Goal: Contribute content: Contribute content

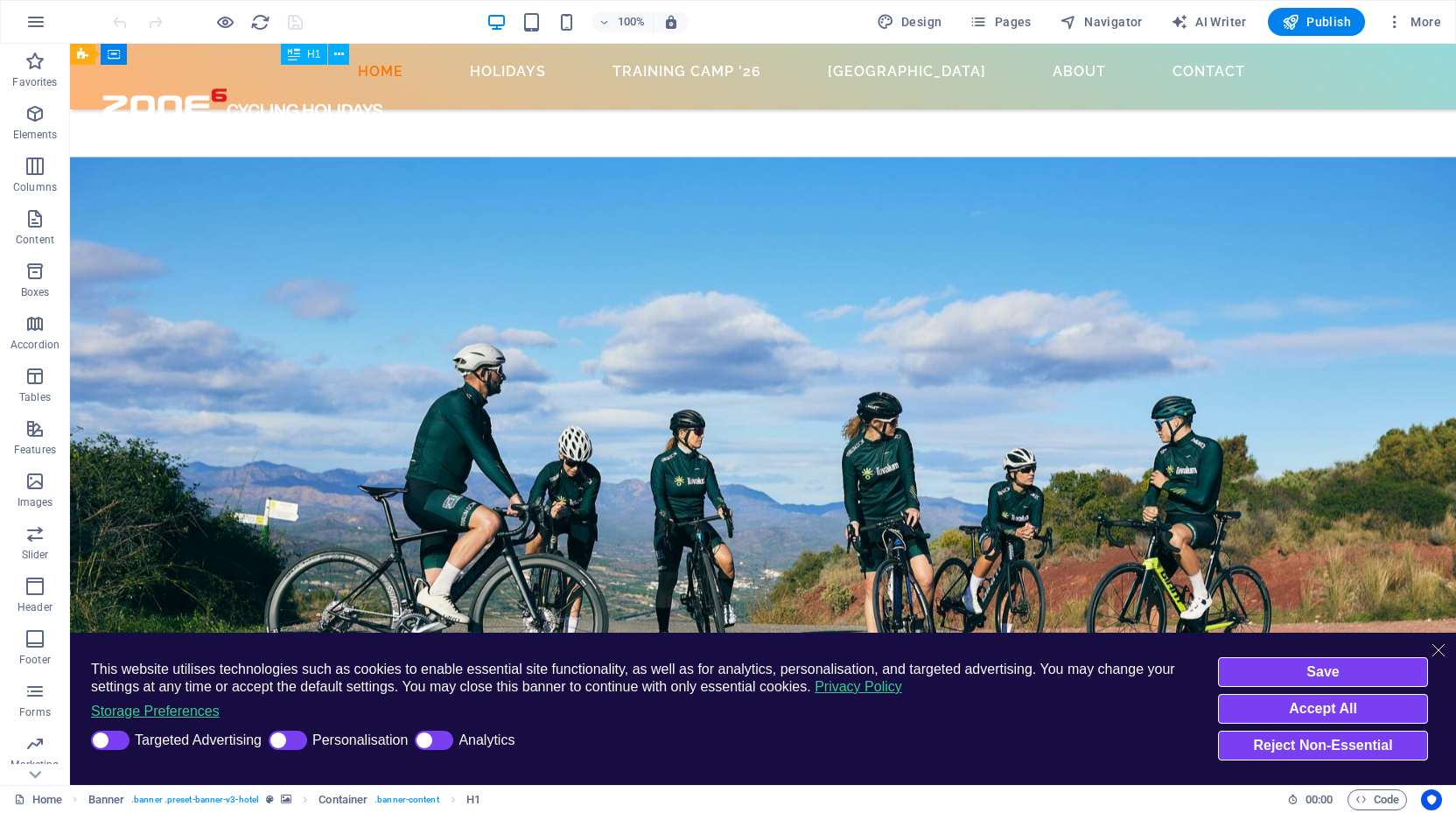
scroll to position [2670, 0]
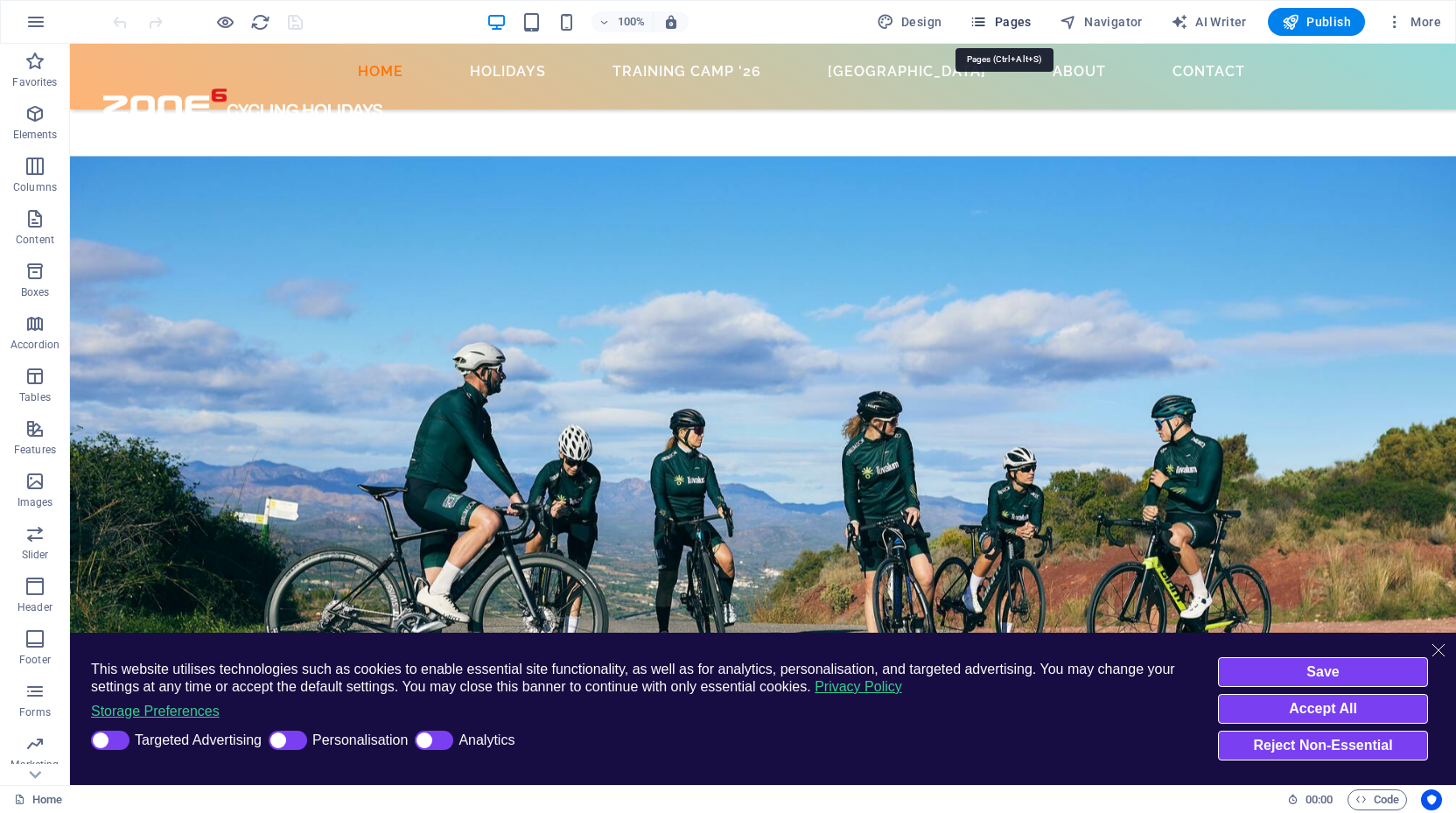
click at [1006, 21] on span "Pages" at bounding box center [1000, 22] width 61 height 18
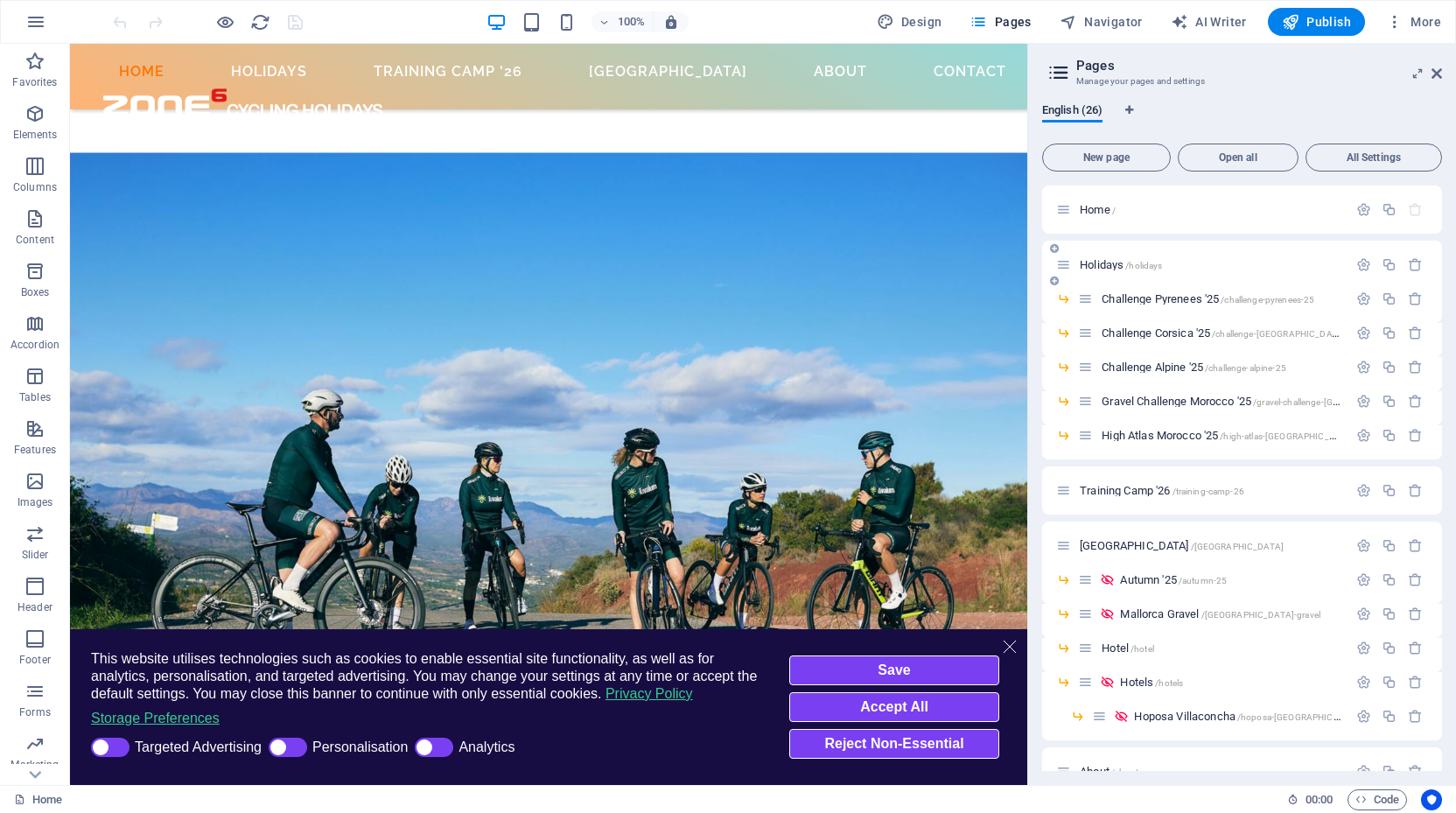
click at [1114, 262] on span "Holidays /holidays" at bounding box center [1120, 264] width 82 height 13
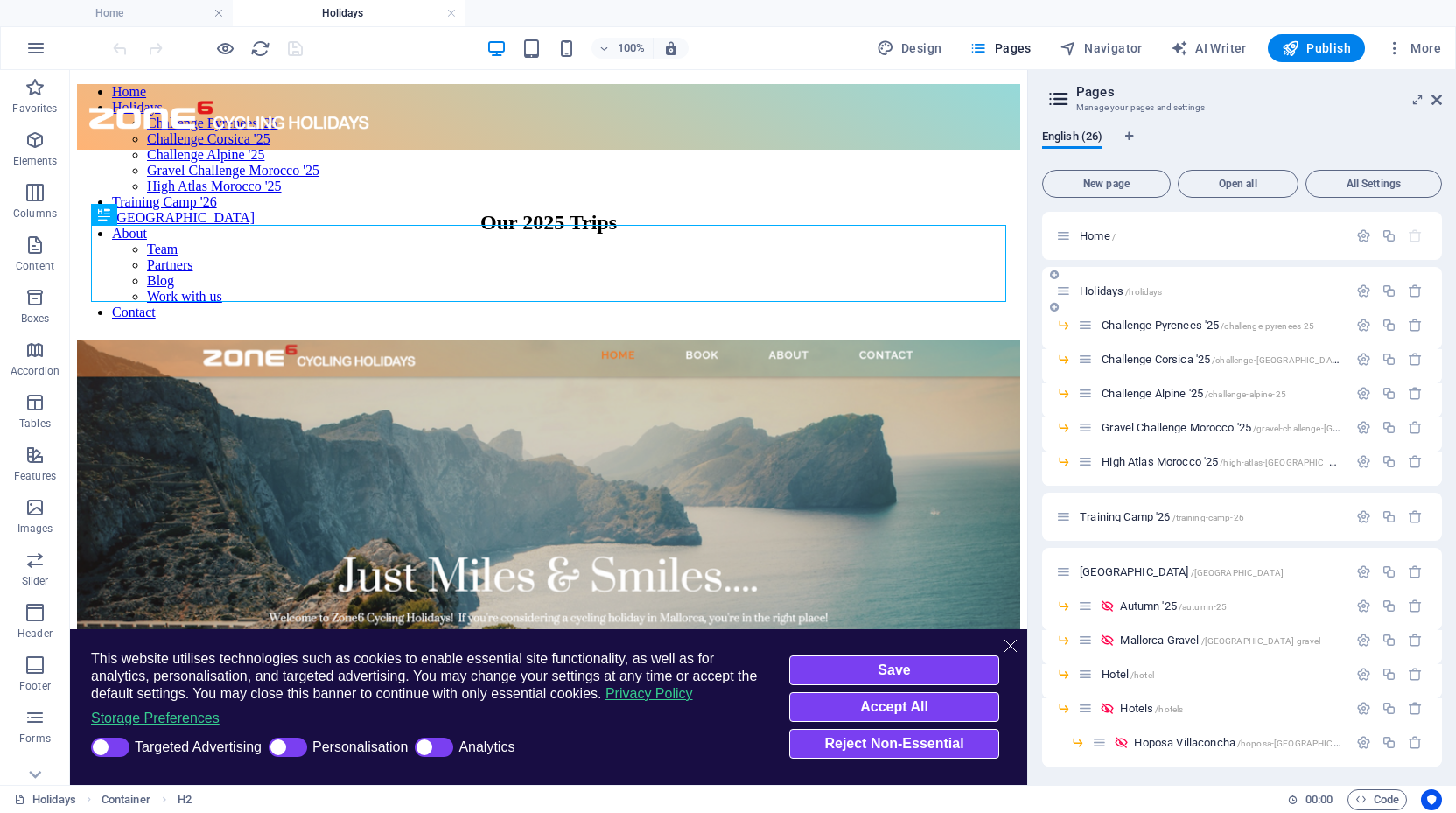
scroll to position [0, 0]
click at [1435, 99] on icon at bounding box center [1436, 100] width 11 height 14
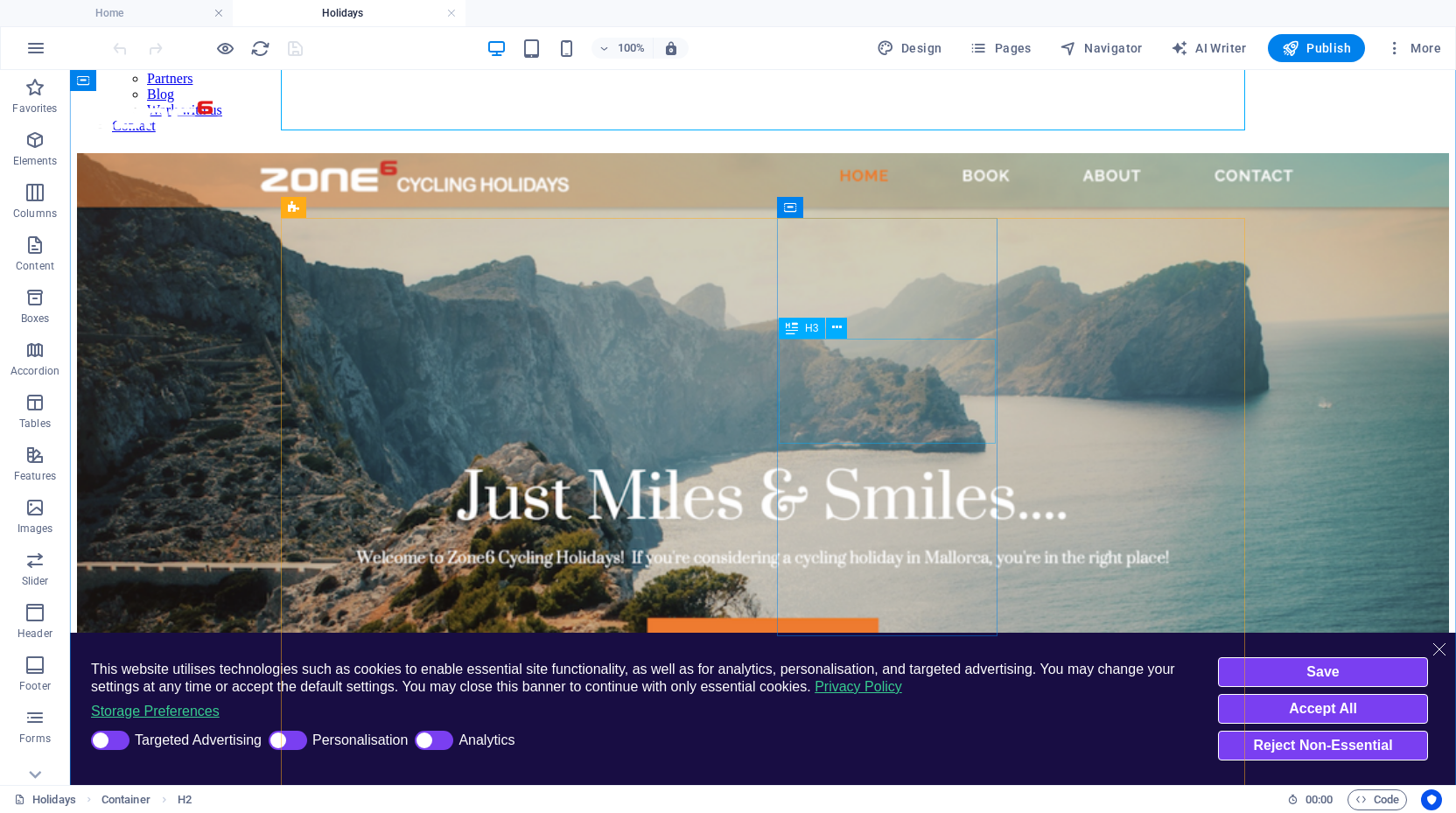
scroll to position [121, 0]
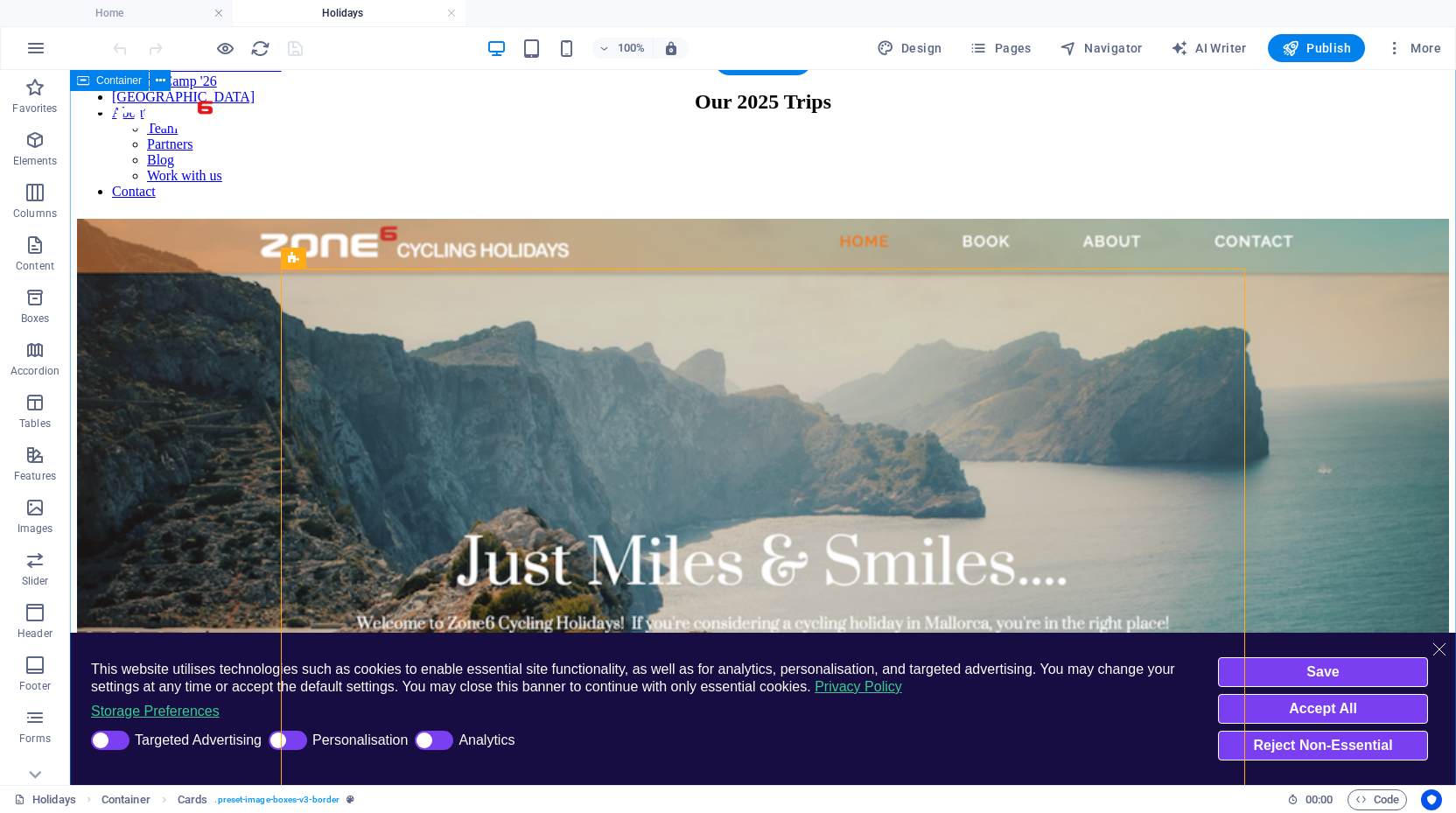
click at [162, 238] on div "Our 2025 Trips Mallorca Spring '25 Join us in cycling paradise between the 7th …" at bounding box center [763, 597] width 1372 height 1138
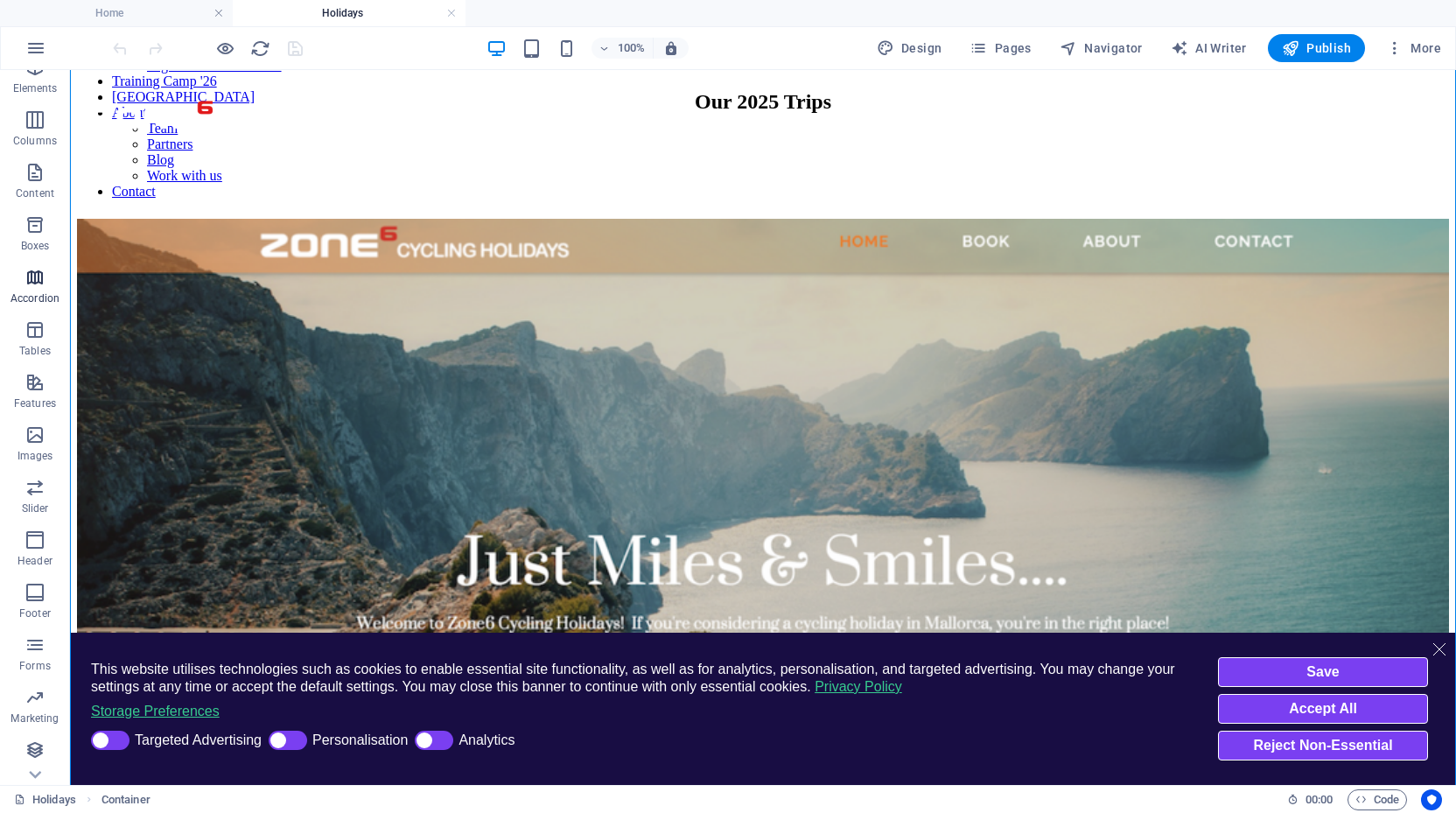
scroll to position [72, 0]
click at [31, 747] on icon "button" at bounding box center [35, 750] width 21 height 21
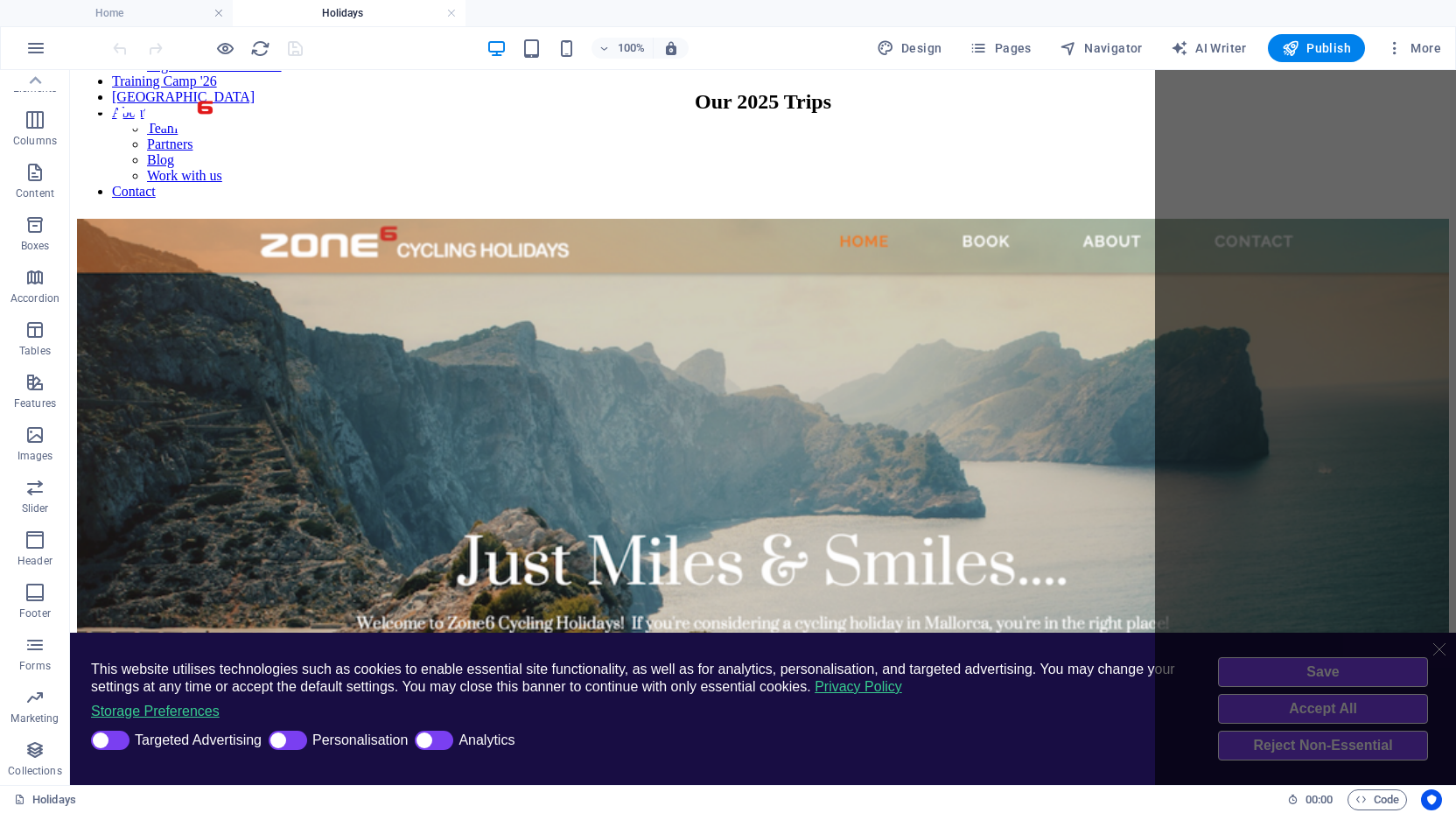
scroll to position [0, 0]
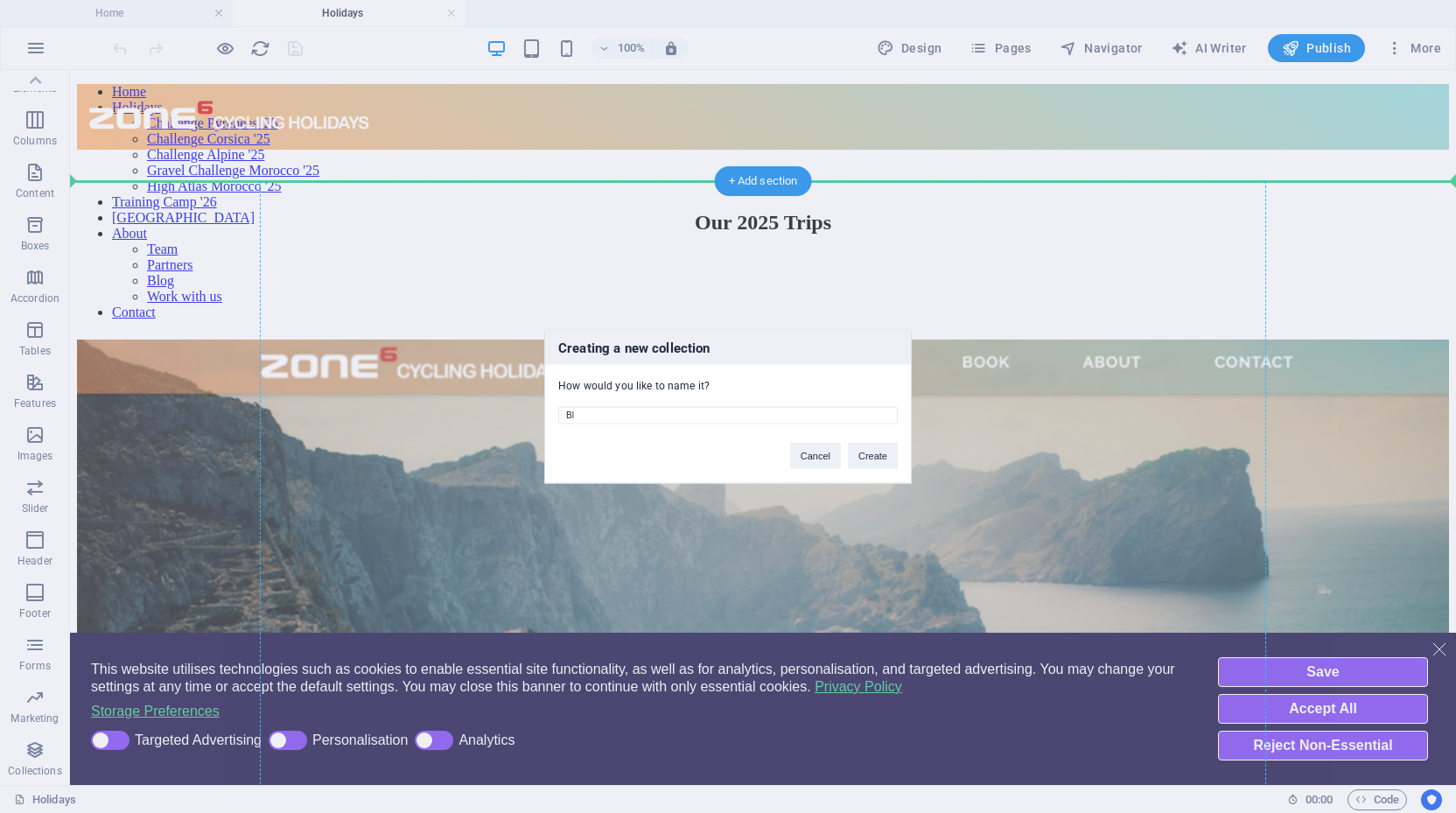
type input "B"
type input "Trips"
click at [872, 454] on button "Create" at bounding box center [872, 455] width 49 height 27
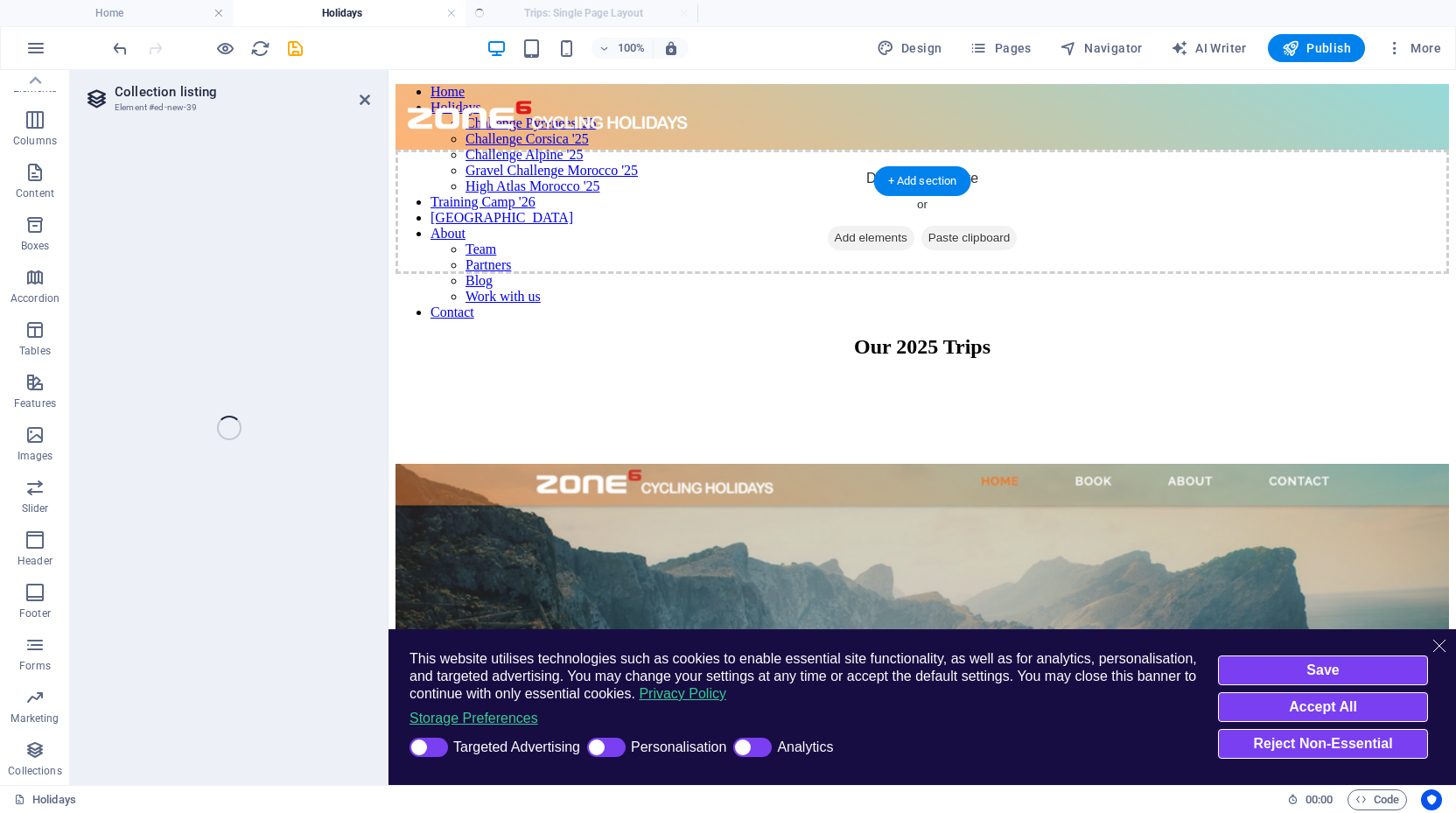
select select "68b6f85c1e35608b9c08aff2"
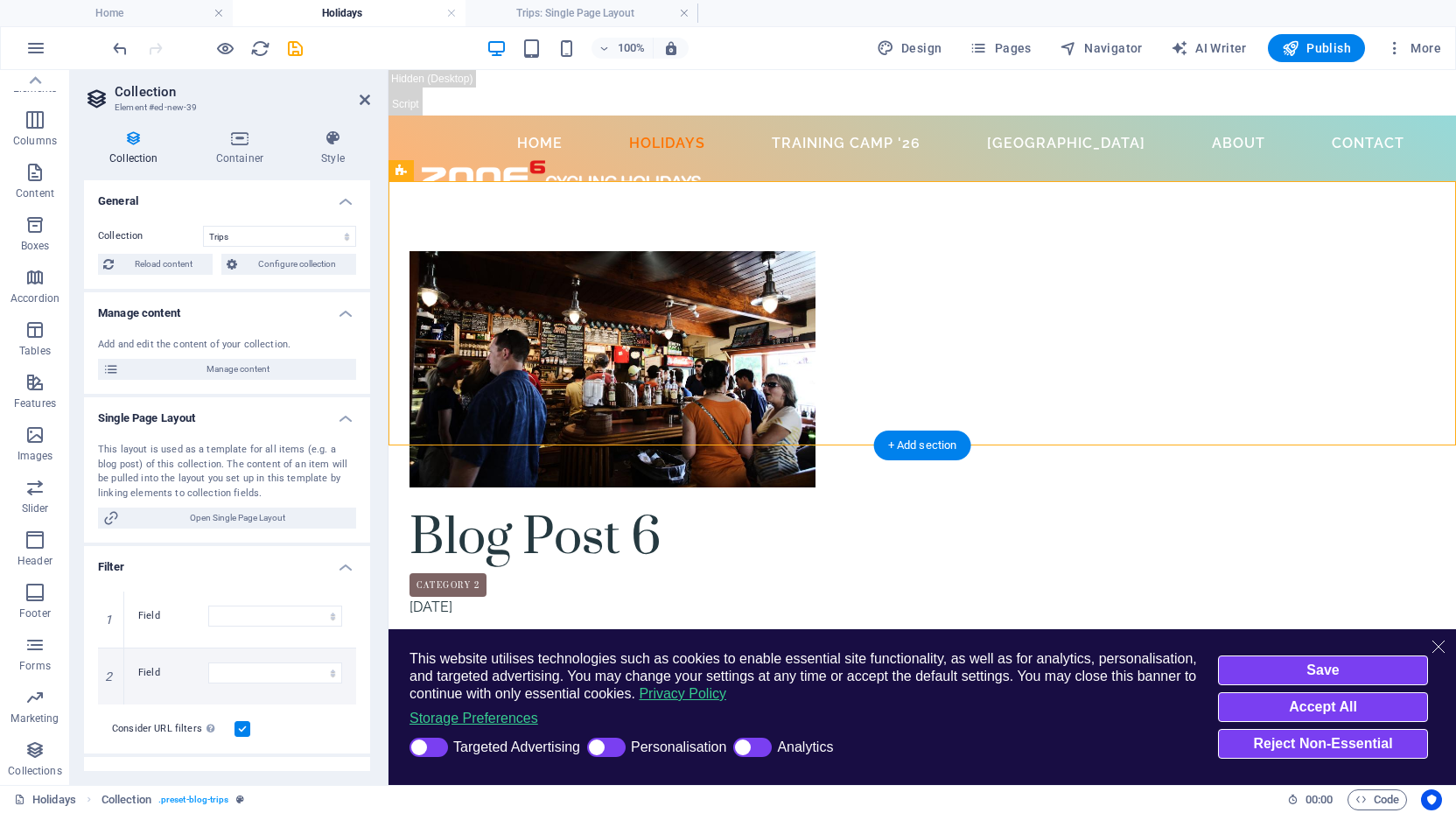
select select "columns.publishing_date_DESC"
select select "columns.status"
select select "columns.publishing_date"
select select "past"
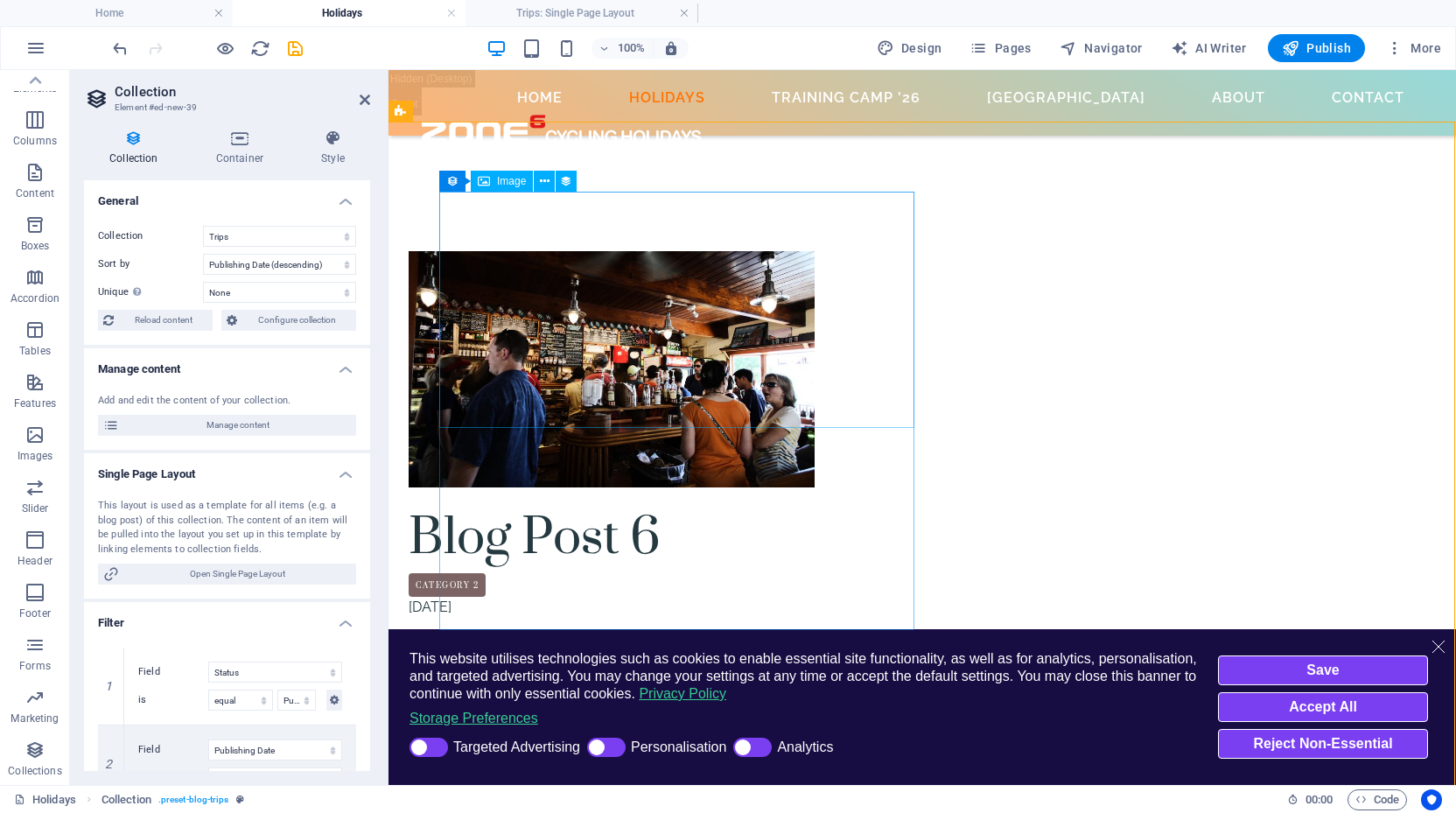
scroll to position [73, 1]
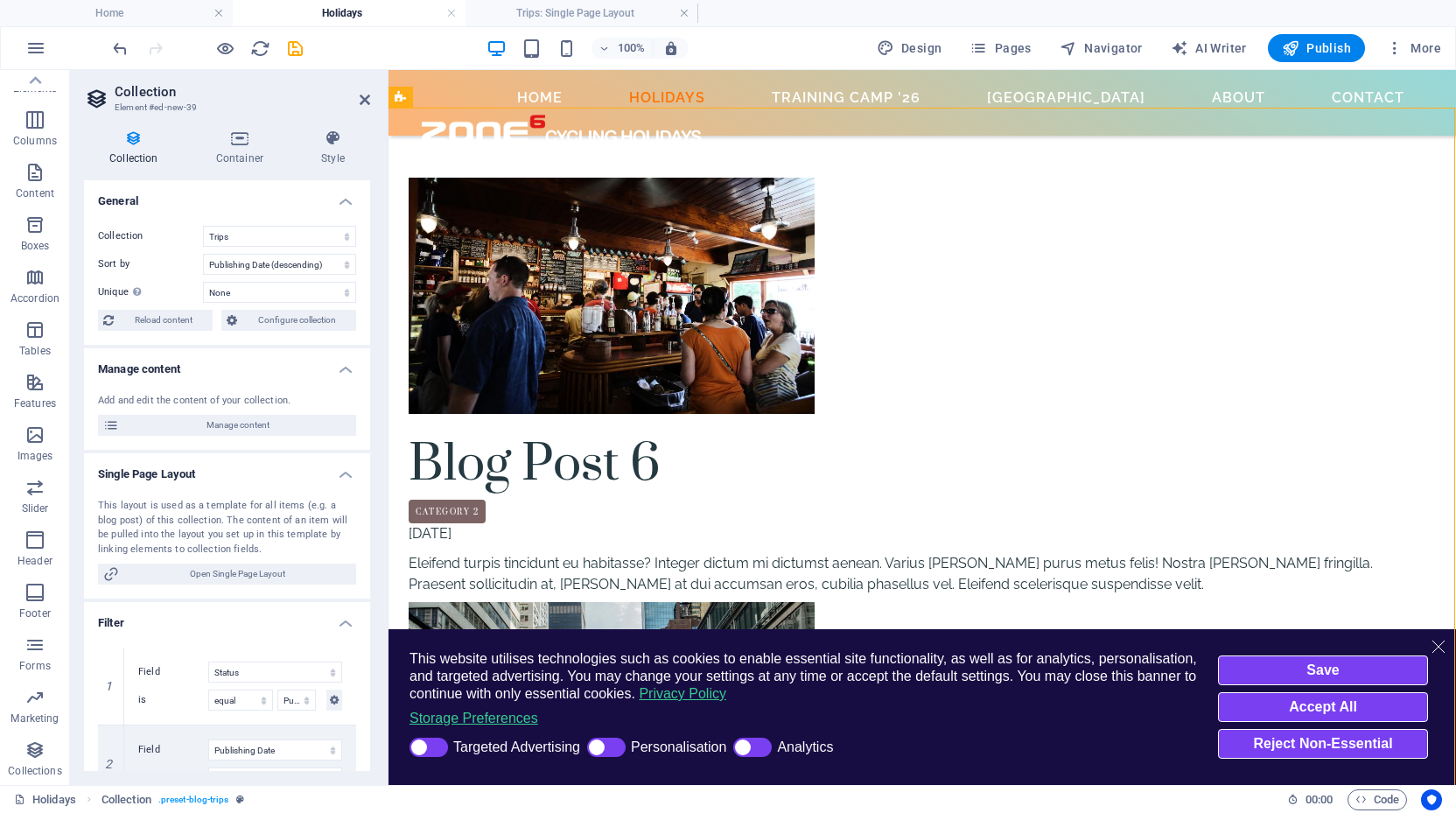
click at [231, 559] on div "This layout is used as a template for all items (e.g. a blog post) of this coll…" at bounding box center [227, 542] width 286 height 114
click at [231, 570] on span "Open Single Page Layout" at bounding box center [238, 573] width 227 height 21
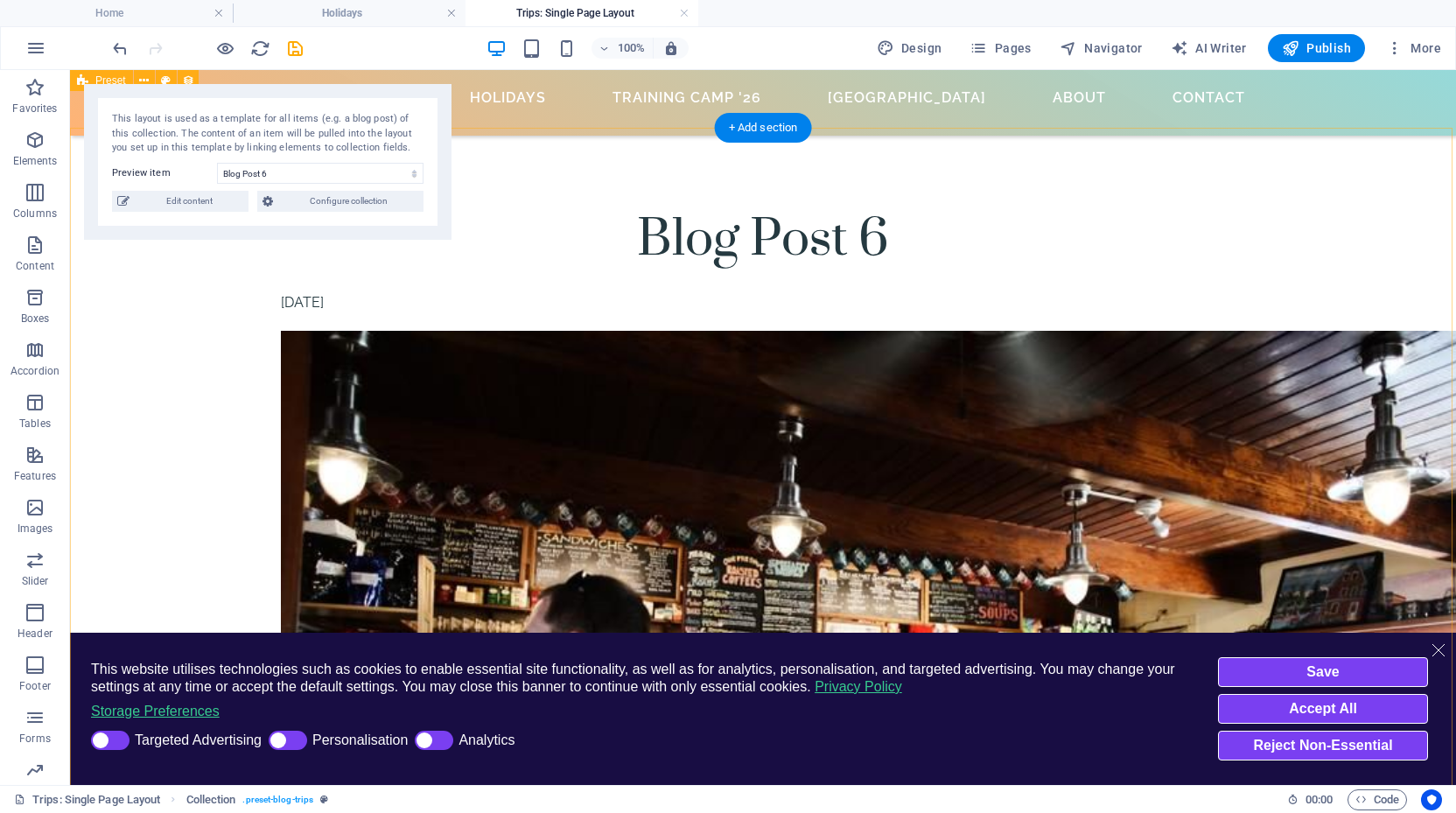
scroll to position [0, 0]
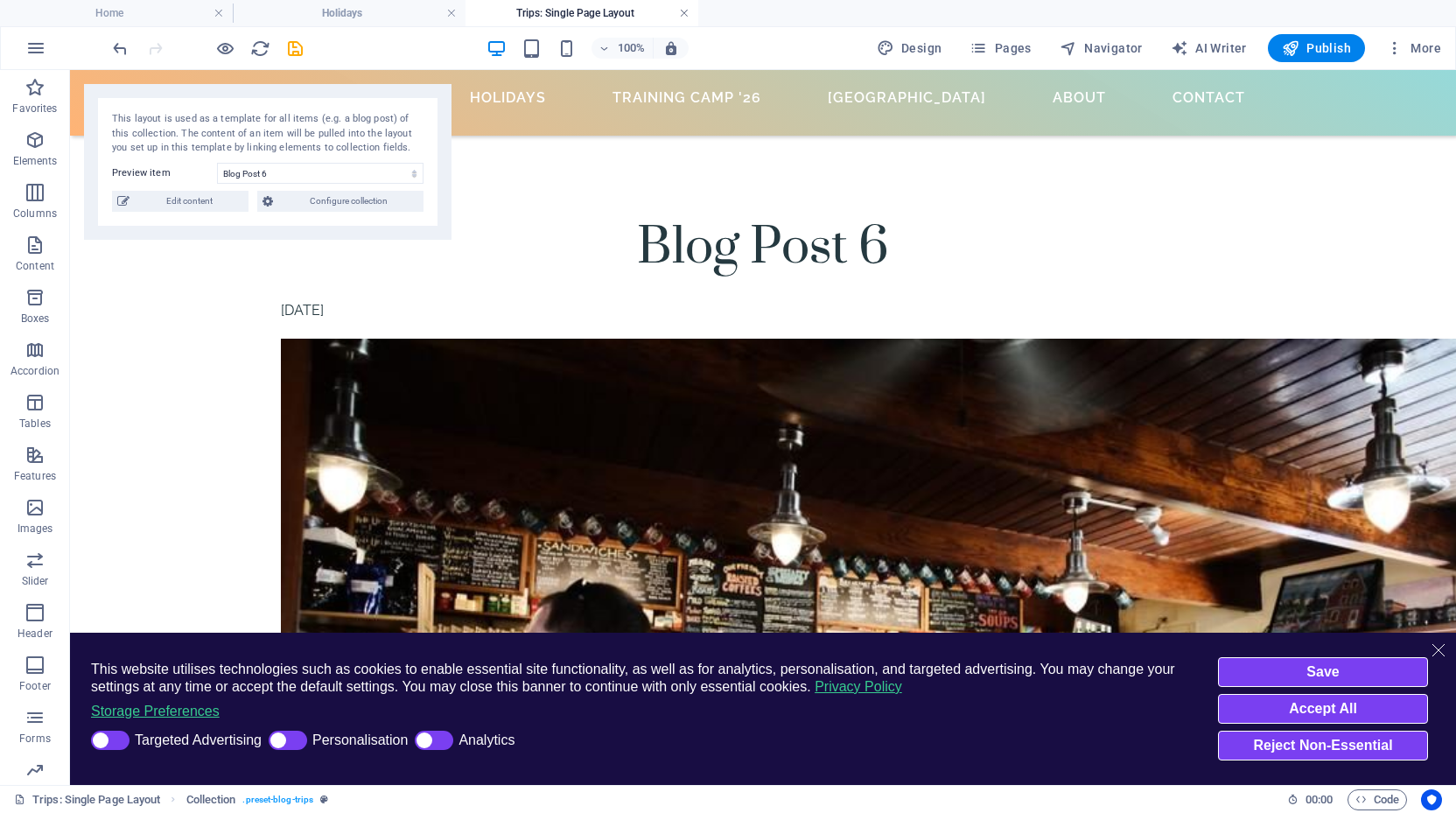
click at [682, 11] on link at bounding box center [684, 13] width 11 height 17
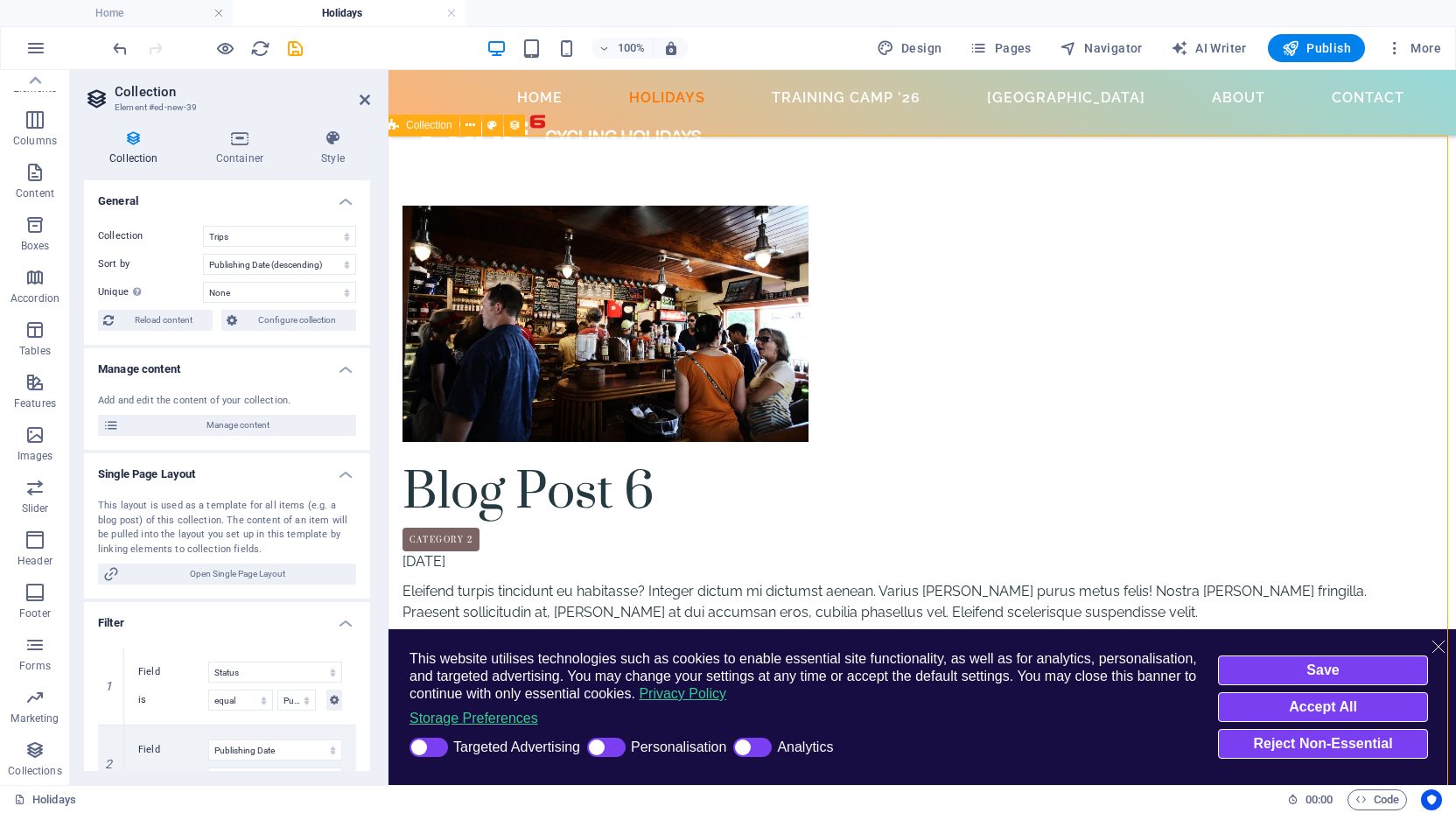
scroll to position [46, 7]
click at [1437, 638] on icon "Close this dialog" at bounding box center [1438, 647] width 18 height 18
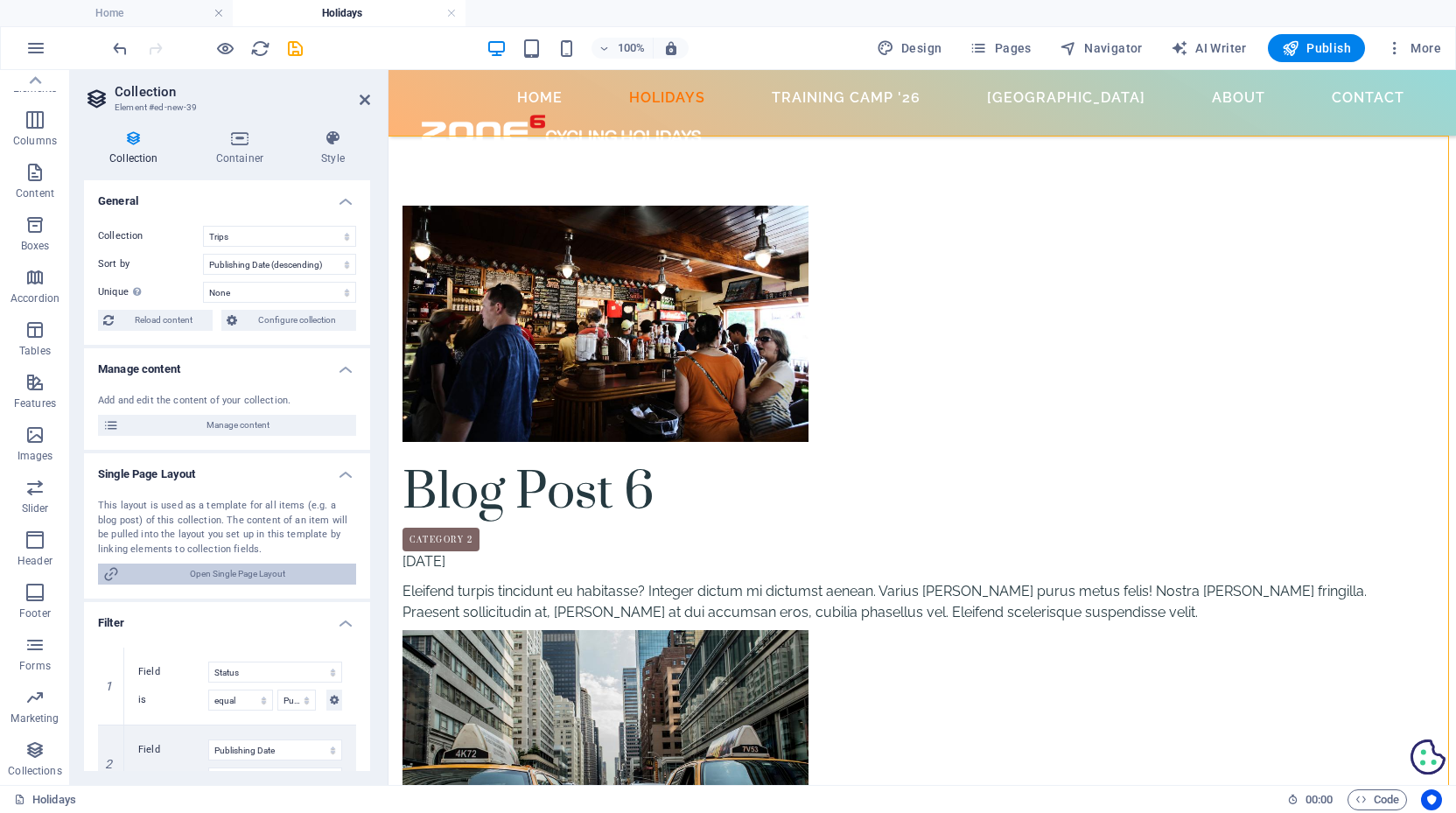
click at [218, 567] on span "Open Single Page Layout" at bounding box center [238, 573] width 227 height 21
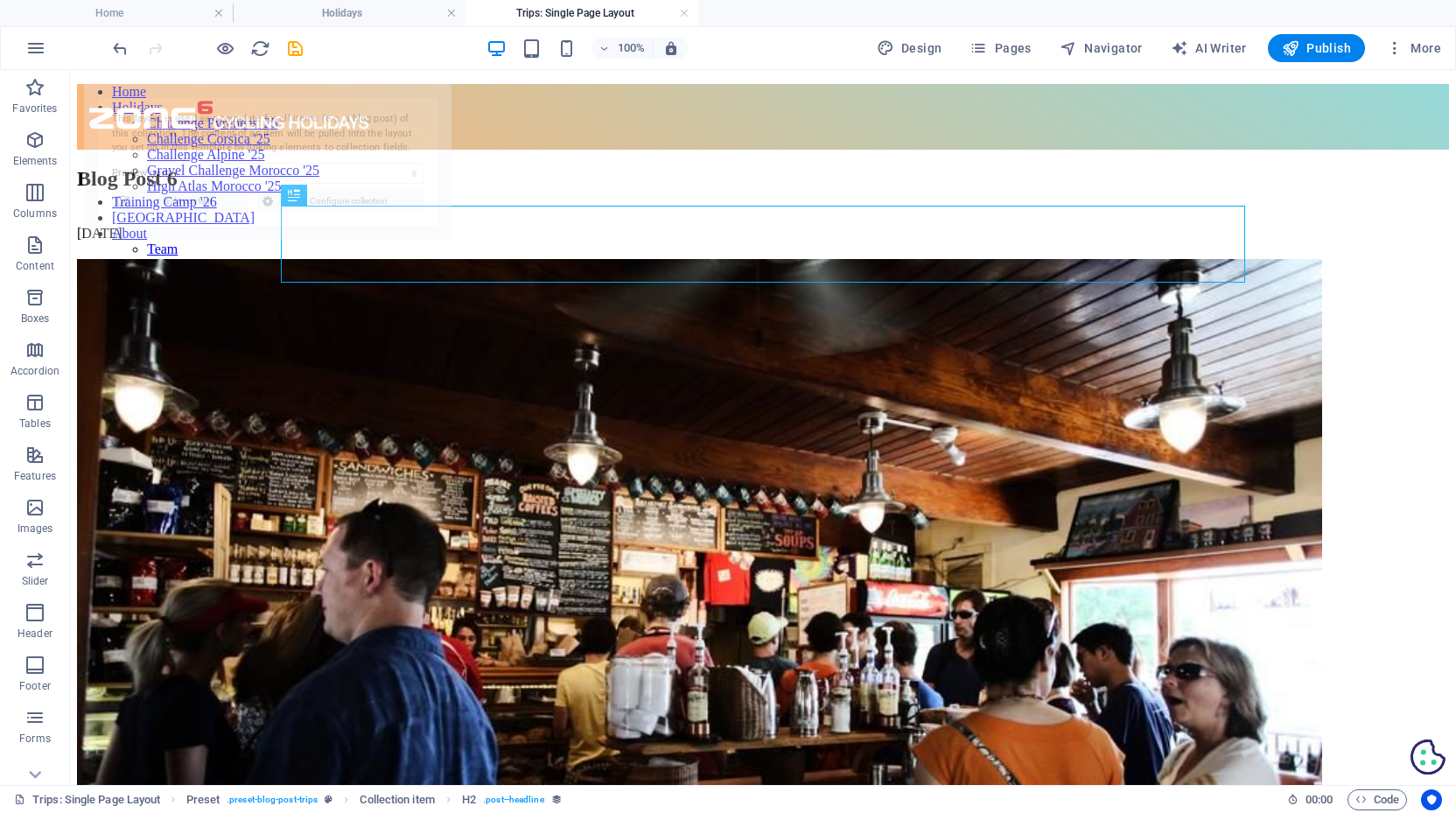
scroll to position [0, 0]
select select "68b6f85df41cf75ec705a491"
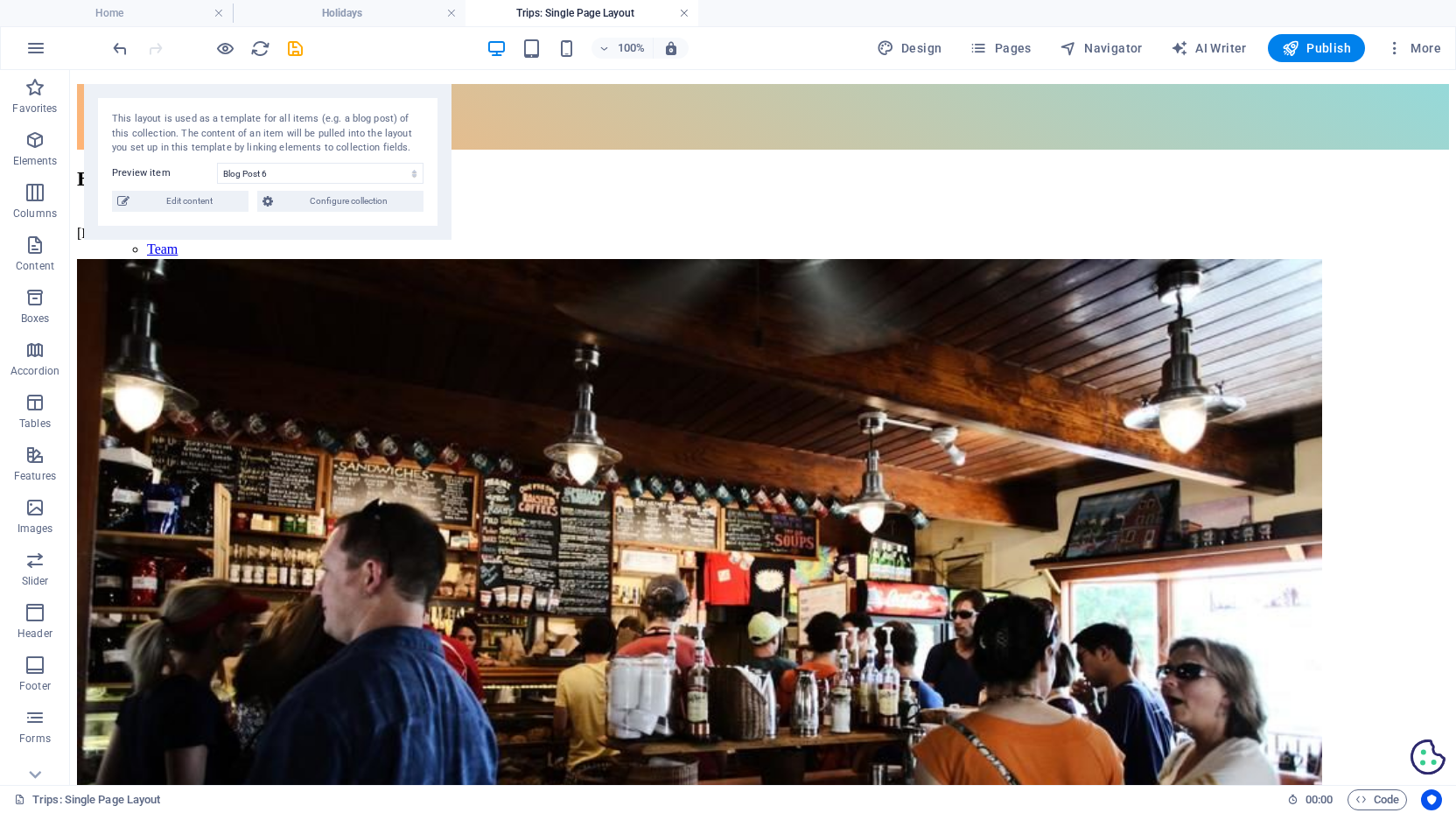
click at [684, 13] on link at bounding box center [684, 13] width 11 height 17
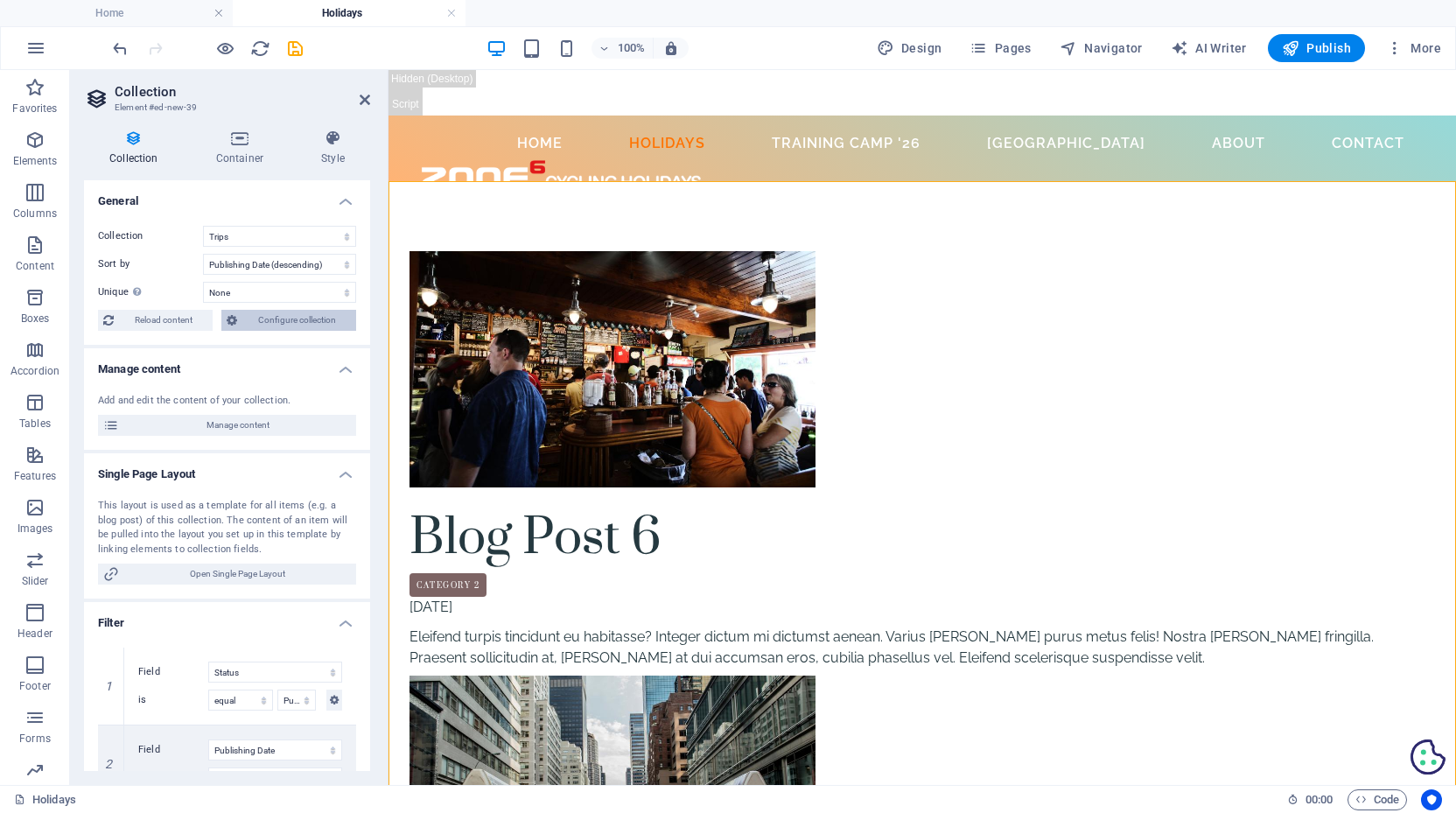
click at [281, 319] on span "Configure collection" at bounding box center [297, 320] width 109 height 21
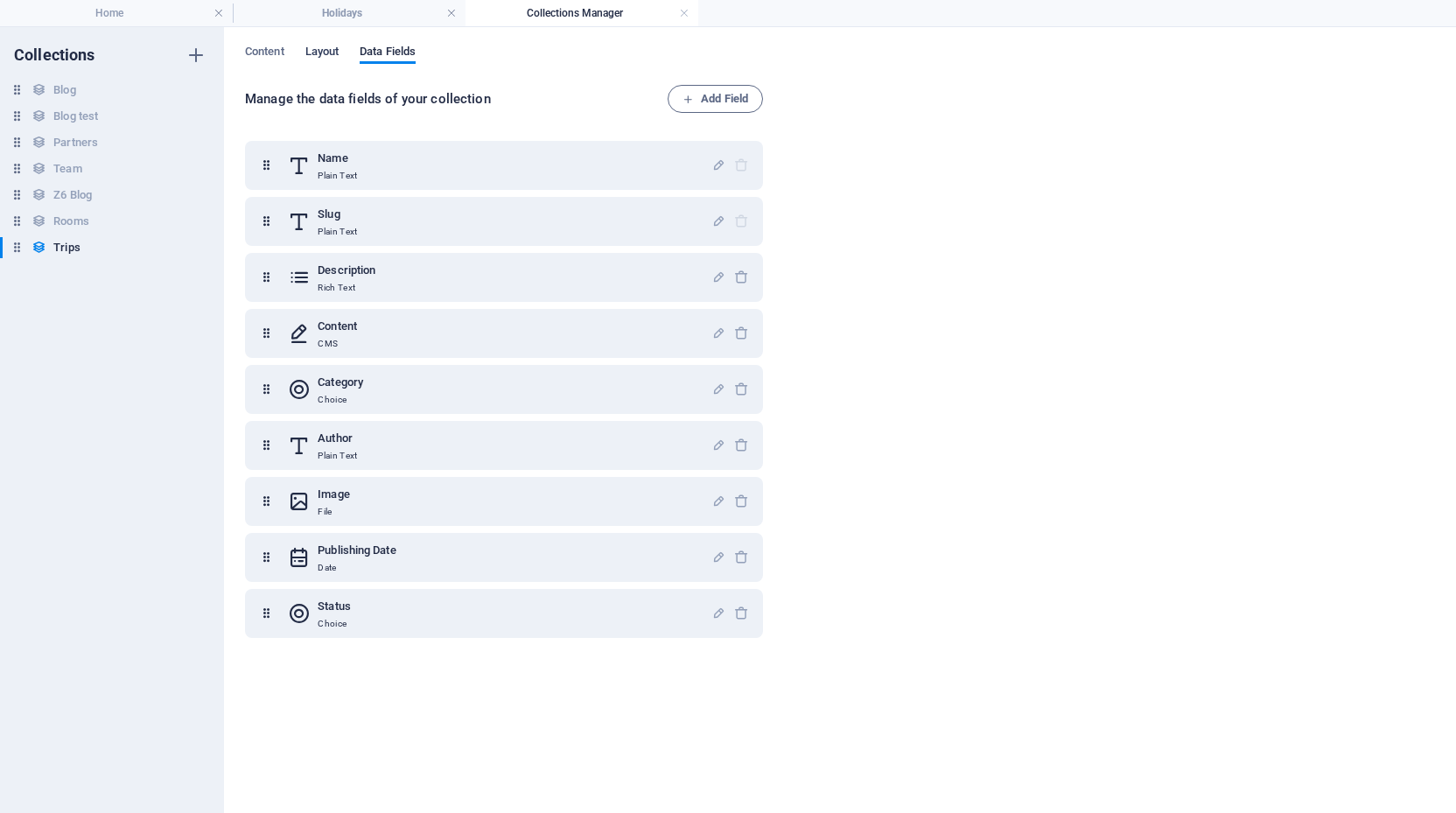
click at [325, 51] on span "Layout" at bounding box center [322, 53] width 34 height 25
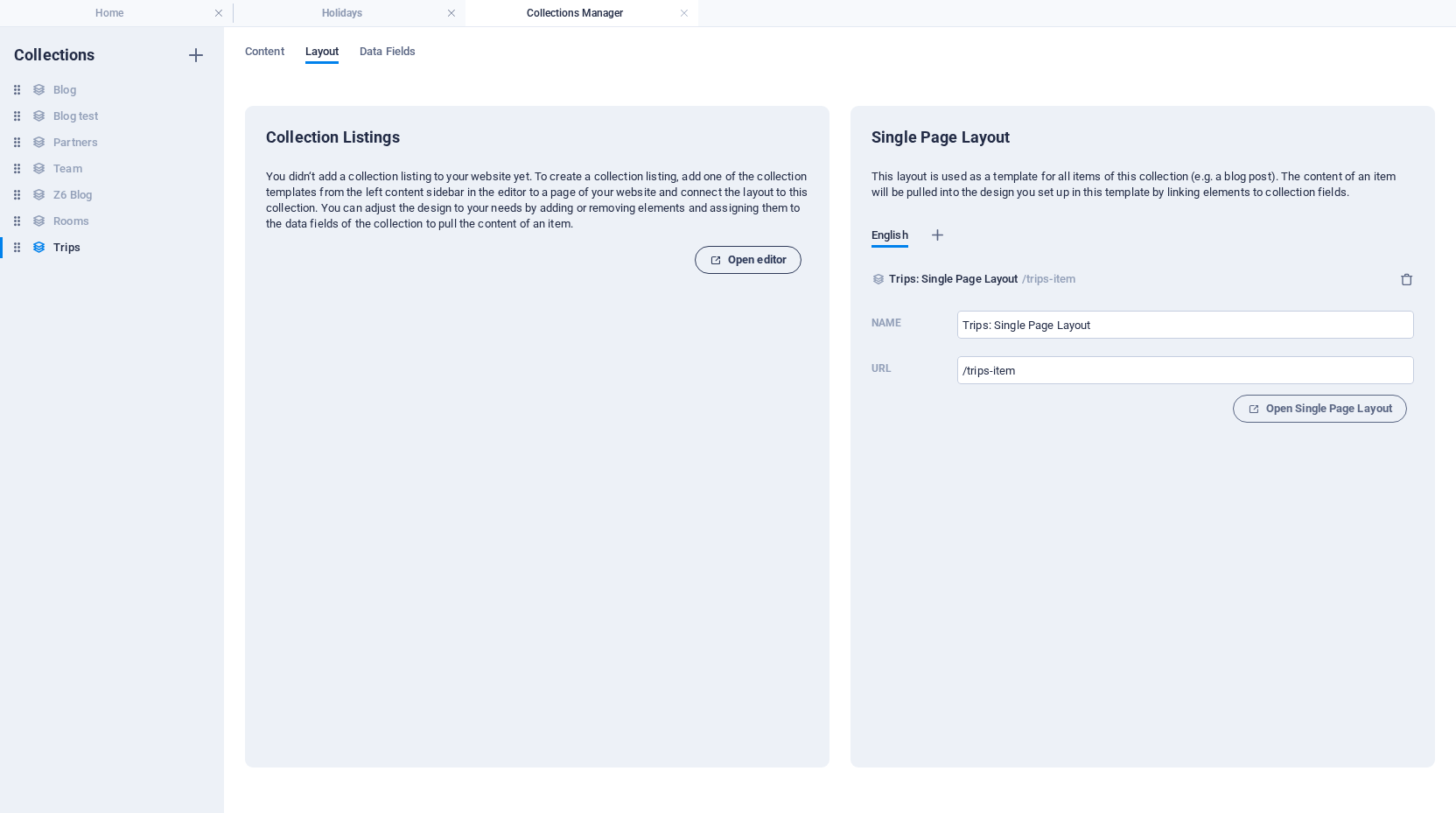
click at [752, 257] on span "Open editor" at bounding box center [748, 259] width 77 height 21
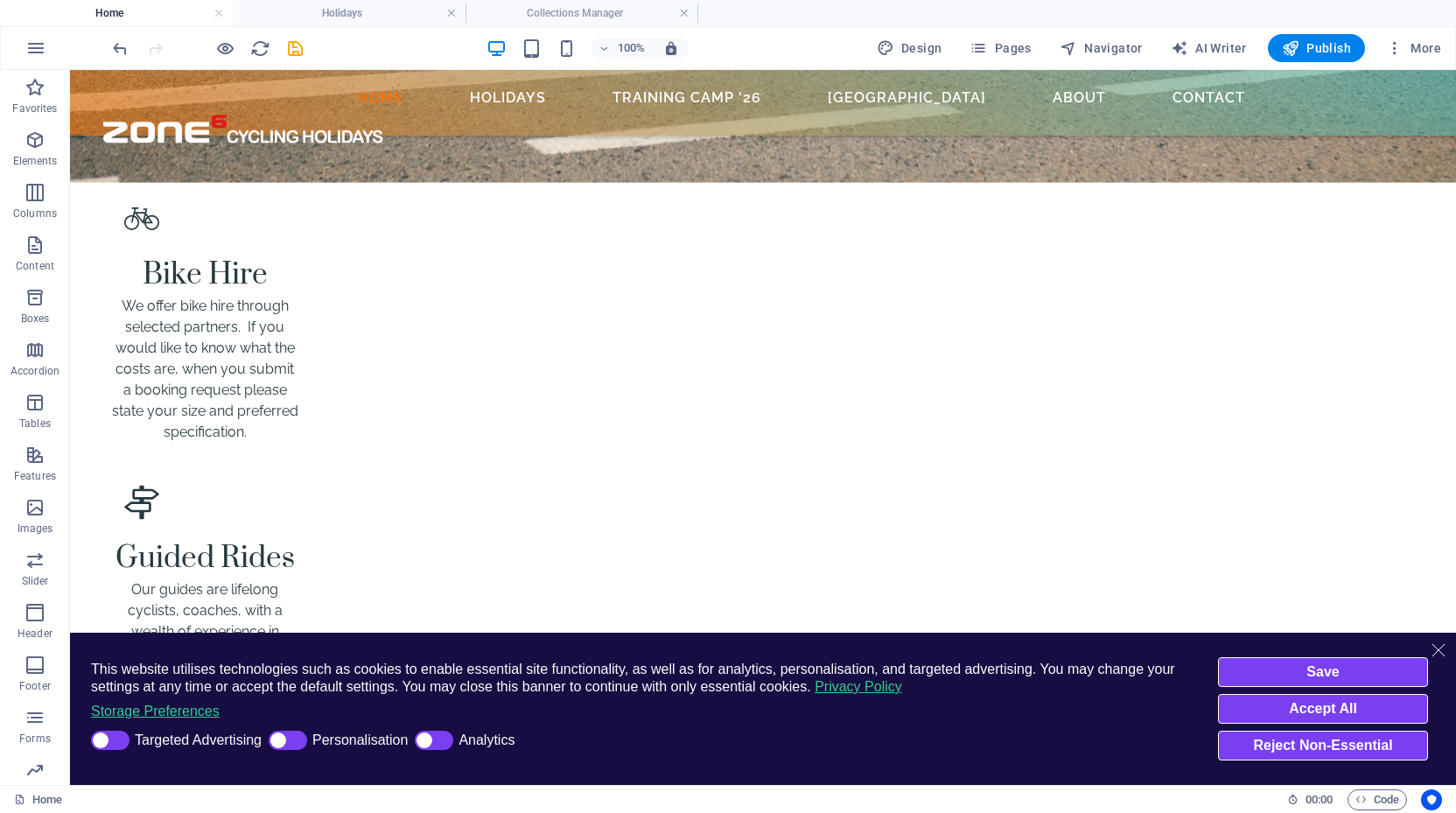
scroll to position [3297, 0]
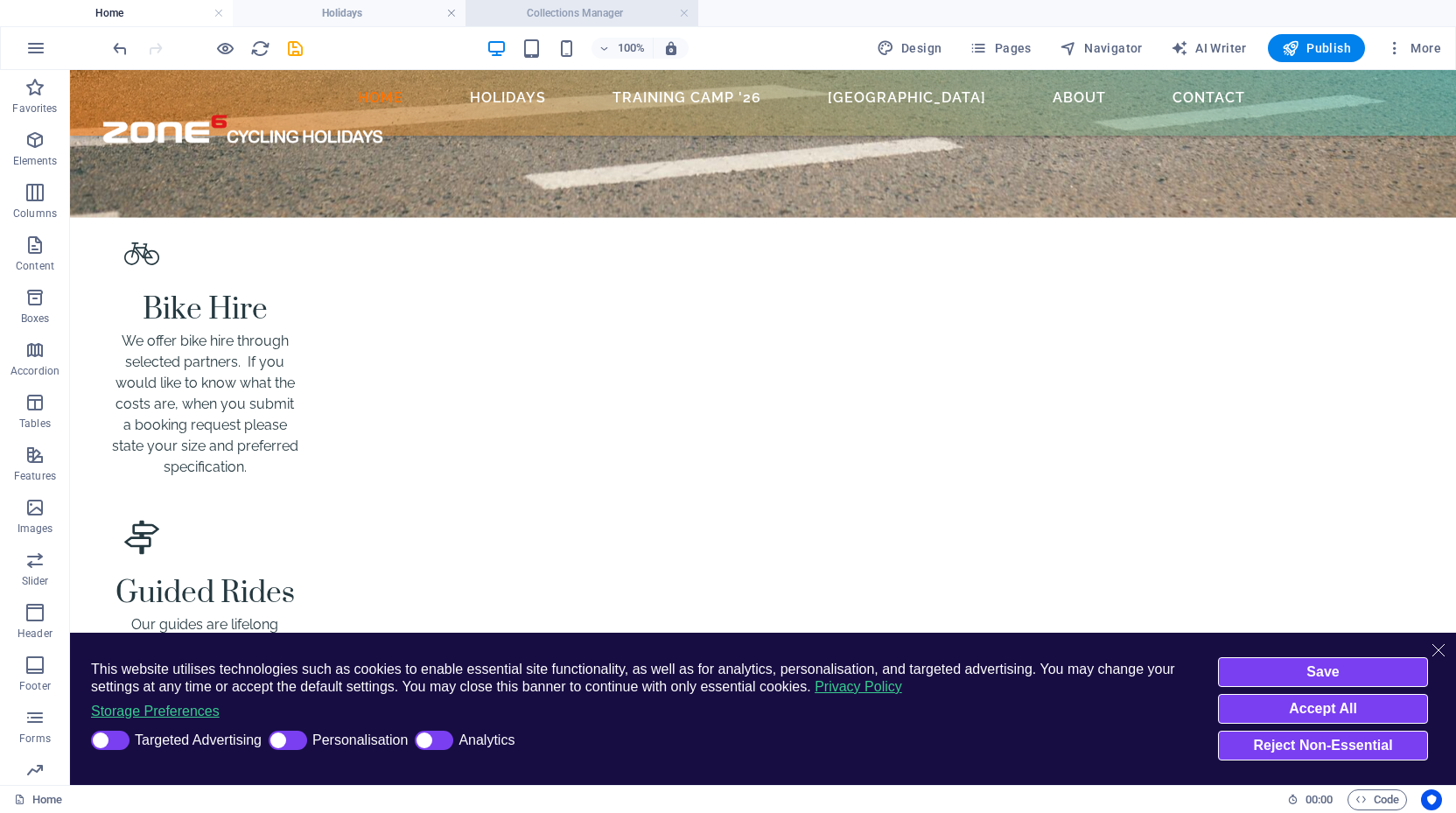
click at [611, 20] on h4 "Collections Manager" at bounding box center [581, 13] width 233 height 19
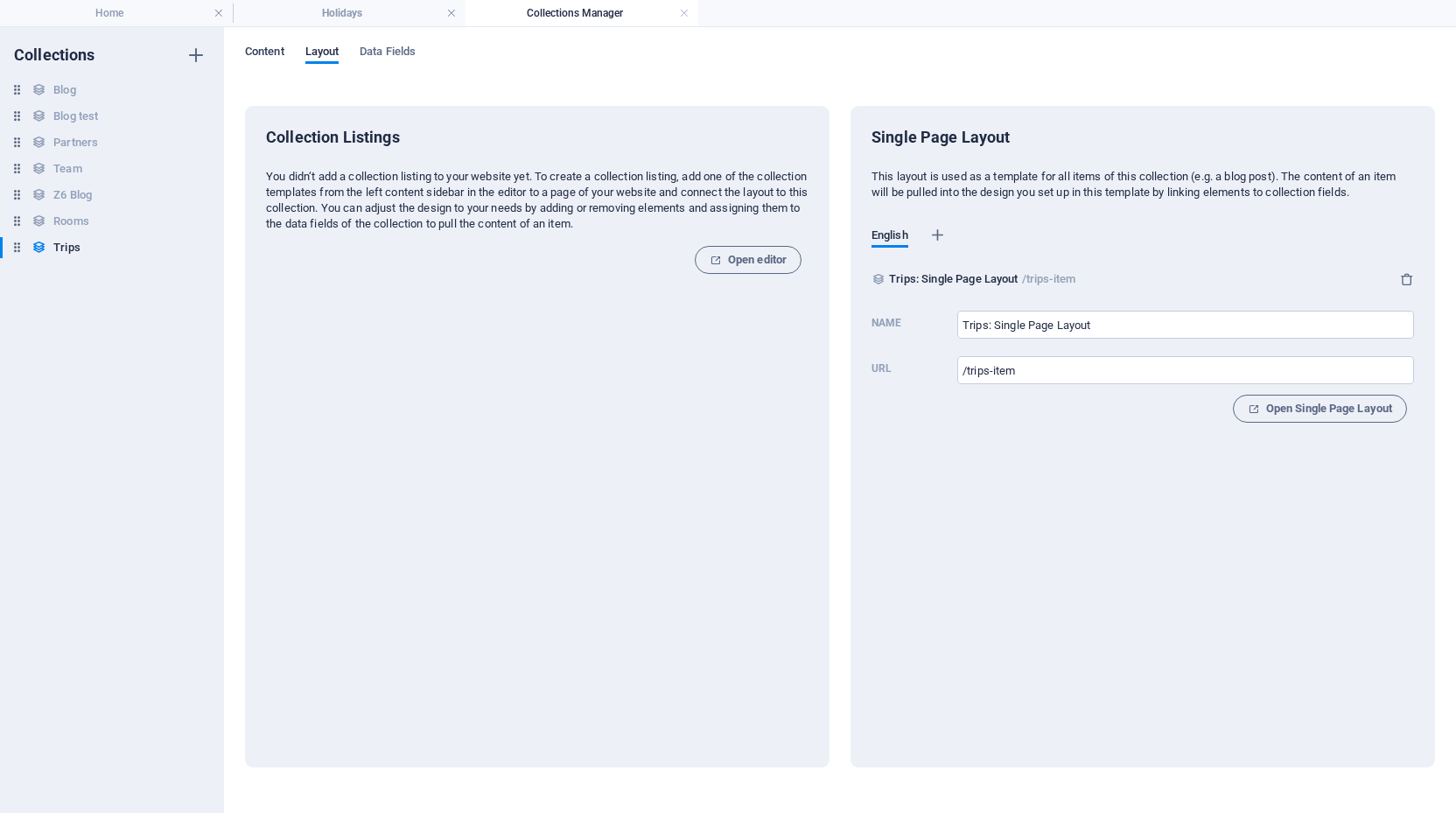
click at [259, 50] on span "Content" at bounding box center [264, 53] width 40 height 25
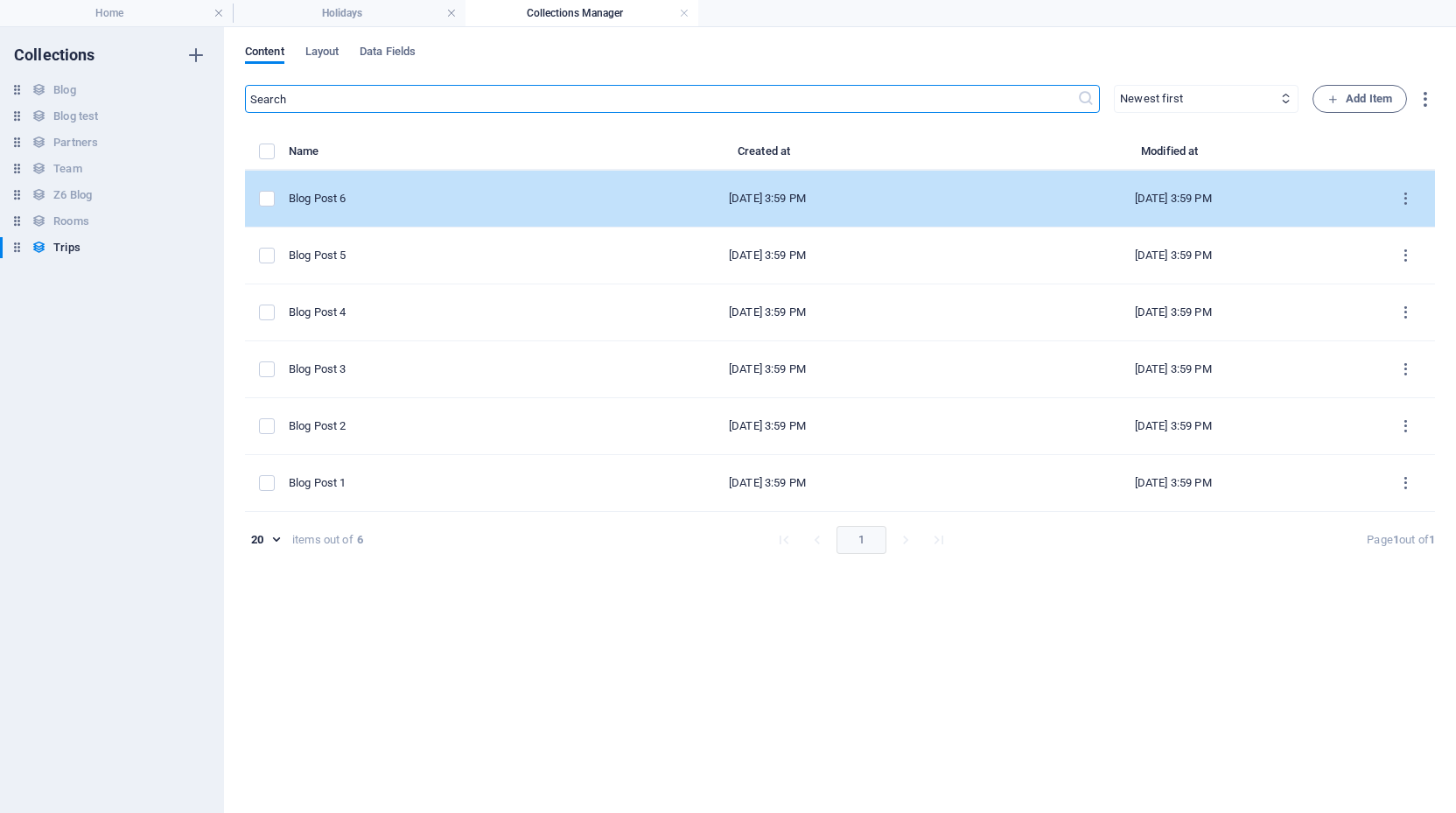
click at [449, 192] on div "Blog Post 6" at bounding box center [420, 199] width 261 height 16
select select "Category 2"
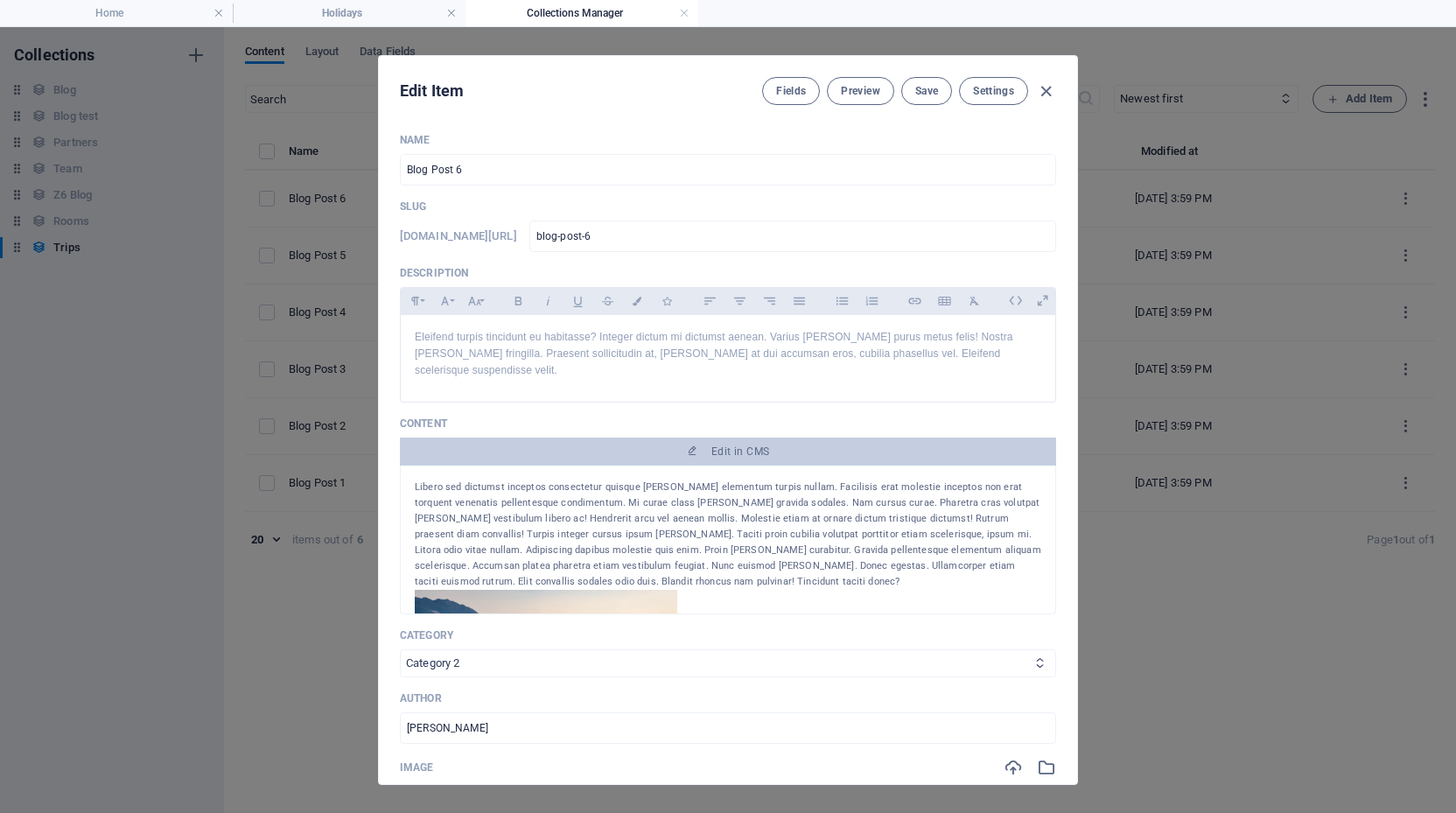
click at [499, 650] on select "Category 1 Category 2" at bounding box center [728, 663] width 656 height 28
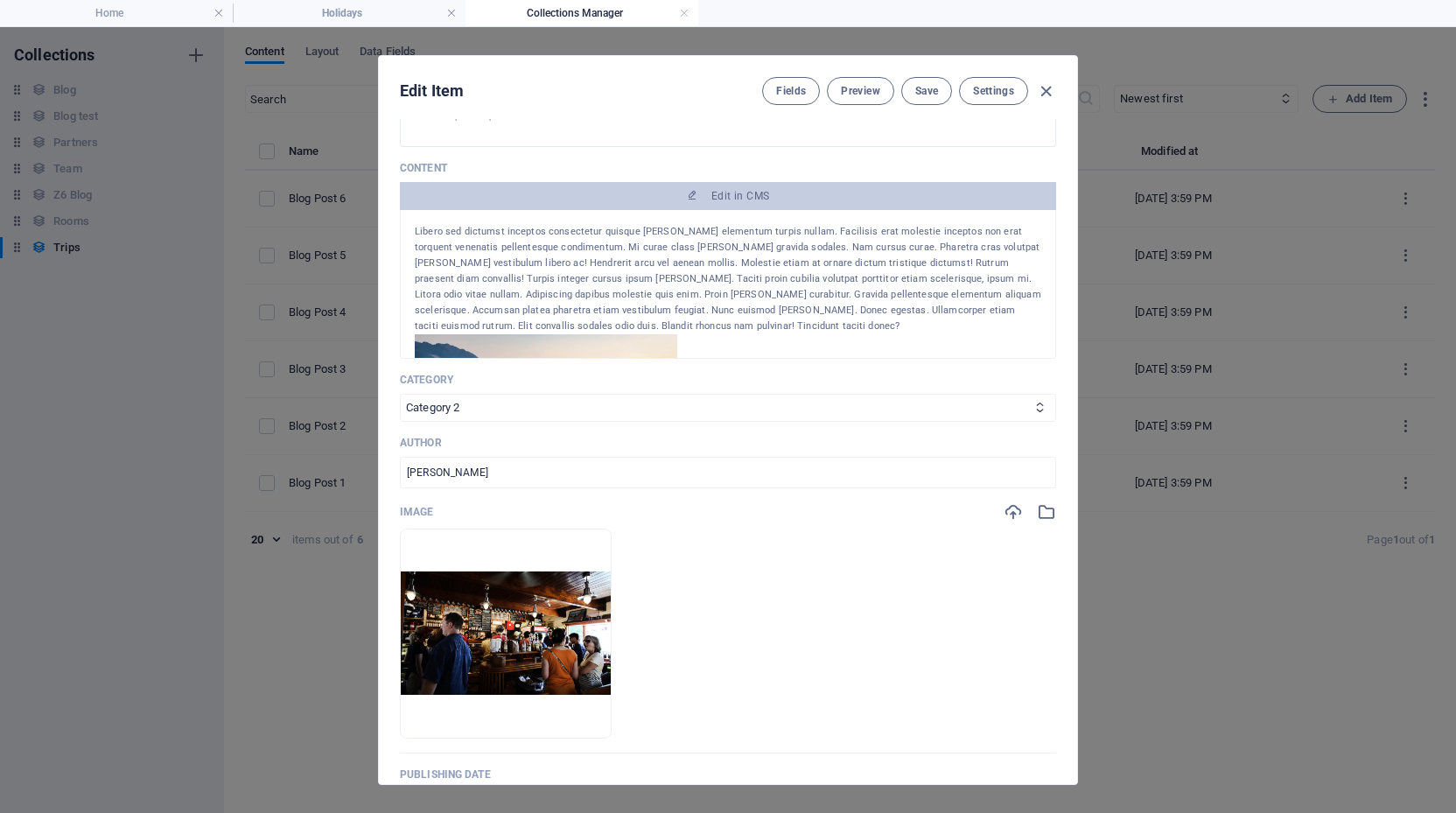
scroll to position [301, 0]
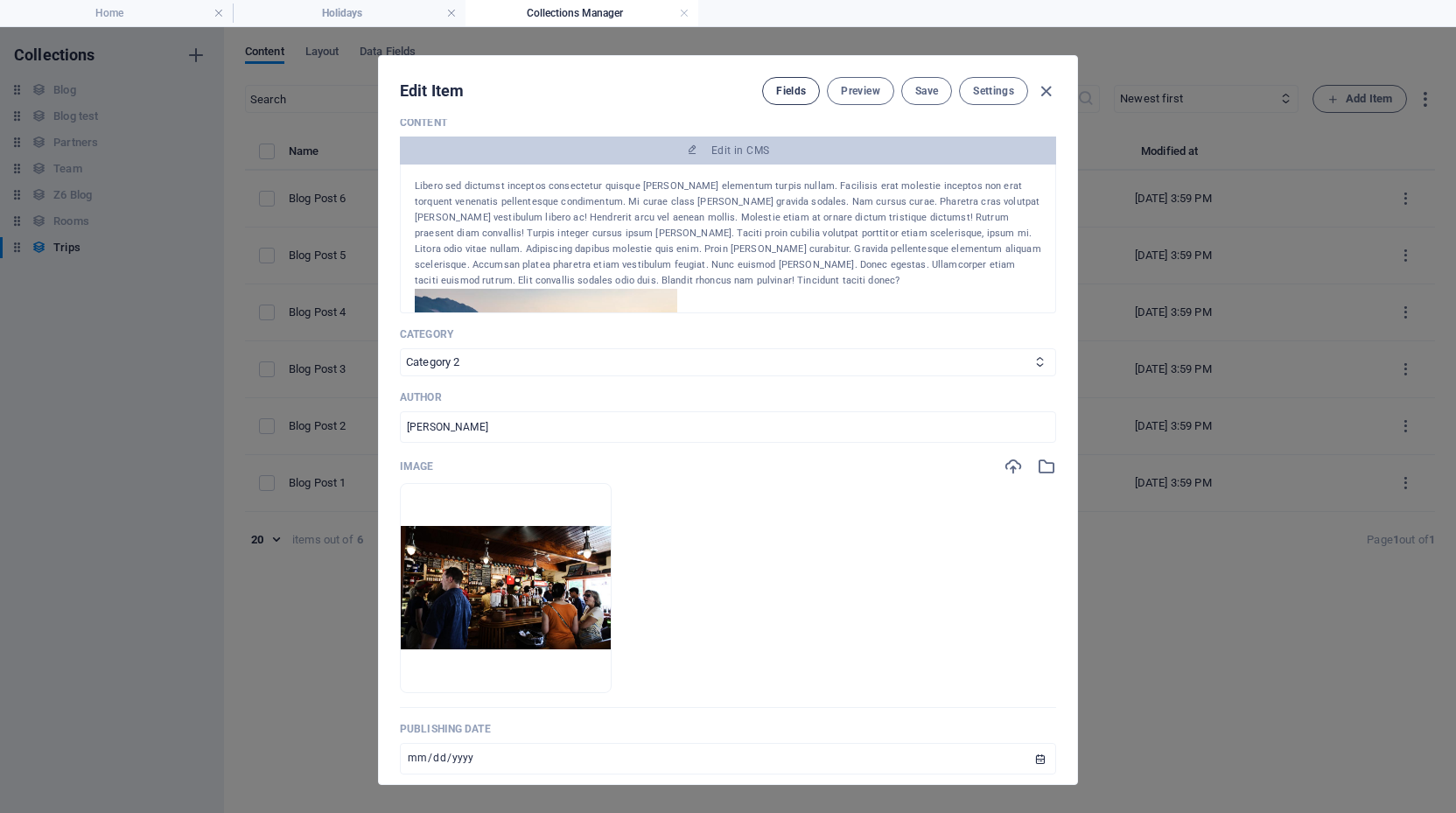
click at [776, 93] on span "Fields" at bounding box center [791, 91] width 30 height 14
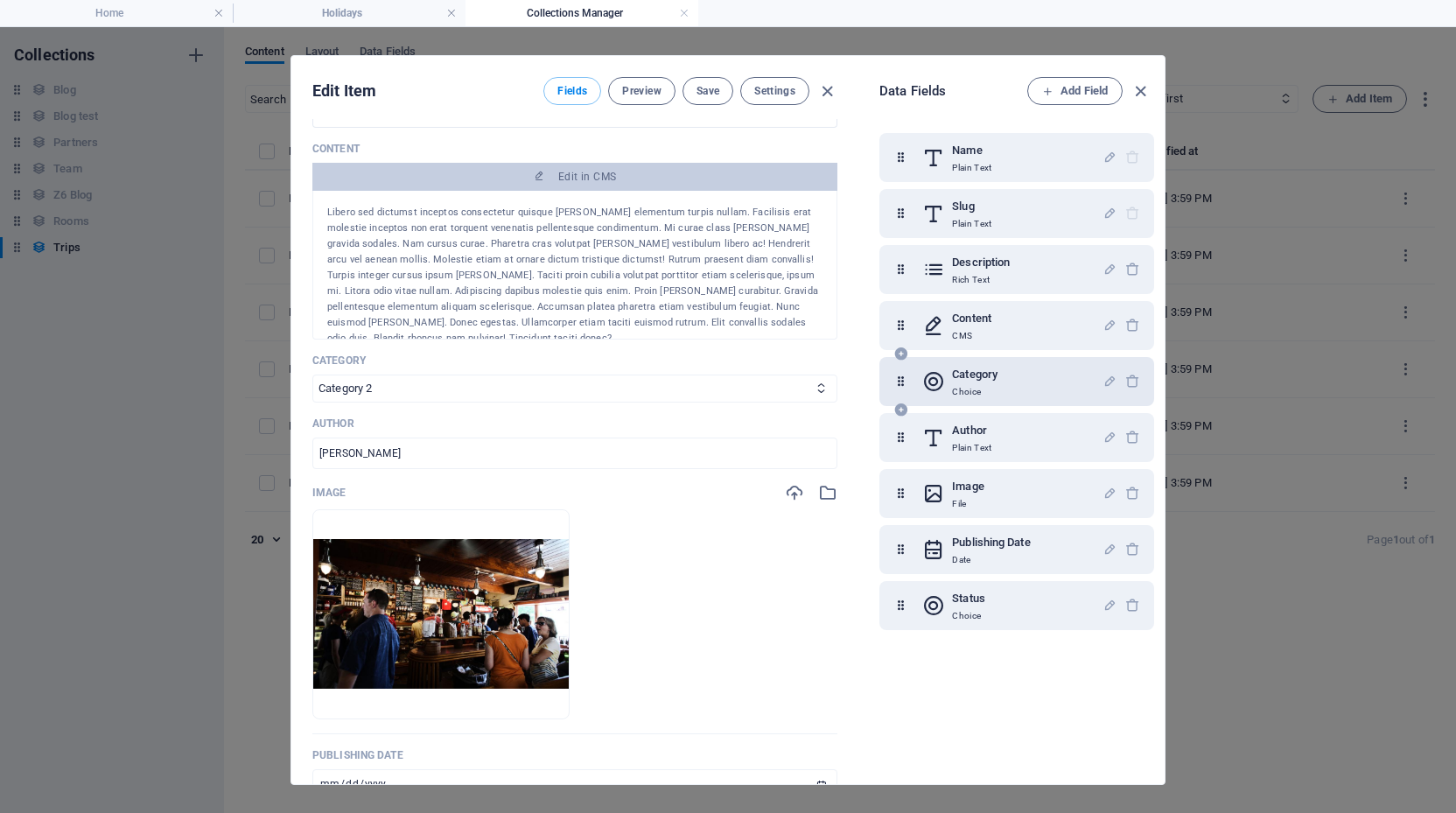
click at [996, 378] on h6 "Category" at bounding box center [975, 374] width 46 height 21
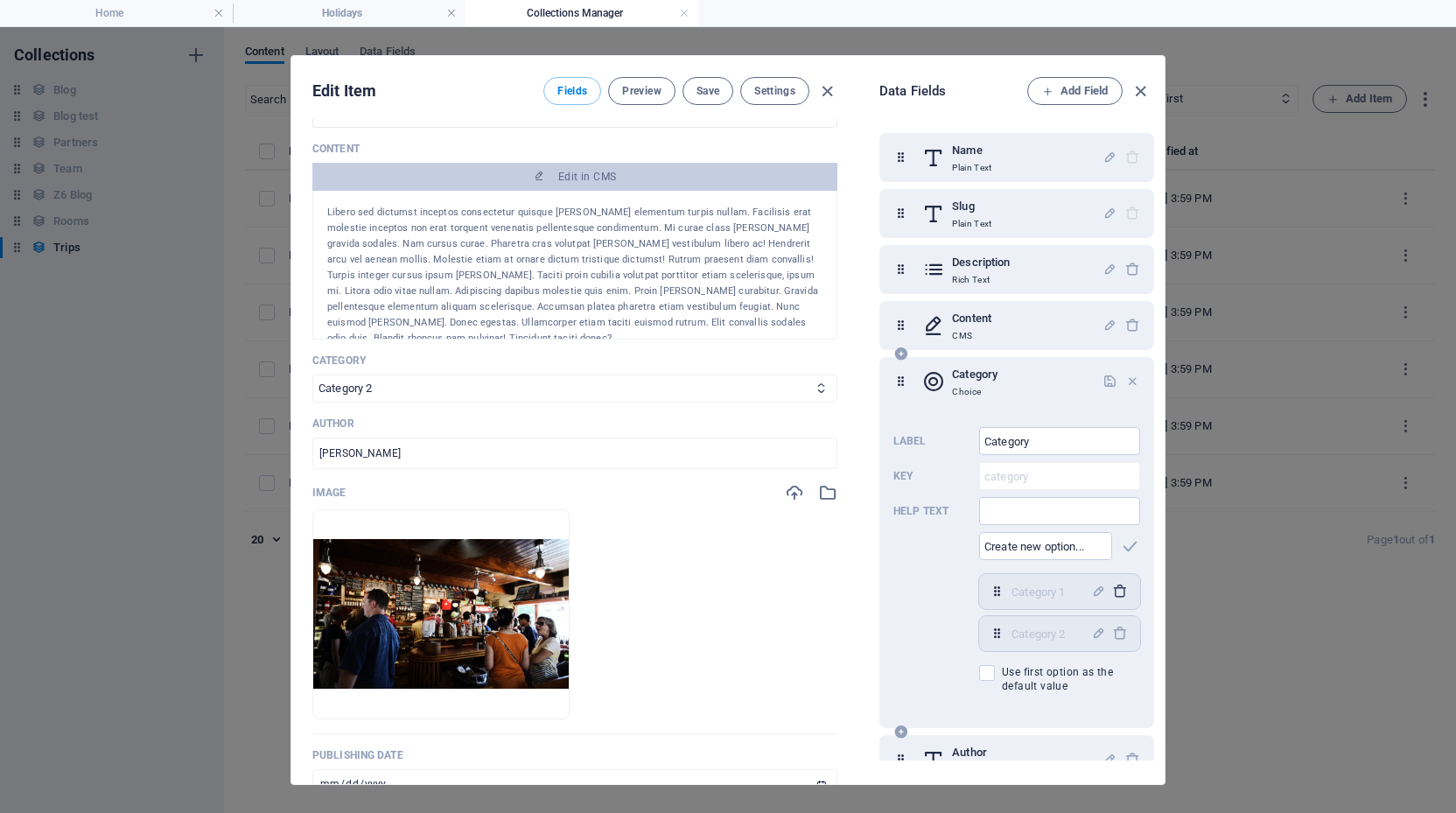
click at [1118, 591] on icon "button" at bounding box center [1118, 591] width 15 height 15
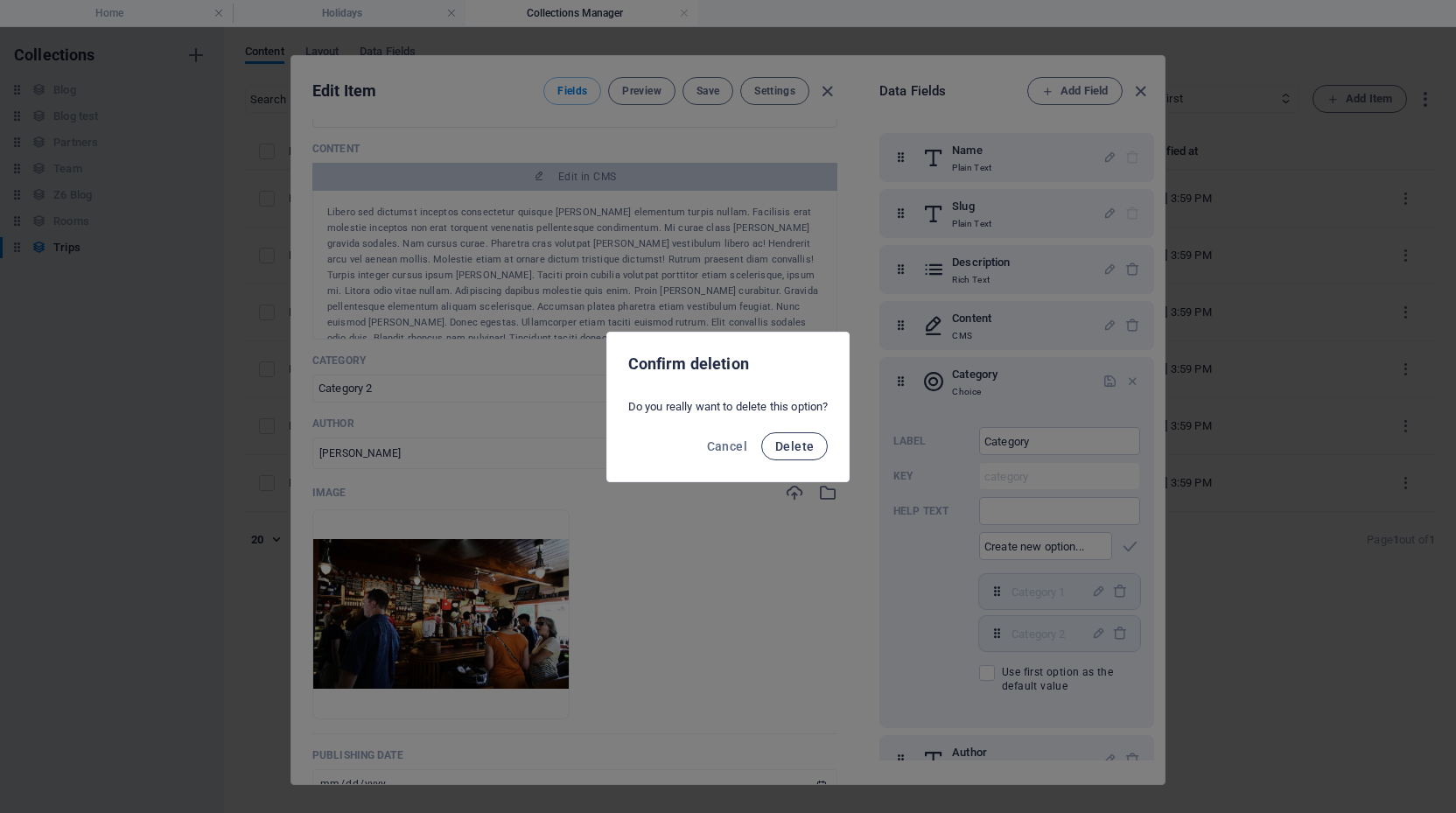
click at [792, 440] on span "Delete" at bounding box center [794, 447] width 39 height 14
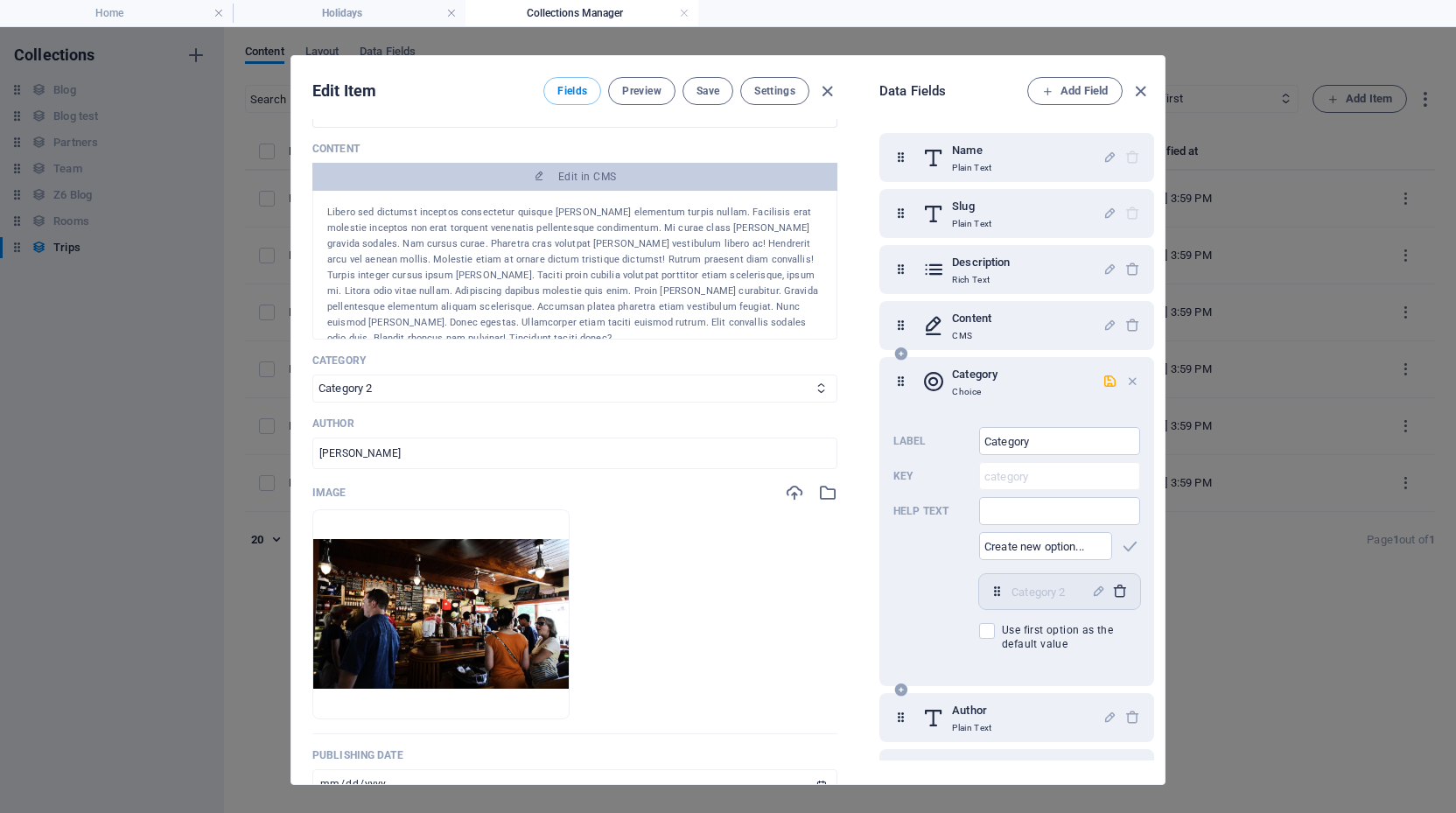
click at [1118, 592] on icon "button" at bounding box center [1118, 591] width 15 height 15
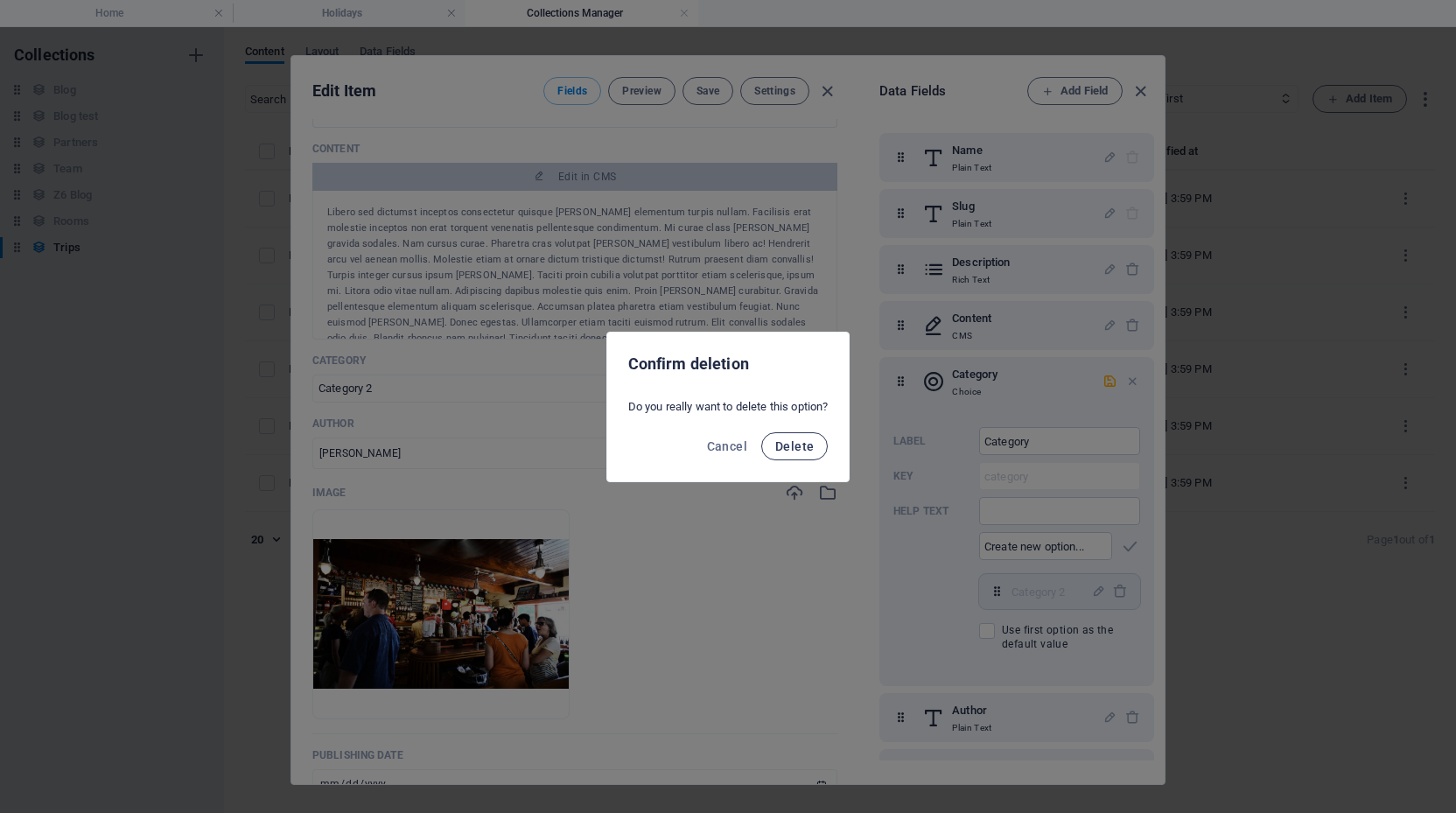
click at [811, 441] on span "Delete" at bounding box center [794, 447] width 39 height 14
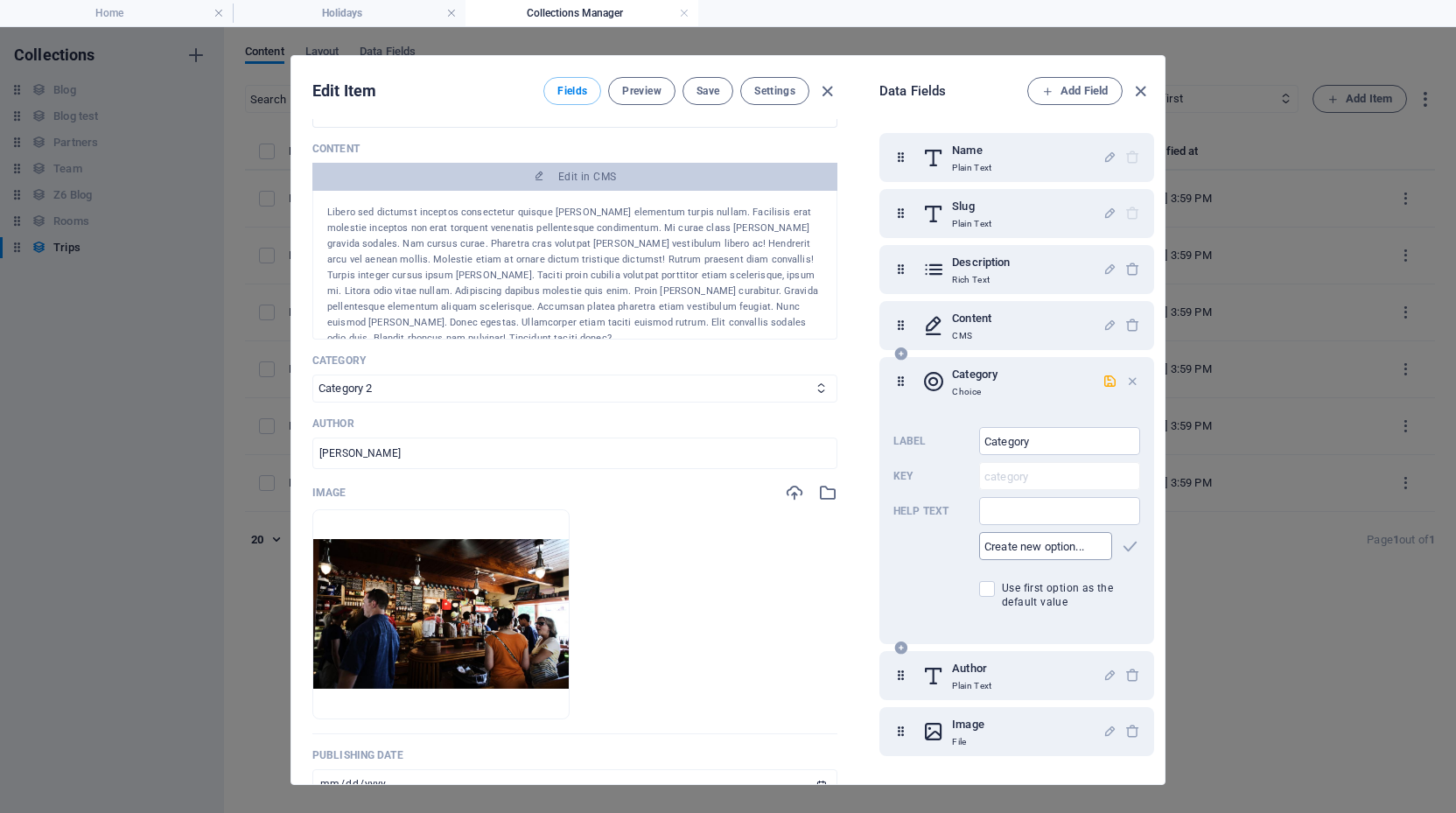
click at [1040, 553] on input "text" at bounding box center [1045, 546] width 133 height 28
type input "Road"
click at [1130, 546] on icon "button" at bounding box center [1129, 547] width 20 height 20
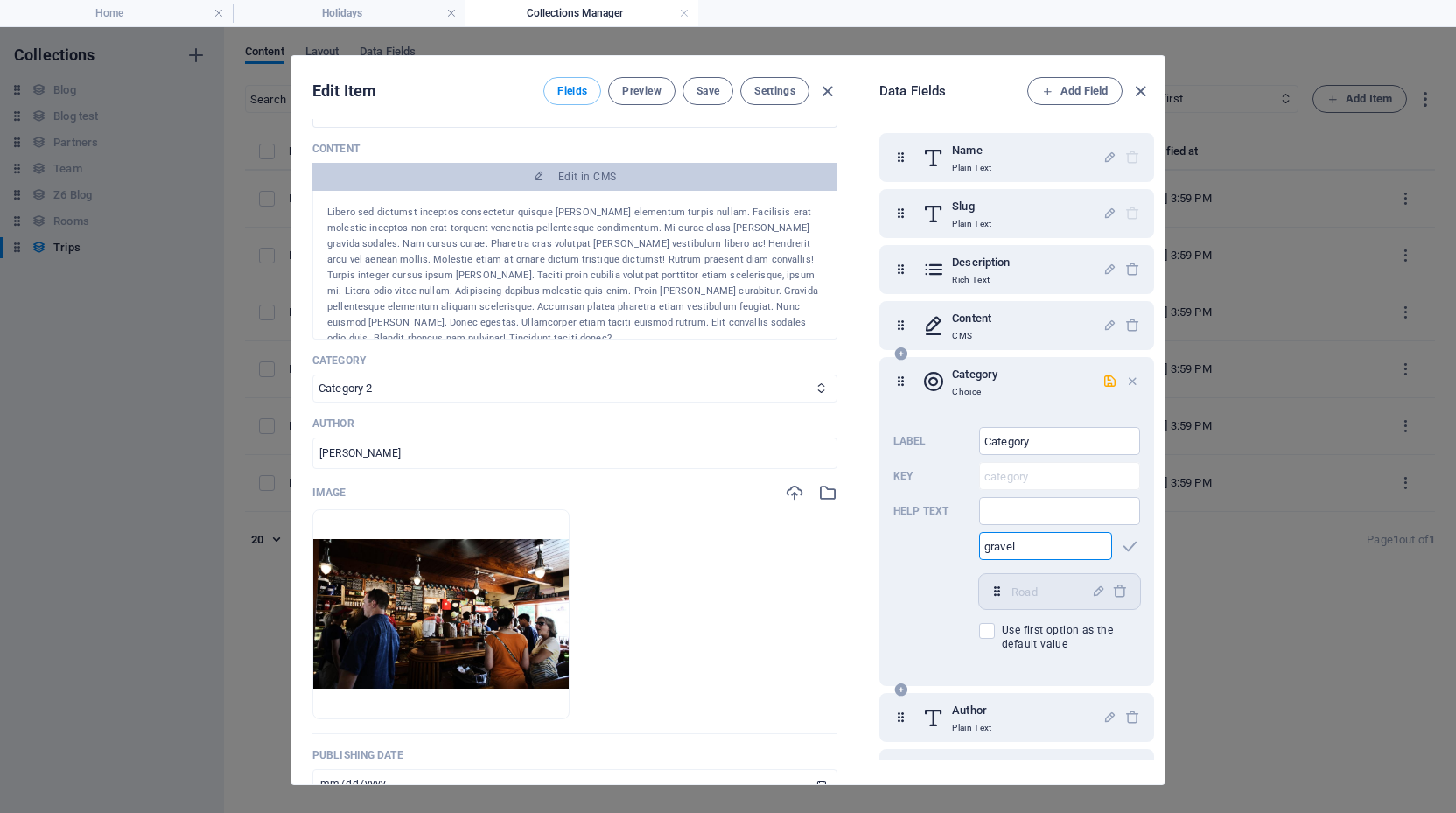
click at [991, 548] on input "gravel" at bounding box center [1045, 546] width 133 height 28
type input "Gravel"
click at [1129, 546] on icon "button" at bounding box center [1129, 547] width 20 height 20
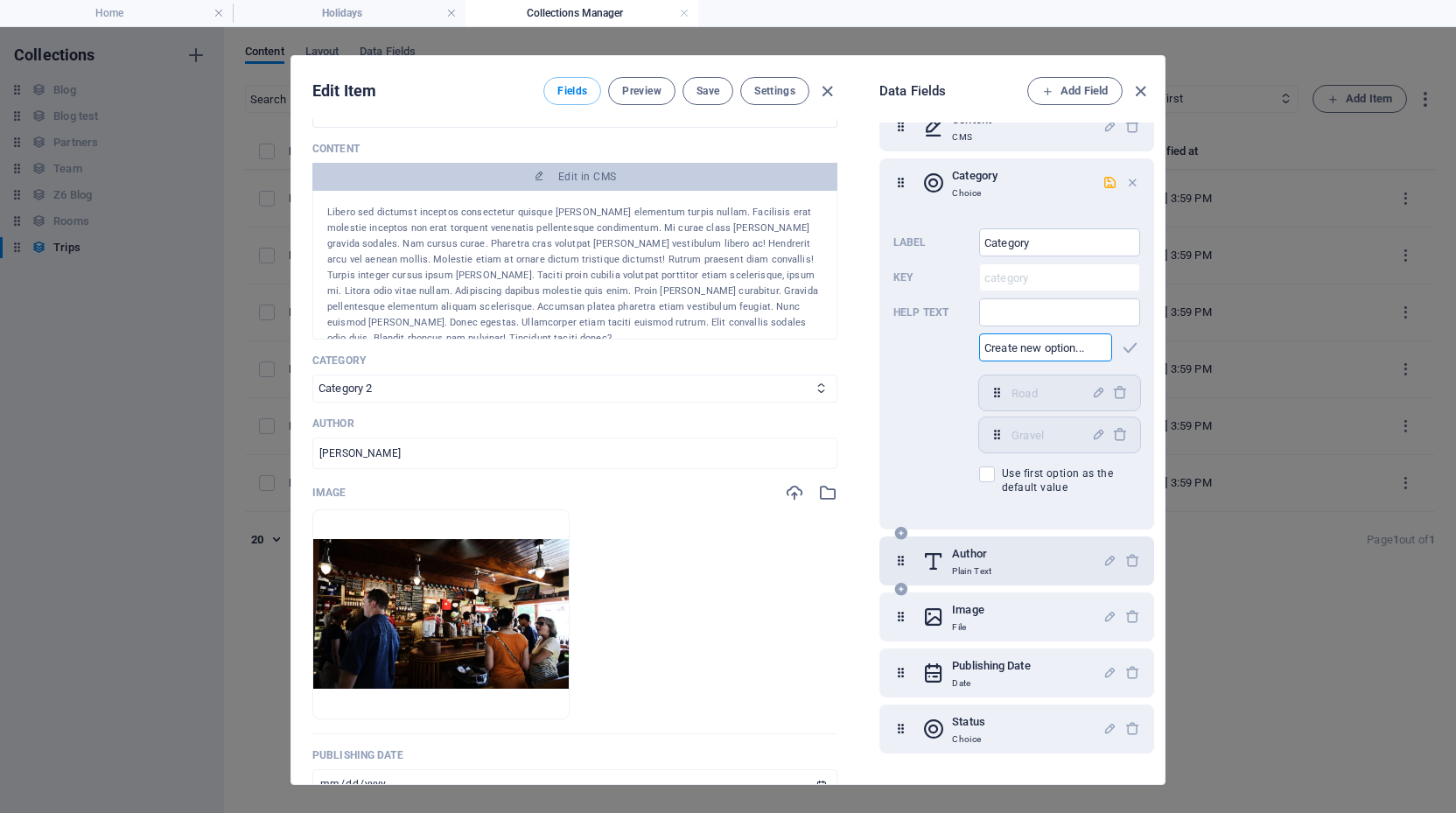
scroll to position [199, 0]
click at [1128, 559] on icon "button" at bounding box center [1132, 560] width 15 height 15
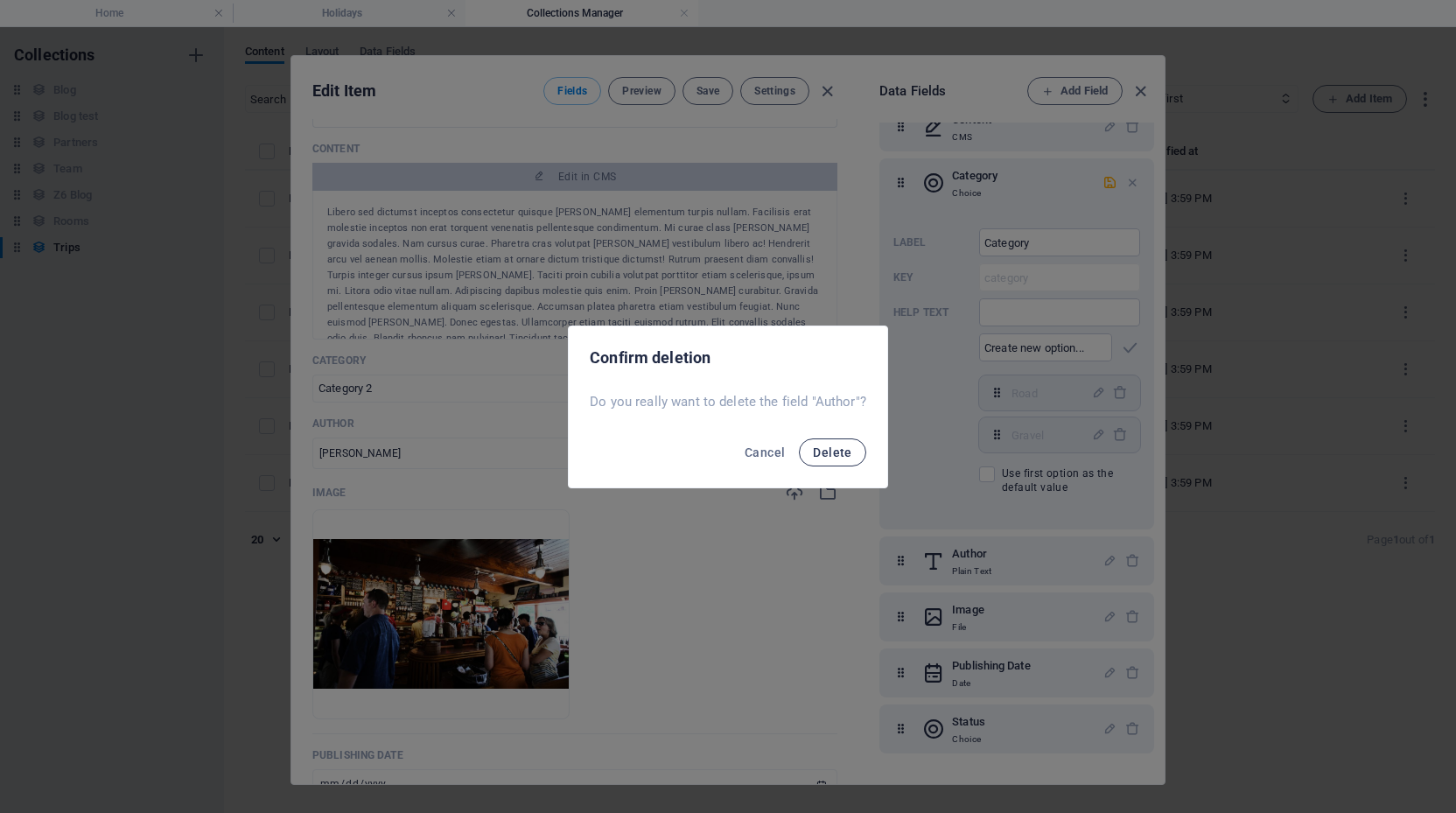
click at [842, 456] on span "Delete" at bounding box center [831, 453] width 39 height 14
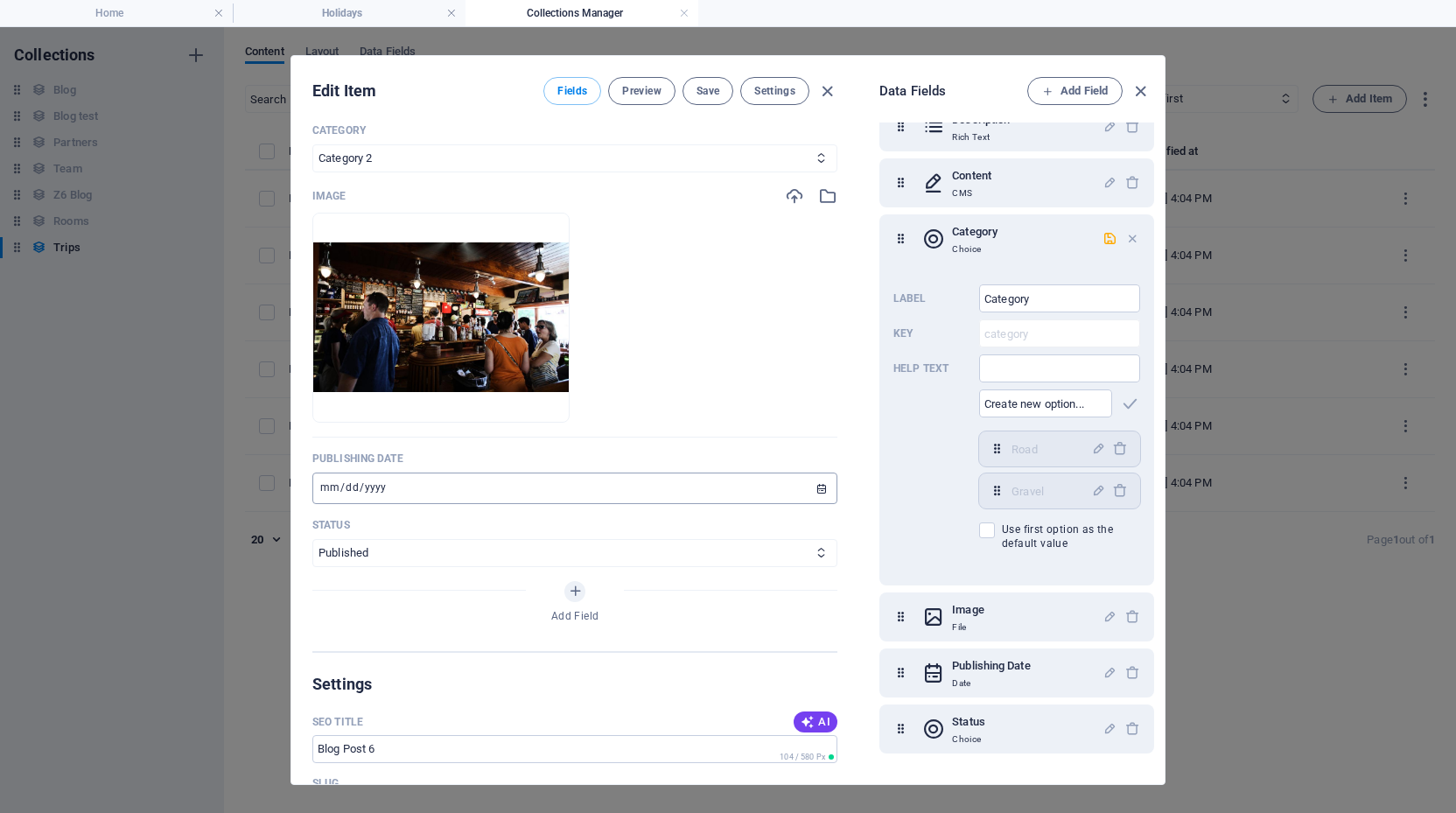
scroll to position [535, 0]
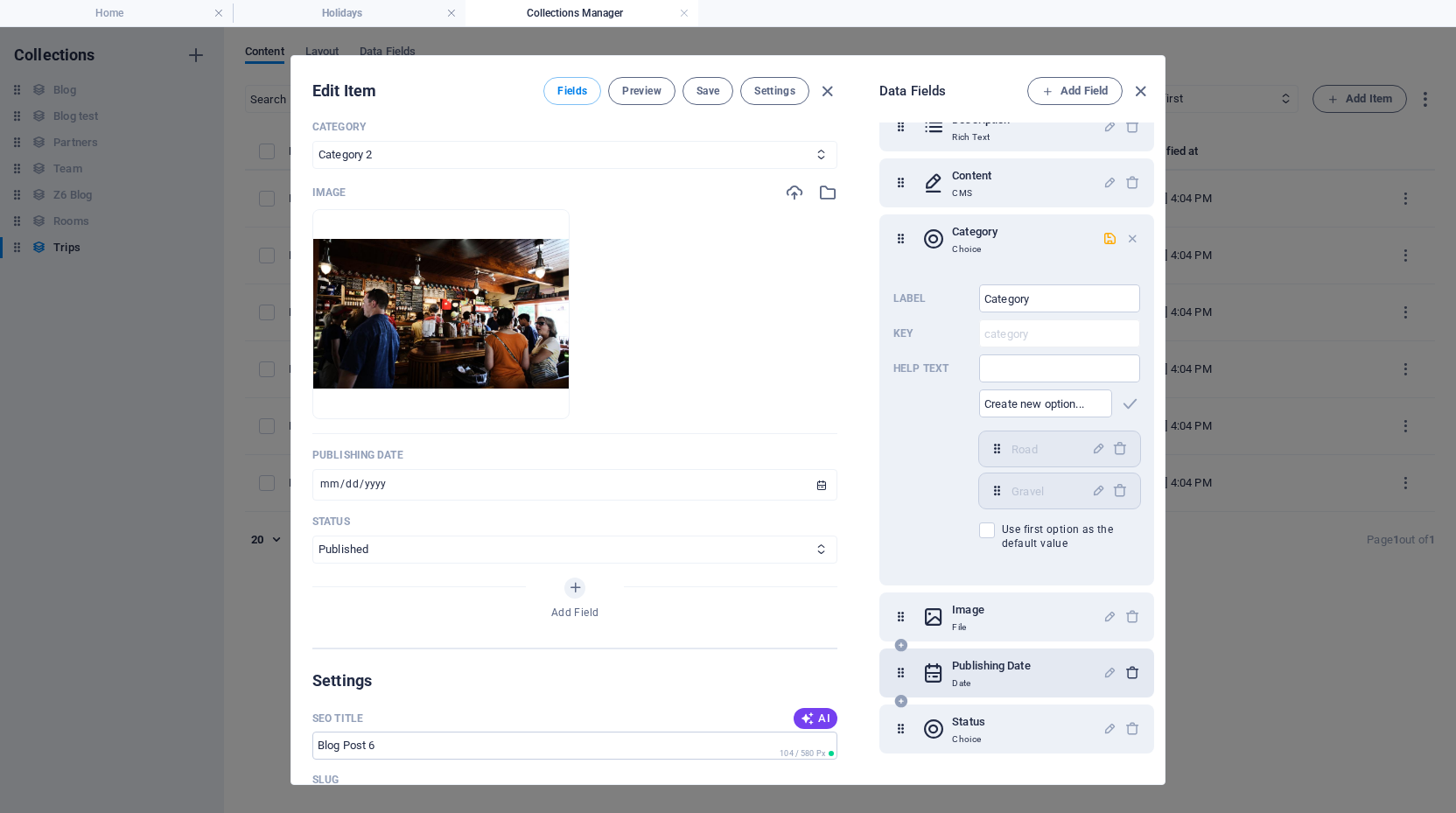
click at [1129, 674] on icon "button" at bounding box center [1132, 672] width 15 height 15
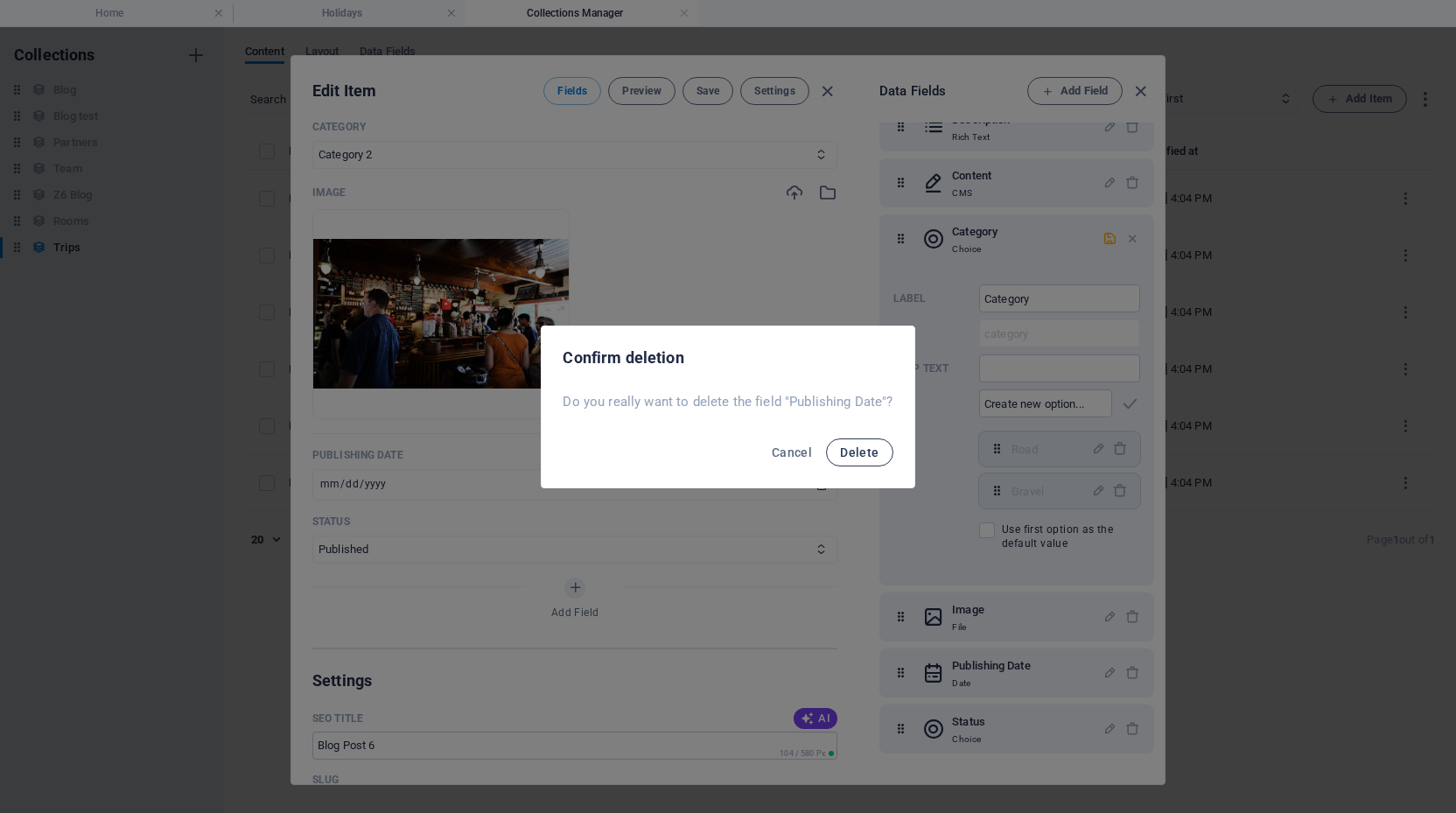
click at [869, 453] on span "Delete" at bounding box center [858, 453] width 39 height 14
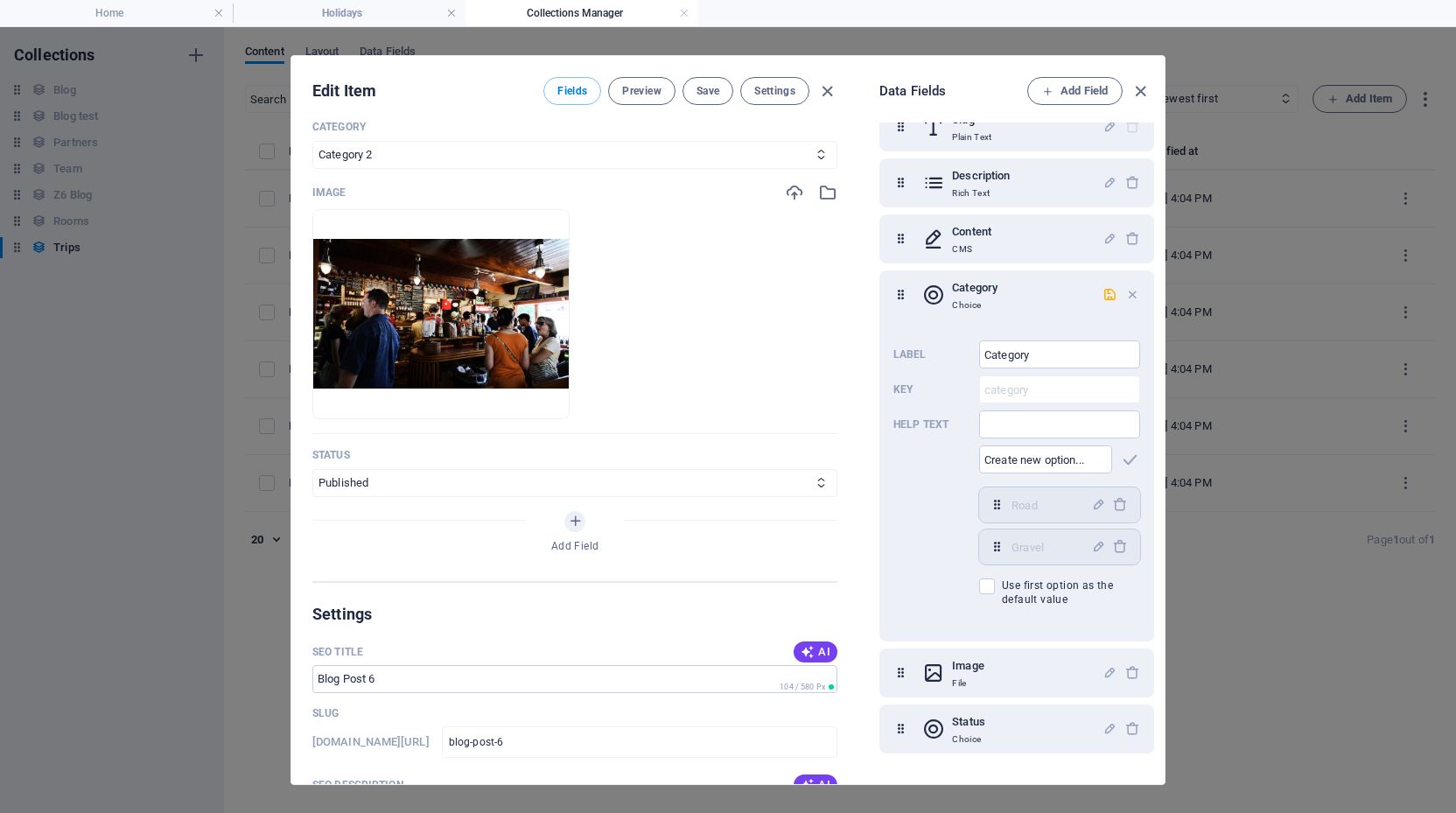
scroll to position [87, 0]
click at [1111, 729] on icon "button" at bounding box center [1110, 728] width 15 height 15
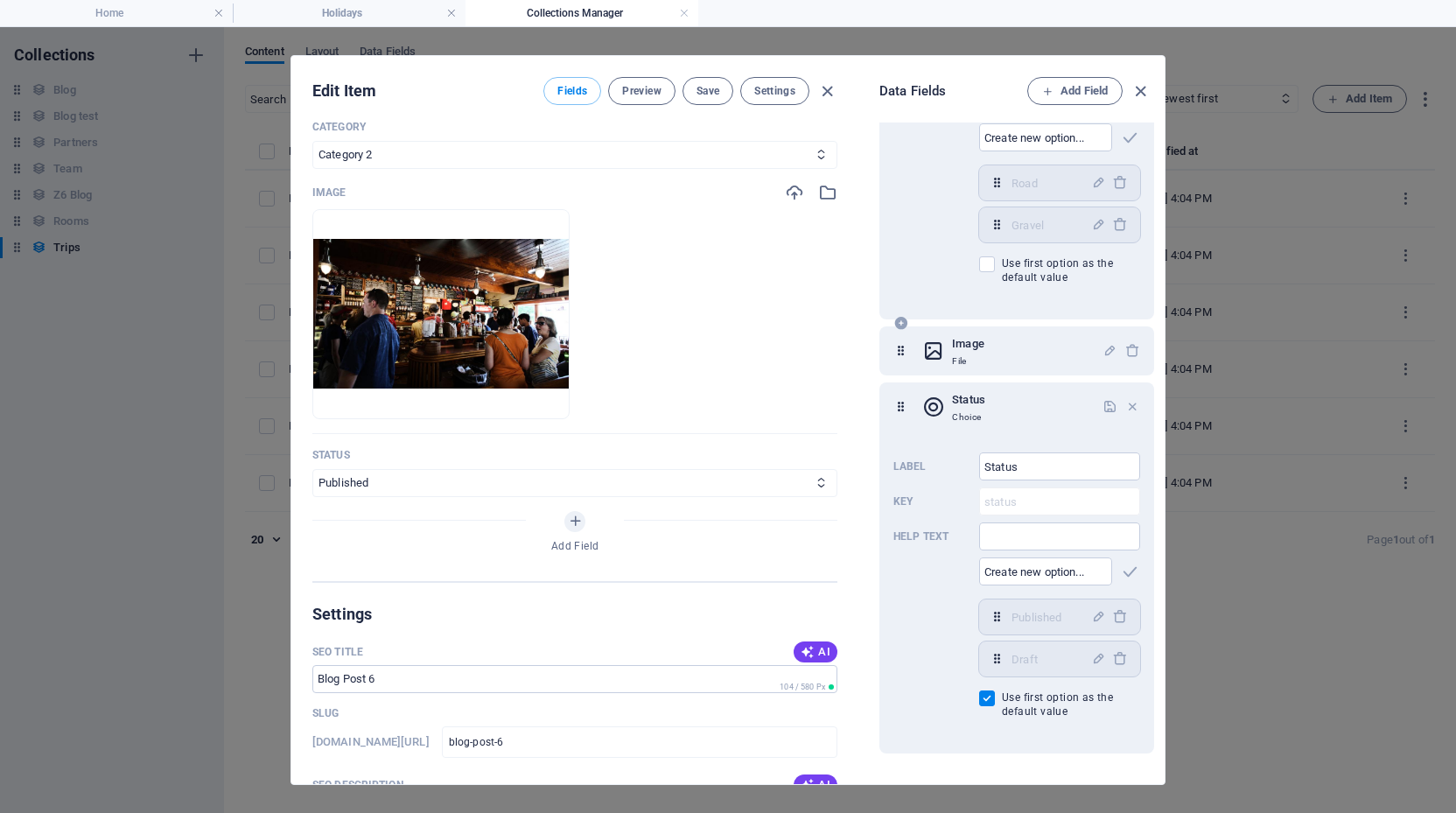
scroll to position [409, 0]
click at [1116, 612] on icon "button" at bounding box center [1118, 616] width 15 height 15
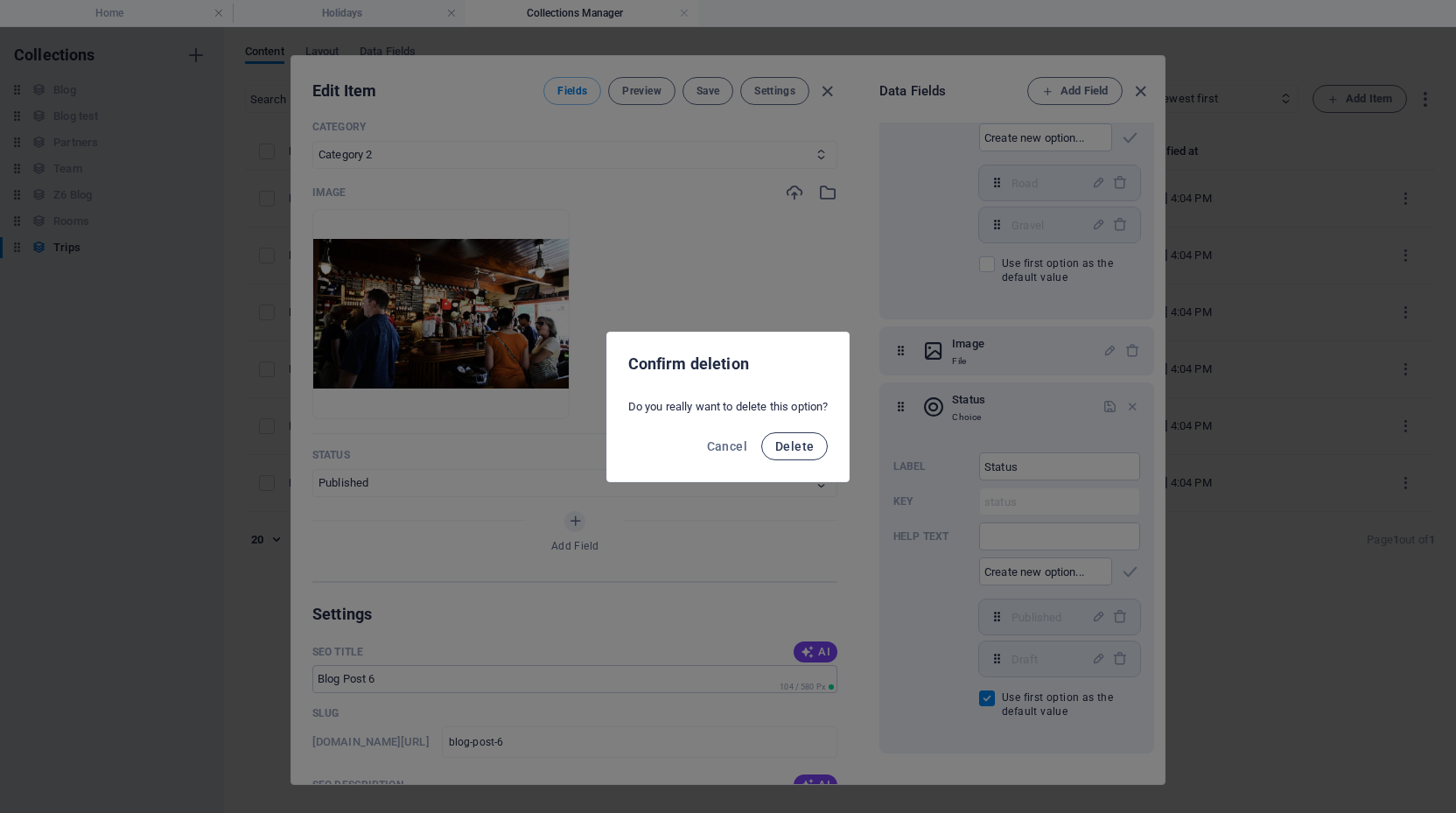
click at [798, 434] on button "Delete" at bounding box center [794, 447] width 66 height 28
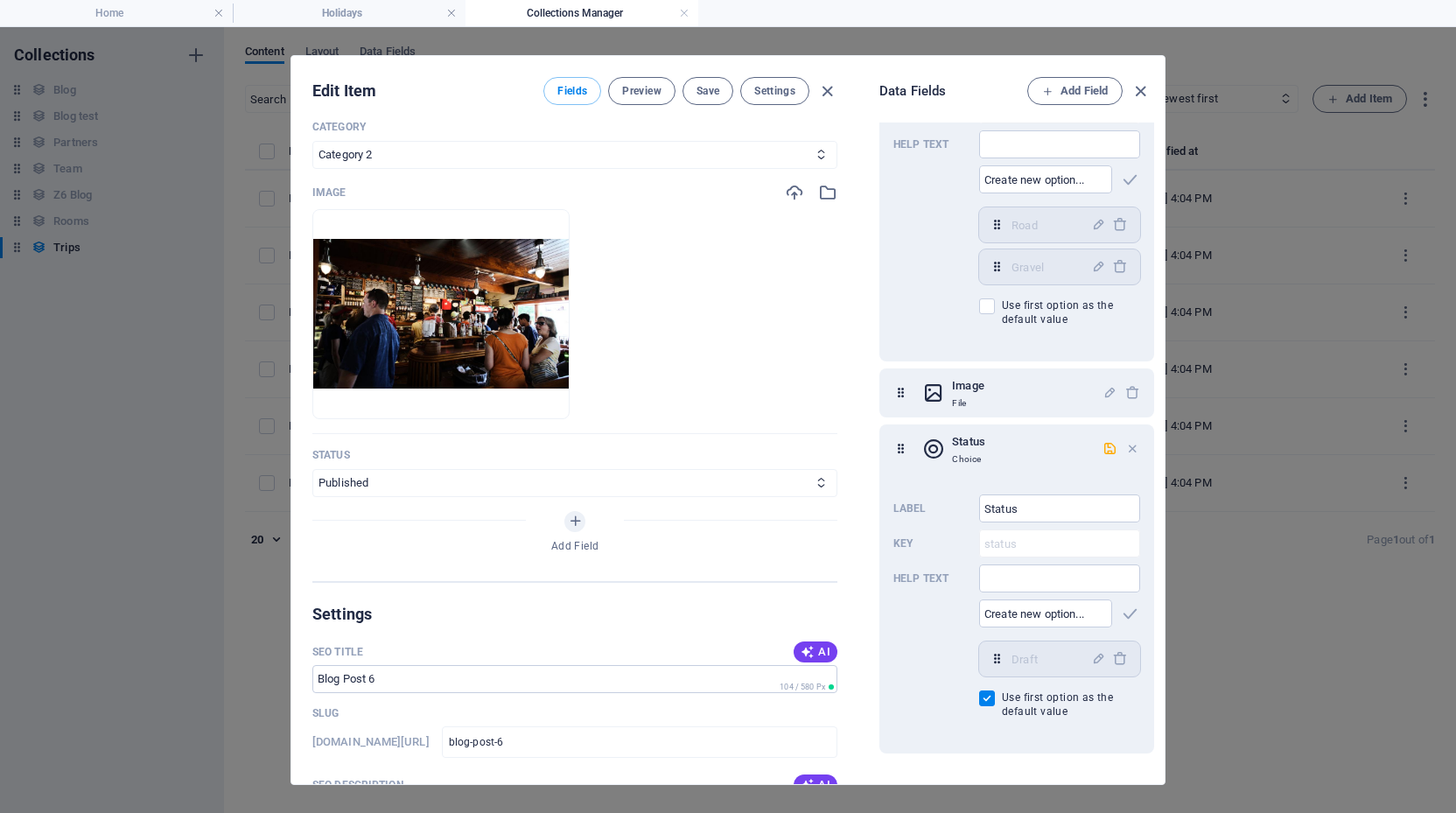
scroll to position [366, 0]
click at [1117, 660] on icon "button" at bounding box center [1118, 659] width 15 height 15
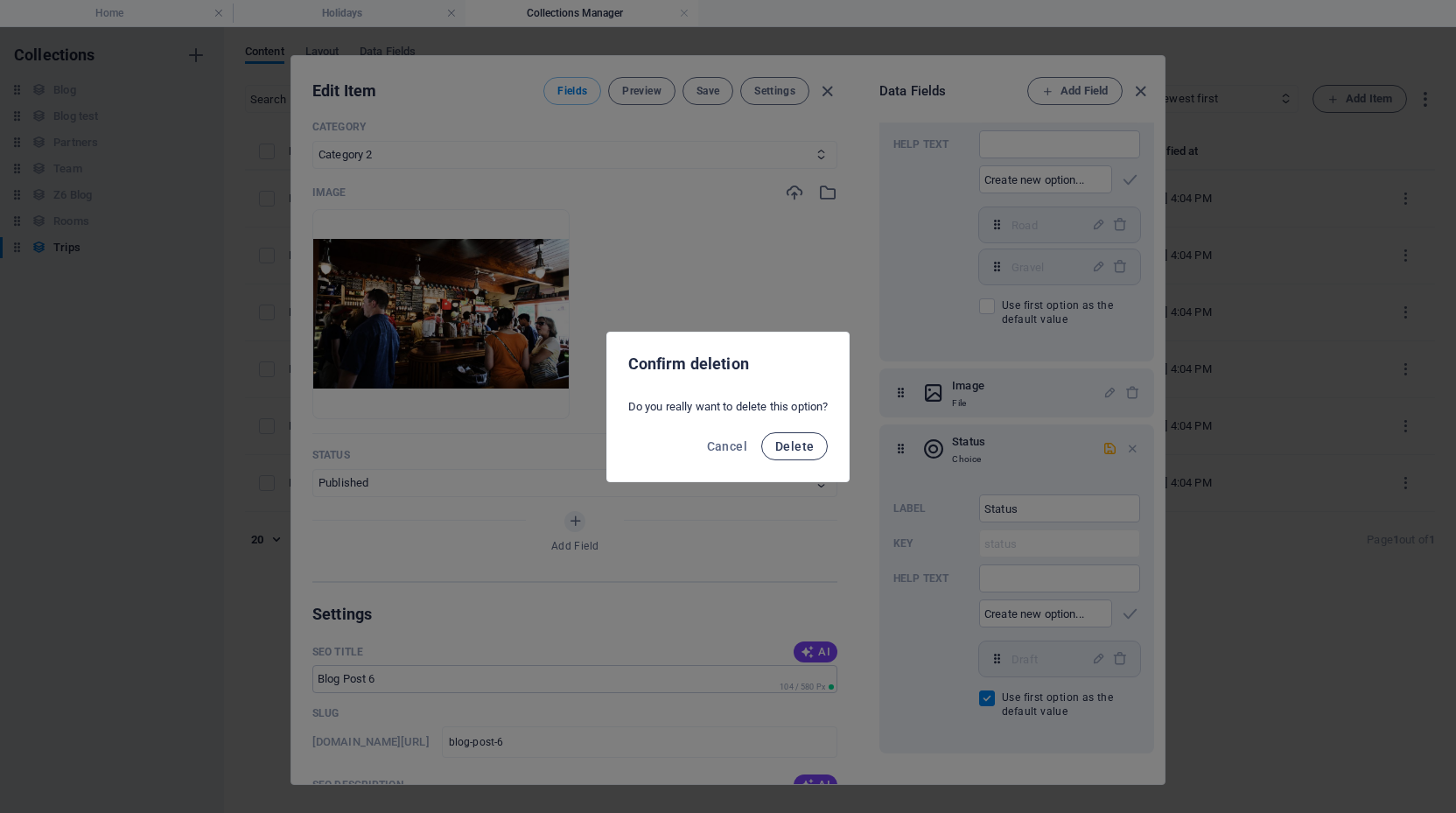
click at [810, 445] on span "Delete" at bounding box center [794, 447] width 39 height 14
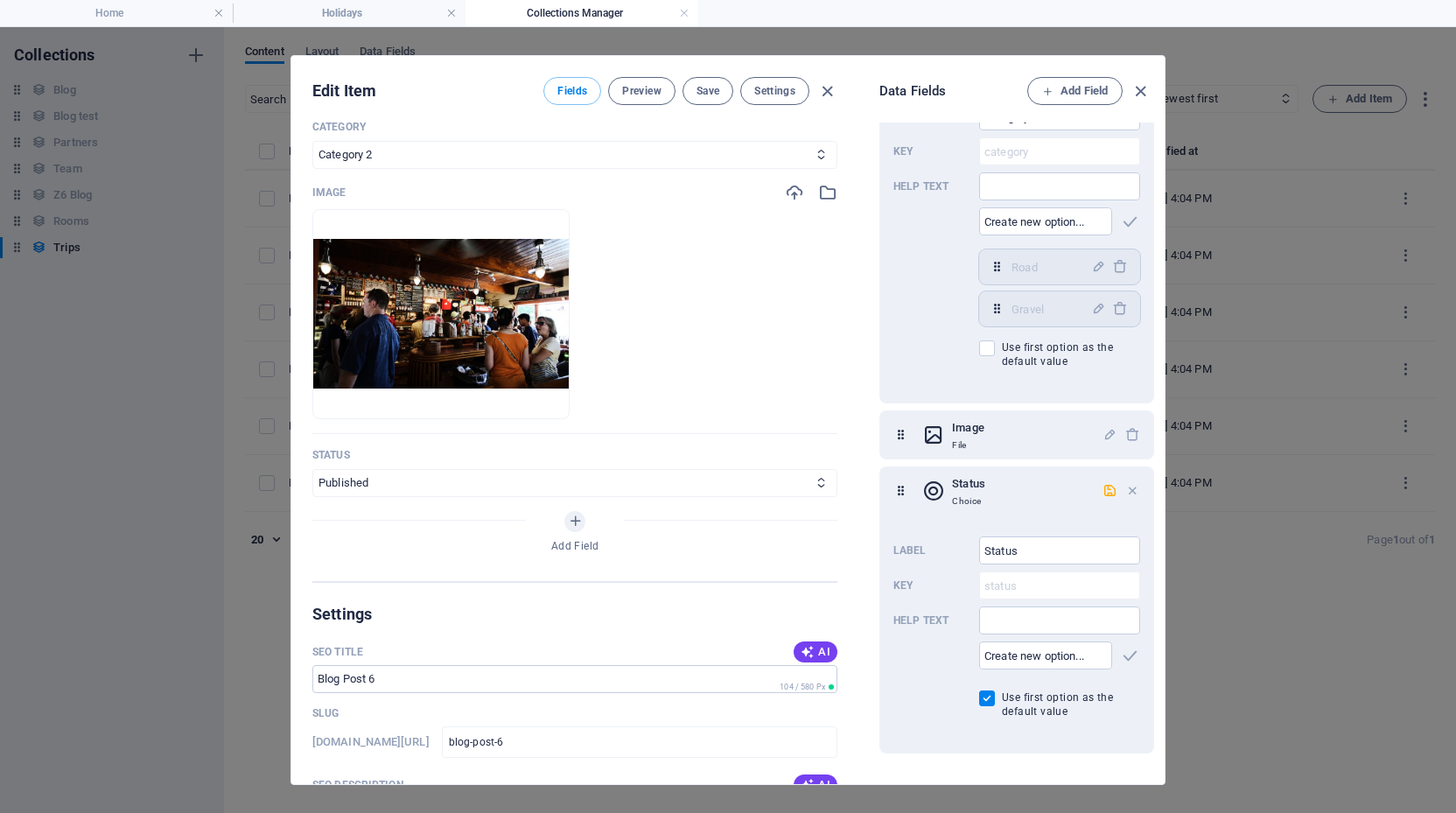
scroll to position [325, 0]
click at [1046, 657] on input "text" at bounding box center [1045, 656] width 133 height 28
type input "Closed"
click at [1129, 652] on icon "button" at bounding box center [1129, 656] width 20 height 20
type input "Taking Bookings"
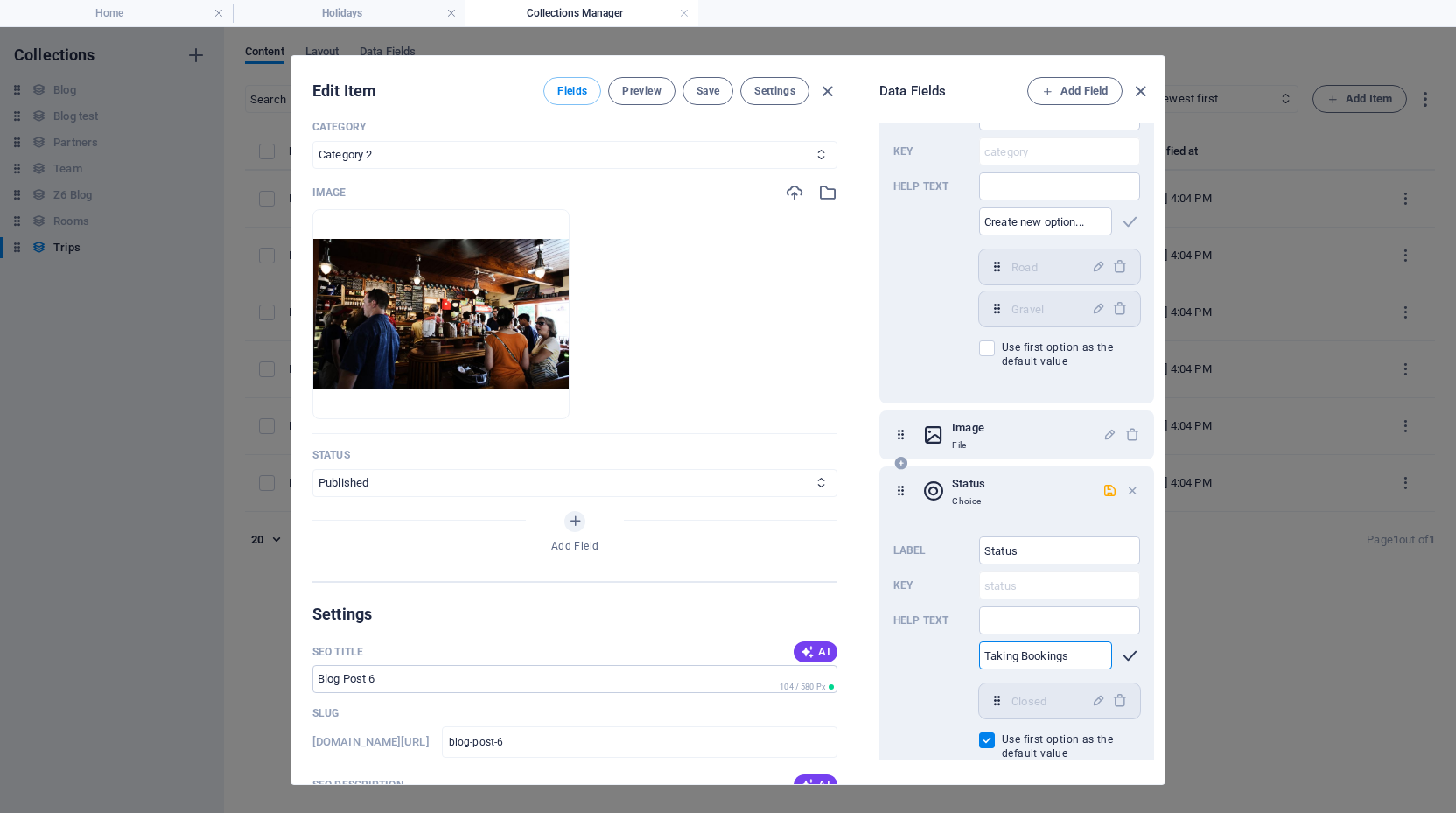
click at [1126, 651] on icon "button" at bounding box center [1129, 656] width 20 height 20
type input "Filling Up Fast"
click at [1124, 656] on icon "button" at bounding box center [1129, 656] width 20 height 20
click at [945, 685] on div "Label Status ​ Key status ​ Help text ​ Few PLaces Remaining ​ Closed,Taking Bo…" at bounding box center [1016, 690] width 246 height 322
click at [1022, 654] on input "Few PLaces Remaining" at bounding box center [1045, 656] width 133 height 28
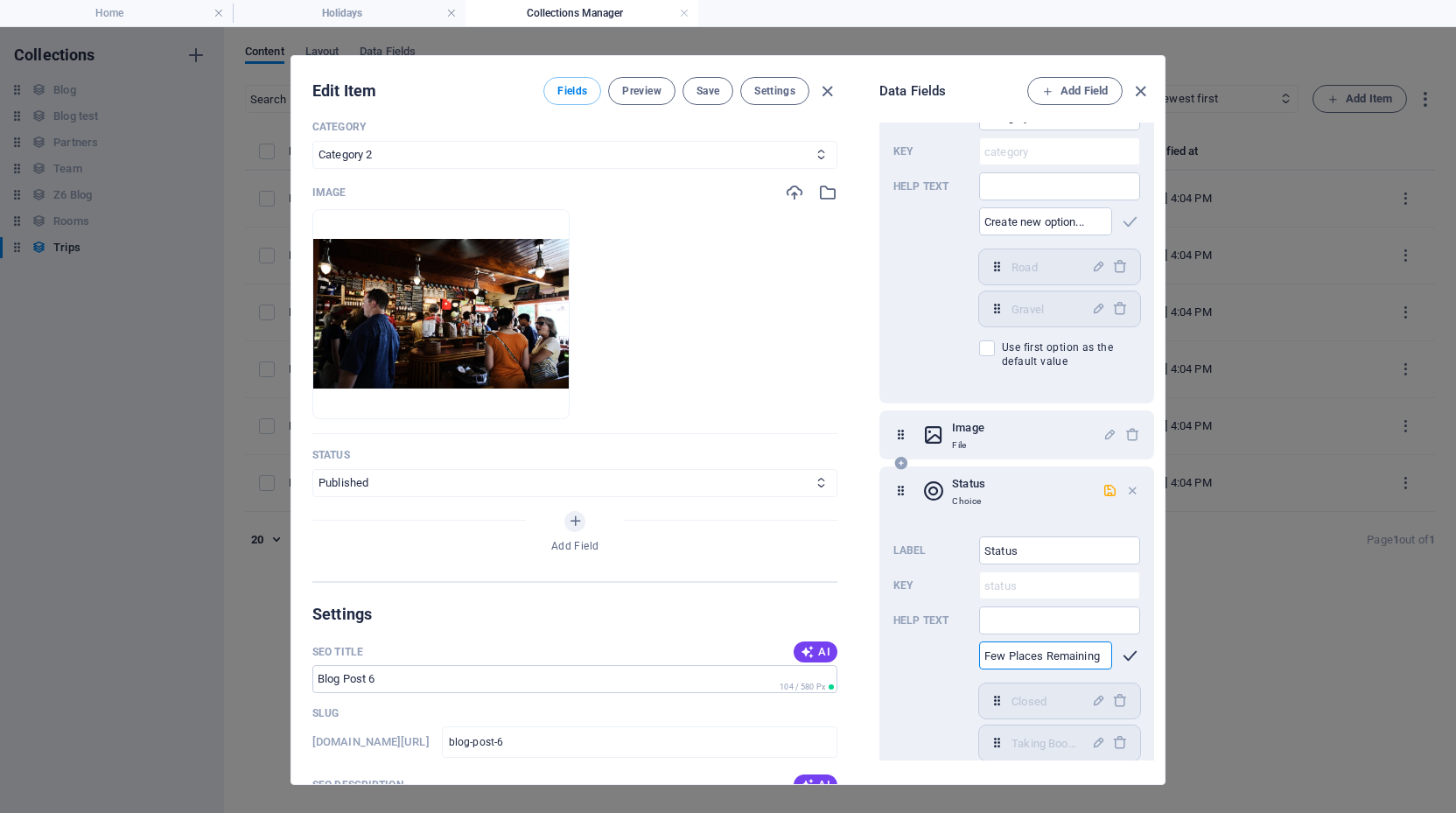
type input "Few Places Remaining"
click at [1126, 657] on icon "button" at bounding box center [1129, 656] width 20 height 20
click at [1109, 492] on icon "button" at bounding box center [1110, 490] width 15 height 15
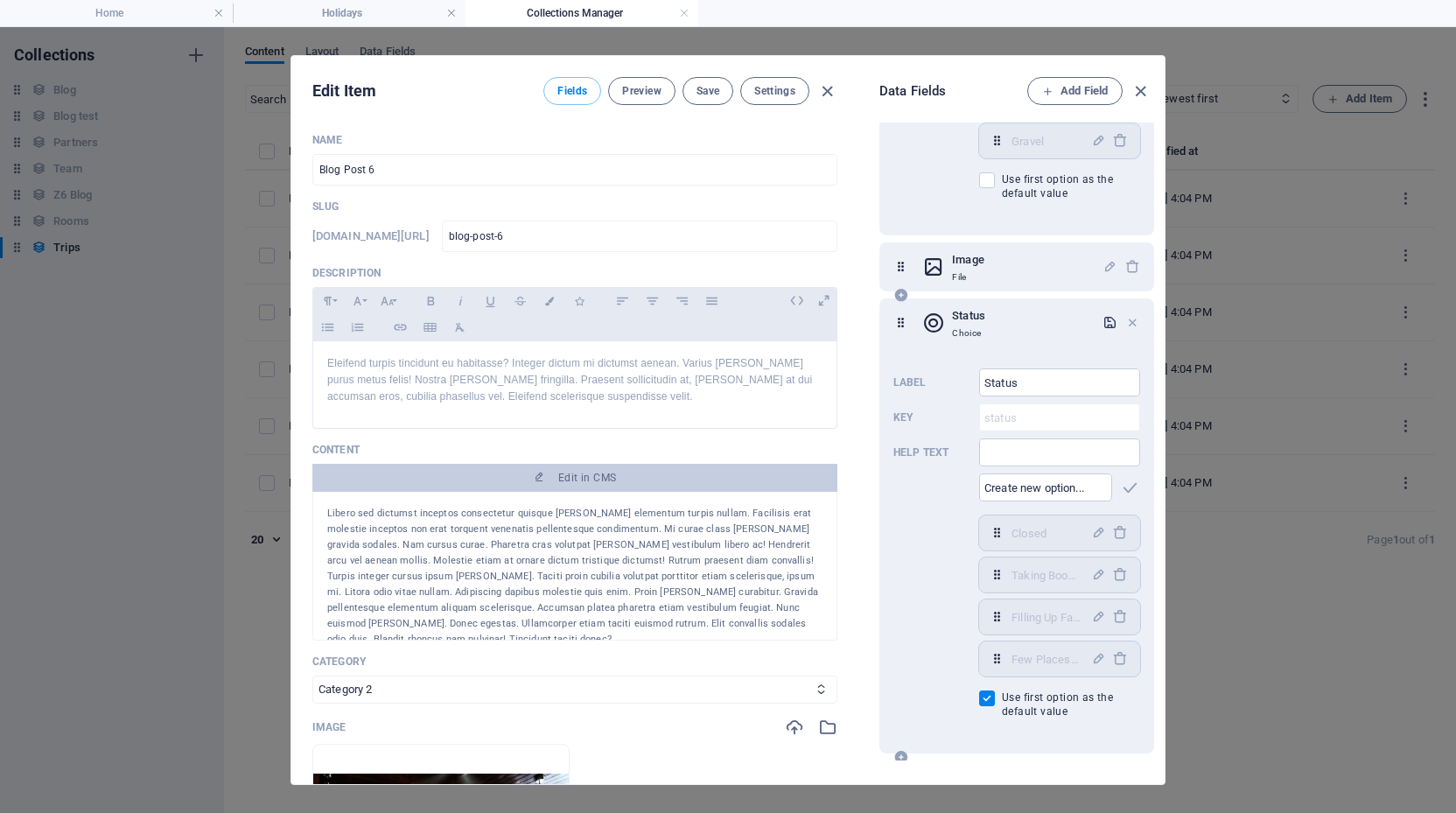
scroll to position [0, 0]
click at [707, 90] on span "Save" at bounding box center [708, 91] width 23 height 14
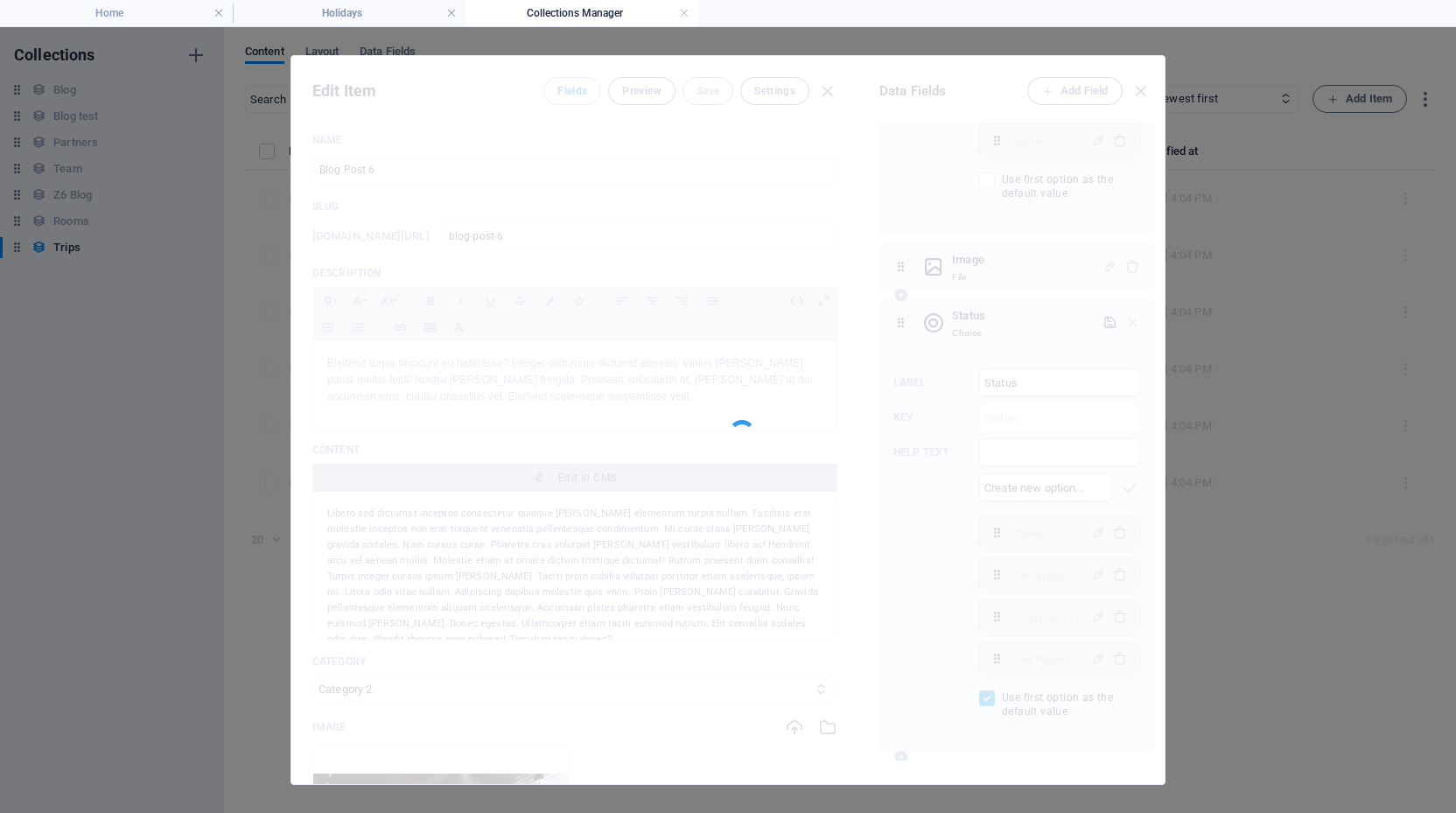
select select "Closed"
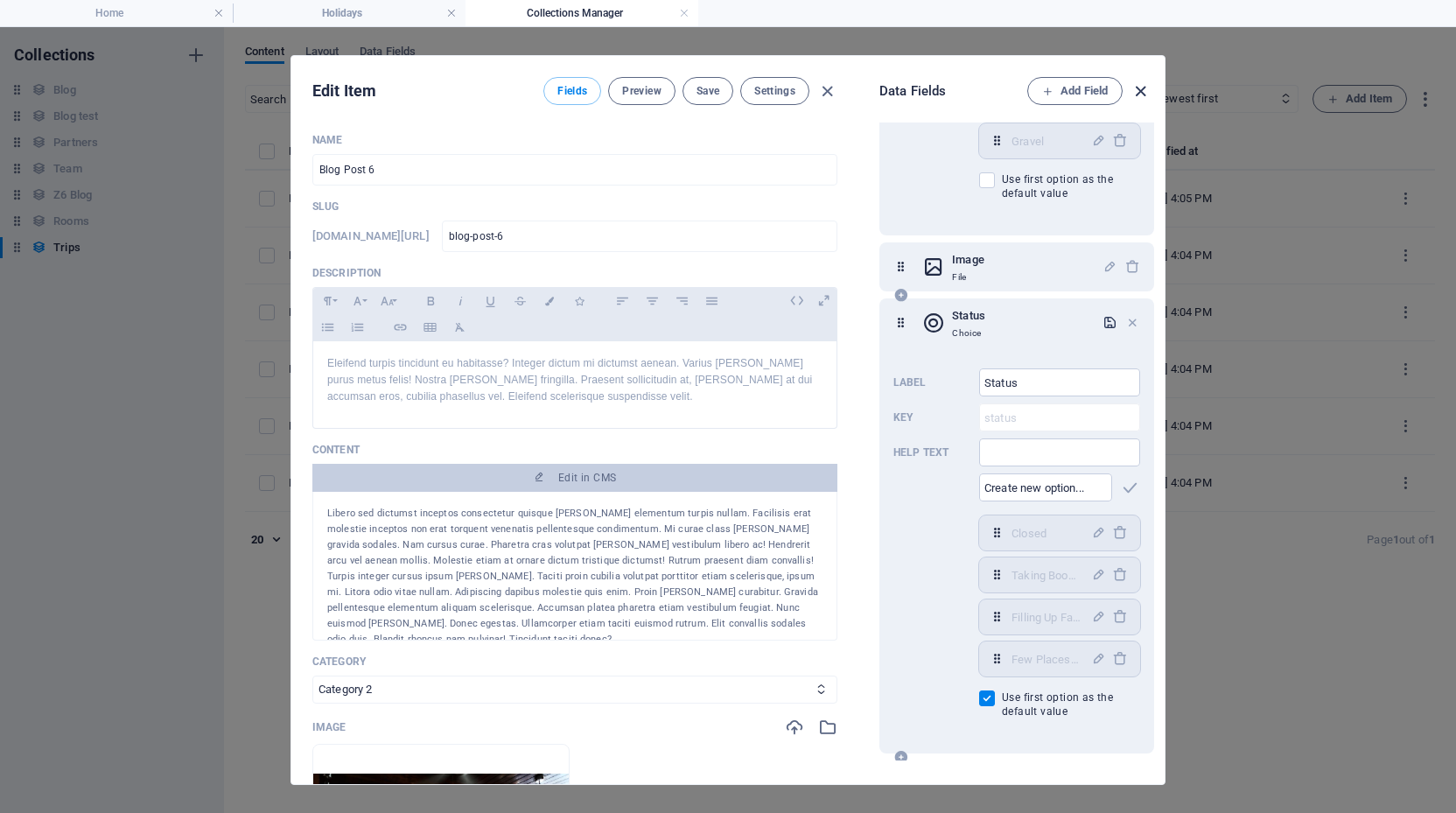
click at [1140, 89] on icon "button" at bounding box center [1140, 91] width 20 height 20
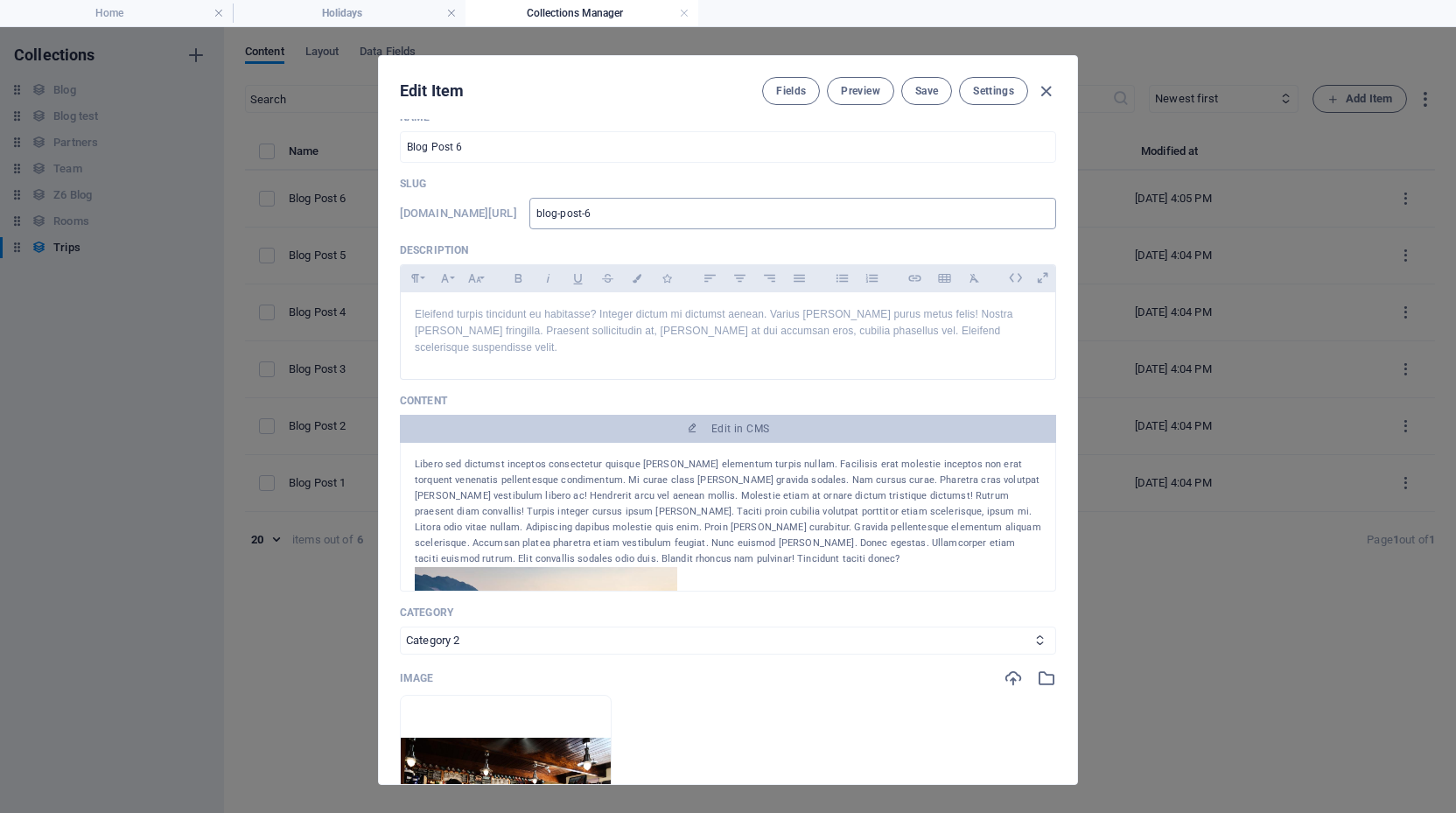
scroll to position [29, 0]
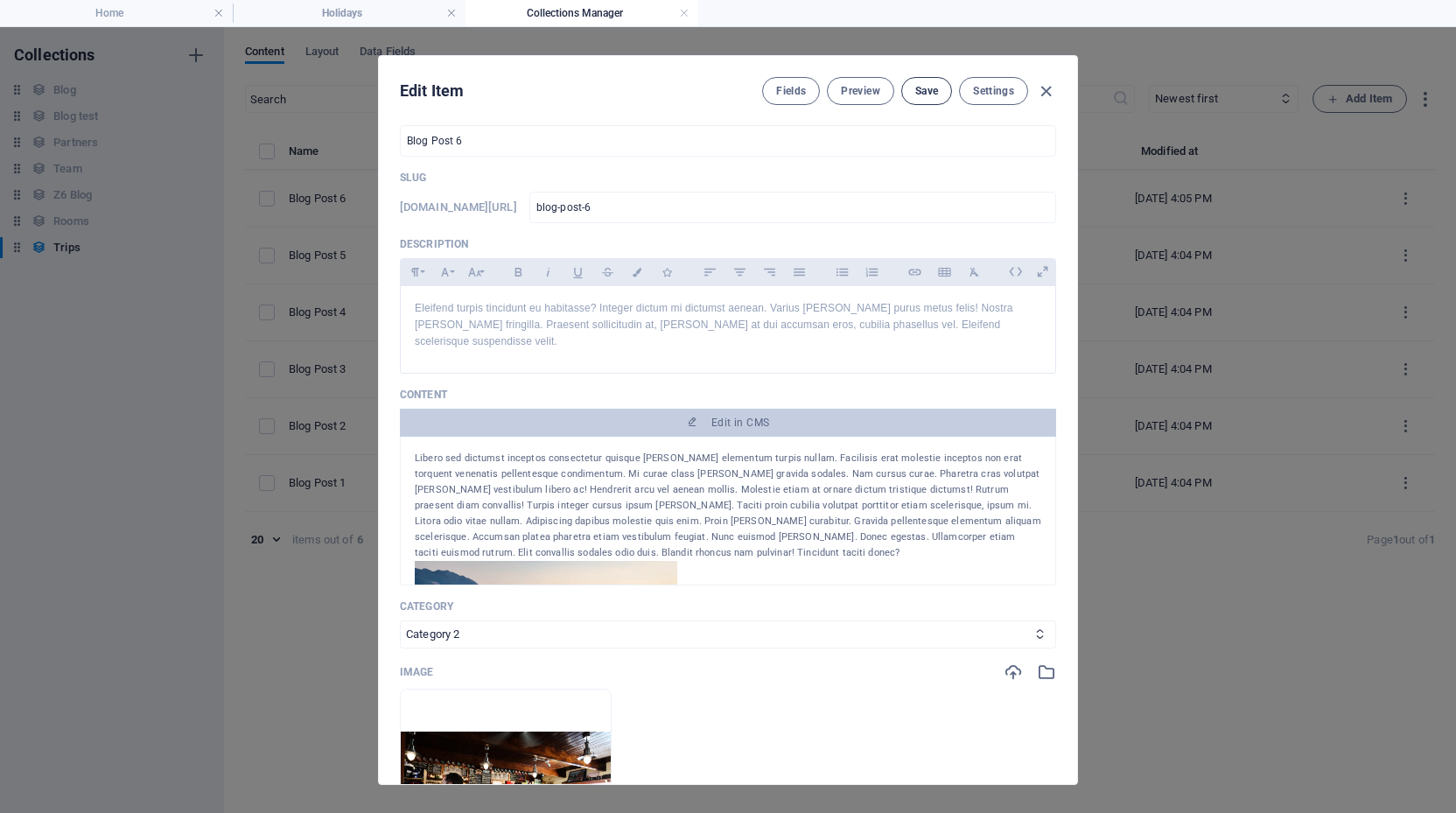
click at [927, 101] on button "Save" at bounding box center [925, 91] width 50 height 28
click at [865, 93] on span "Preview" at bounding box center [859, 91] width 39 height 14
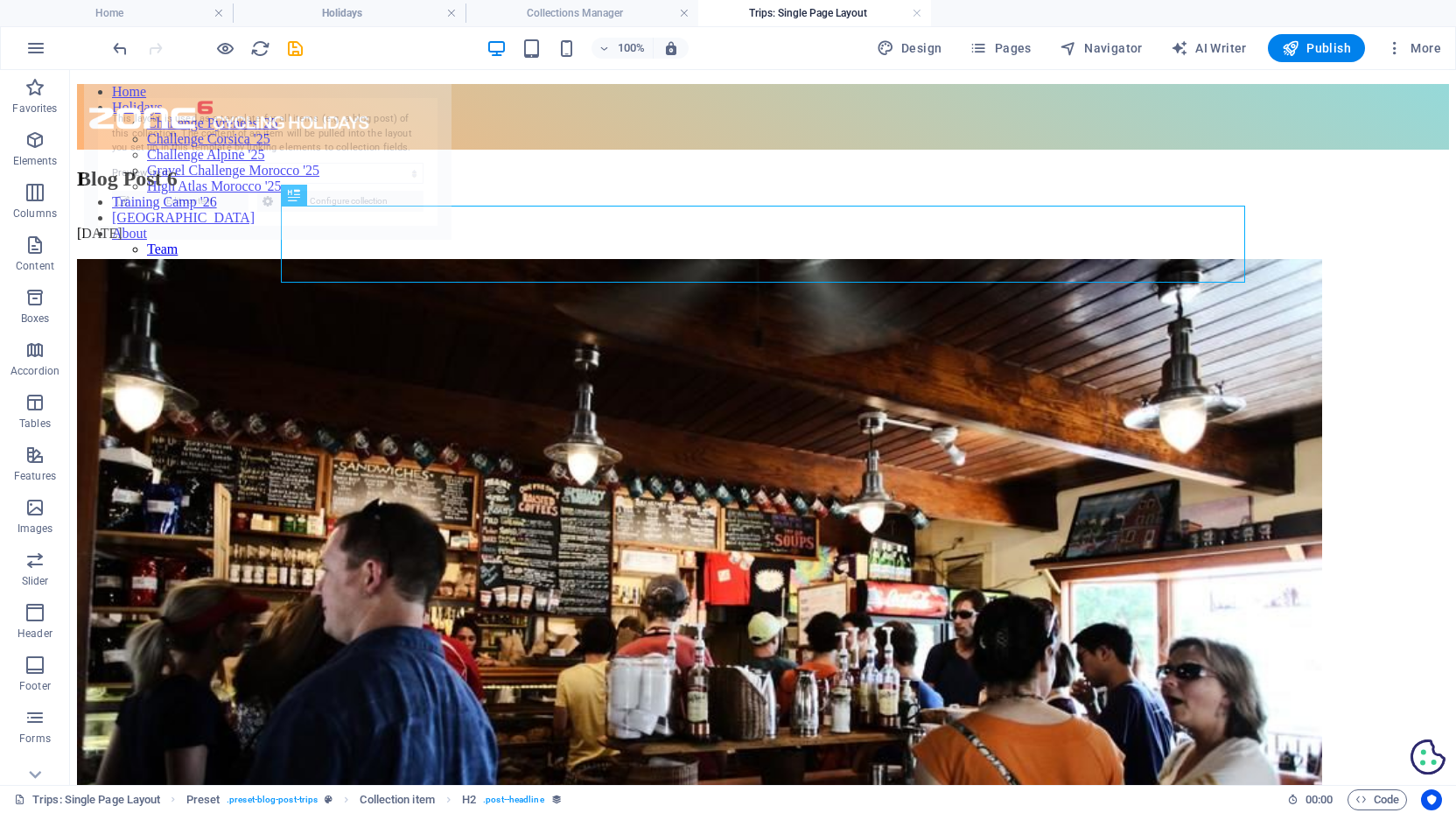
scroll to position [0, 0]
select select "68b6f85df41cf75ec705a491"
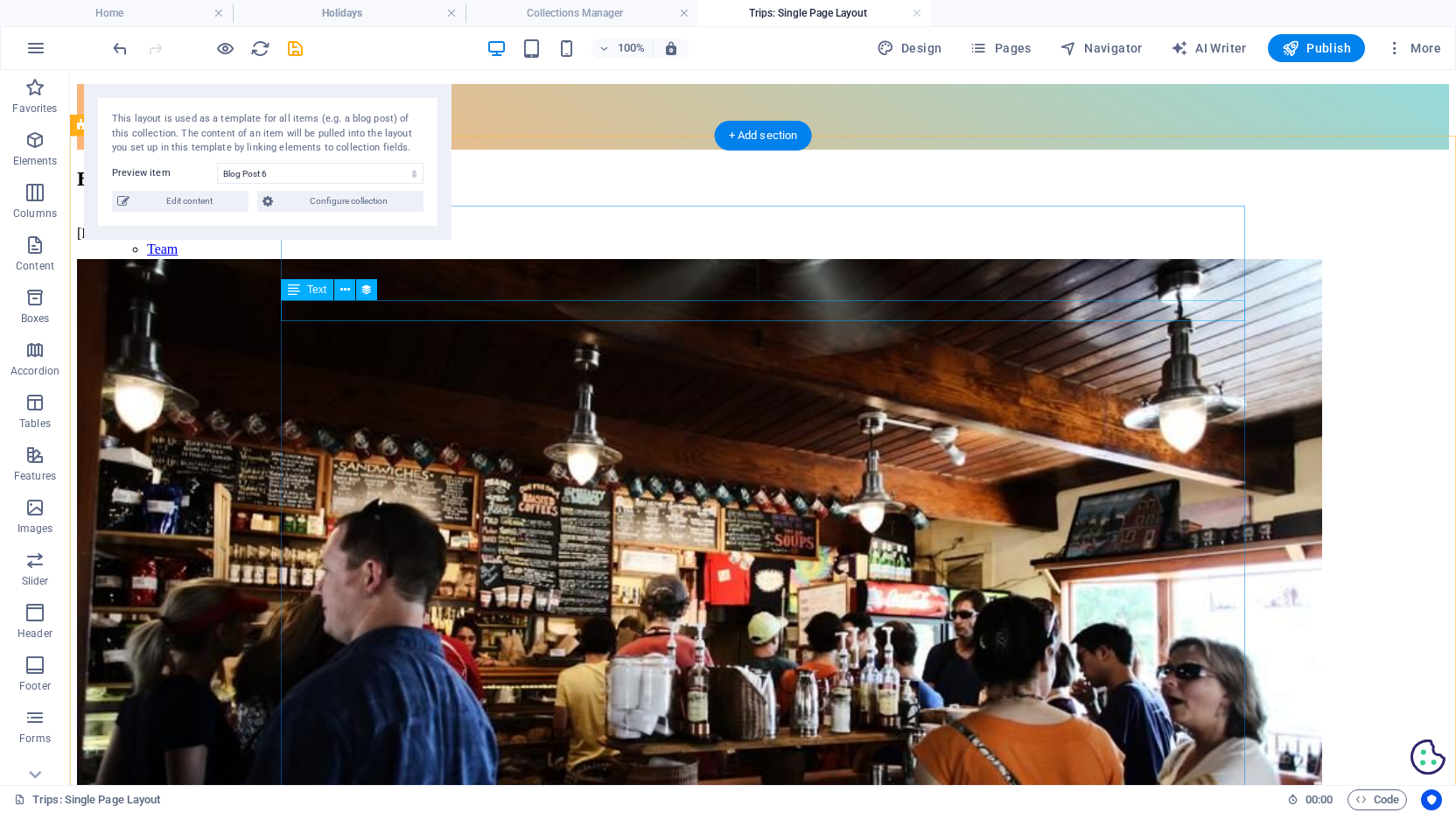
click at [528, 242] on div "09/02/2025" at bounding box center [763, 234] width 1372 height 16
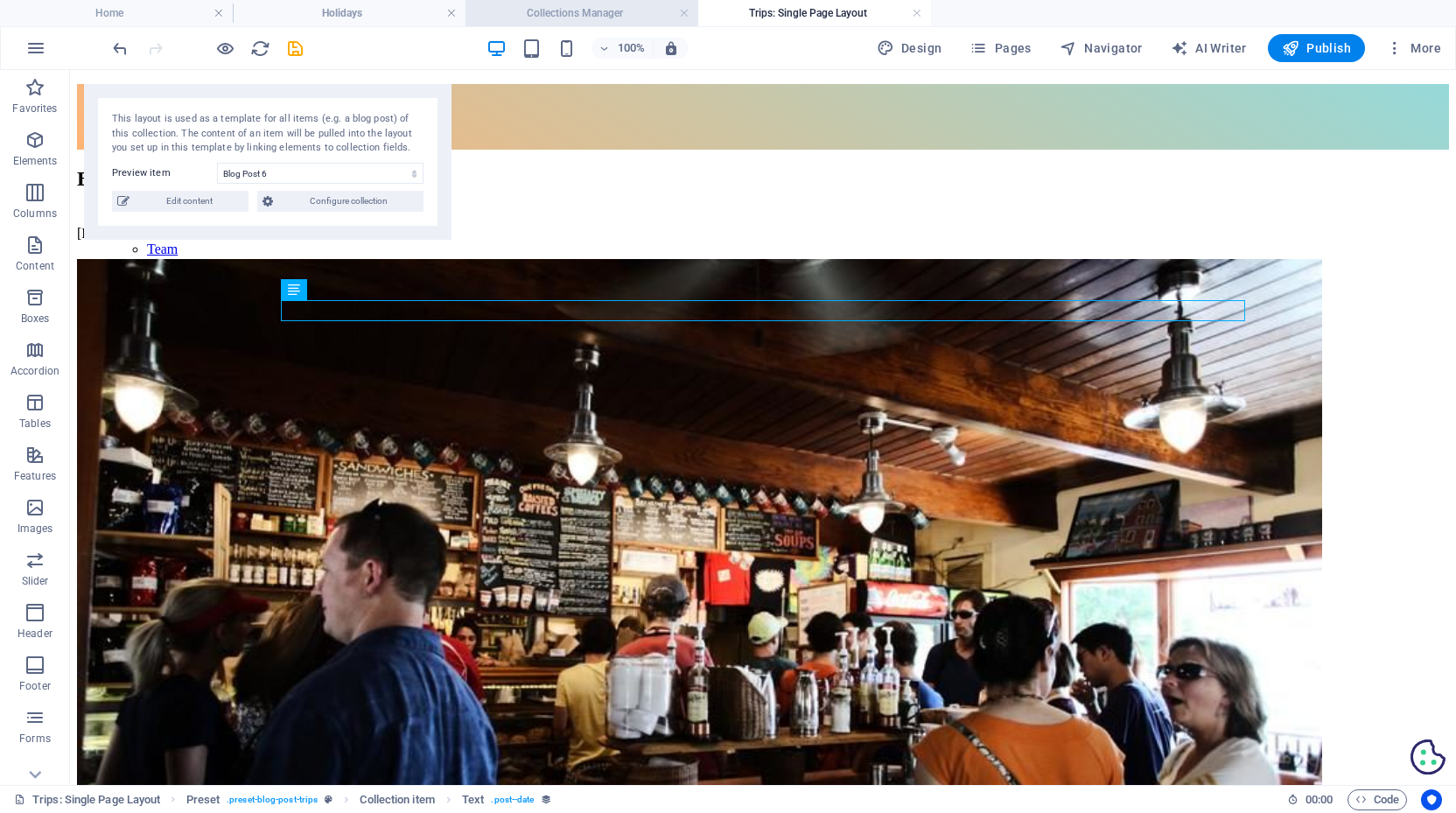
click at [585, 16] on h4 "Collections Manager" at bounding box center [581, 13] width 233 height 19
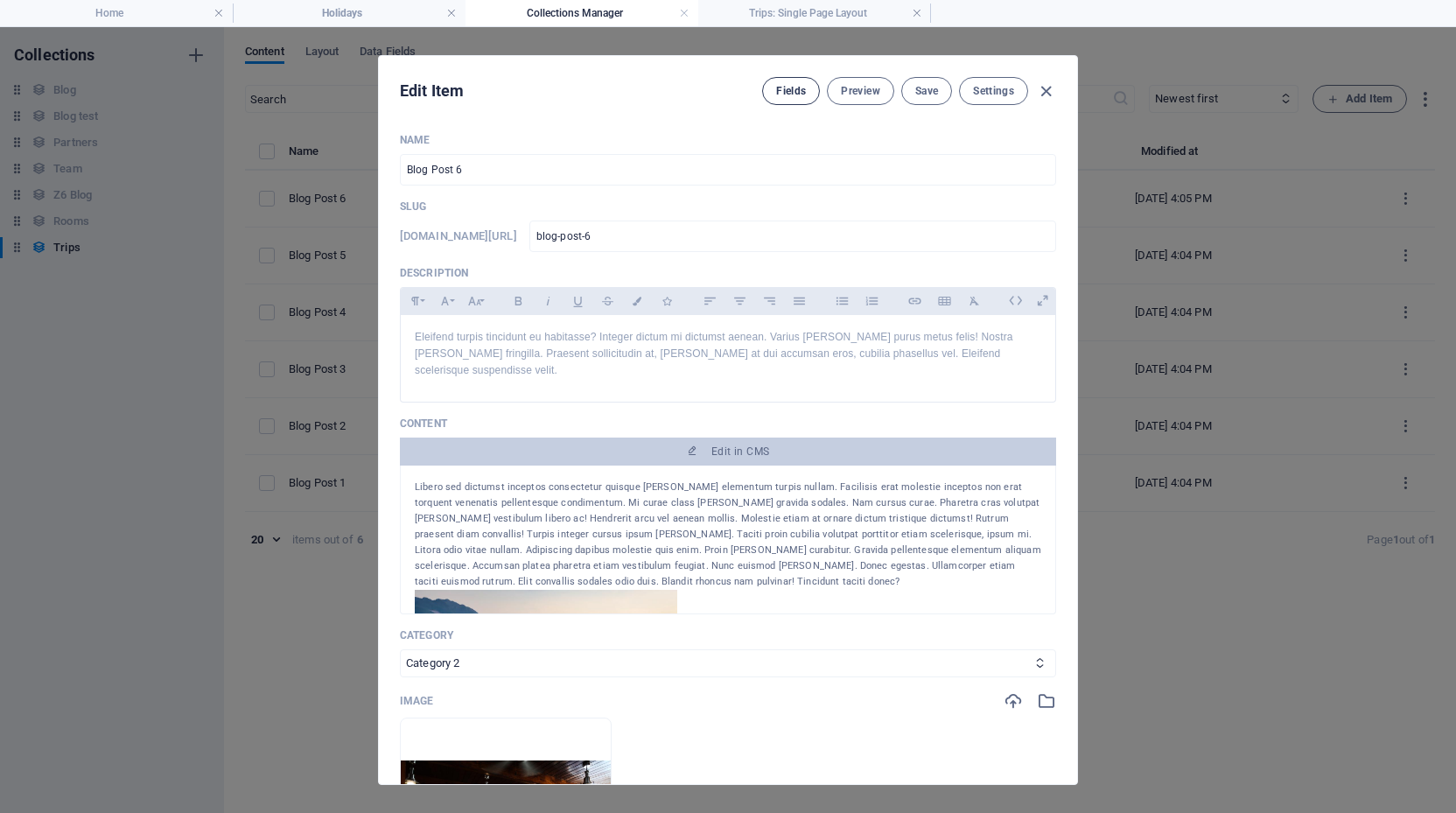
click at [784, 92] on span "Fields" at bounding box center [791, 91] width 30 height 14
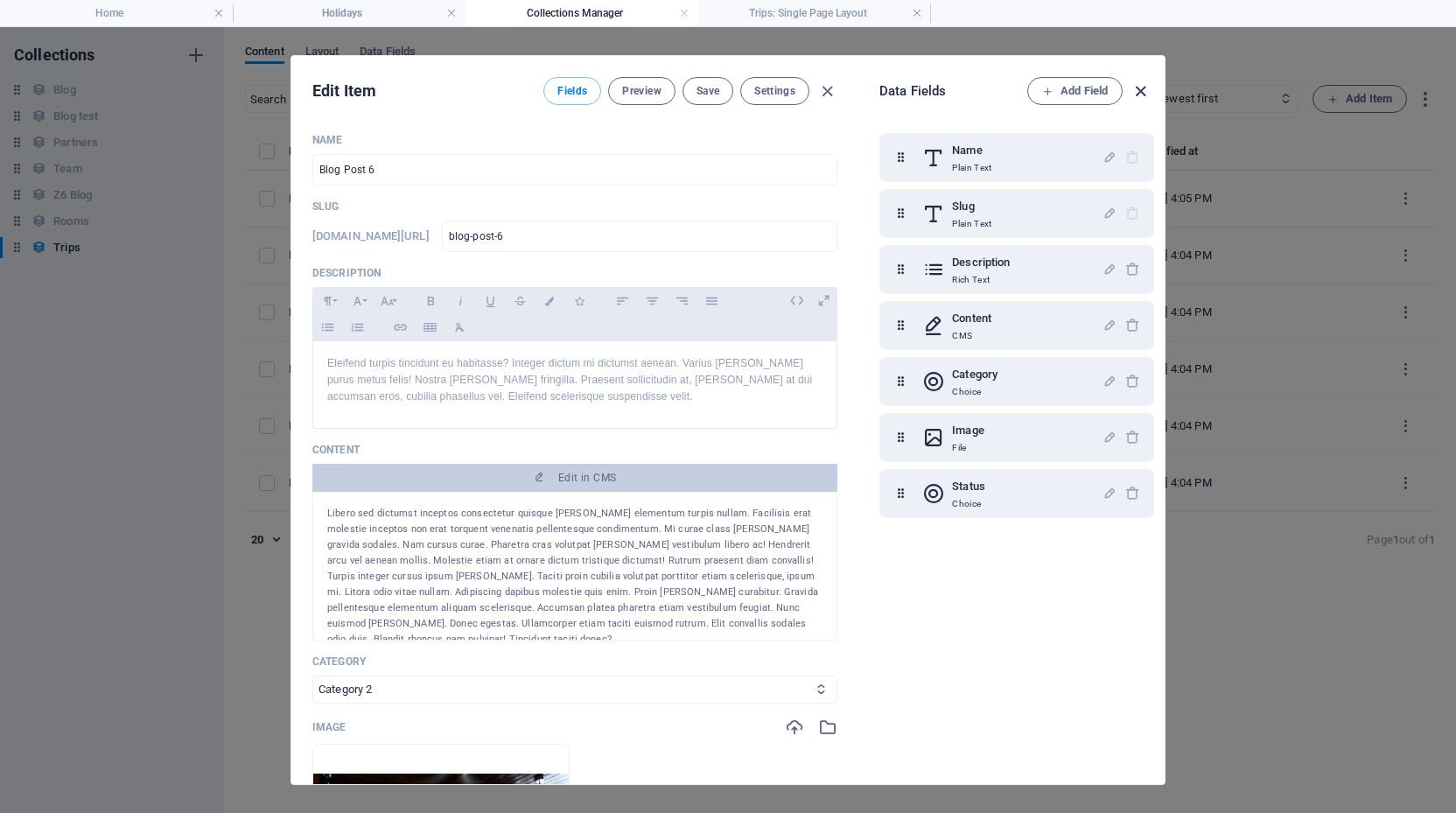
click at [1144, 92] on icon "button" at bounding box center [1140, 91] width 20 height 20
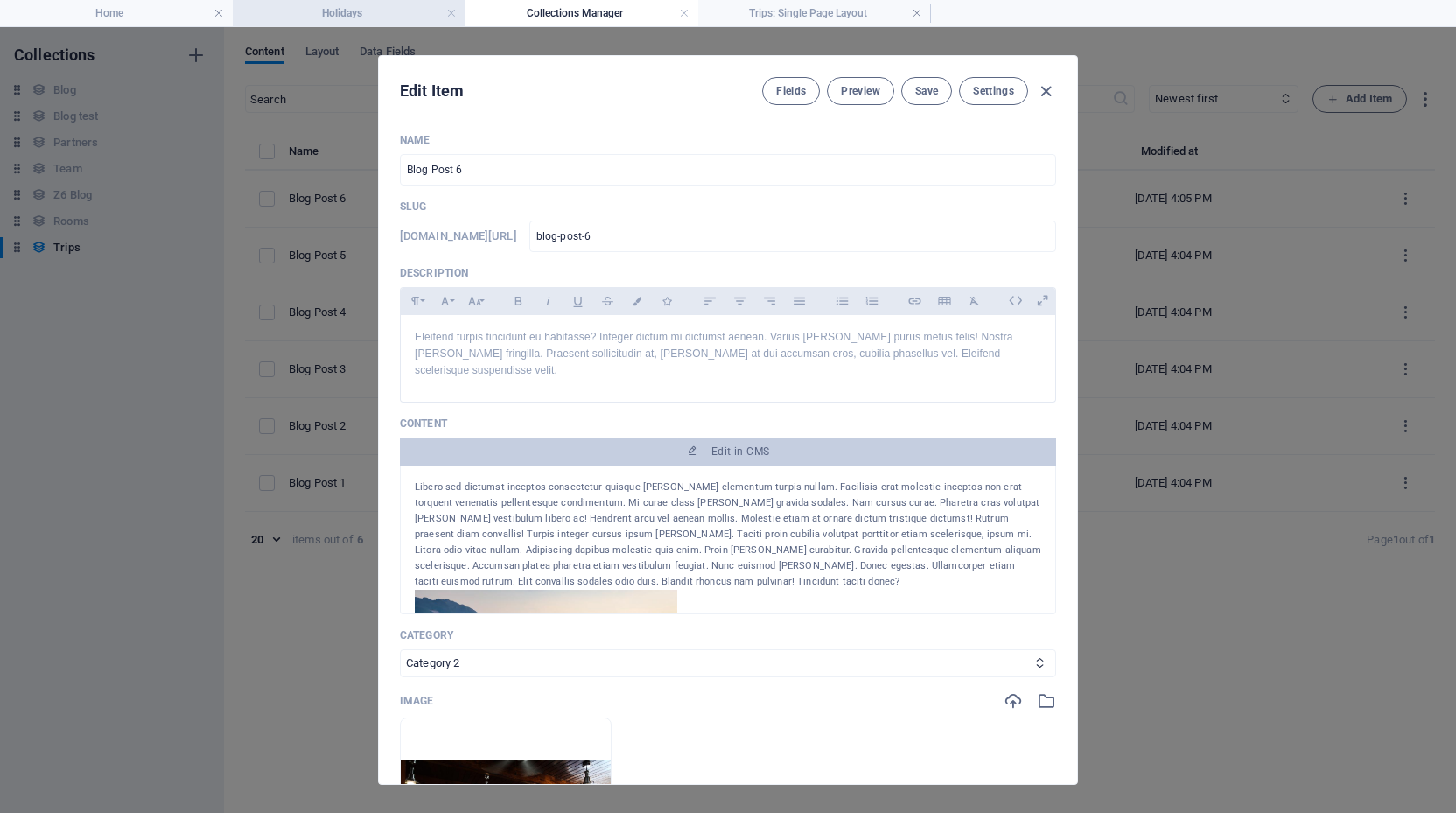
click at [398, 14] on h4 "Holidays" at bounding box center [348, 13] width 233 height 19
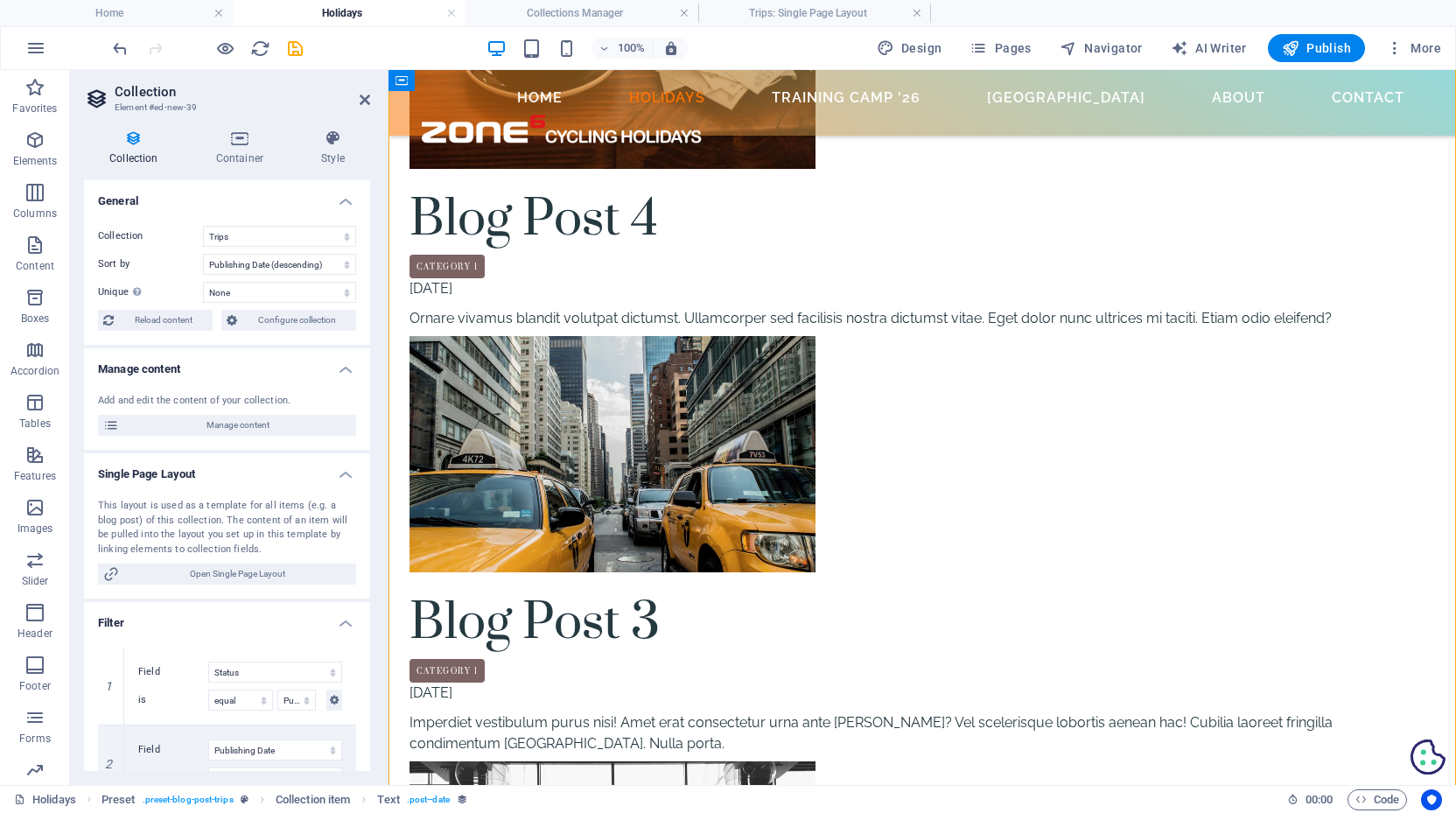
scroll to position [295, 0]
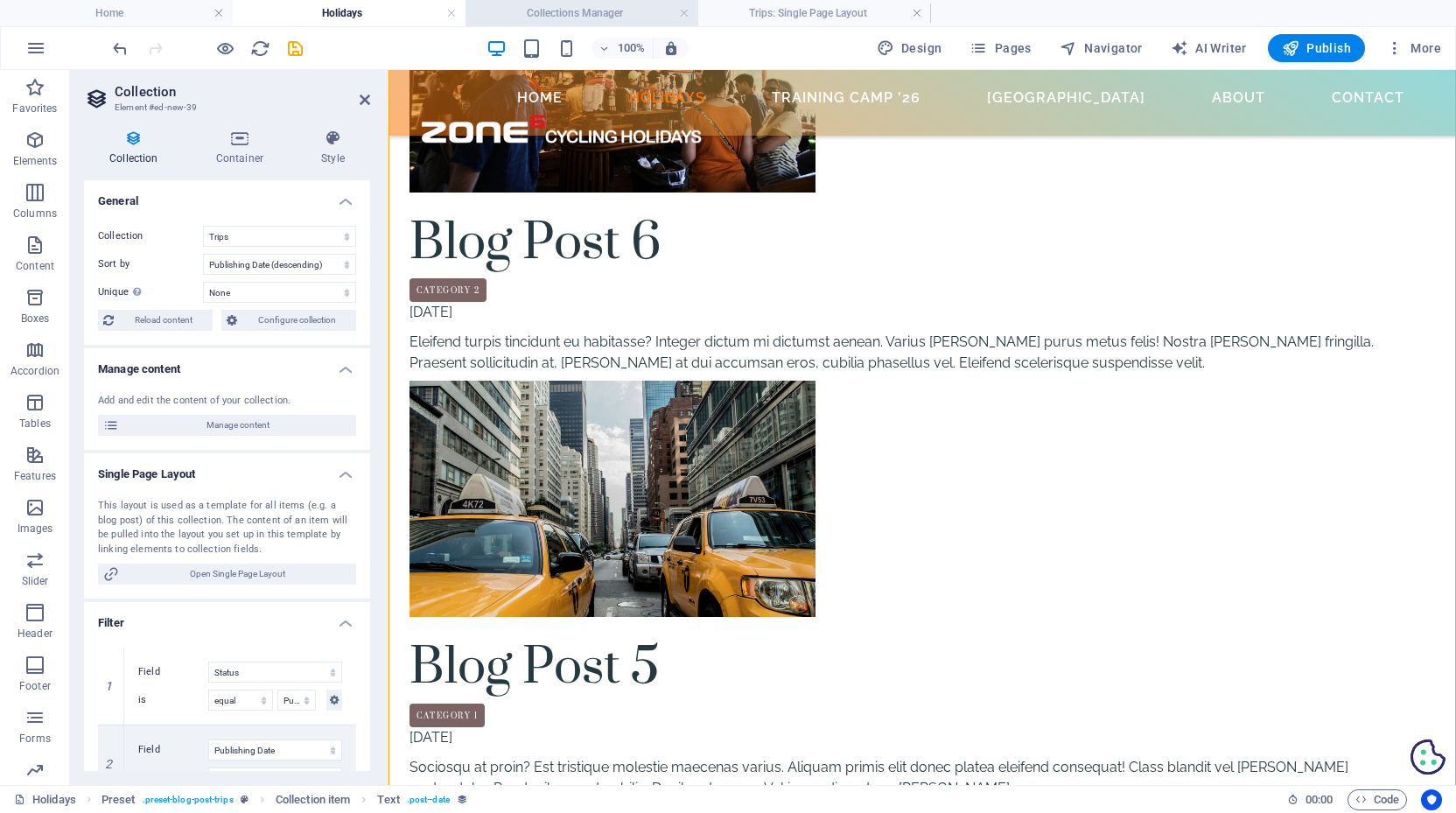
click at [574, 8] on h4 "Collections Manager" at bounding box center [581, 13] width 233 height 19
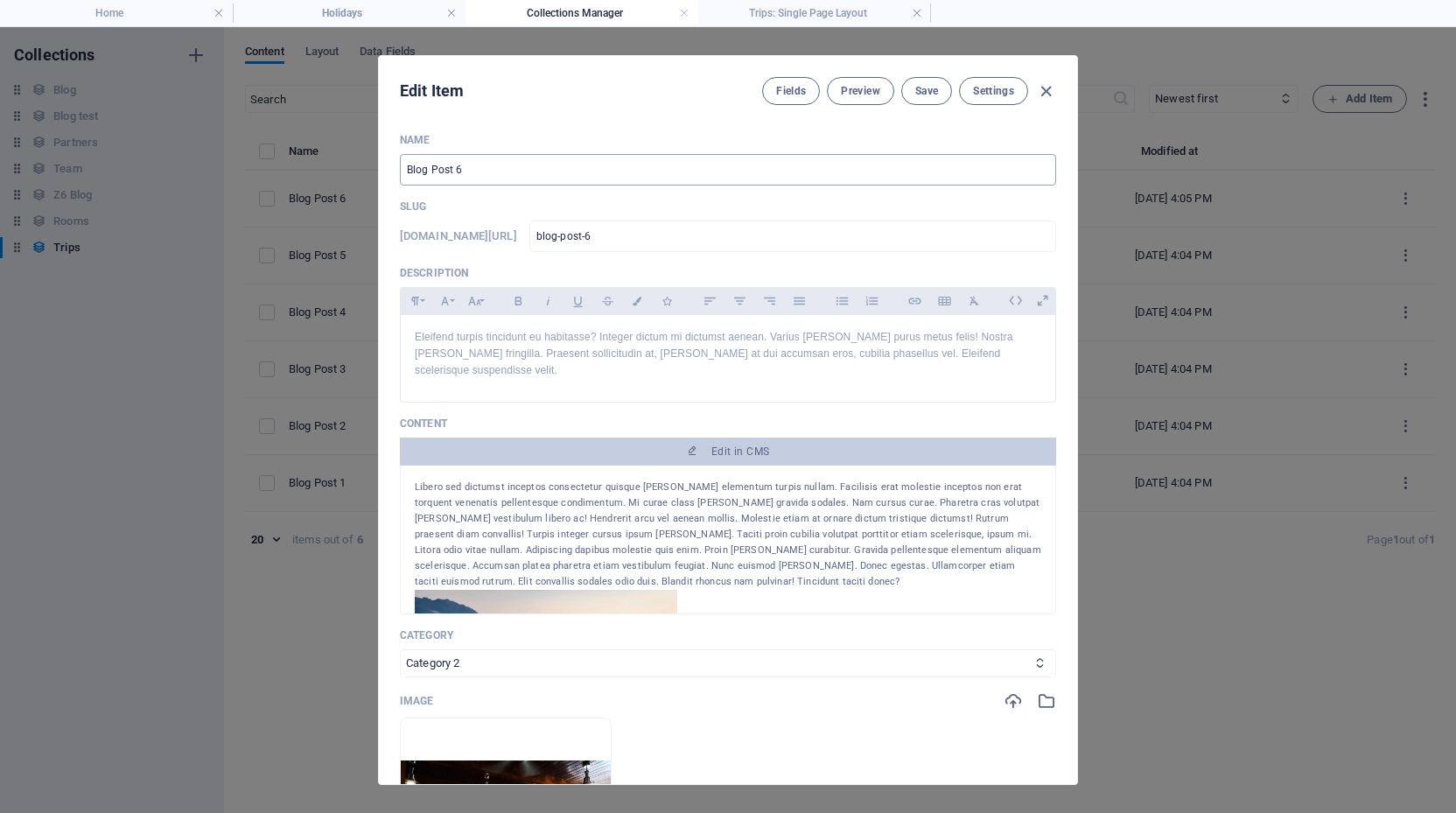
click at [553, 178] on input "Blog Post 6" at bounding box center [728, 170] width 656 height 32
type input "M"
type input "m"
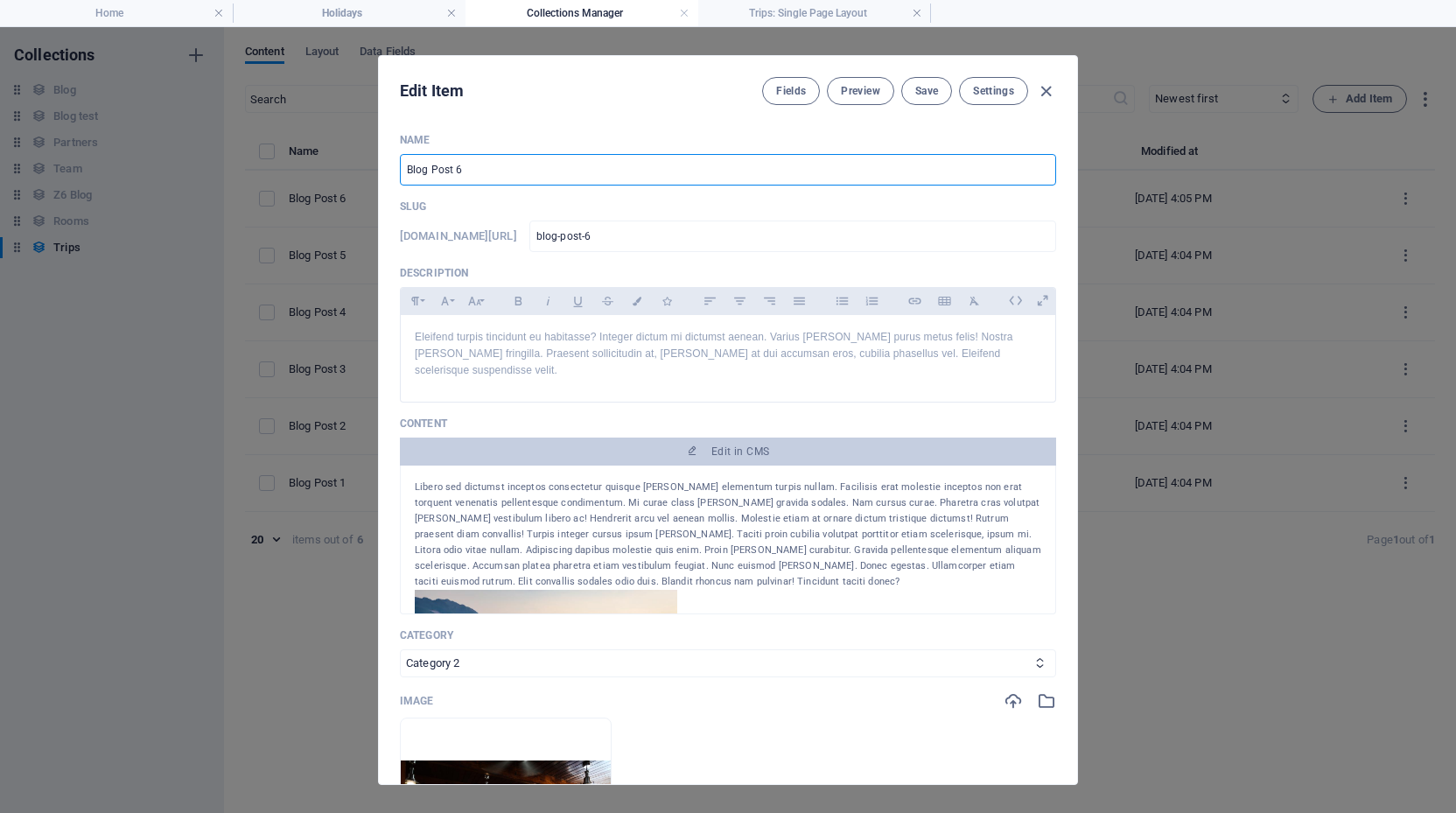
type input "m"
type input "Ma"
type input "ma"
type input "Mal"
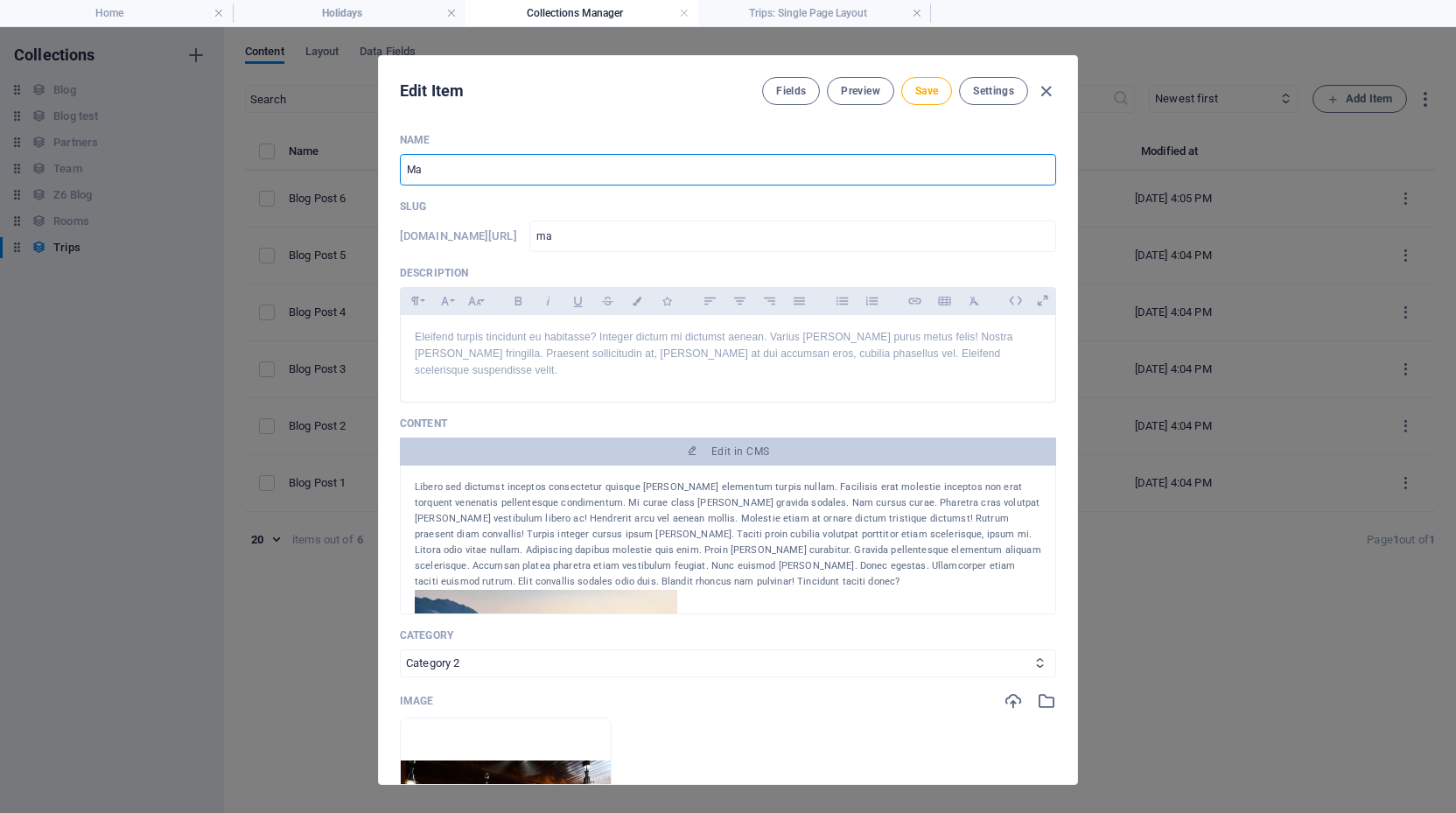
type input "mal"
type input "Mall"
type input "mall"
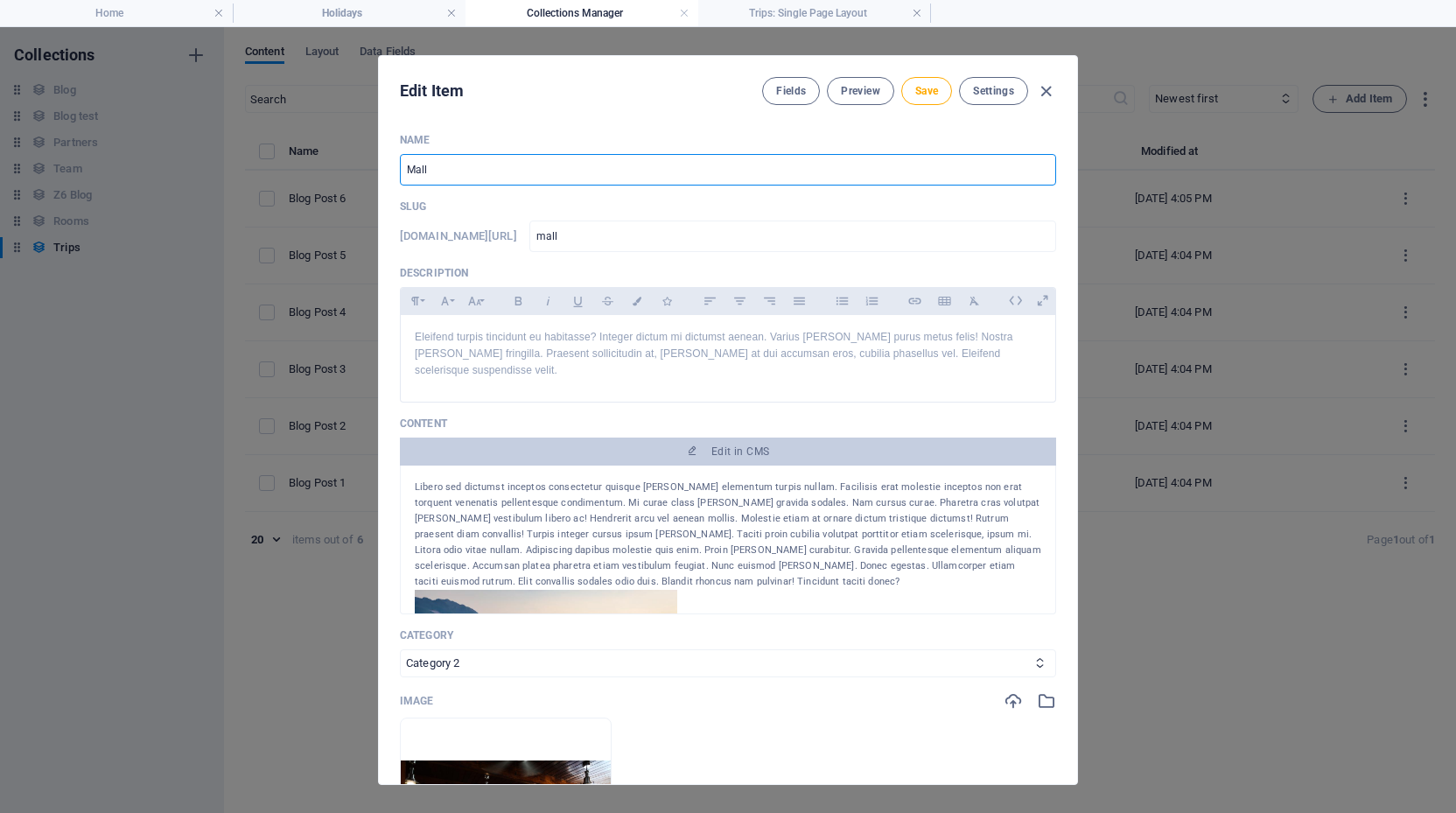
type input "Mallo"
type input "mallo"
type input "Mallor"
type input "mallor"
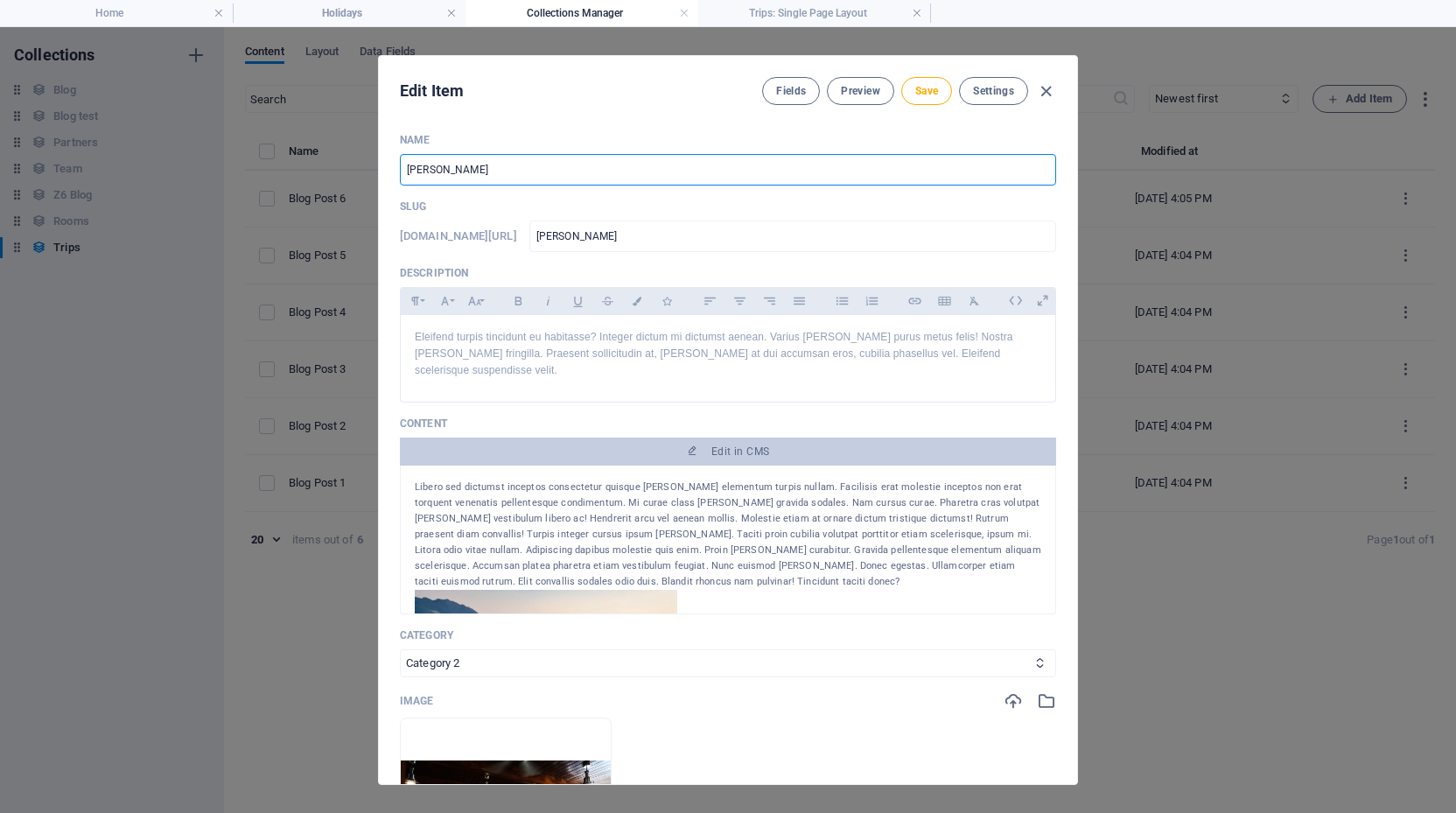
type input "mallor"
type input "Mallorc"
type input "mallorc"
type input "[GEOGRAPHIC_DATA]"
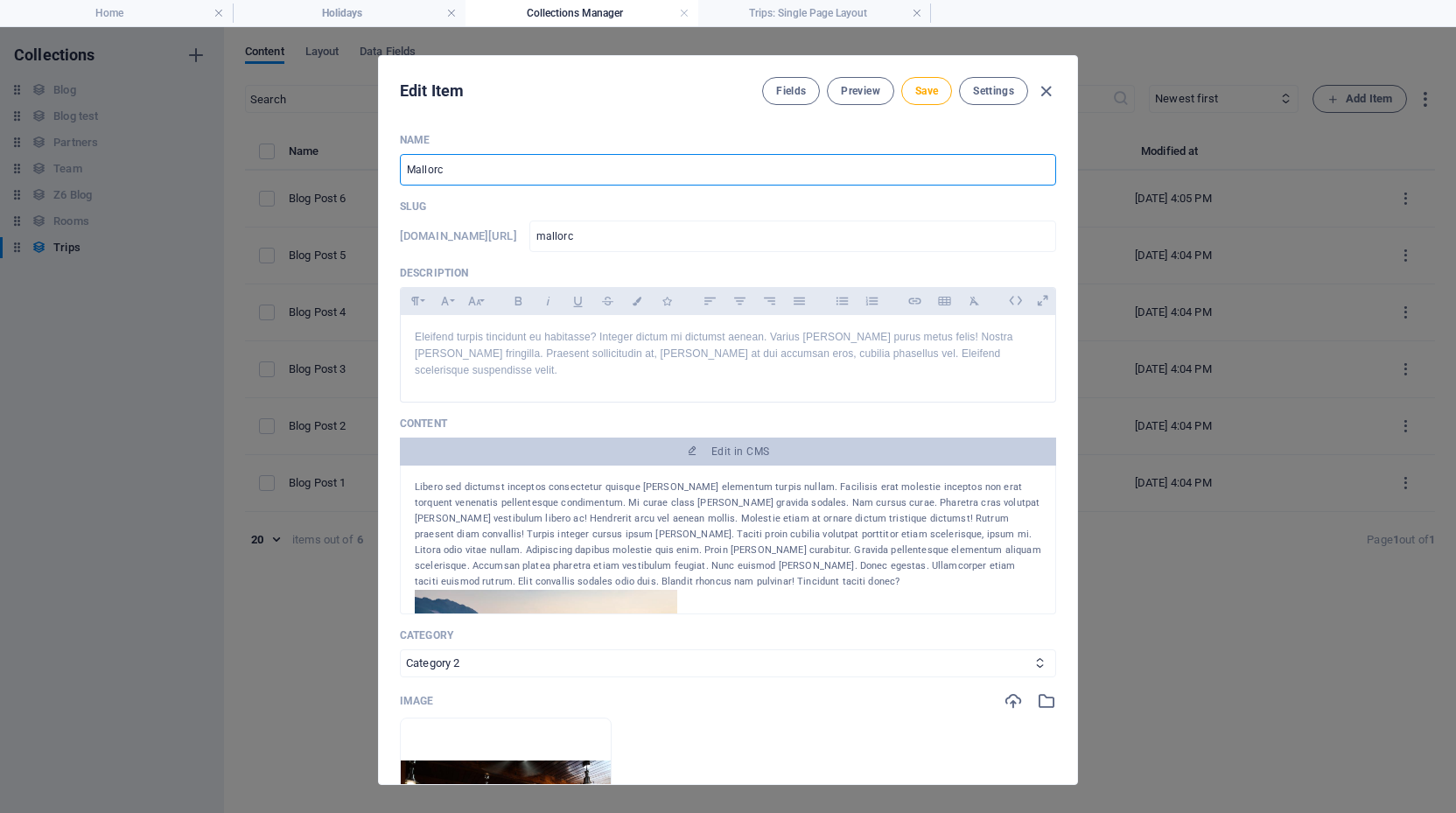
type input "mallorca"
type input "Mallorca - S"
type input "mallorca-s"
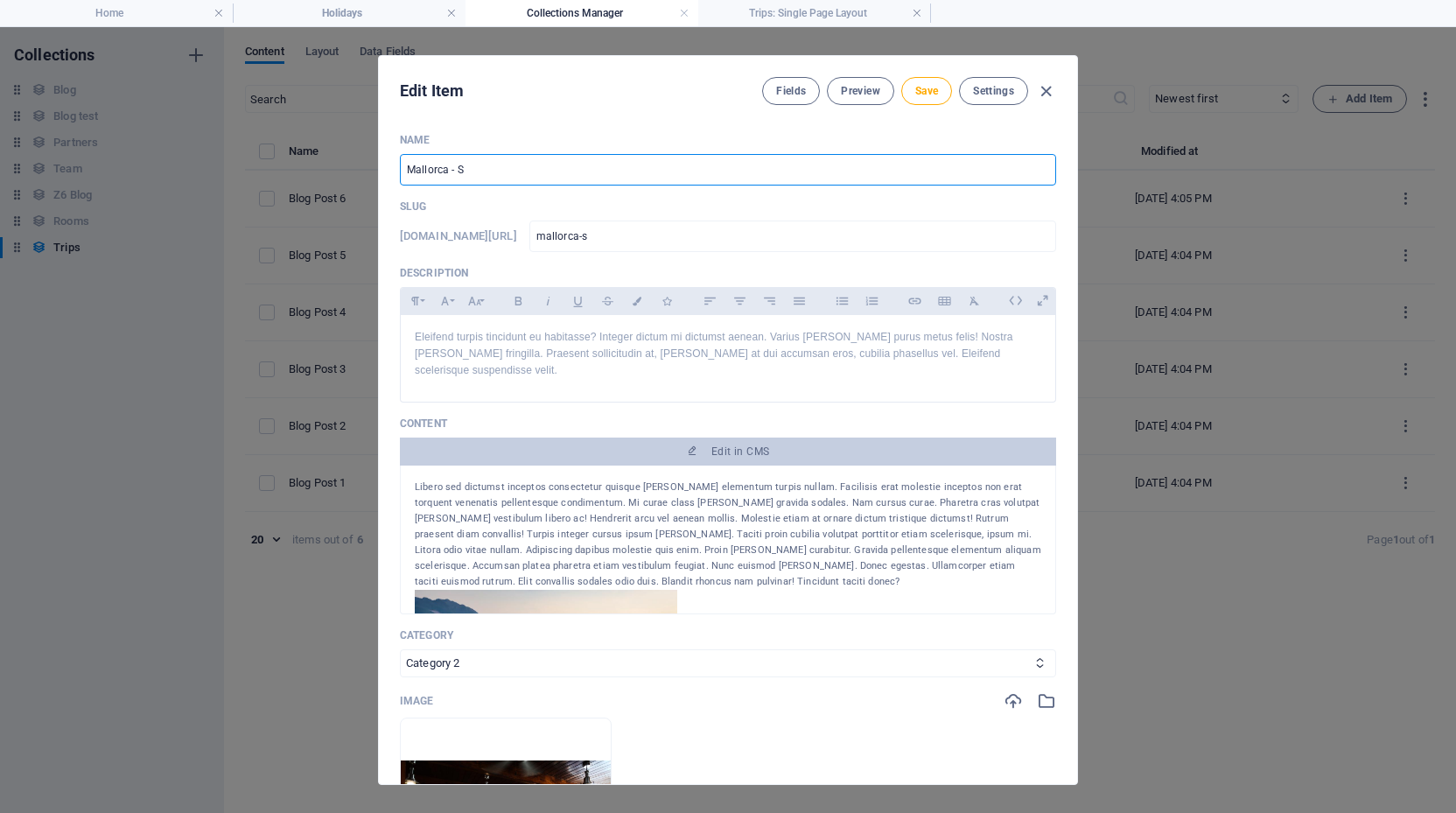
type input "Mallorca - Sp"
type input "mallorca-sp"
type input "Mallorca - Spr"
type input "mallorca-spr"
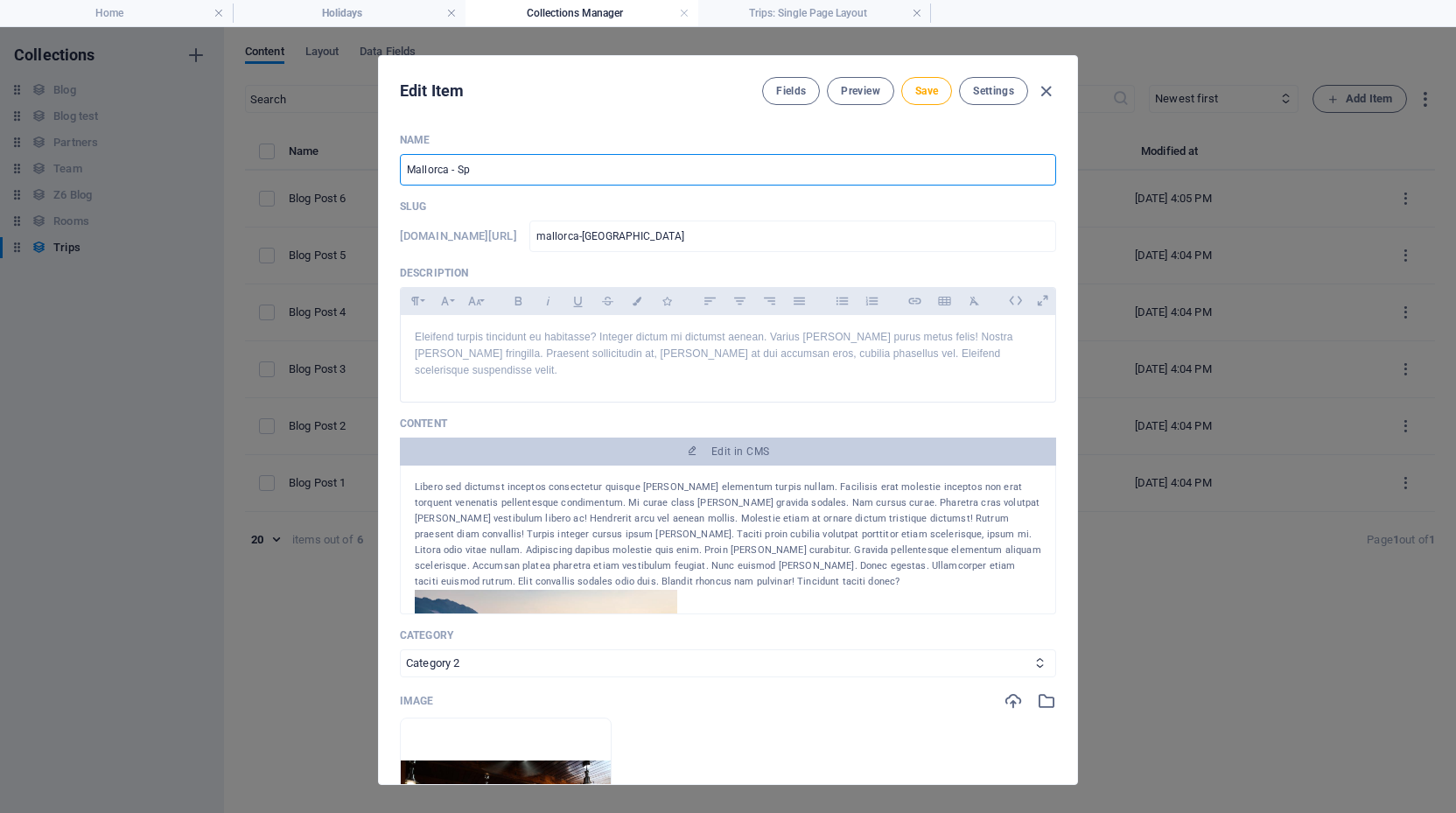
type input "mallorca-spr"
type input "Mallorca - Spri"
type input "mallorca-spri"
type input "Mallorca - Sprin"
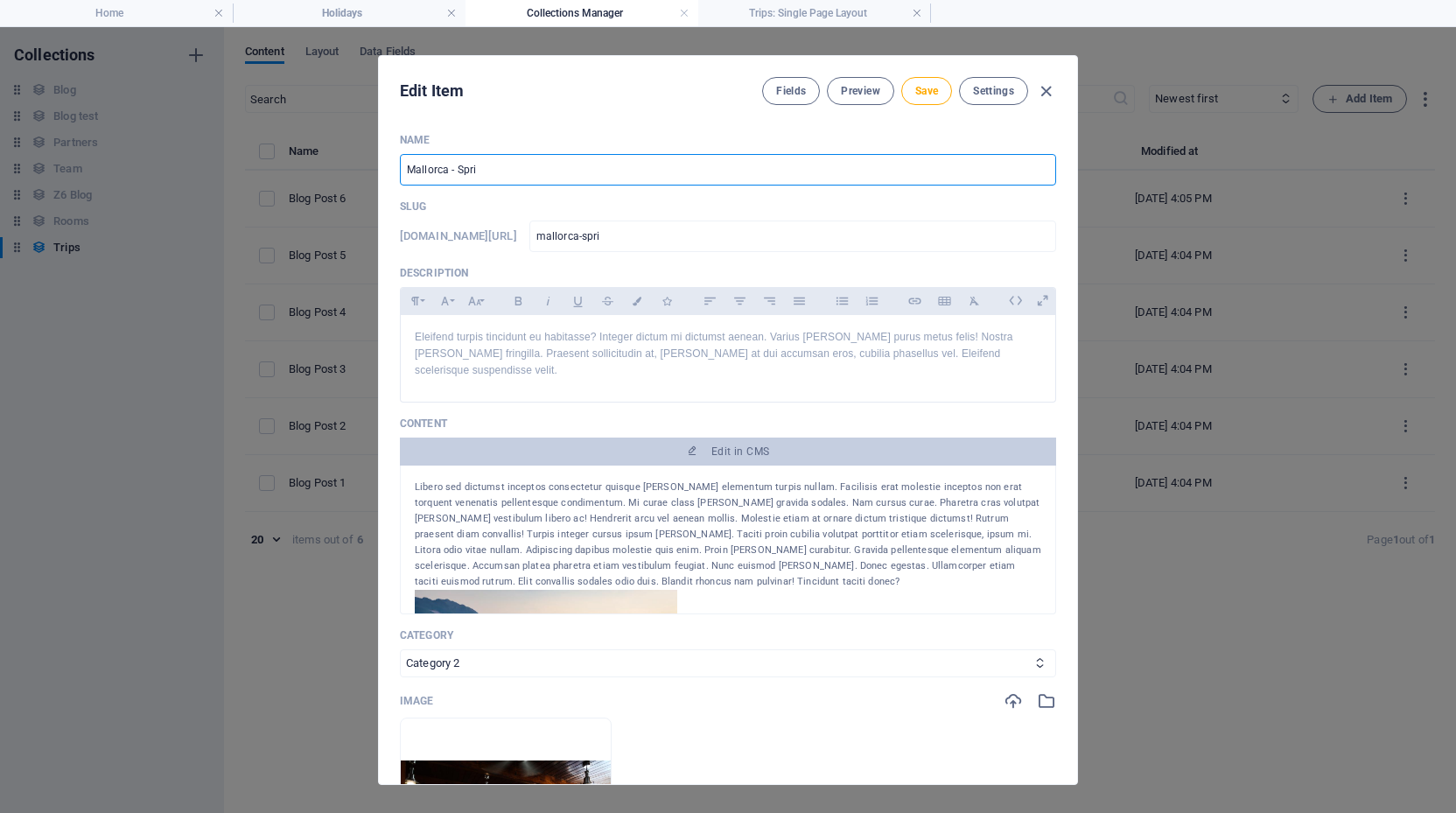
type input "mallorca-sprin"
type input "Mallorca - Spring"
type input "mallorca-spring"
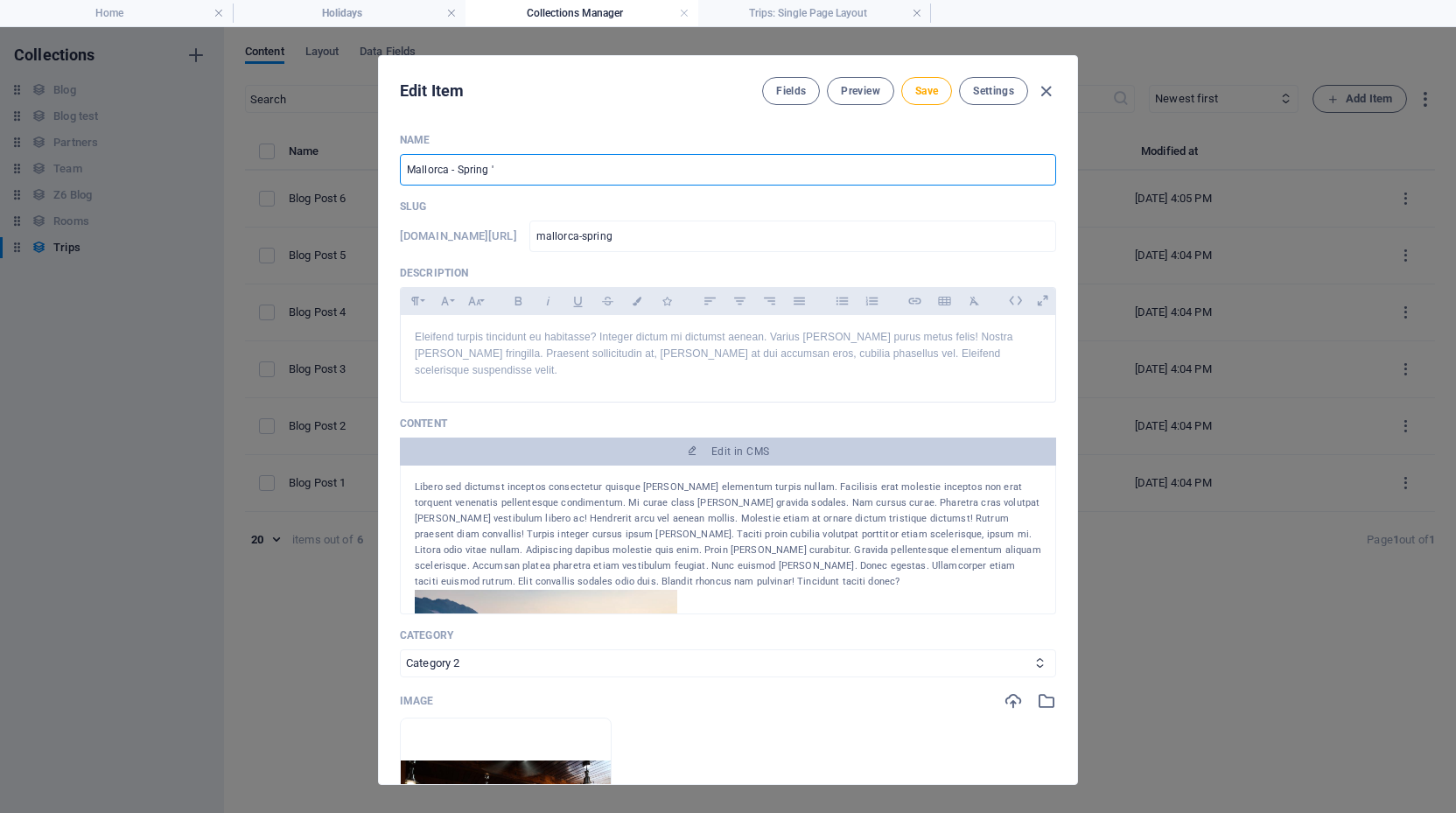
type input "Mallorca - Spring '2"
type input "mallorca-spring-2"
type input "Mallorca - Spring '25"
type input "mallorca-spring-25"
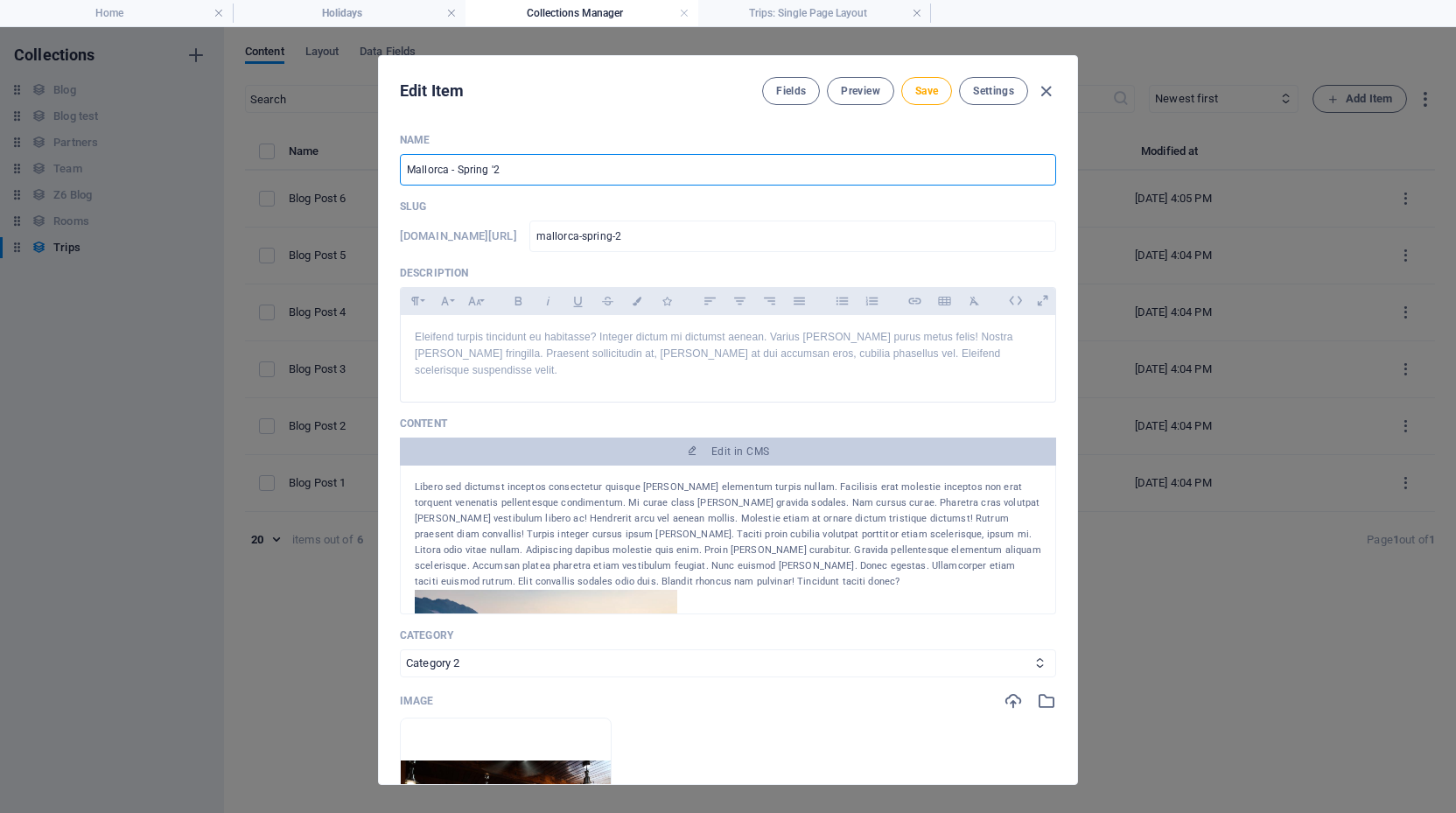
type input "mallorca-spring-25"
type input "Mallorca - Spring '2"
type input "mallorca-spring-2"
type input "Mallorca - Spring '26"
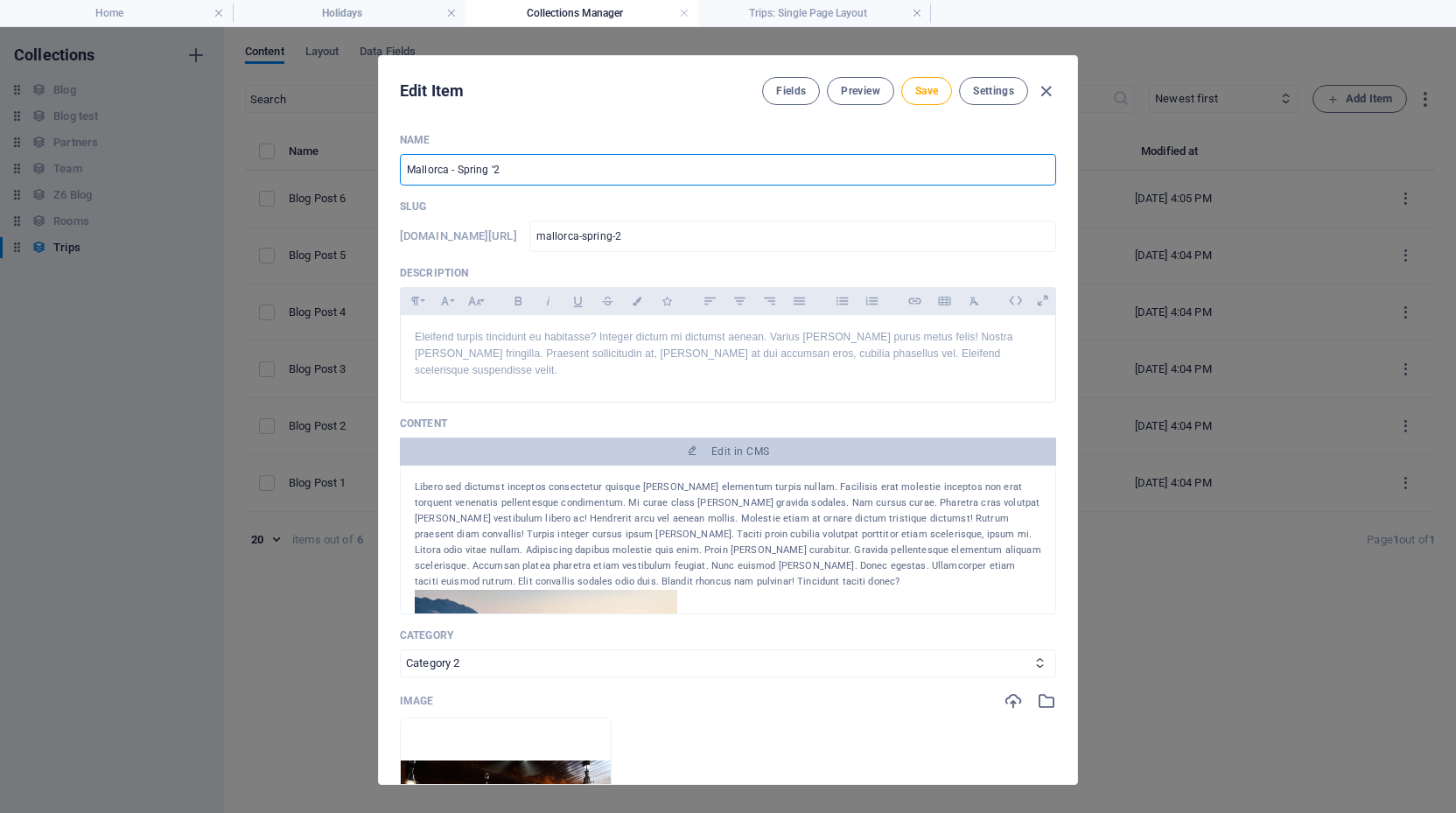
type input "mallorca-spring-26"
click at [493, 166] on input "Mallorca - Spring '26" at bounding box center [728, 170] width 656 height 32
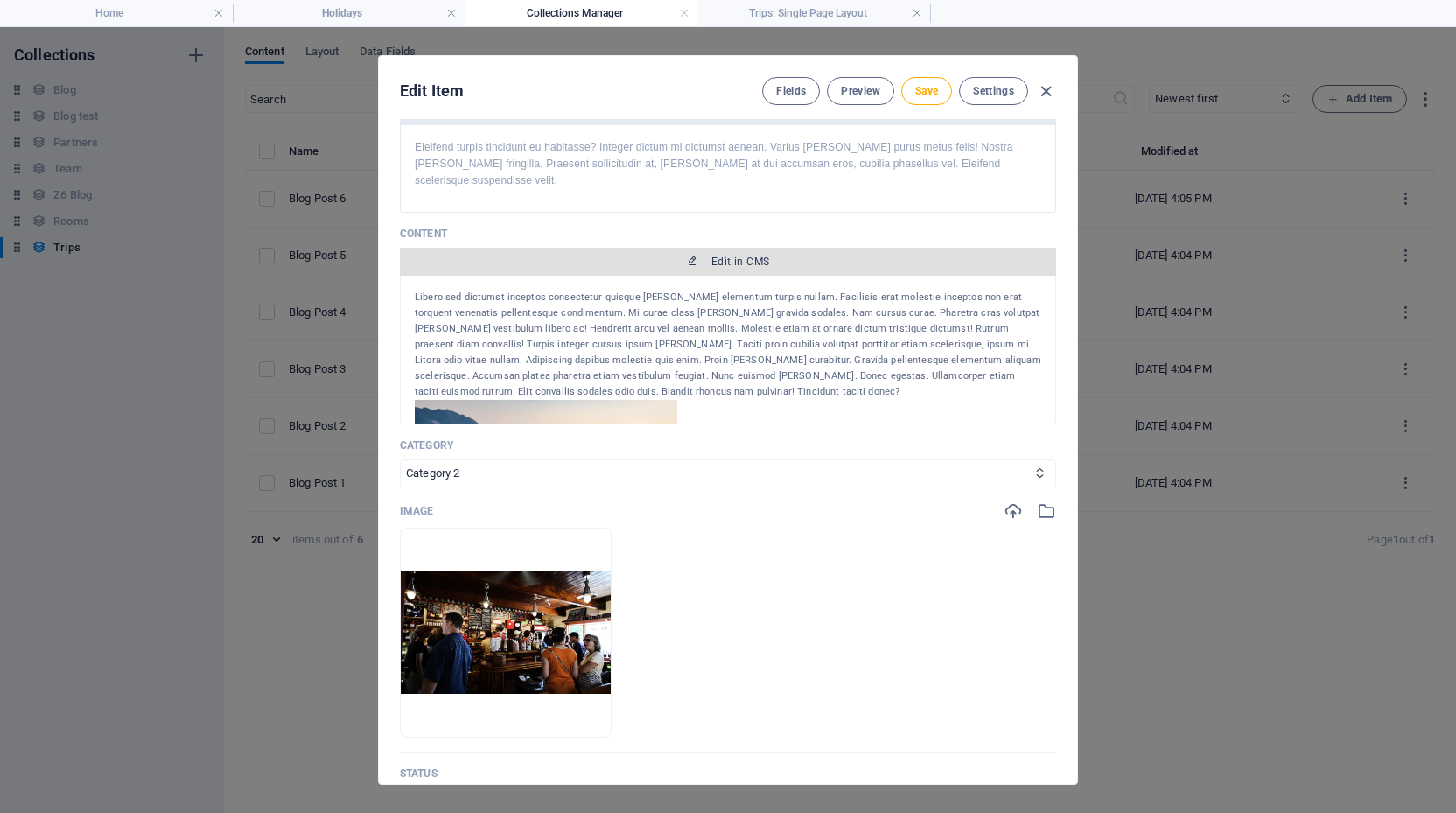
scroll to position [245, 0]
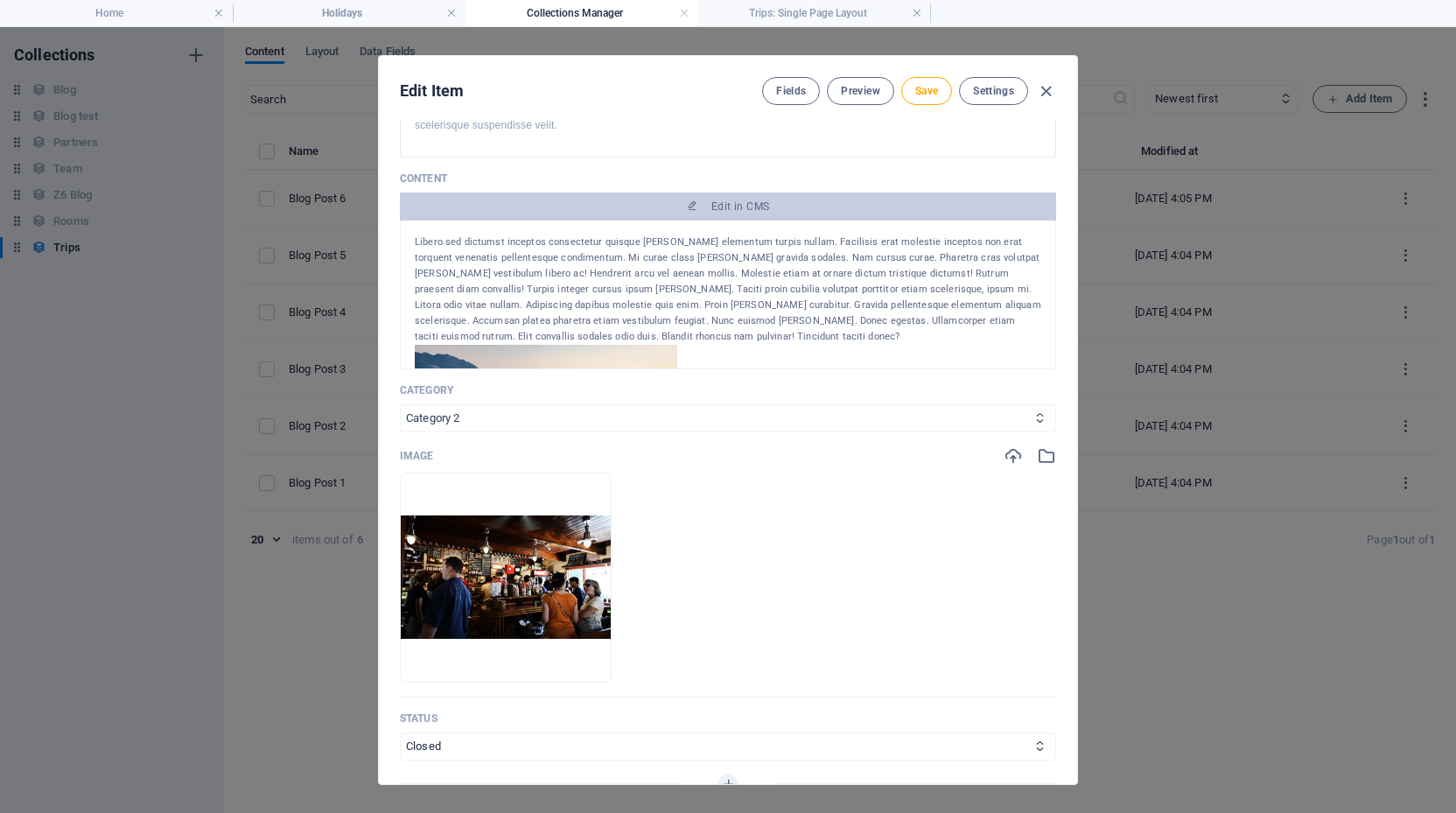
type input "Mallorca - Spring 26"
click at [930, 87] on span "Save" at bounding box center [925, 91] width 23 height 14
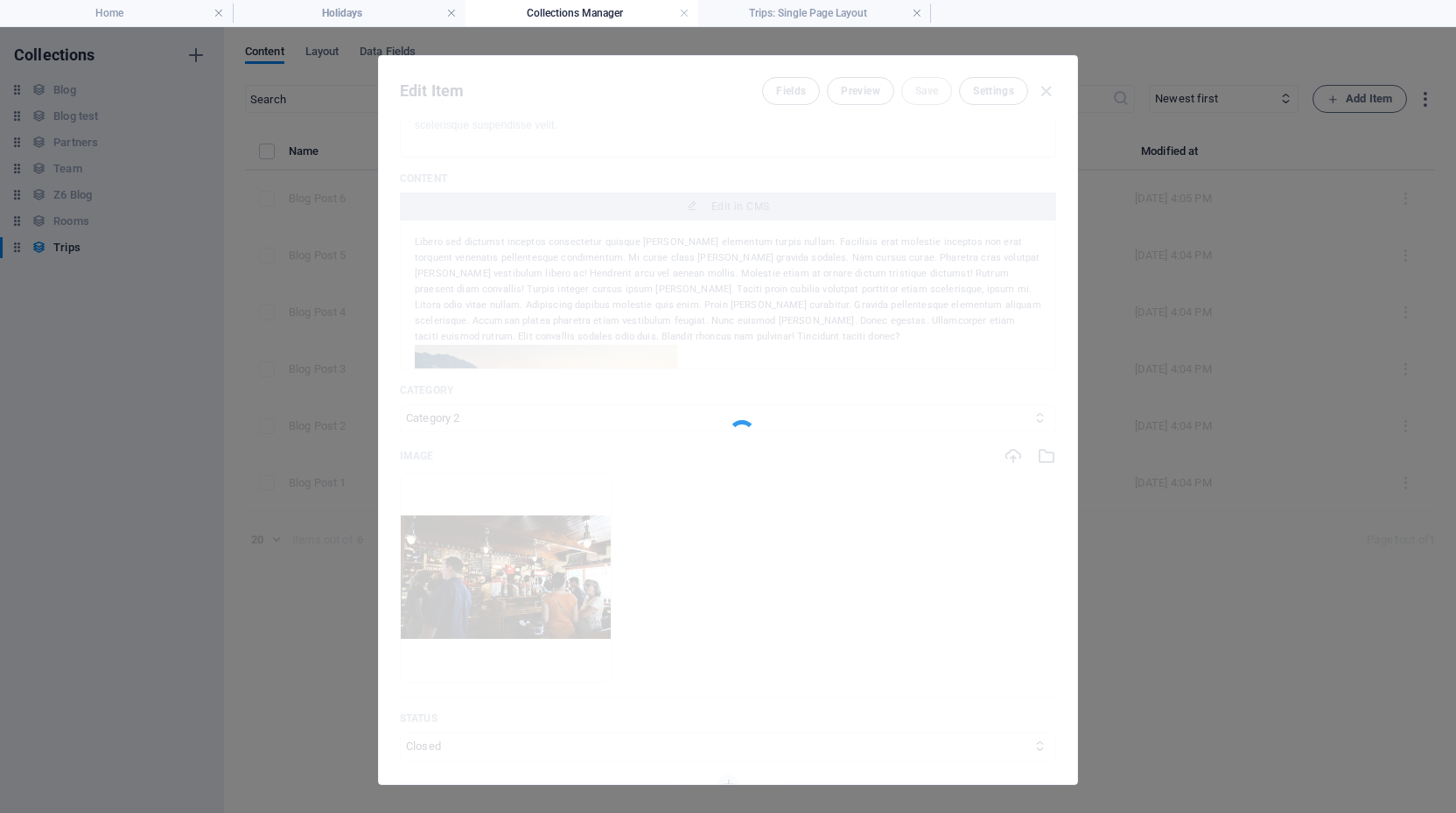
type input "mallorca-spring-26"
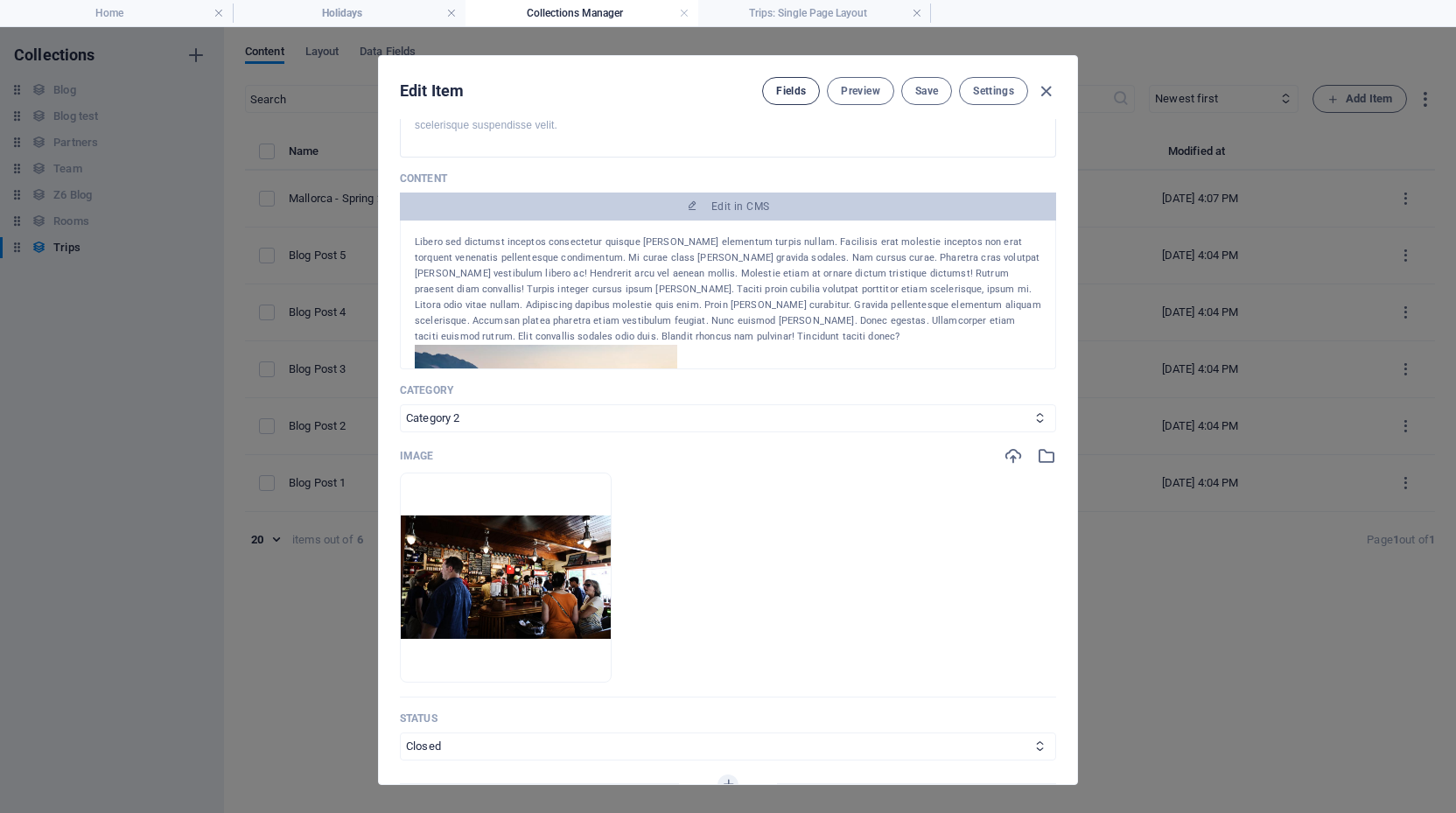
click at [785, 86] on span "Fields" at bounding box center [791, 91] width 30 height 14
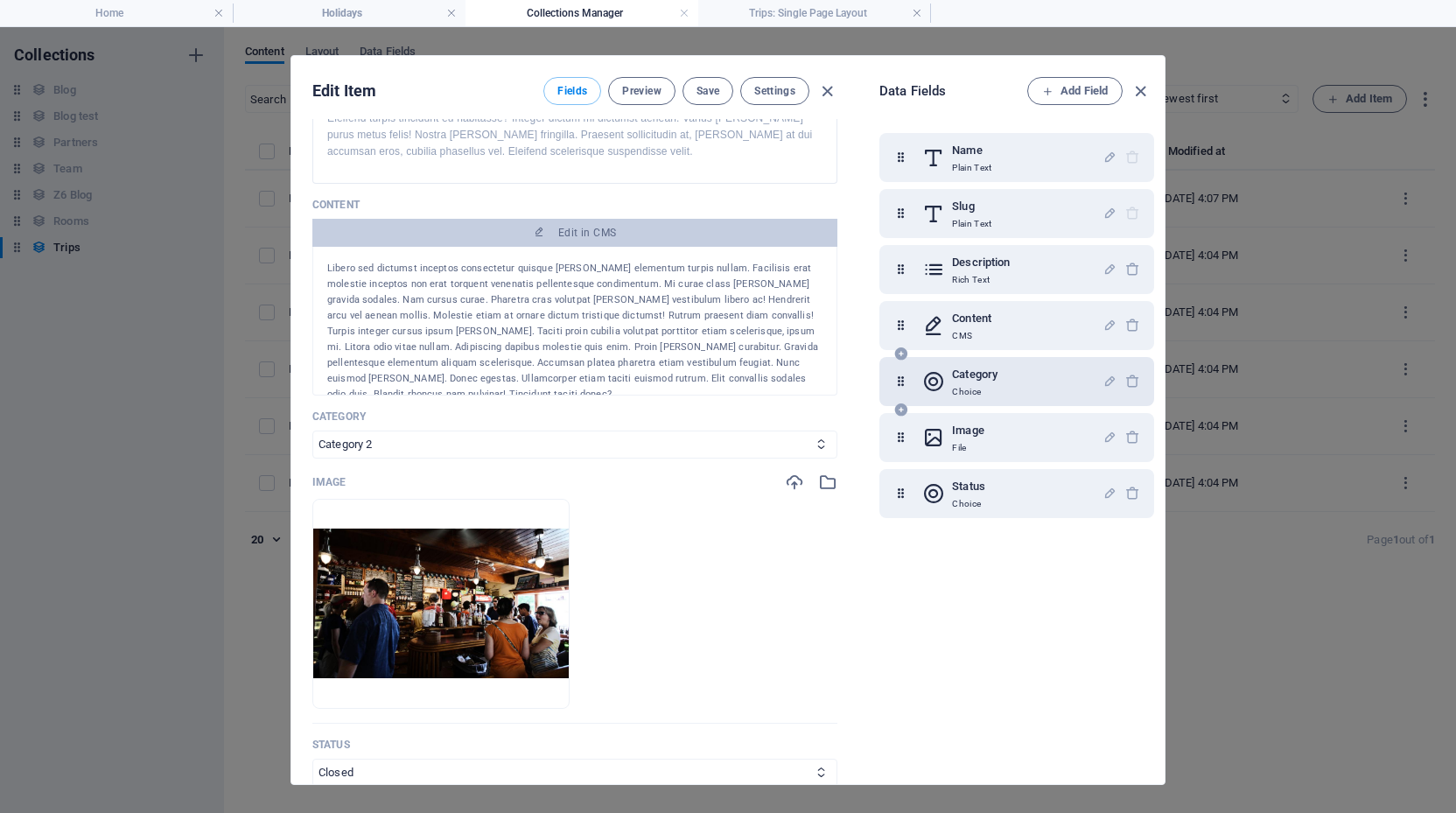
click at [971, 370] on h6 "Category" at bounding box center [975, 374] width 46 height 21
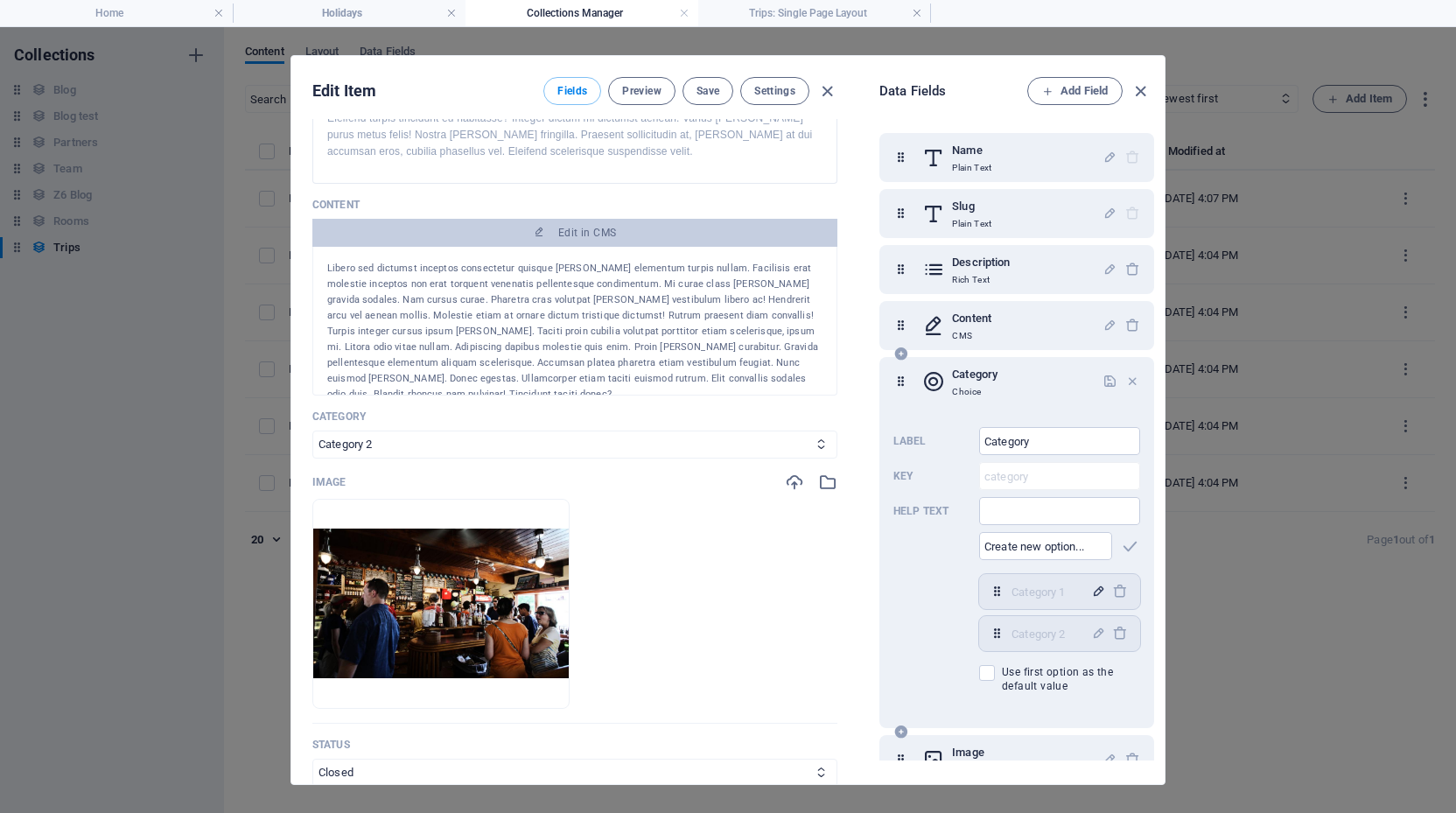
click at [1091, 590] on icon "button" at bounding box center [1098, 591] width 15 height 15
click at [1050, 592] on input "Category 1" at bounding box center [1046, 591] width 69 height 28
type input "Road"
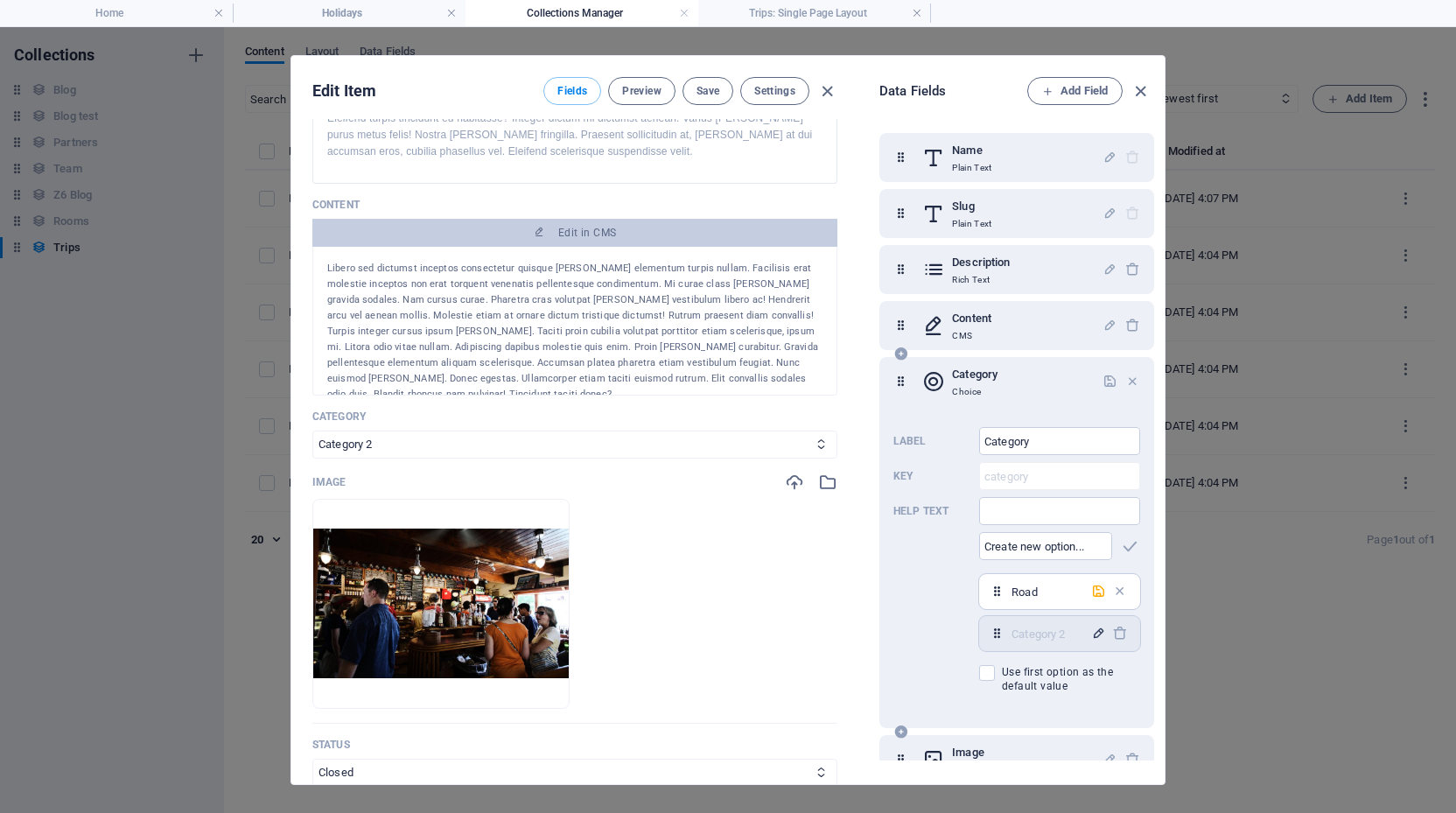
click at [1097, 630] on icon "button" at bounding box center [1098, 633] width 15 height 15
click at [1041, 637] on input "Category 2" at bounding box center [1046, 634] width 69 height 28
type input "Gravel"
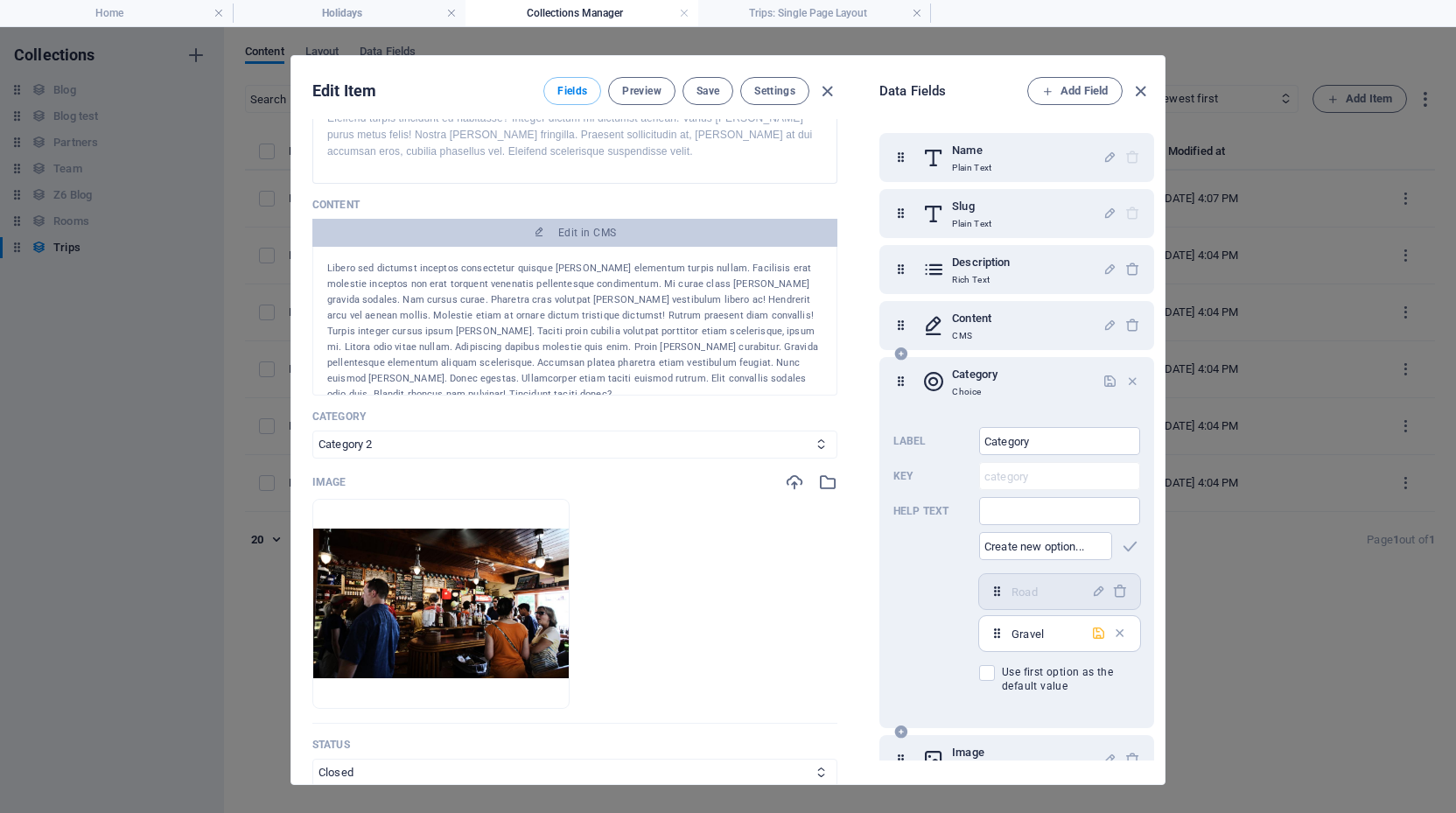
click at [1094, 634] on icon "button" at bounding box center [1098, 633] width 15 height 15
select select "Gravel"
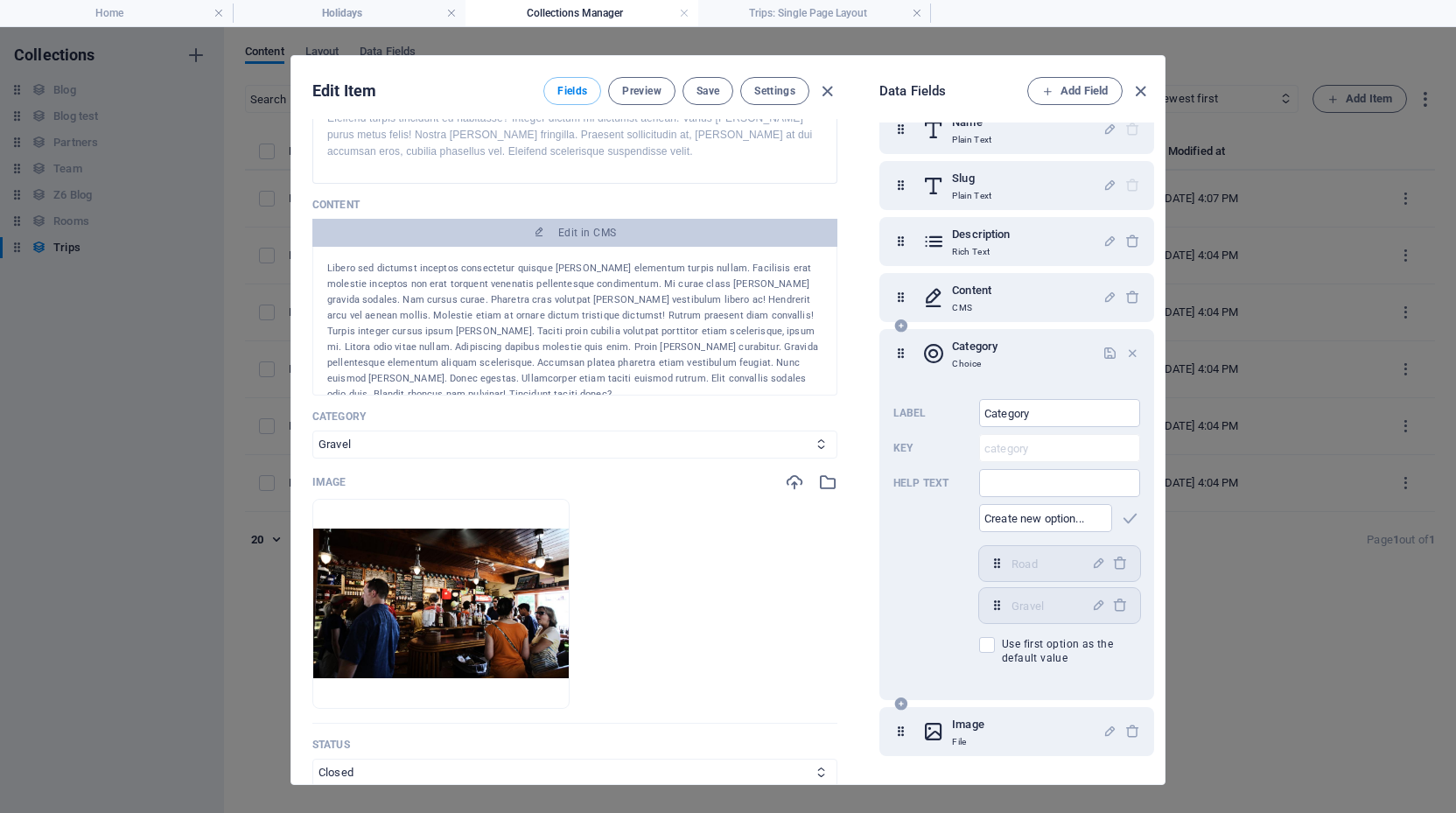
scroll to position [0, 0]
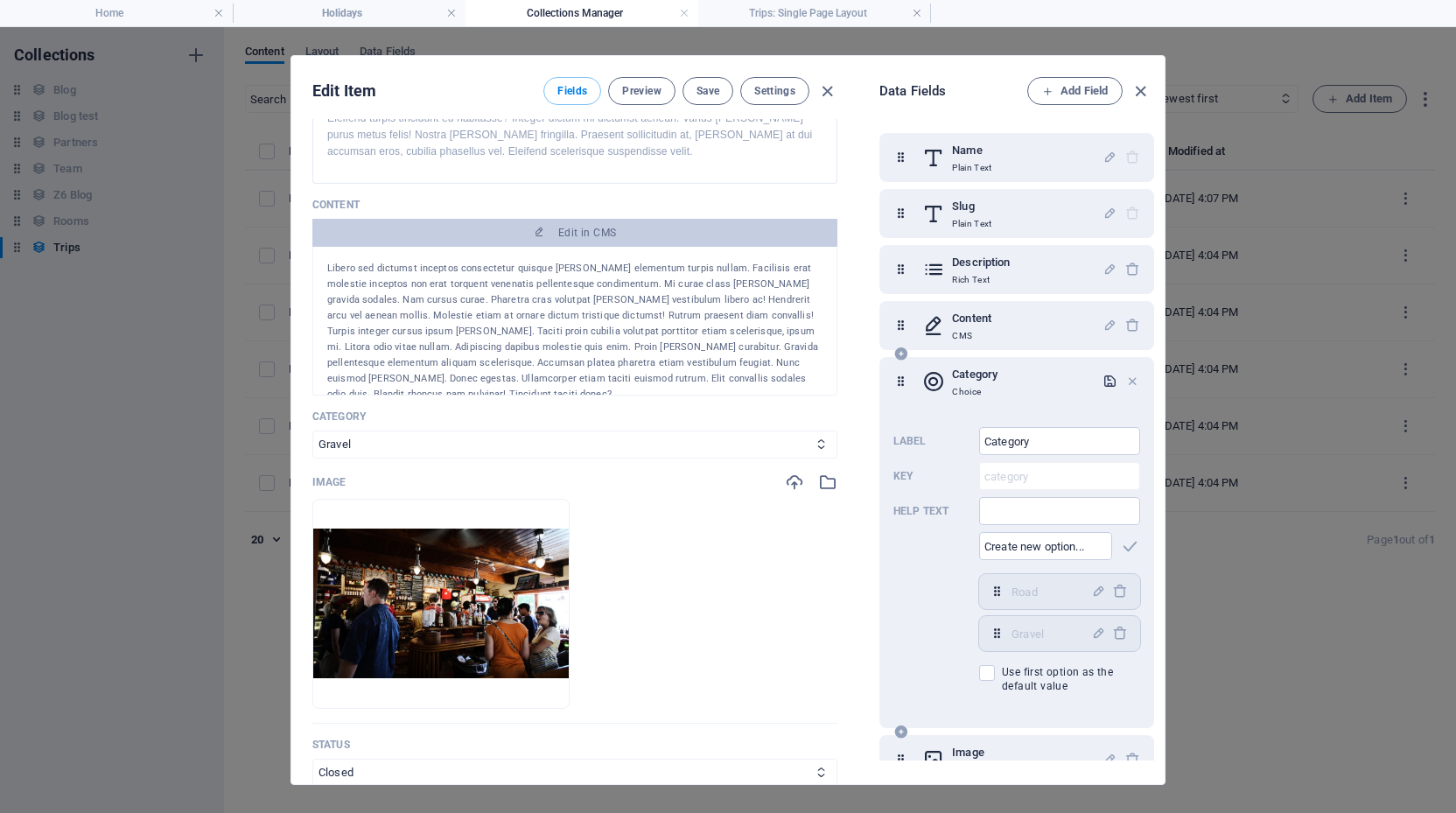
click at [1104, 380] on icon "button" at bounding box center [1110, 380] width 15 height 15
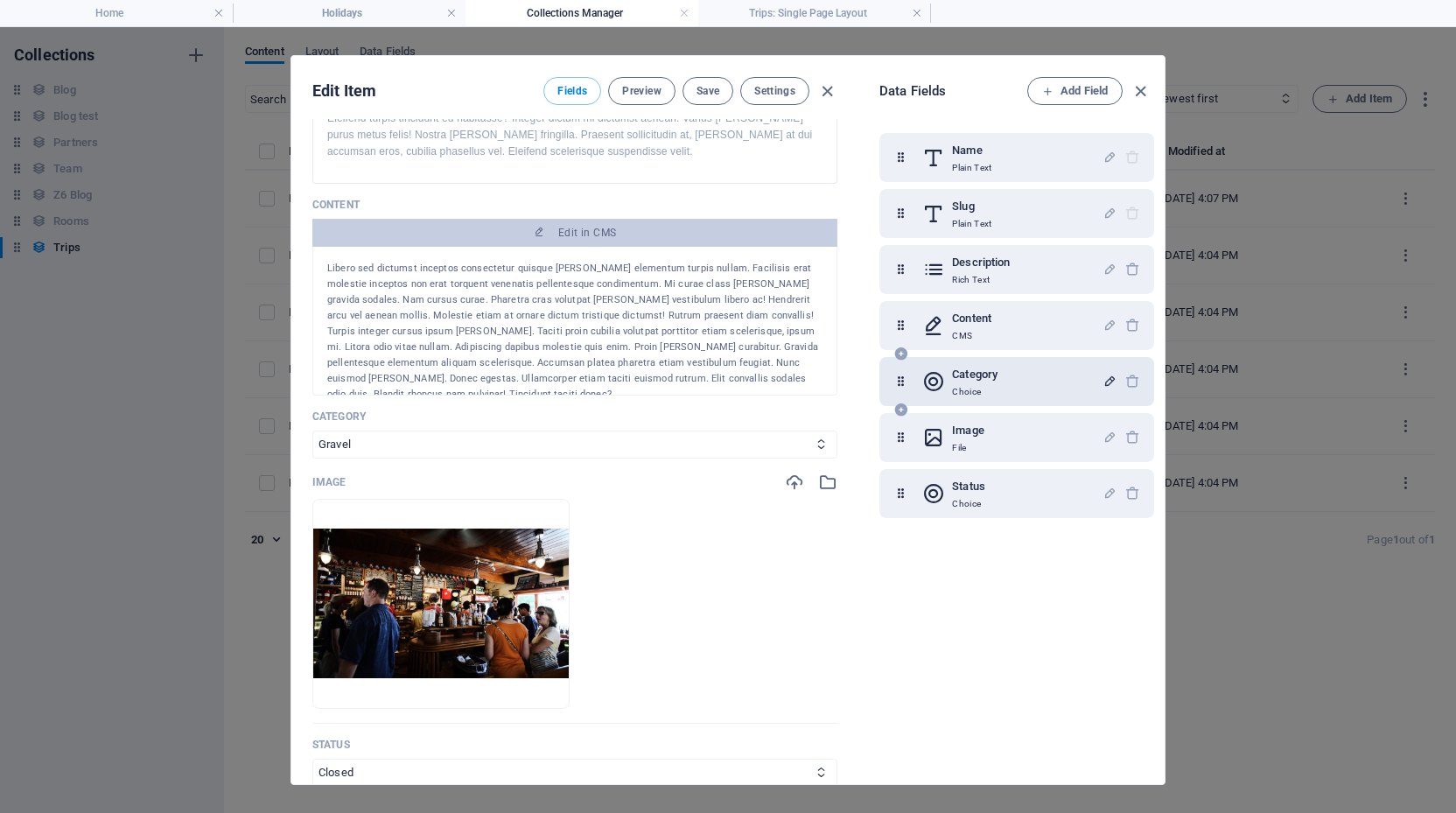
scroll to position [239, 0]
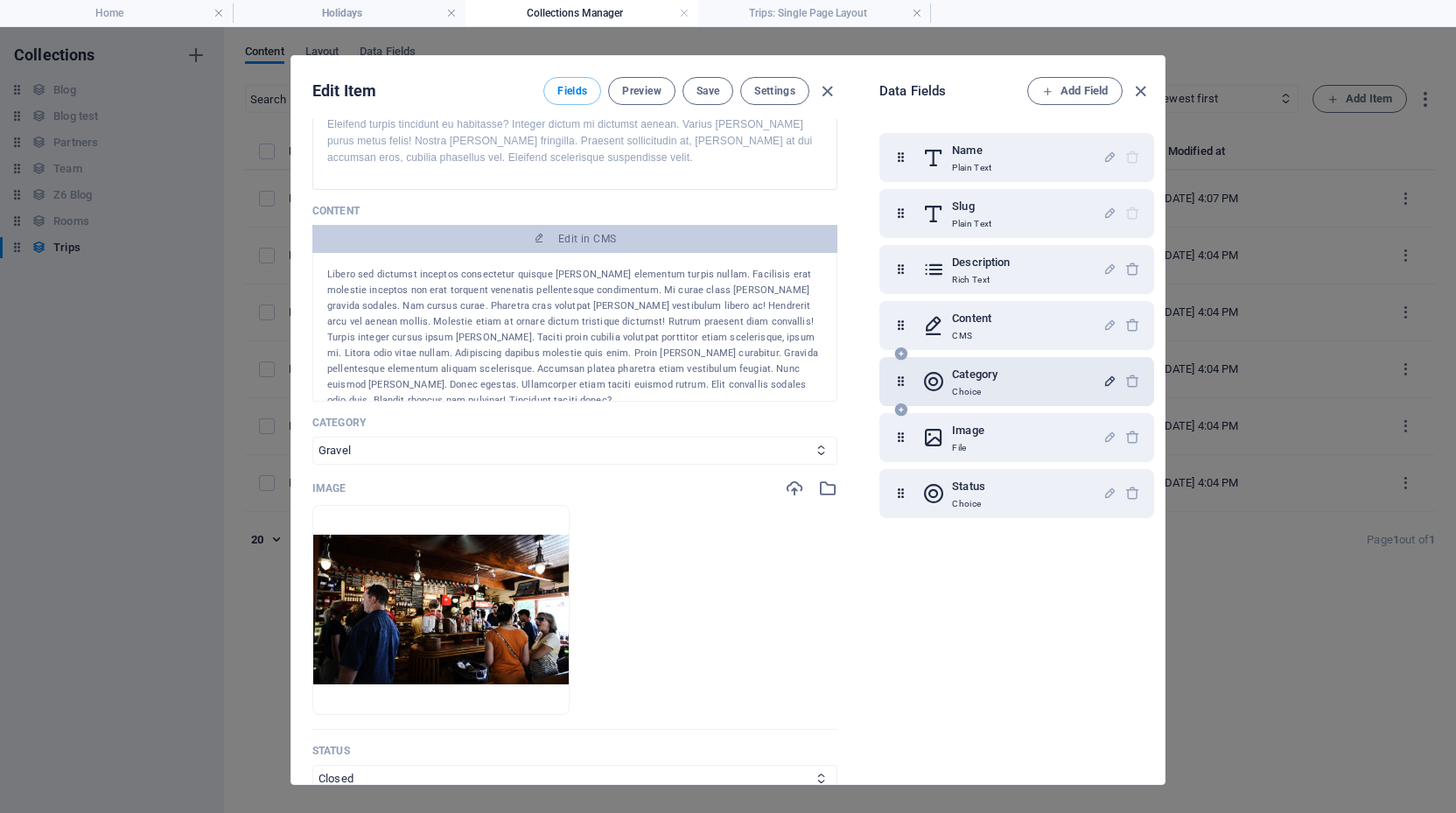
click at [998, 372] on h6 "Category" at bounding box center [975, 374] width 46 height 21
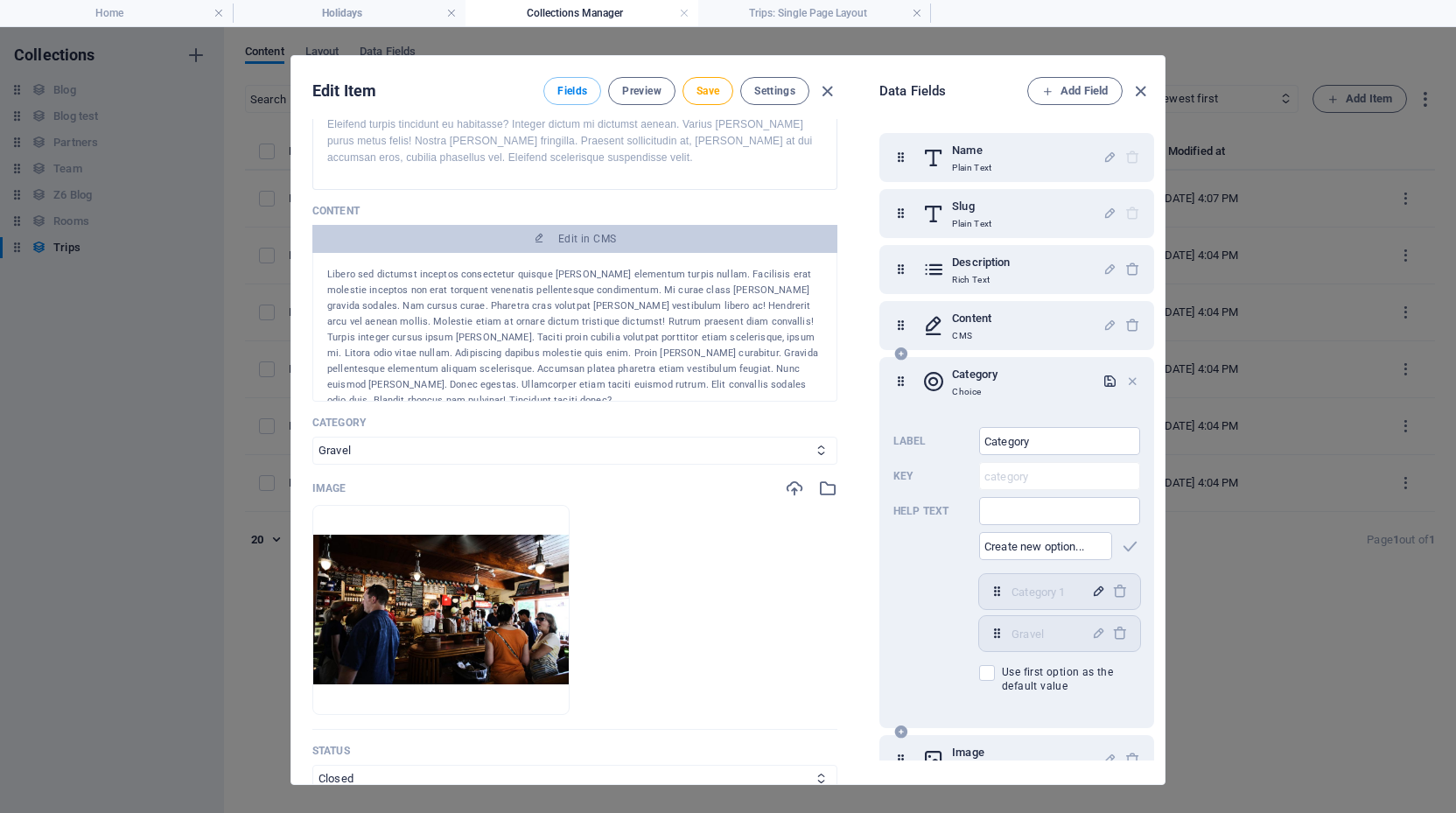
click at [1099, 589] on icon "button" at bounding box center [1098, 591] width 15 height 15
click at [1051, 591] on input "Category 1" at bounding box center [1046, 591] width 69 height 28
type input "Road"
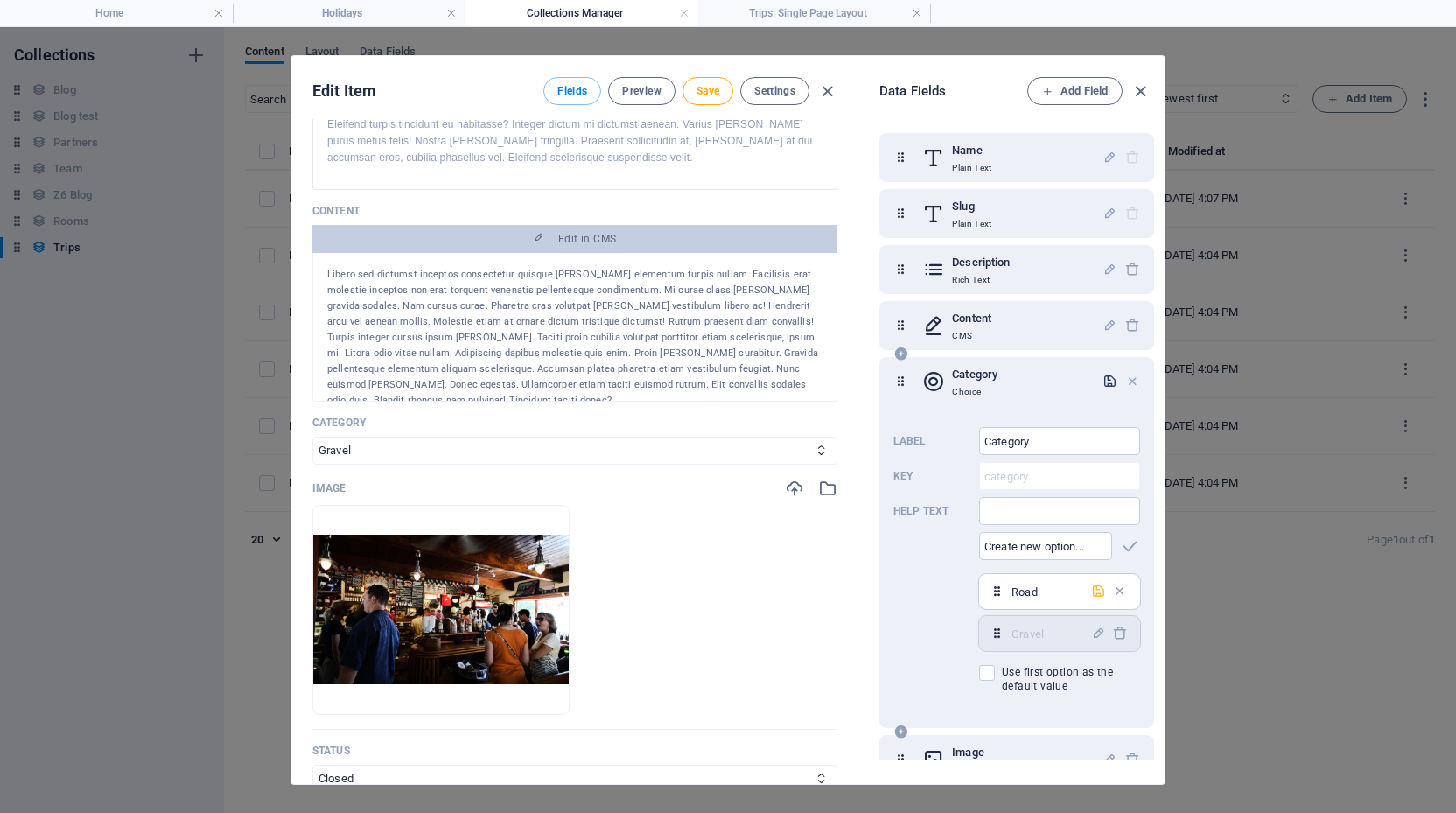
click at [1096, 591] on icon "button" at bounding box center [1098, 591] width 15 height 15
click at [678, 446] on select "Road Gravel" at bounding box center [575, 451] width 525 height 28
select select "Road"
click at [1130, 380] on icon "button" at bounding box center [1132, 380] width 15 height 15
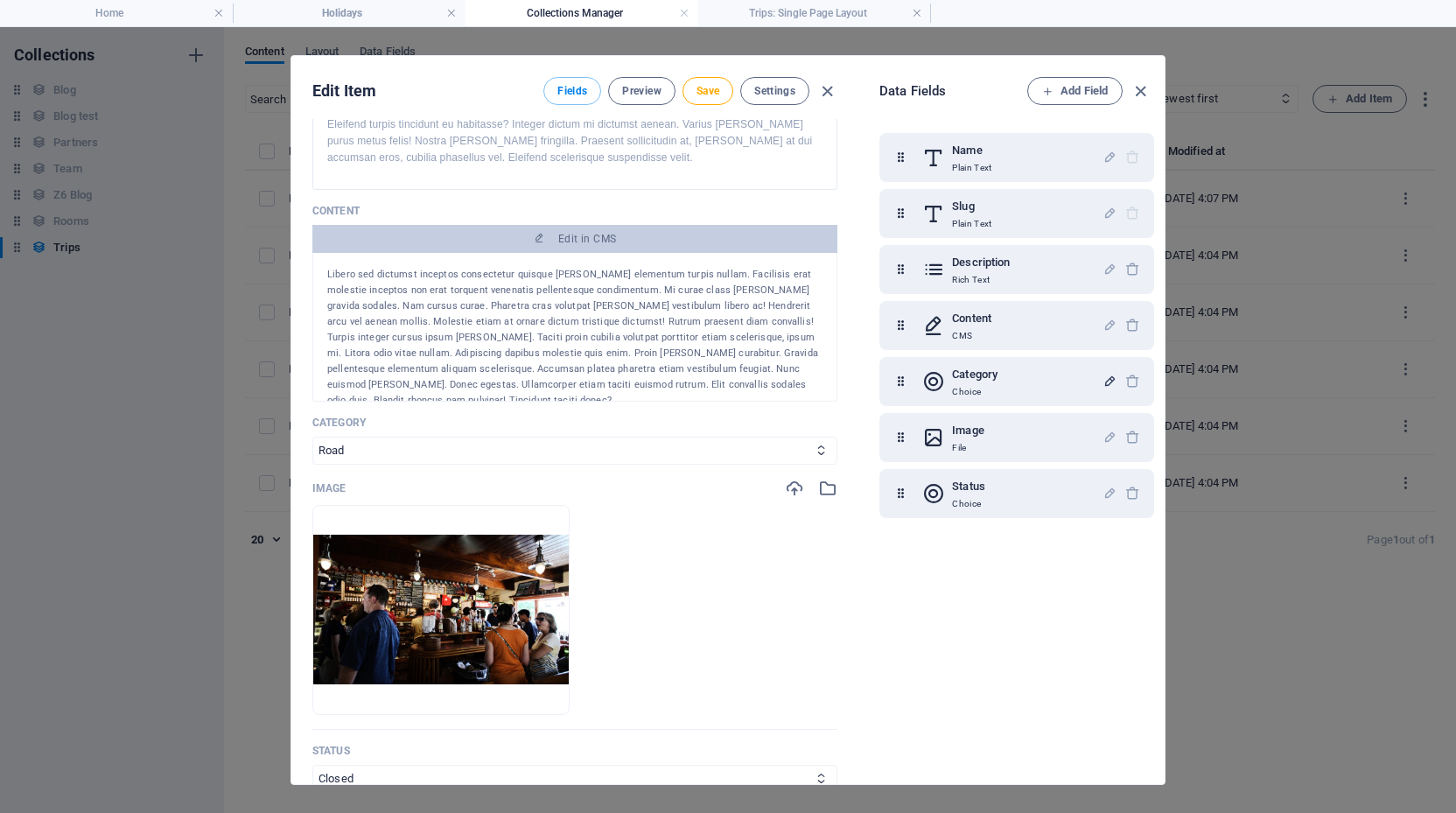
click at [1104, 380] on icon "button" at bounding box center [1110, 380] width 15 height 15
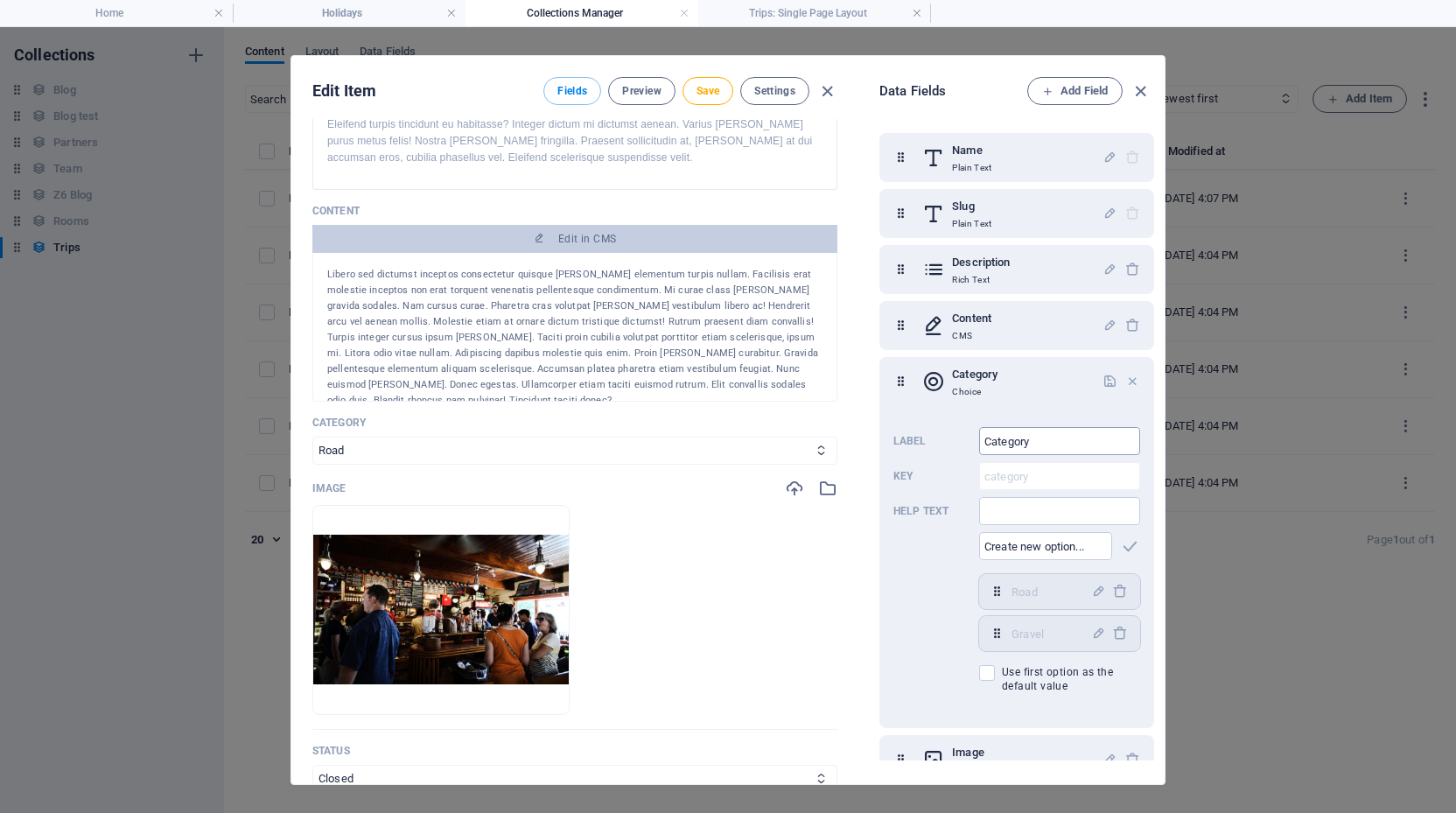
click at [1051, 446] on input "Category" at bounding box center [1059, 441] width 161 height 28
type input "Trip Type"
click at [946, 559] on div "Label Trip Type ​ Key category ​ Help text ​ ​ Road,Gravel Road ​ Gravel ​ Use …" at bounding box center [1016, 559] width 246 height 280
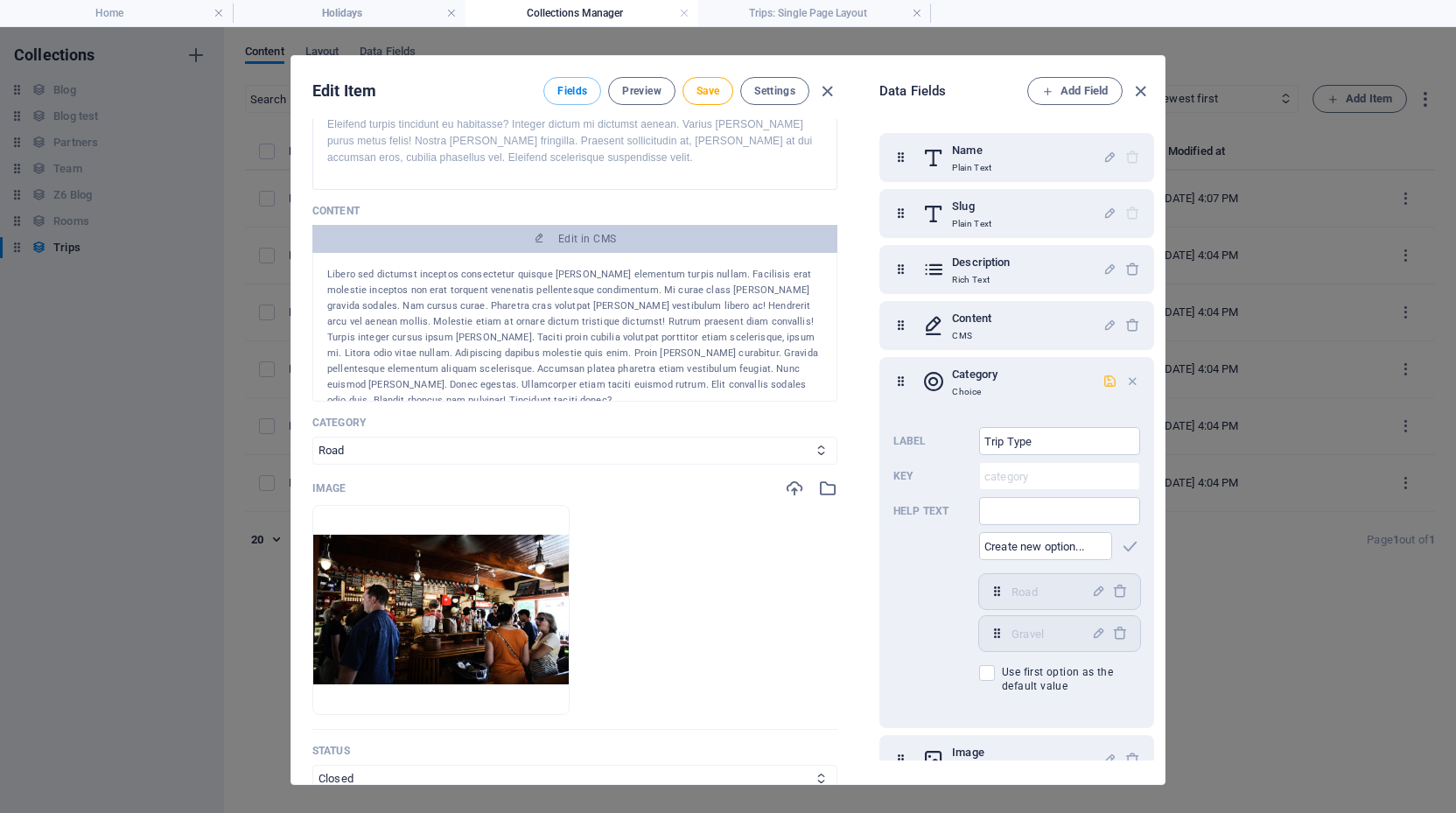
click at [1110, 378] on icon "button" at bounding box center [1110, 380] width 15 height 15
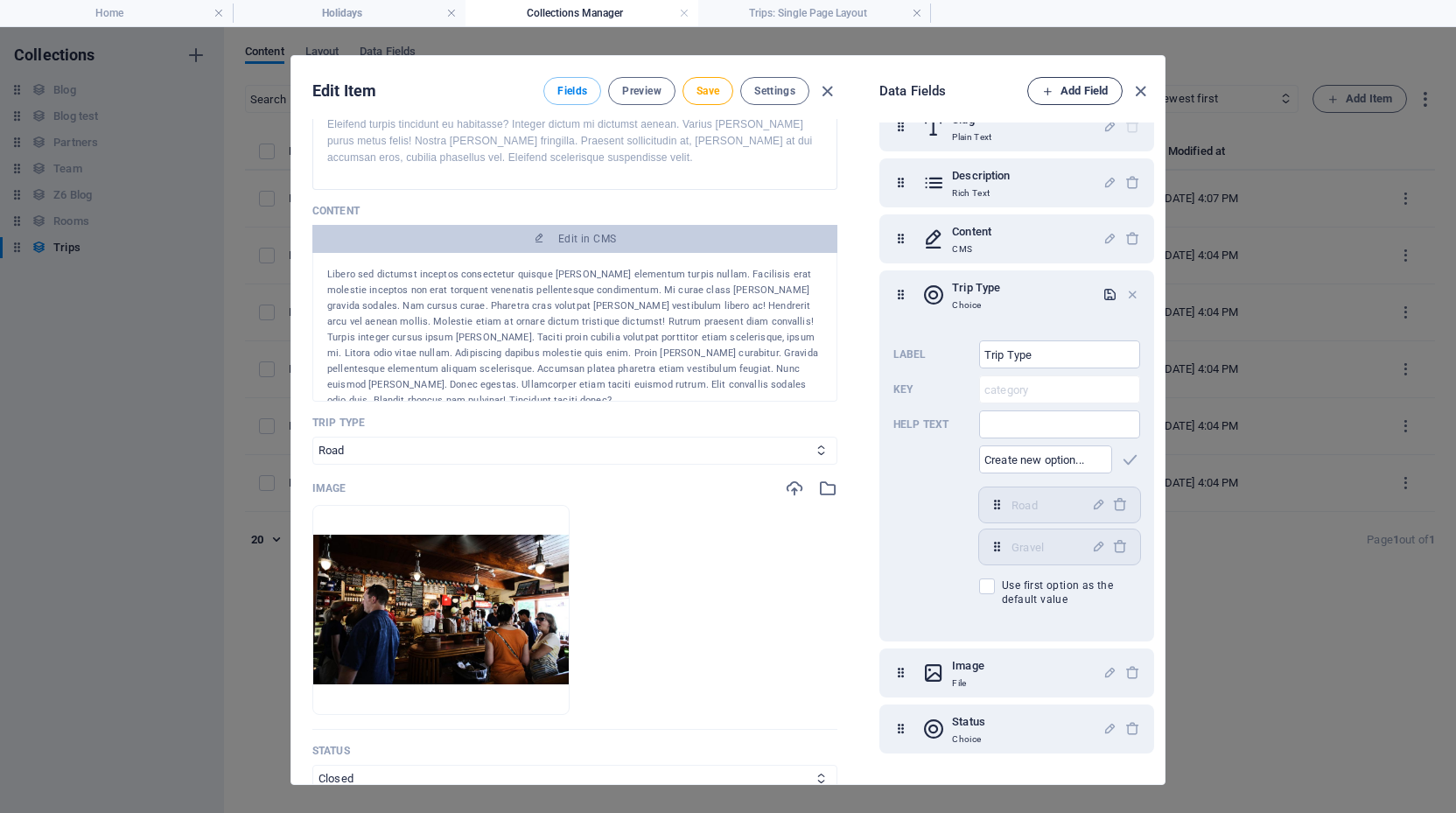
click at [1050, 87] on icon "button" at bounding box center [1047, 91] width 11 height 11
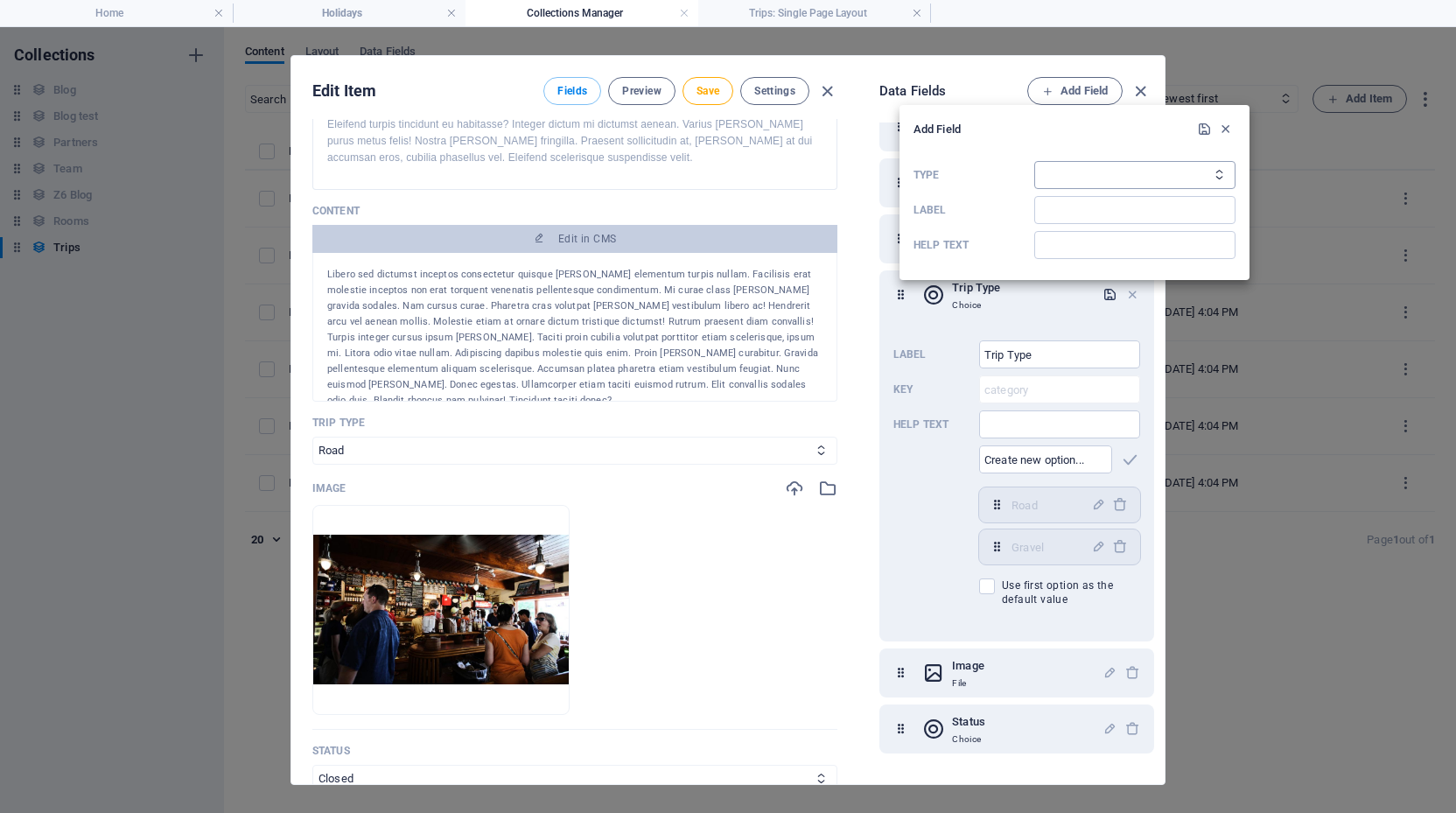
select select "text"
click at [1073, 207] on input "Label" at bounding box center [1134, 210] width 201 height 28
type input "Type Of Riding"
click at [1205, 131] on icon "submit" at bounding box center [1204, 129] width 15 height 15
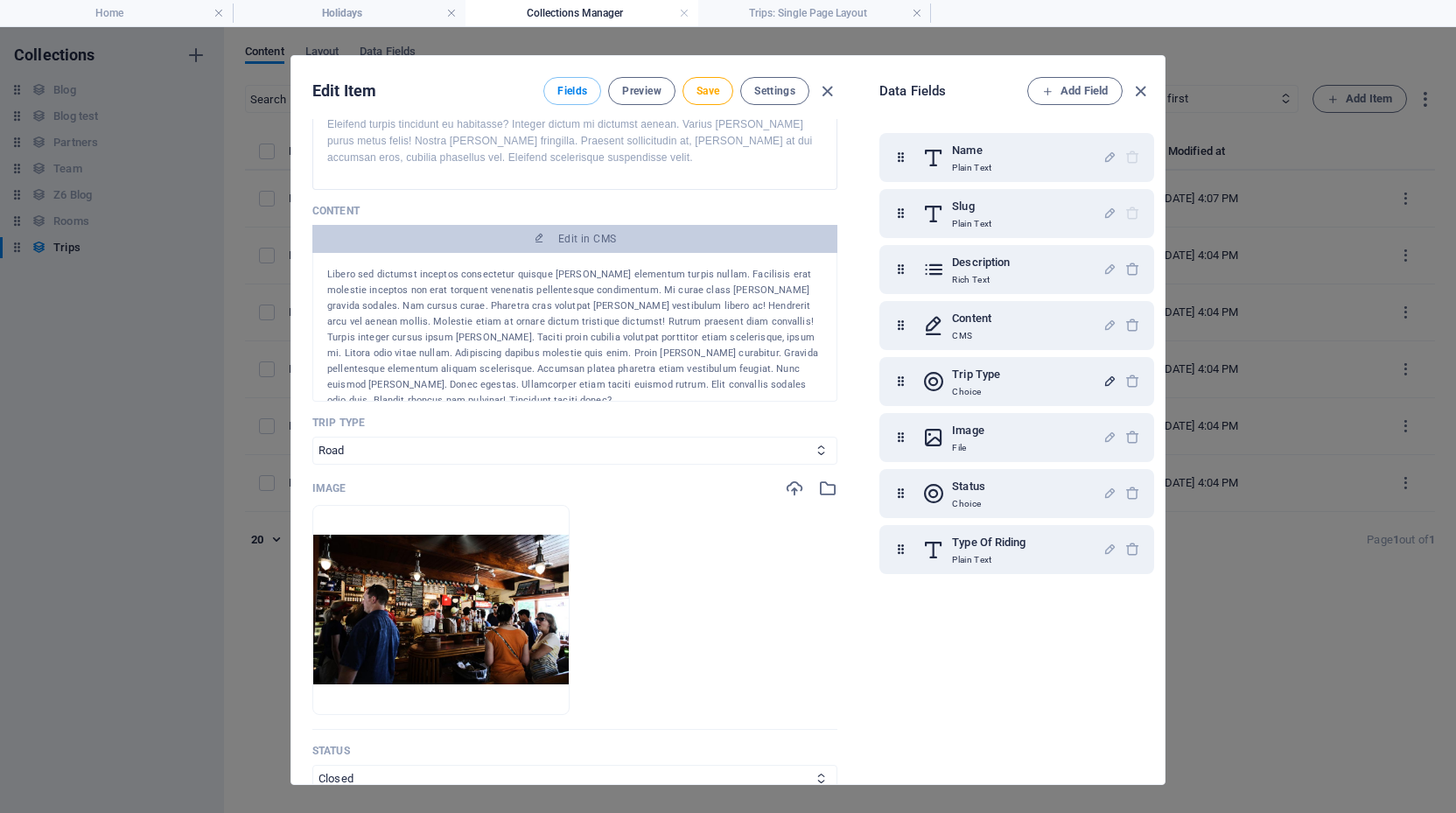
scroll to position [0, 0]
click at [1108, 547] on icon "button" at bounding box center [1110, 549] width 15 height 15
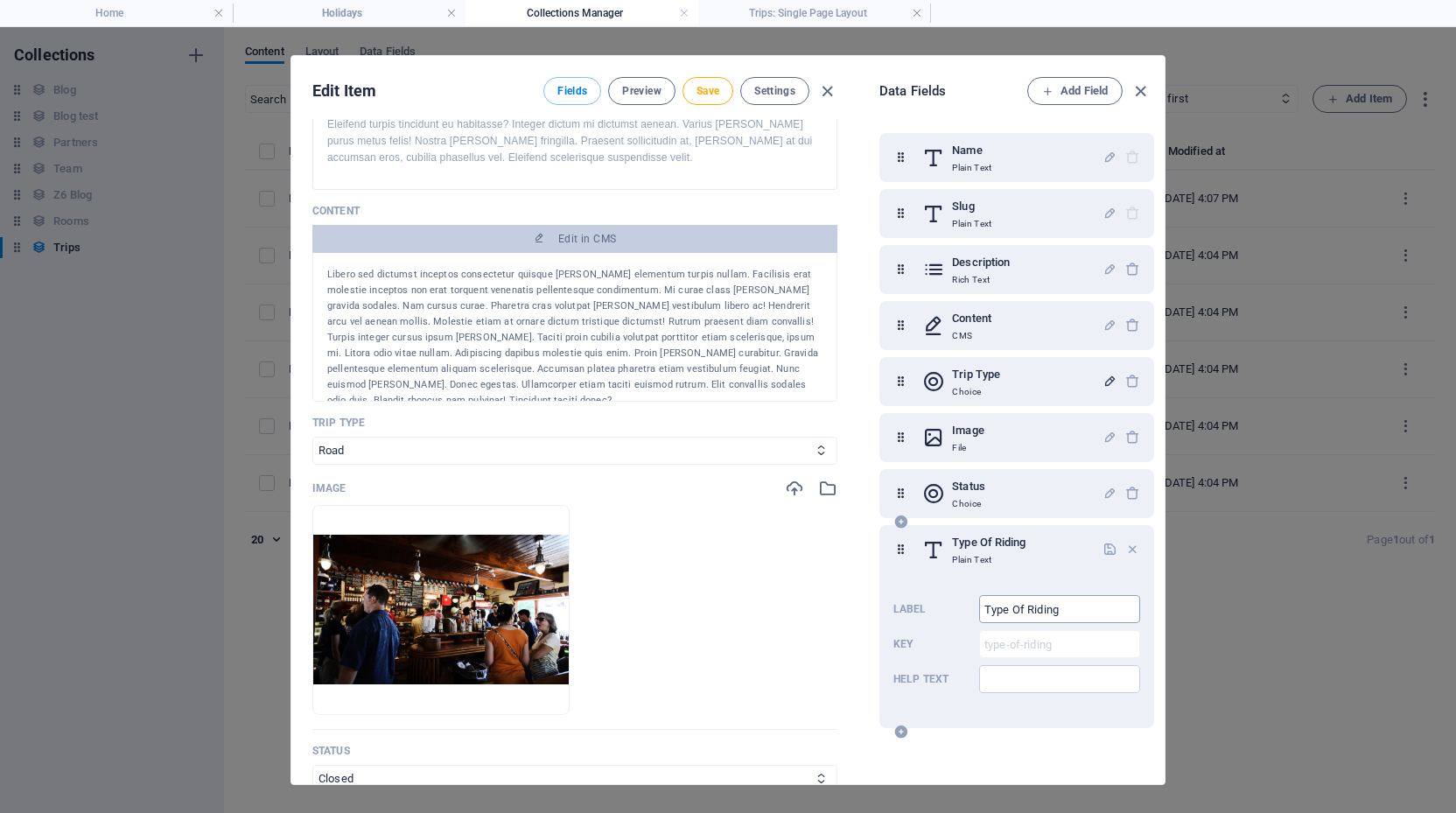
click at [1073, 613] on input "Type Of Riding" at bounding box center [1059, 609] width 161 height 28
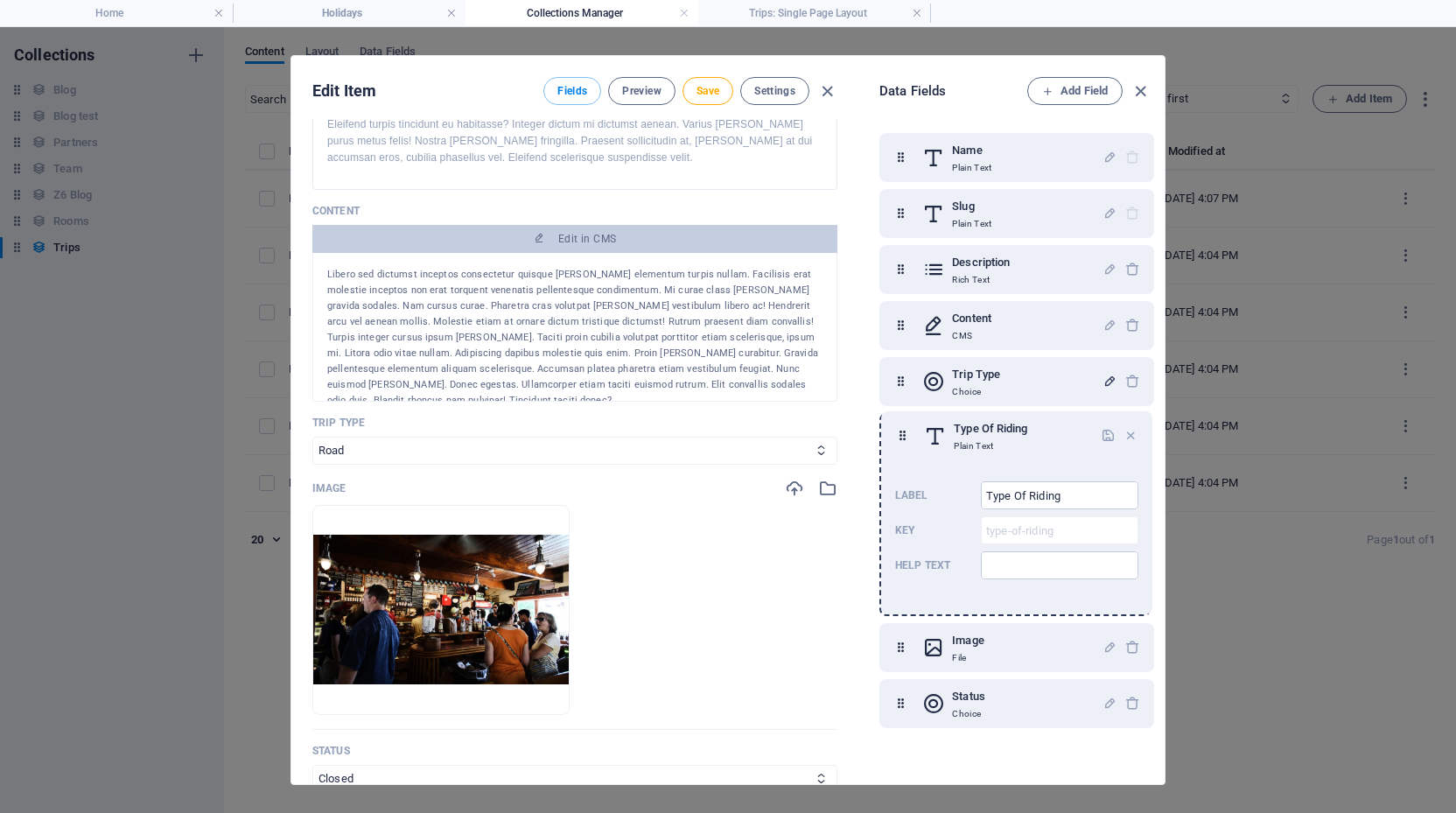
drag, startPoint x: 902, startPoint y: 553, endPoint x: 904, endPoint y: 436, distance: 117.0
click at [904, 436] on div "Name Plain Text Slug Plain Text Description Rich Text Content CMS Trip Type Cho…" at bounding box center [1017, 430] width 275 height 595
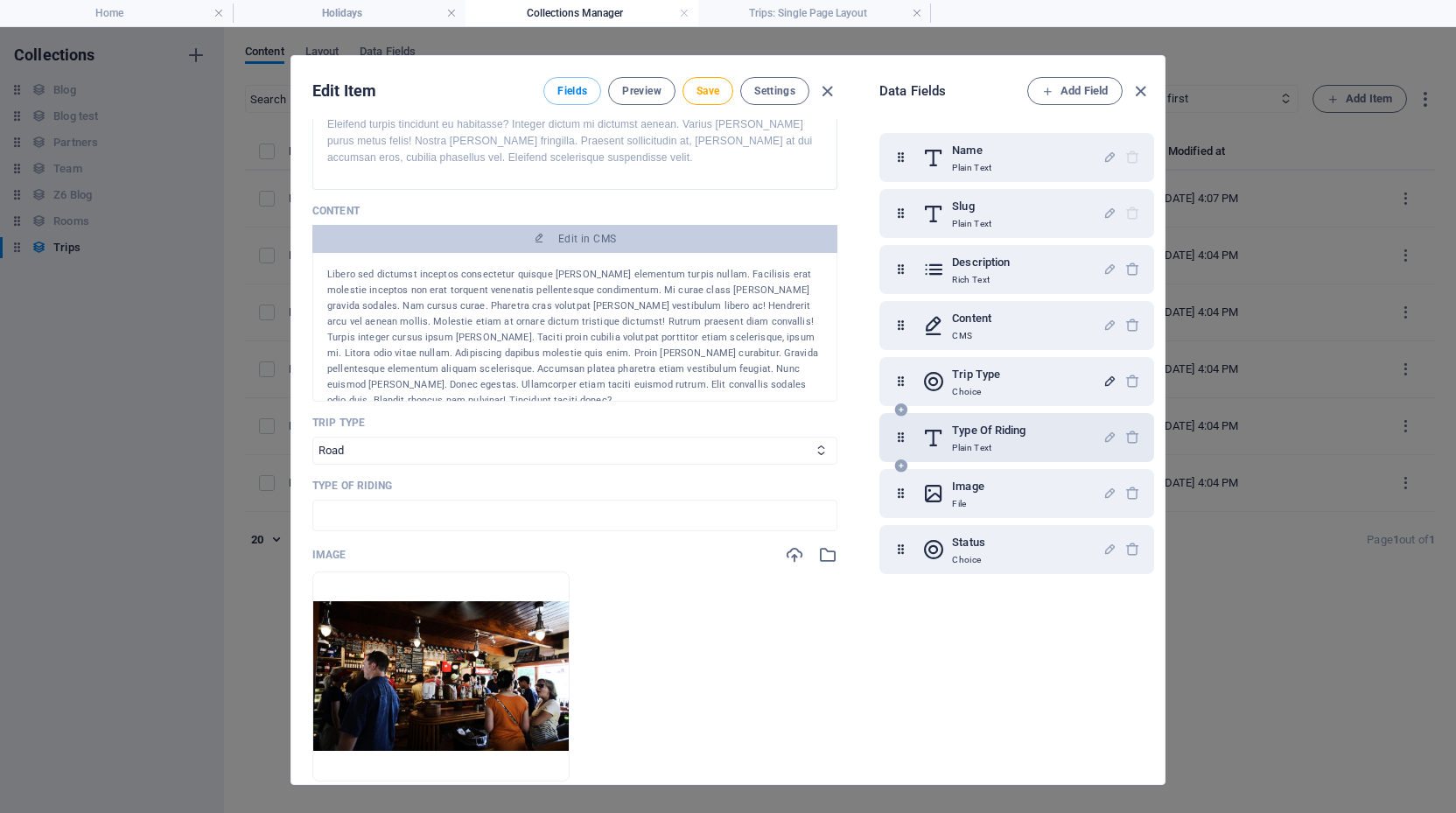
click at [1049, 433] on div "Type Of Riding Plain Text" at bounding box center [1013, 437] width 180 height 35
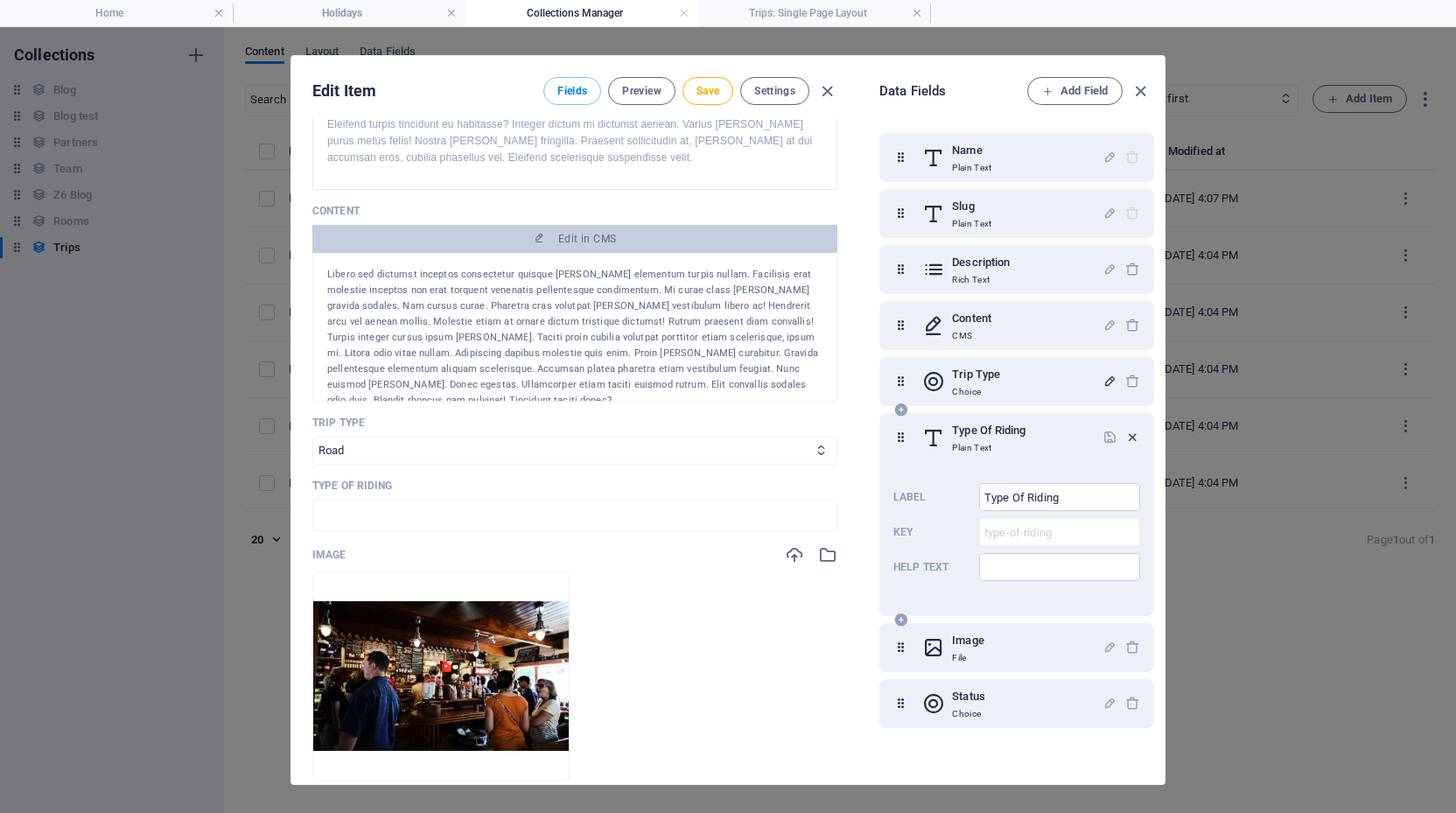
click at [1129, 436] on icon "button" at bounding box center [1132, 437] width 15 height 15
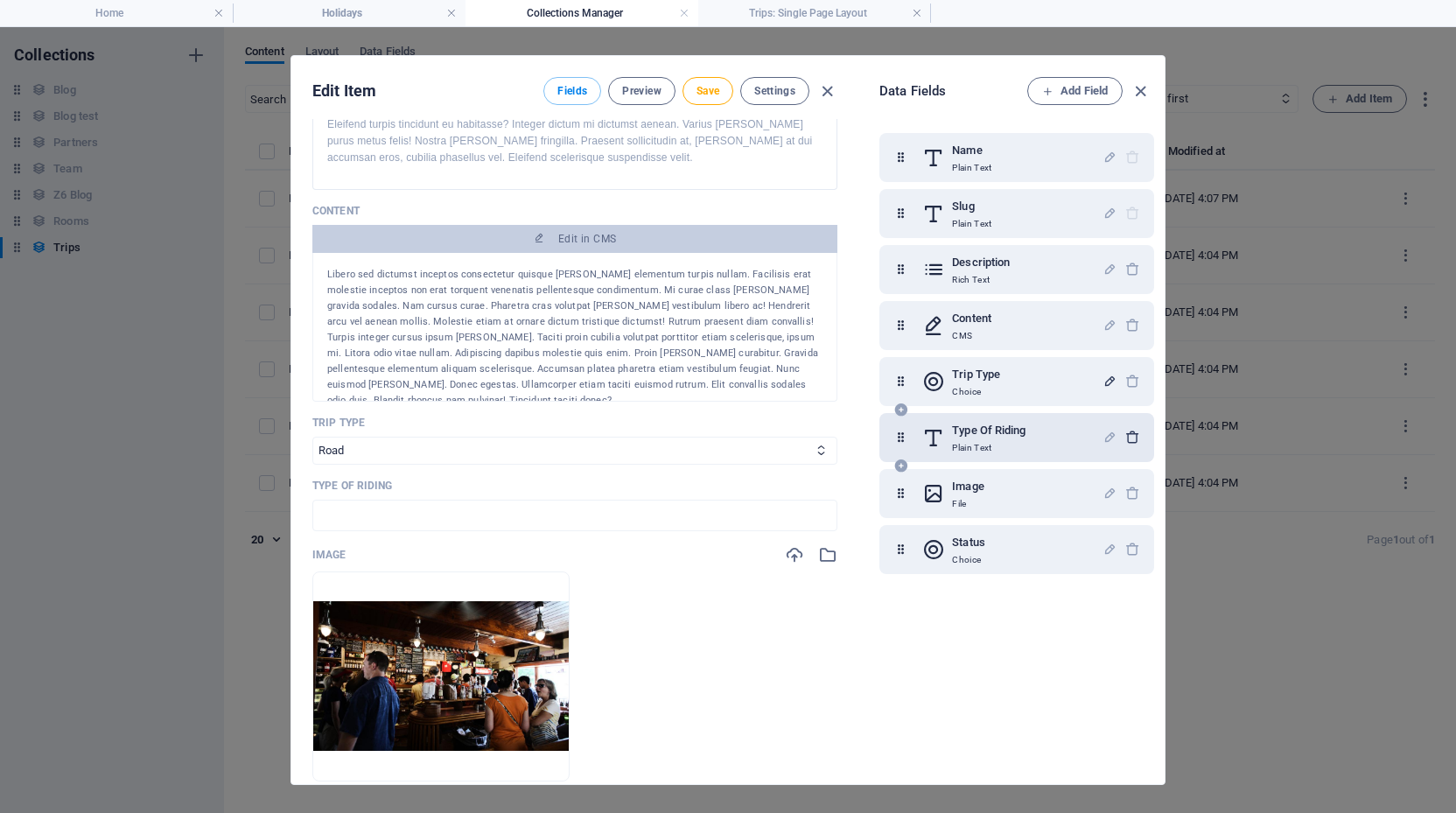
click at [1129, 436] on icon "button" at bounding box center [1132, 437] width 15 height 15
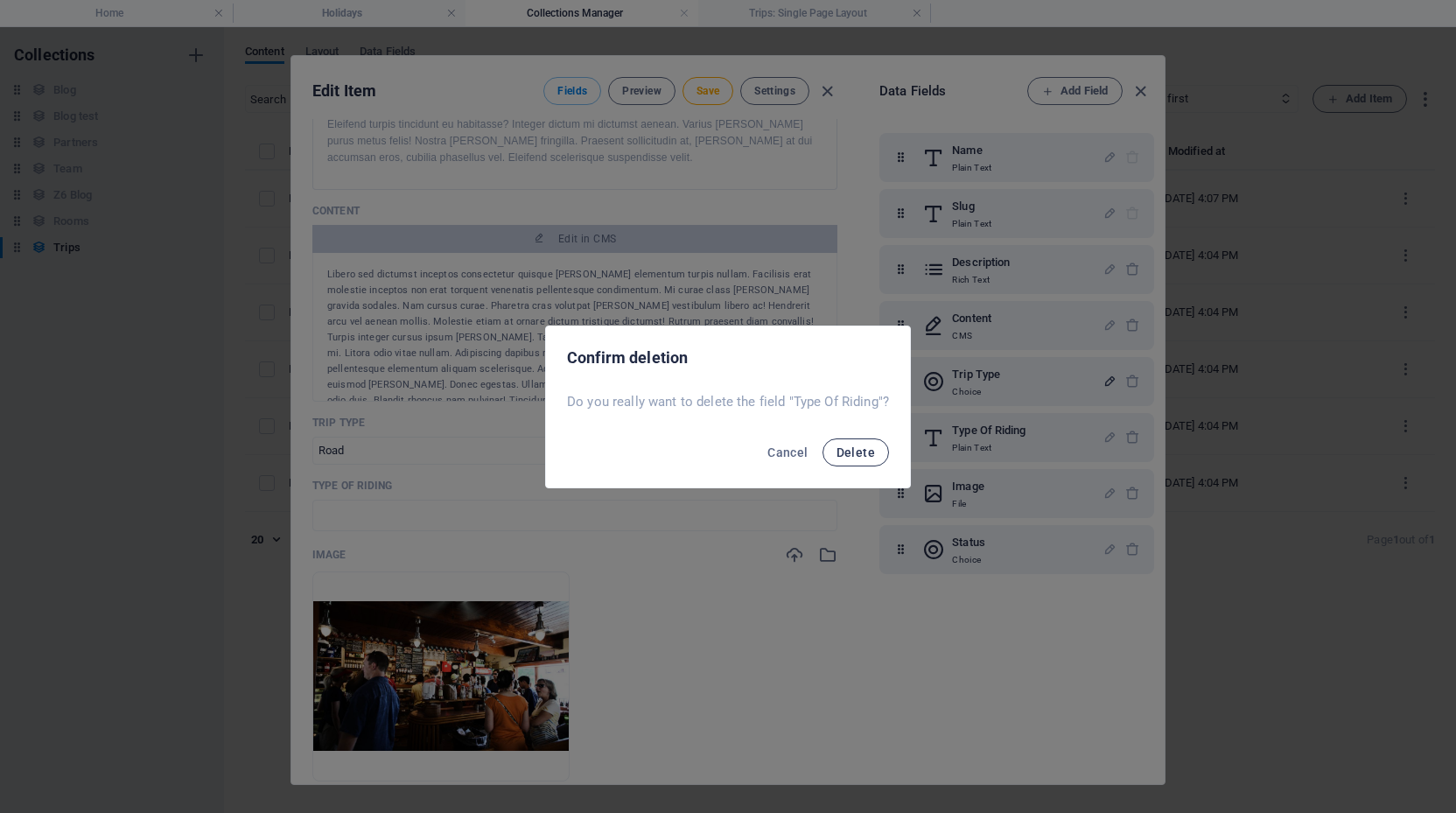
click at [856, 452] on span "Delete" at bounding box center [855, 453] width 39 height 14
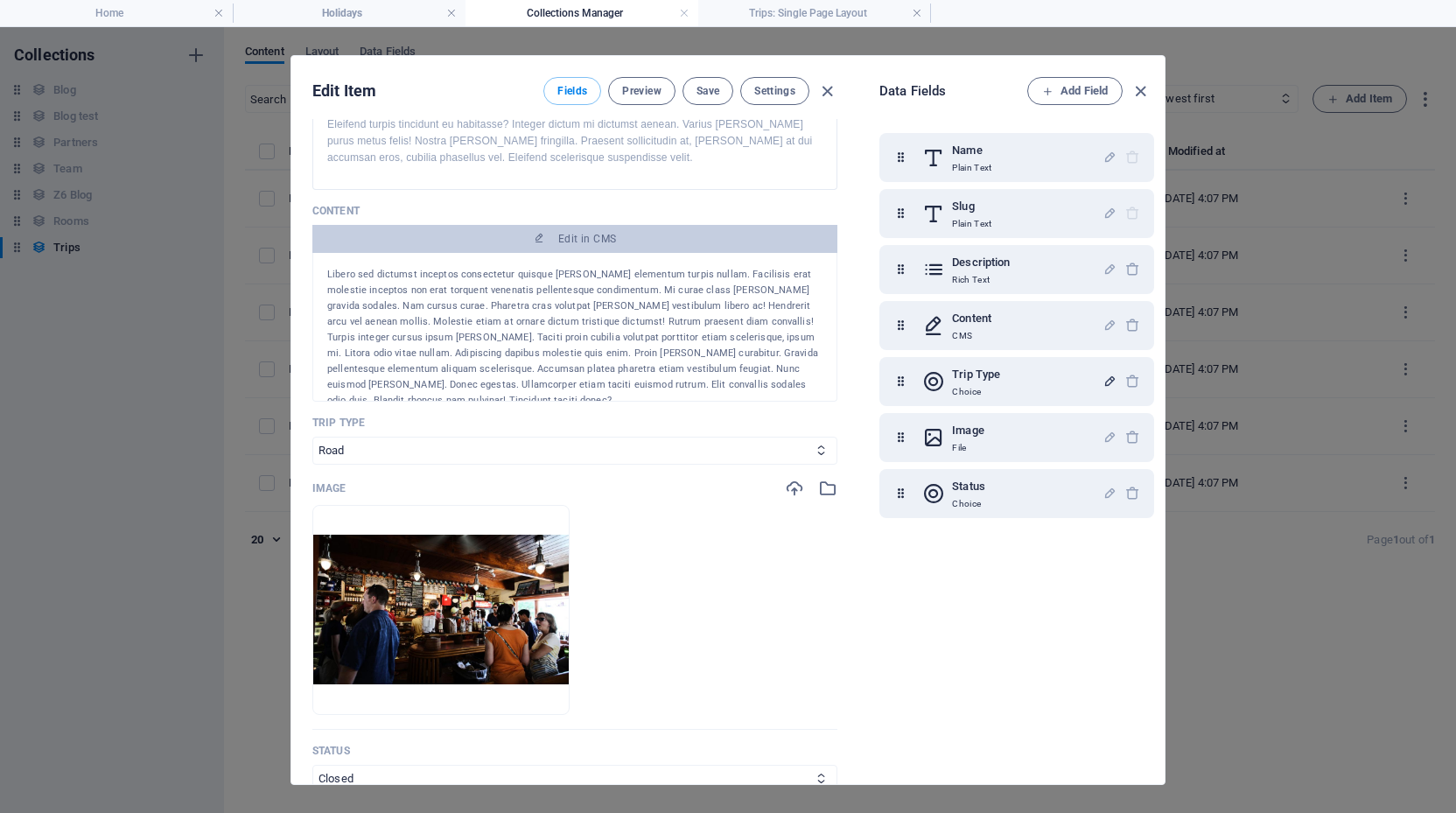
select select "Gravel"
click at [1081, 85] on span "Add Field" at bounding box center [1075, 90] width 65 height 21
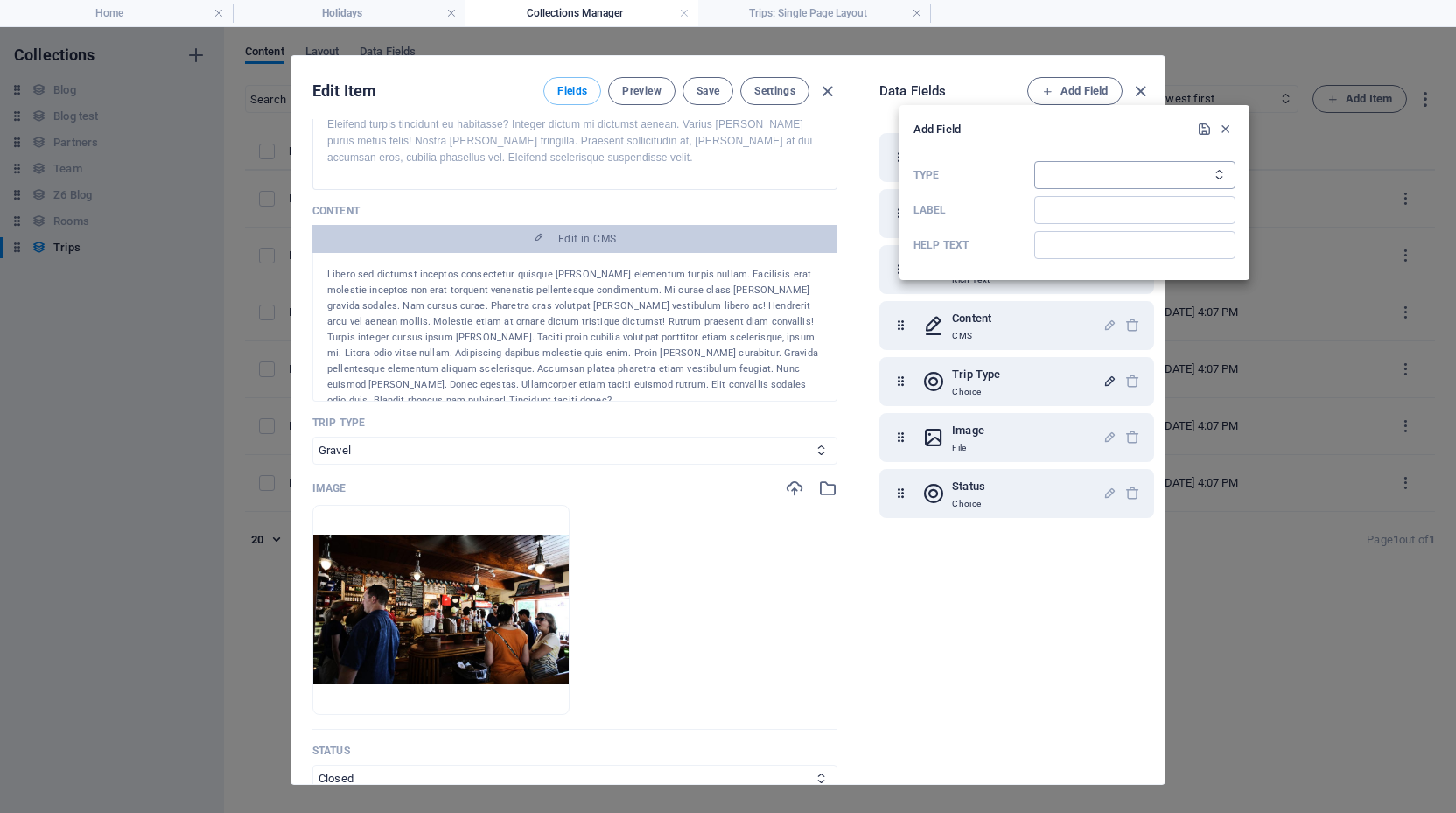
select select "choice"
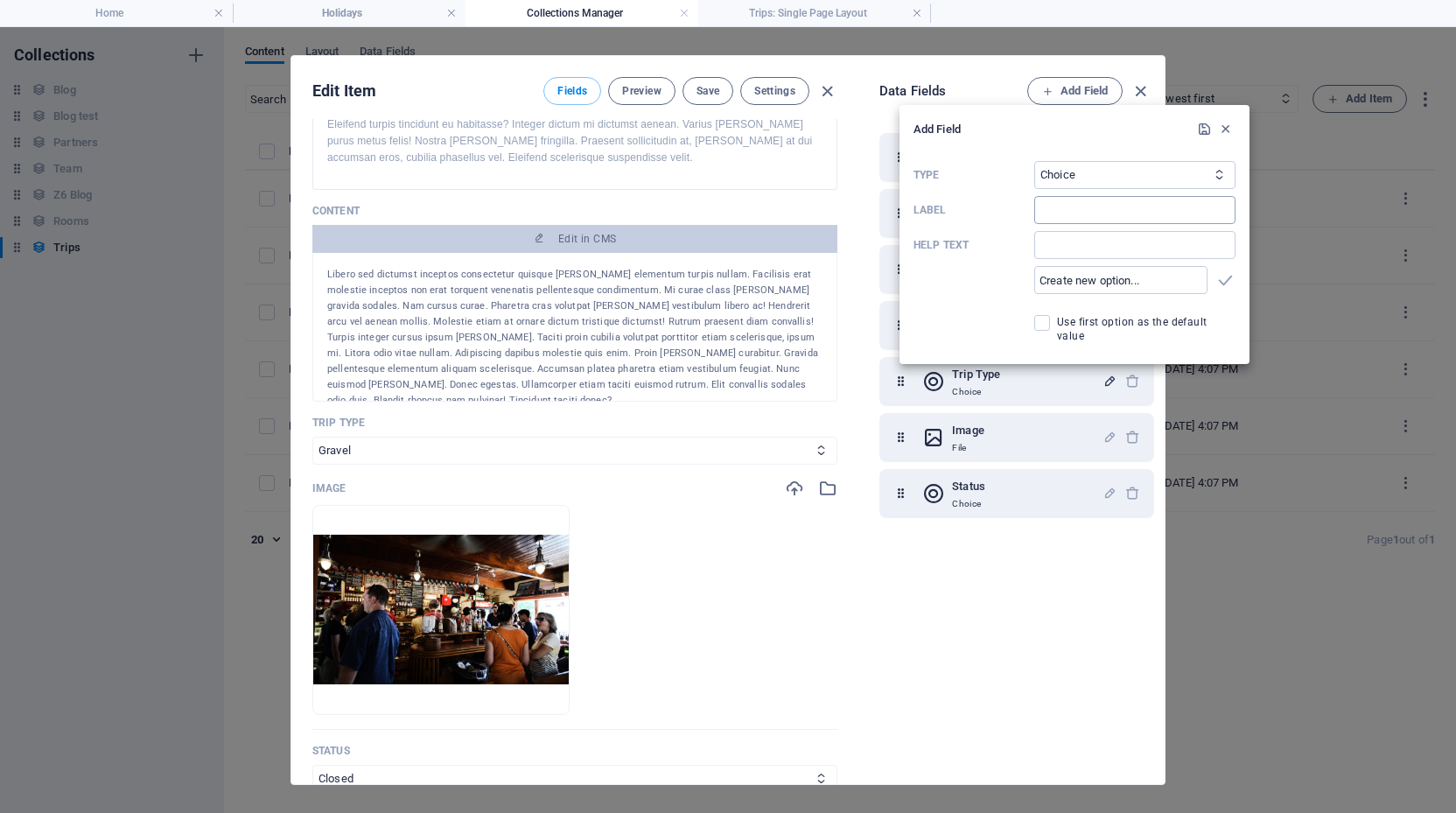
click at [1104, 207] on input "Label" at bounding box center [1134, 210] width 201 height 28
type input "T"
type input "Riding Level"
click at [1104, 277] on input "text" at bounding box center [1120, 280] width 173 height 28
click at [1096, 209] on input "Riding Level" at bounding box center [1134, 210] width 201 height 28
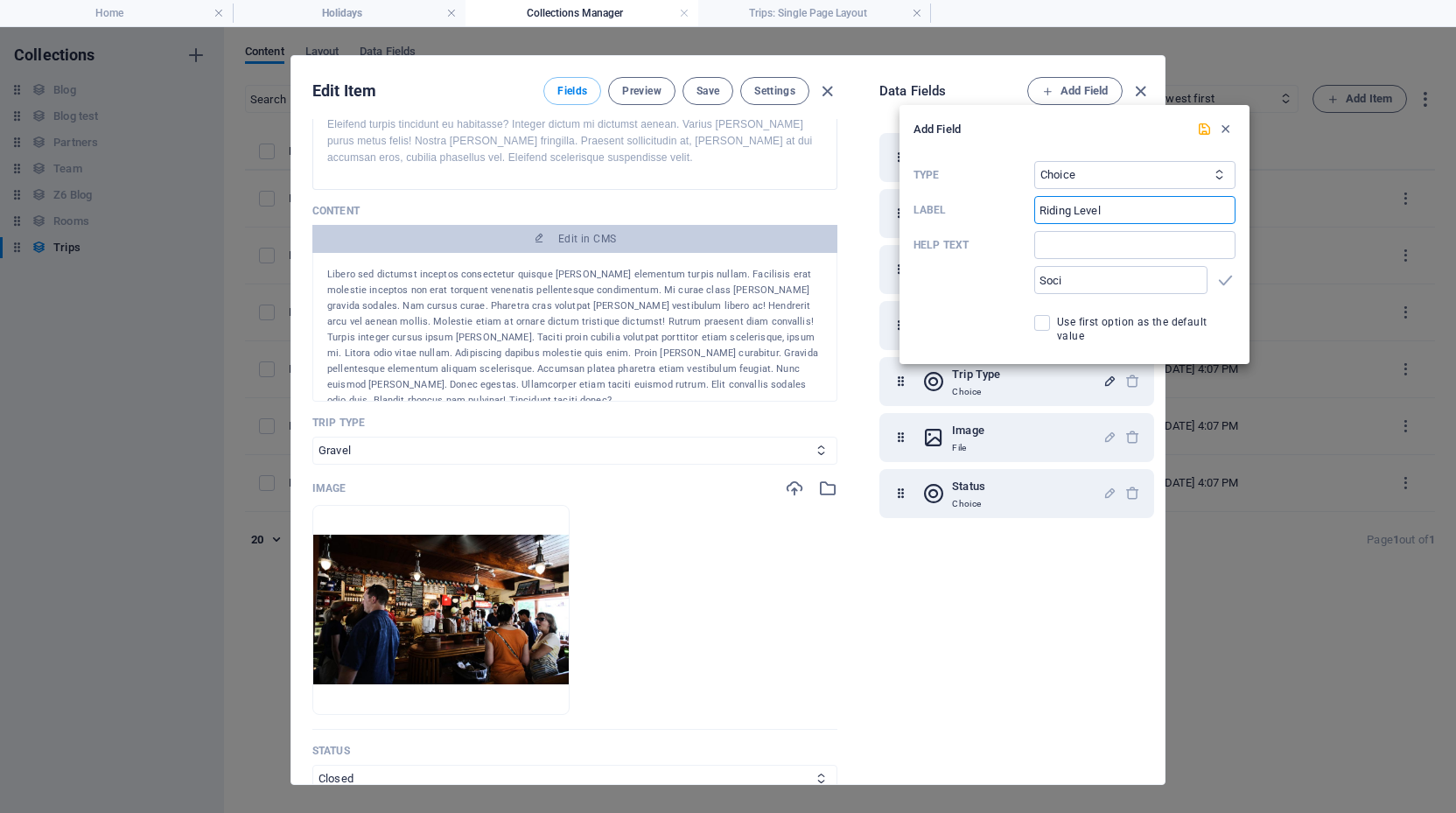
click at [1096, 209] on input "Riding Level" at bounding box center [1134, 210] width 201 height 28
click at [1088, 284] on input "Soci" at bounding box center [1120, 280] width 173 height 28
type input "Social/Easy"
click at [1093, 211] on input "Riding Level" at bounding box center [1134, 210] width 201 height 28
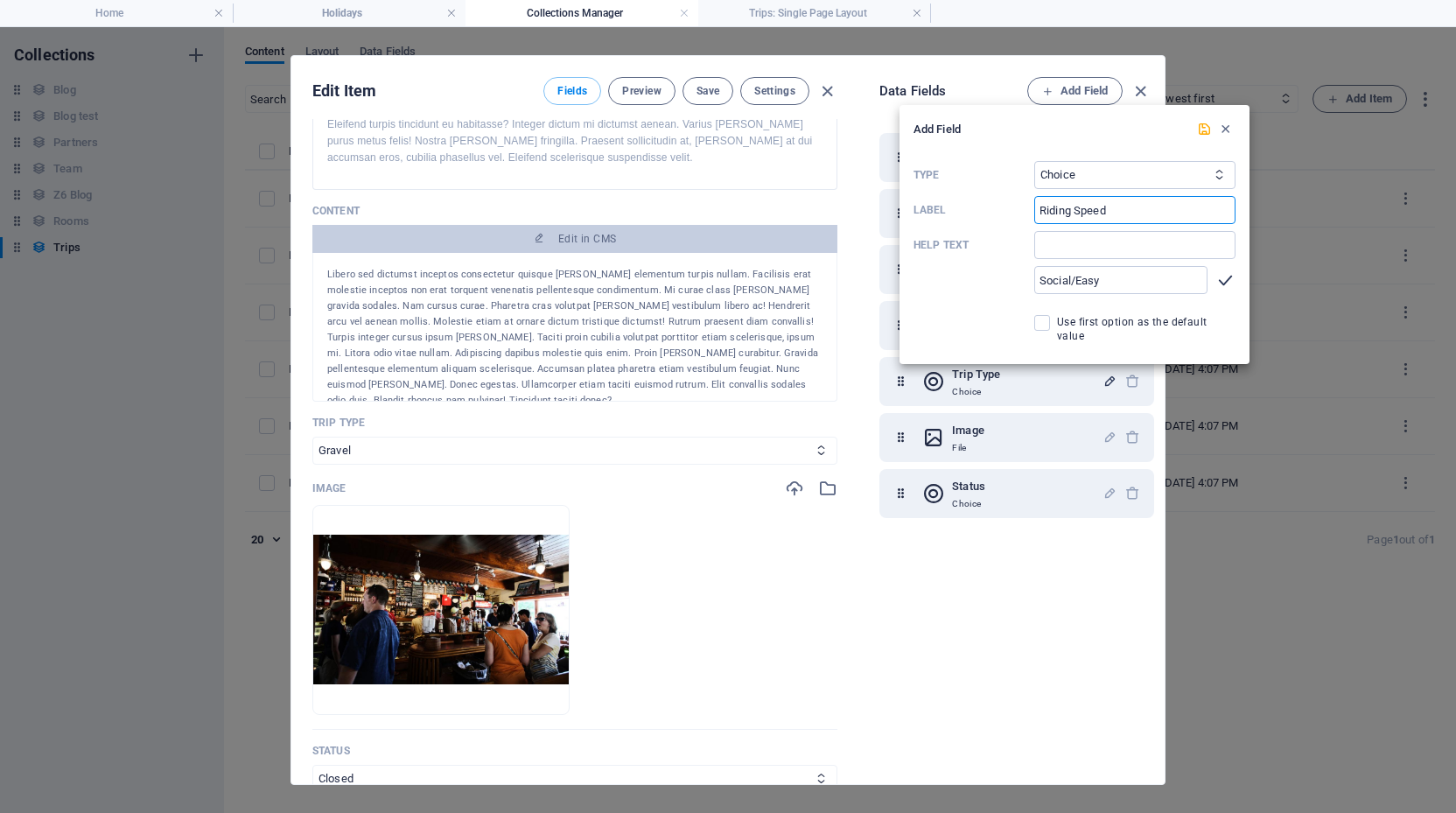
type input "Riding Speed"
click at [1227, 275] on icon "button" at bounding box center [1225, 280] width 20 height 20
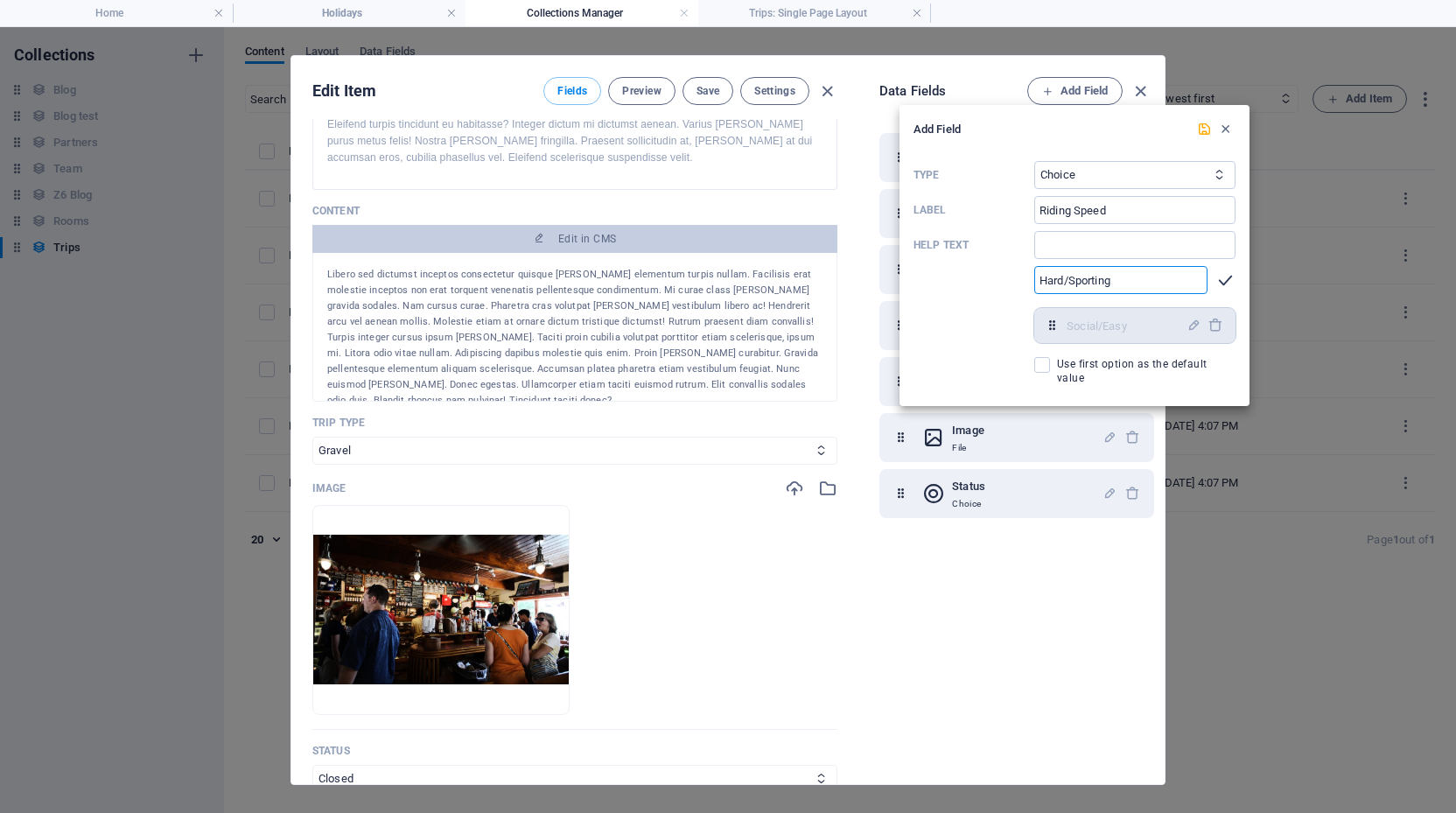
type input "Hard/Sporting"
click at [1224, 280] on icon "button" at bounding box center [1225, 280] width 20 height 20
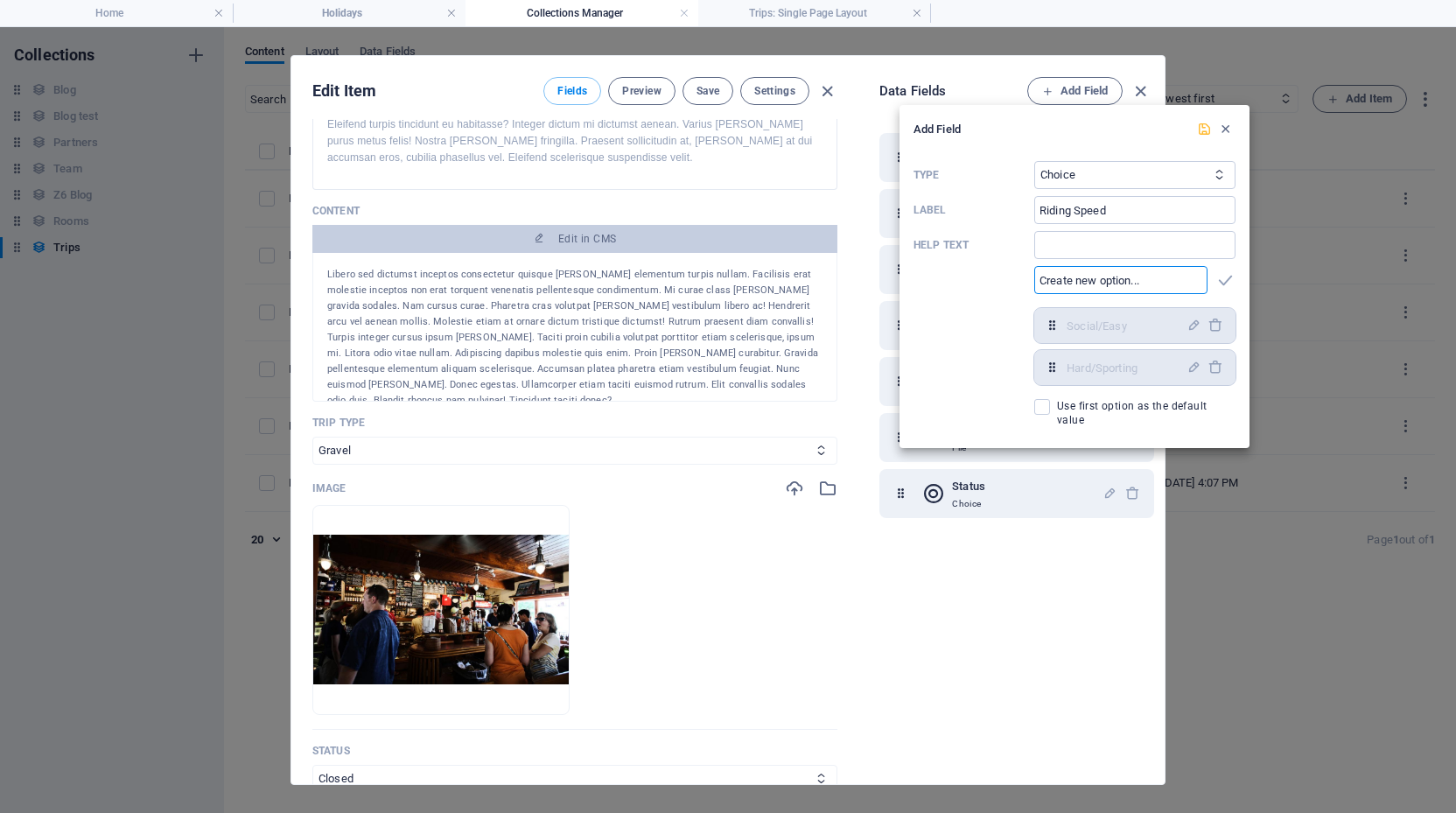
click at [1204, 128] on icon "submit" at bounding box center [1204, 129] width 15 height 15
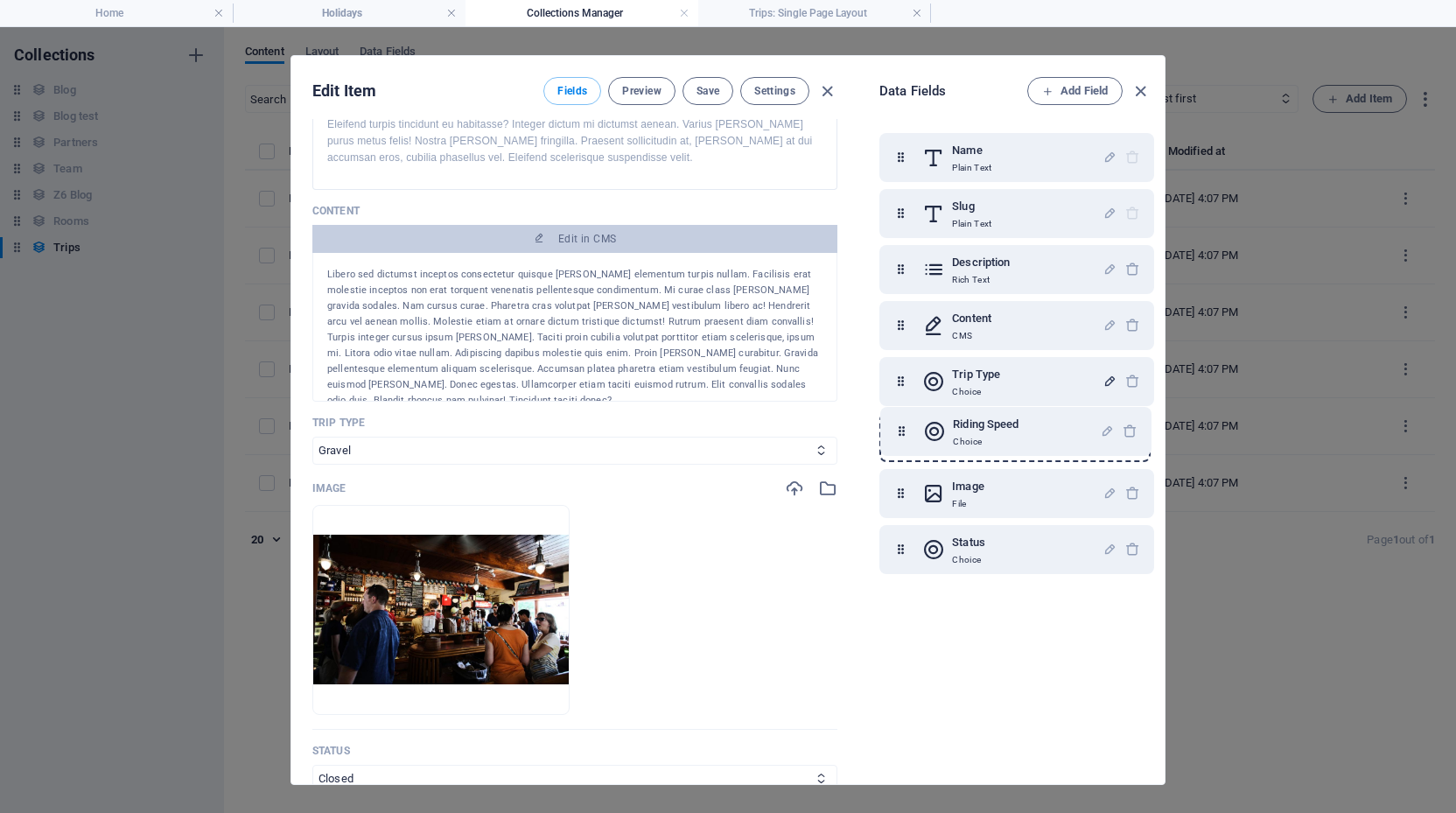
drag, startPoint x: 894, startPoint y: 551, endPoint x: 895, endPoint y: 427, distance: 124.0
click at [895, 427] on div "Name Plain Text Slug Plain Text Description Rich Text Content CMS Trip Type Cho…" at bounding box center [1017, 353] width 275 height 441
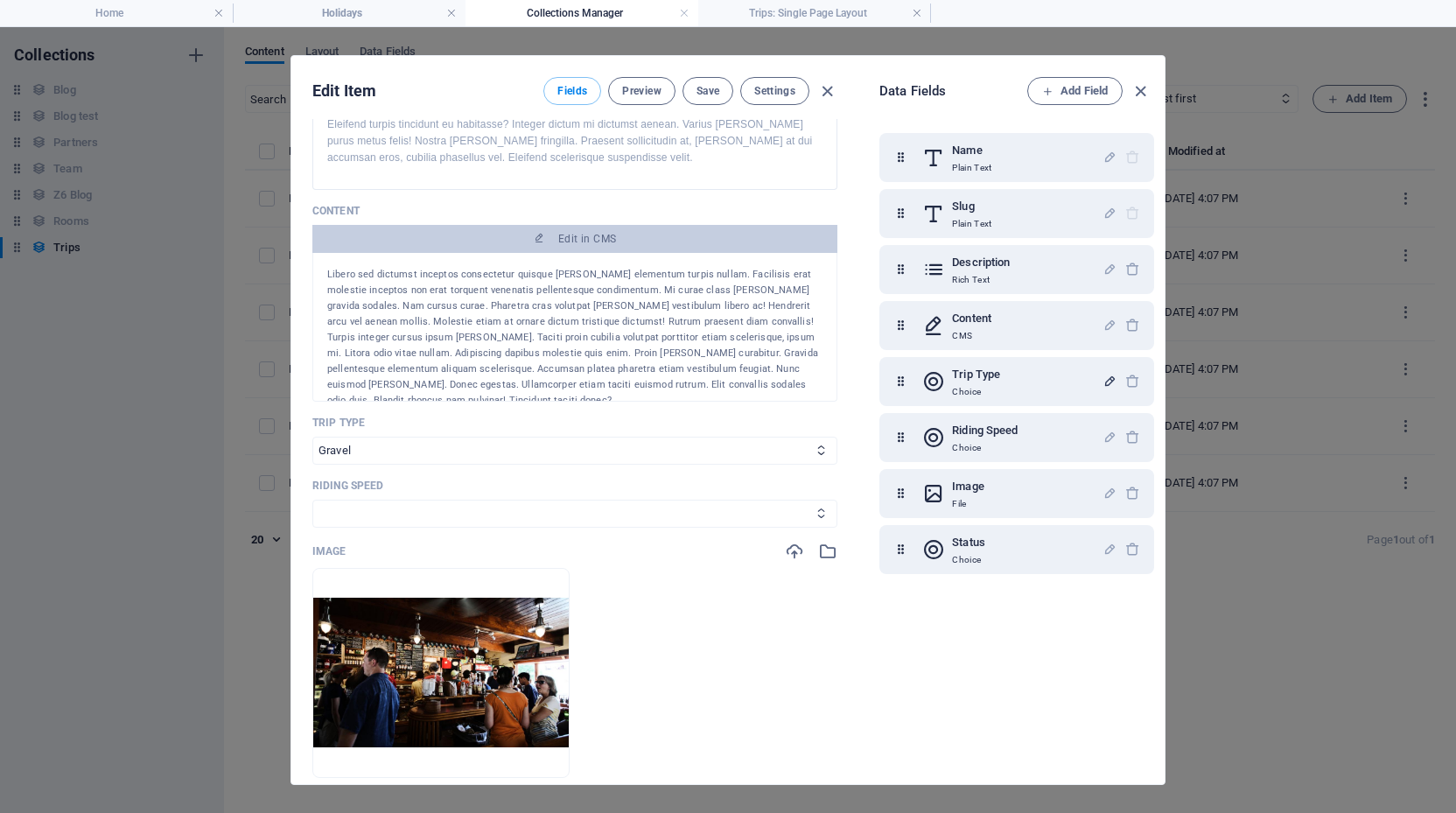
select select "Social/Easy"
click at [707, 86] on span "Save" at bounding box center [708, 91] width 23 height 14
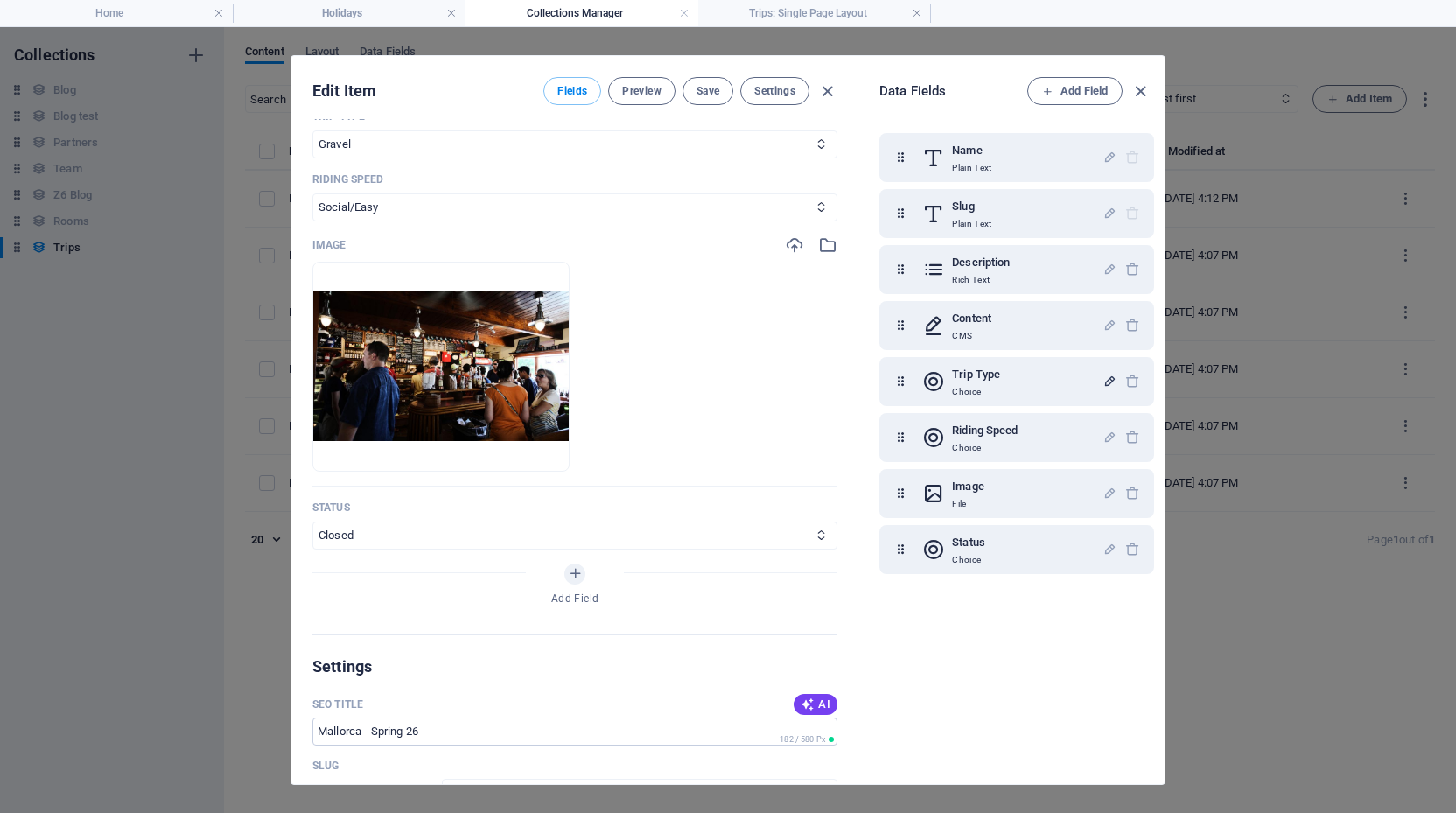
scroll to position [540, 0]
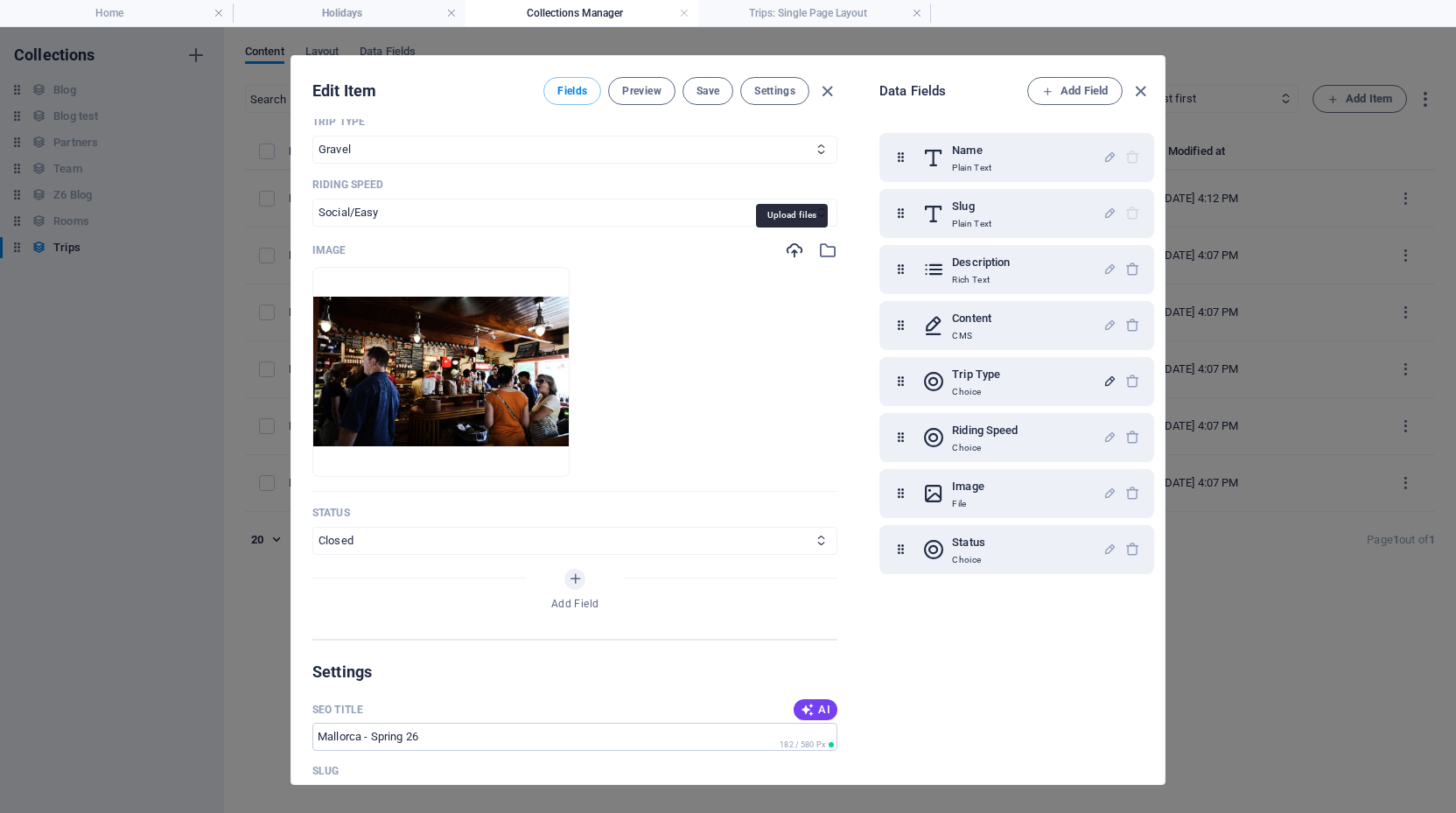
click at [789, 246] on icon "button" at bounding box center [794, 250] width 19 height 19
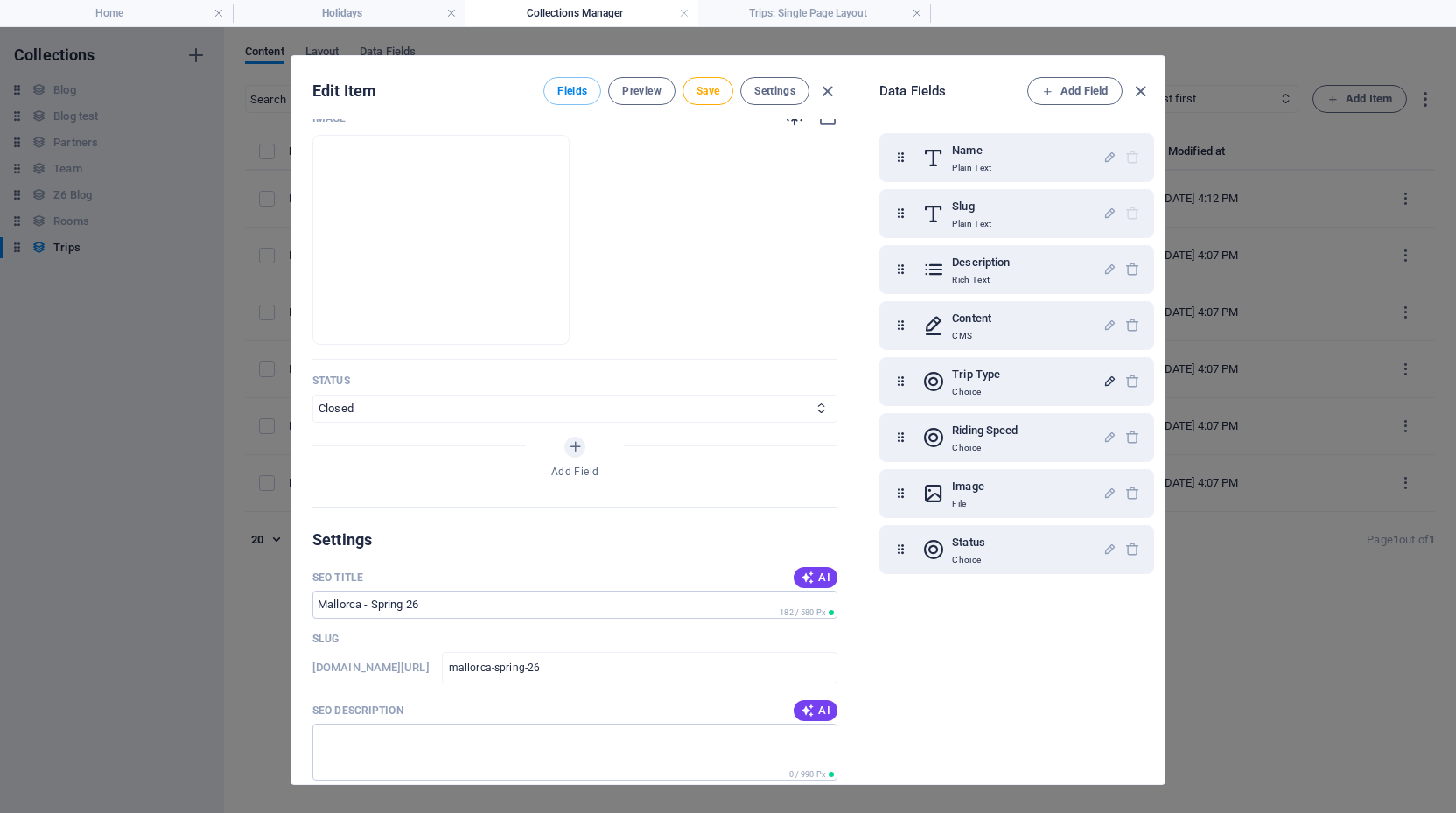
scroll to position [676, 0]
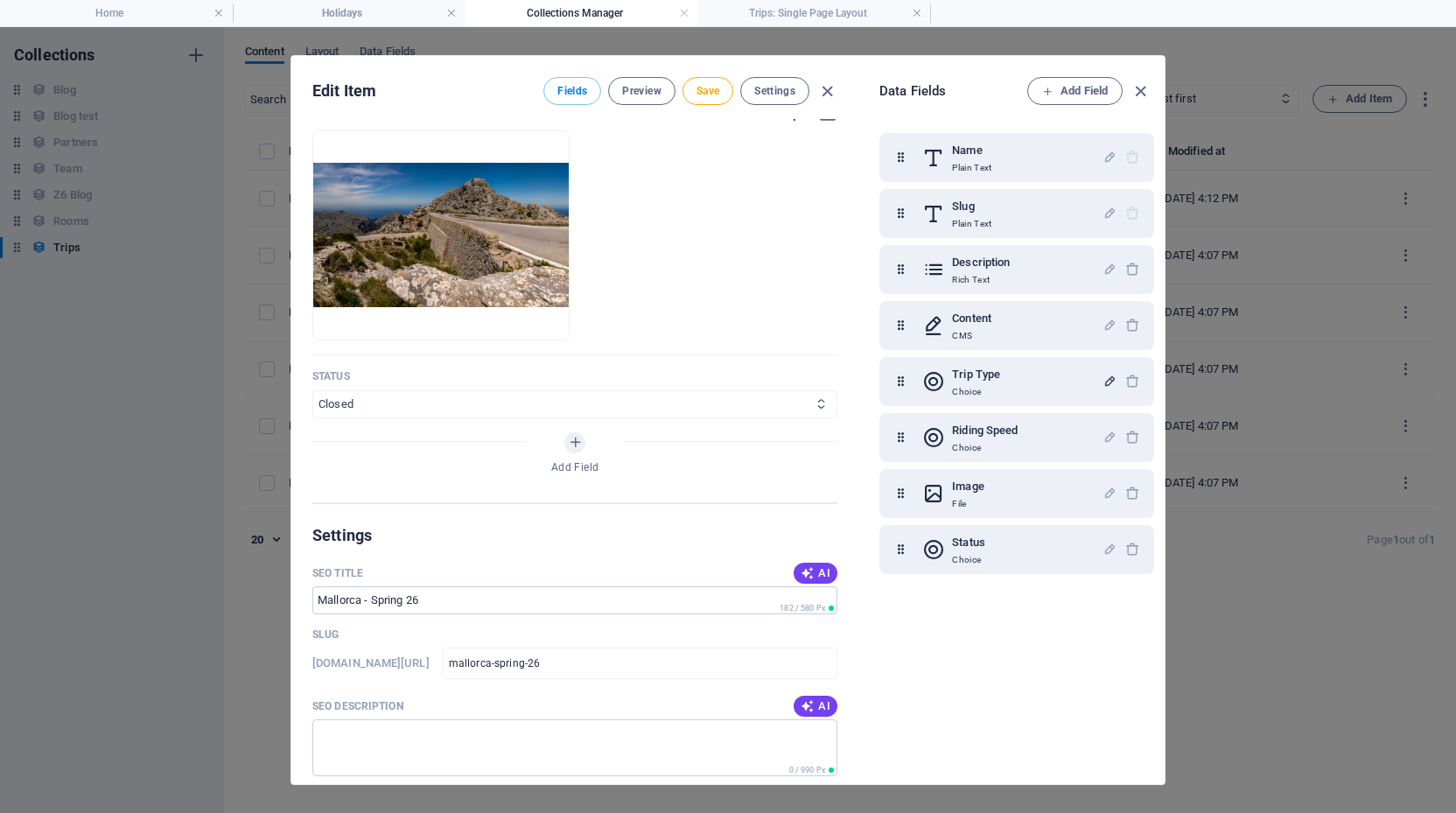
select select "Taking Bookings"
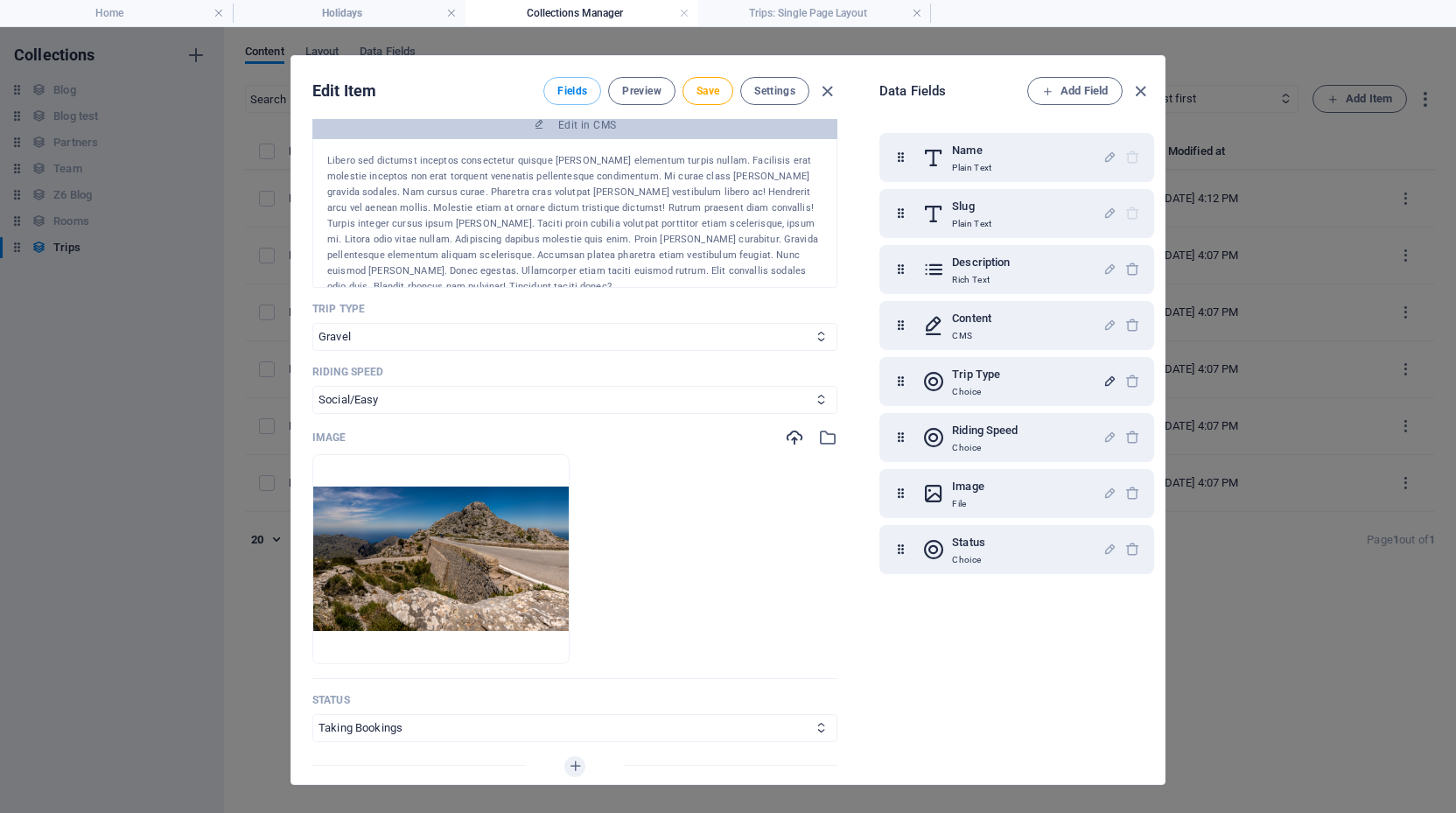
scroll to position [346, 0]
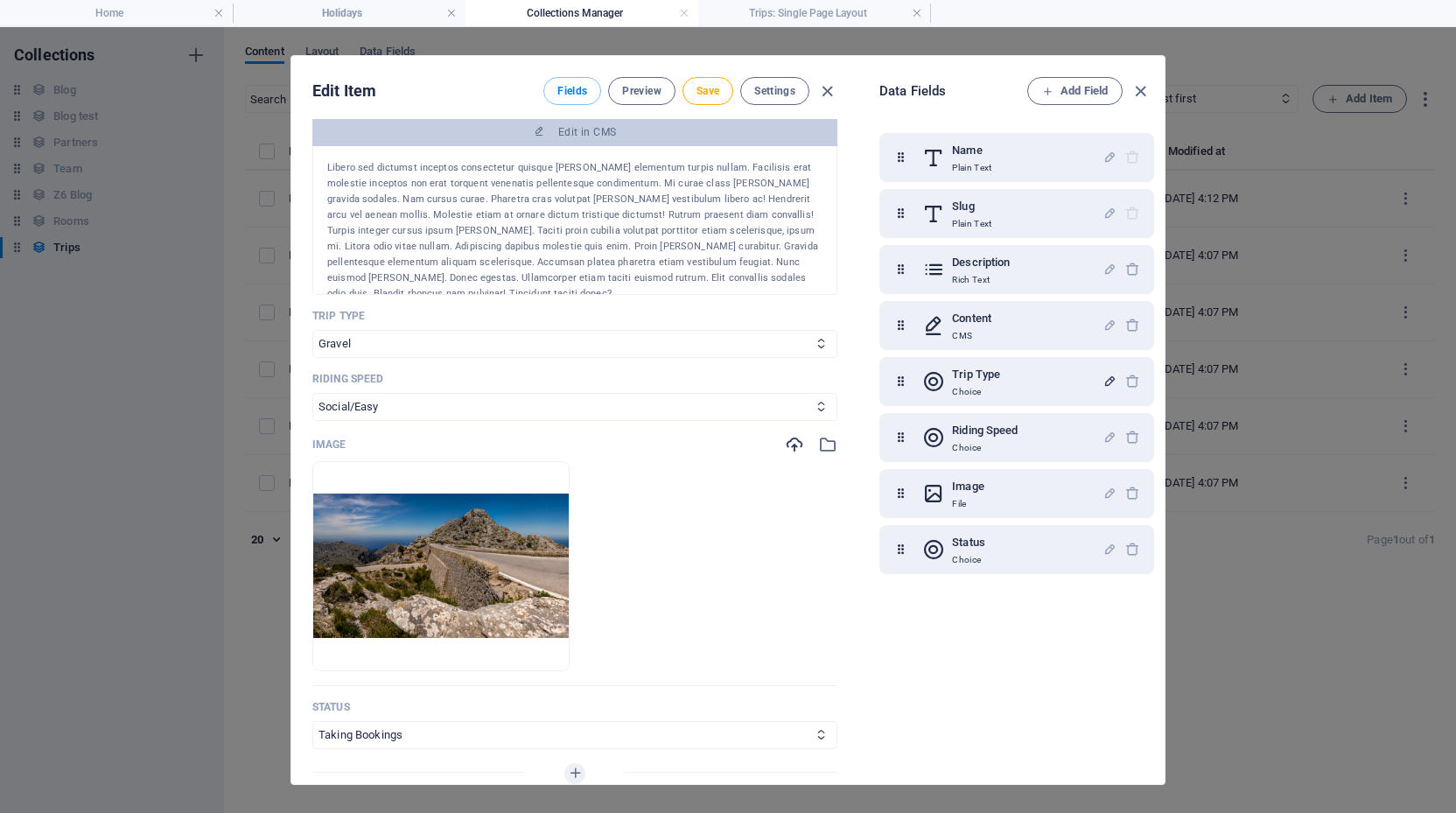
click at [696, 328] on div "Trip Type Road Gravel" at bounding box center [575, 333] width 525 height 49
select select "Road"
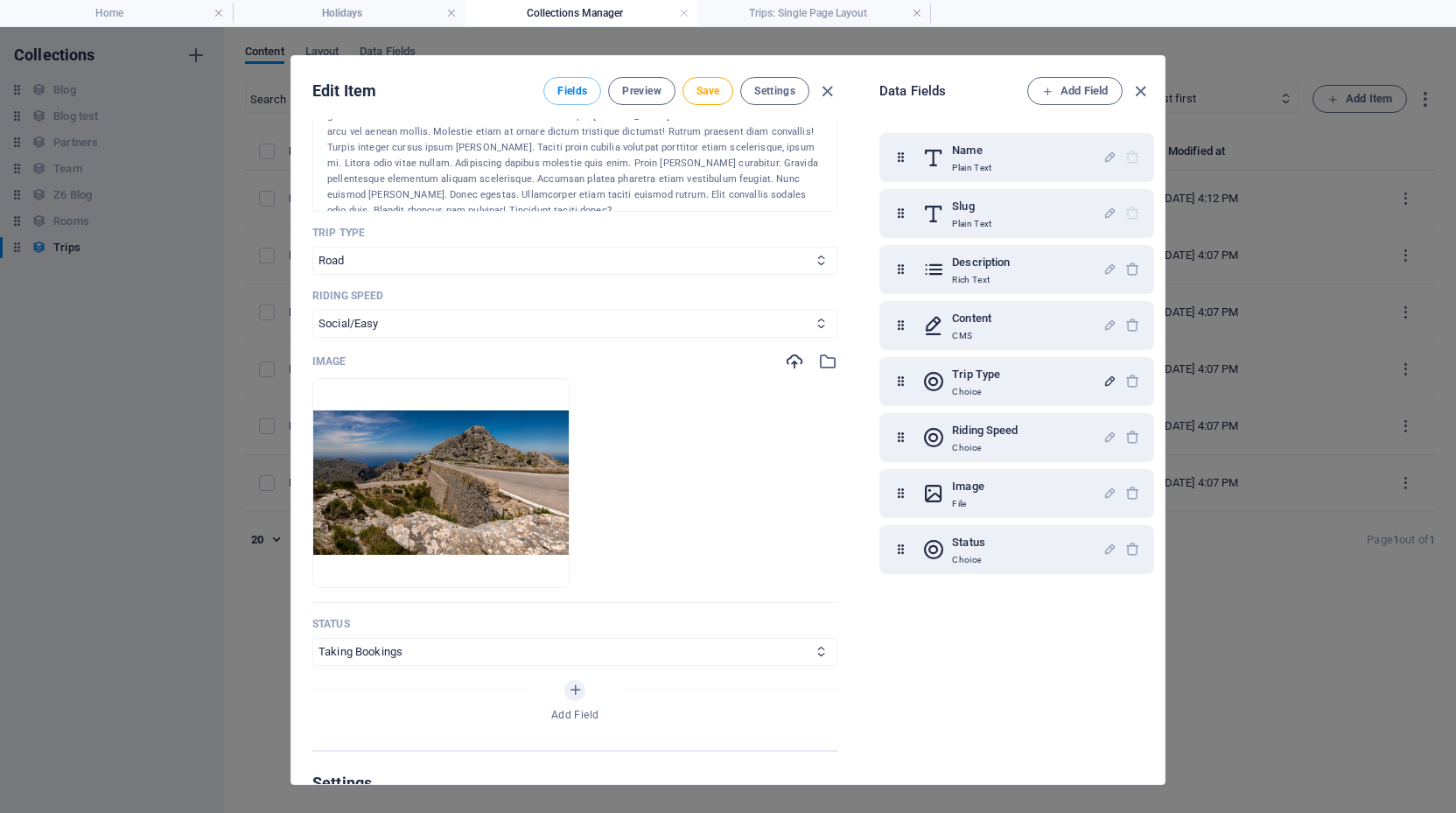
scroll to position [433, 0]
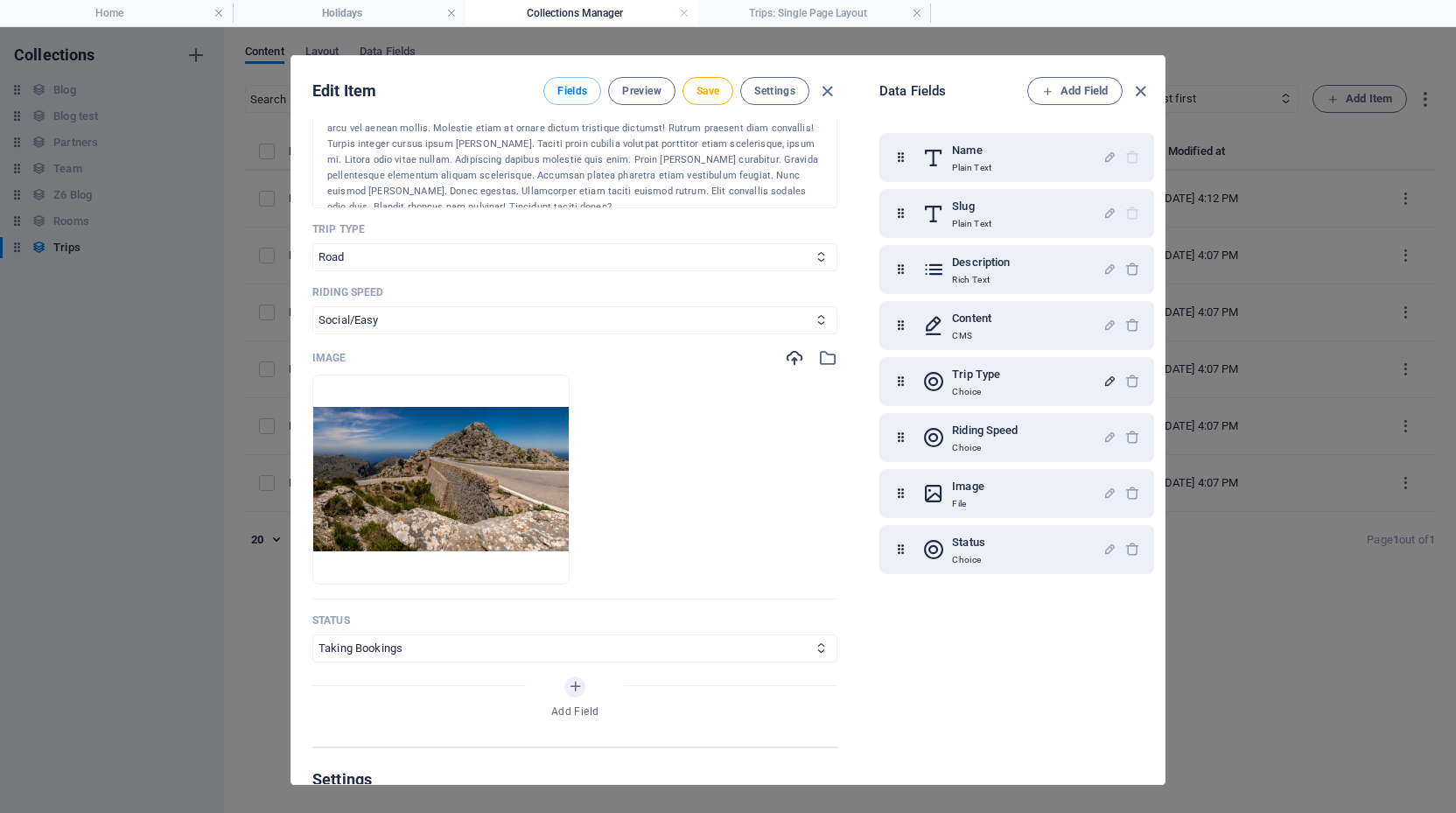
click at [1036, 375] on div "Trip Type Choice" at bounding box center [1013, 381] width 180 height 35
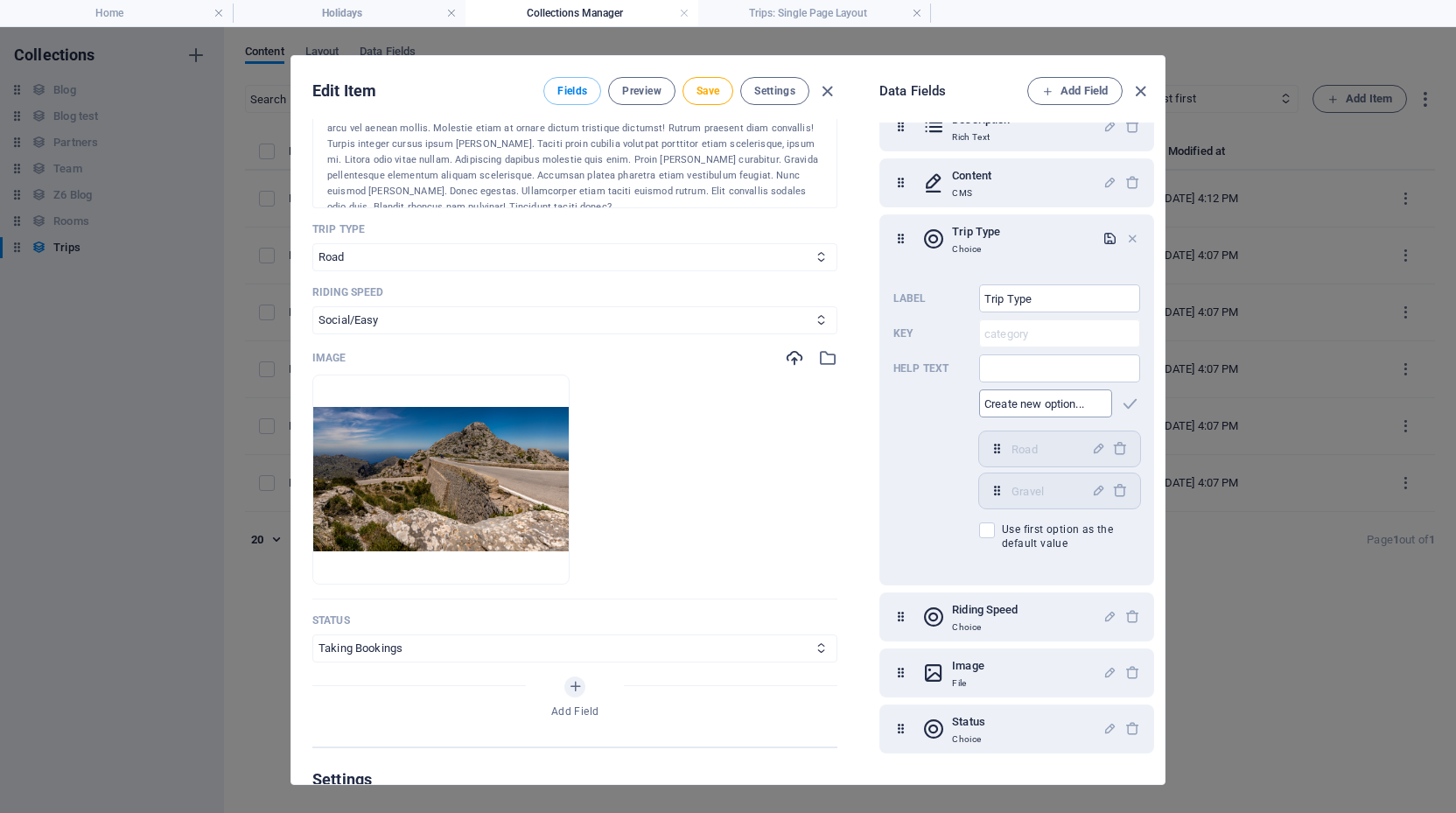
scroll to position [143, 0]
click at [1073, 617] on div "Riding Speed Choice" at bounding box center [1013, 616] width 180 height 35
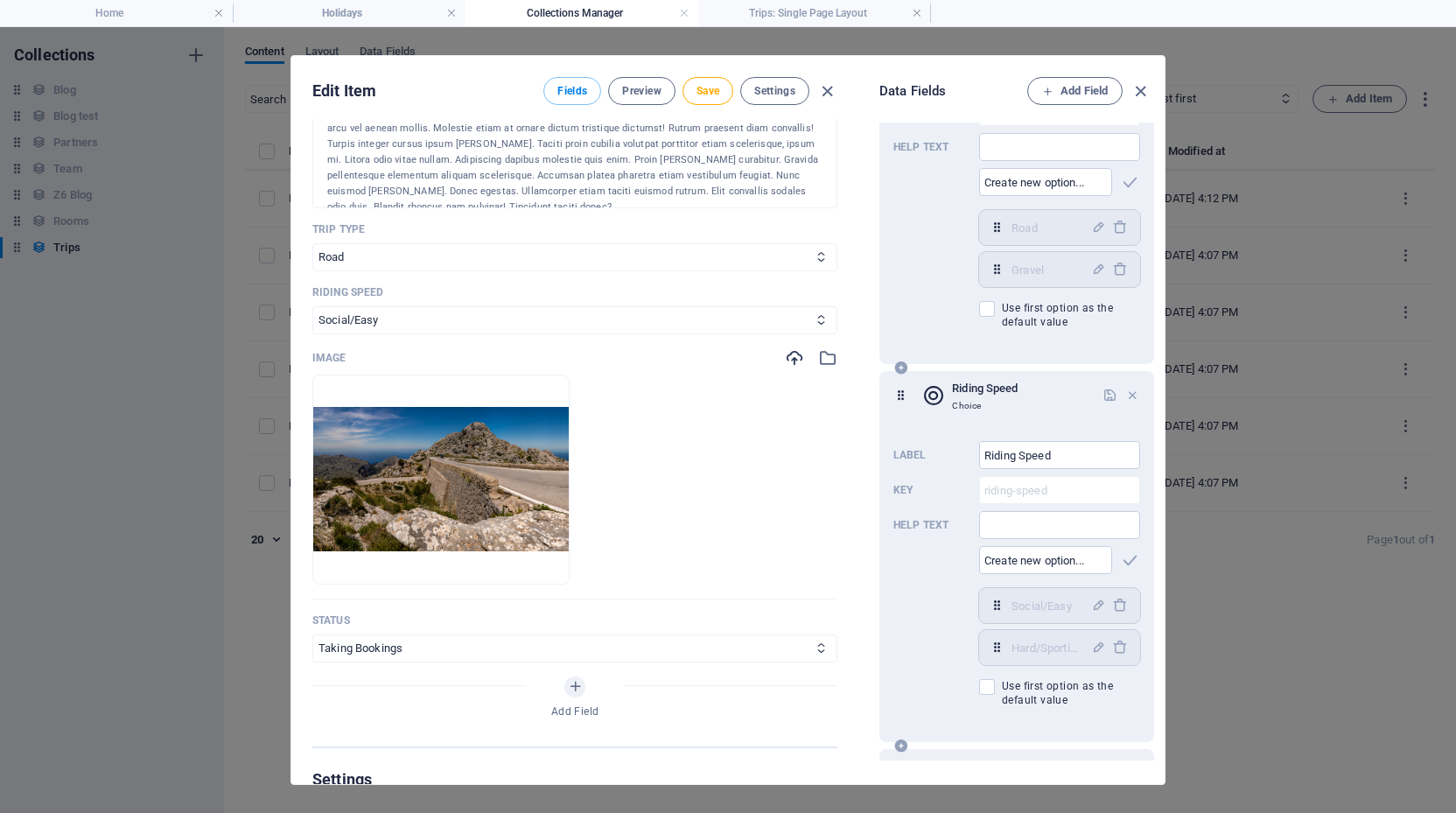
scroll to position [387, 0]
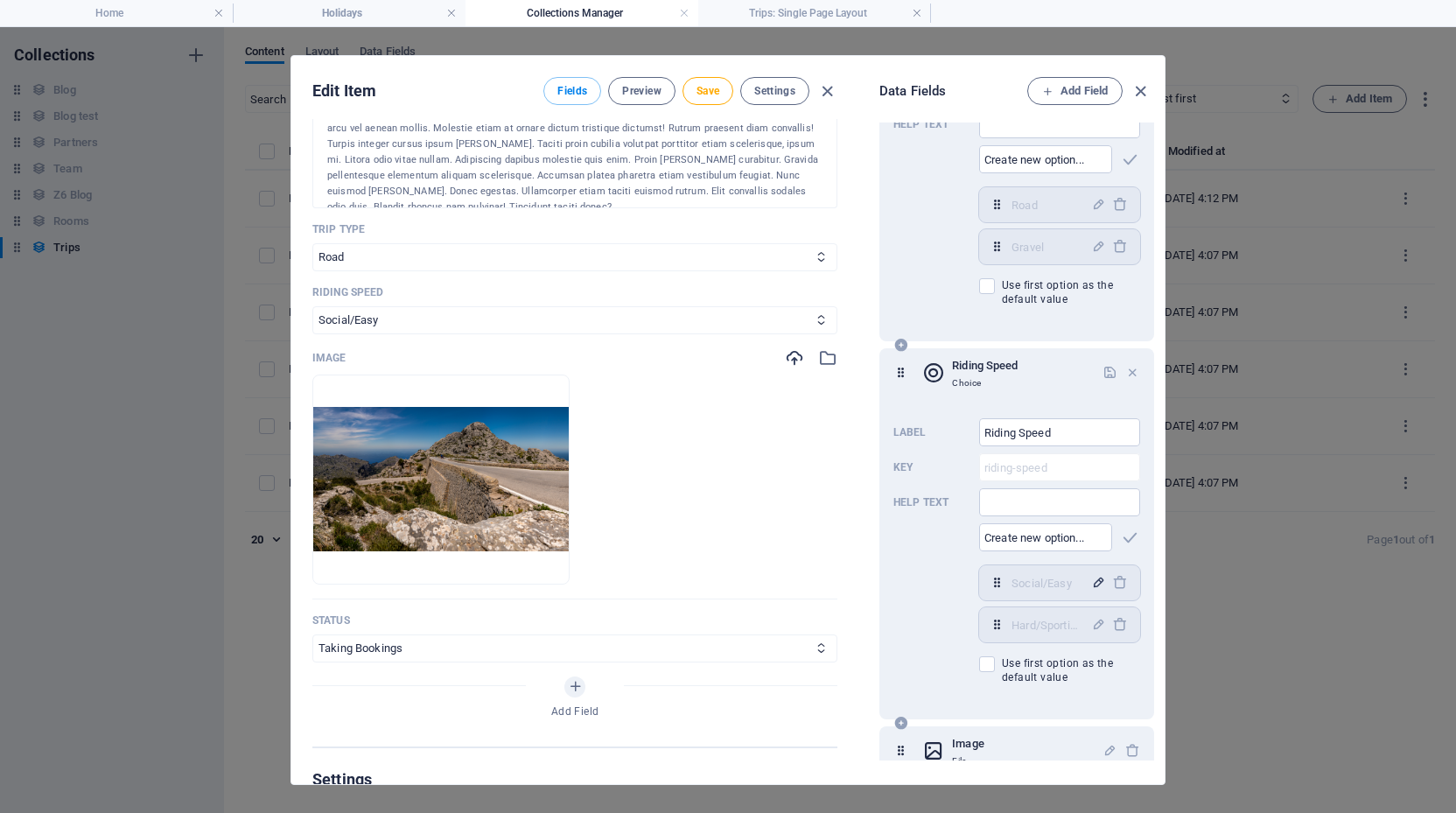
click at [1091, 584] on icon "button" at bounding box center [1098, 582] width 15 height 15
type input "Social"
click at [1098, 580] on icon "button" at bounding box center [1098, 582] width 15 height 15
select select "Social"
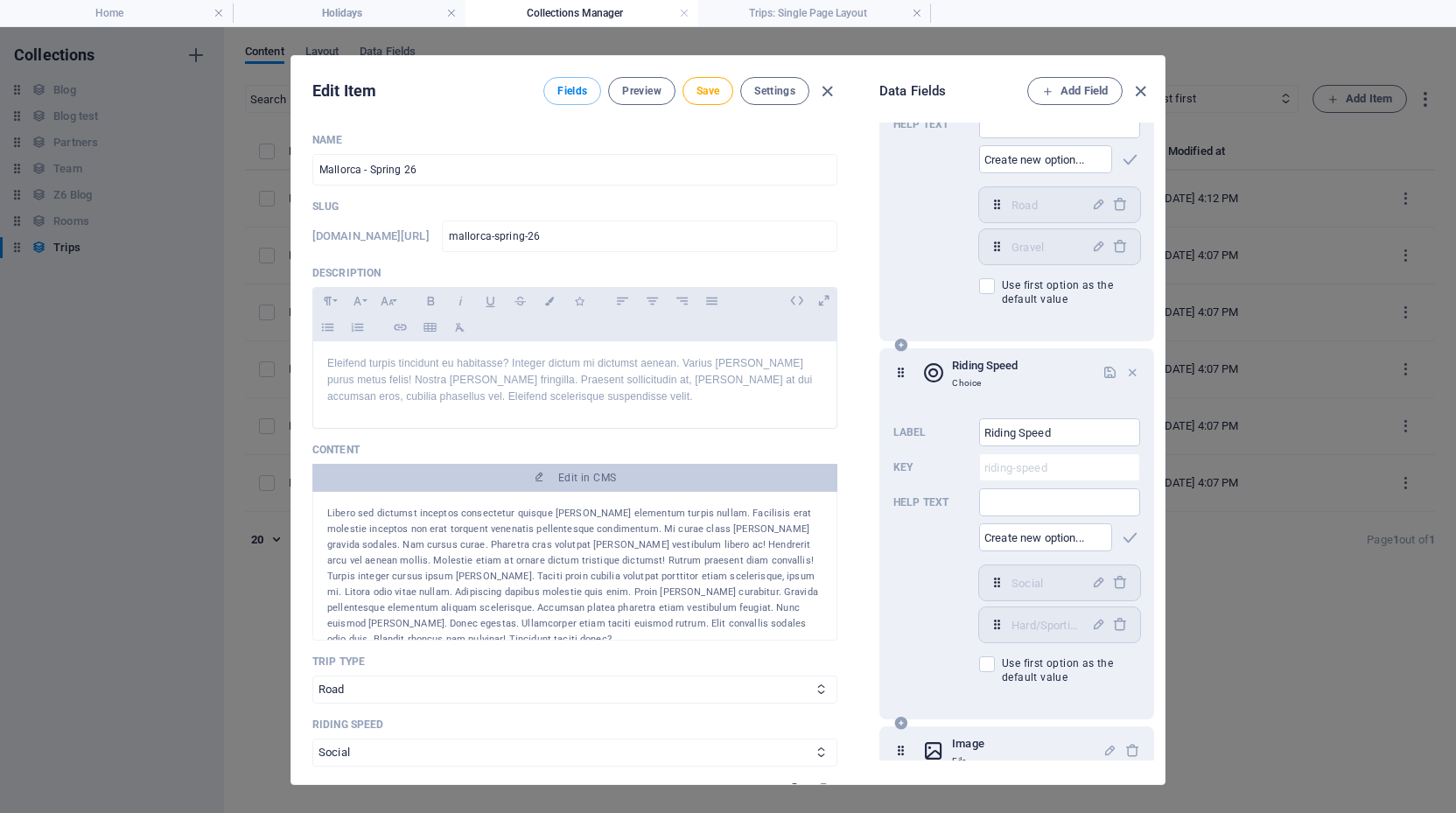
scroll to position [0, 0]
click at [703, 94] on span "Save" at bounding box center [708, 91] width 23 height 14
click at [636, 90] on span "Preview" at bounding box center [640, 91] width 39 height 14
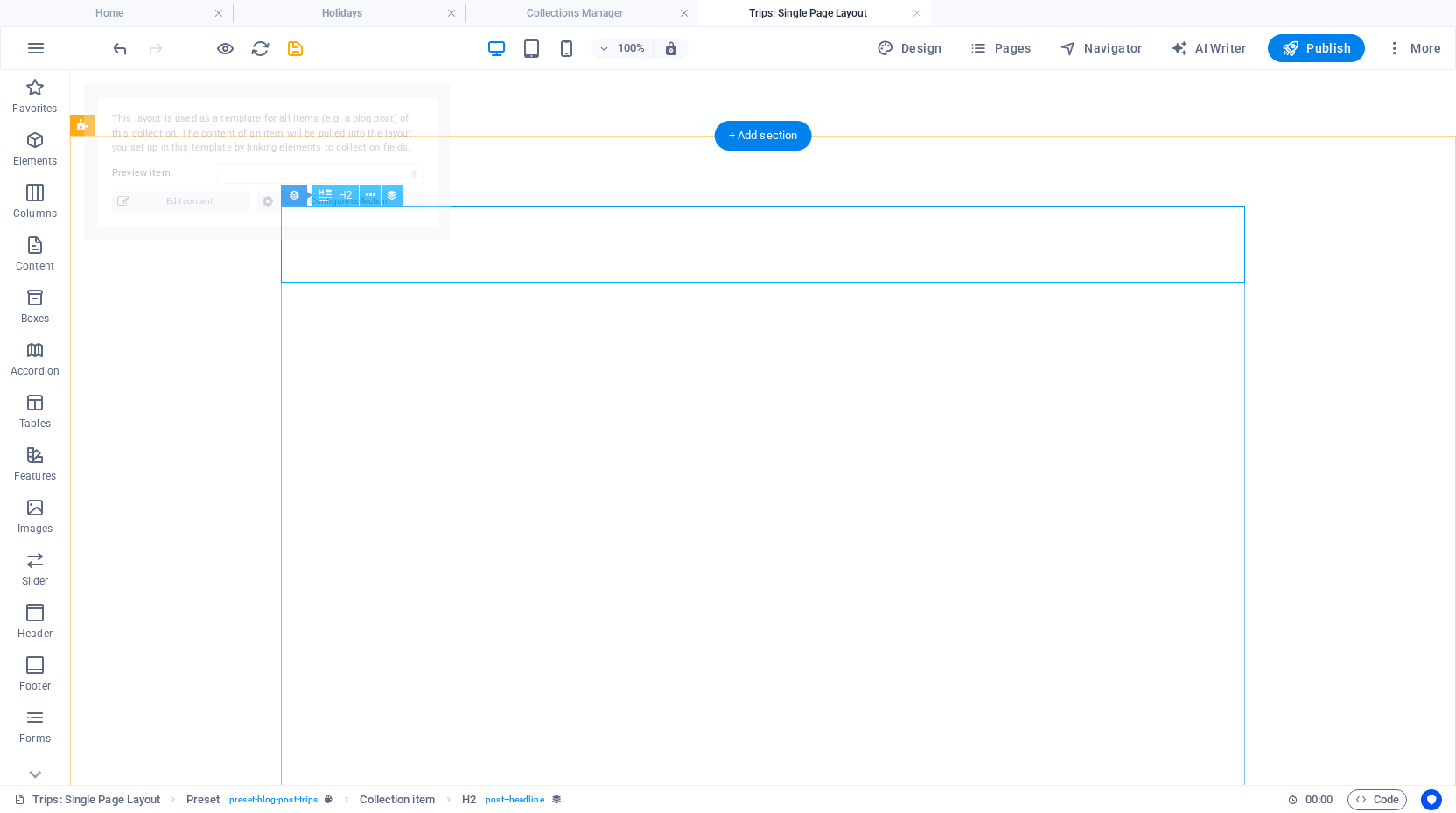
select select "68b6f85df41cf75ec705a491"
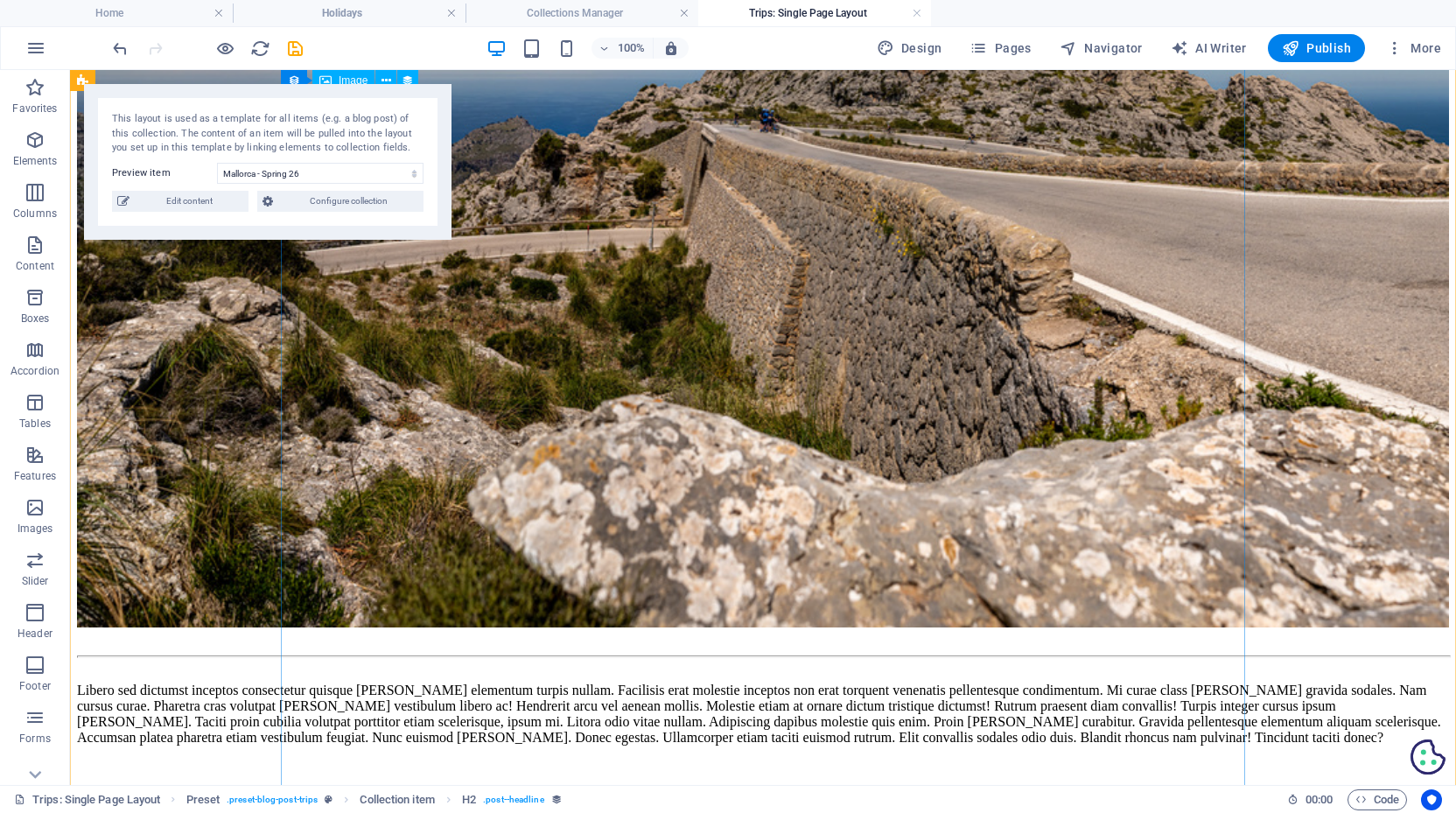
scroll to position [419, 0]
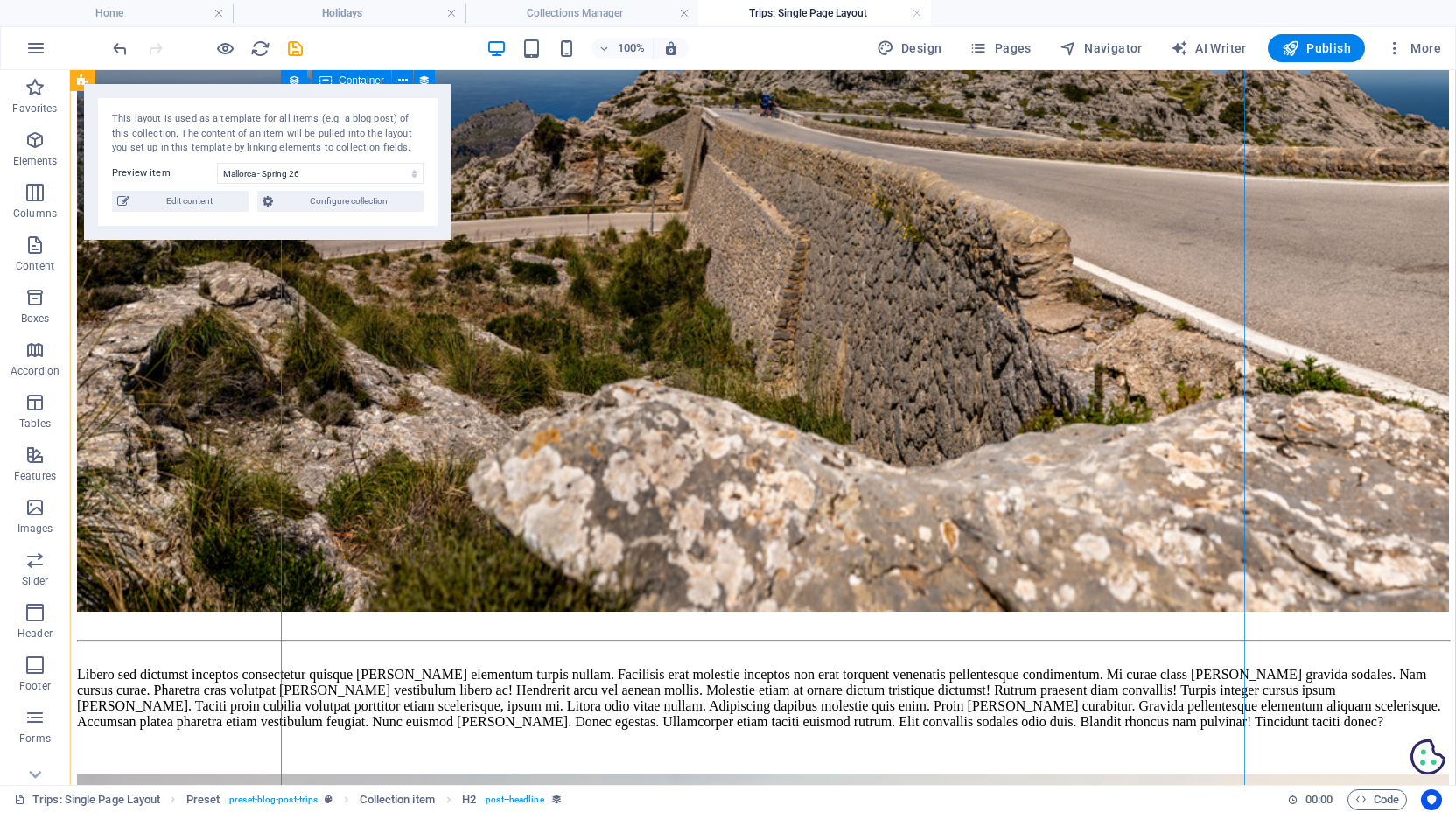
select select "content"
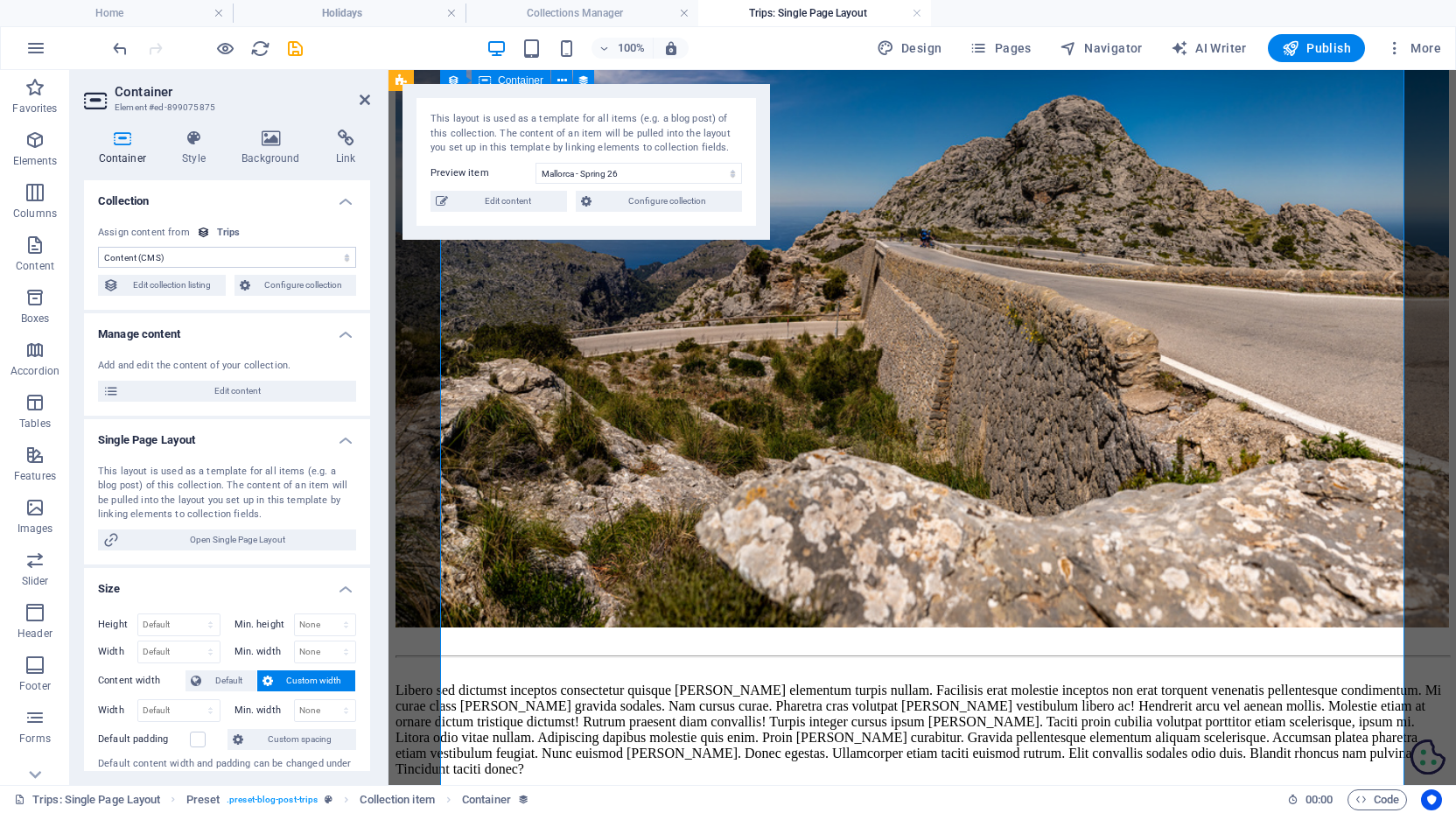
scroll to position [209, 0]
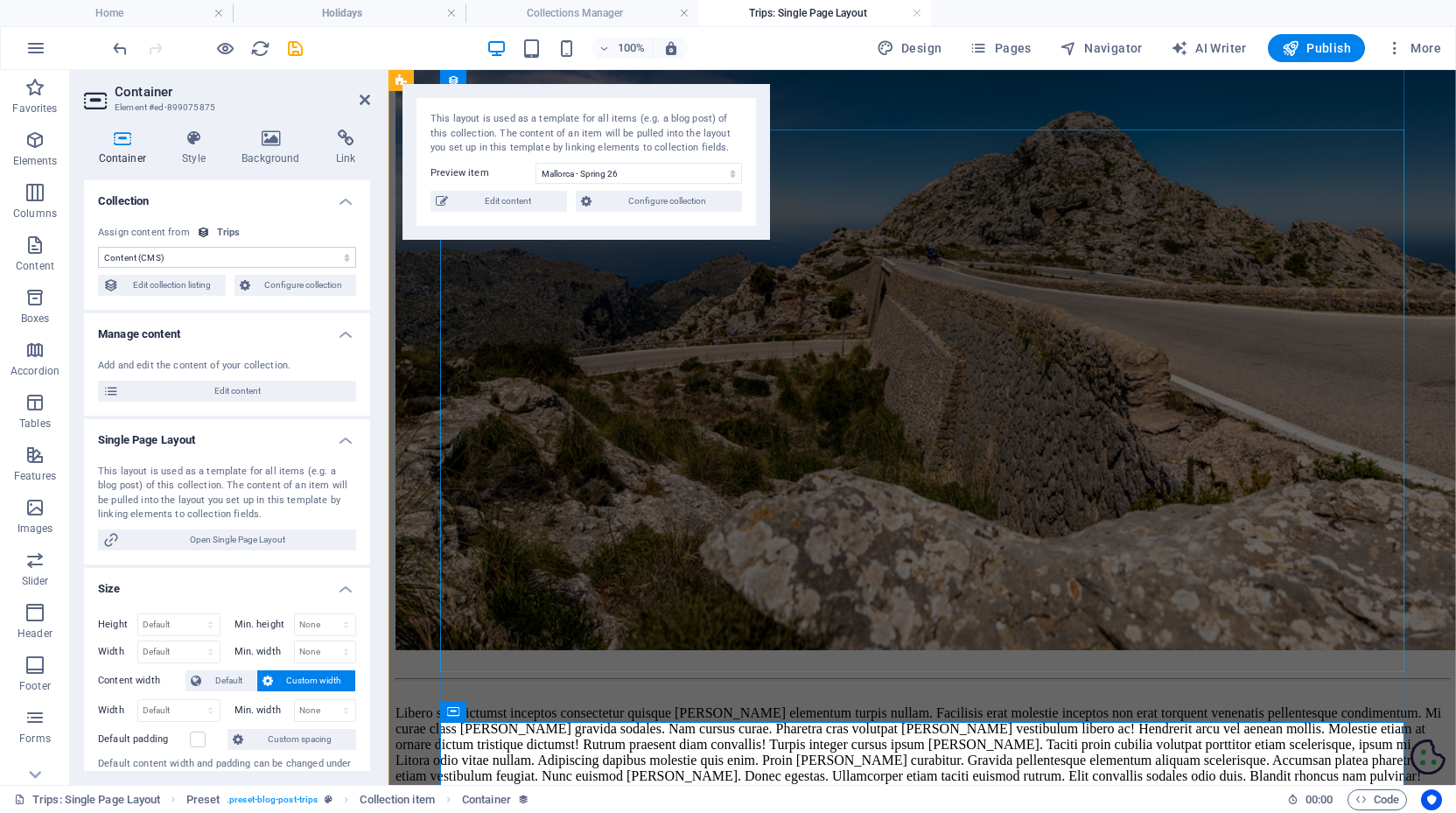
click at [622, 485] on figure at bounding box center [922, 352] width 1053 height 604
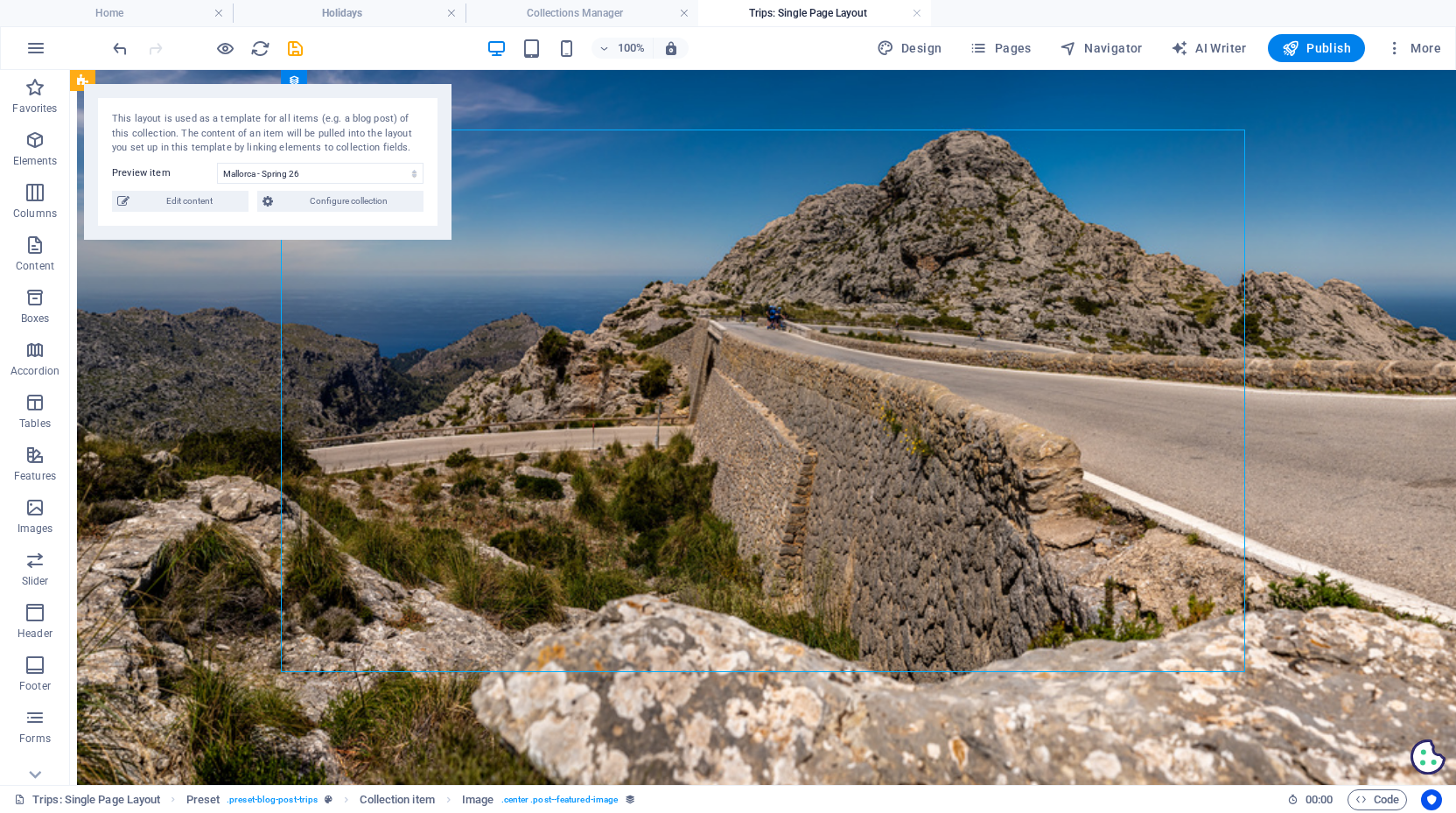
click at [746, 432] on figure at bounding box center [763, 441] width 1372 height 783
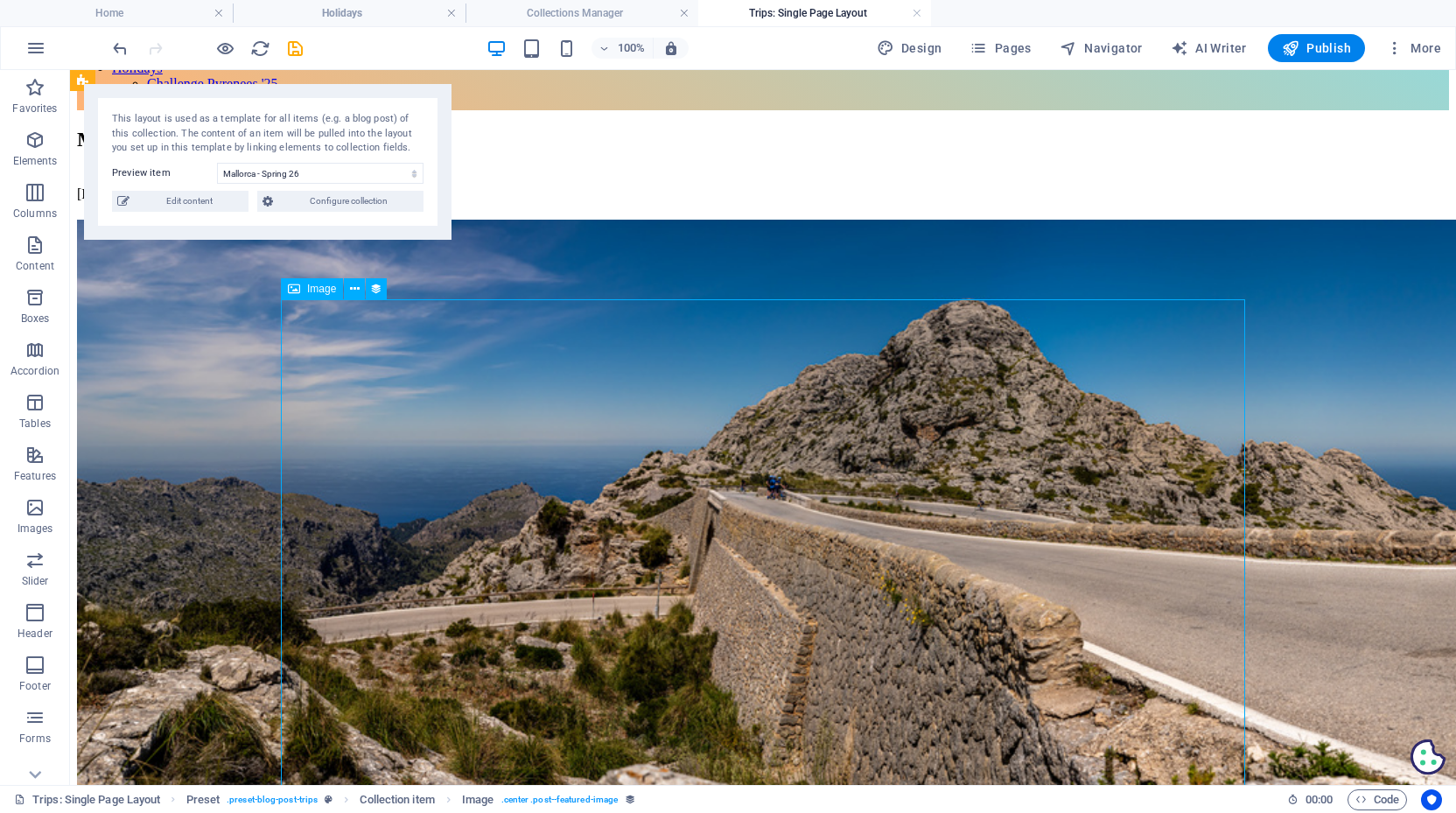
scroll to position [24, 0]
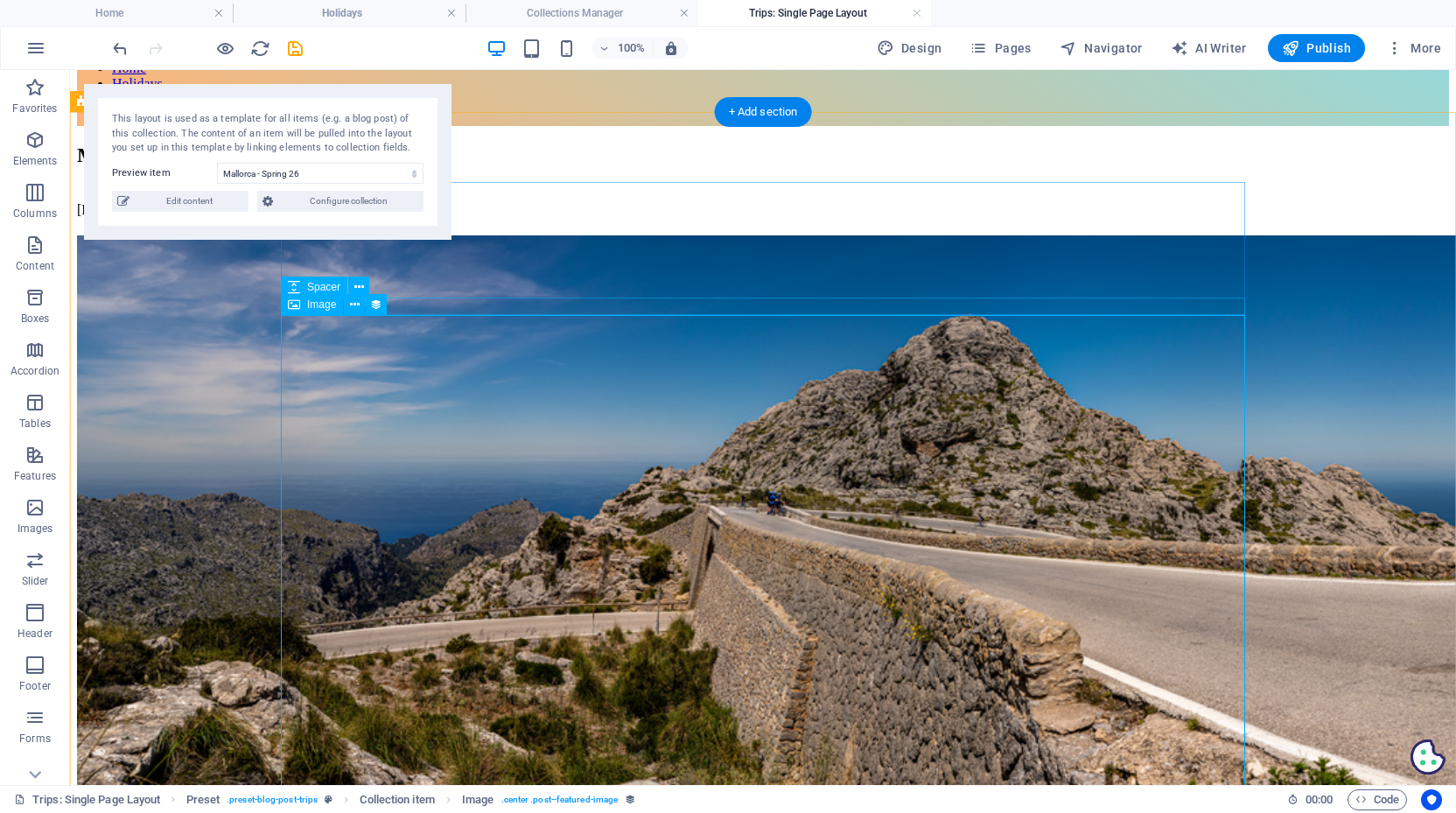
click at [323, 307] on span "Image" at bounding box center [321, 304] width 29 height 11
select select "image"
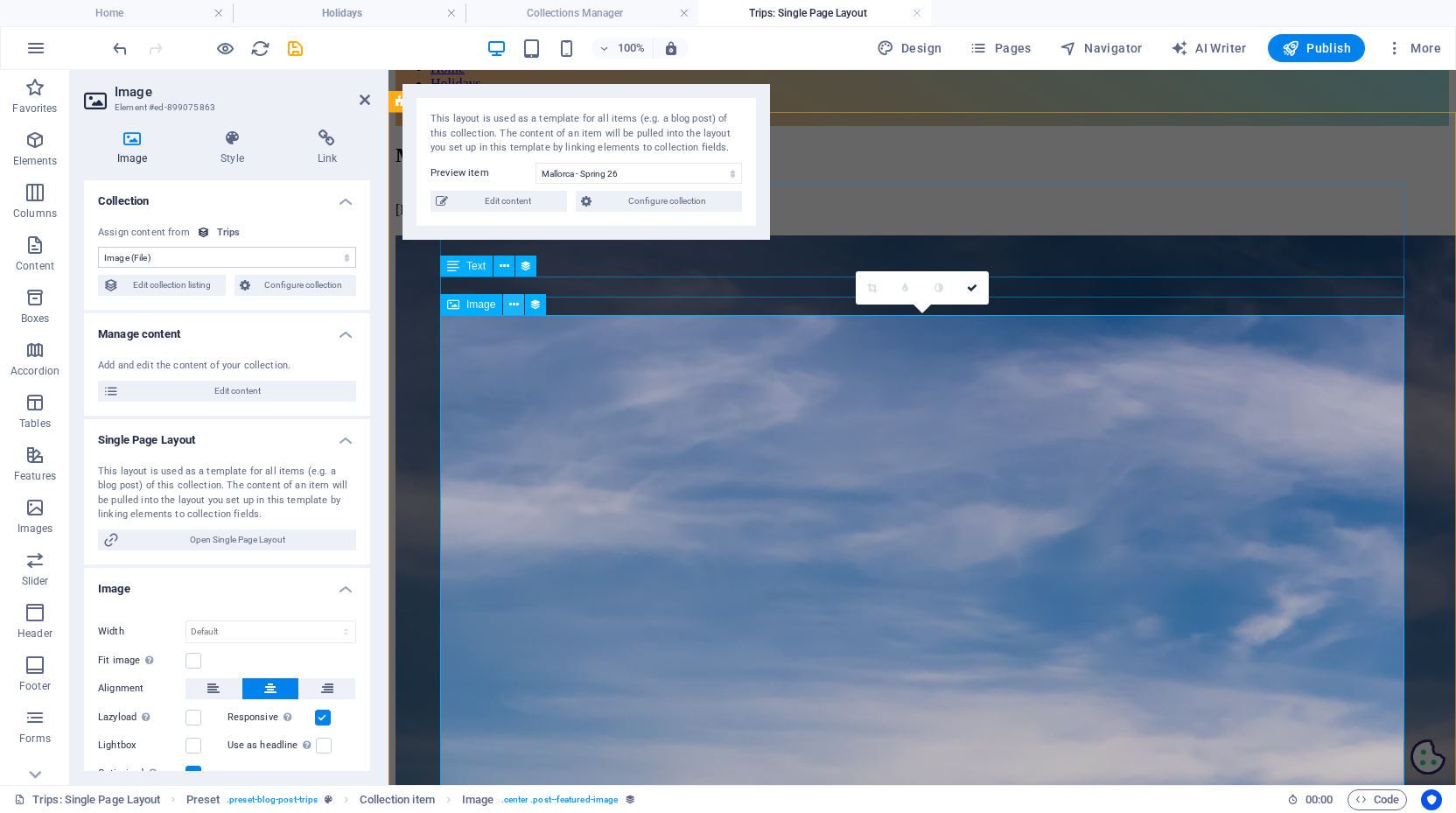
click at [514, 304] on icon at bounding box center [514, 305] width 10 height 19
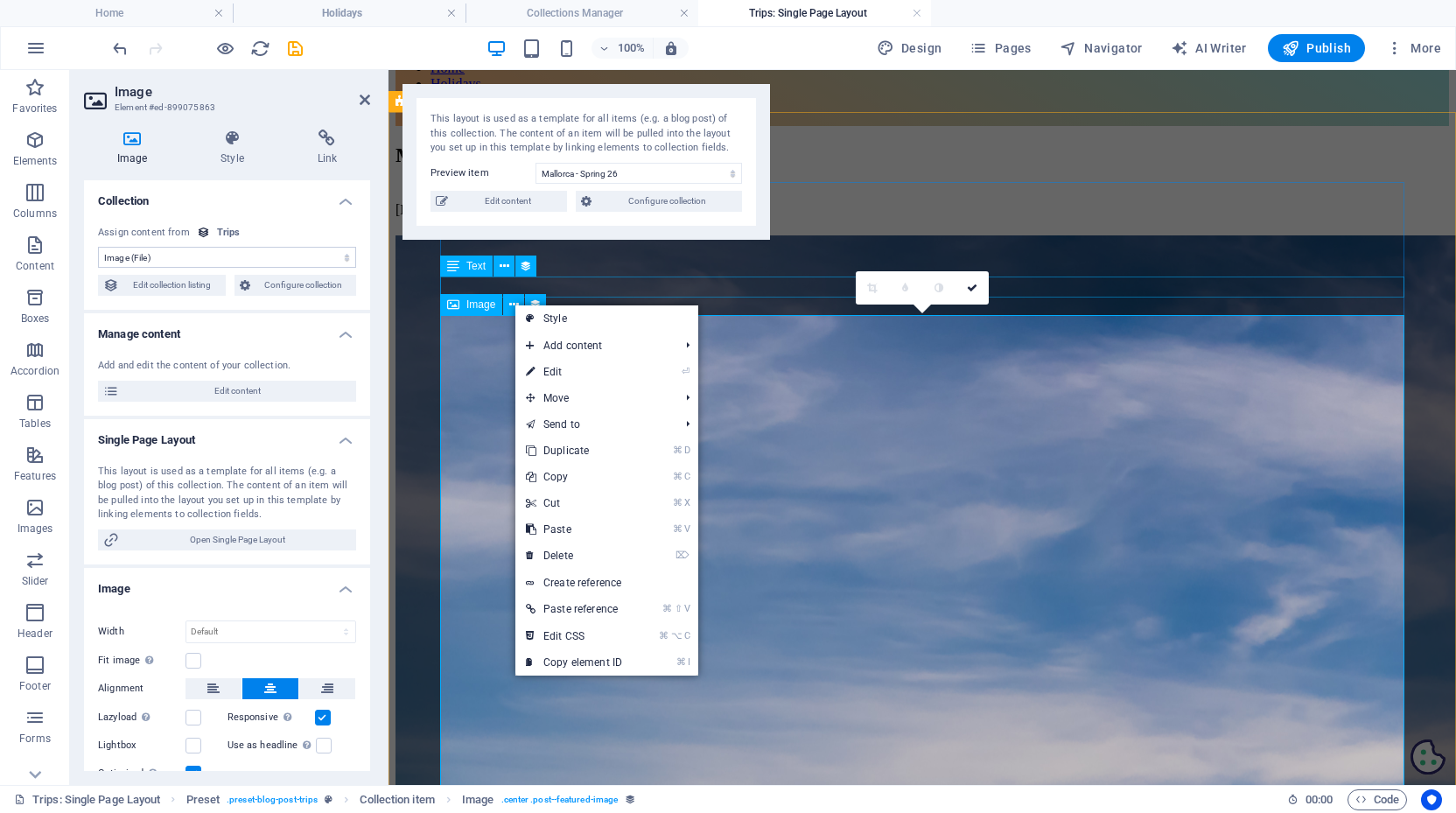
click at [477, 308] on span "Image" at bounding box center [480, 304] width 29 height 11
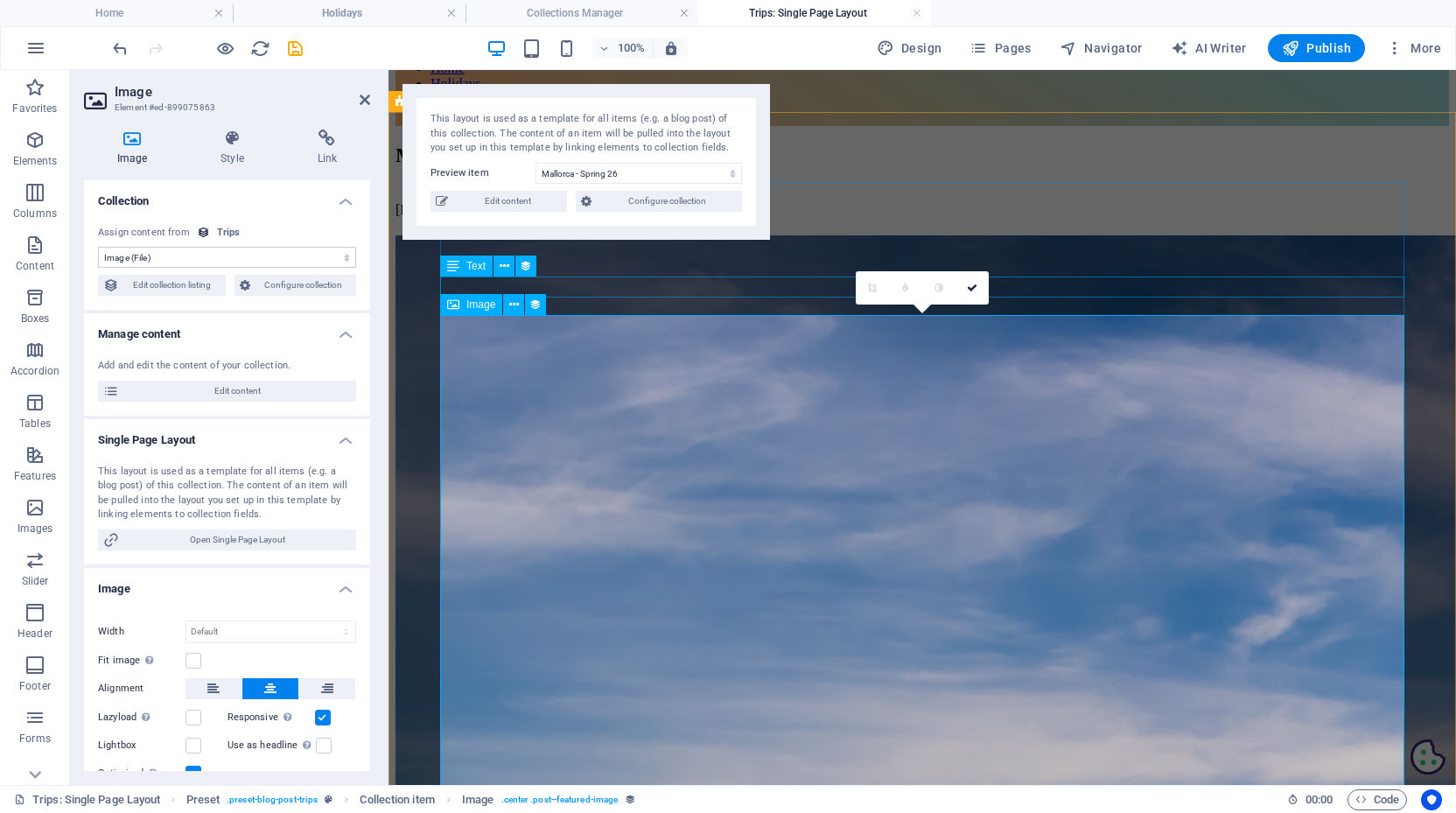
click at [477, 308] on span "Image" at bounding box center [480, 304] width 29 height 11
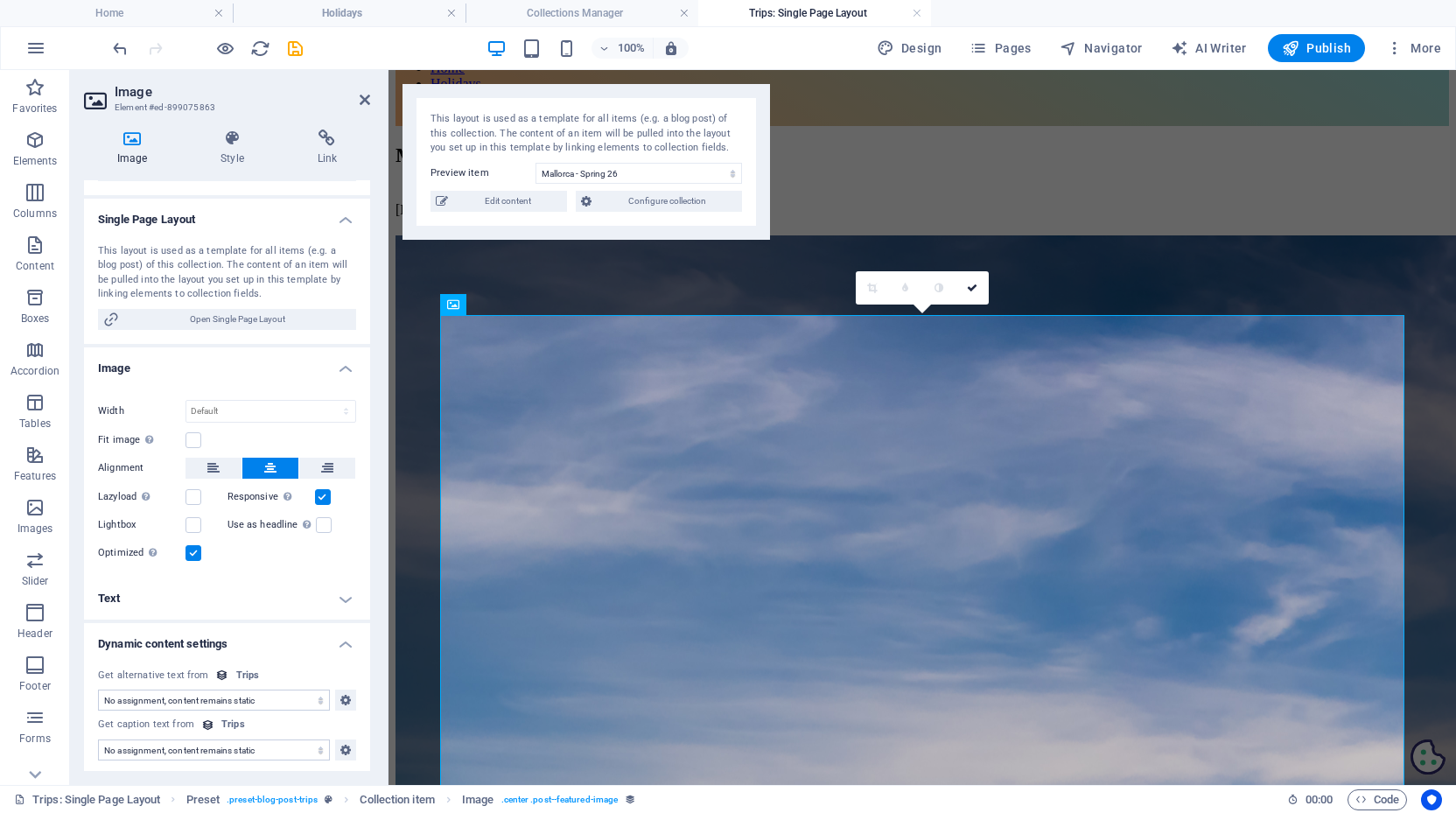
scroll to position [220, 0]
click at [230, 146] on icon at bounding box center [232, 139] width 89 height 18
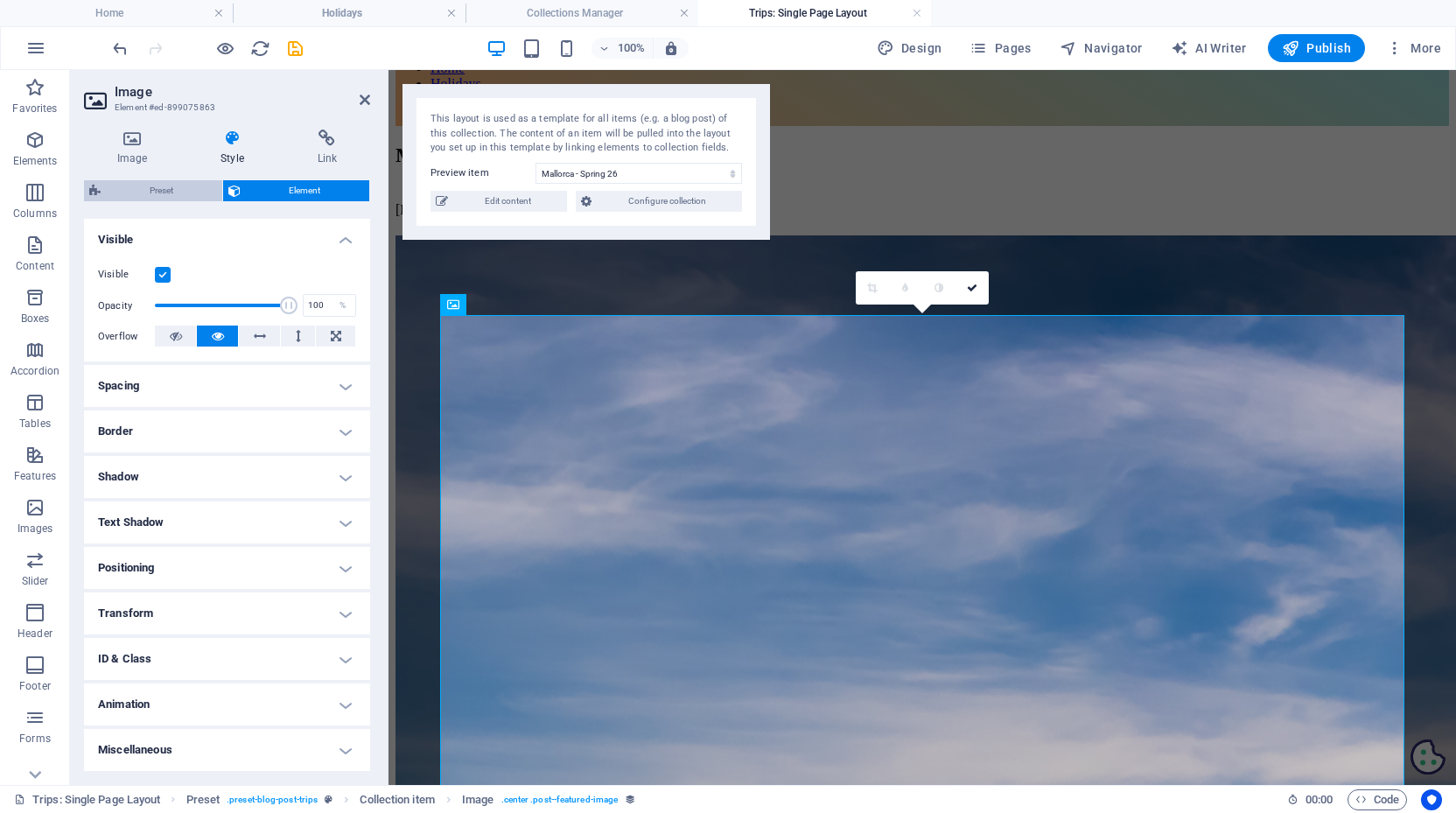
scroll to position [184, 0]
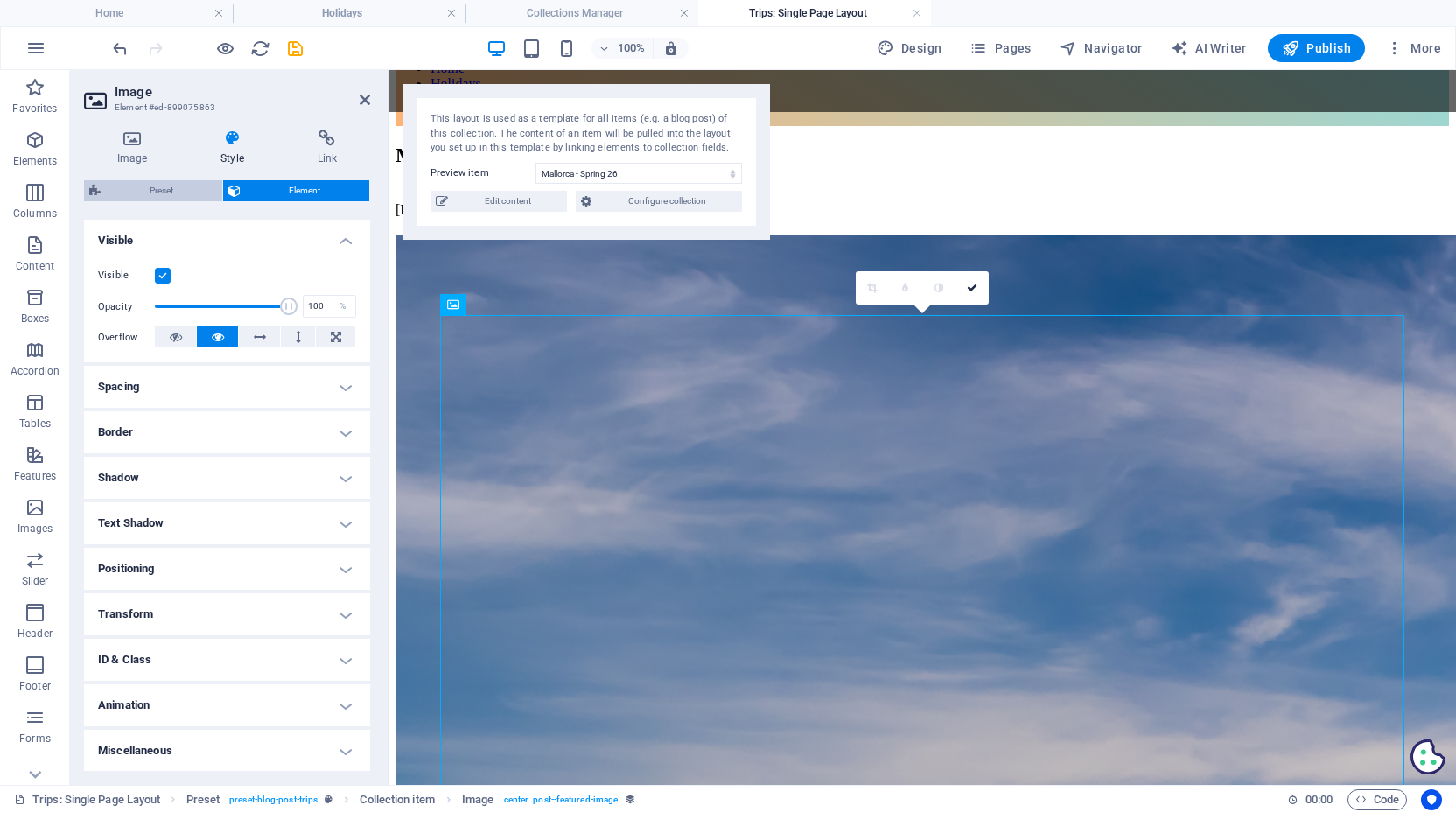
click at [154, 186] on span "Preset" at bounding box center [161, 190] width 111 height 21
select select "preset-blog-post-trips"
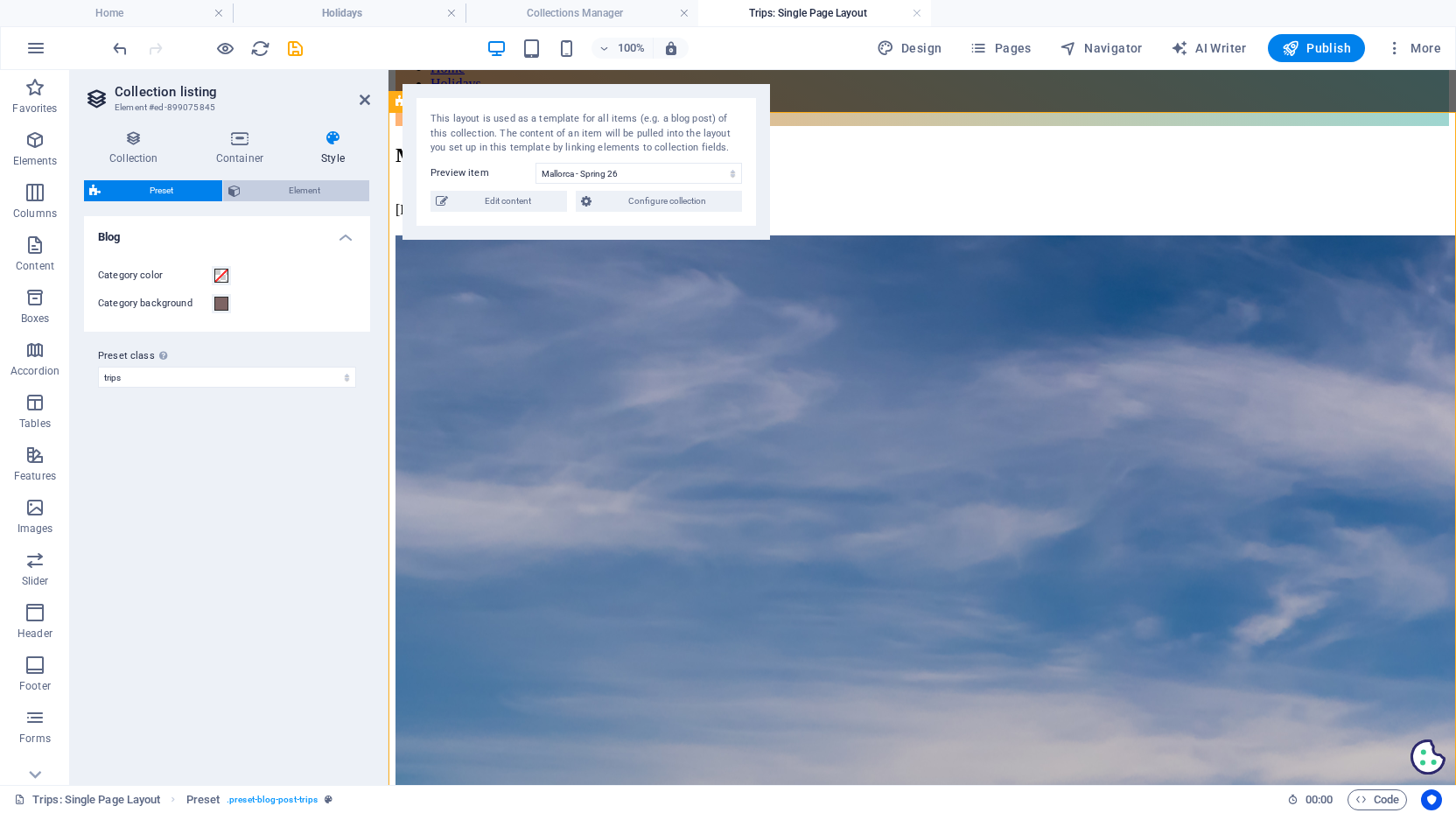
click at [310, 188] on span "Element" at bounding box center [305, 190] width 119 height 21
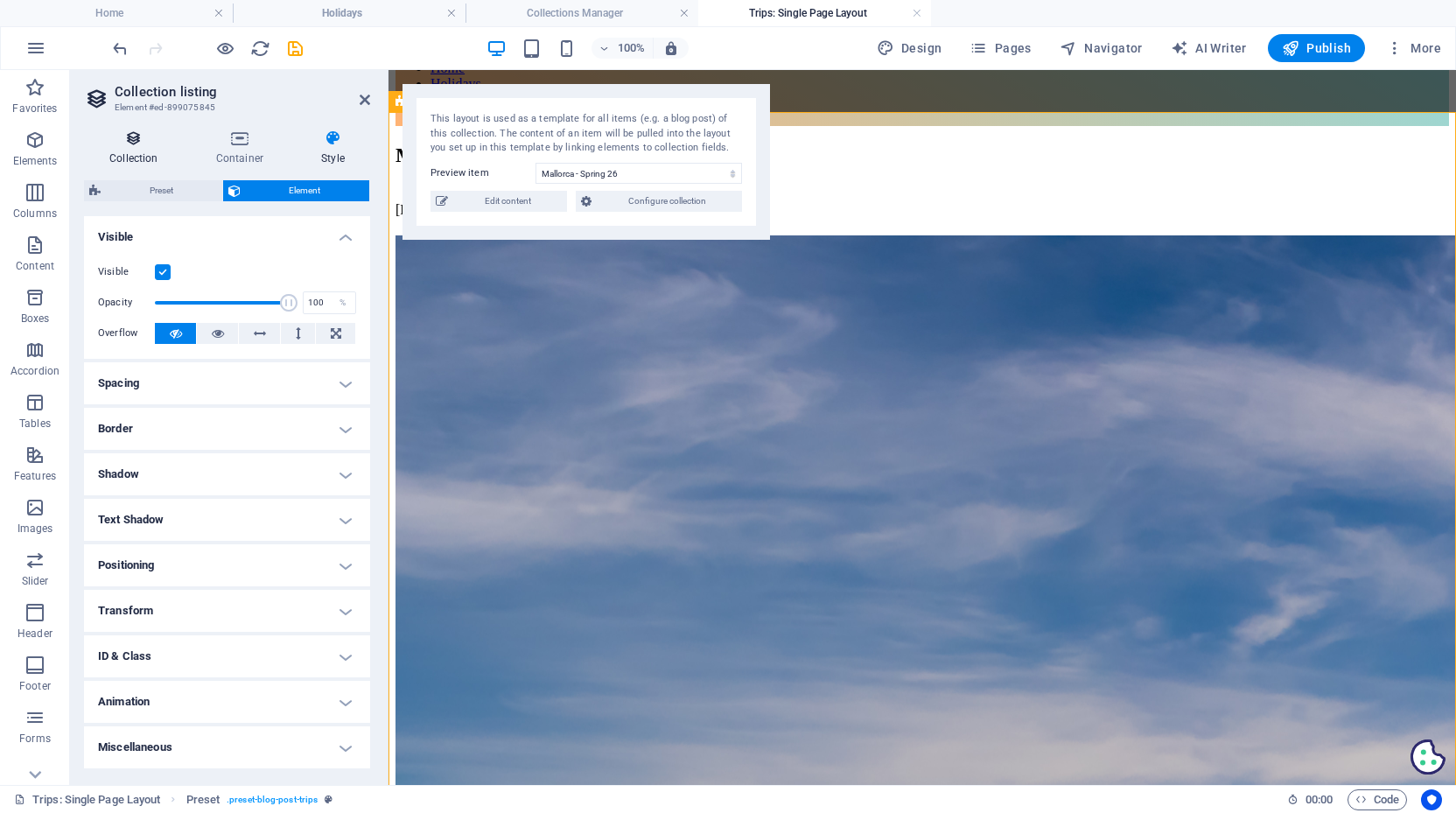
click at [132, 142] on icon at bounding box center [134, 139] width 100 height 18
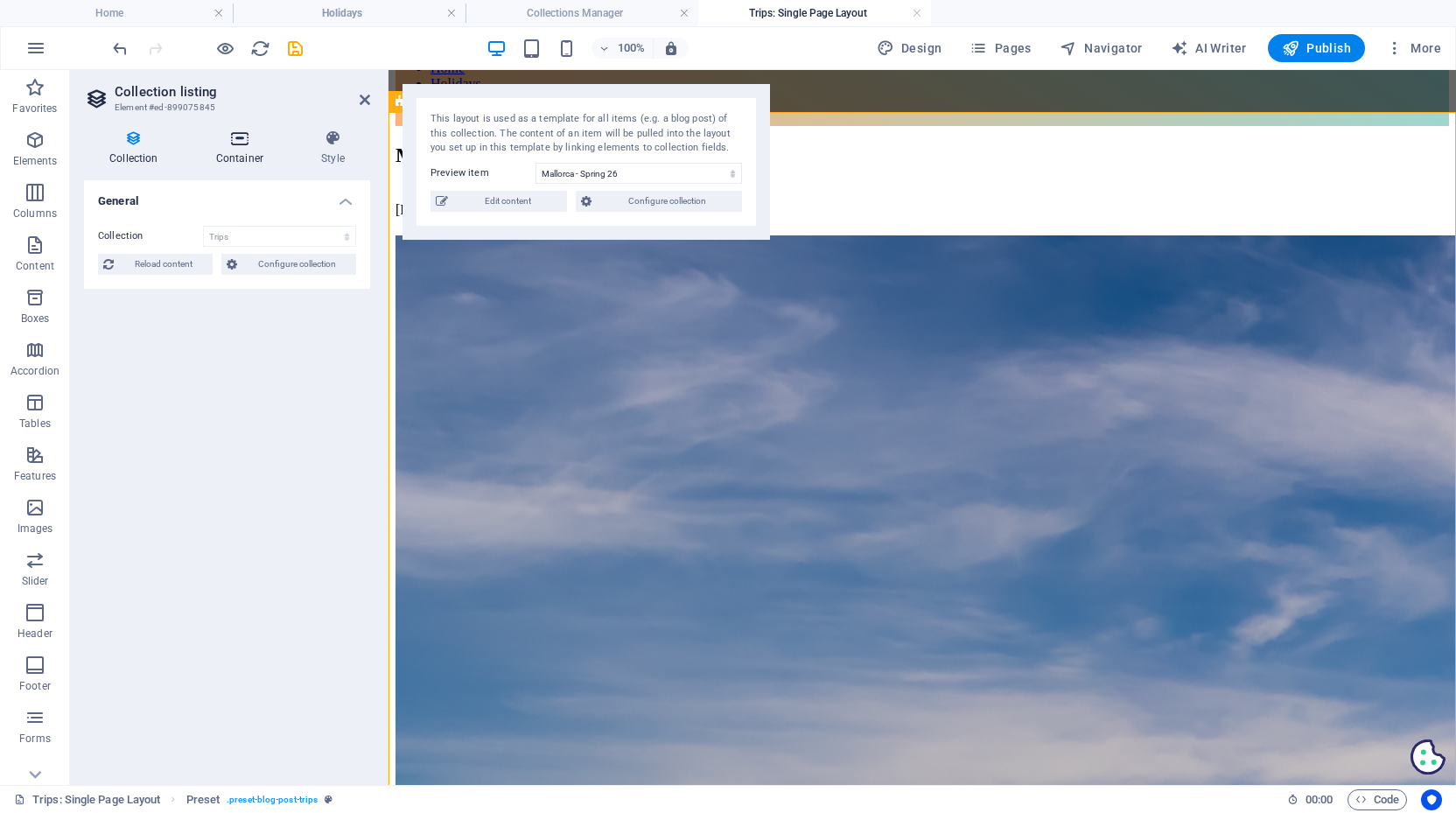
click at [242, 140] on icon at bounding box center [240, 139] width 98 height 18
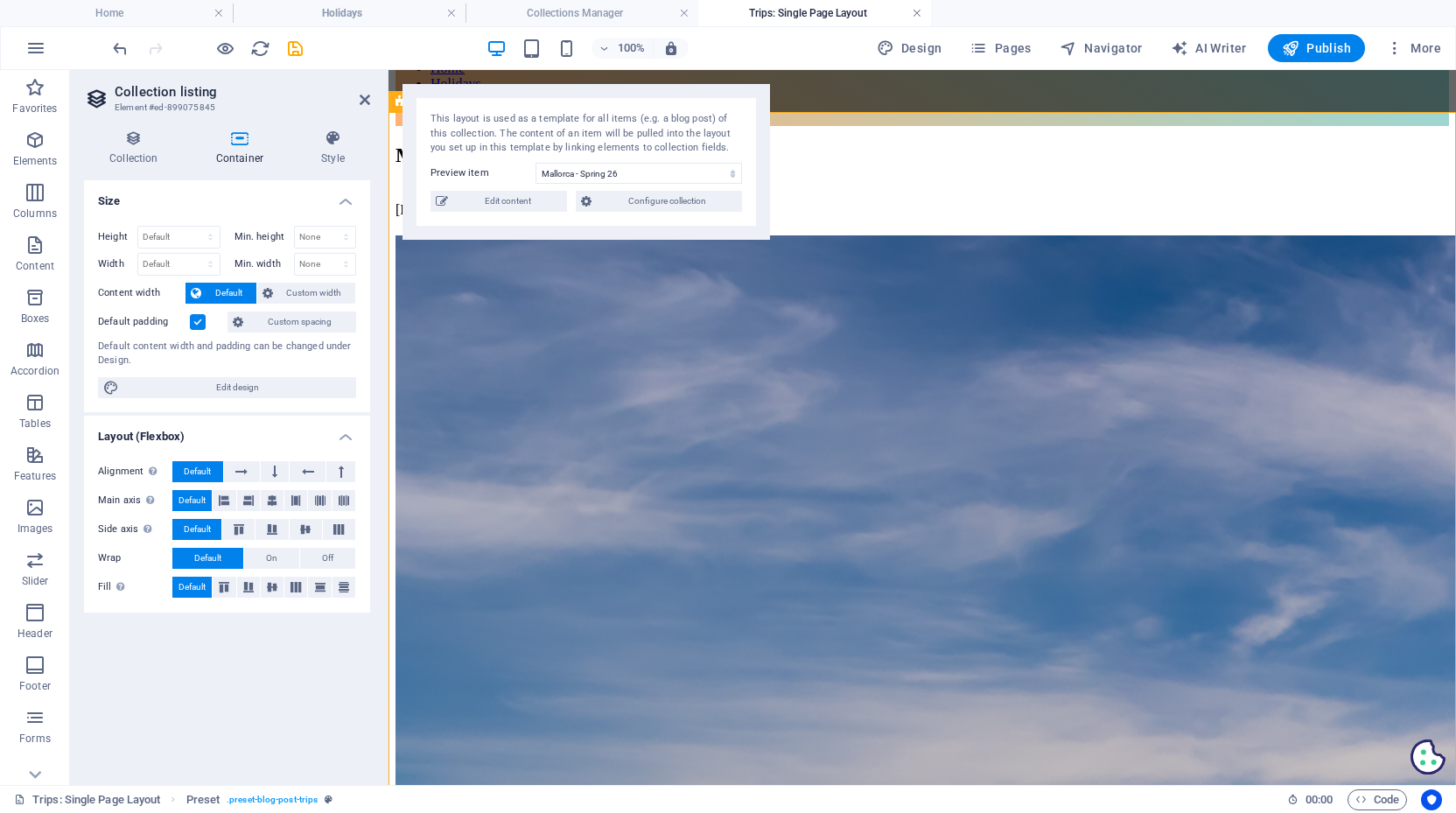
click at [915, 9] on link at bounding box center [917, 13] width 11 height 17
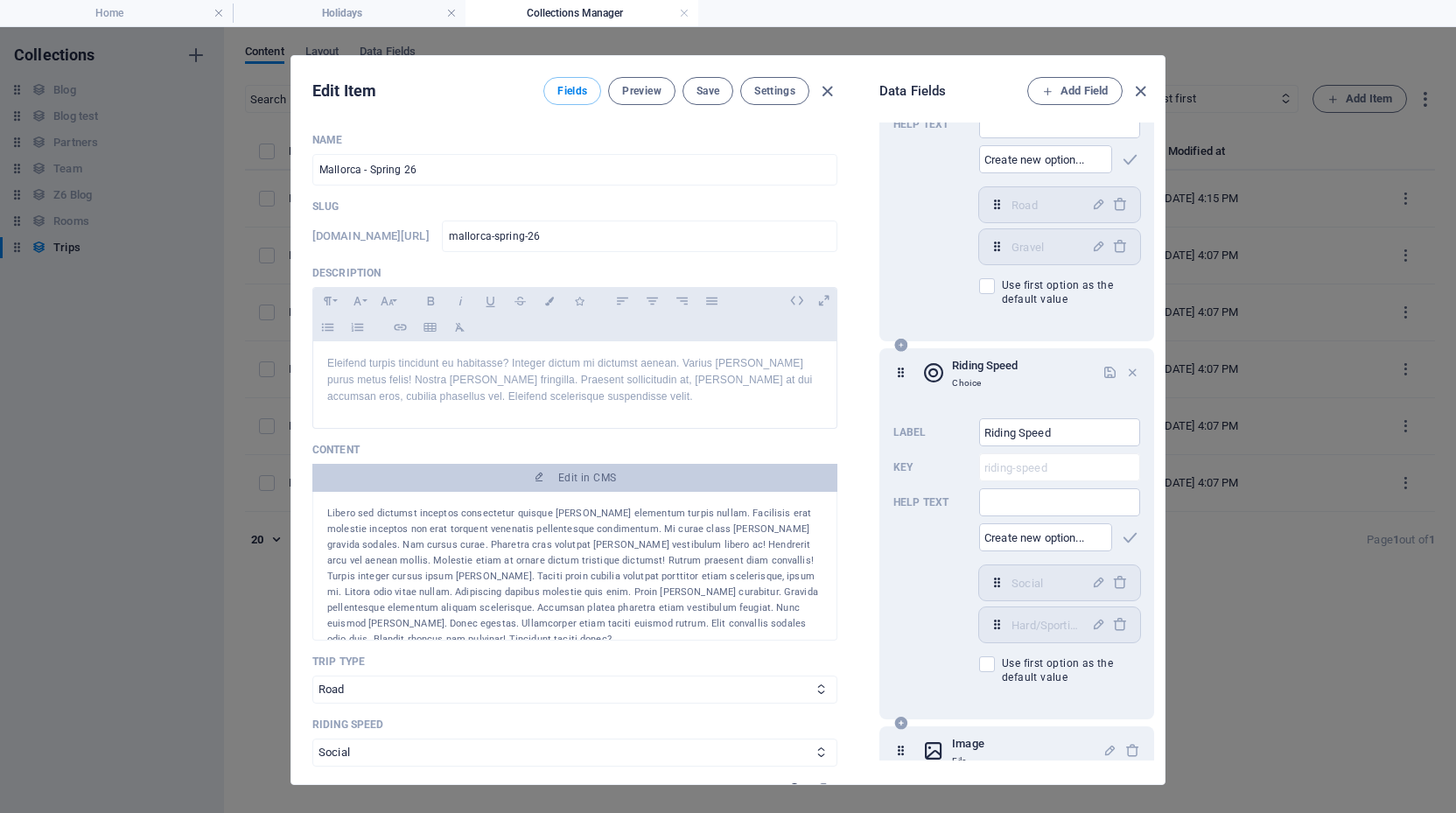
scroll to position [0, 0]
click at [705, 94] on span "Save" at bounding box center [708, 91] width 23 height 14
click at [644, 88] on span "Preview" at bounding box center [640, 91] width 39 height 14
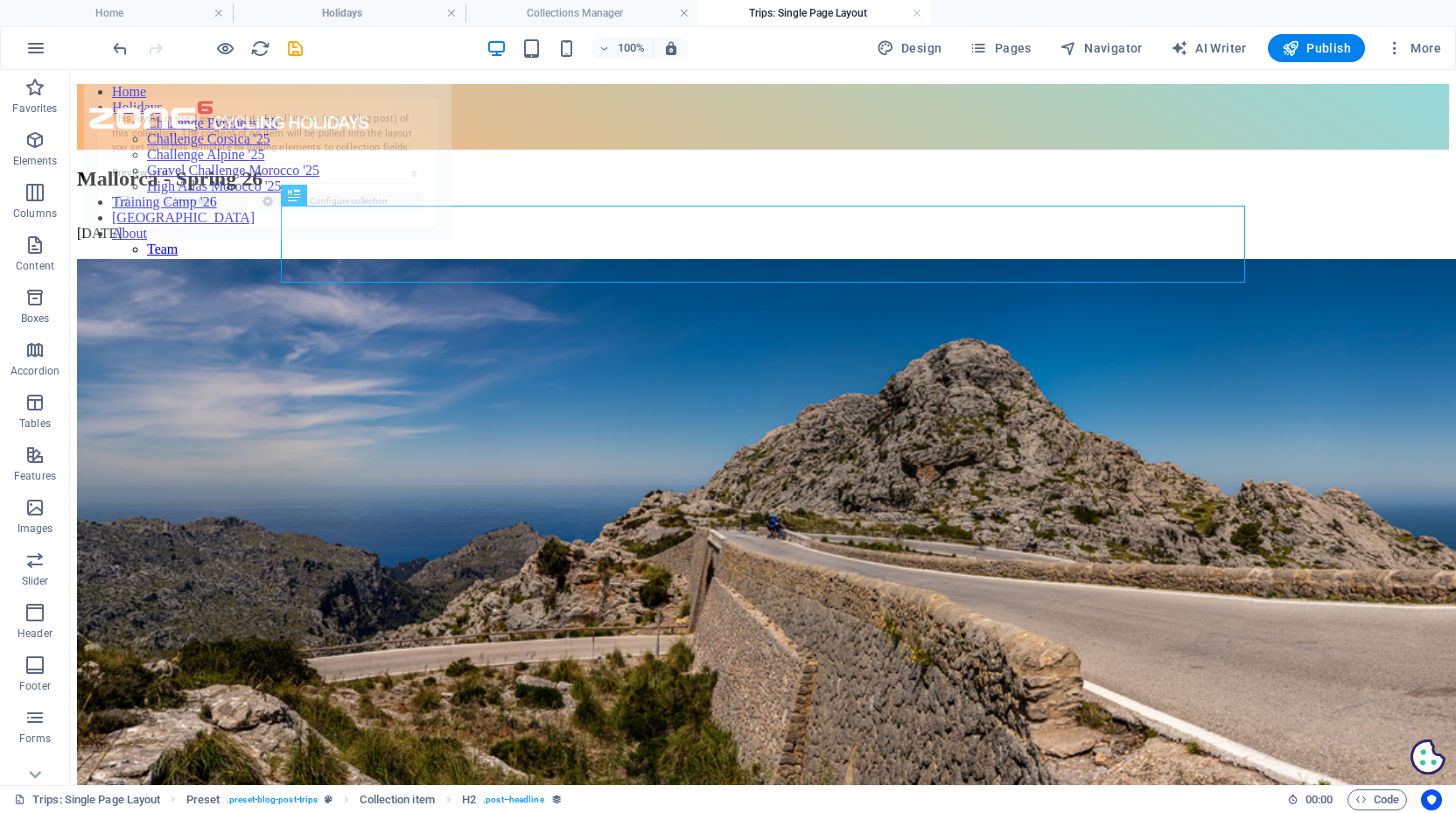
select select "68b6f85df41cf75ec705a491"
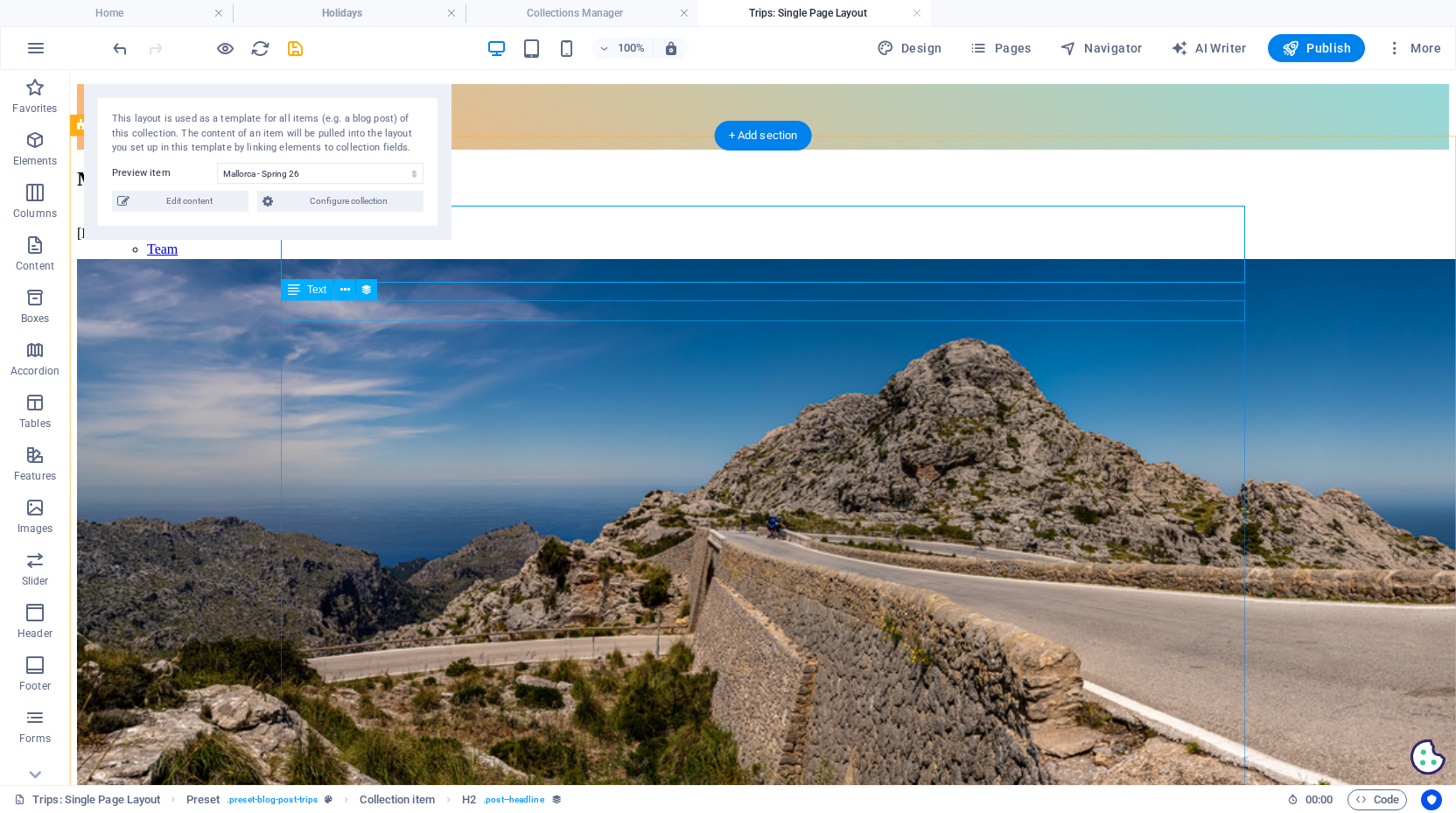
click at [383, 242] on div "09/02/2025" at bounding box center [763, 234] width 1372 height 16
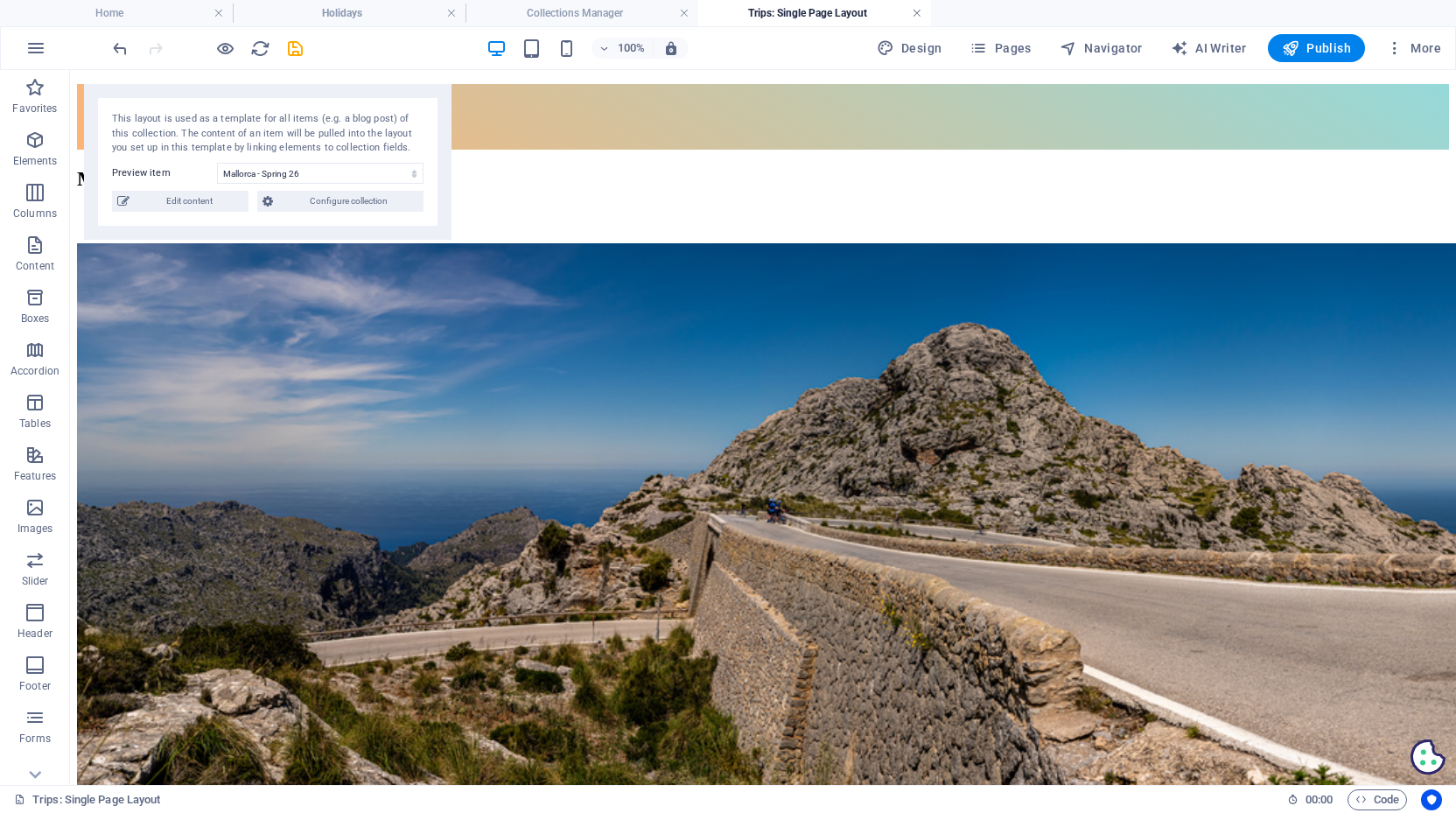
click at [916, 13] on link at bounding box center [917, 13] width 11 height 17
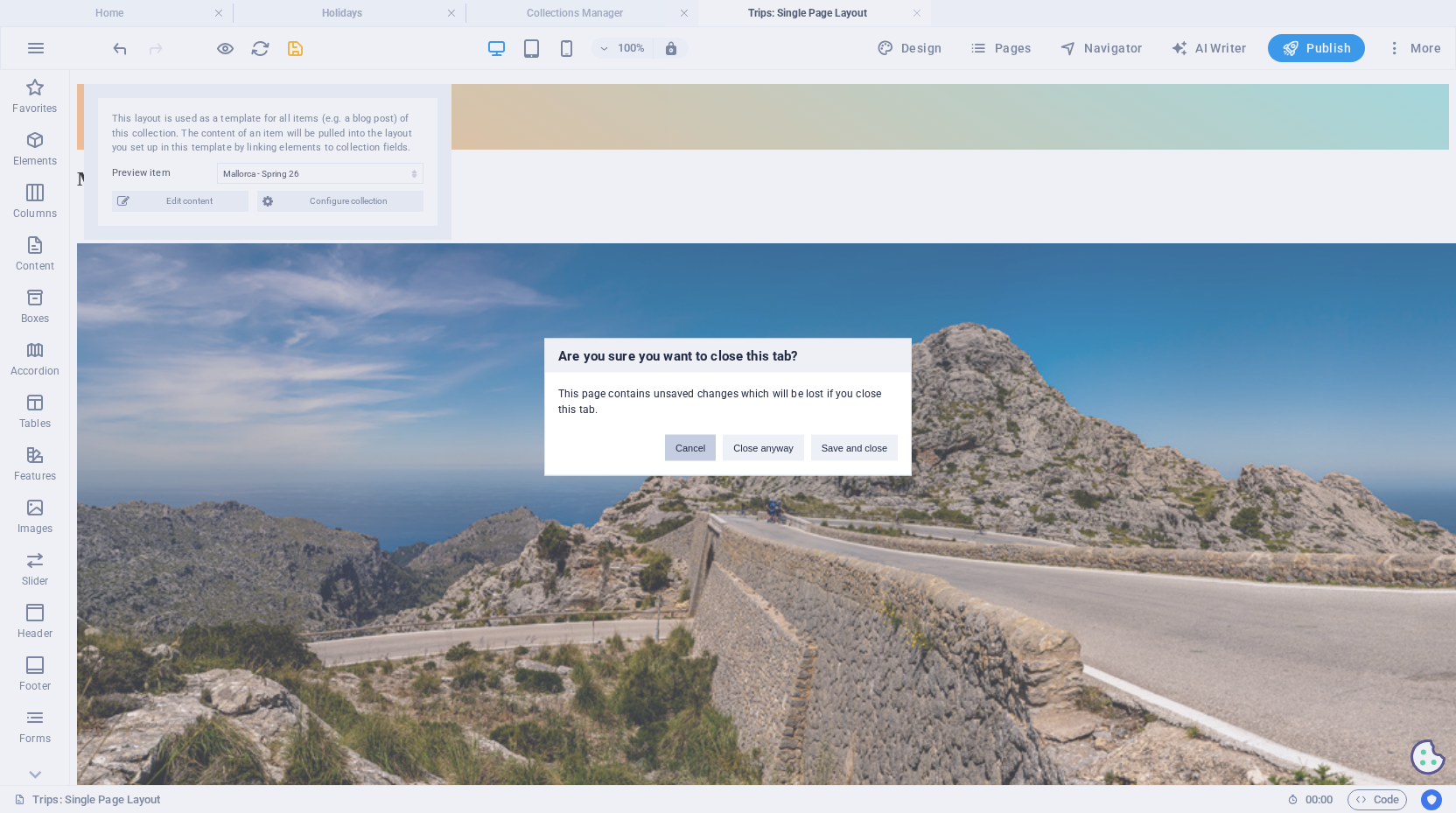
click at [679, 449] on button "Cancel" at bounding box center [690, 447] width 50 height 27
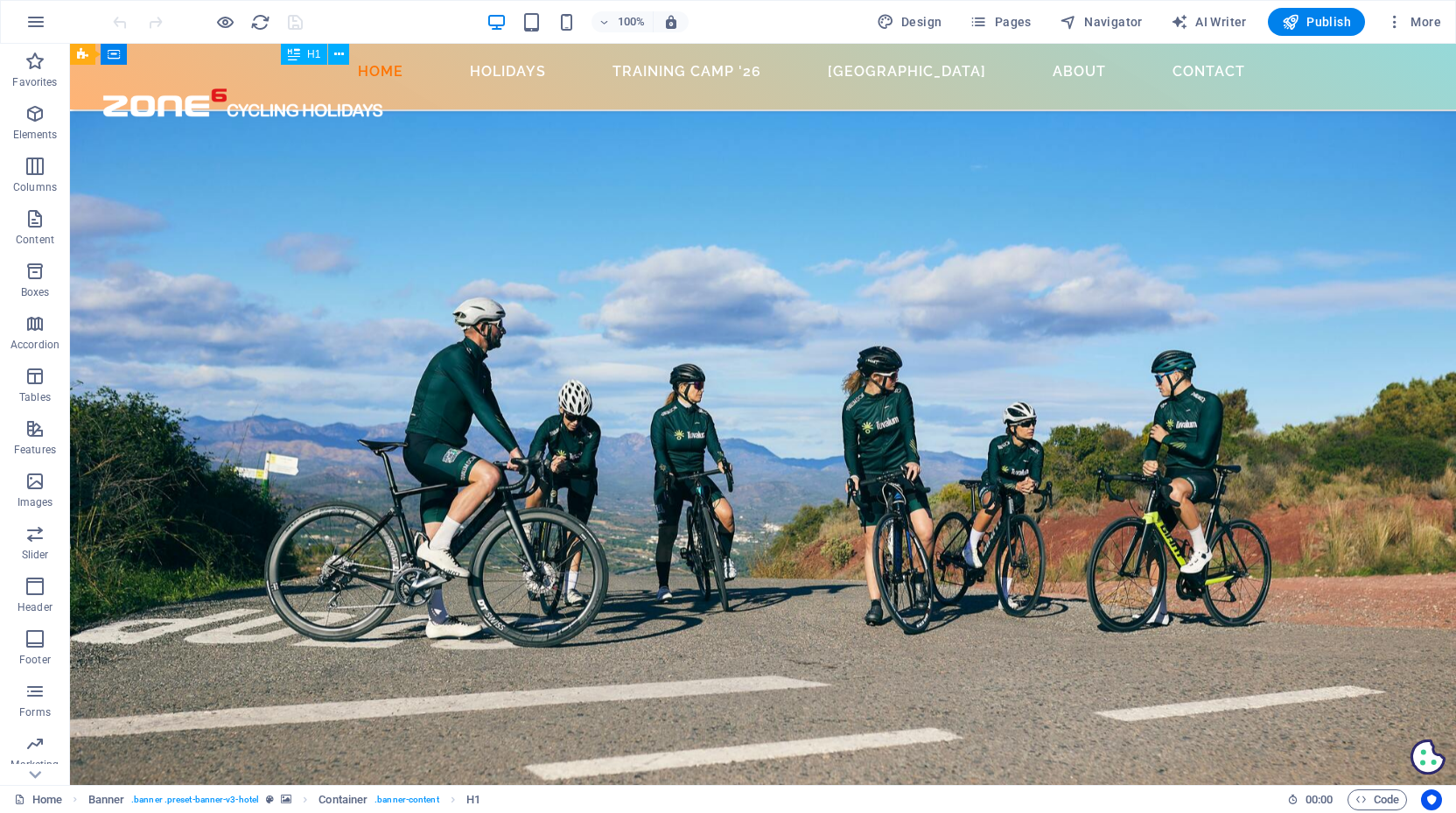
scroll to position [2742, 0]
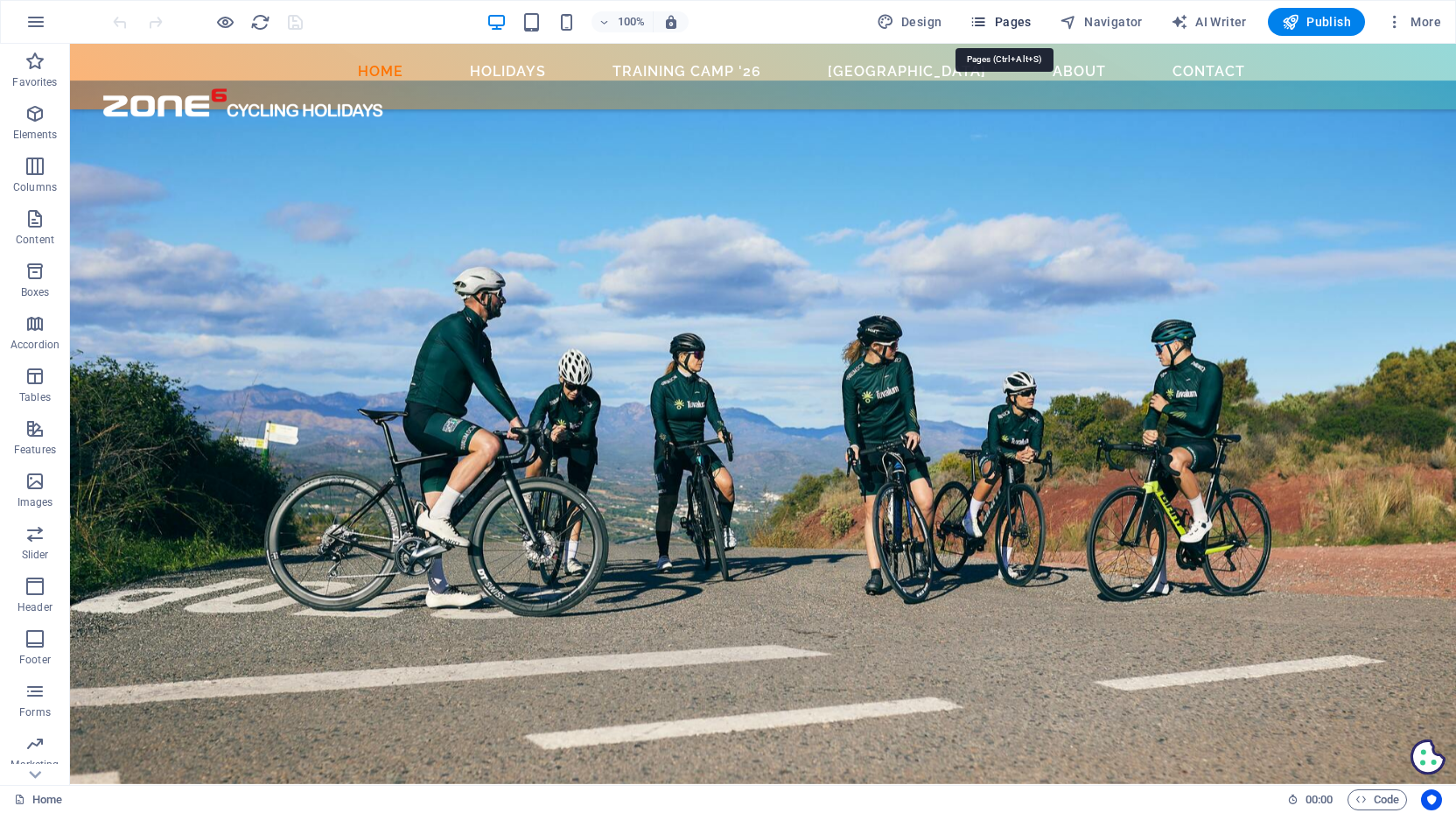
click at [987, 22] on icon "button" at bounding box center [978, 22] width 18 height 18
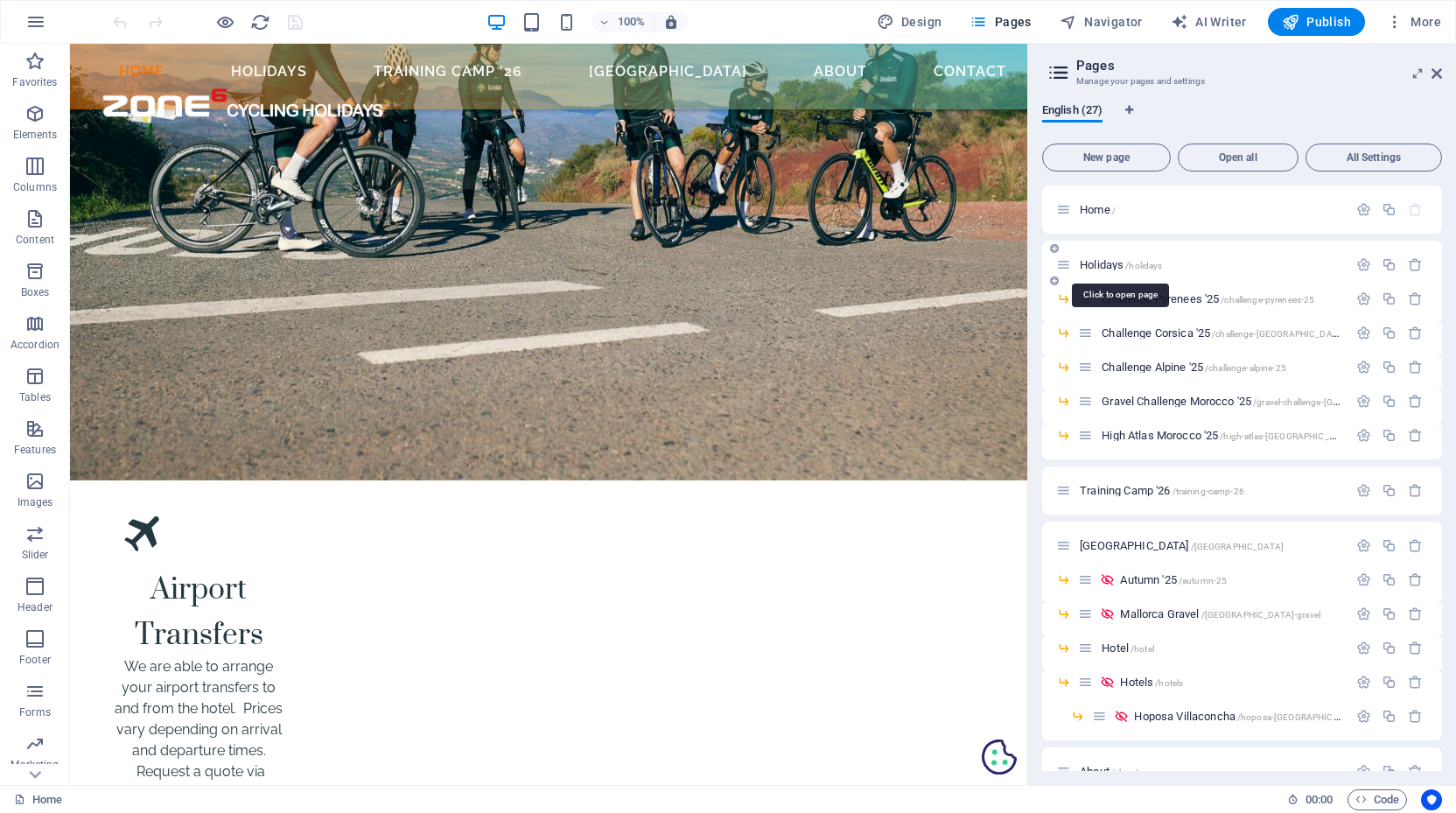
click at [1102, 263] on span "Holidays /holidays" at bounding box center [1120, 264] width 82 height 13
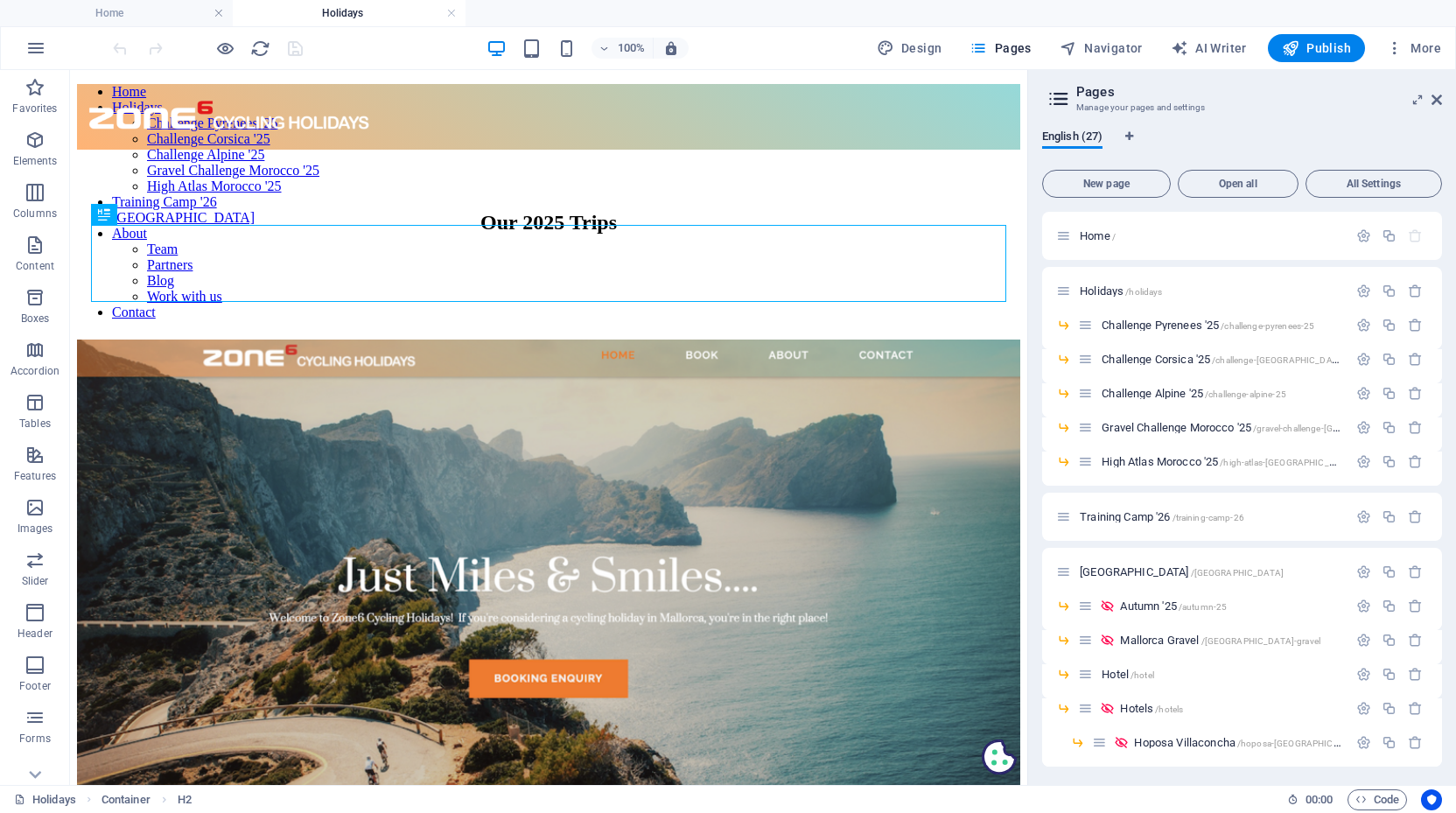
scroll to position [0, 0]
click at [1441, 96] on icon at bounding box center [1436, 100] width 11 height 14
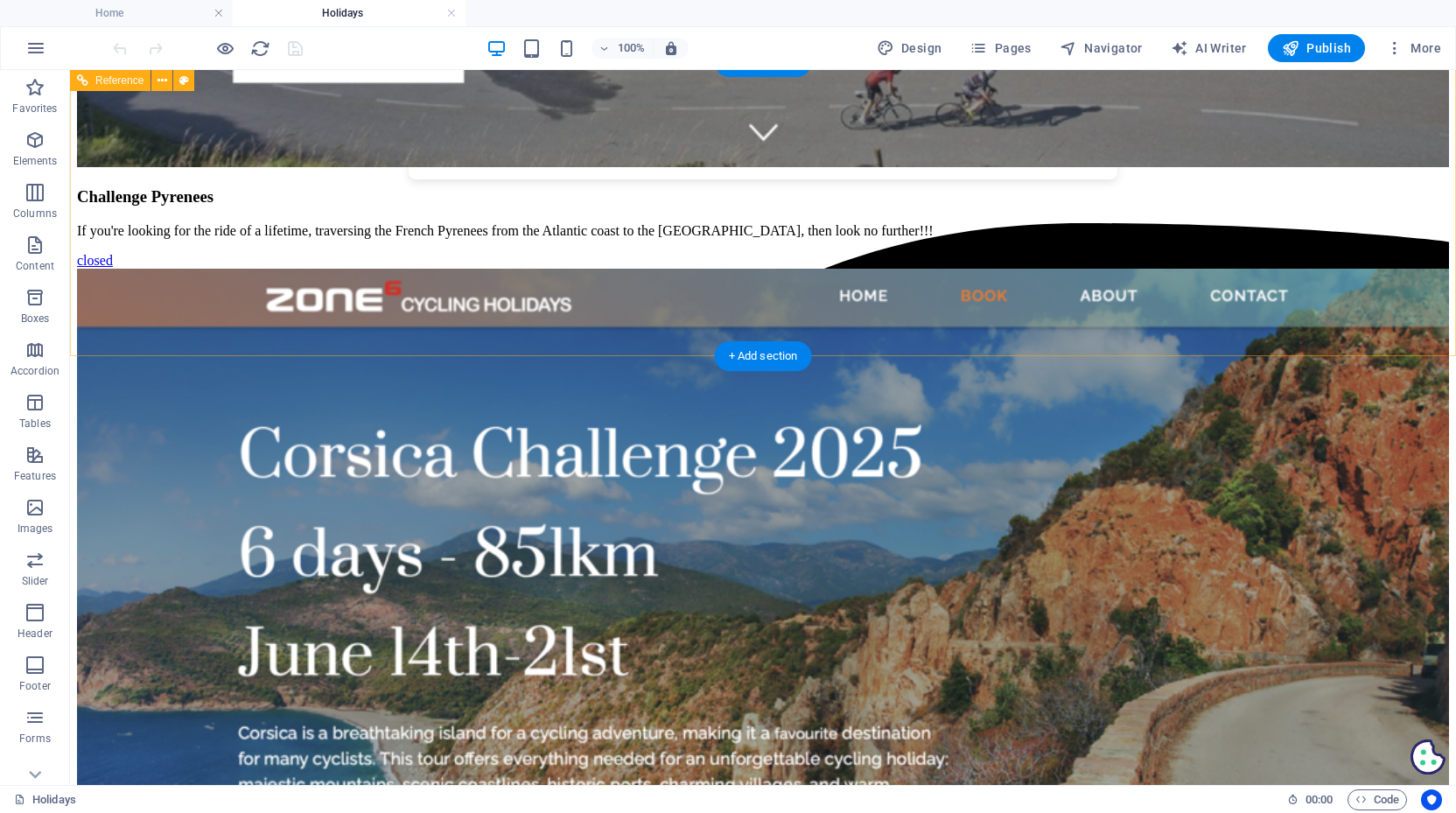
scroll to position [1781, 0]
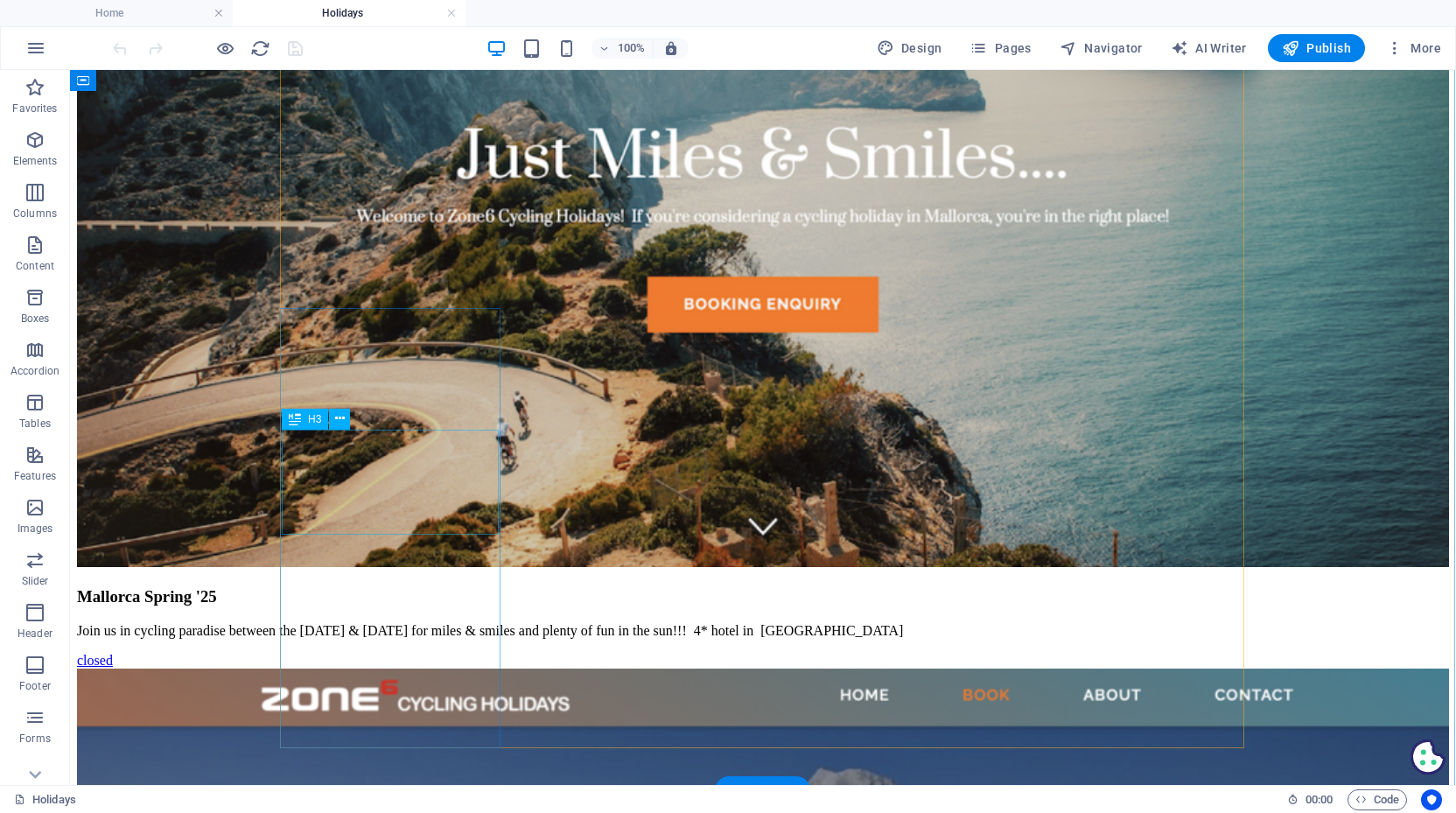
scroll to position [528, 2]
click at [998, 47] on span "Pages" at bounding box center [1000, 49] width 61 height 18
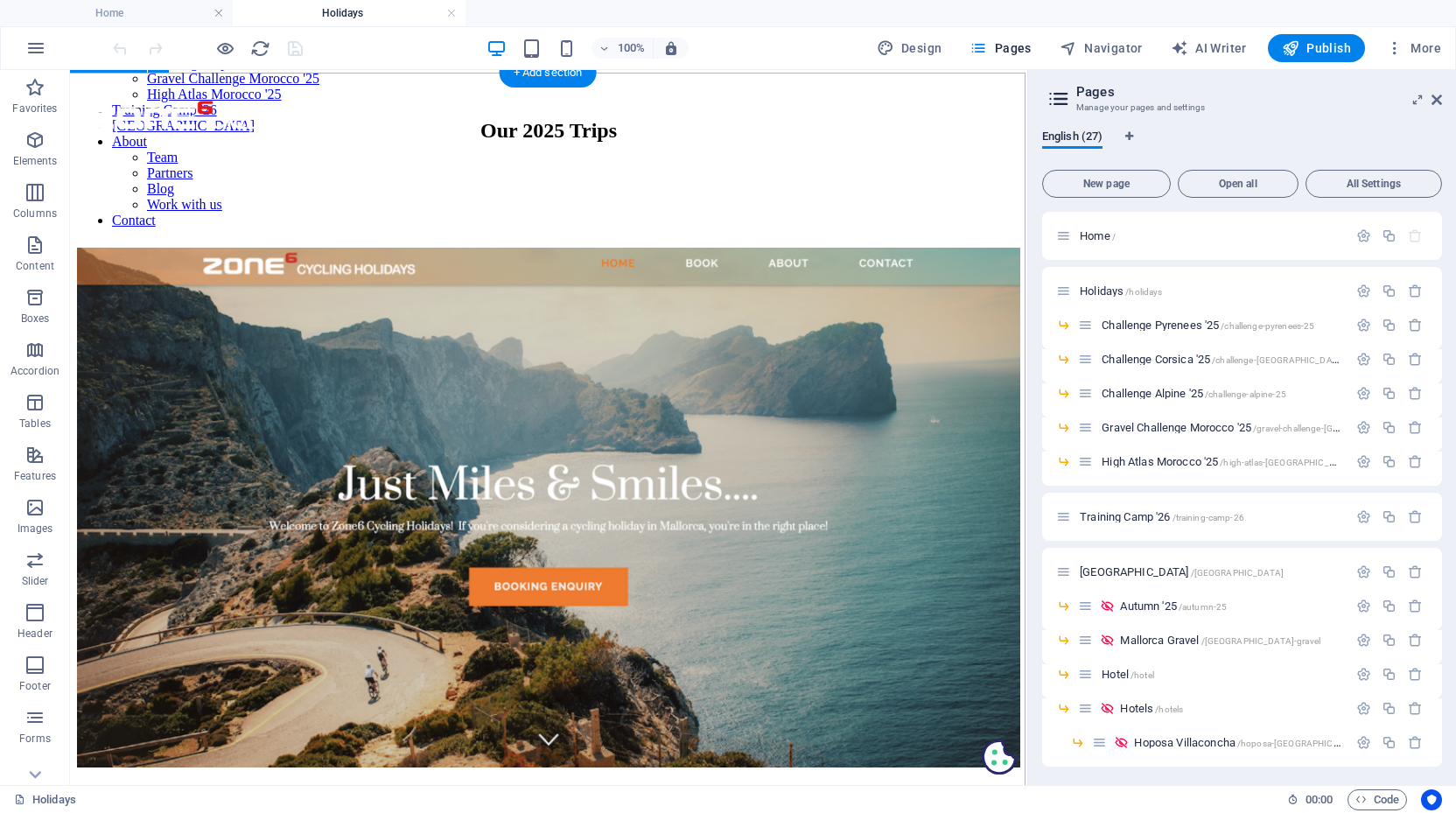
scroll to position [109, 2]
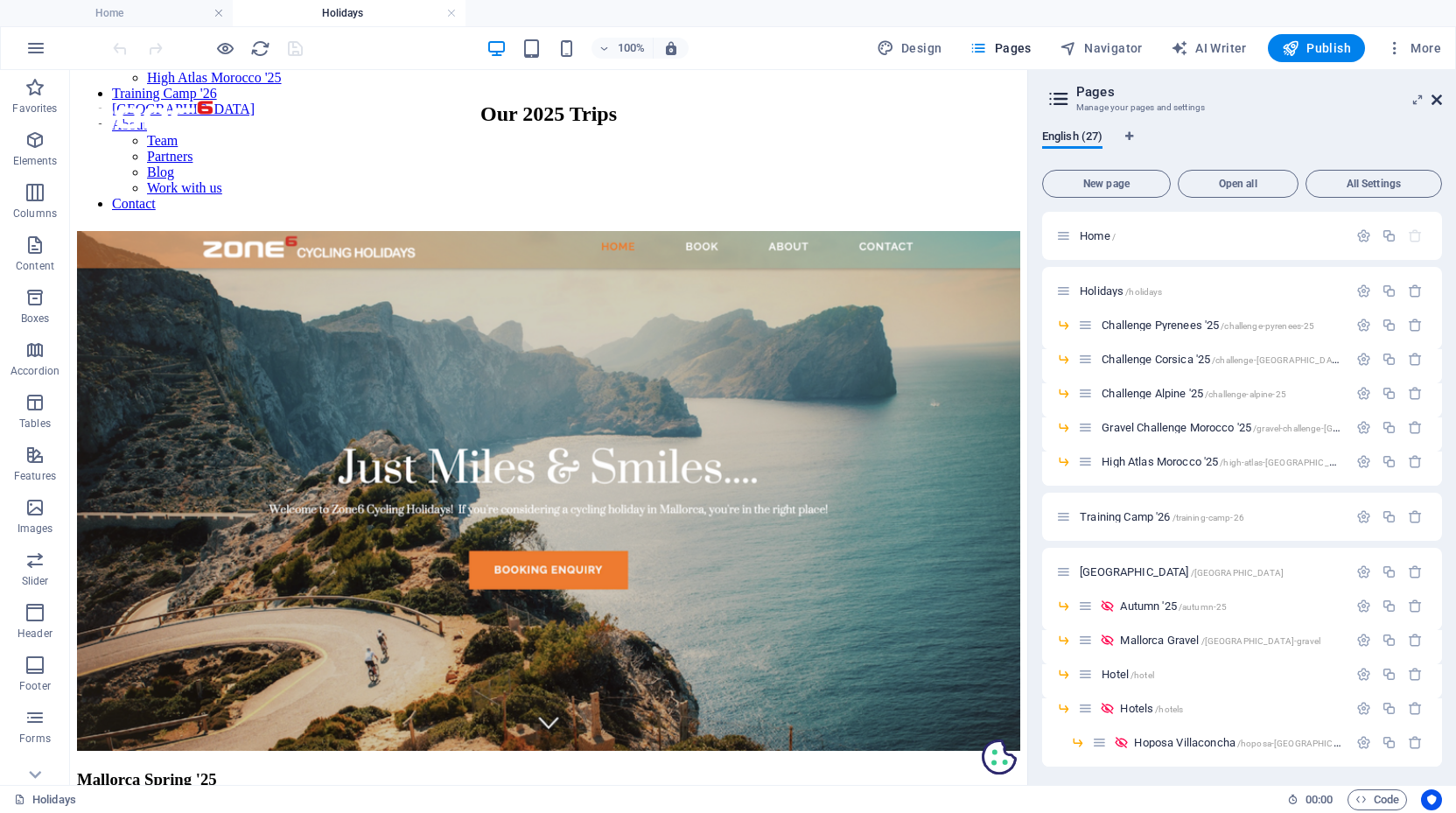
click at [1435, 95] on icon at bounding box center [1436, 100] width 11 height 14
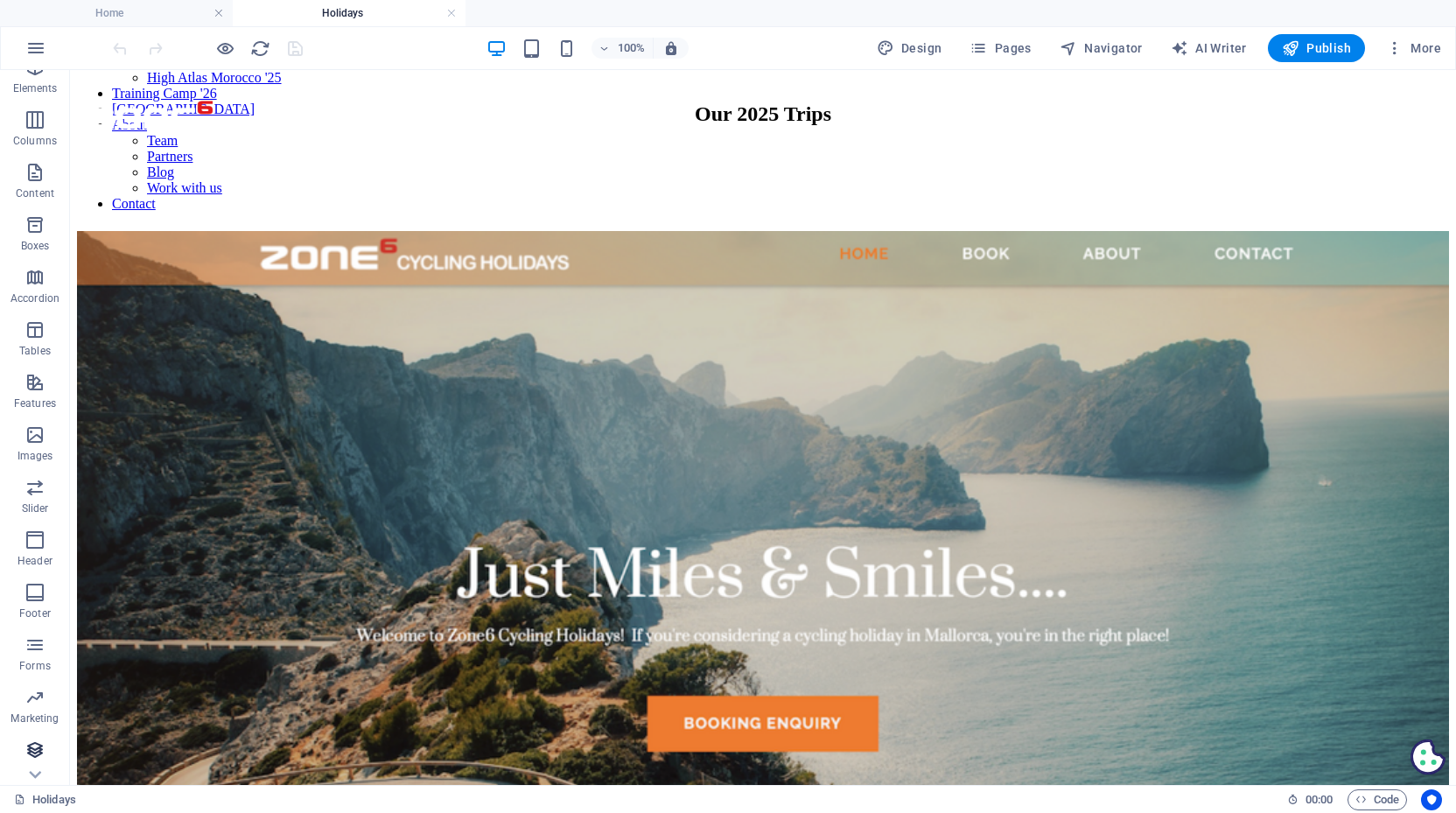
scroll to position [72, 0]
click at [38, 751] on icon "button" at bounding box center [35, 750] width 21 height 21
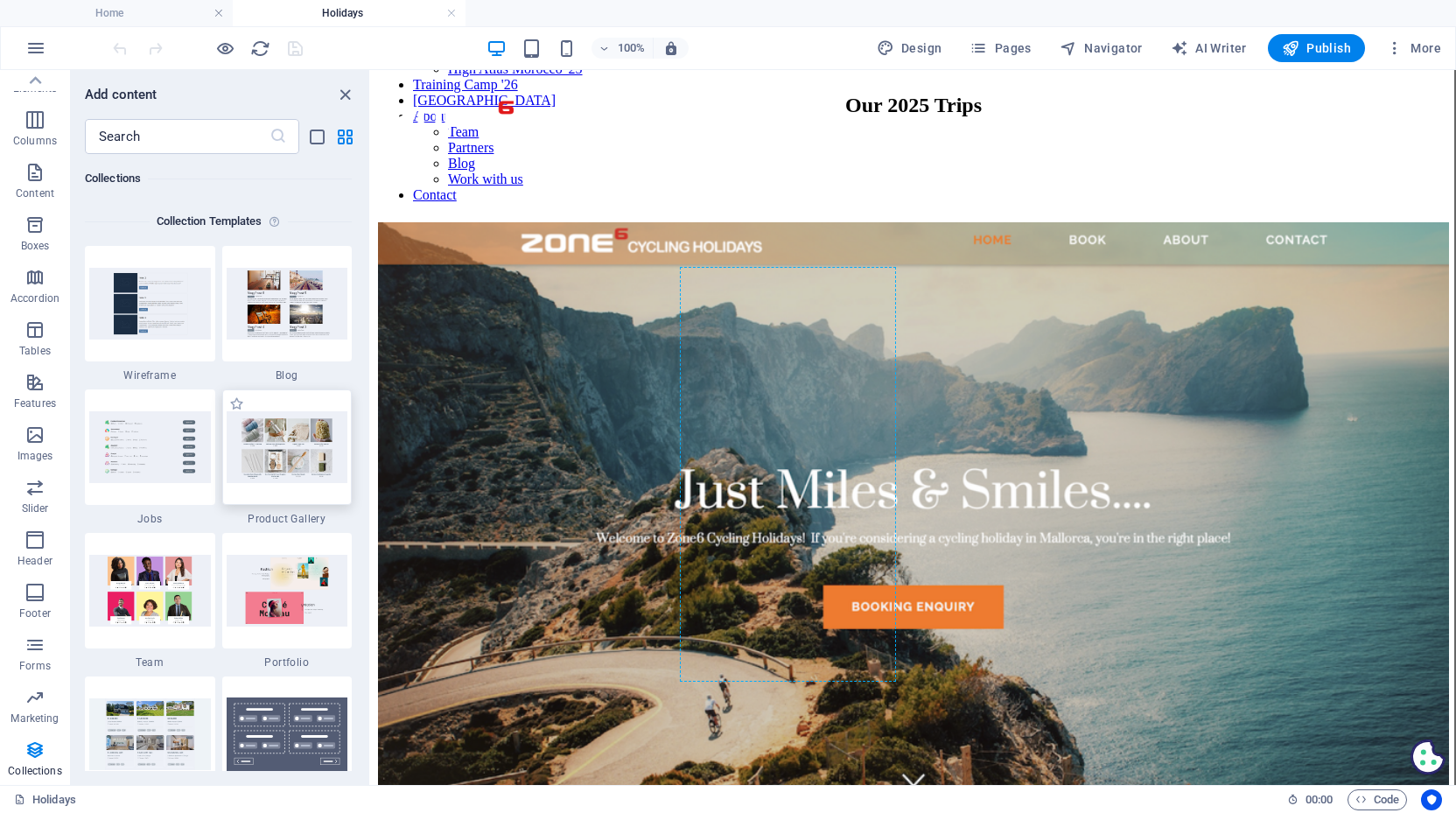
scroll to position [125, 2]
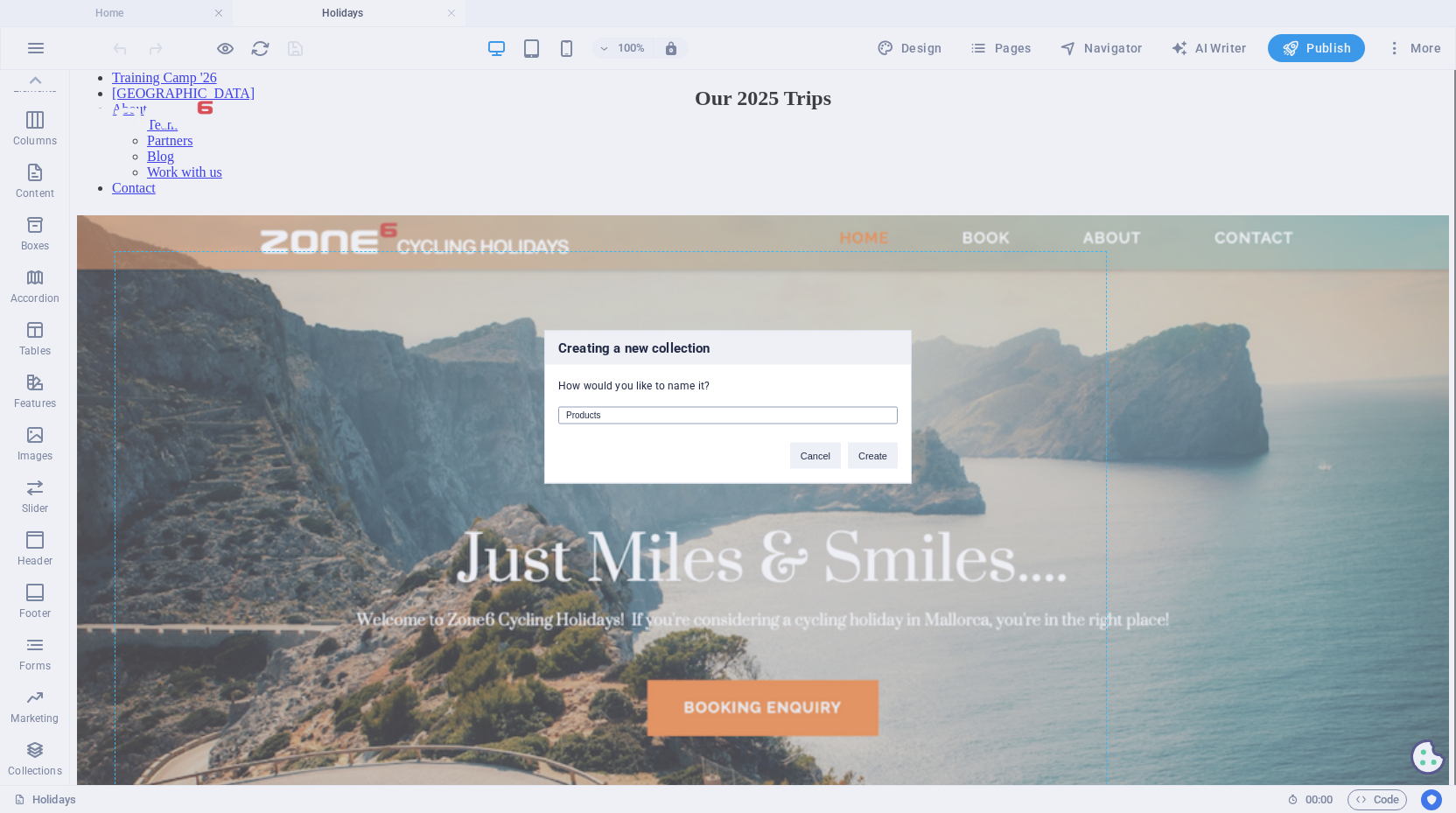
click at [629, 418] on input "Products" at bounding box center [728, 415] width 340 height 18
click at [568, 416] on input "trips" at bounding box center [728, 415] width 340 height 18
type input "Trips"
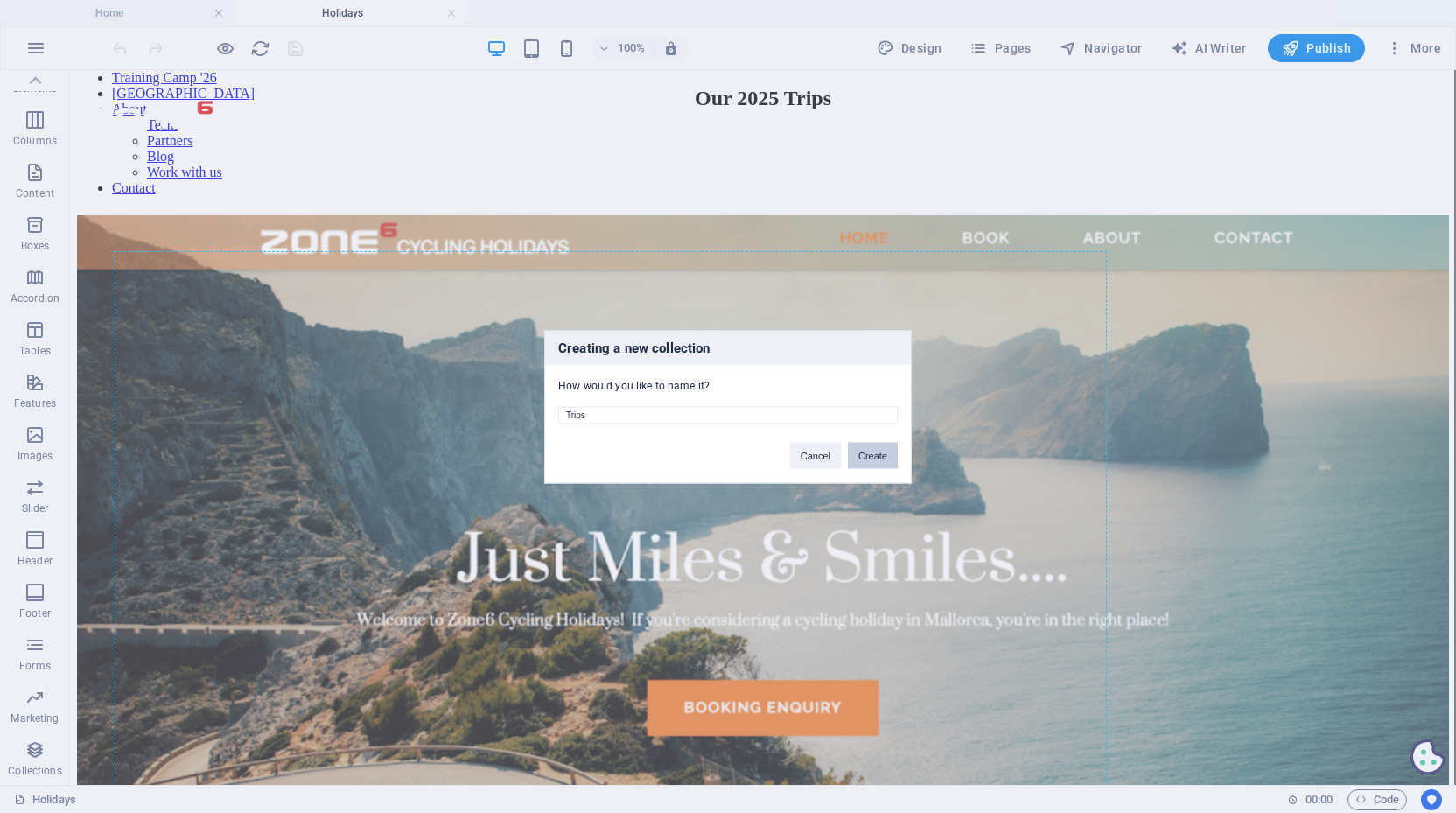
click at [874, 456] on button "Create" at bounding box center [872, 455] width 49 height 27
click at [816, 454] on button "Delete and re-create" at bounding box center [843, 455] width 109 height 27
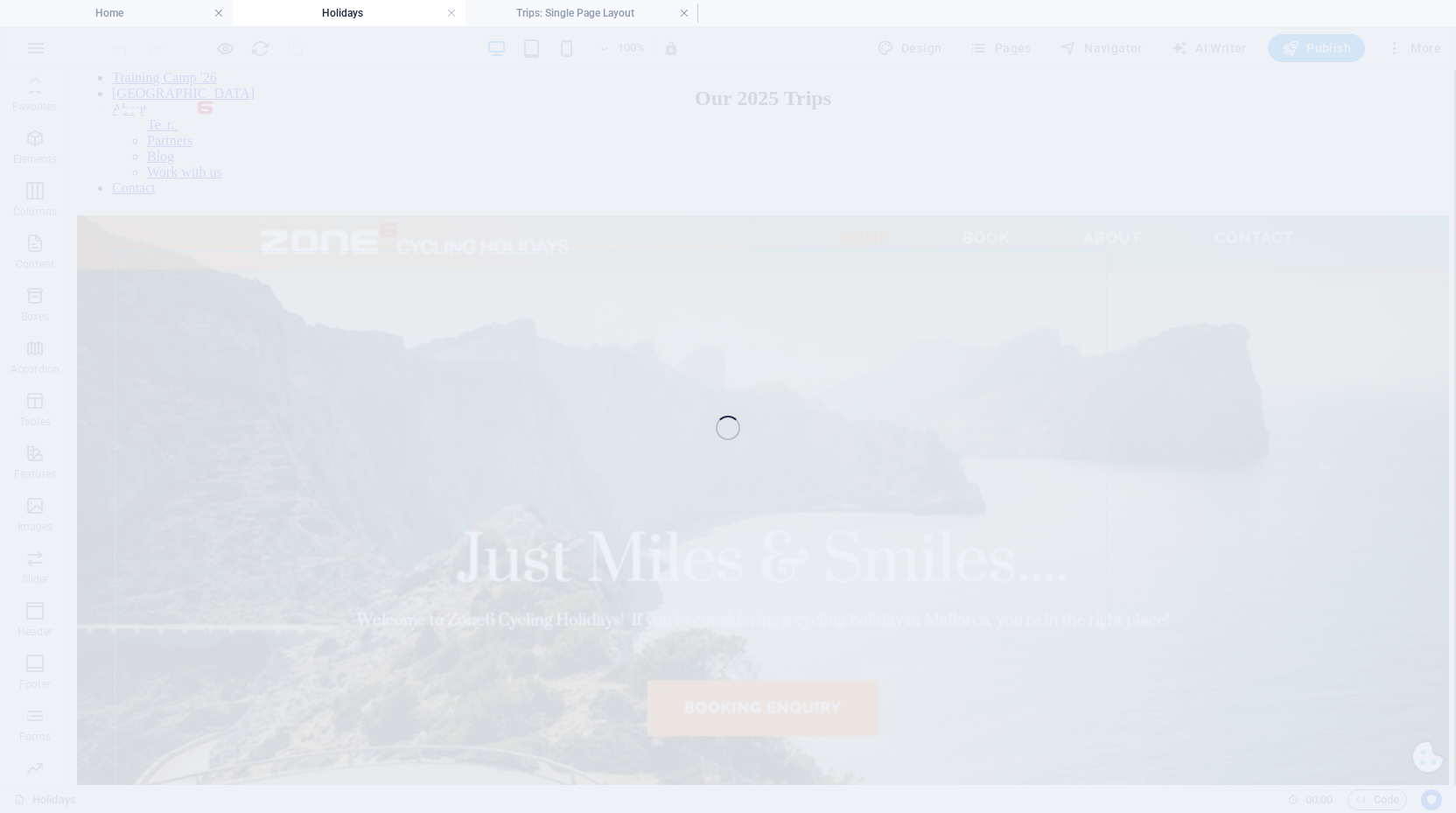
scroll to position [125, 0]
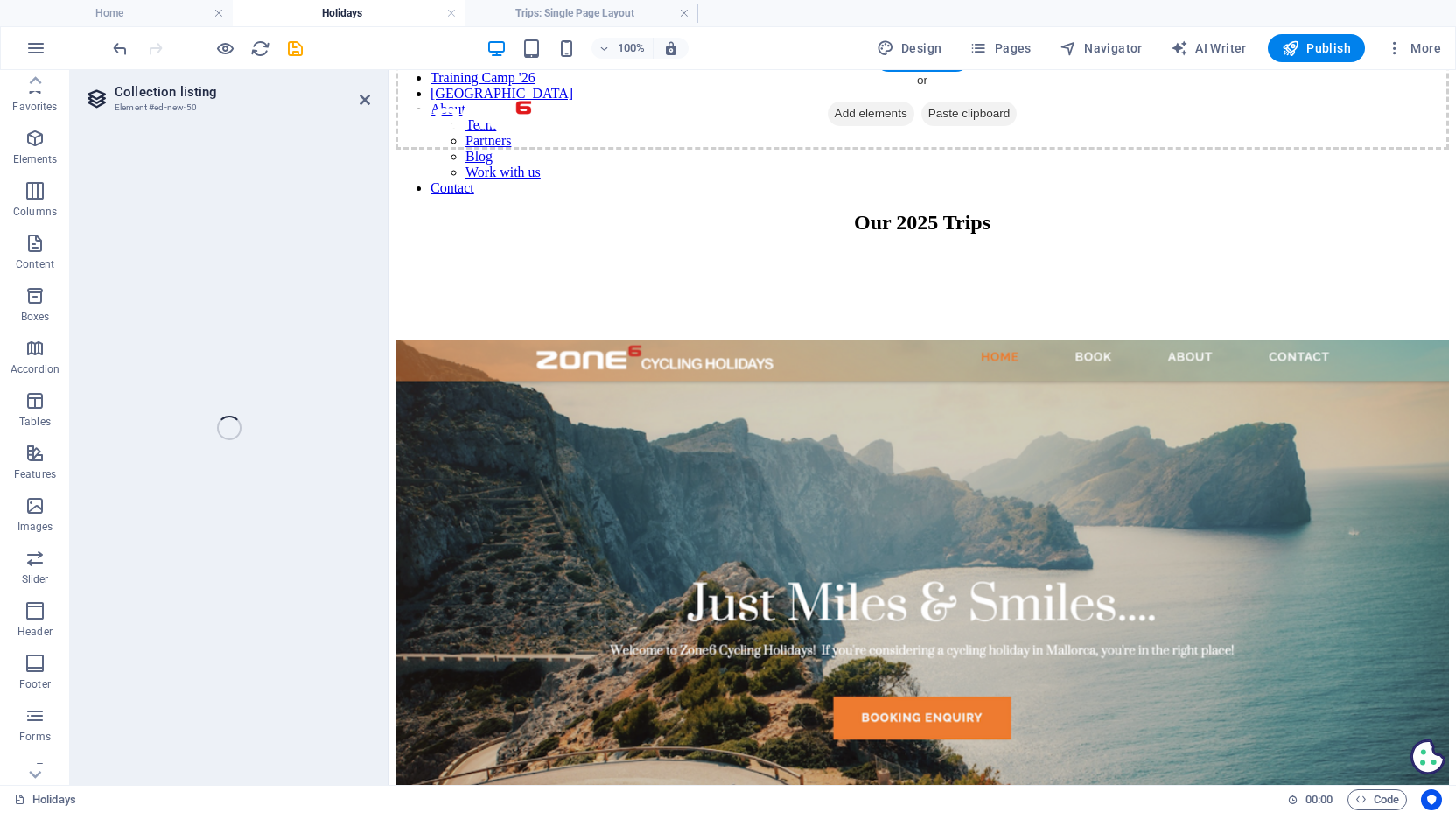
select select "68b707d1cf81591d4d0dc5b1"
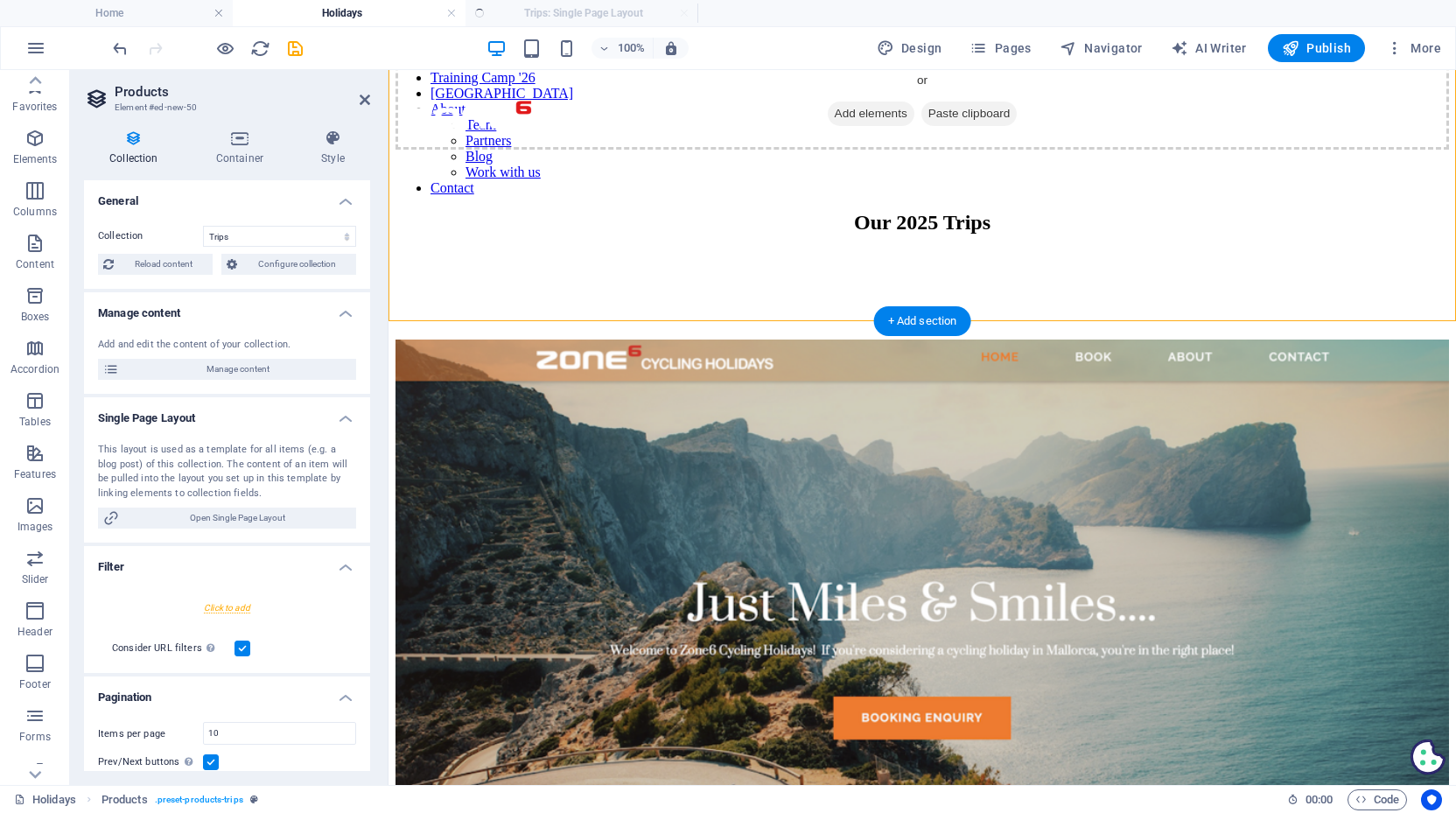
select select "createdAt_DESC"
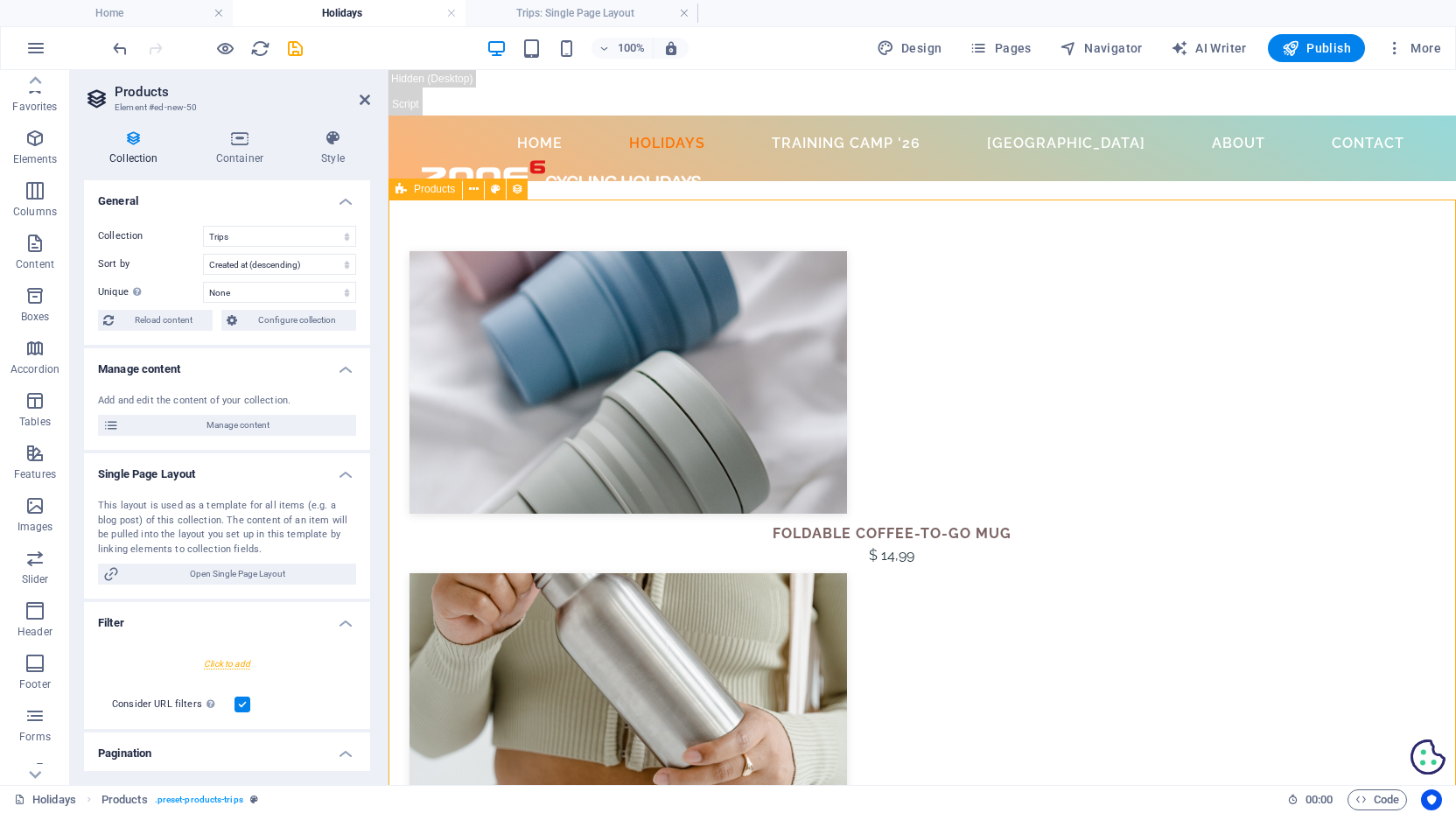
scroll to position [0, 0]
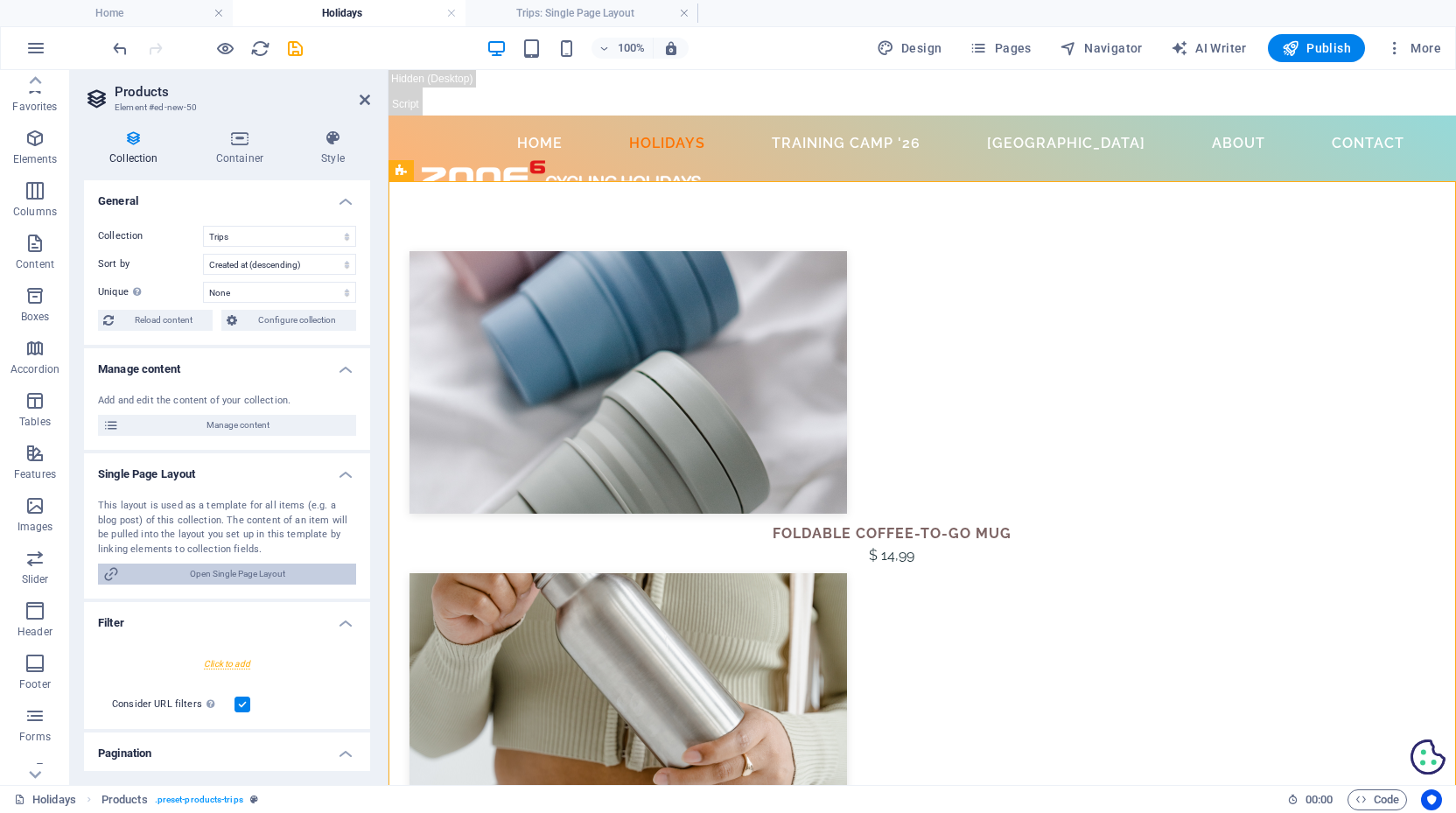
click at [230, 573] on span "Open Single Page Layout" at bounding box center [238, 573] width 227 height 21
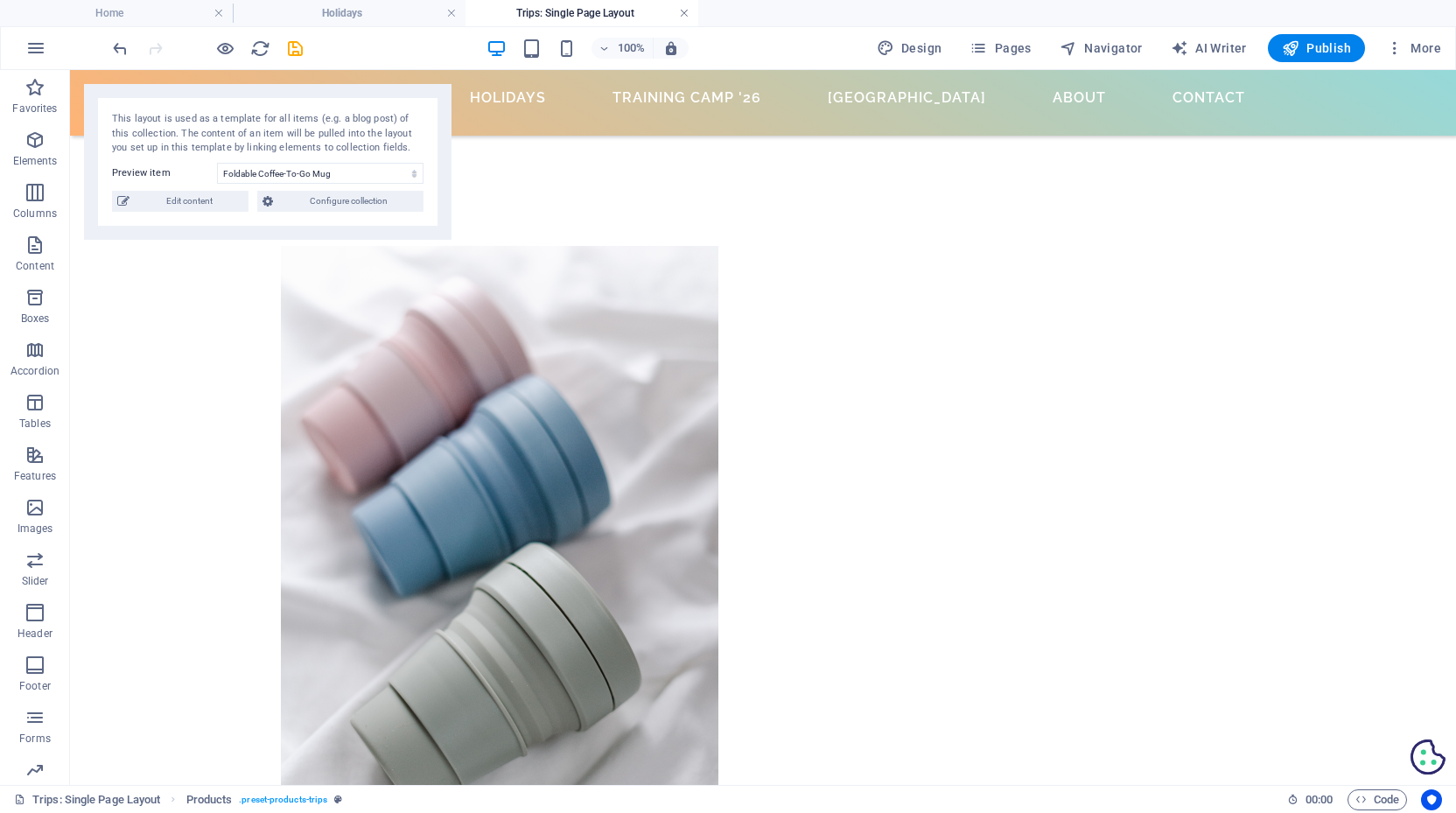
click at [681, 12] on link at bounding box center [684, 13] width 11 height 17
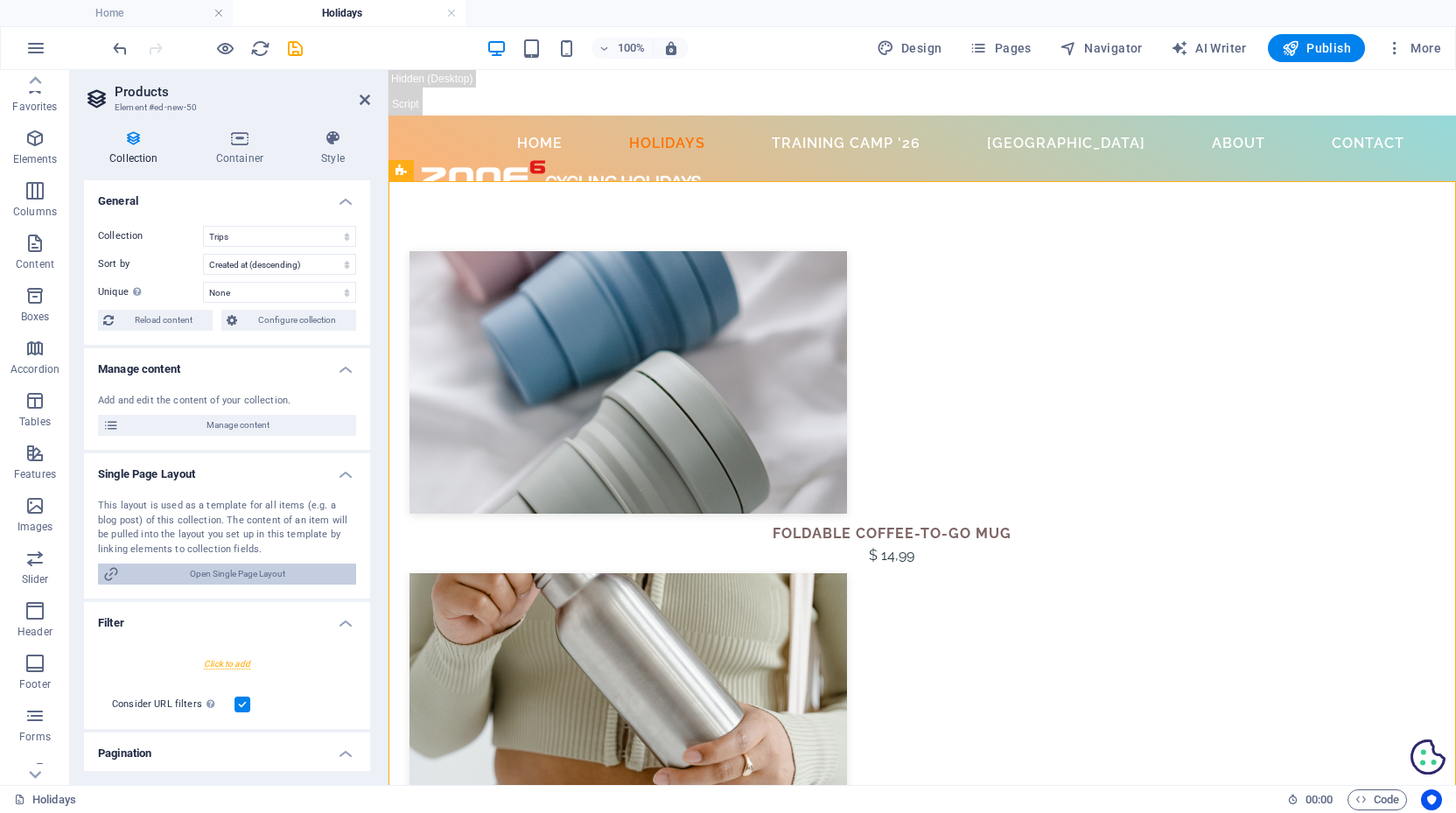
click at [218, 571] on span "Open Single Page Layout" at bounding box center [238, 573] width 227 height 21
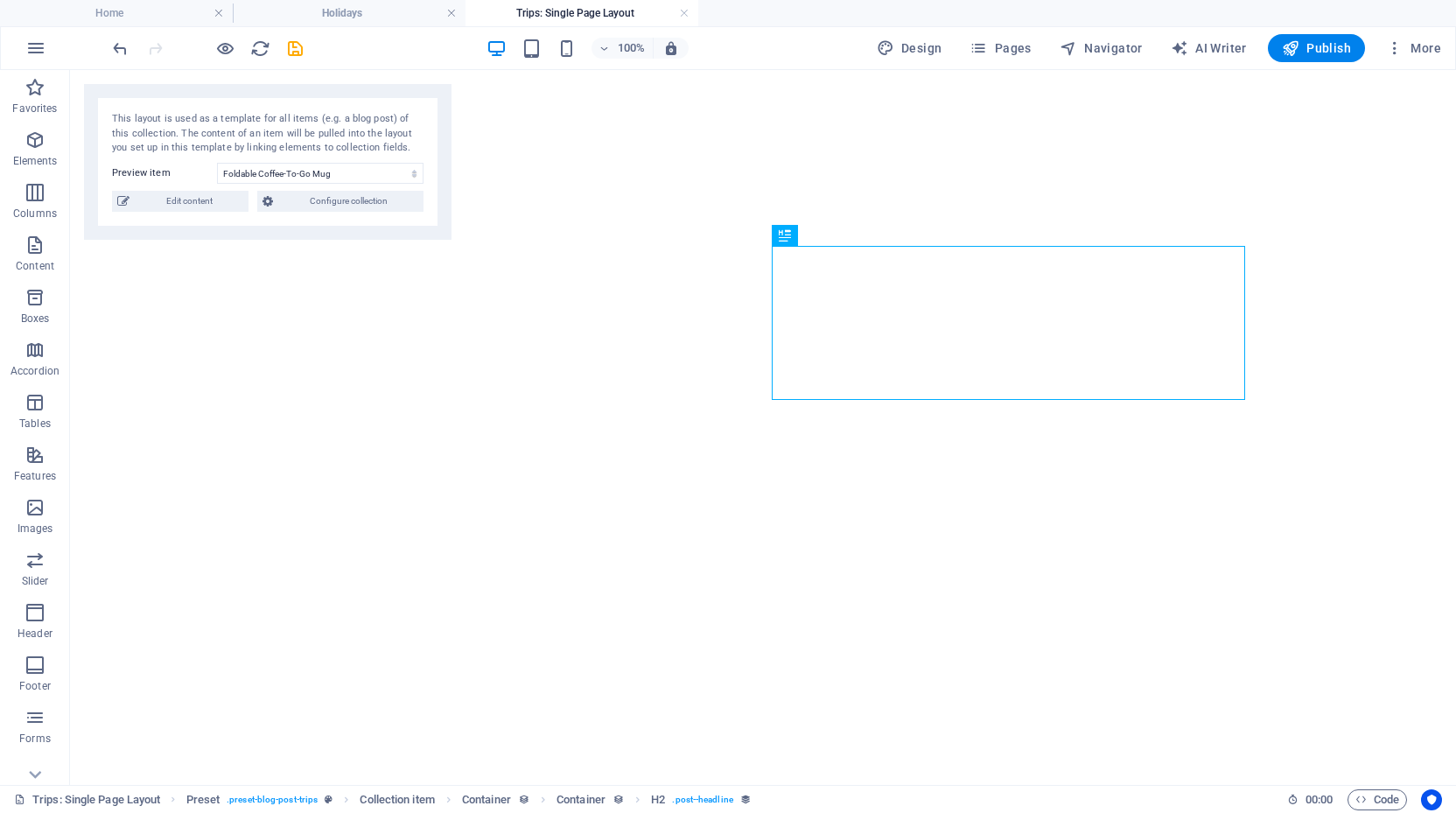
select select "68b707d2544bbf45a30dfbad"
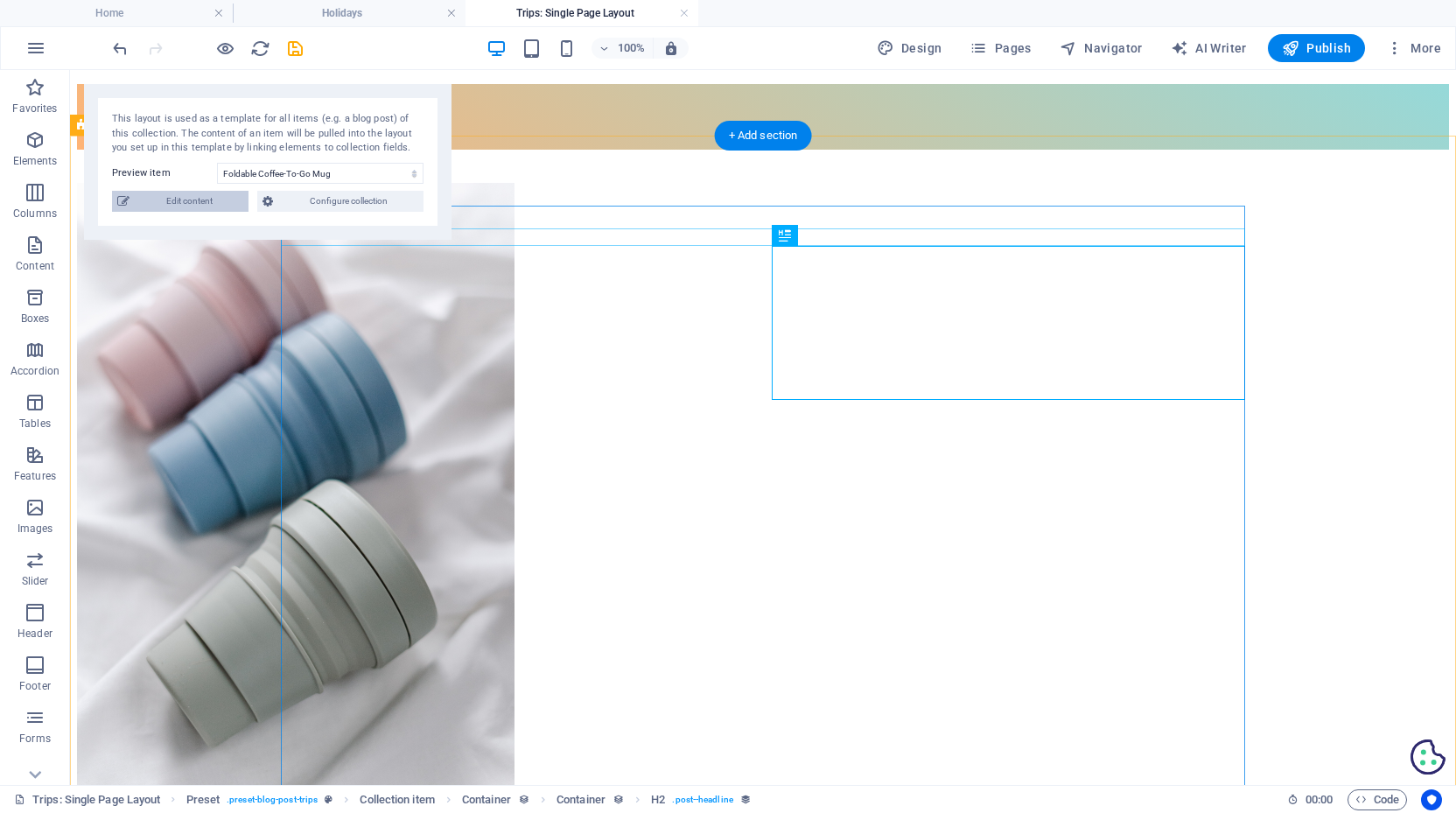
click at [211, 192] on span "Edit content" at bounding box center [189, 201] width 109 height 21
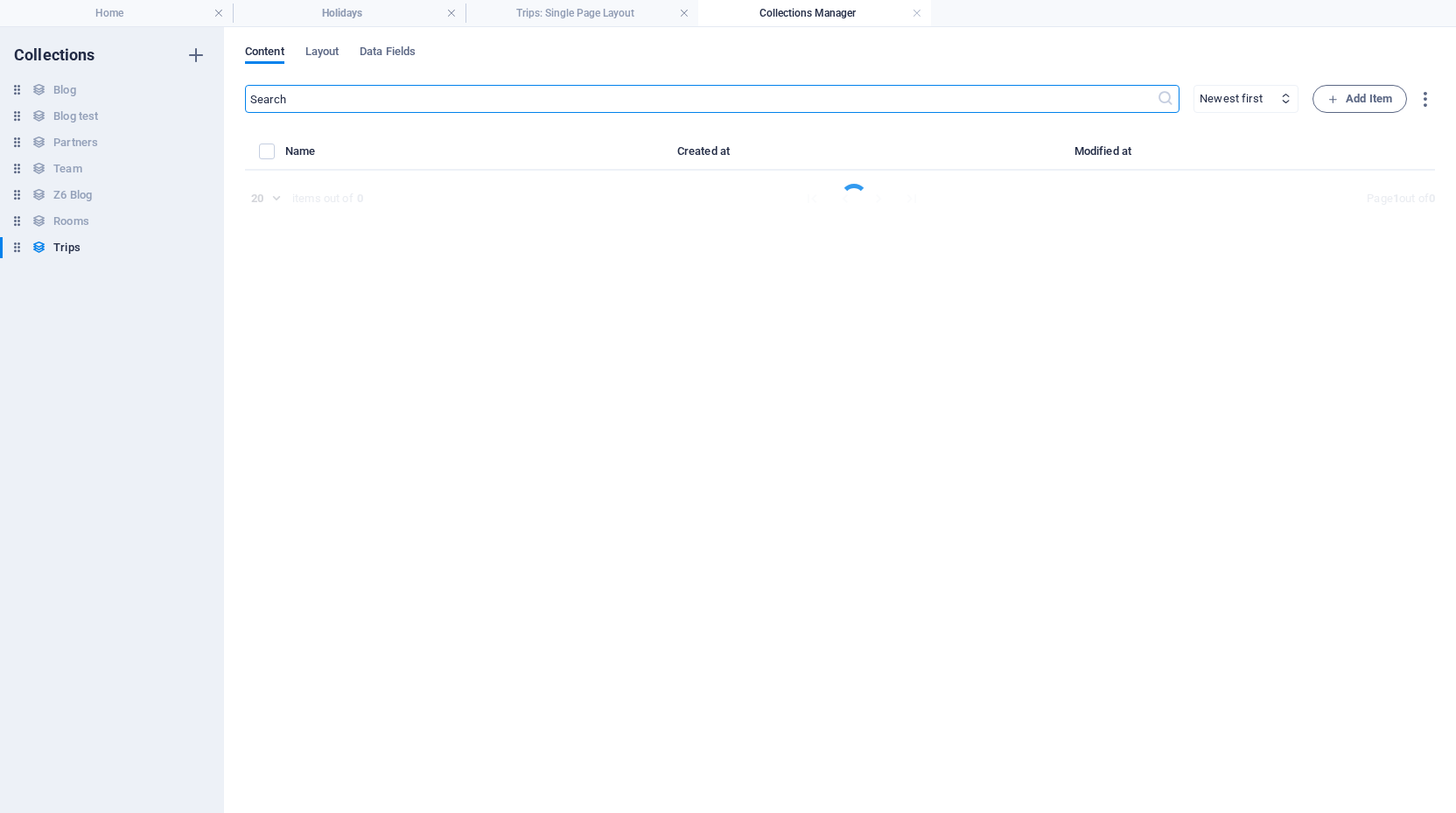
select select "Out of stock"
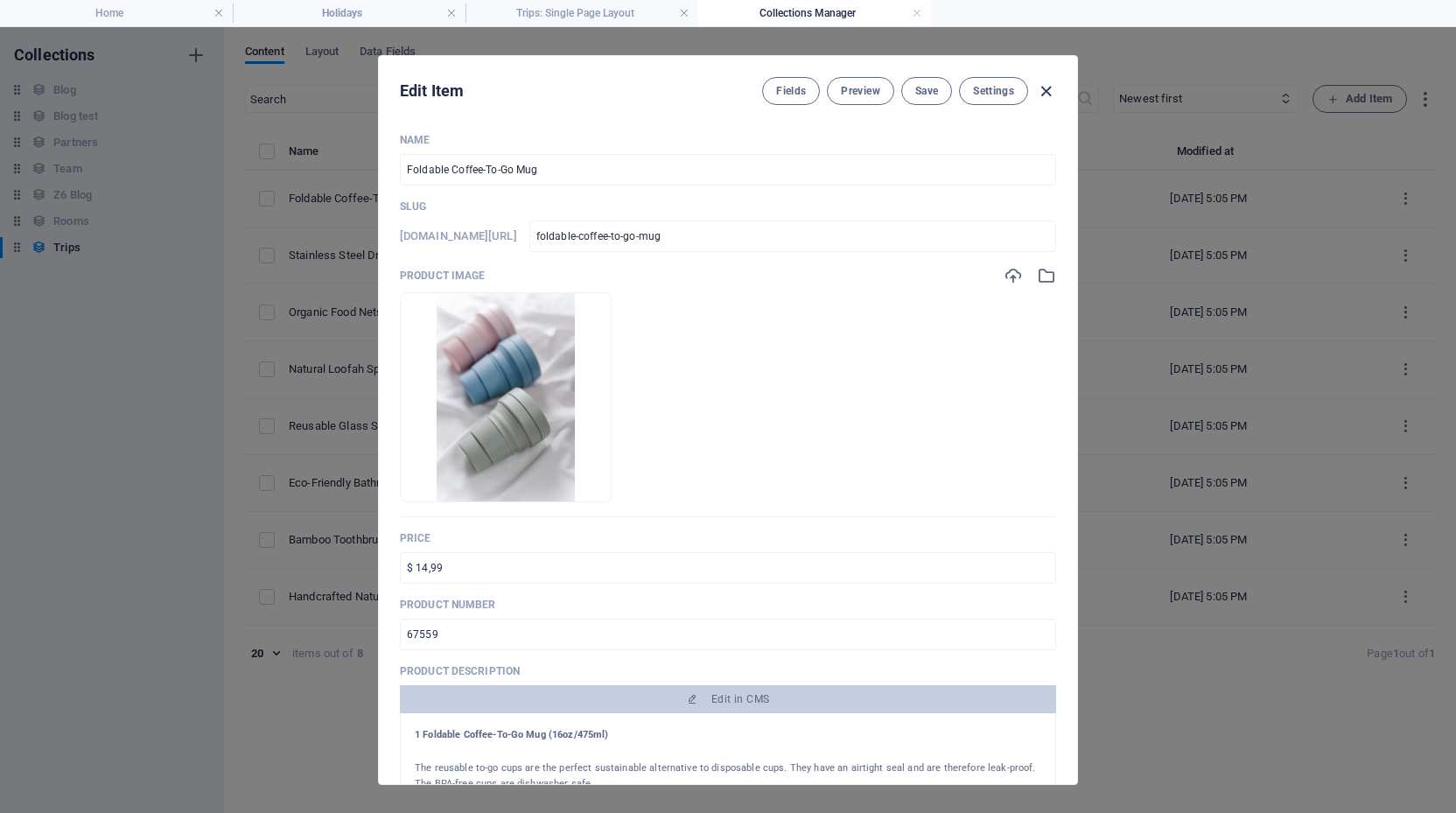
click at [1045, 89] on icon "button" at bounding box center [1045, 91] width 20 height 20
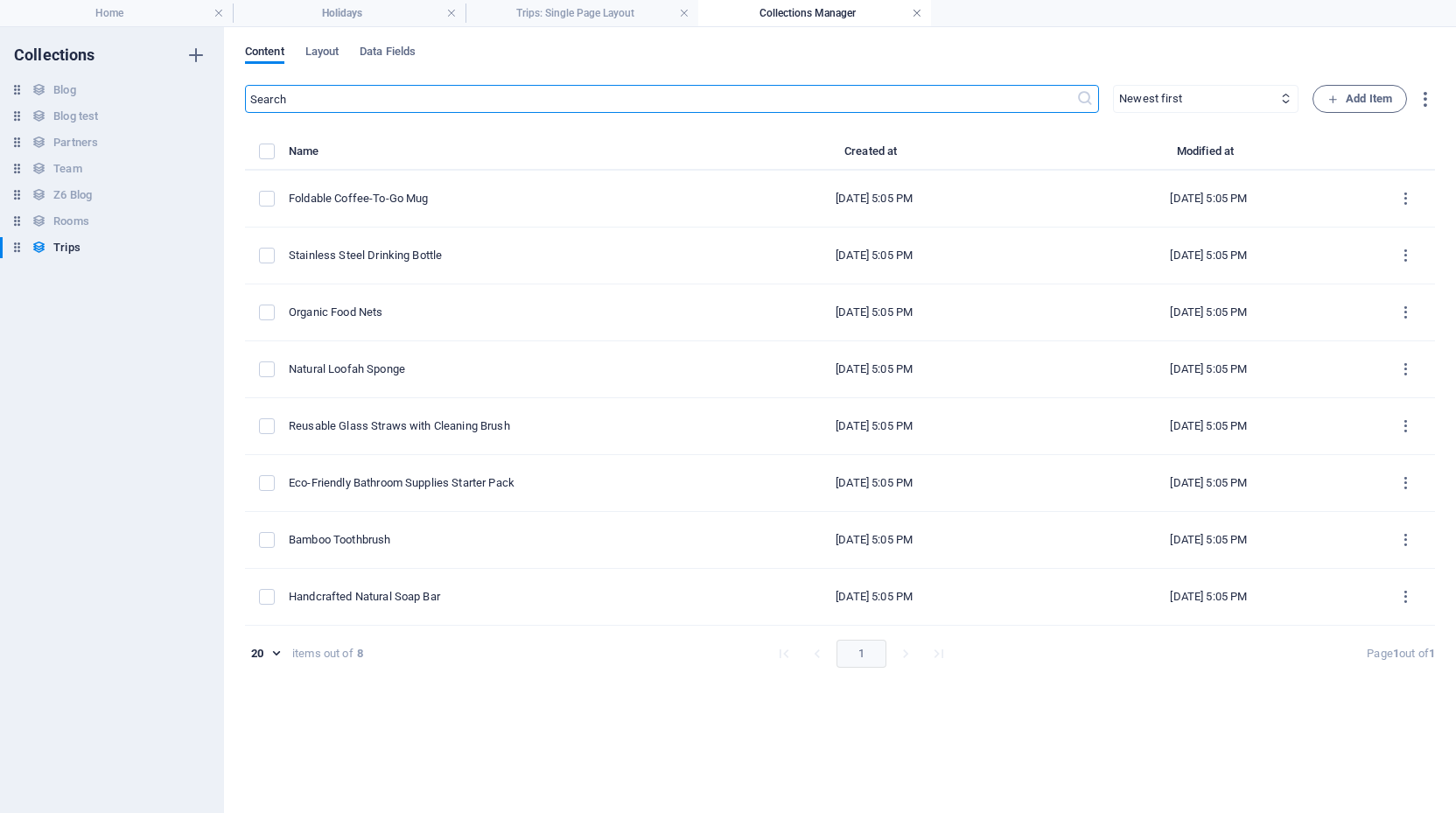
click at [915, 11] on link at bounding box center [917, 13] width 11 height 17
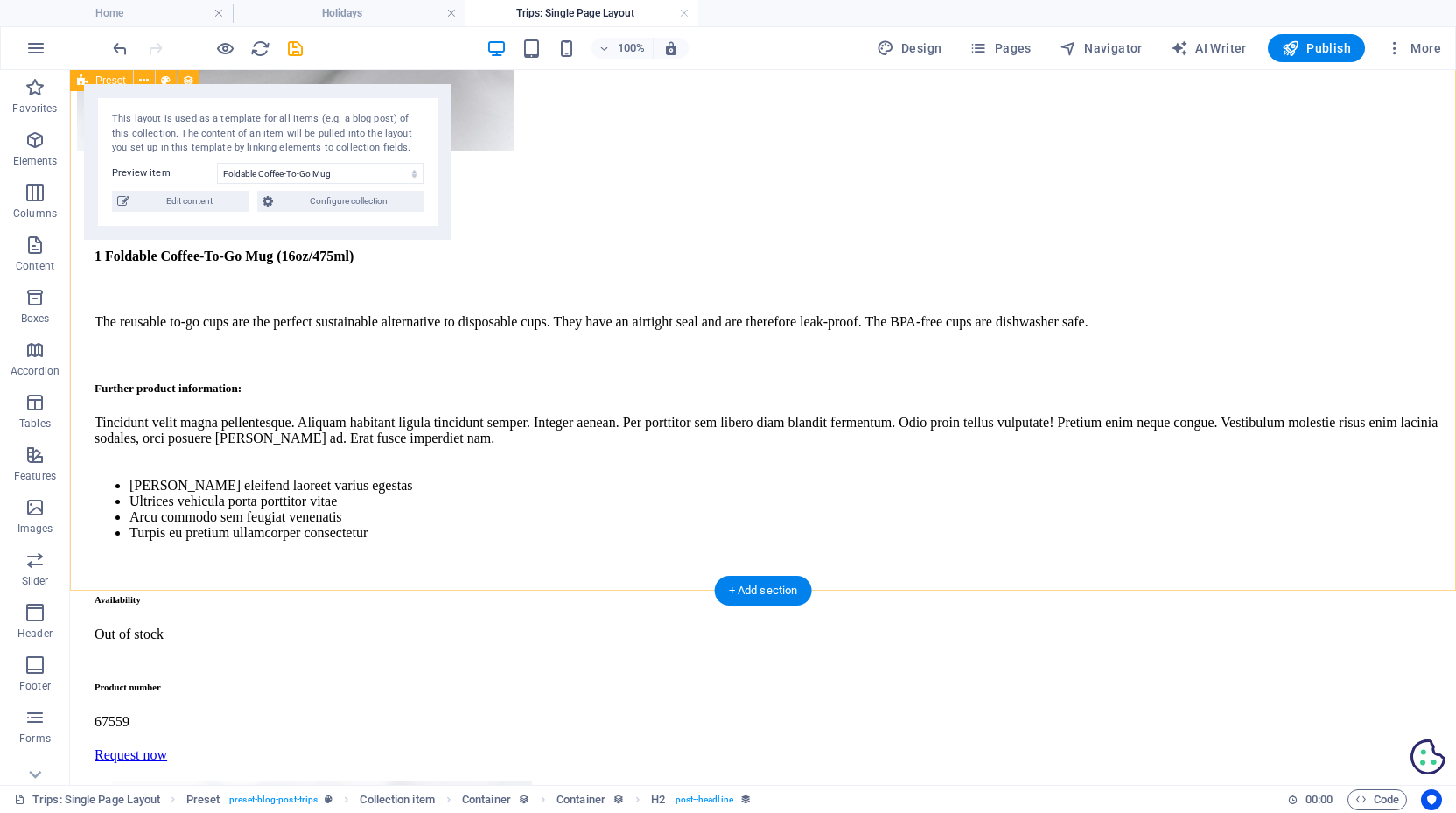
scroll to position [695, 0]
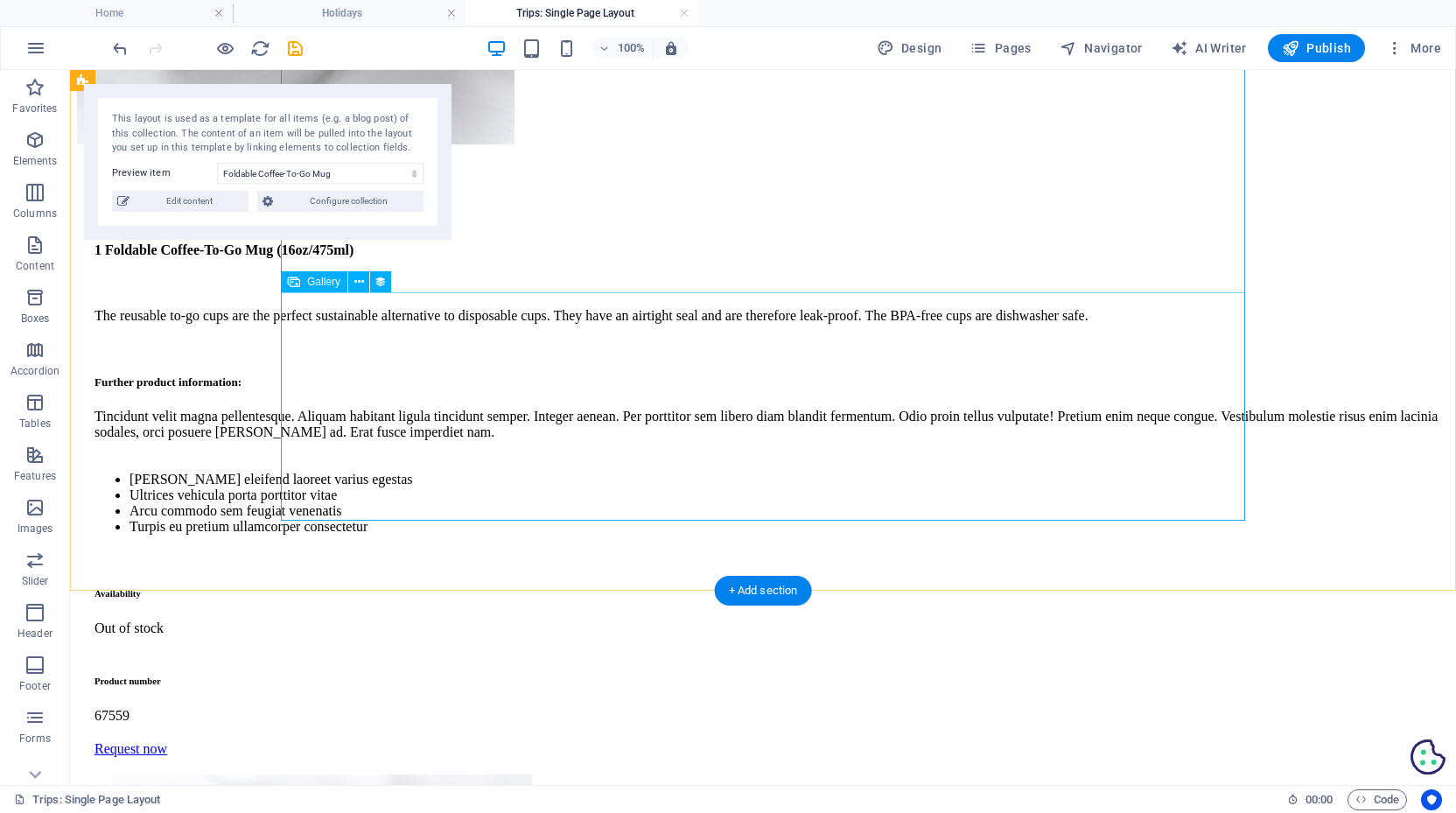
select select "product_images"
select select "4"
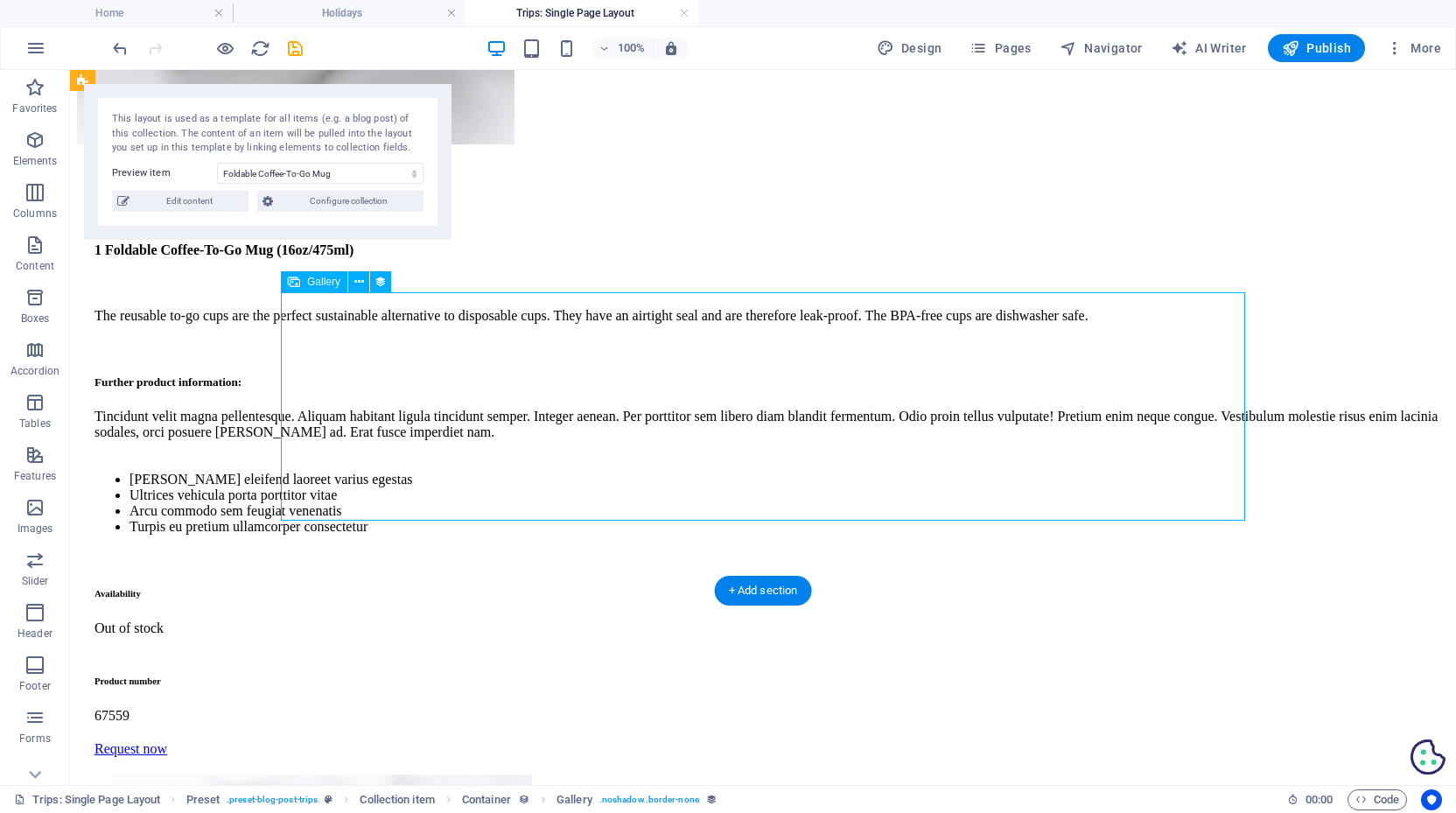
select select "%"
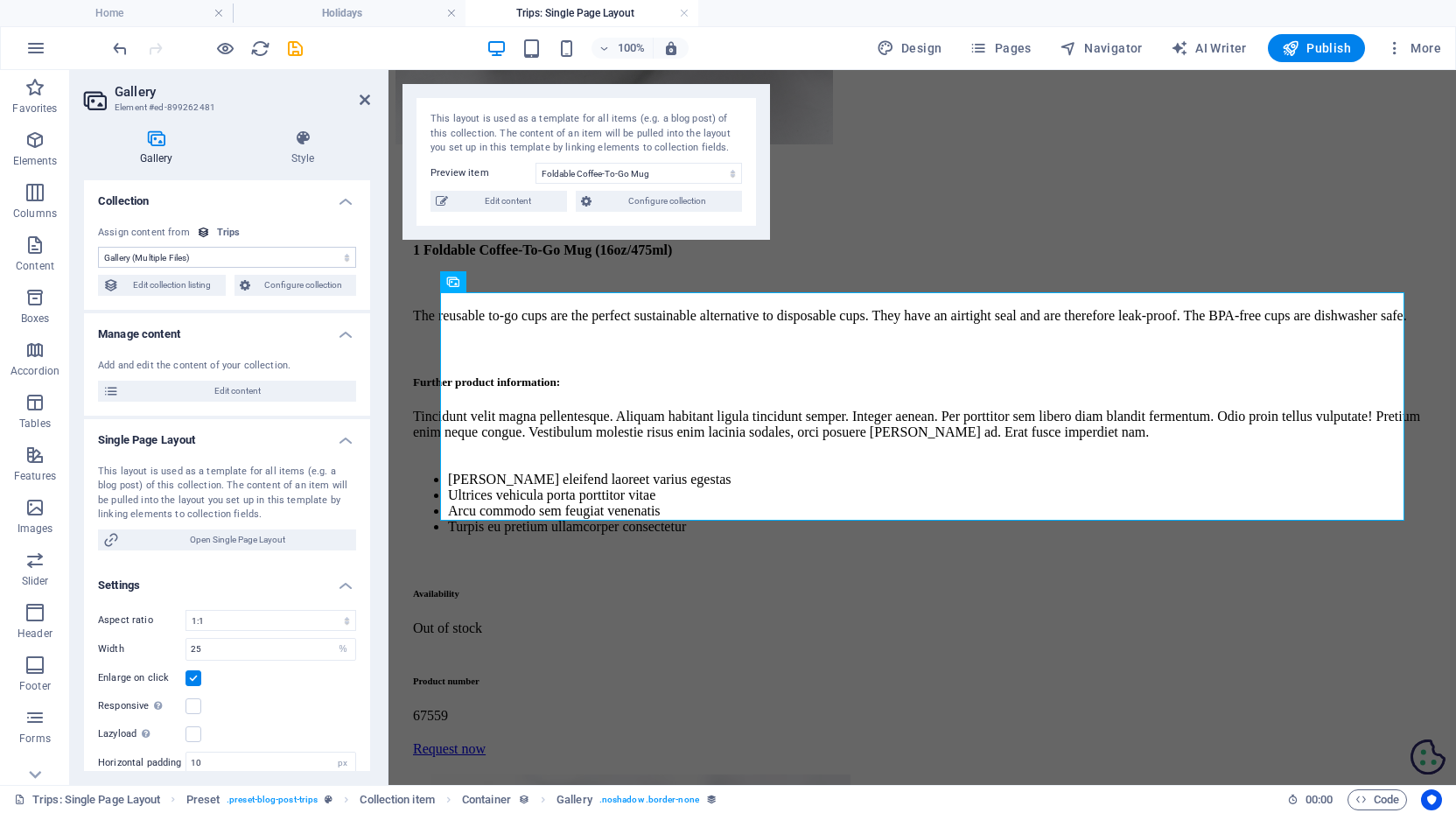
scroll to position [0, 0]
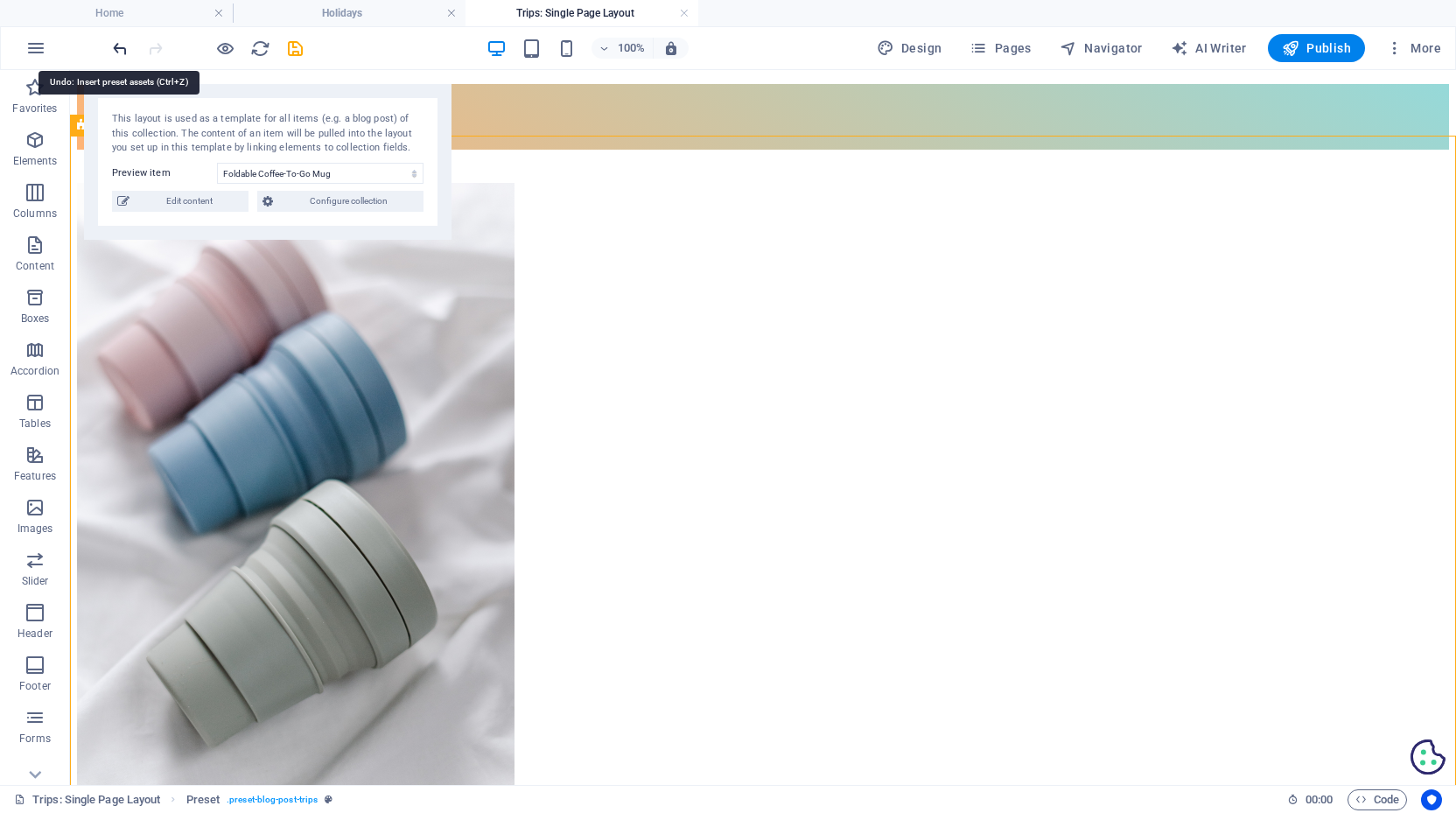
click at [118, 42] on icon "undo" at bounding box center [120, 49] width 20 height 20
click at [682, 9] on link at bounding box center [684, 13] width 11 height 17
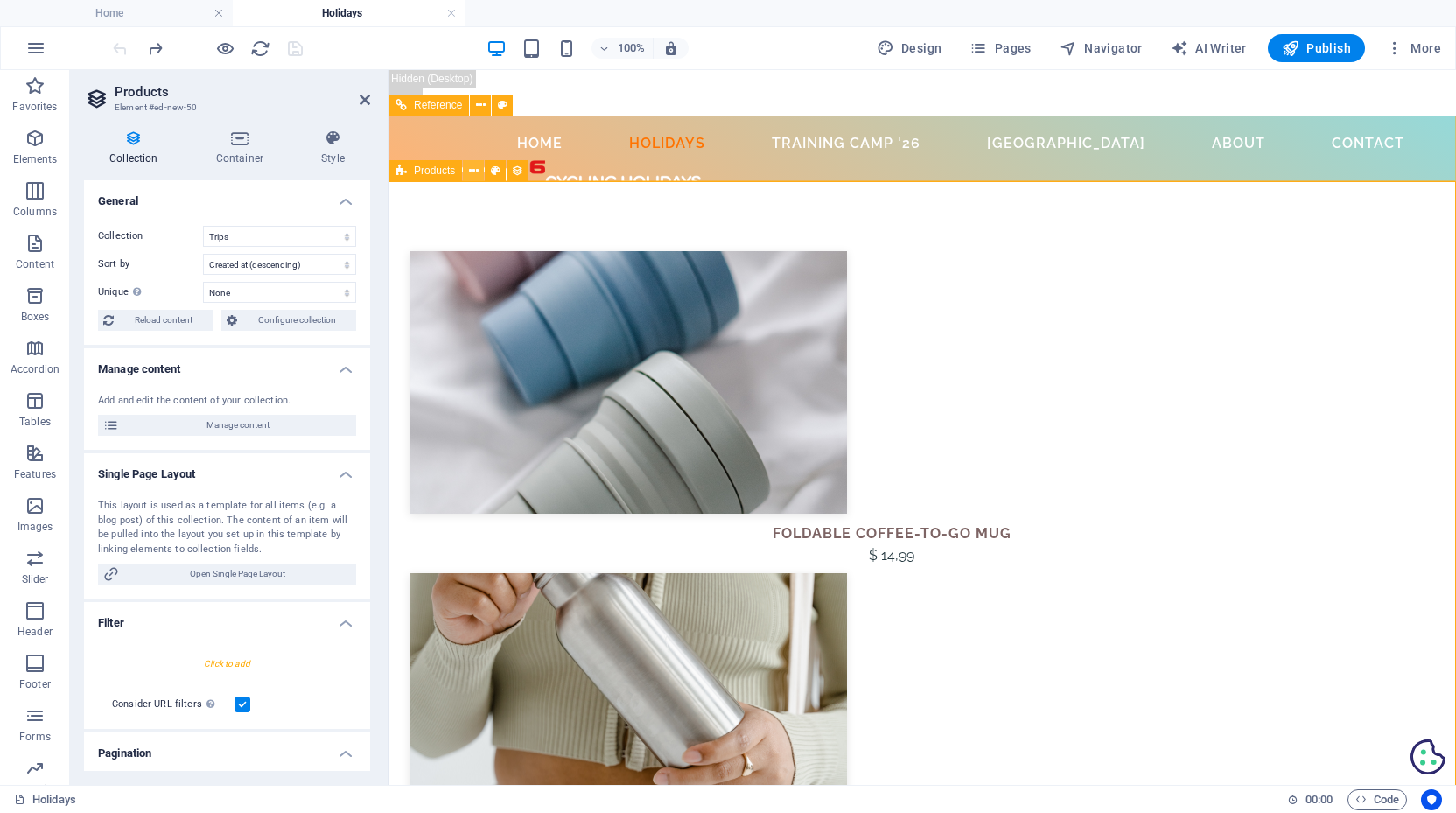
click at [474, 168] on icon at bounding box center [474, 171] width 10 height 19
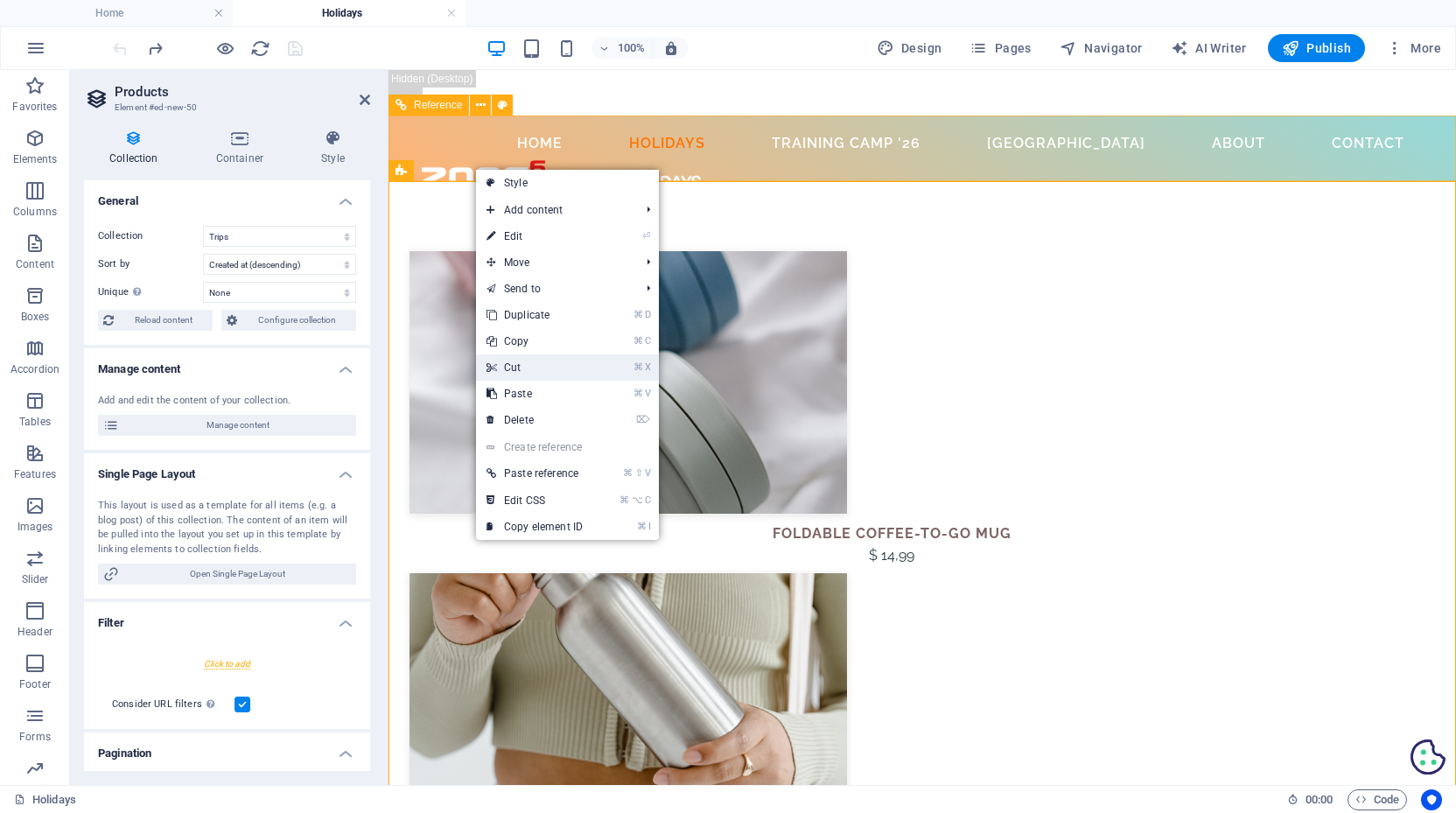
click at [495, 364] on icon at bounding box center [490, 367] width 9 height 27
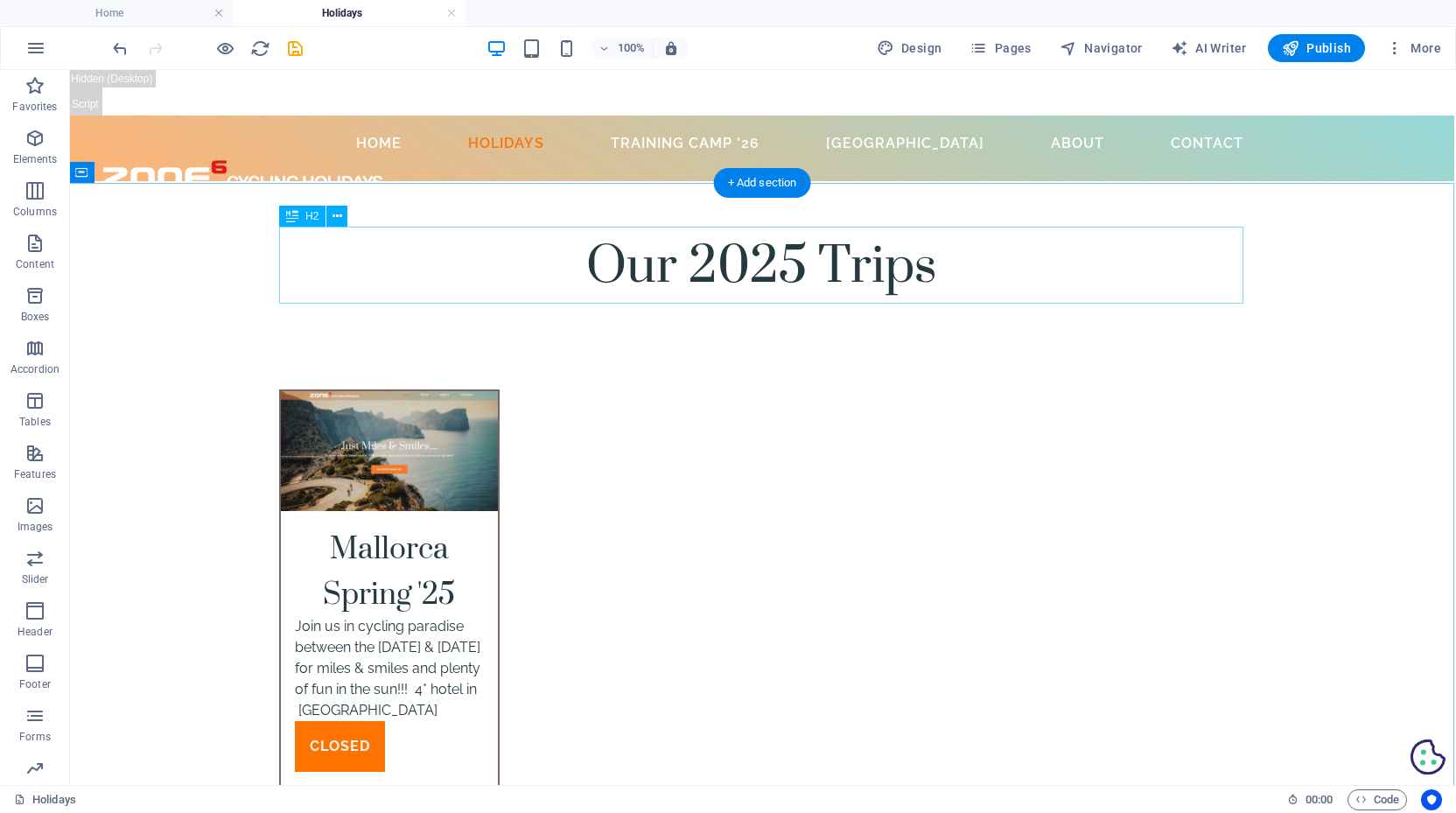
scroll to position [0, 2]
click at [1403, 43] on icon "button" at bounding box center [1395, 49] width 18 height 18
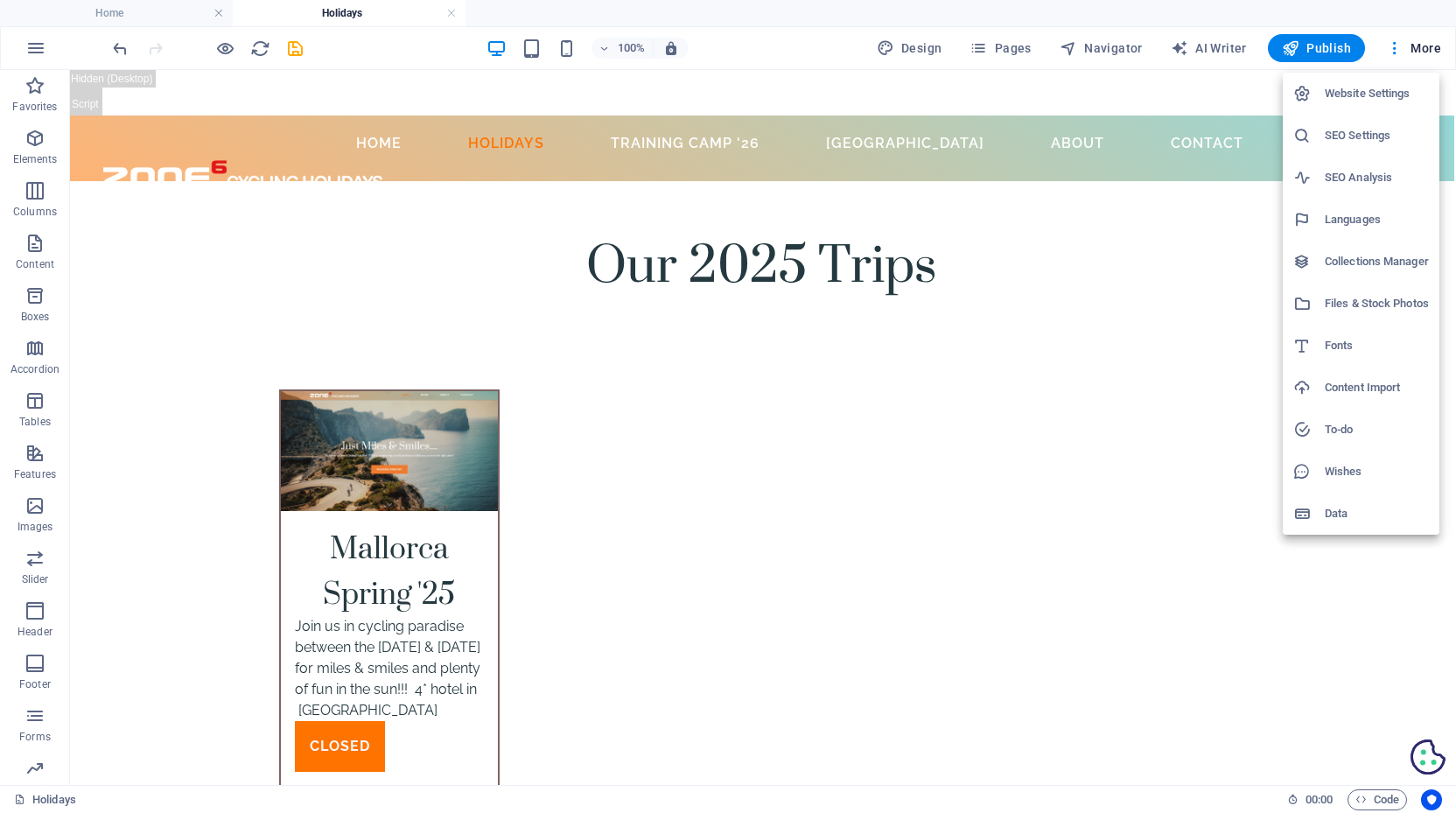
click at [1390, 266] on h6 "Collections Manager" at bounding box center [1376, 261] width 104 height 21
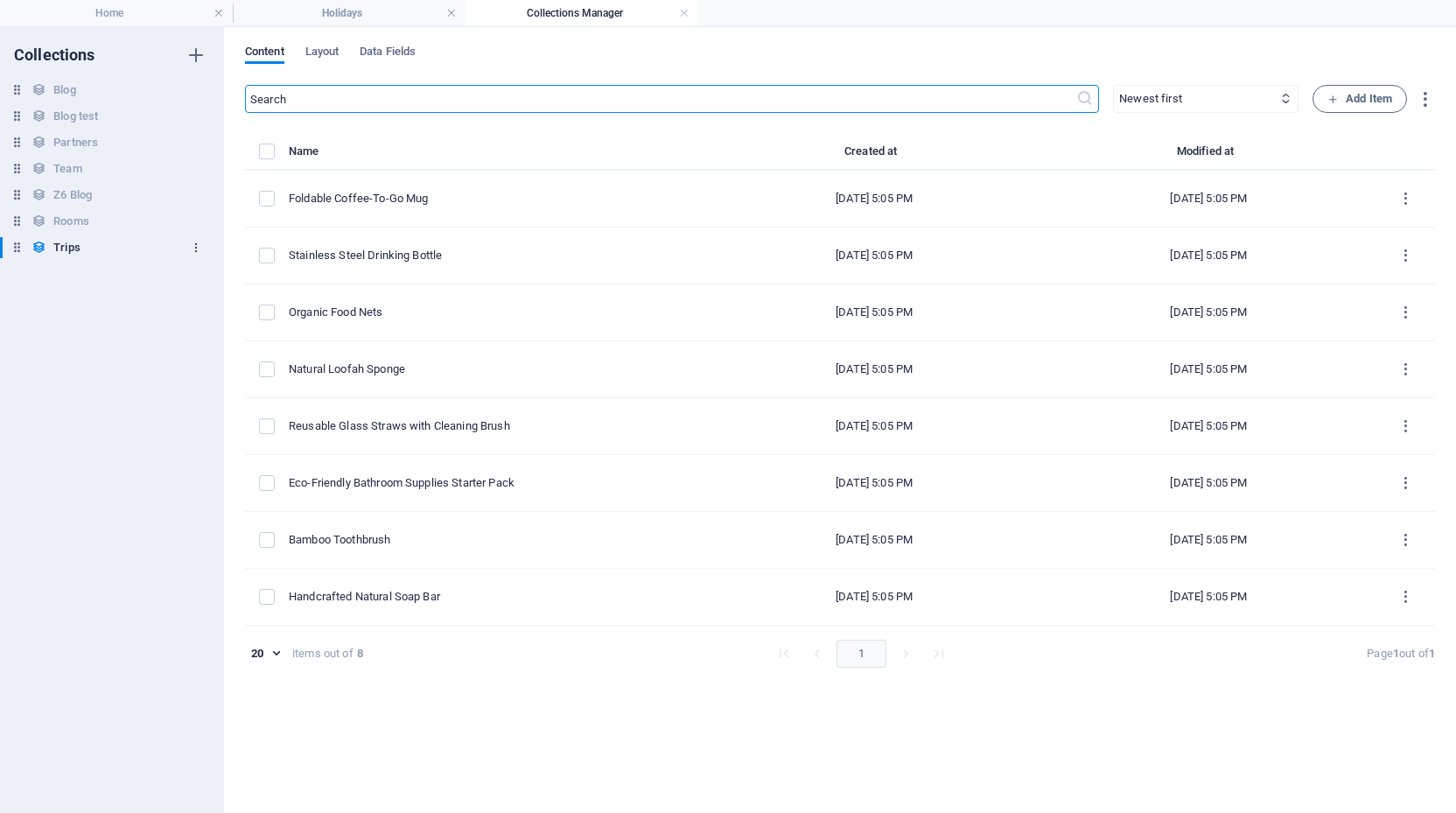
click at [194, 249] on icon "button" at bounding box center [196, 248] width 12 height 12
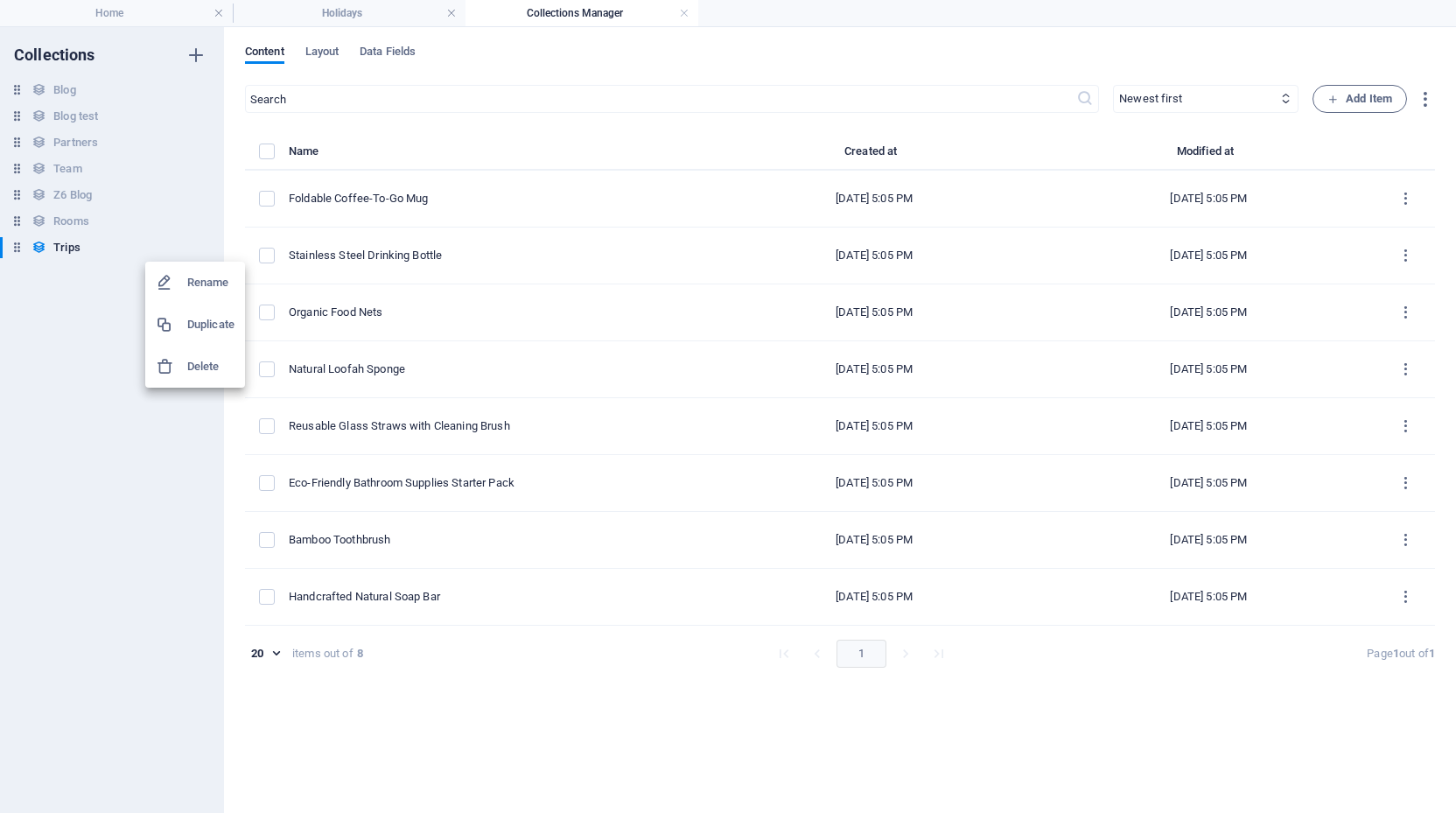
click at [198, 362] on h6 "Delete" at bounding box center [211, 366] width 48 height 21
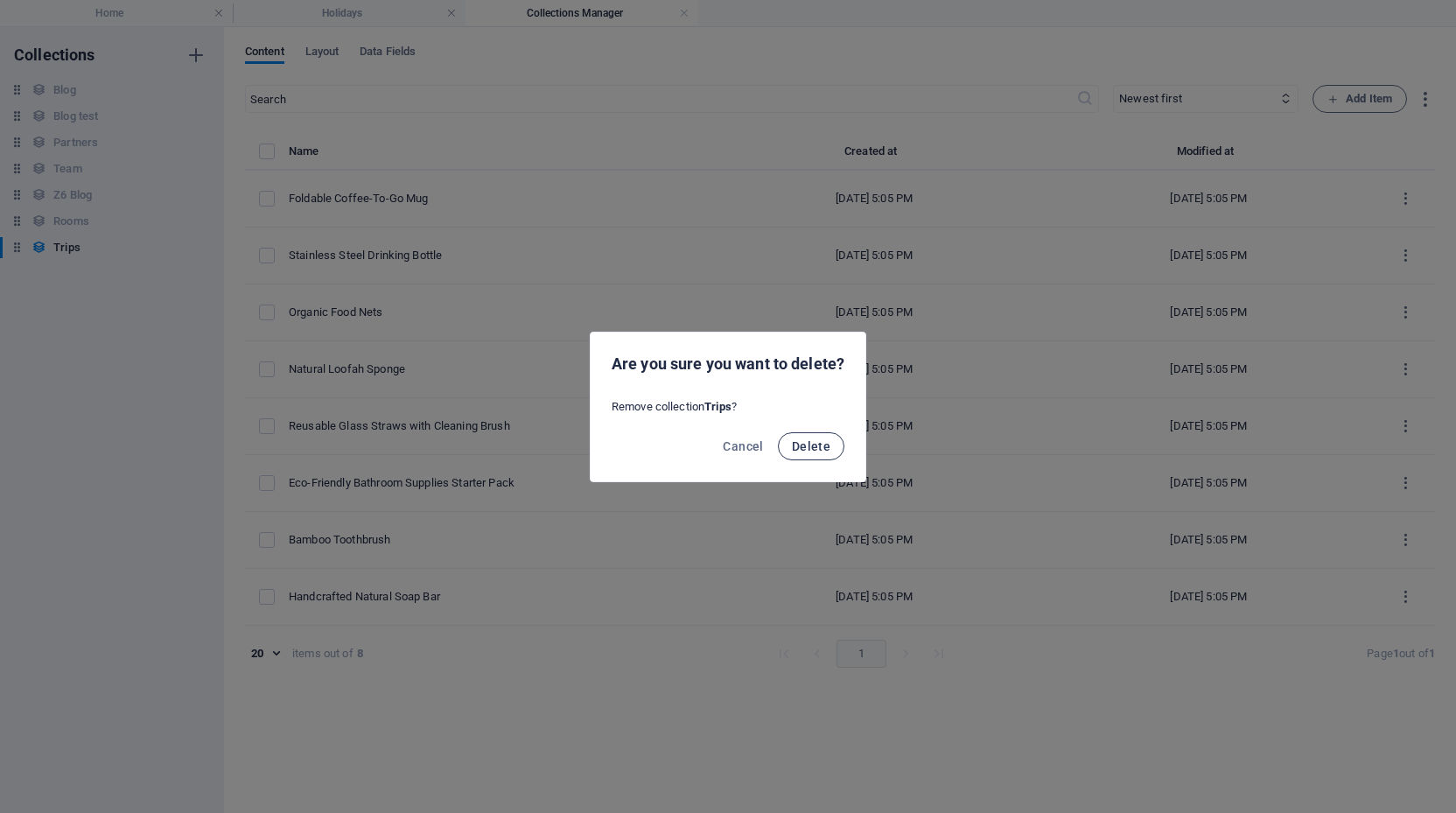
click at [810, 441] on span "Delete" at bounding box center [811, 447] width 39 height 14
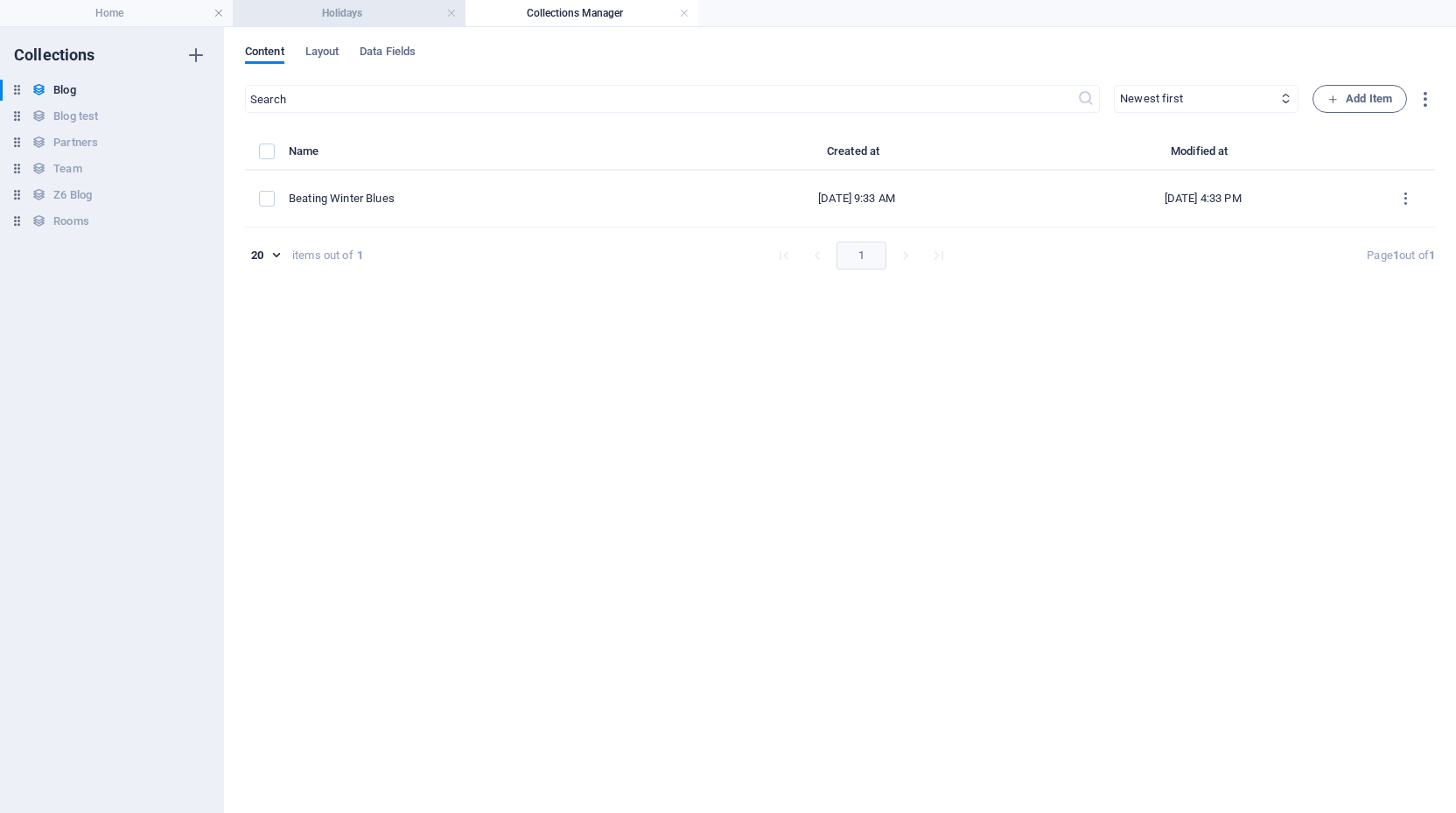
click at [320, 10] on h4 "Holidays" at bounding box center [348, 13] width 233 height 19
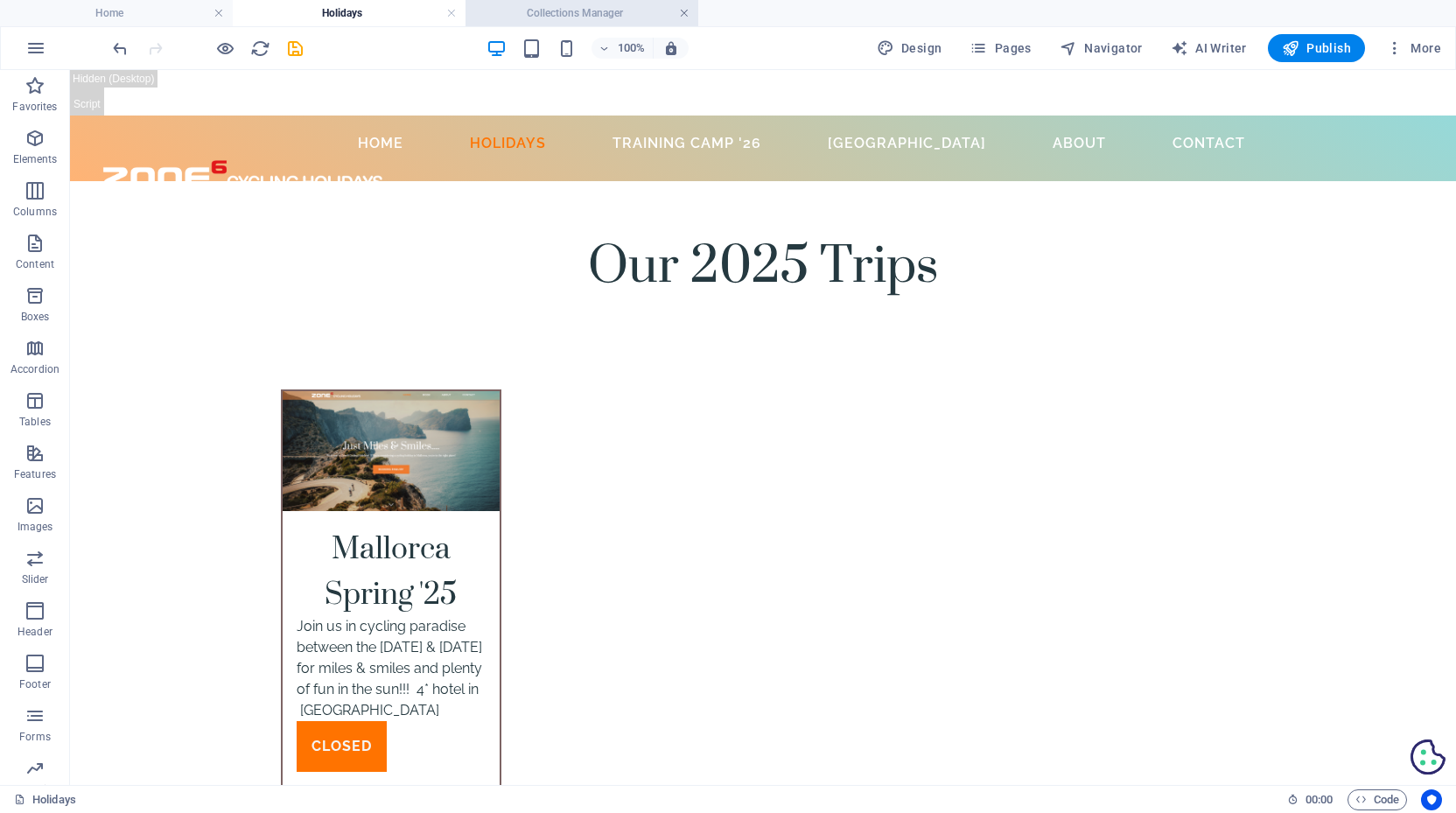
click at [679, 10] on link at bounding box center [684, 13] width 11 height 17
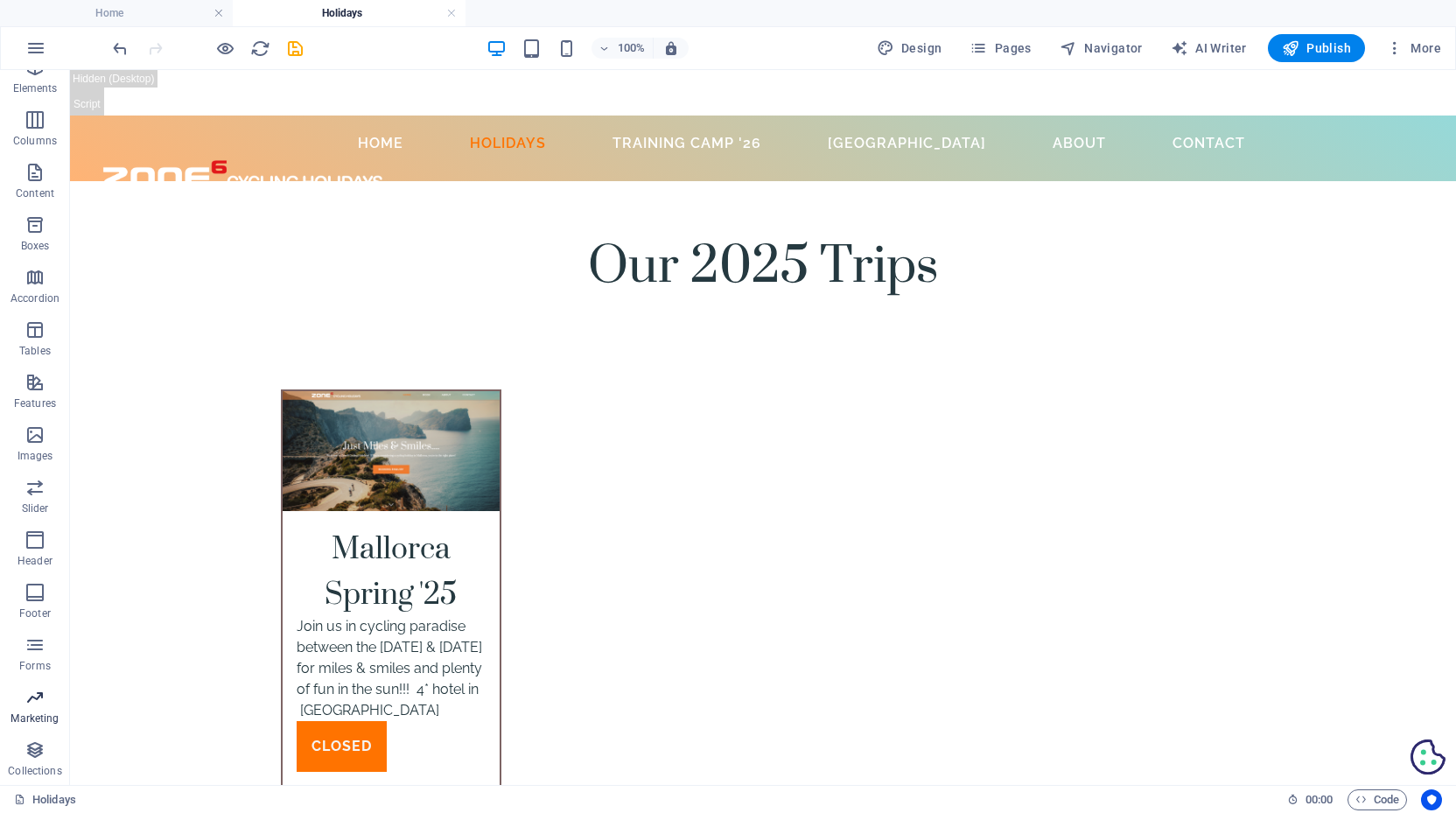
scroll to position [72, 0]
click at [36, 749] on icon "button" at bounding box center [35, 750] width 21 height 21
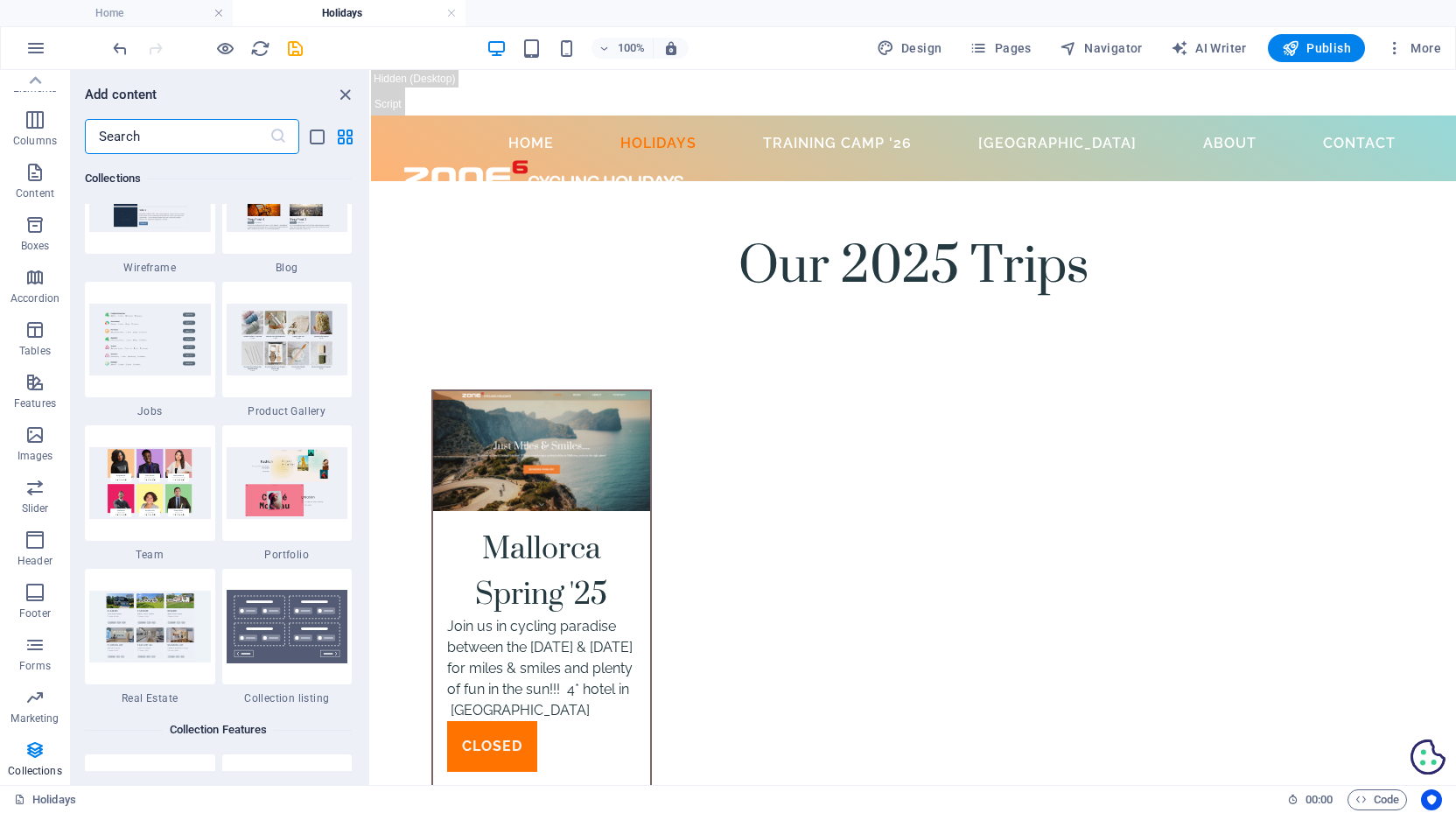
scroll to position [16143, 0]
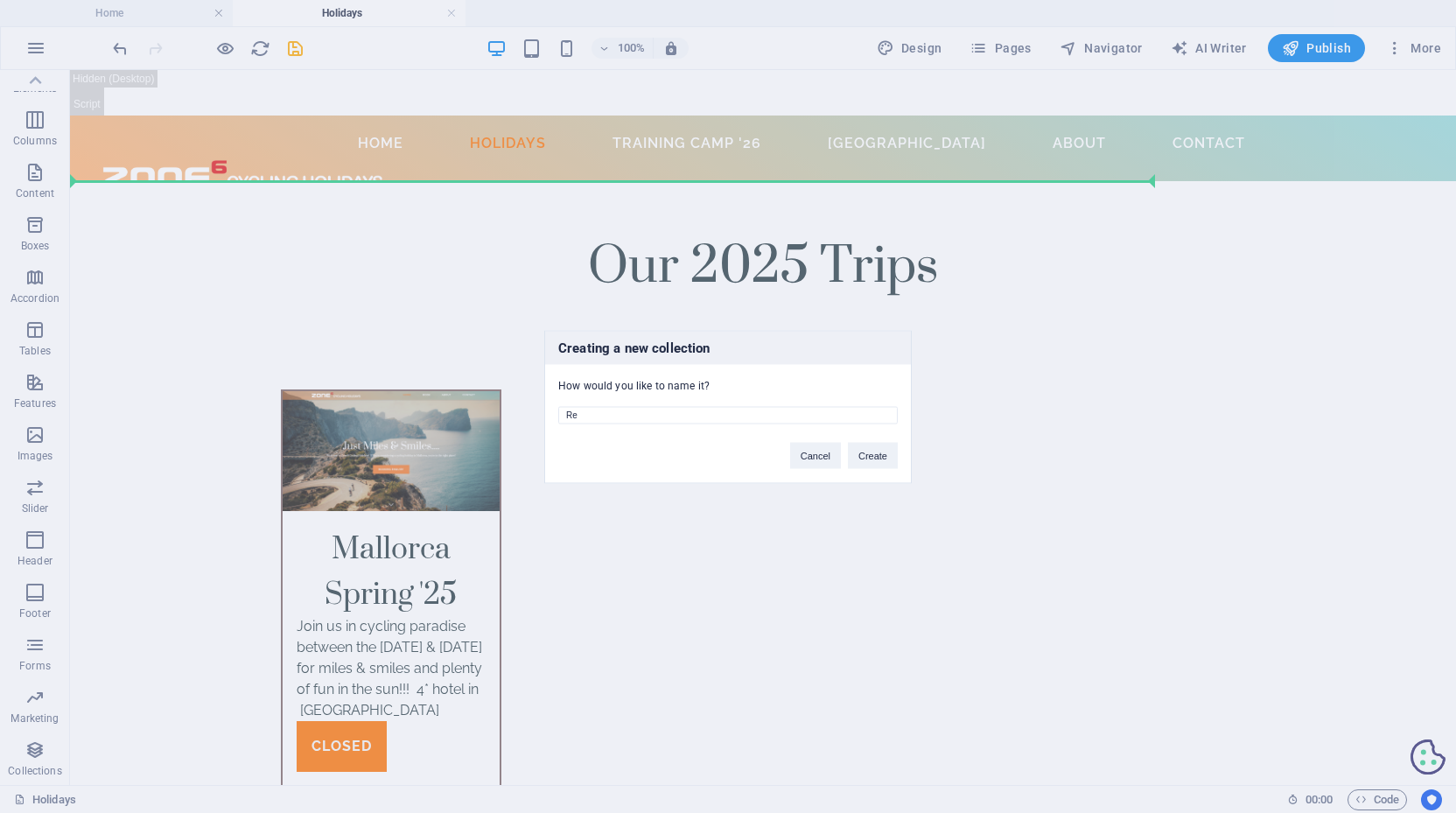
type input "R"
type input "Trips"
click at [879, 456] on button "Create" at bounding box center [872, 455] width 49 height 27
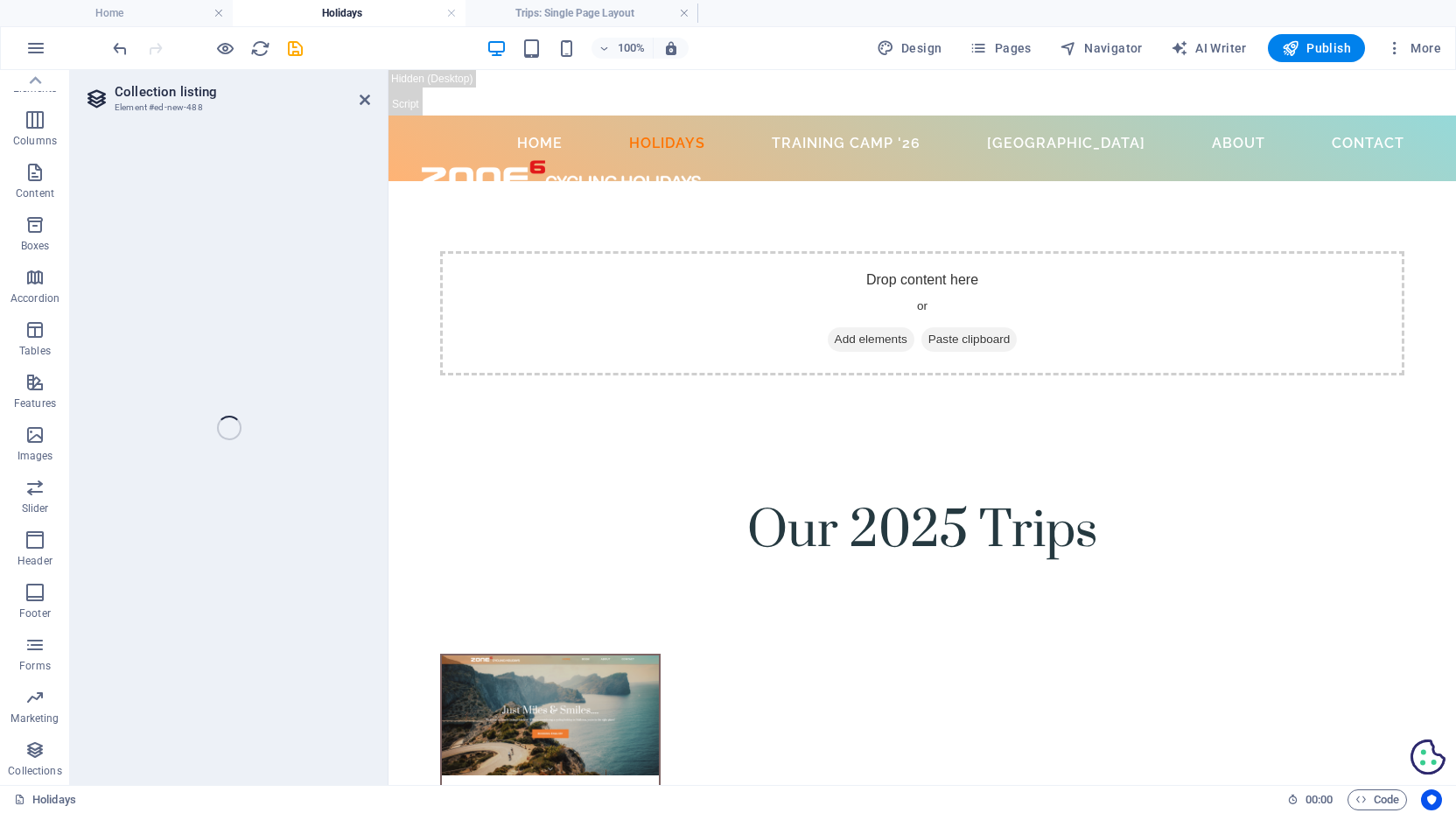
select select "68b70b1ab526e6cb170d7d66"
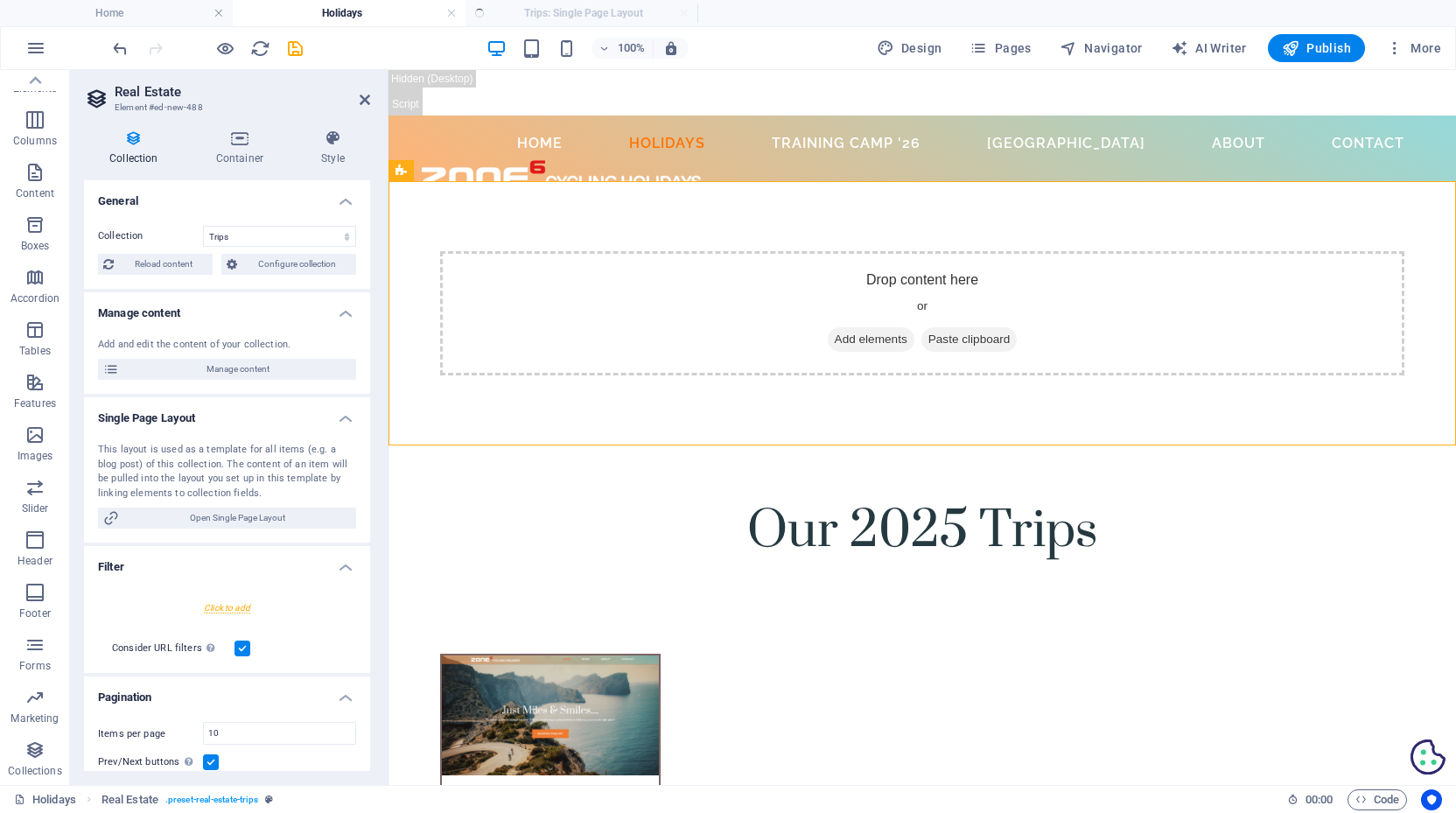
select select "createdAt_DESC"
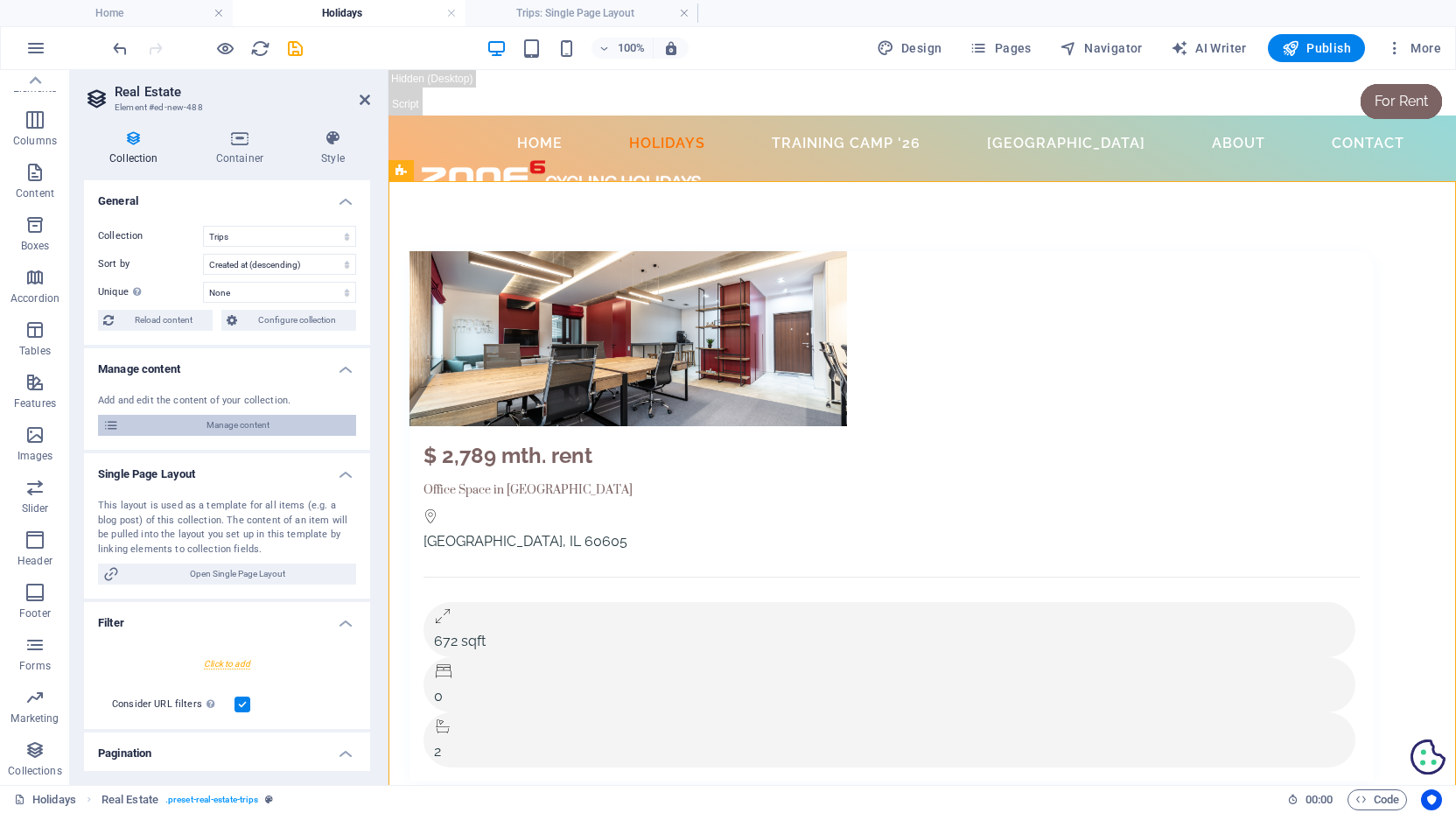
scroll to position [0, 0]
click at [237, 426] on span "Manage content" at bounding box center [238, 425] width 227 height 21
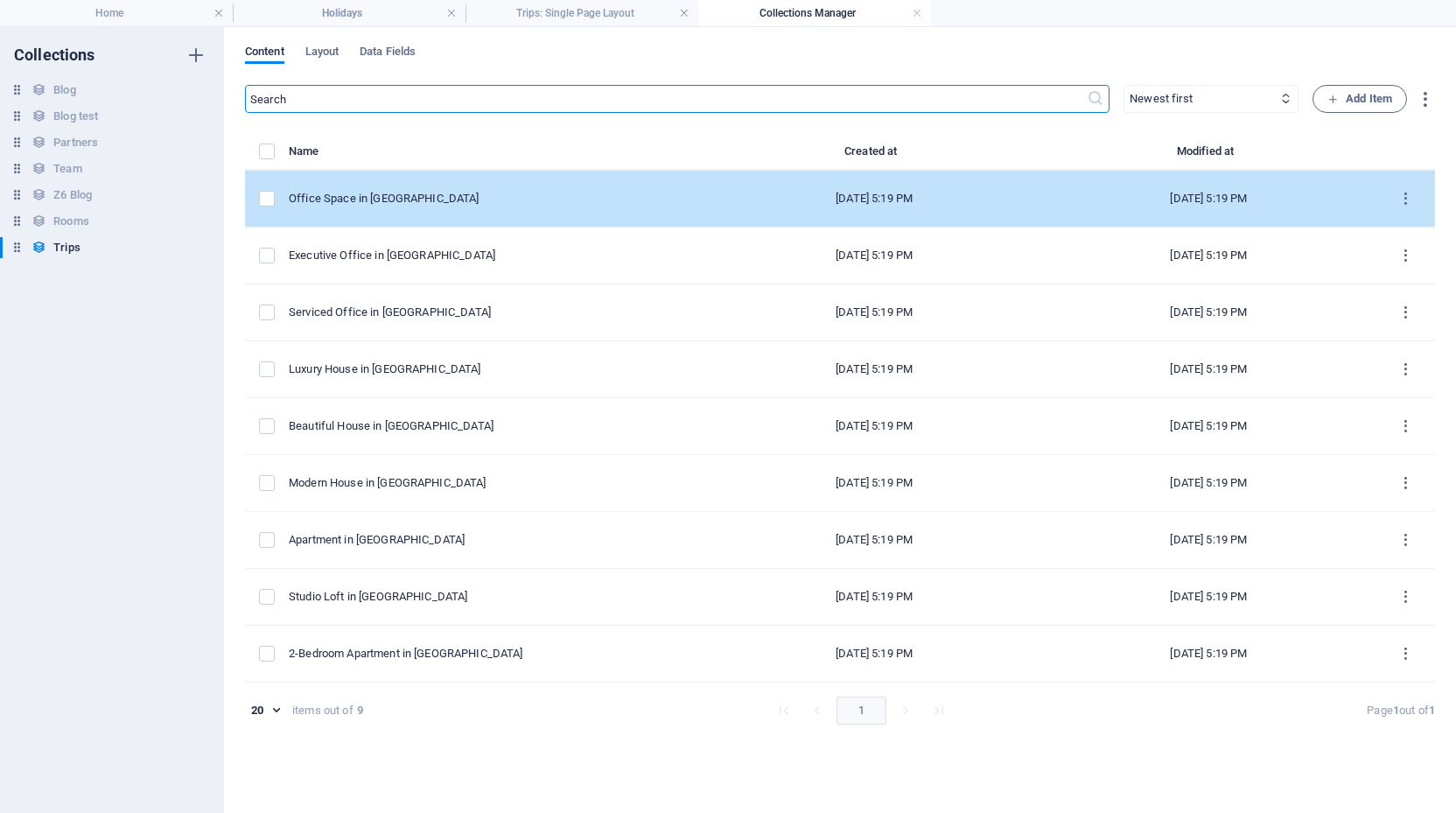
click at [413, 191] on div "Office Space in [GEOGRAPHIC_DATA]" at bounding box center [491, 199] width 404 height 16
select select "Office"
select select "For Rent"
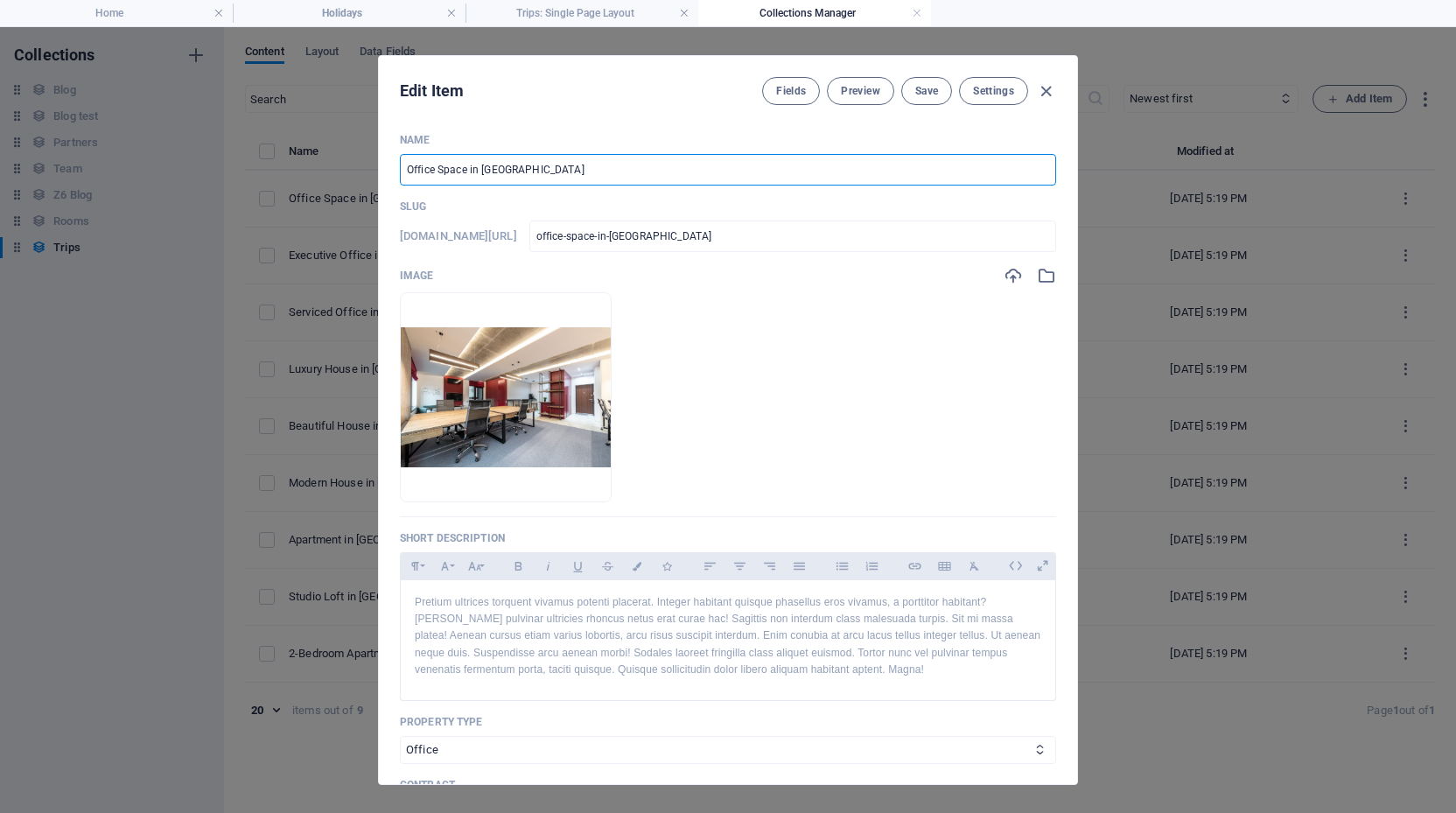
click at [524, 165] on input "Office Space in [GEOGRAPHIC_DATA]" at bounding box center [728, 170] width 656 height 32
click at [857, 89] on span "Preview" at bounding box center [859, 91] width 39 height 14
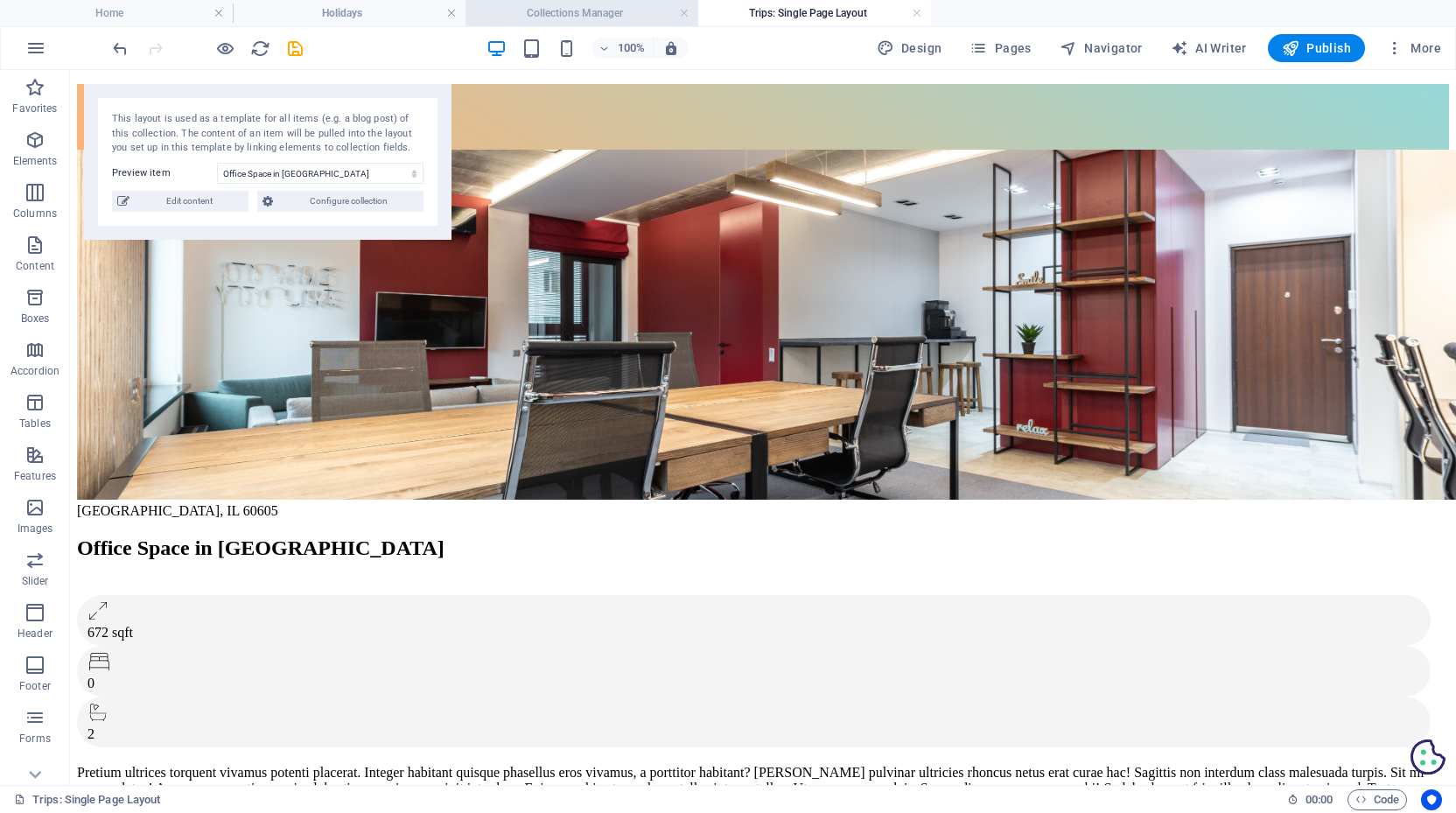
click at [589, 19] on h4 "Collections Manager" at bounding box center [581, 13] width 233 height 19
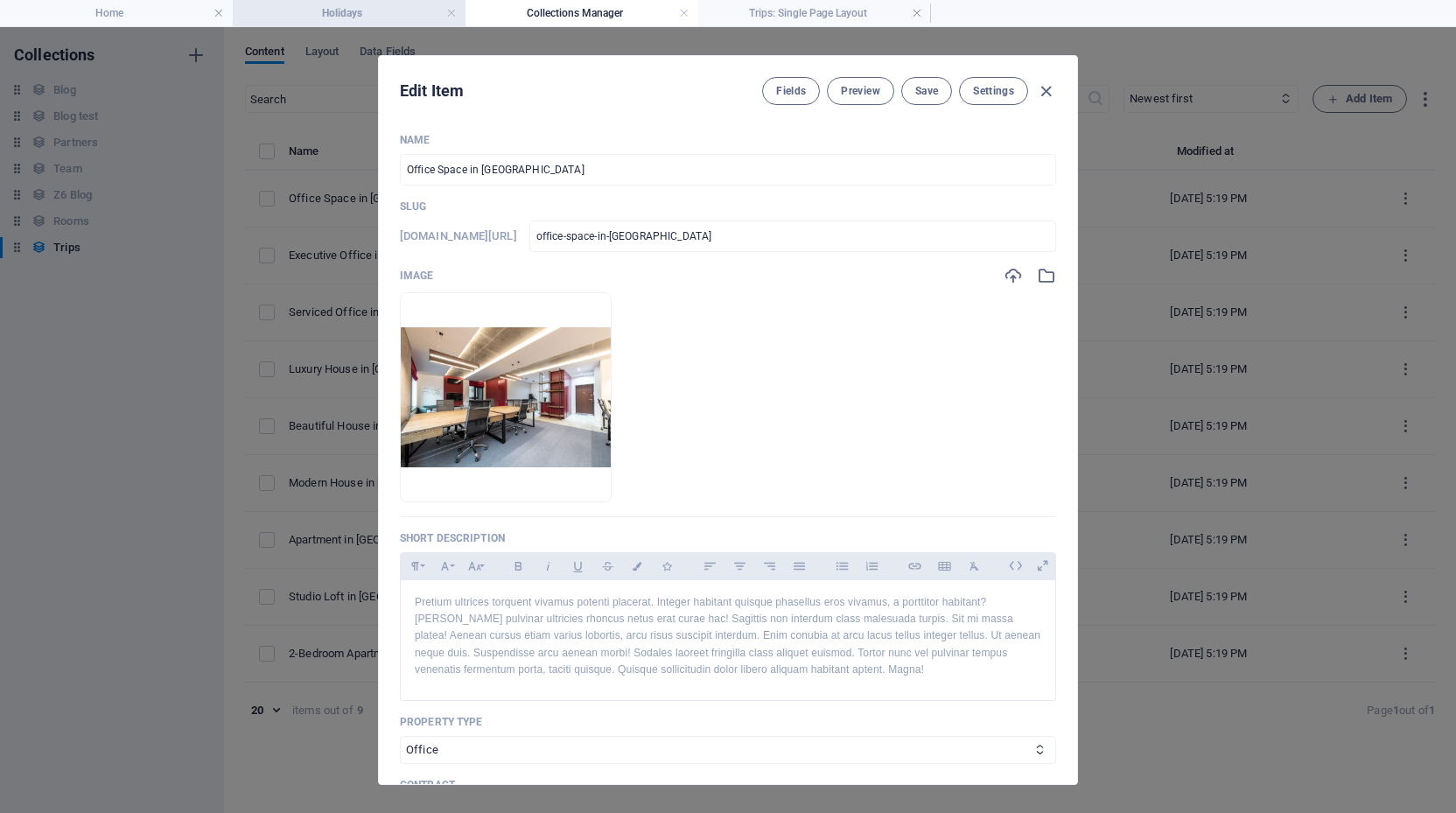
click at [324, 4] on h4 "Holidays" at bounding box center [348, 13] width 233 height 19
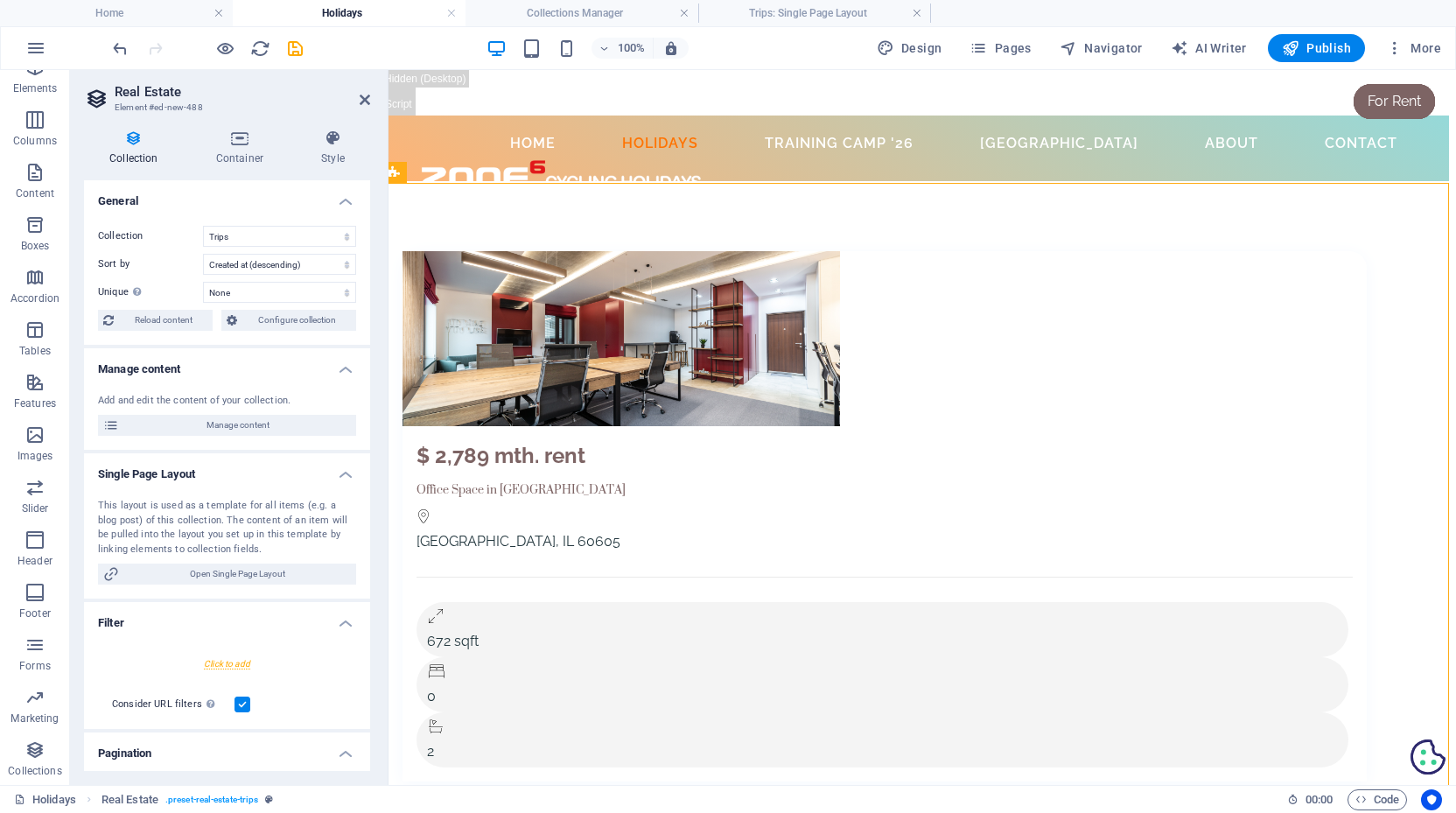
scroll to position [0, 7]
click at [820, 3] on li "Trips: Single Page Layout" at bounding box center [814, 13] width 233 height 27
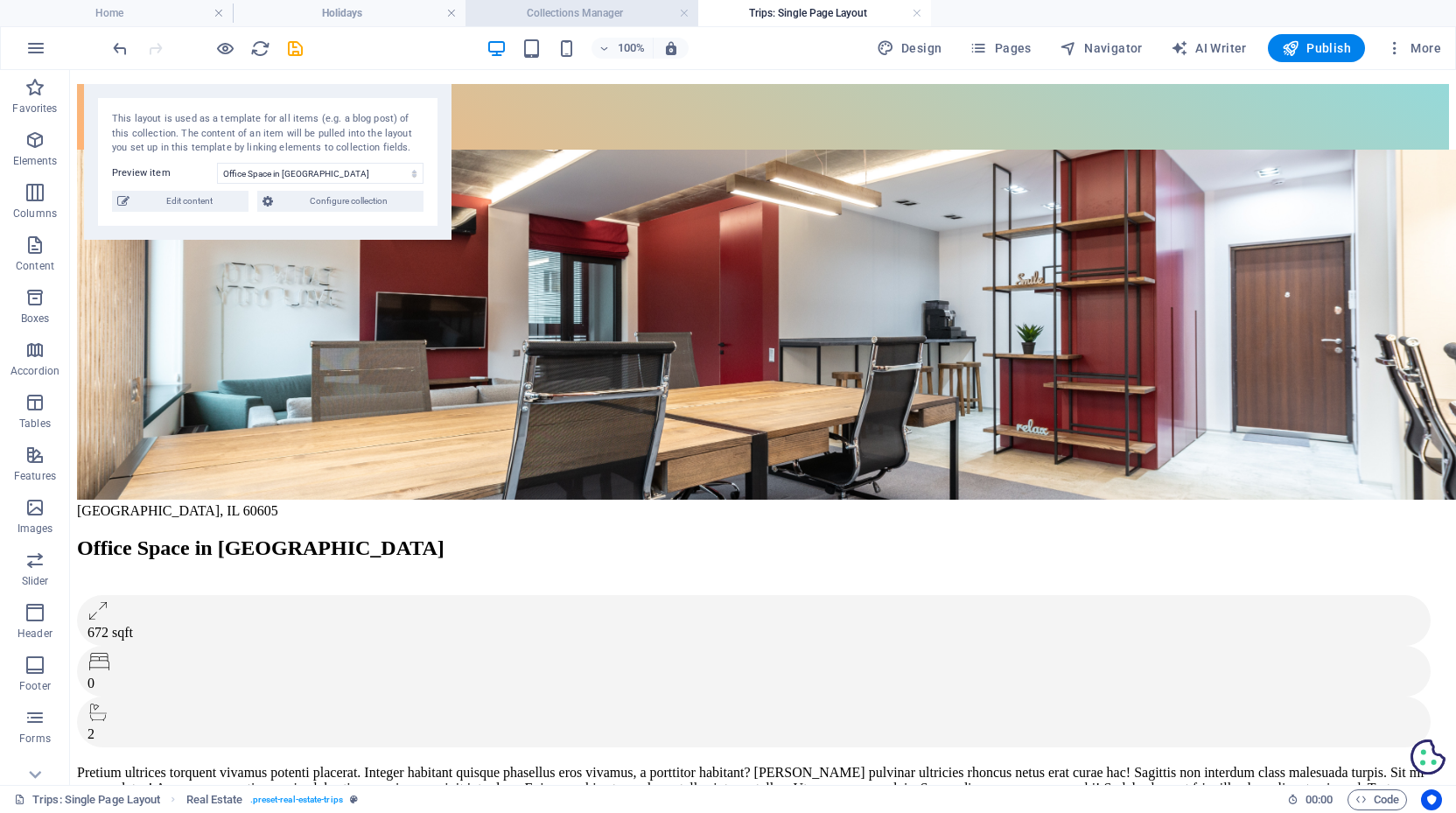
click at [599, 4] on h4 "Collections Manager" at bounding box center [581, 13] width 233 height 19
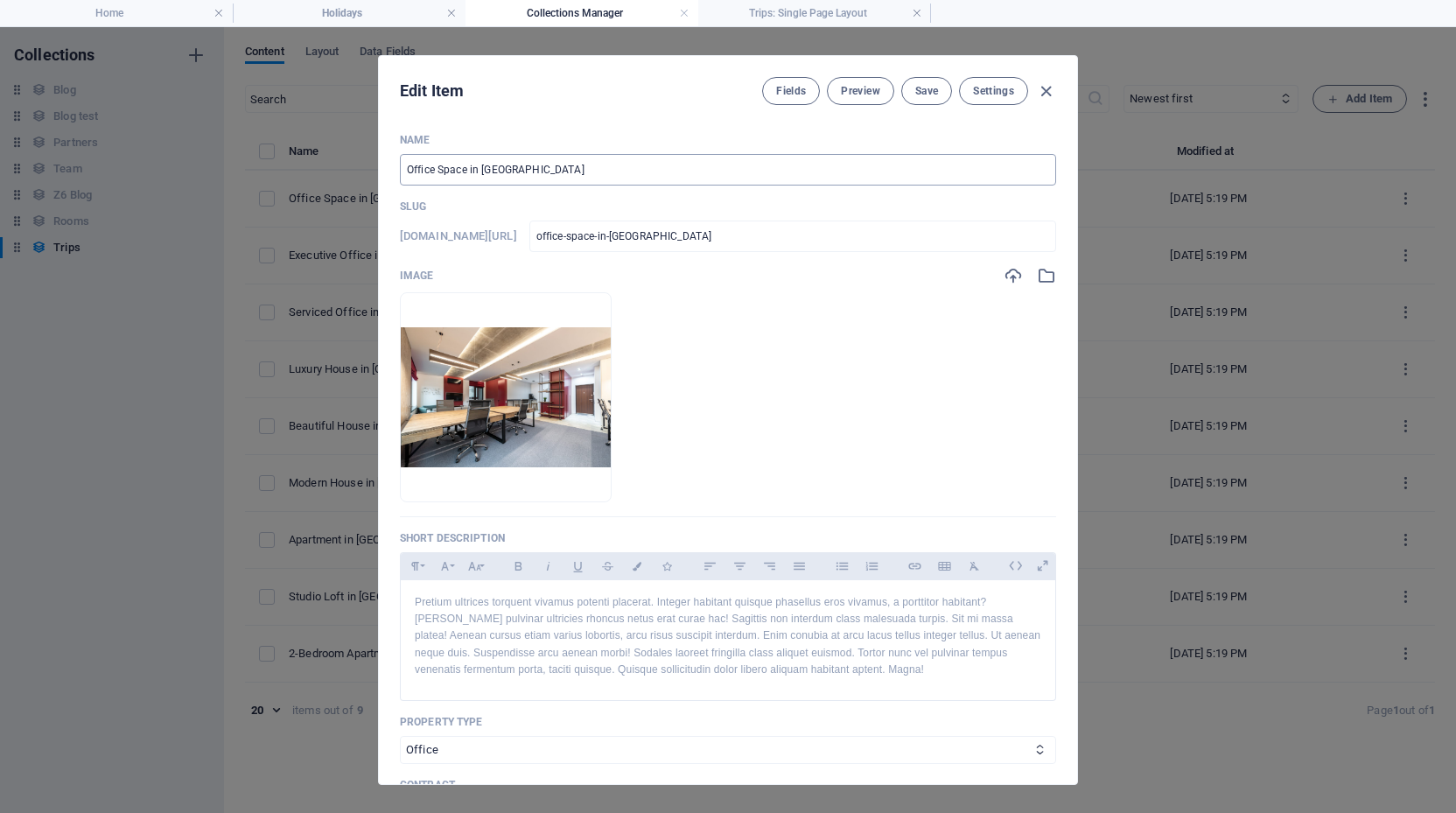
click at [518, 175] on input "Office Space in [GEOGRAPHIC_DATA]" at bounding box center [728, 170] width 656 height 32
type input "R"
type input "r"
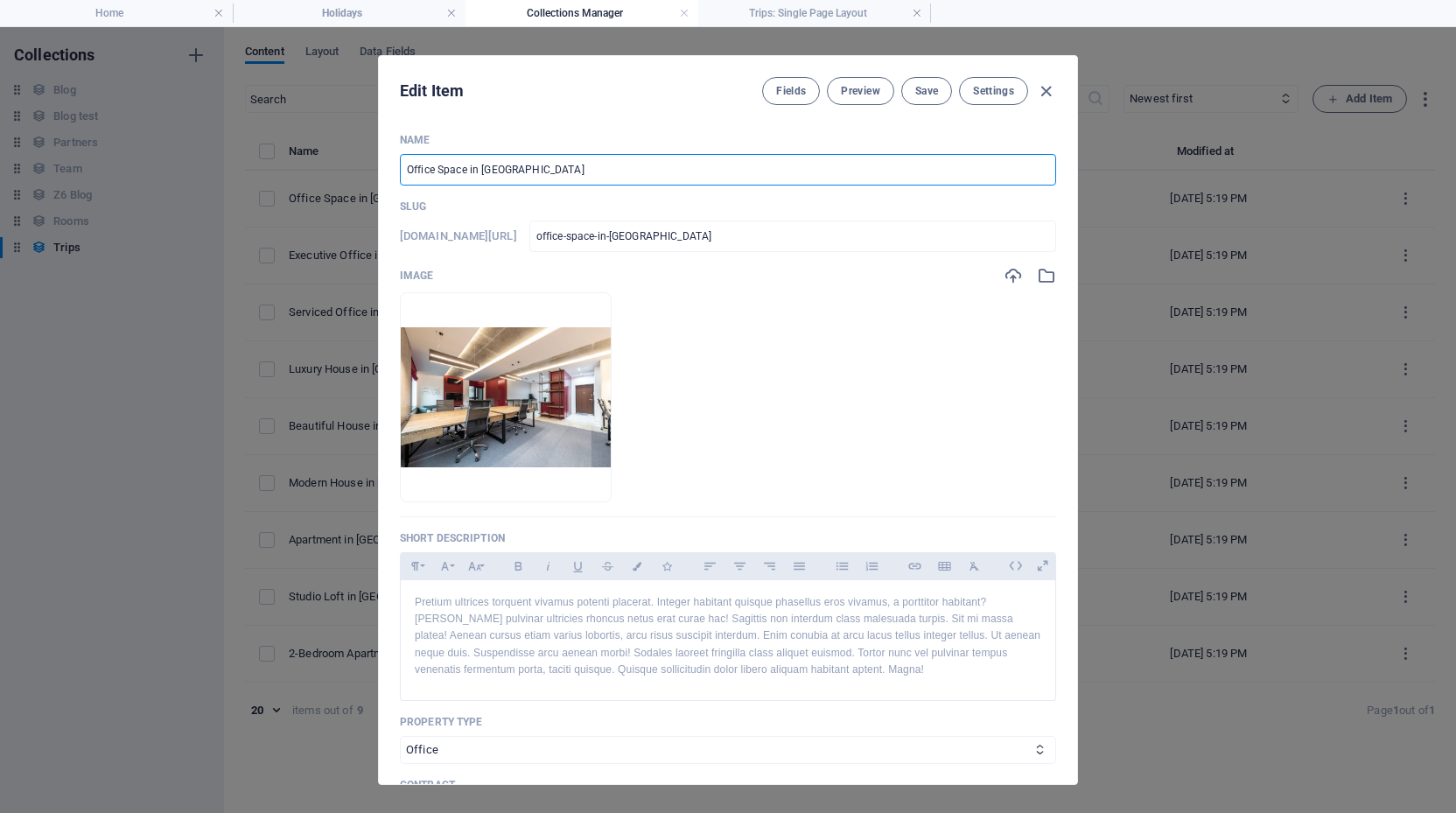
type input "r"
type input "Ra"
type input "ra"
type input "Rai"
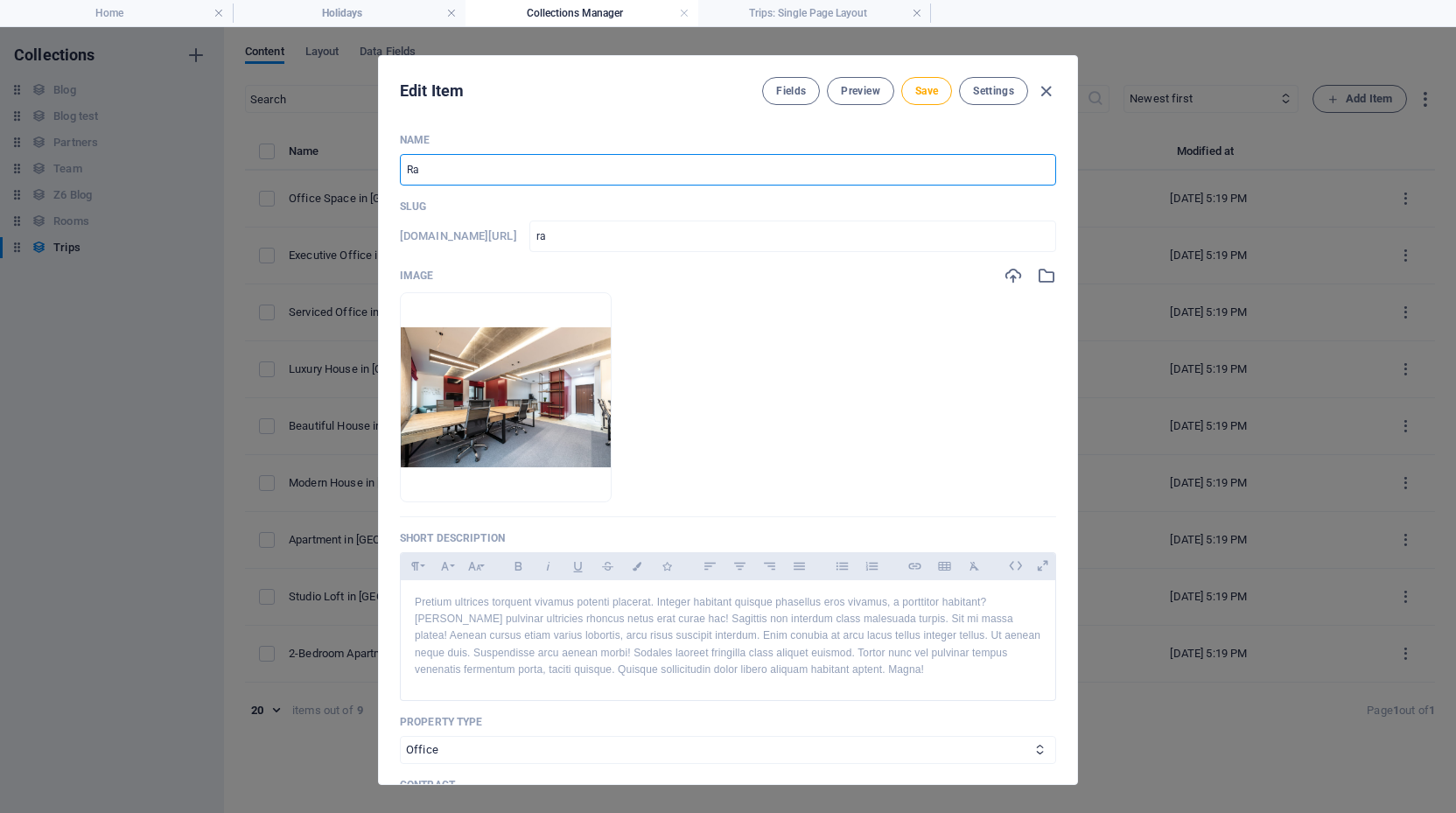
type input "rai"
type input "Raid"
type input "raid"
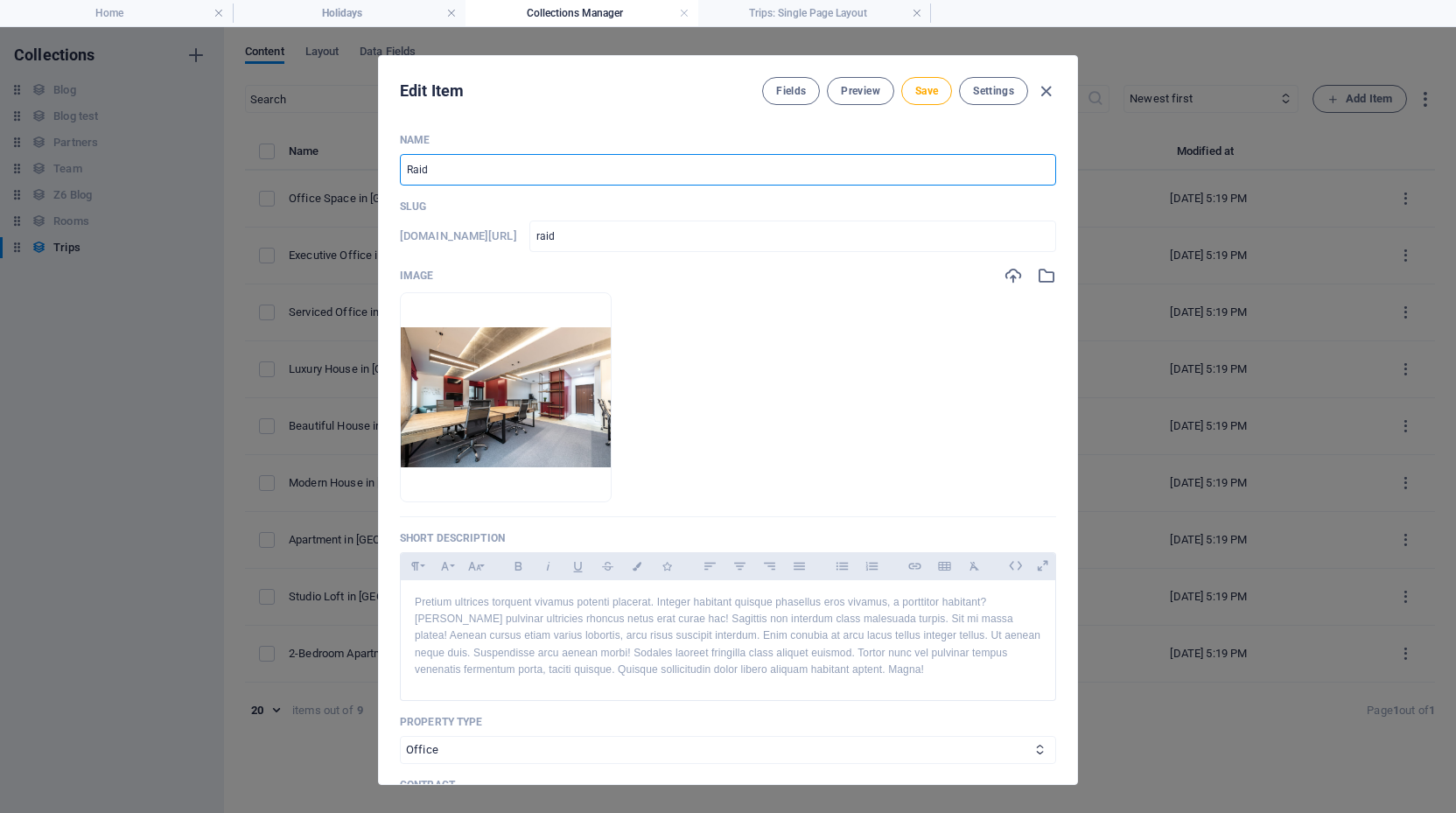
type input "Rai"
type input "rai"
type input "Ra"
type input "ra"
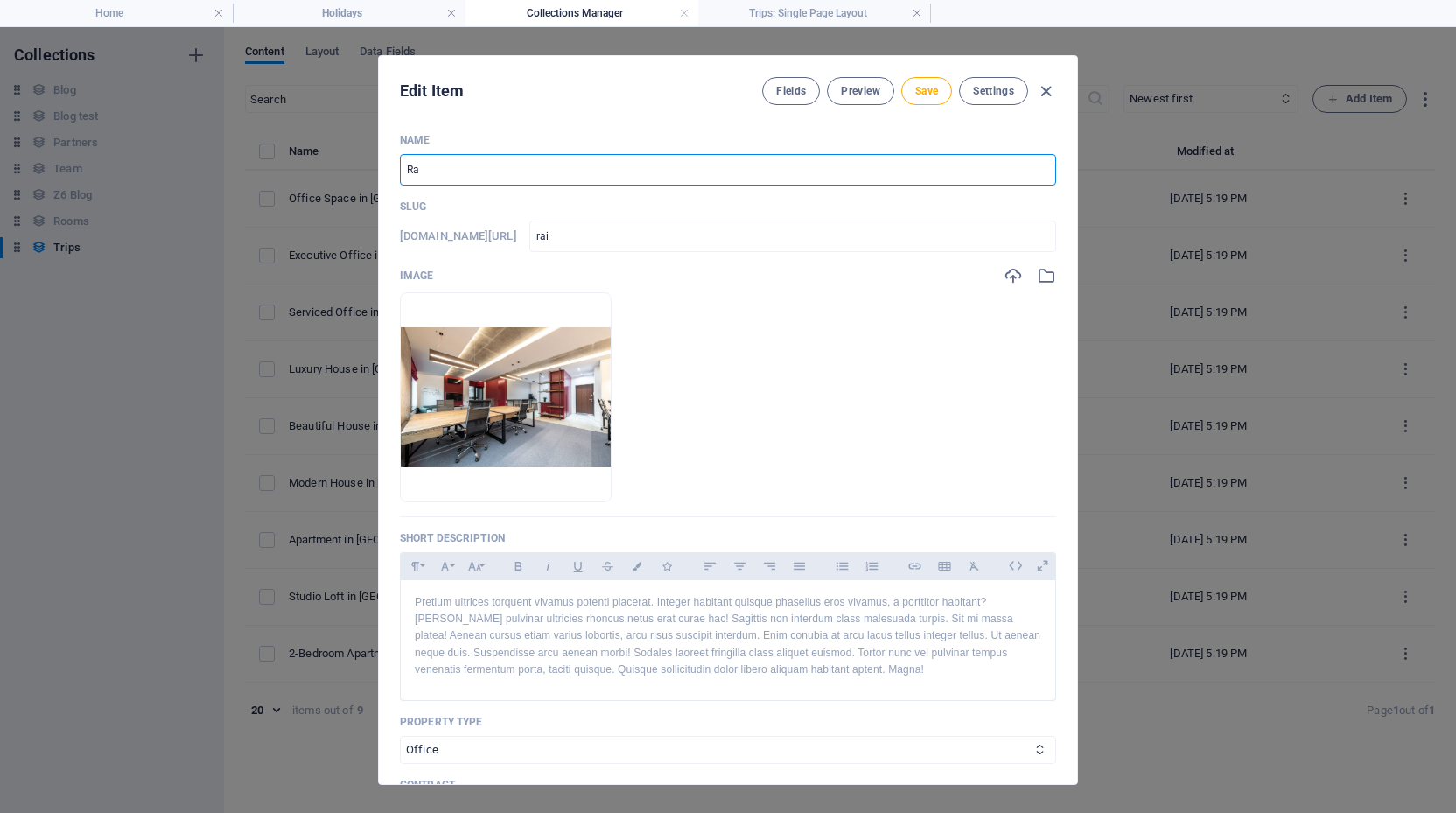
type input "ra"
type input "R"
type input "r"
type input "F"
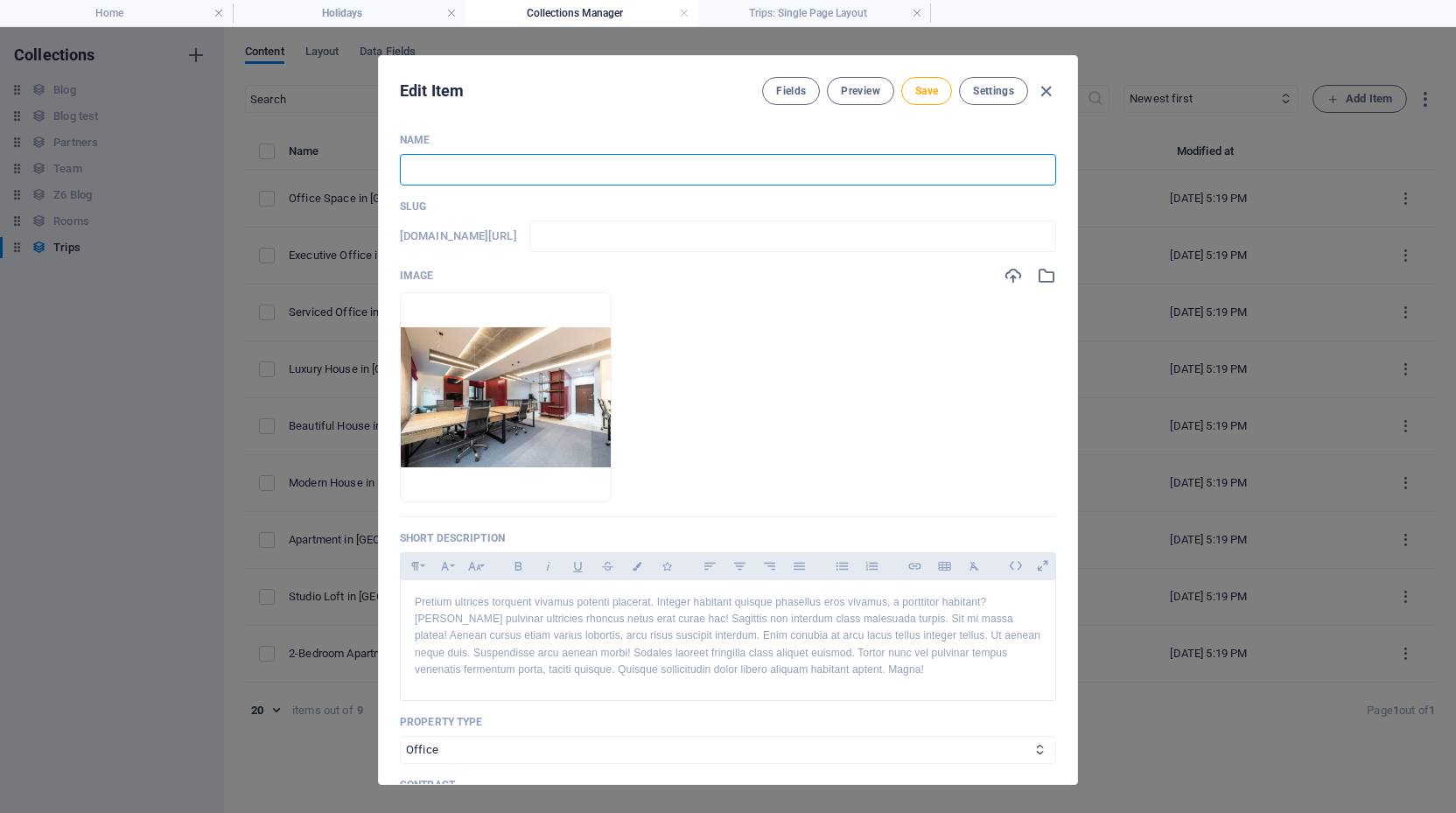
type input "f"
type input "Fr"
type input "fr"
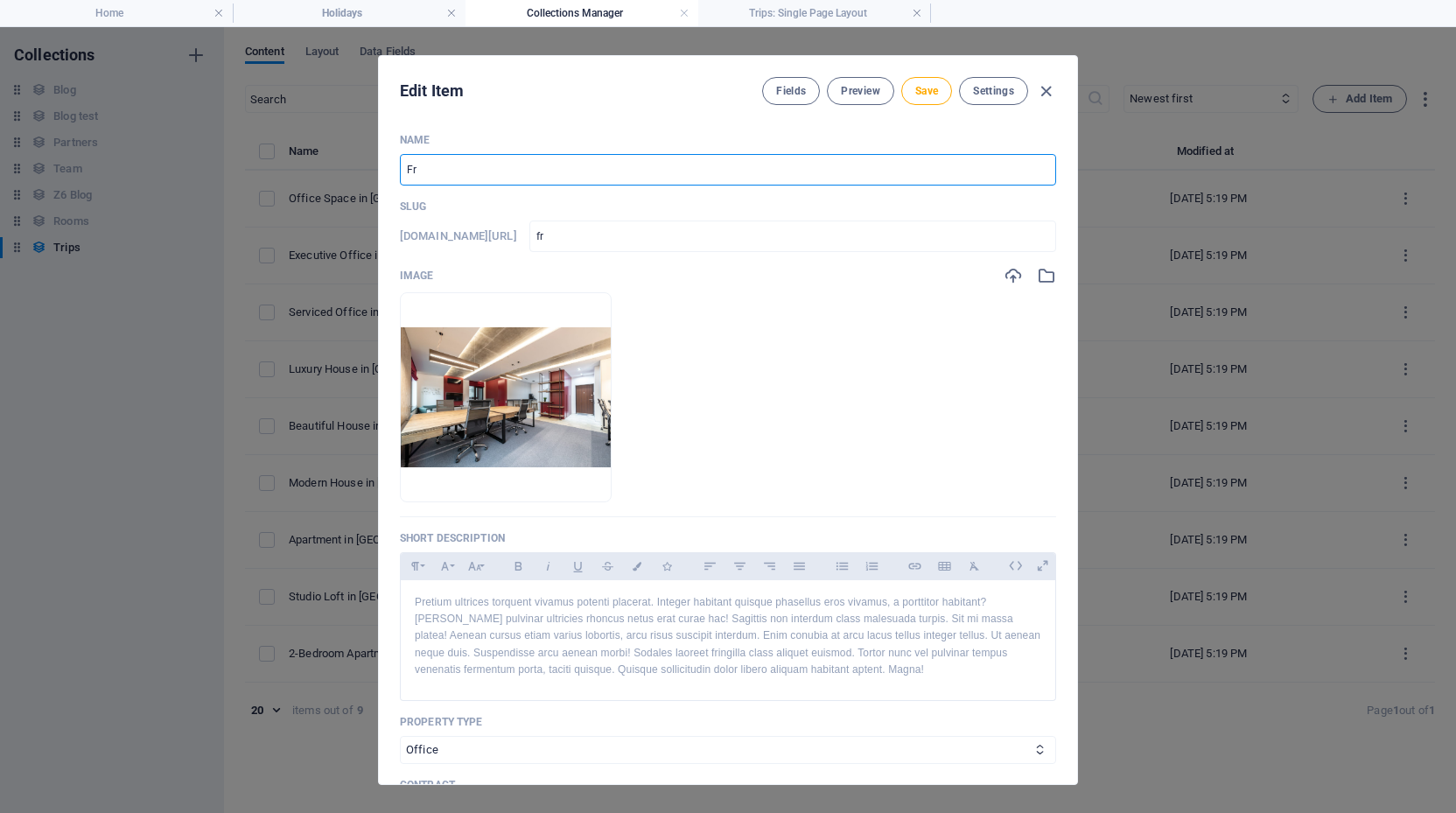
type input "Fre"
type input "fre"
type input "Fren"
type input "fren"
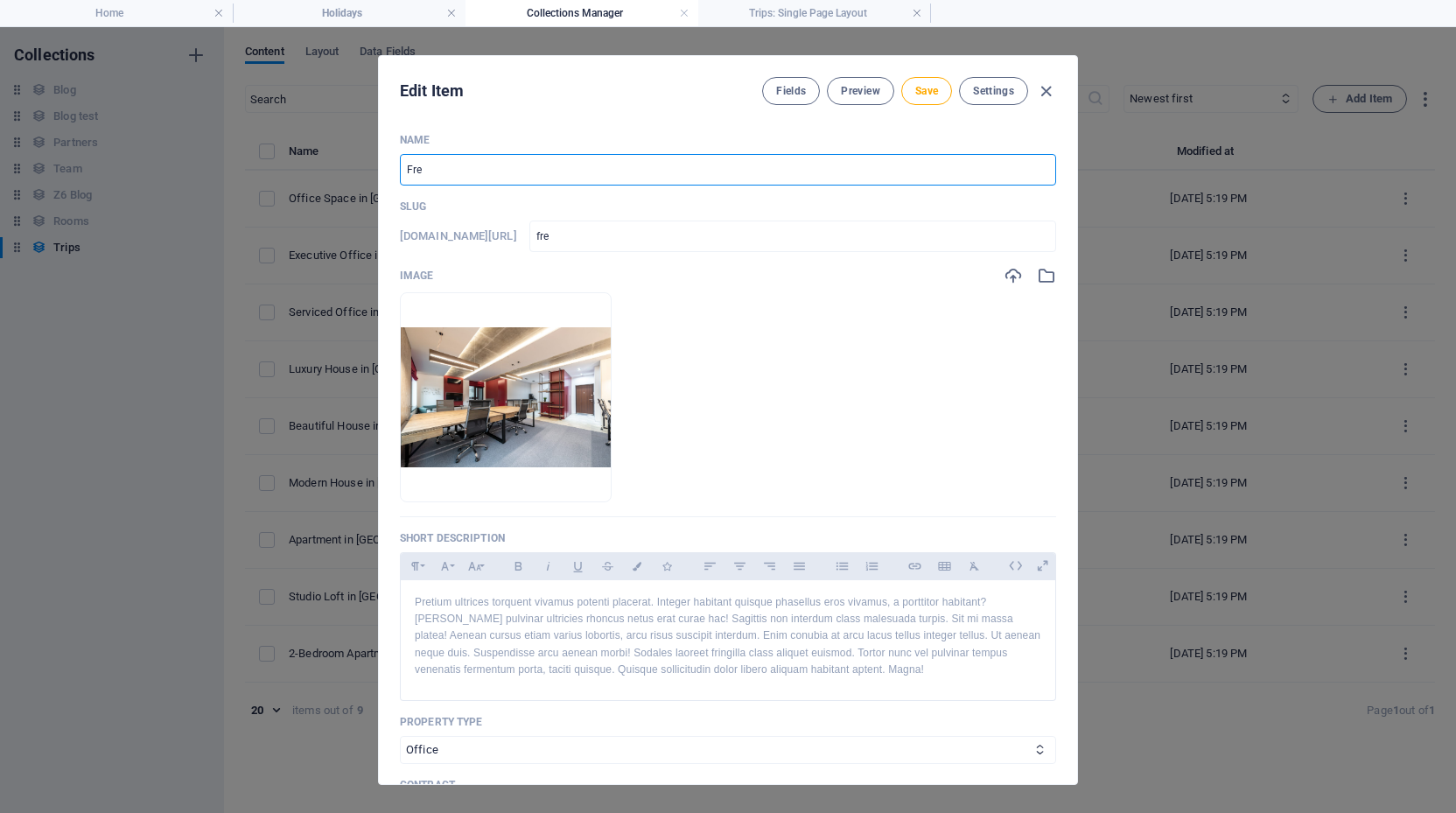
type input "fren"
type input "Frenc"
type input "frenc"
type input "French"
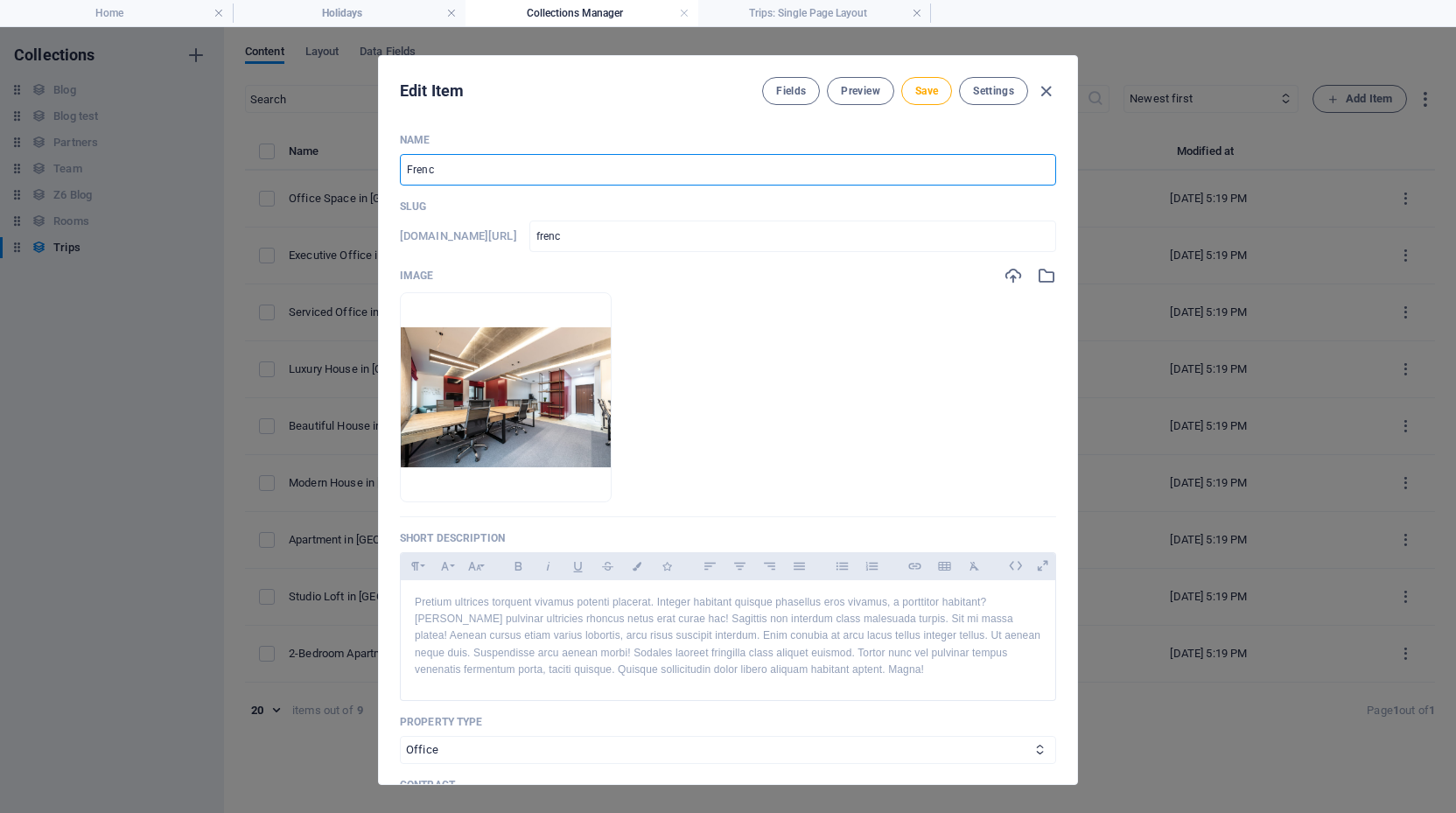
type input "french"
type input "French P"
type input "french-p"
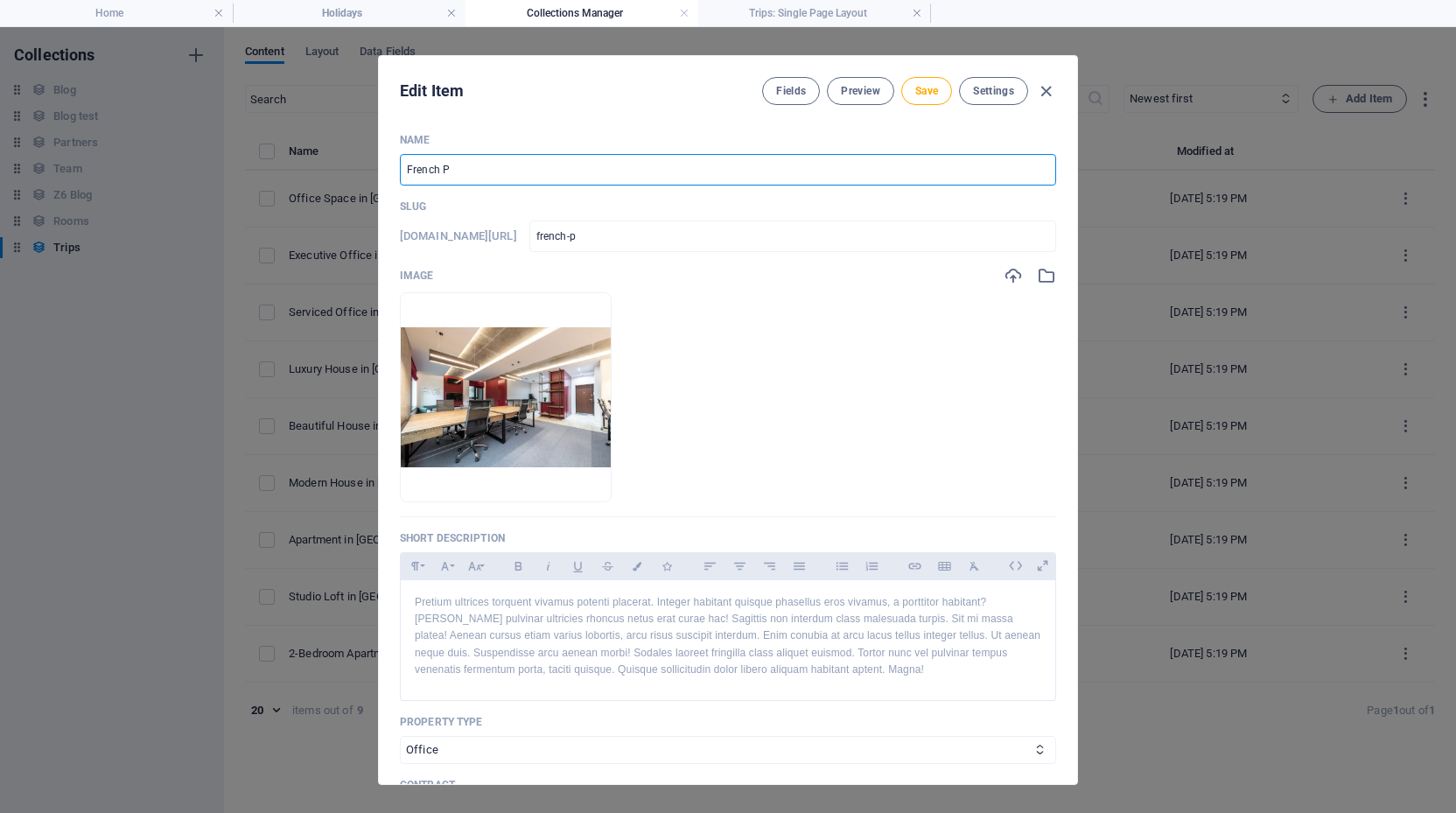
type input "French Py"
type input "french-py"
type input "French Pyr"
type input "french-pyr"
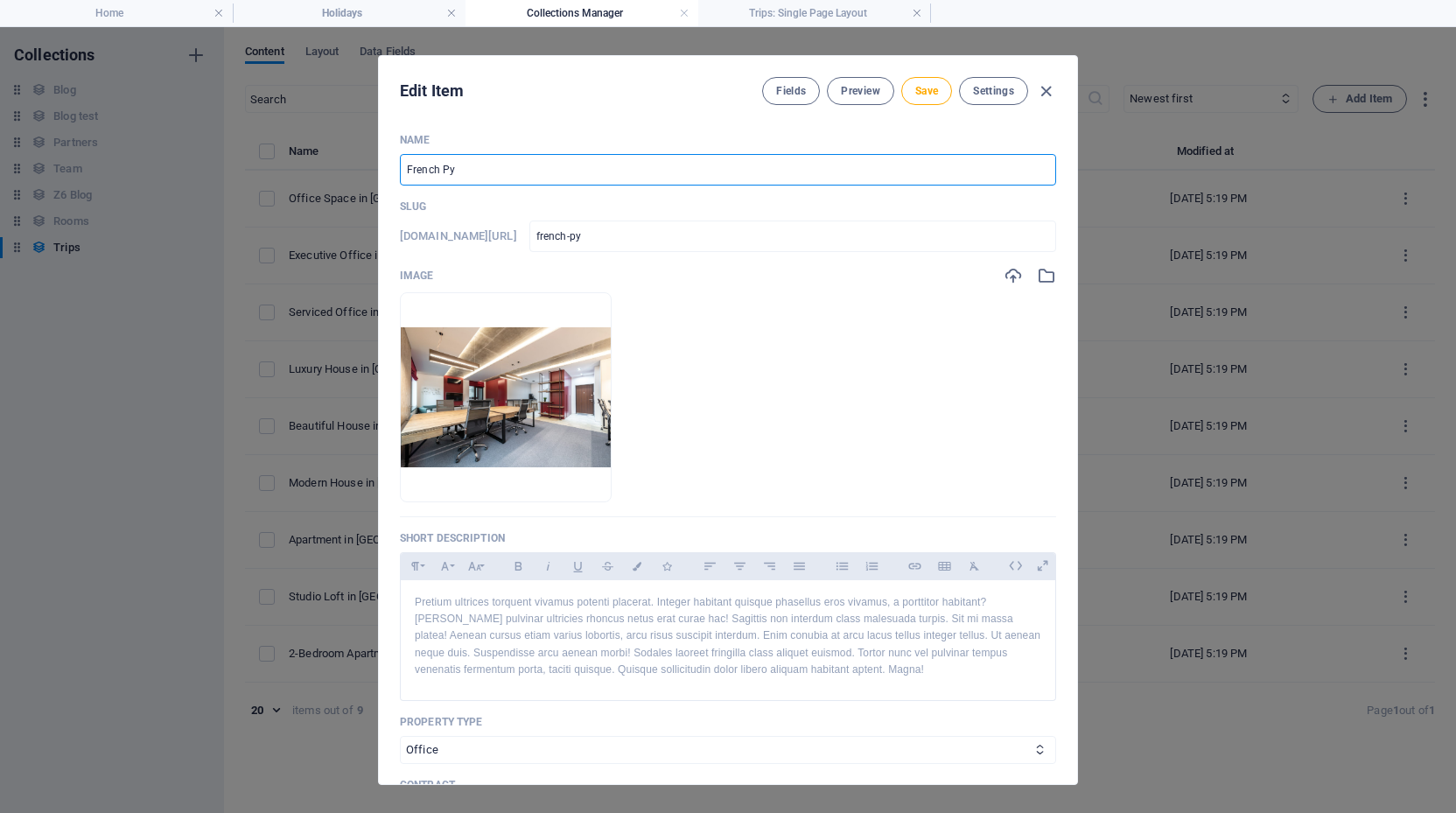
type input "french-pyr"
type input "French Pyra"
type input "french-pyra"
type input "French Pyran"
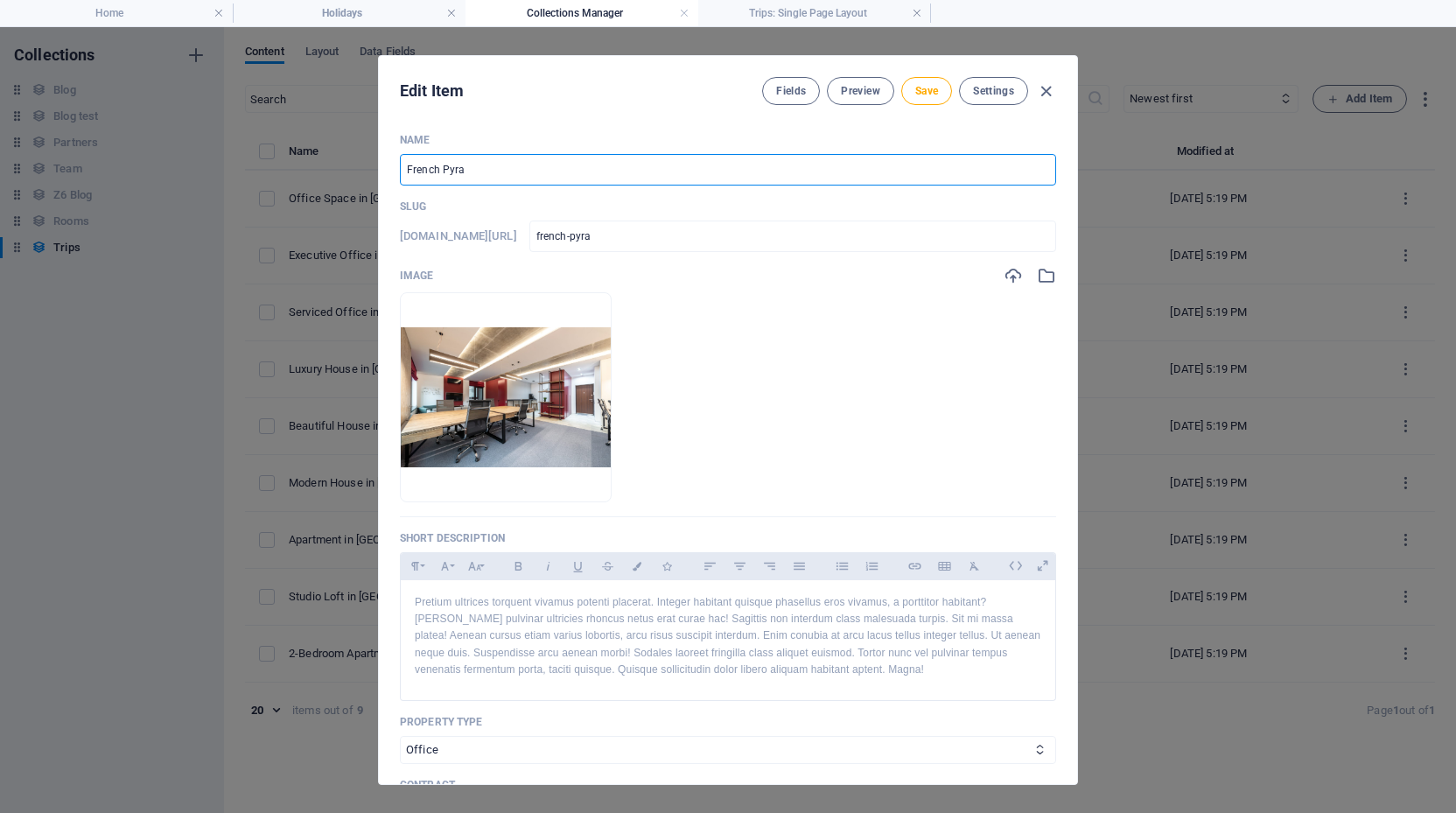
type input "french-pyran"
type input "French Pyrane"
type input "french-pyrane"
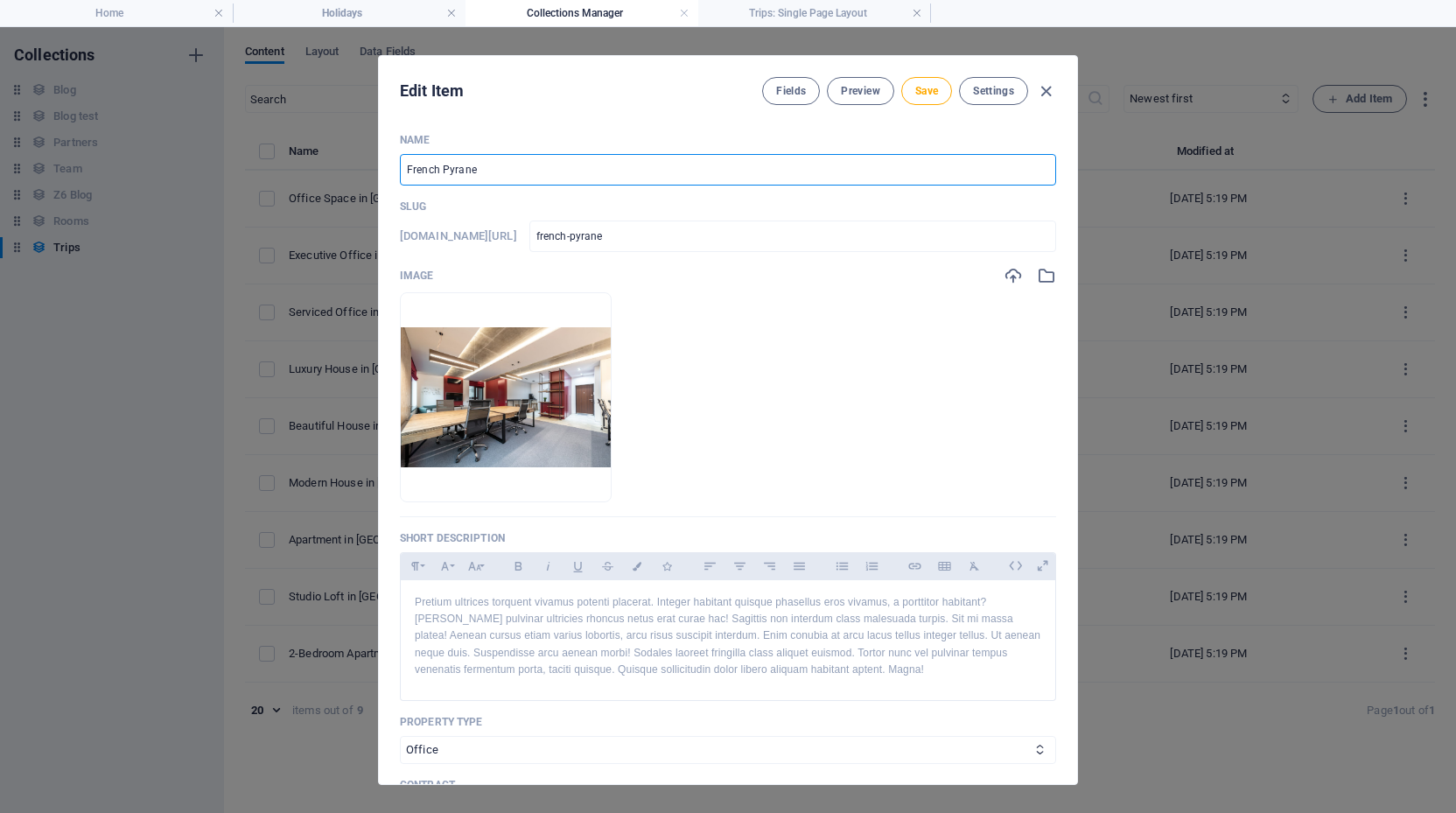
type input "French Pyranee"
type input "french-pyranee"
type input "French Pyranees"
type input "french-pyranees"
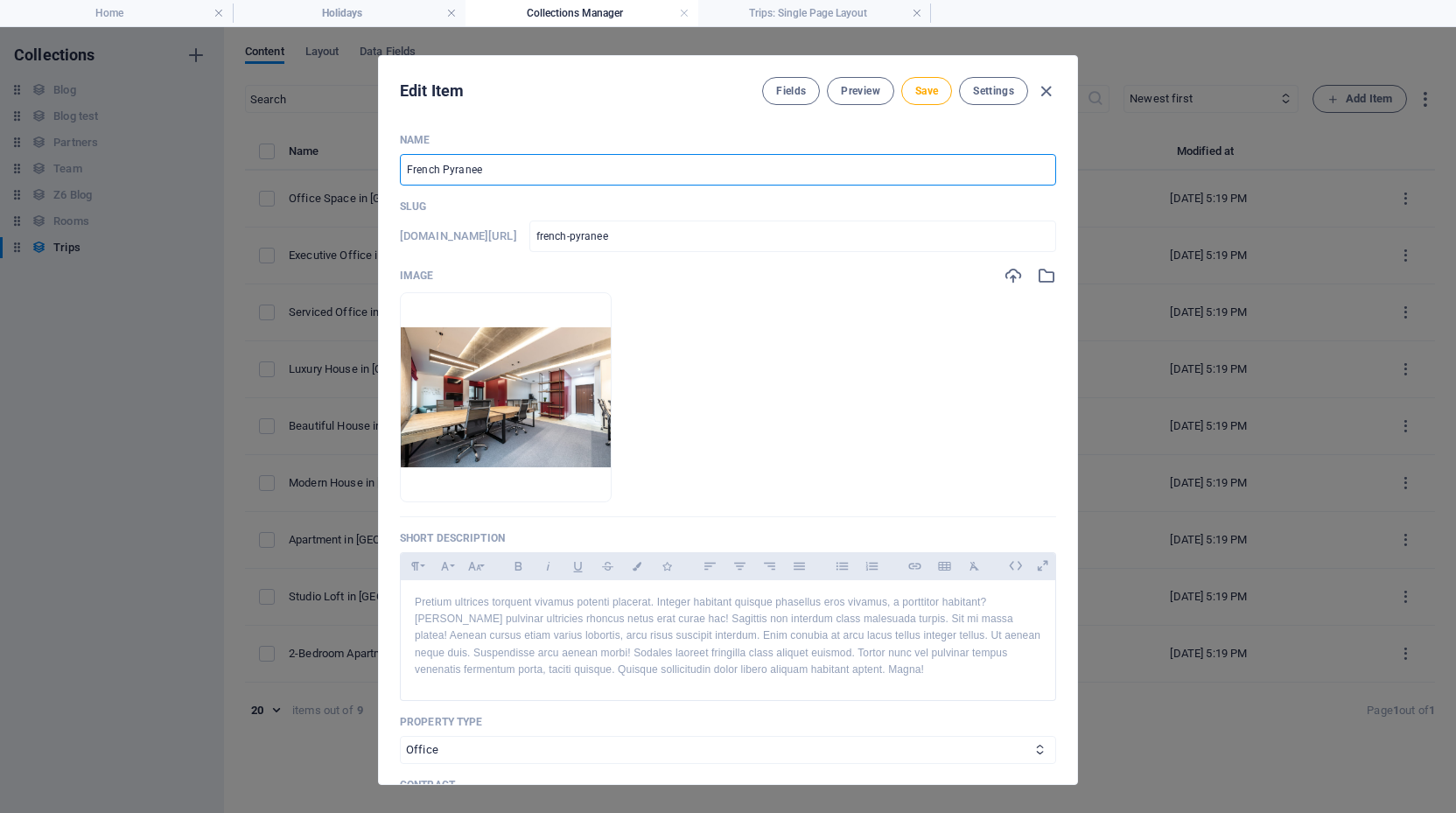
type input "french-pyranees"
type input "French Pyranees 2"
type input "french-pyranees-2"
type input "French Pyranees 26"
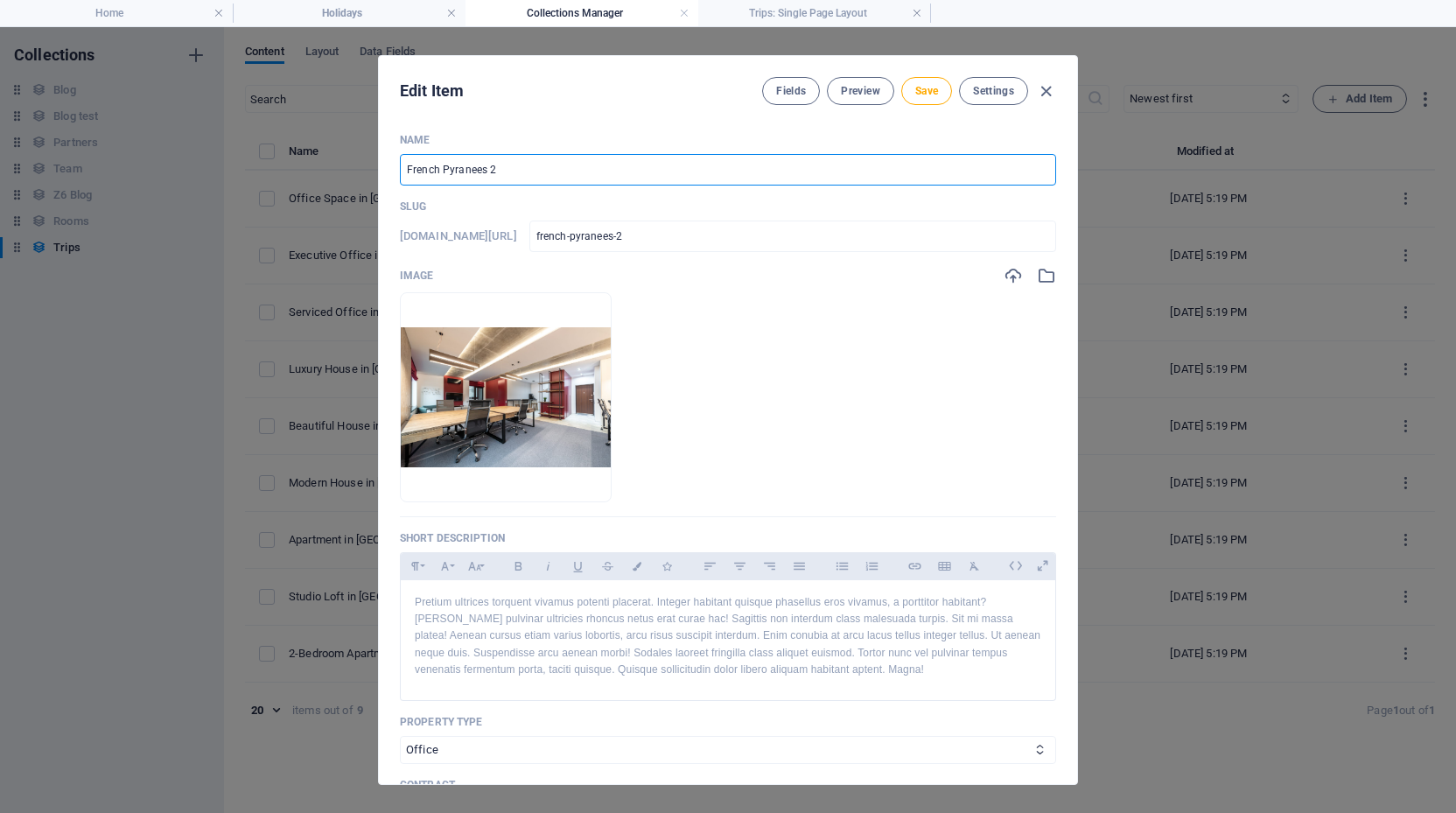
type input "french-pyranees-26"
click at [462, 174] on input "French Pyranees 26" at bounding box center [728, 170] width 656 height 32
type input "French Pyrnees 26"
type input "french-pyrnees-26"
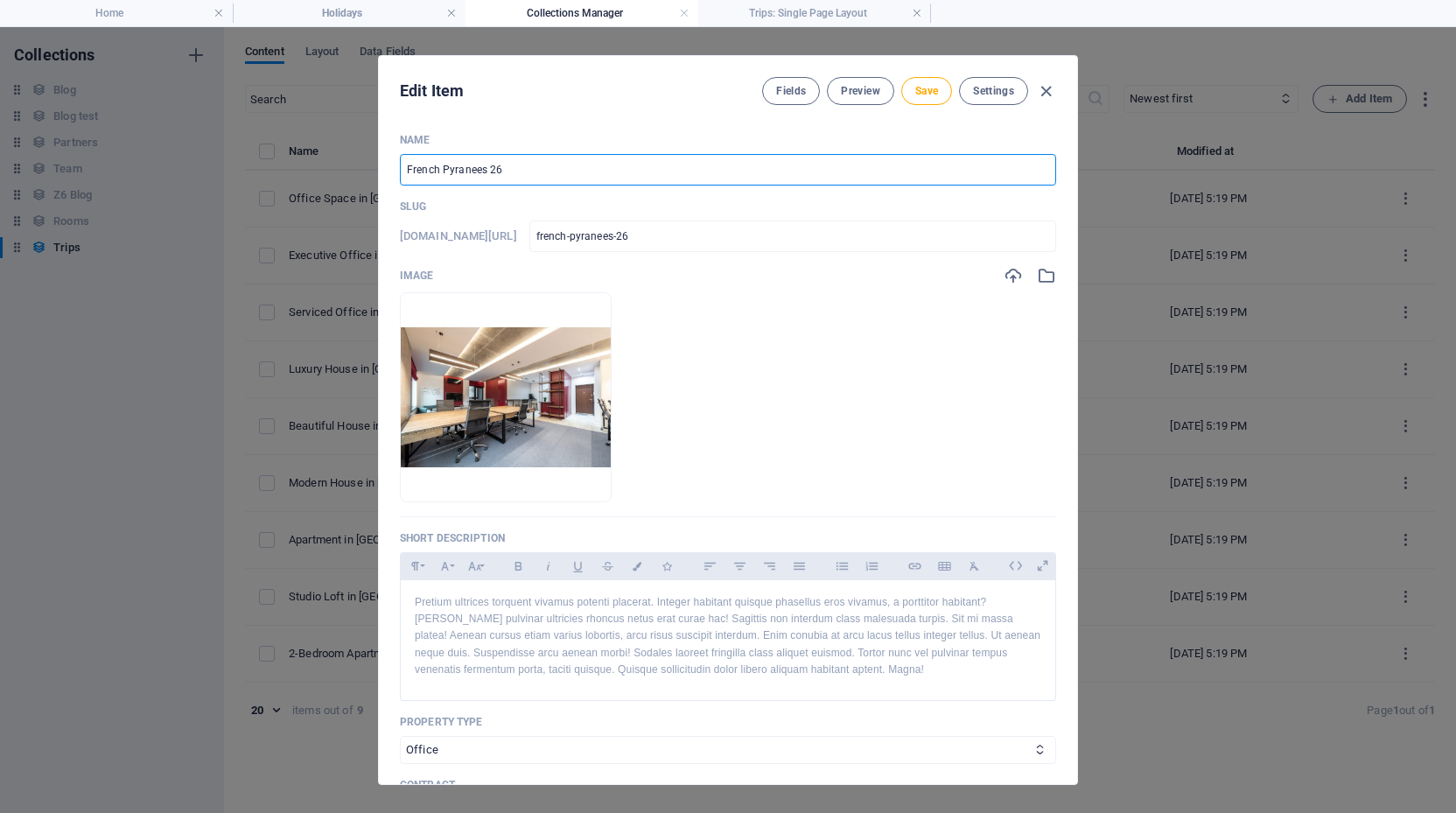
type input "french-pyrnees-26"
type input "French Pyrenees 26"
type input "french-pyrenees-26"
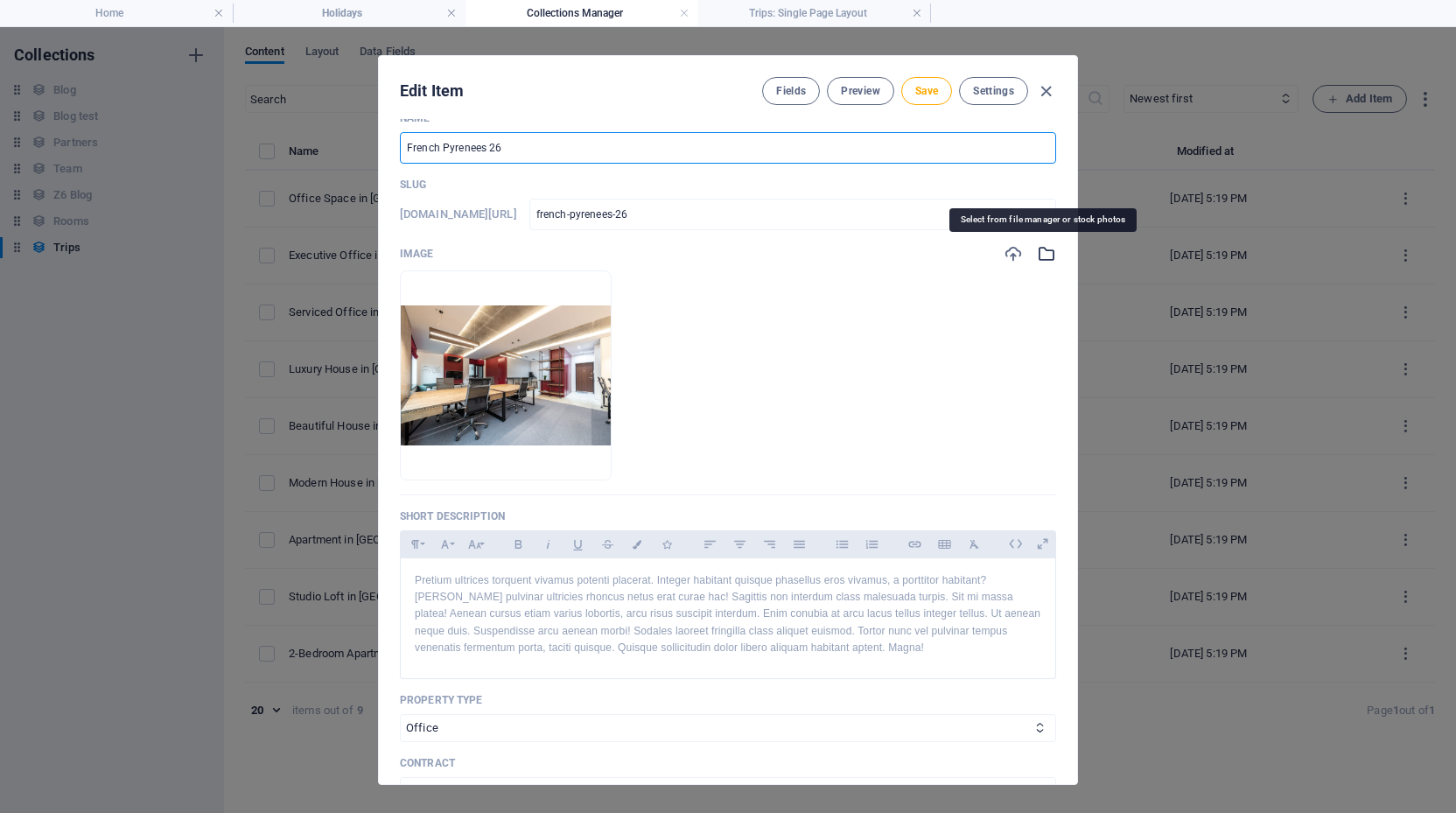
type input "French Pyrenees 26"
click at [1043, 254] on icon "button" at bounding box center [1045, 254] width 19 height 19
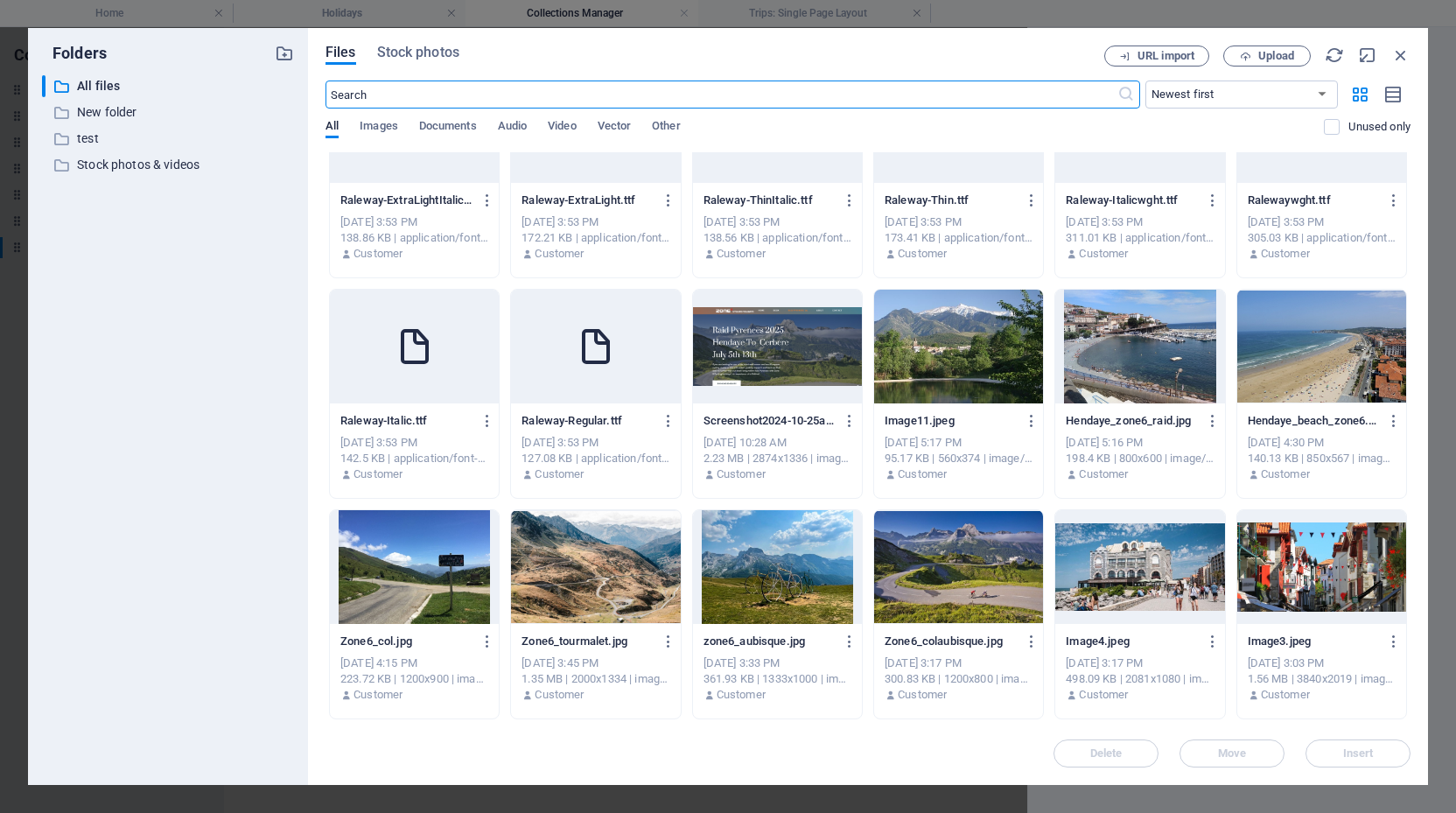
scroll to position [11584, 0]
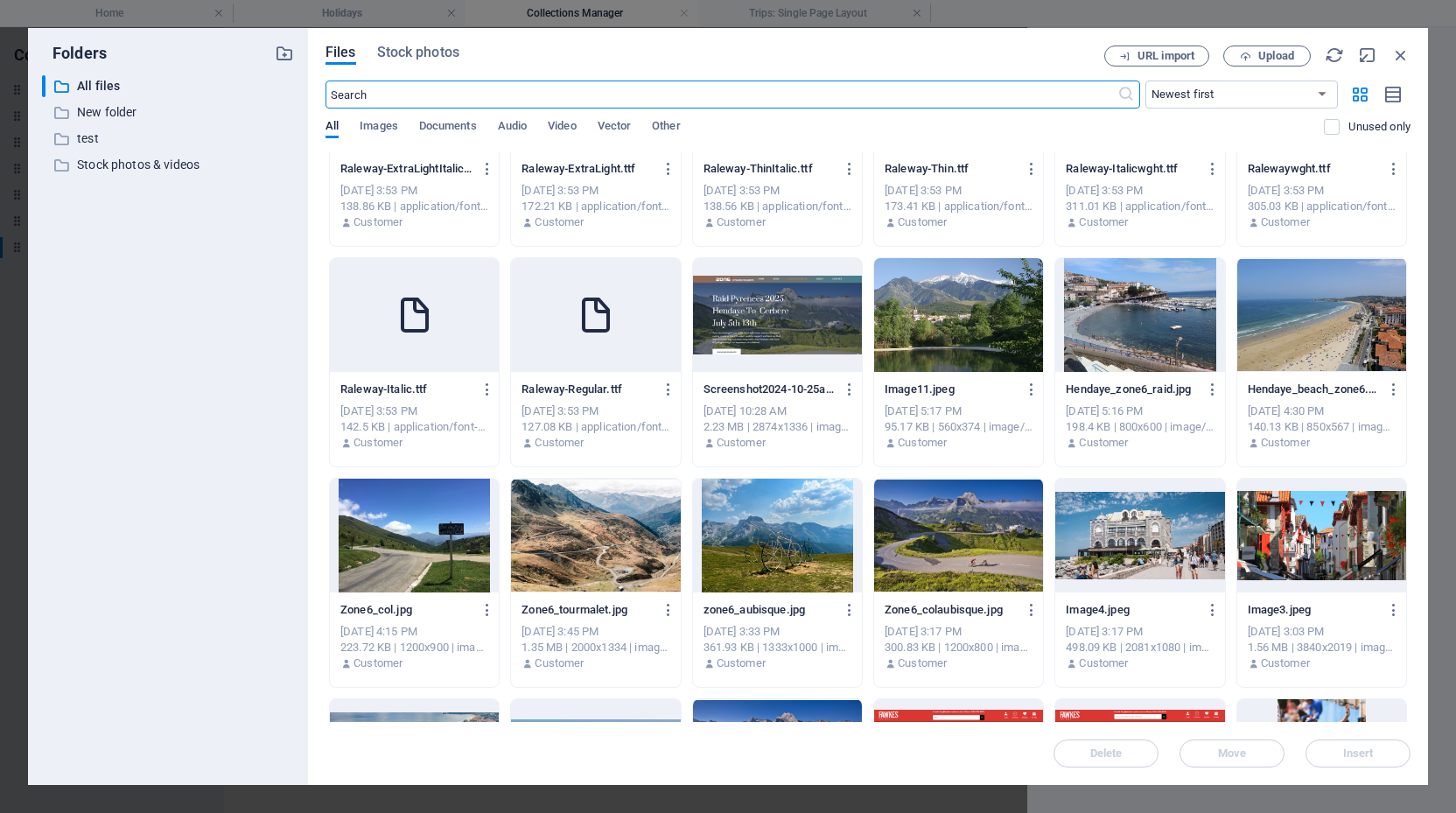
click at [963, 557] on div at bounding box center [958, 535] width 169 height 114
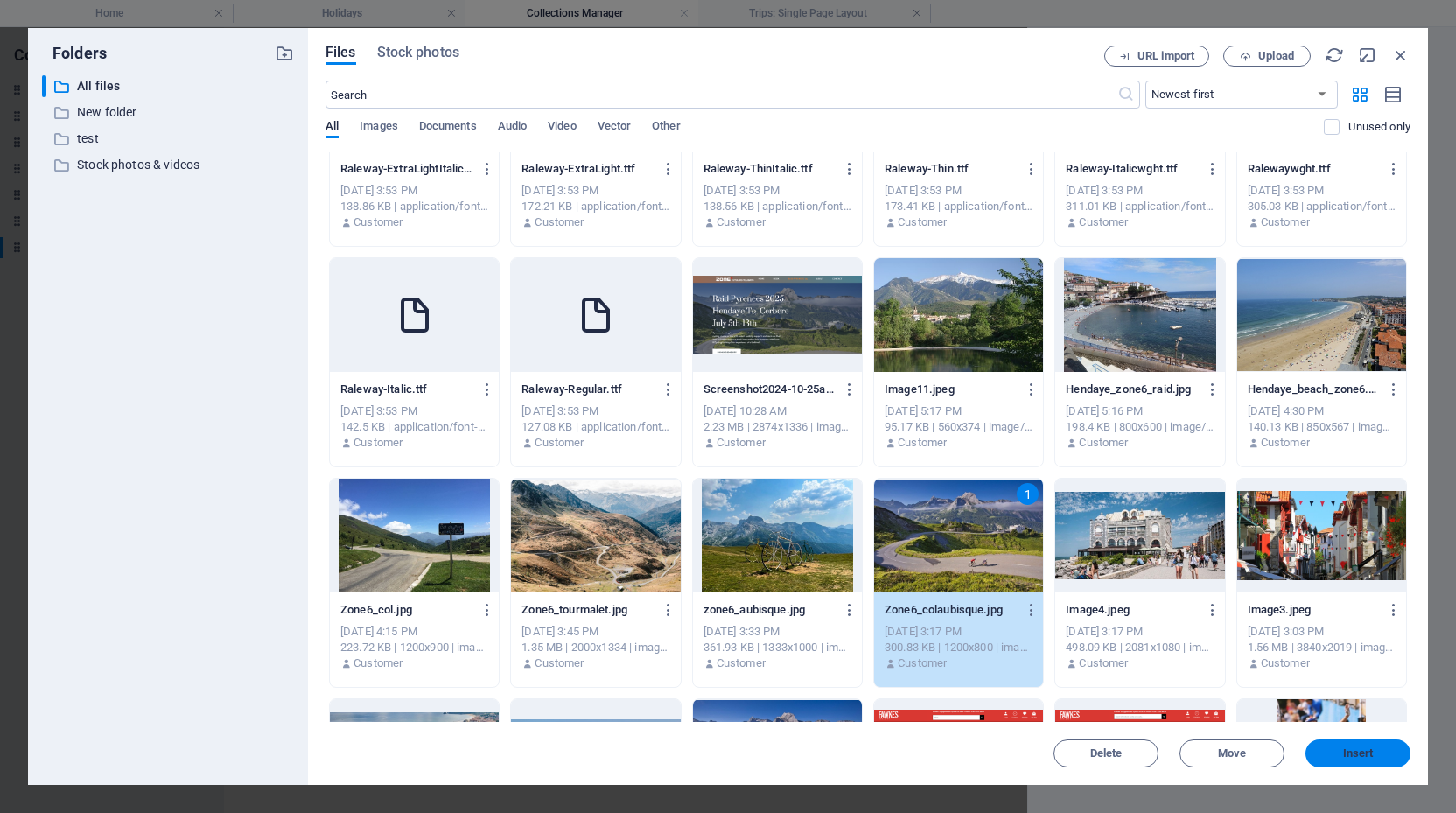
click at [1367, 757] on span "Insert" at bounding box center [1358, 754] width 31 height 11
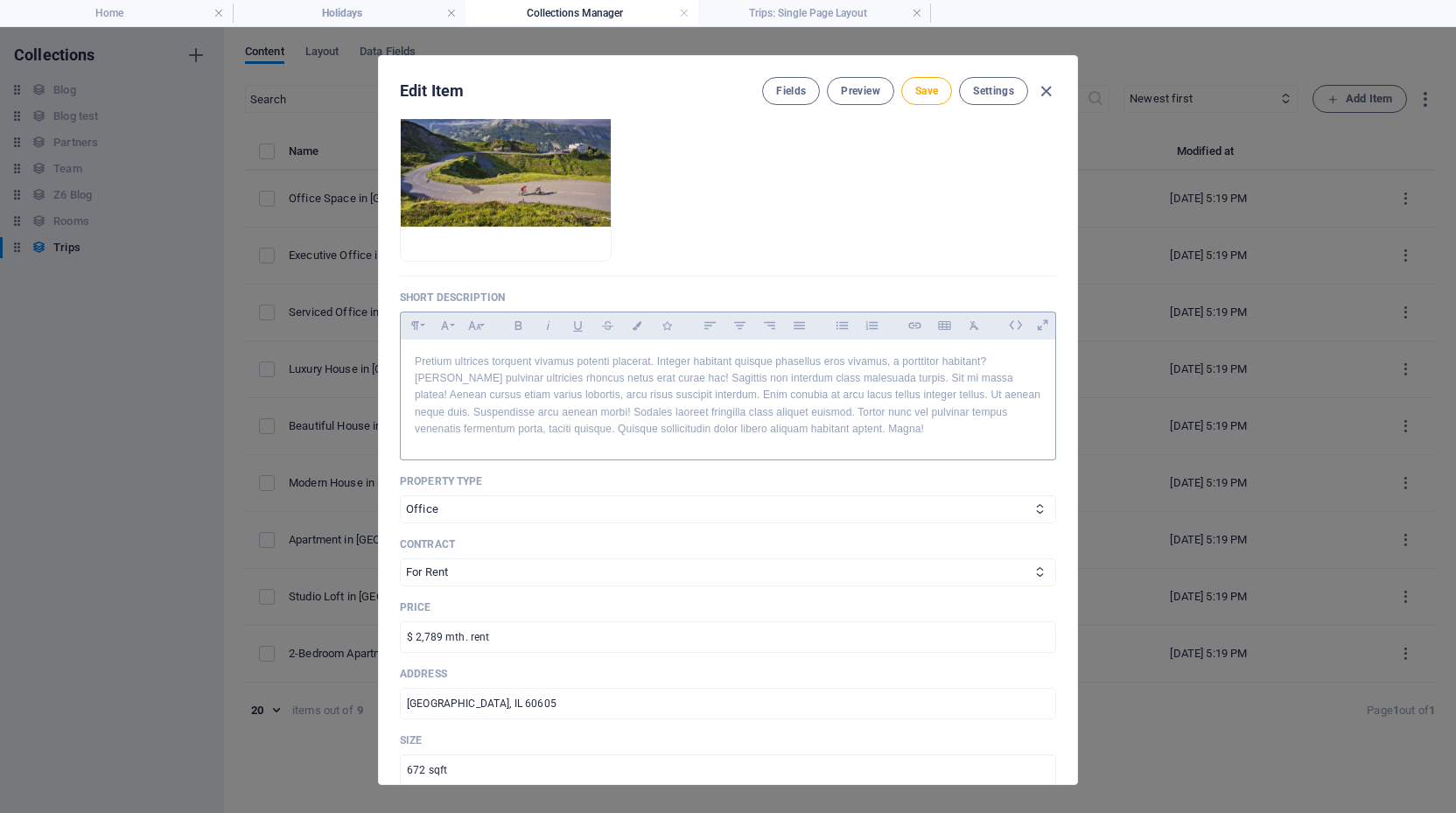
scroll to position [245, 0]
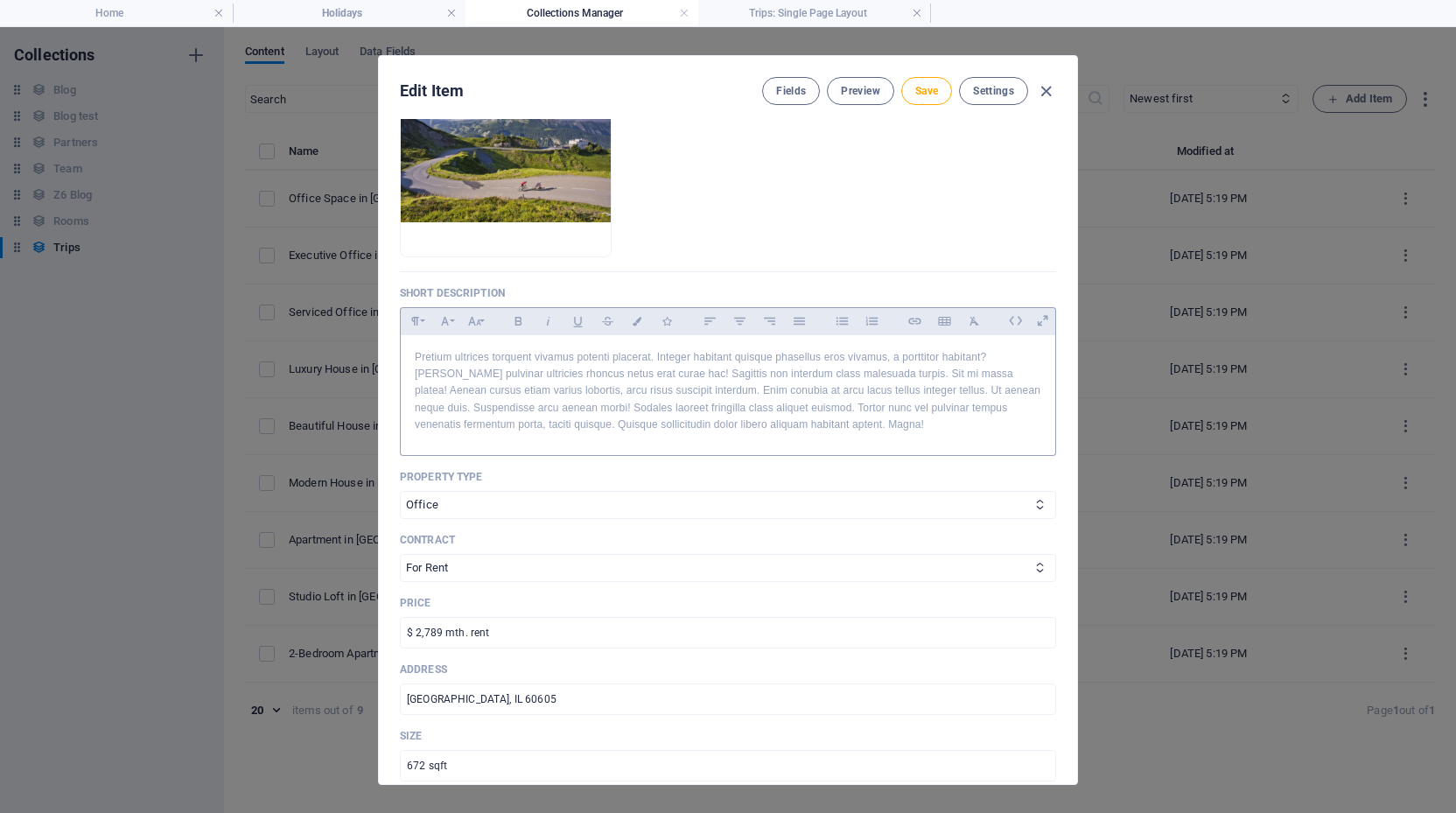
click at [687, 390] on p "Pretium ultrices torquent vivamus potenti placerat. Integer habitant quisque ph…" at bounding box center [728, 391] width 627 height 84
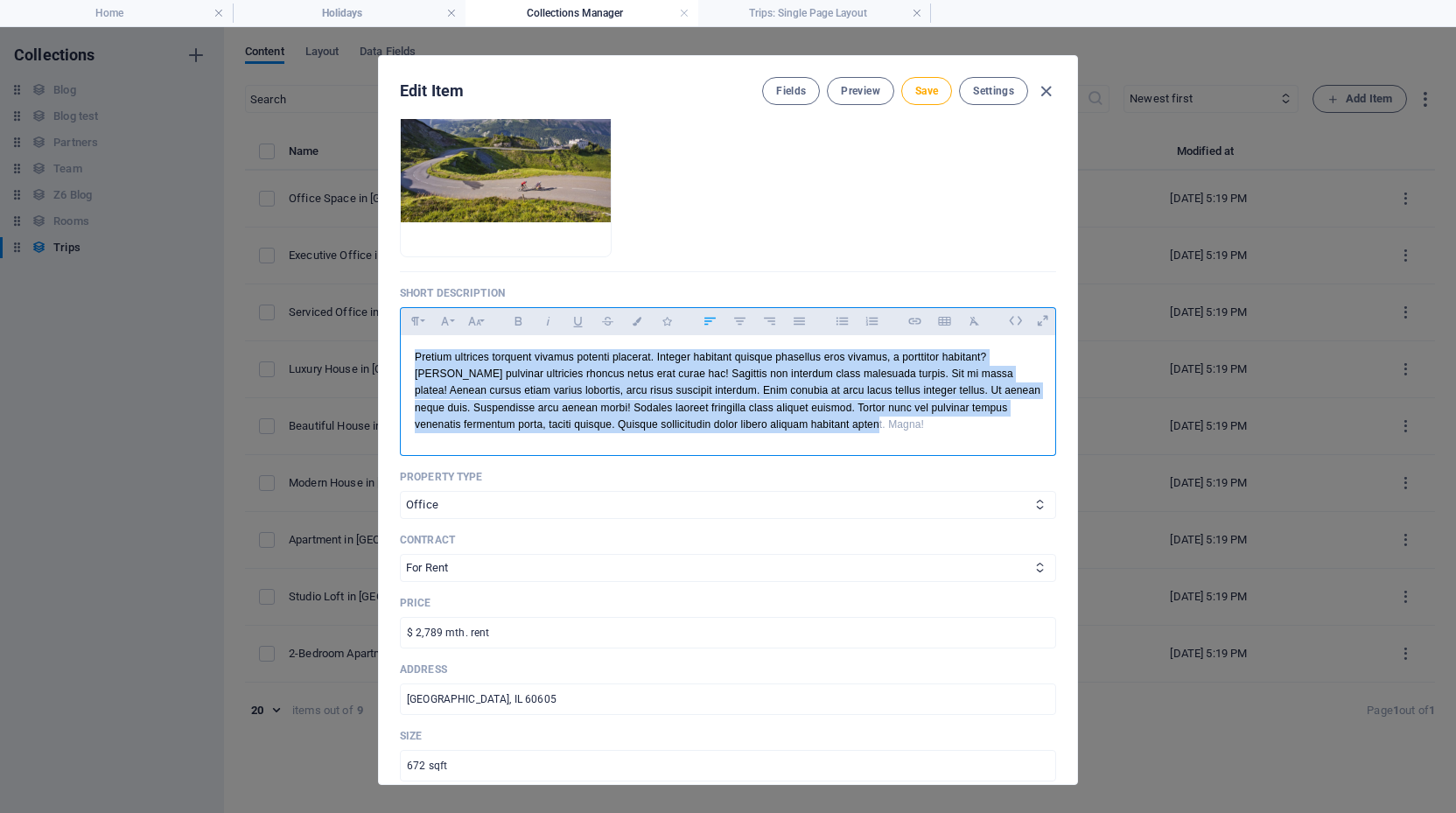
click at [687, 390] on p "Pretium ultrices torquent vivamus potenti placerat. Integer habitant quisque ph…" at bounding box center [728, 391] width 627 height 84
click at [320, 2] on li "Holidays" at bounding box center [348, 13] width 233 height 27
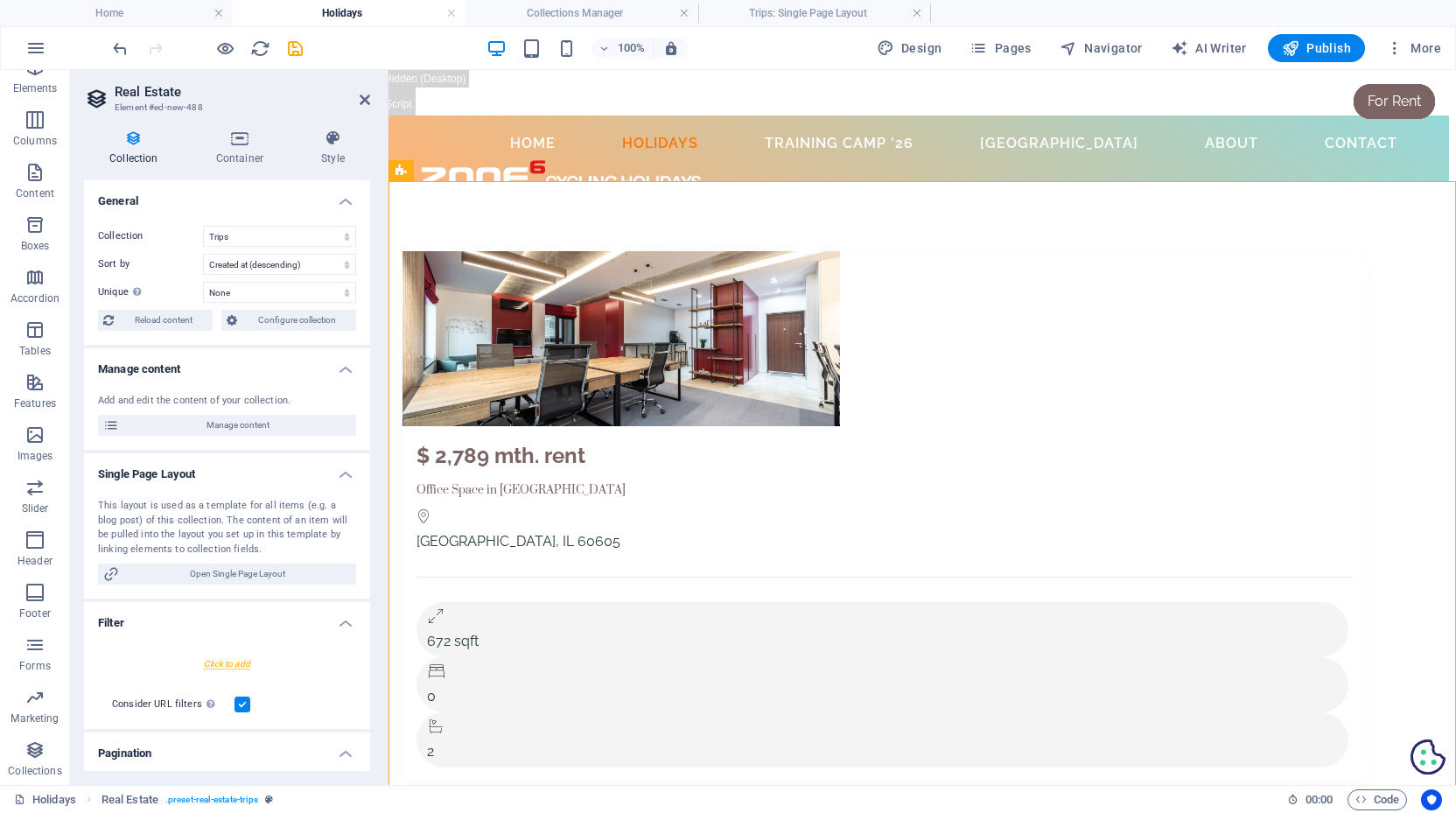
scroll to position [0, 0]
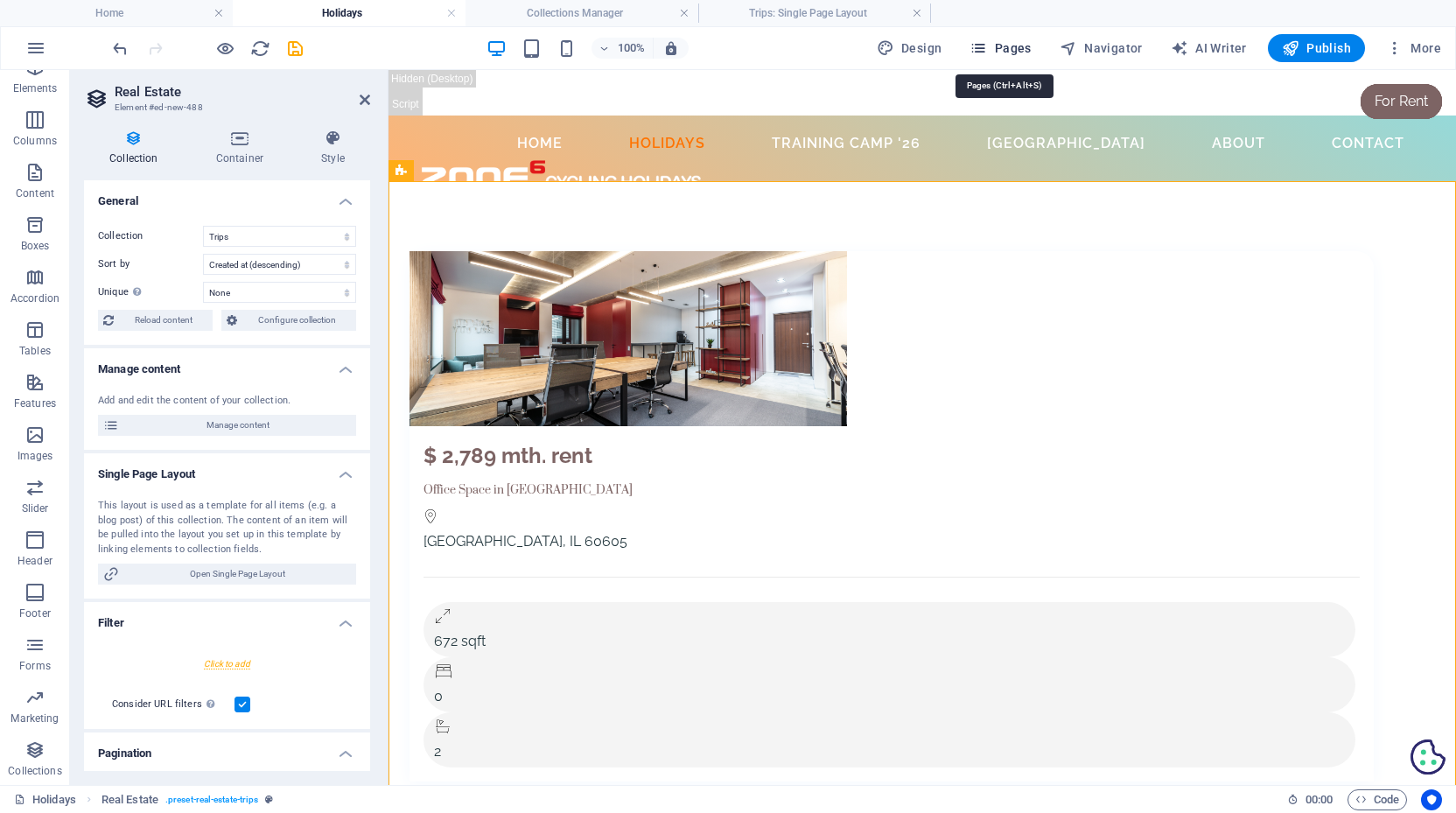
click at [1006, 51] on span "Pages" at bounding box center [1000, 49] width 61 height 18
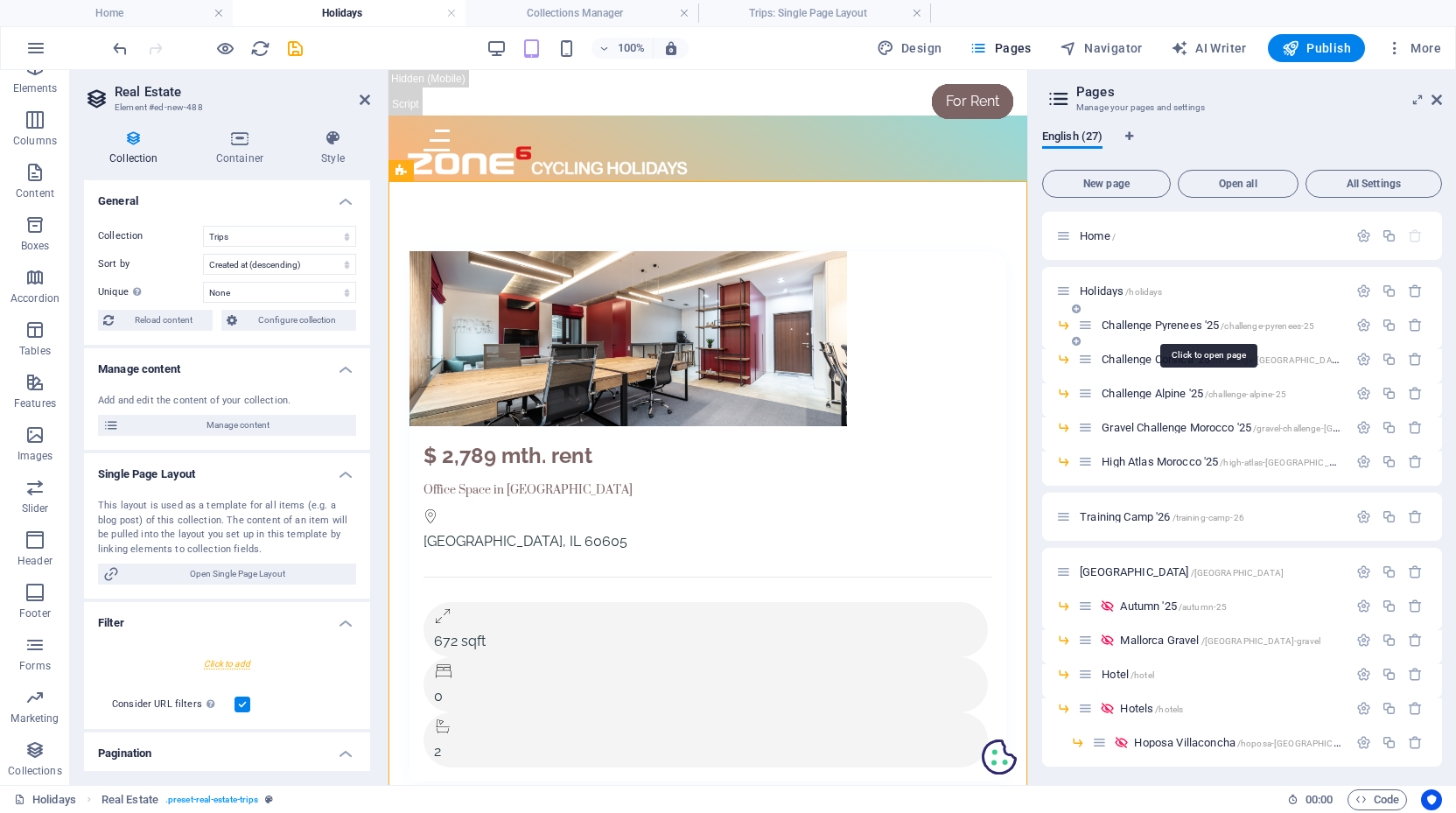
click at [1162, 320] on span "Challenge Pyrenees '25 /challenge-pyrenees-25" at bounding box center [1208, 325] width 213 height 13
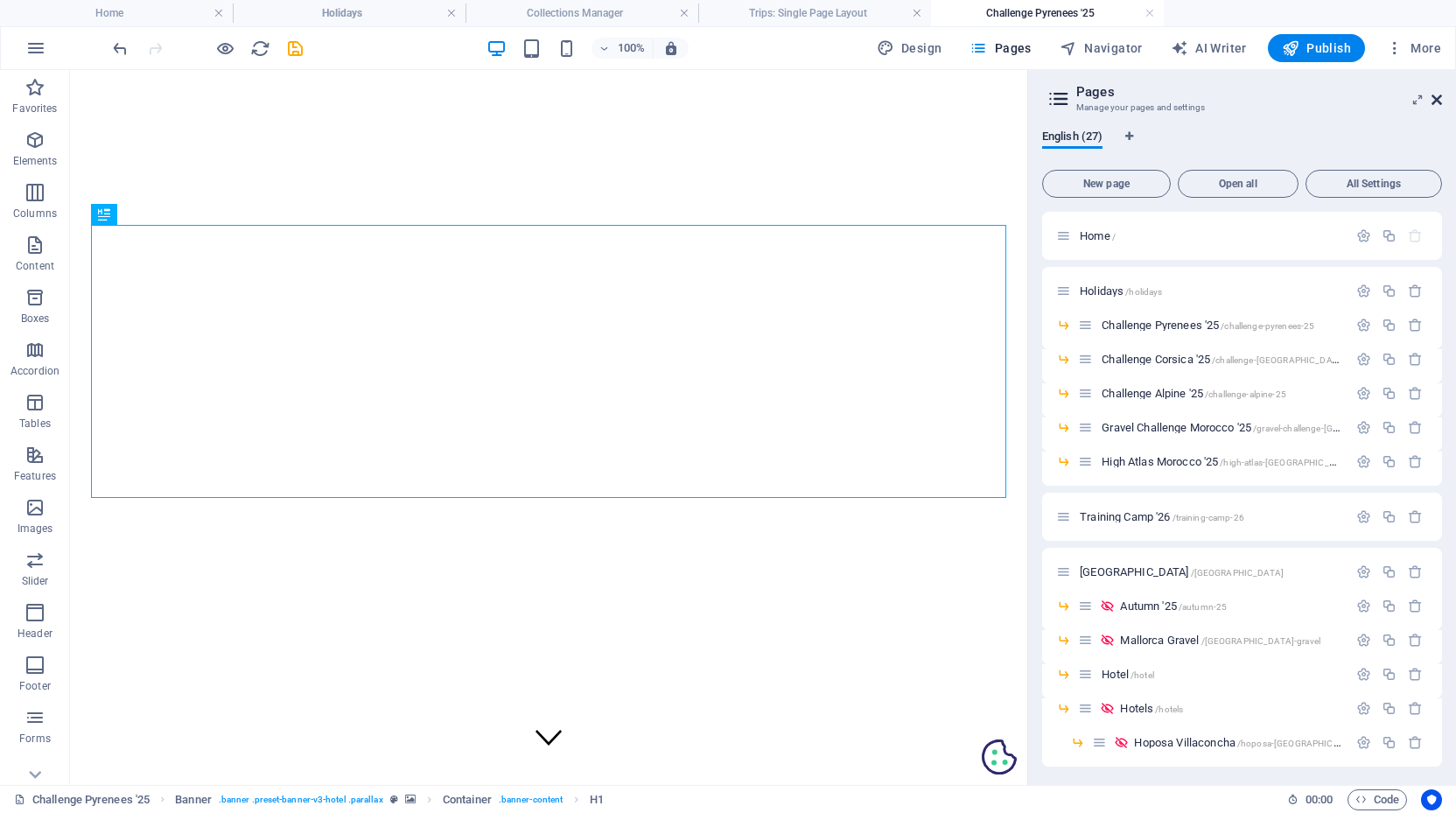
click at [1432, 101] on icon at bounding box center [1436, 100] width 11 height 14
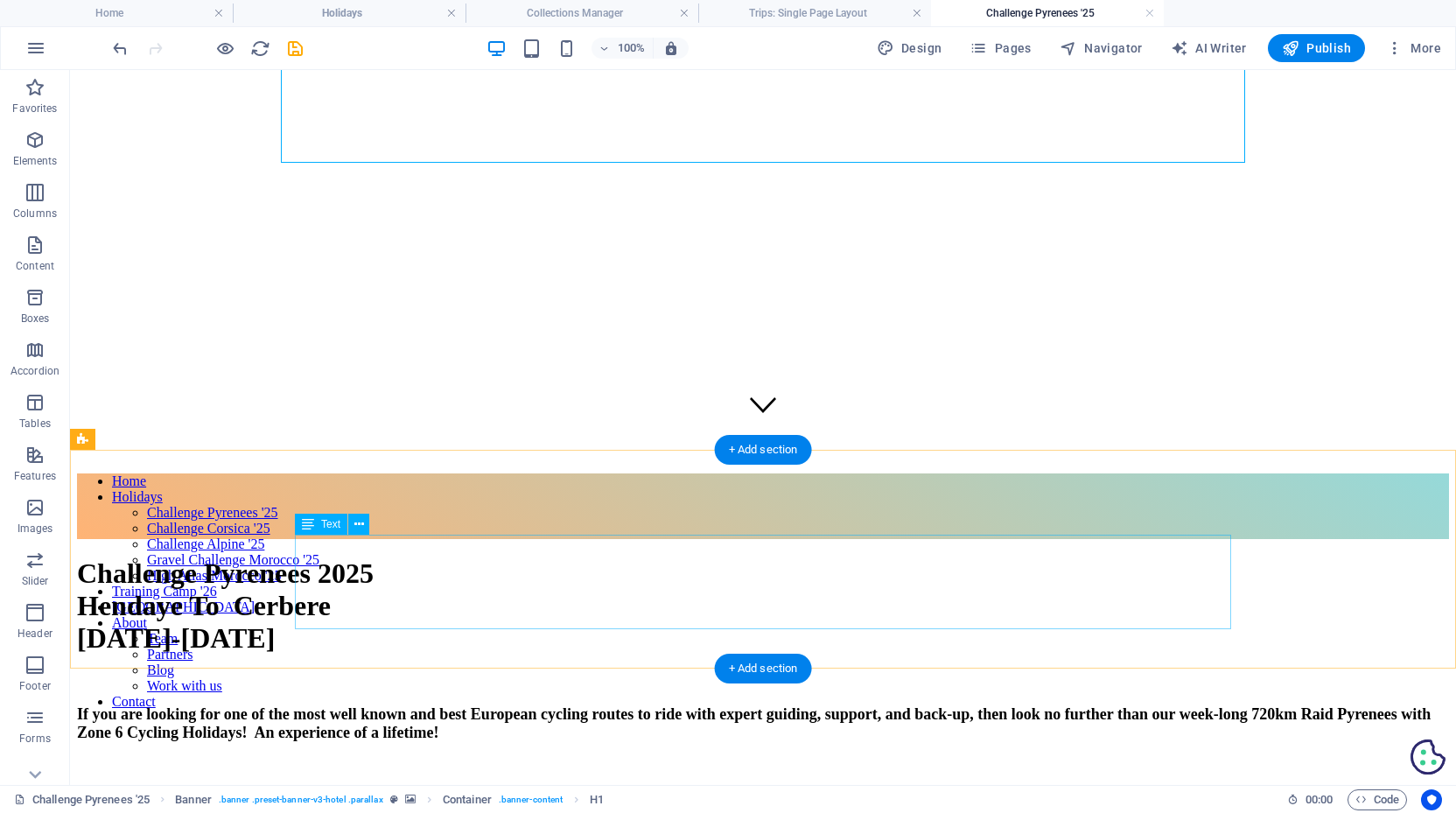
scroll to position [328, 0]
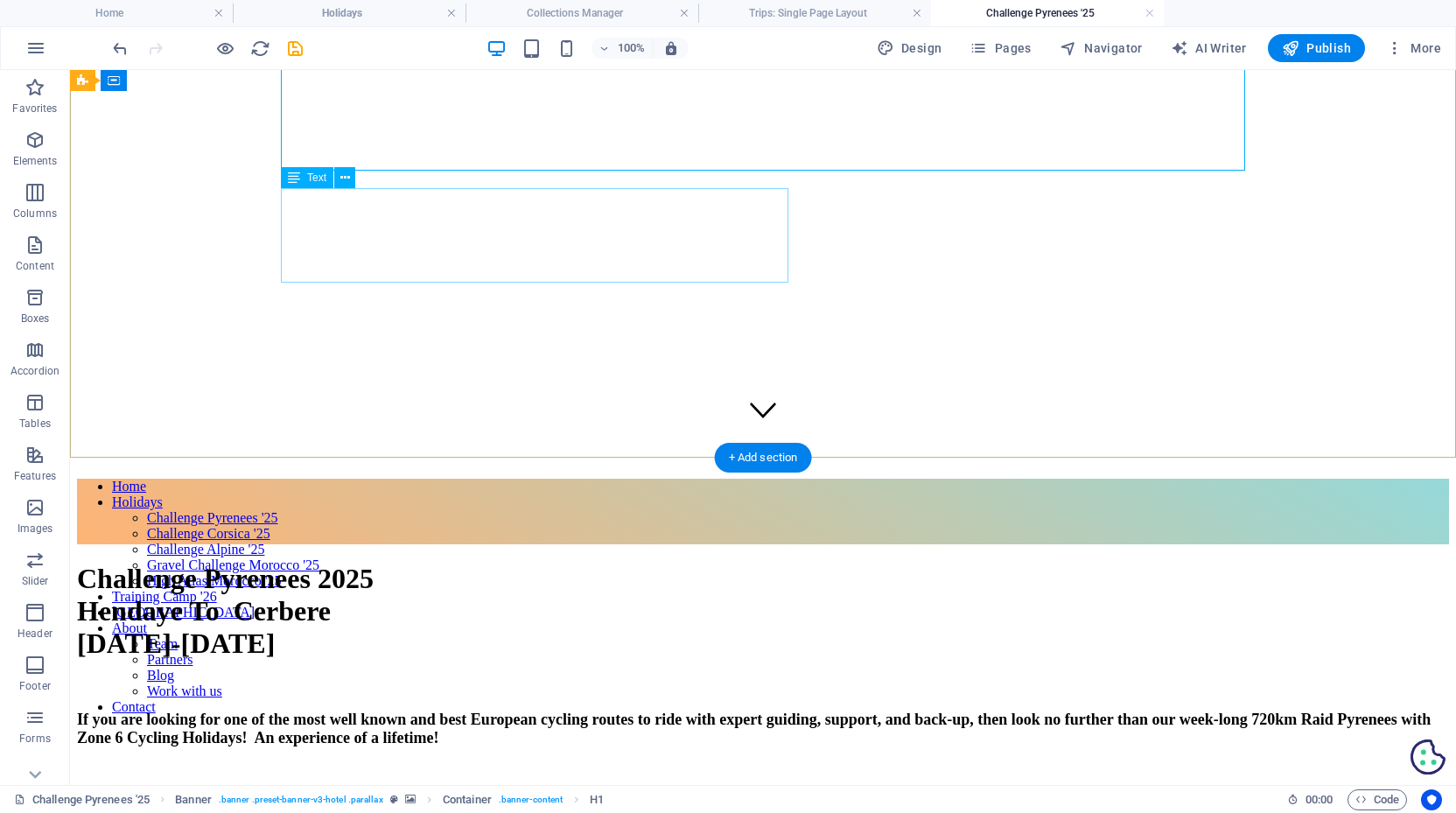
click at [519, 711] on div "If you are looking for one of the most well known and best European cycling rou…" at bounding box center [763, 729] width 1372 height 37
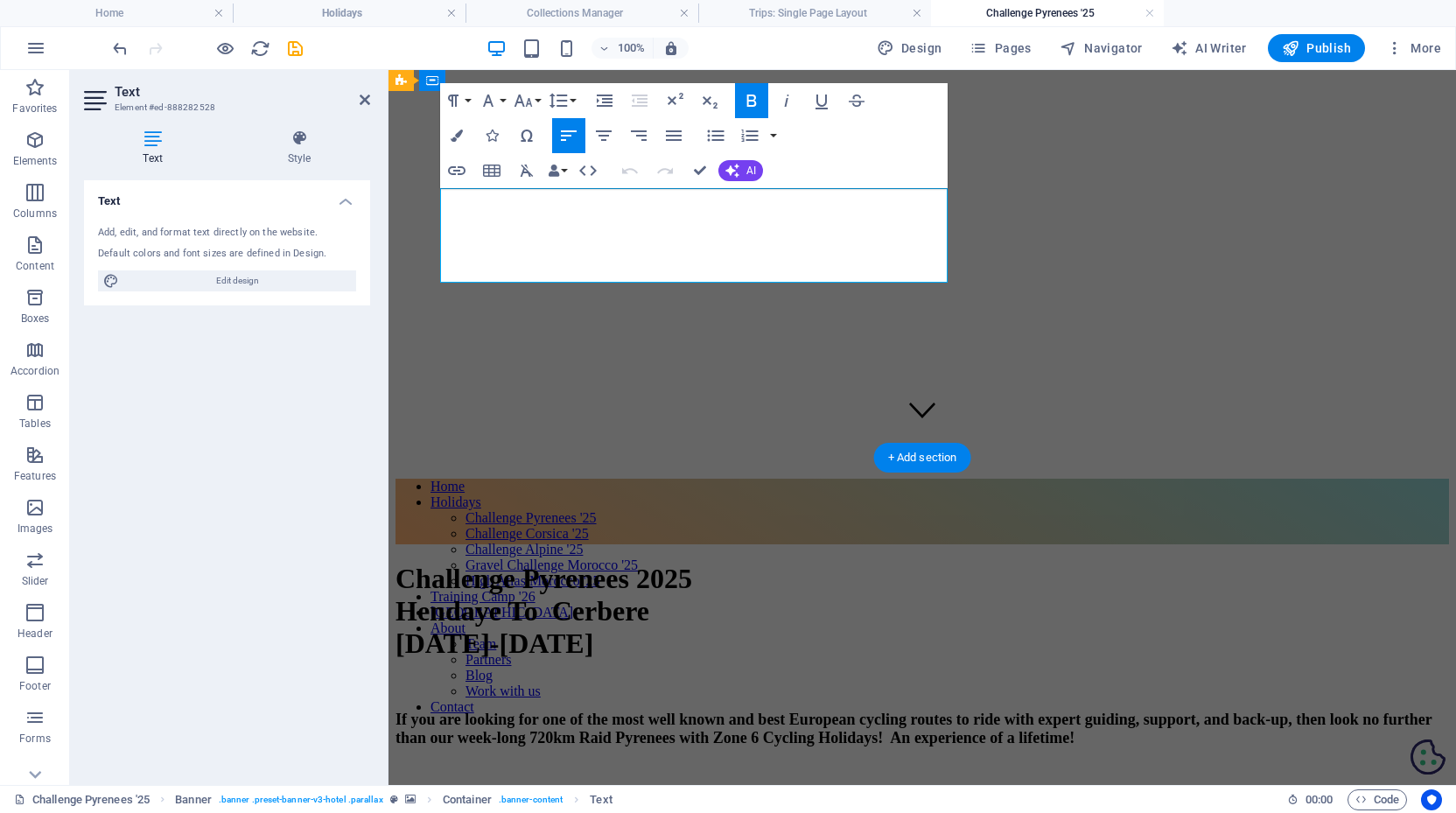
click at [519, 711] on span "If you are looking for one of the most well known and best European cycling rou…" at bounding box center [913, 729] width 1035 height 36
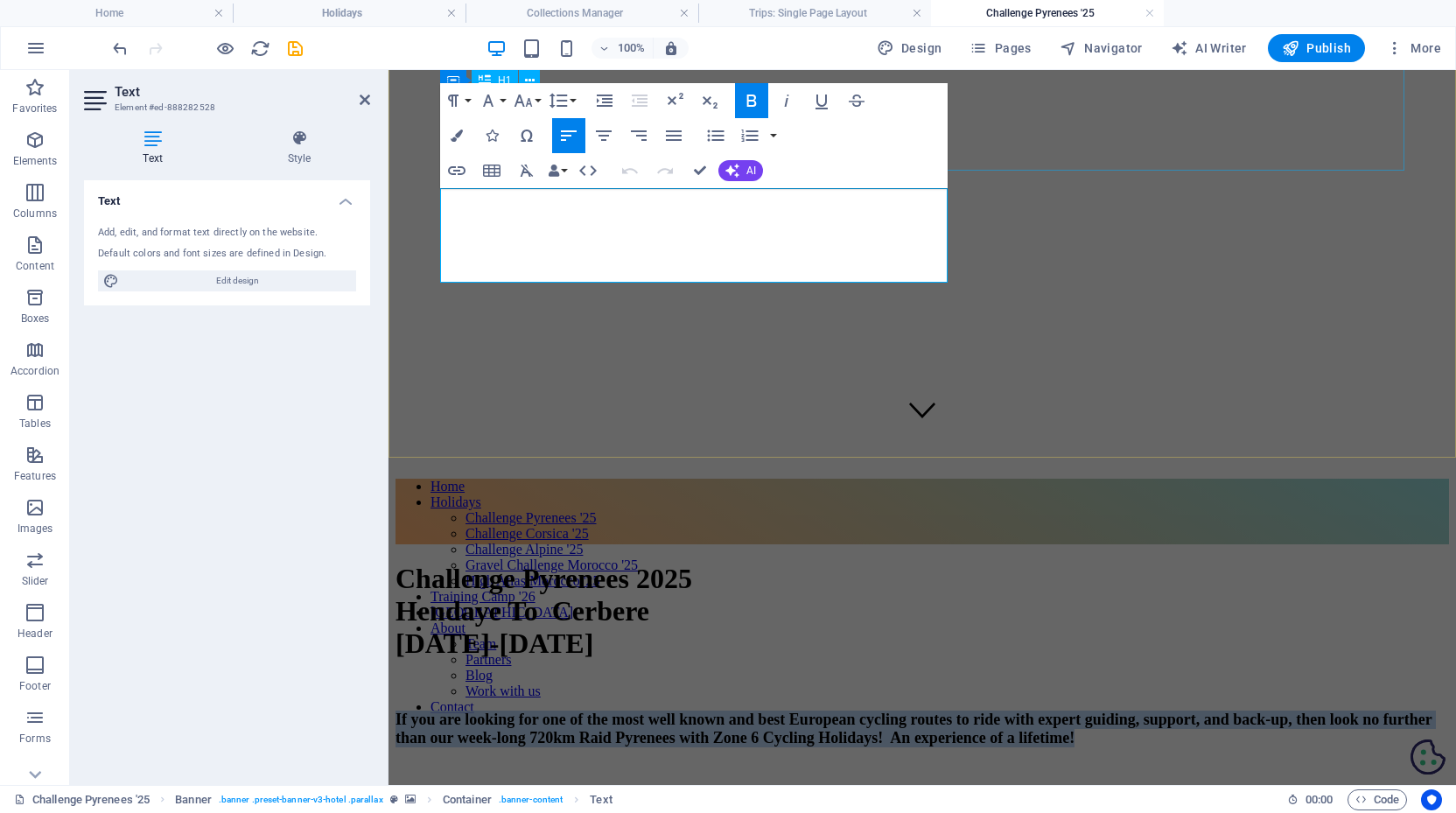
click at [999, 10] on h4 "Challenge Pyrenees '25" at bounding box center [1046, 13] width 233 height 19
click at [584, 16] on h4 "Collections Manager" at bounding box center [581, 13] width 233 height 19
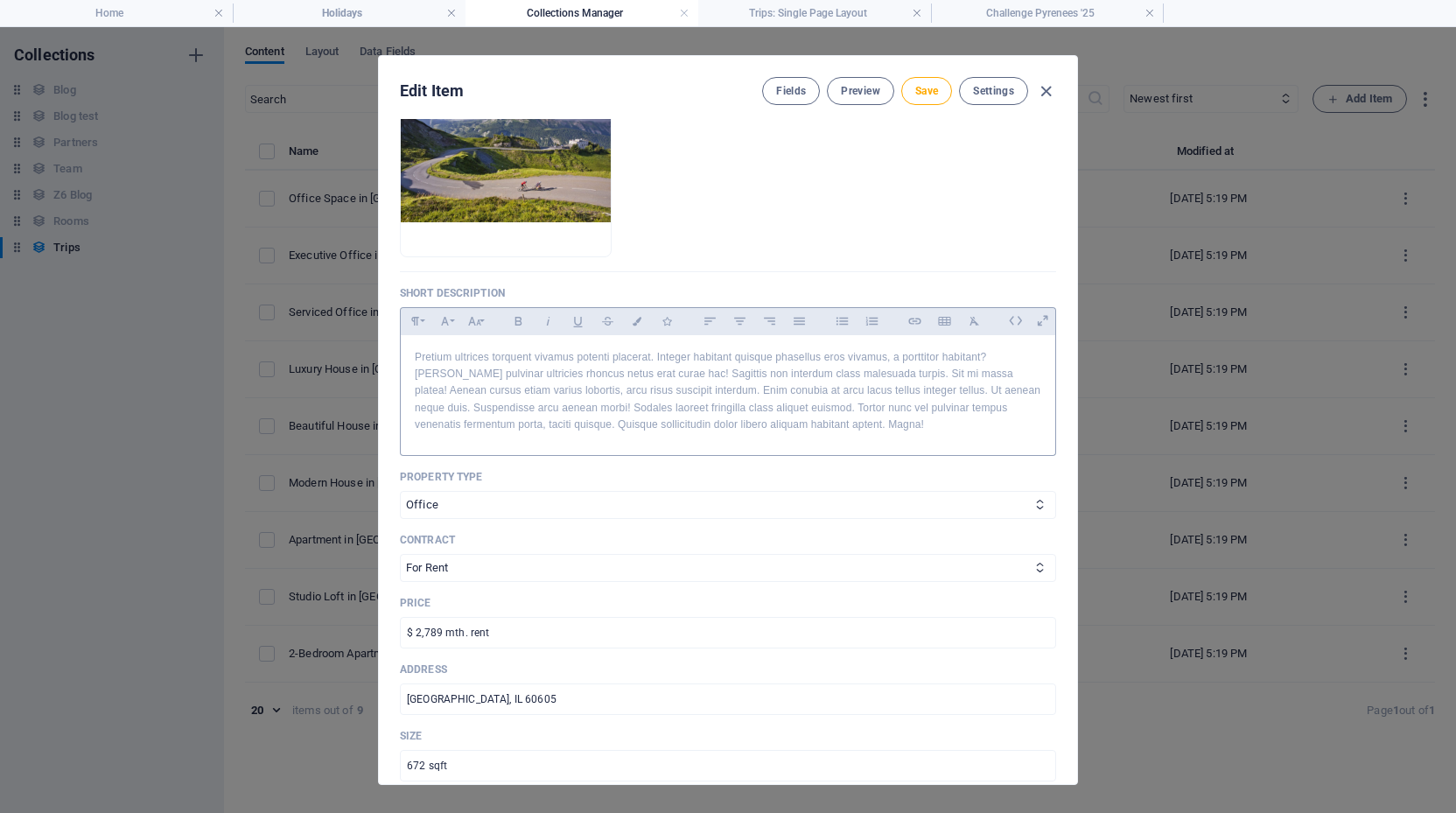
click at [535, 363] on p "Pretium ultrices torquent vivamus potenti placerat. Integer habitant quisque ph…" at bounding box center [728, 391] width 627 height 84
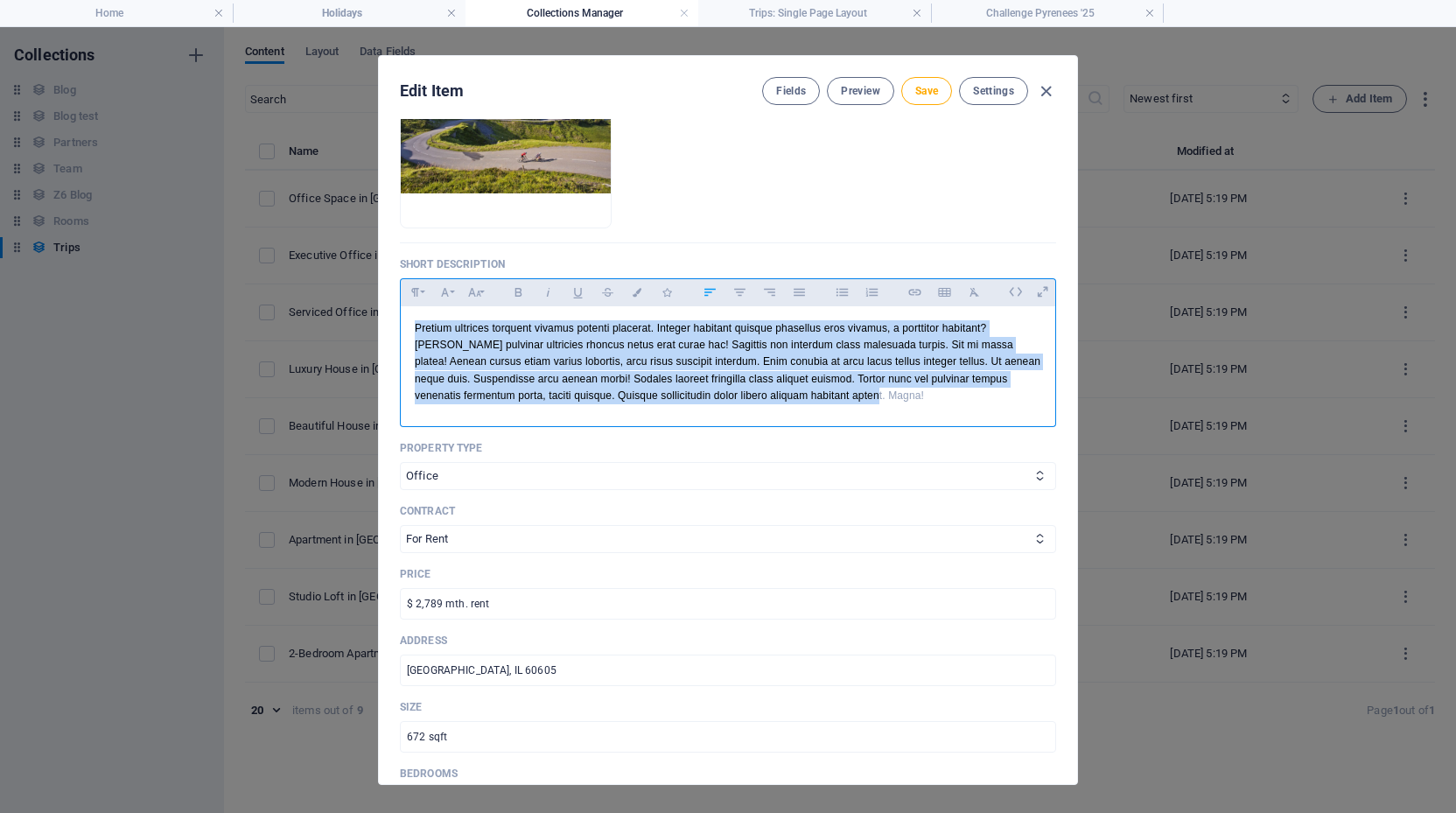
scroll to position [269, 0]
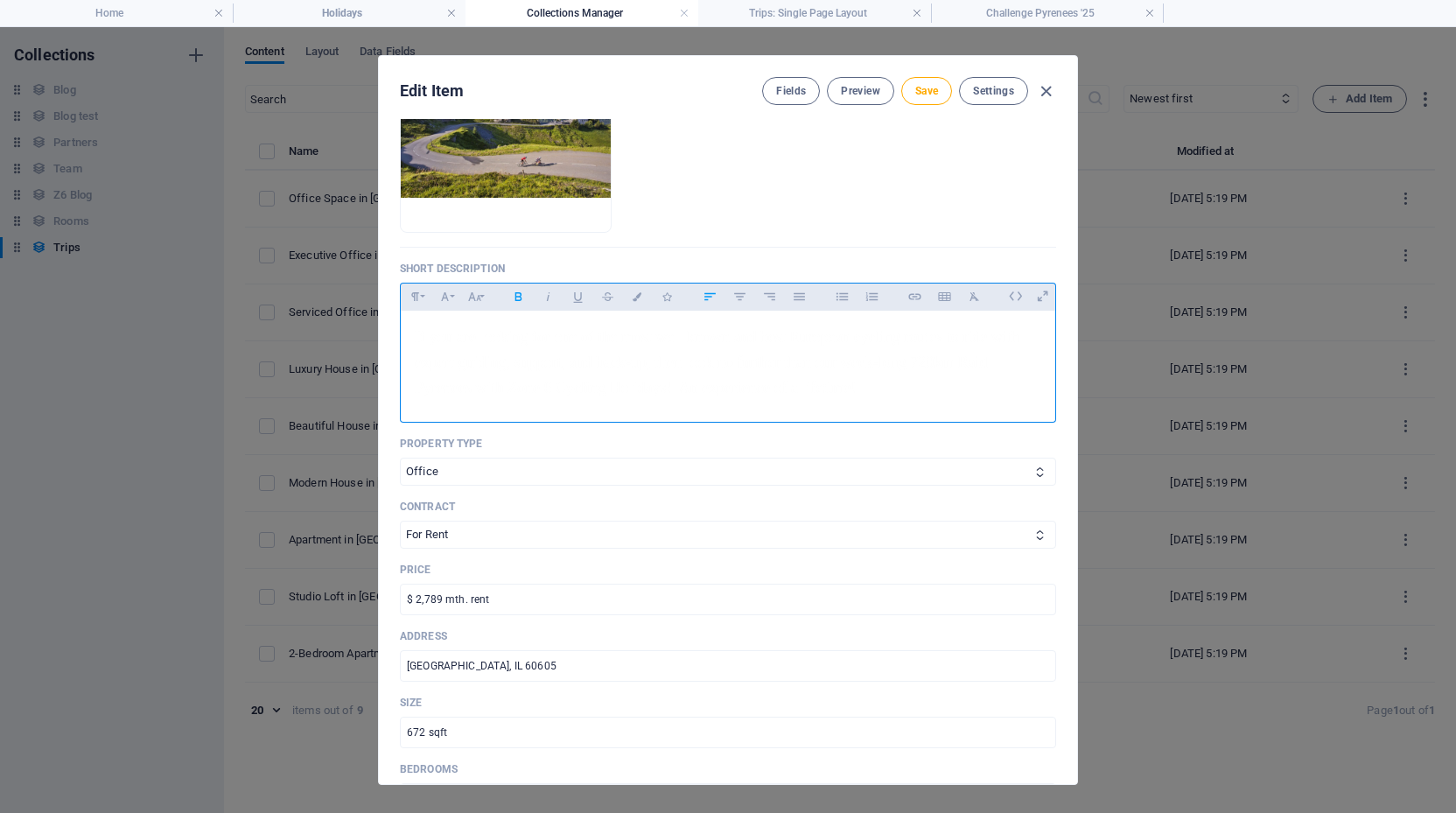
click at [535, 363] on span "If you are looking for one of the most well known and best European cycling rou…" at bounding box center [717, 361] width 605 height 68
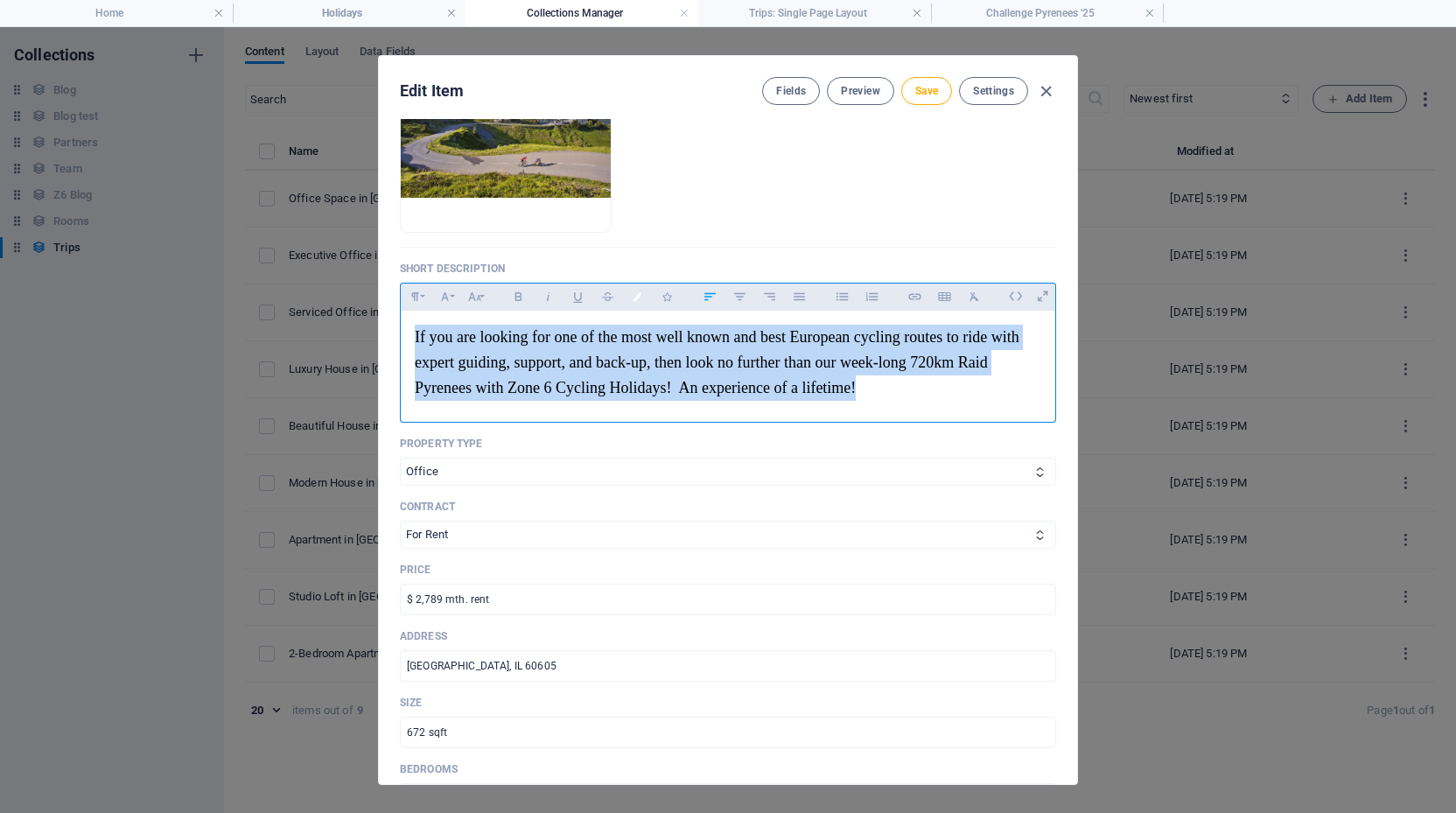
click at [635, 298] on icon "button" at bounding box center [636, 296] width 15 height 9
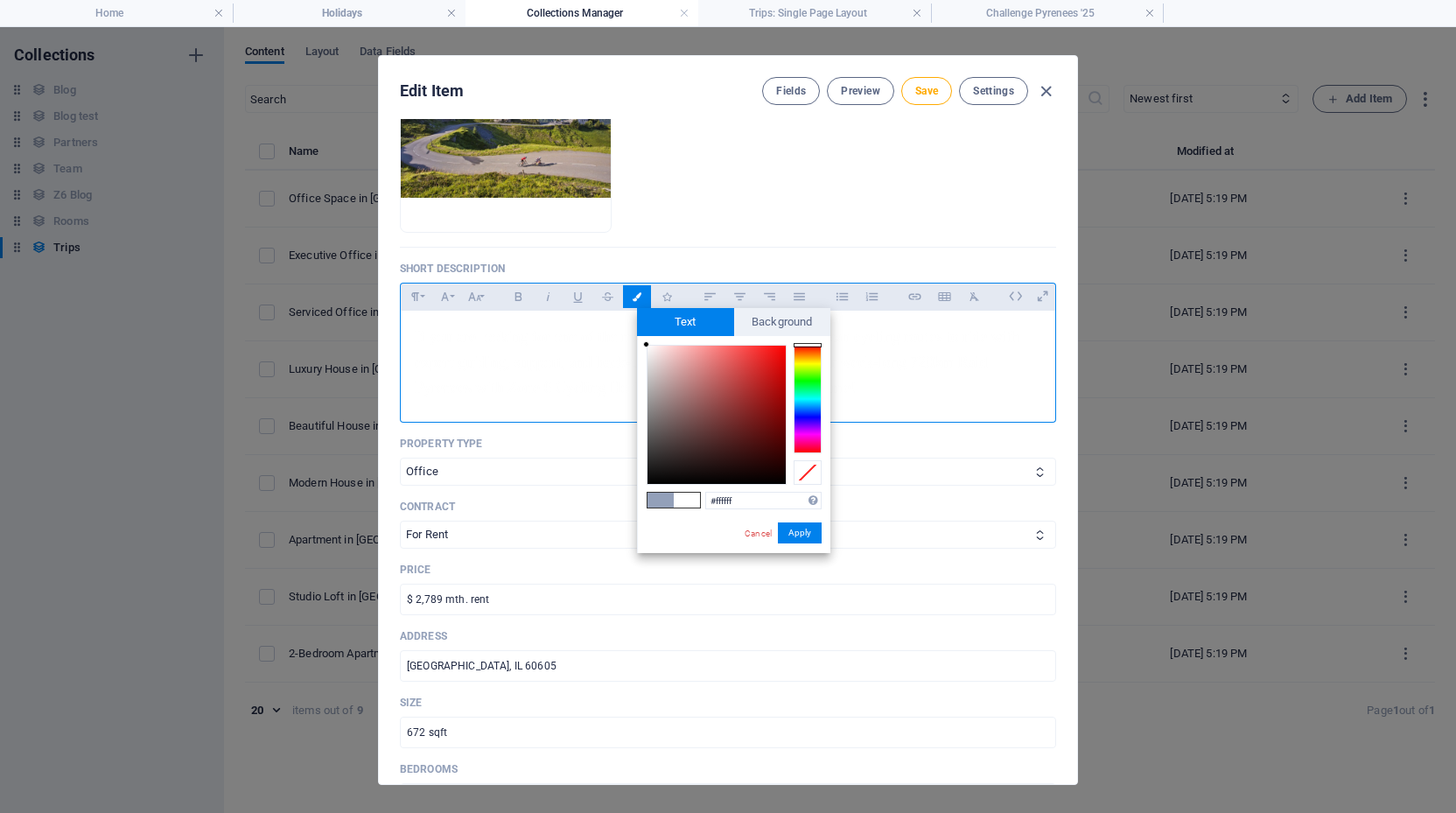
click at [635, 298] on icon "button" at bounding box center [636, 296] width 15 height 9
type input "#93a0b9"
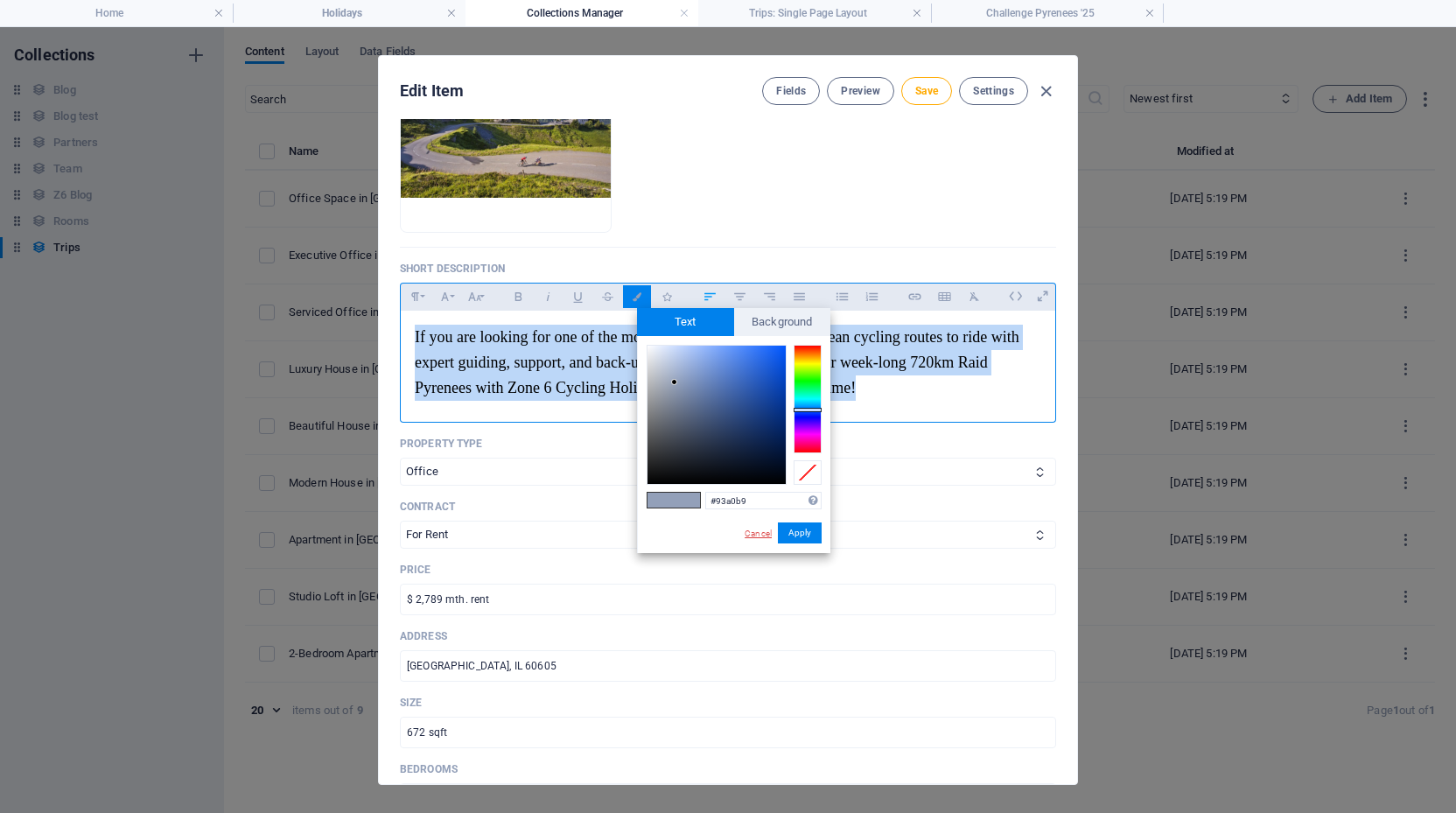
click at [754, 534] on link "Cancel" at bounding box center [757, 533] width 31 height 13
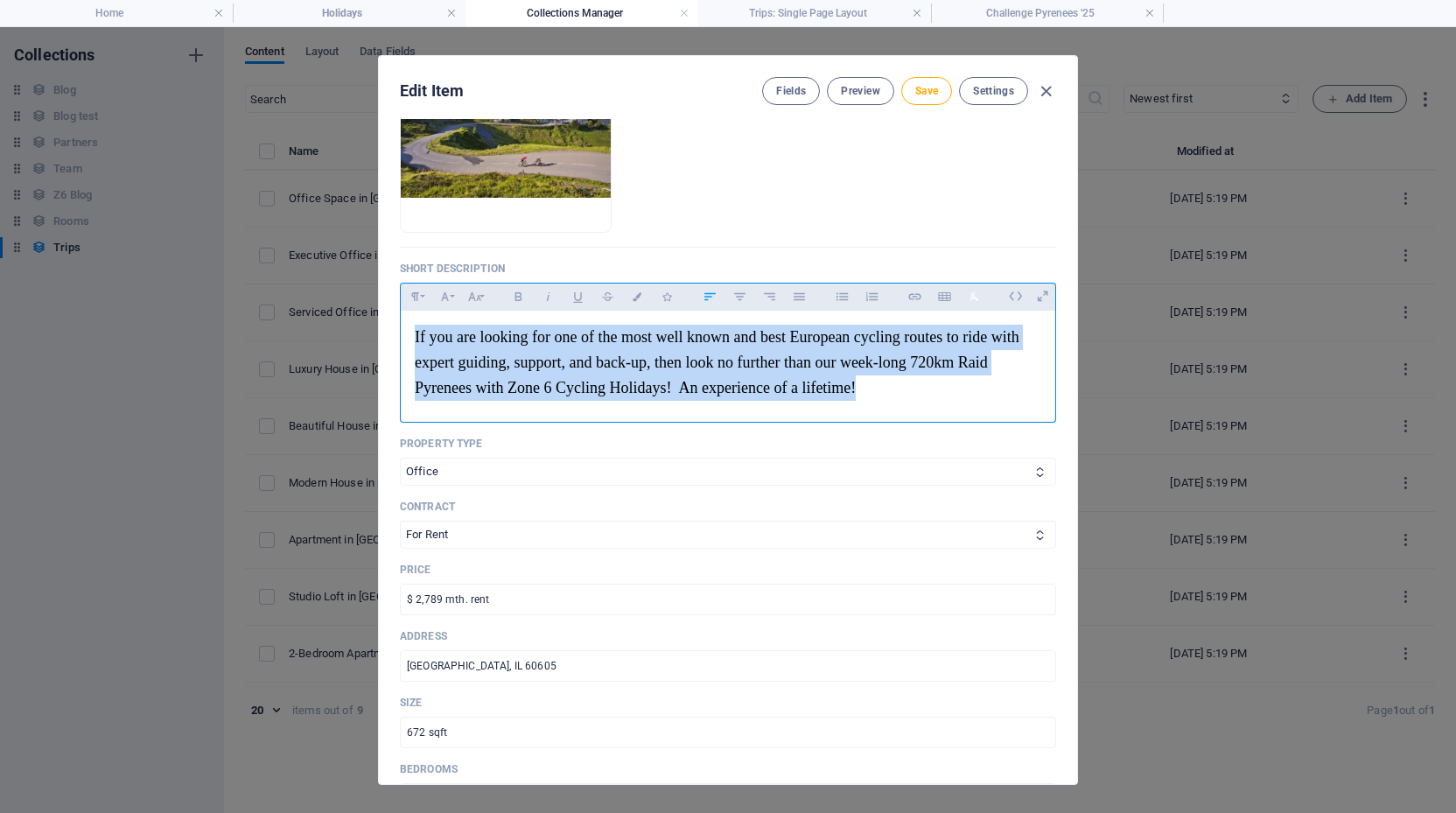
click at [972, 298] on icon "button" at bounding box center [973, 296] width 9 height 9
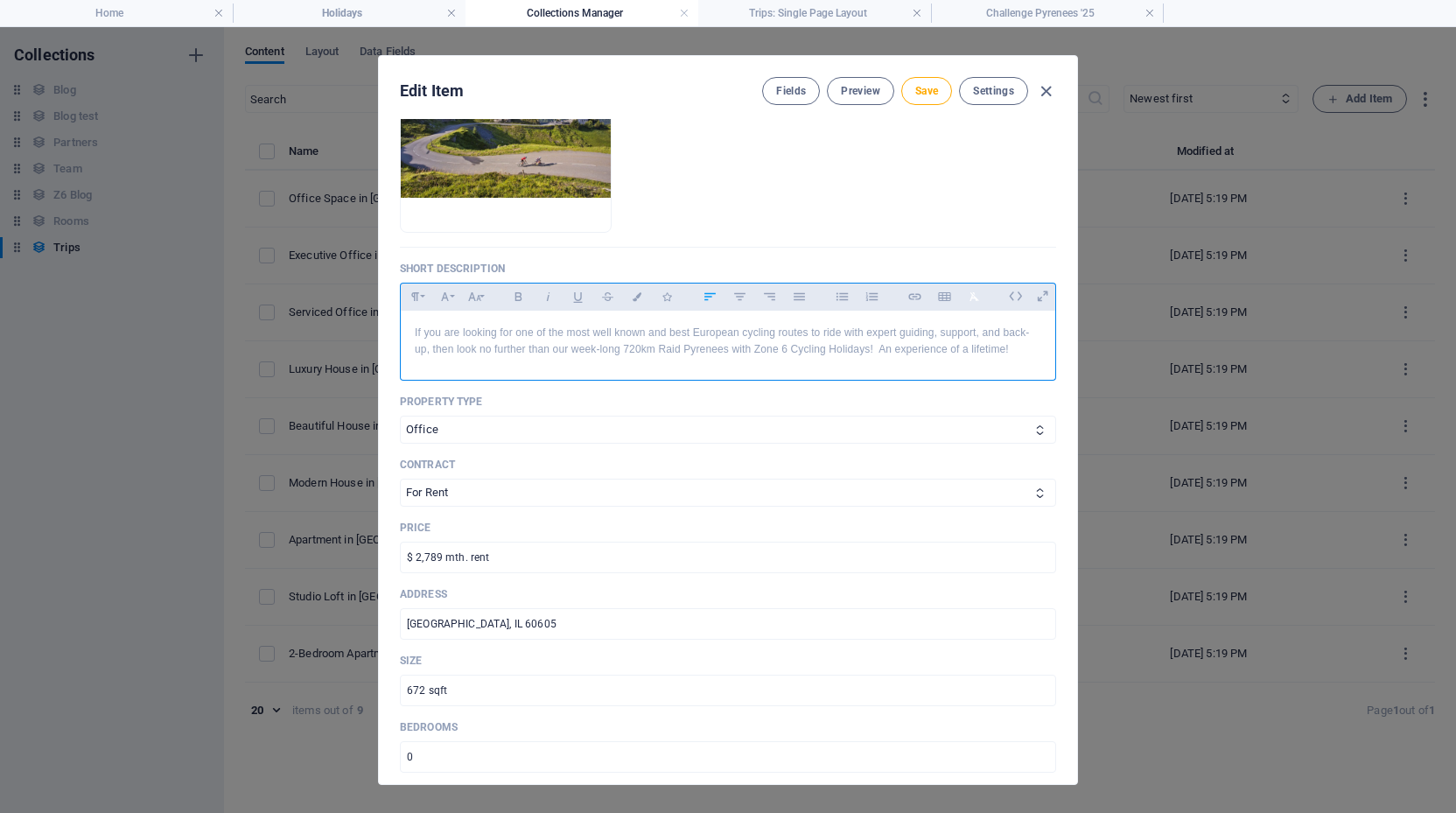
click at [975, 296] on icon "button" at bounding box center [974, 296] width 15 height 21
click at [1026, 345] on p "​If you are looking for one of the most well known and best European cycling ro…" at bounding box center [728, 342] width 627 height 34
click at [979, 334] on p "​If you are looking for one of the most well known and best European cycling ro…" at bounding box center [728, 342] width 627 height 34
click at [1000, 335] on p "If you are looking for one of the most well known and best European cycling rou…" at bounding box center [728, 342] width 627 height 34
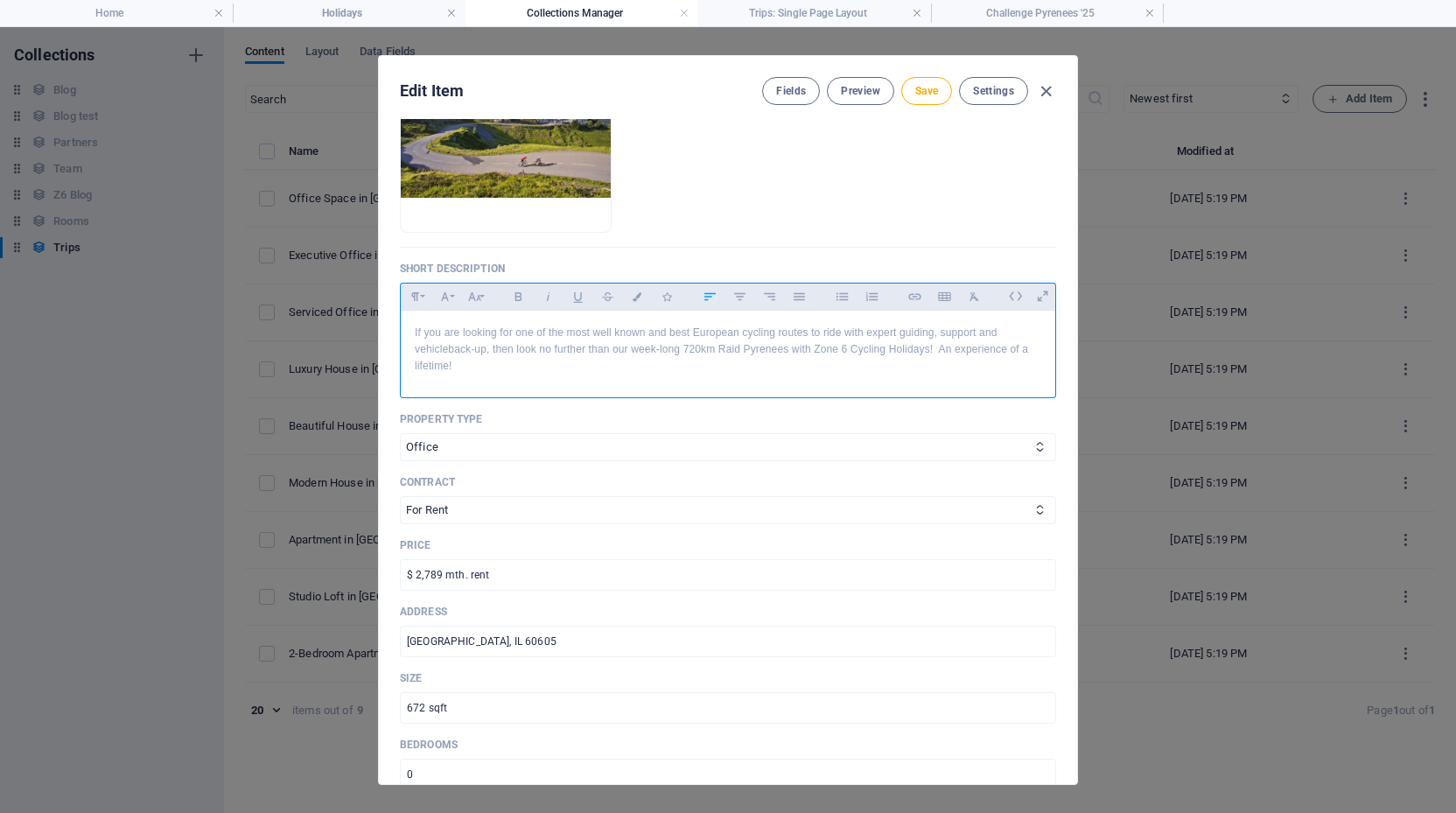
click at [697, 351] on p "If you are looking for one of the most well known and best European cycling rou…" at bounding box center [728, 350] width 627 height 51
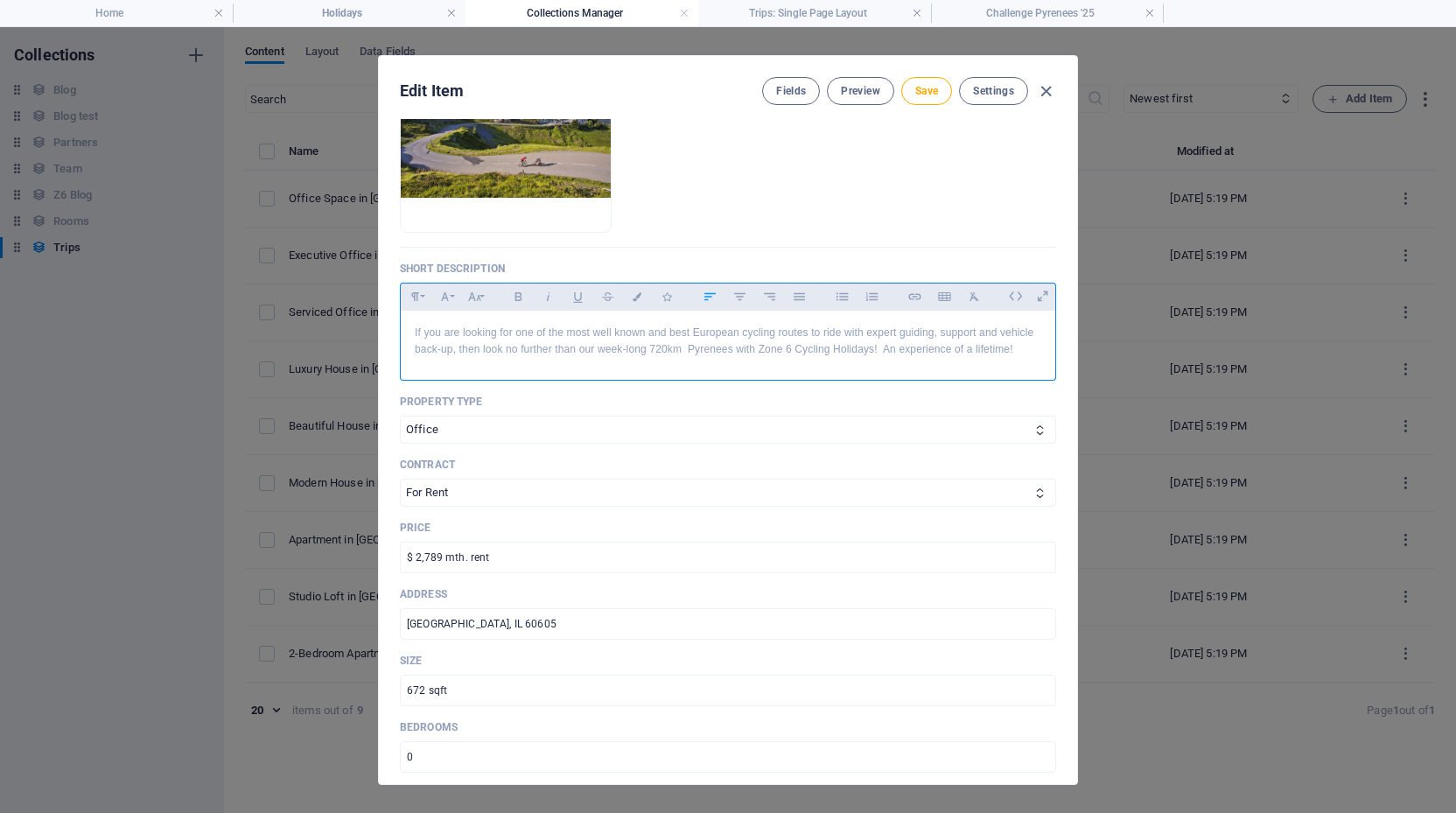
click at [734, 352] on p "If you are looking for one of the most well known and best European cycling rou…" at bounding box center [728, 342] width 627 height 34
click at [894, 350] on p "If you are looking for one of the most well known and best European cycling rou…" at bounding box center [728, 342] width 627 height 34
click at [953, 351] on p "If you are looking for one of the most well known and best European cycling rou…" at bounding box center [728, 342] width 627 height 34
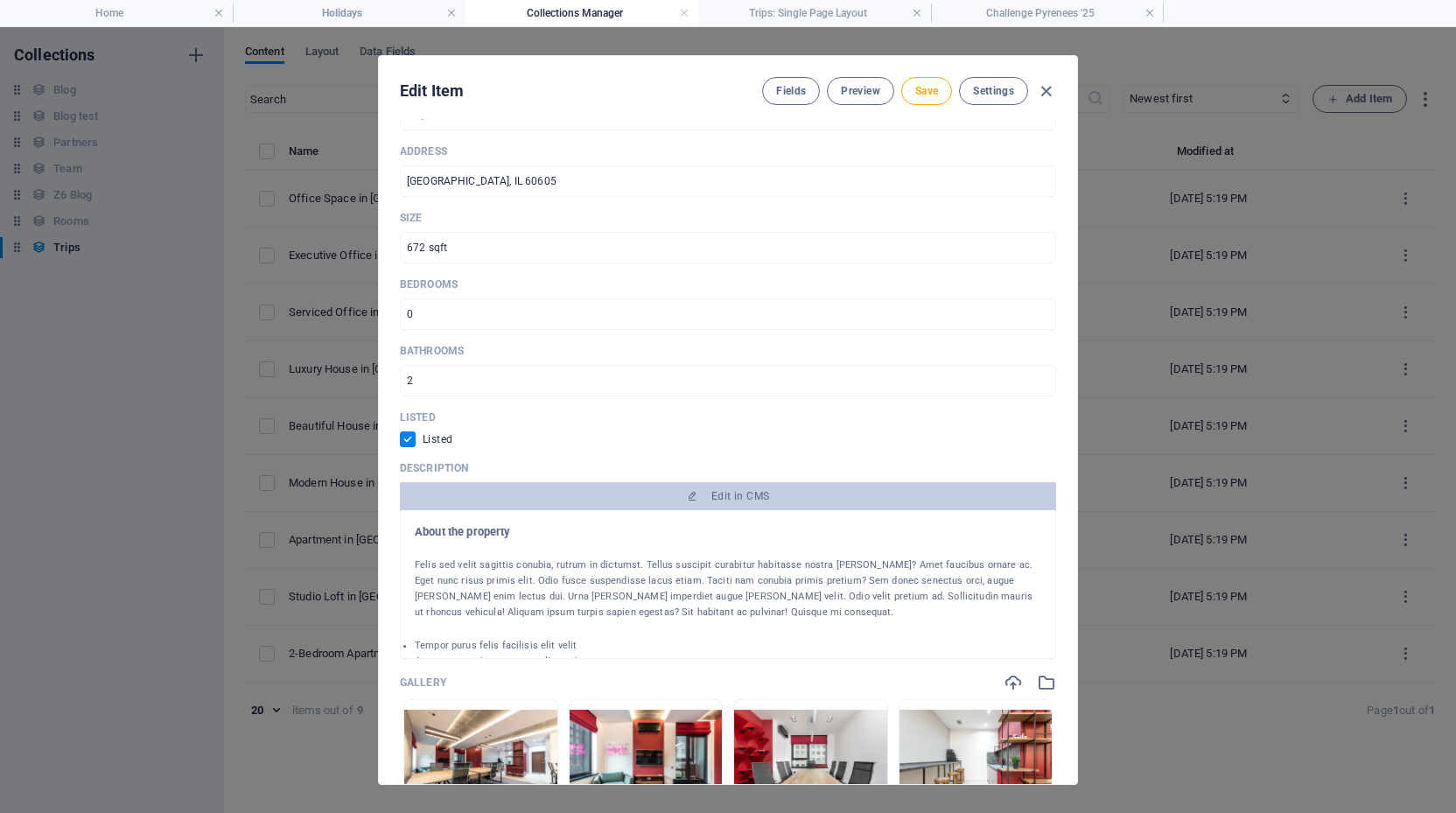
scroll to position [721, 0]
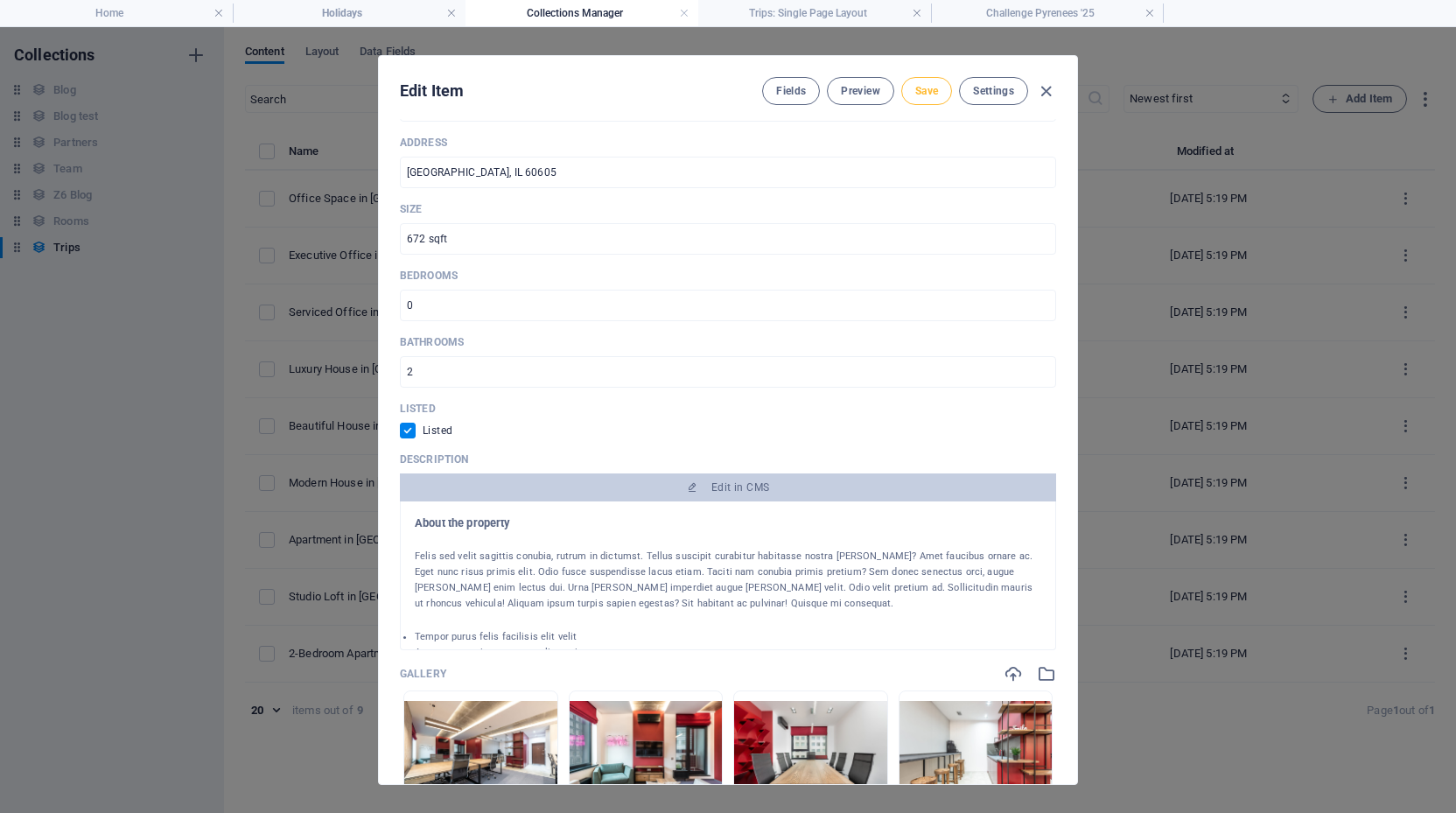
click at [930, 95] on span "Save" at bounding box center [925, 91] width 23 height 14
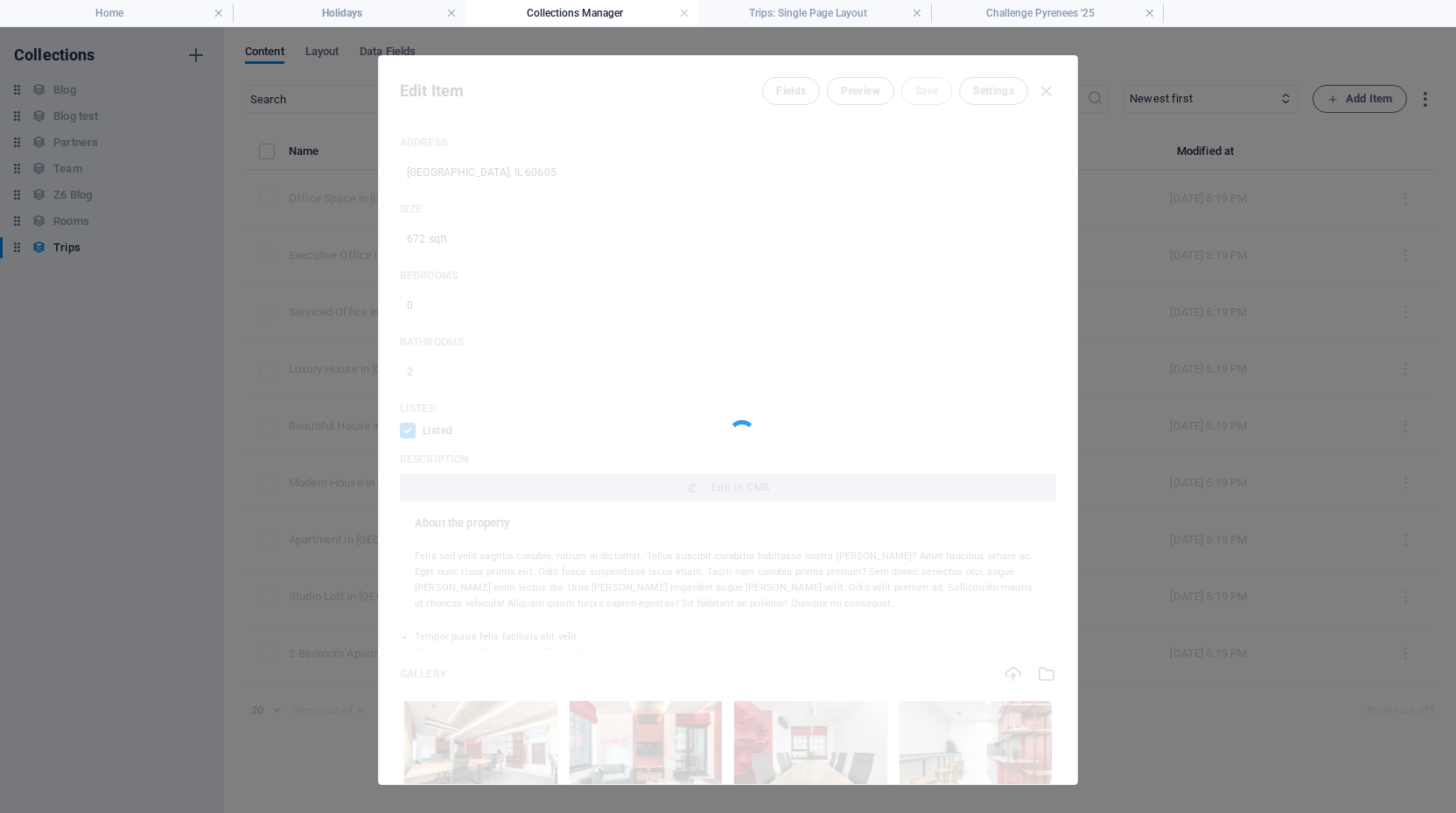
type input "french-pyrenees-26"
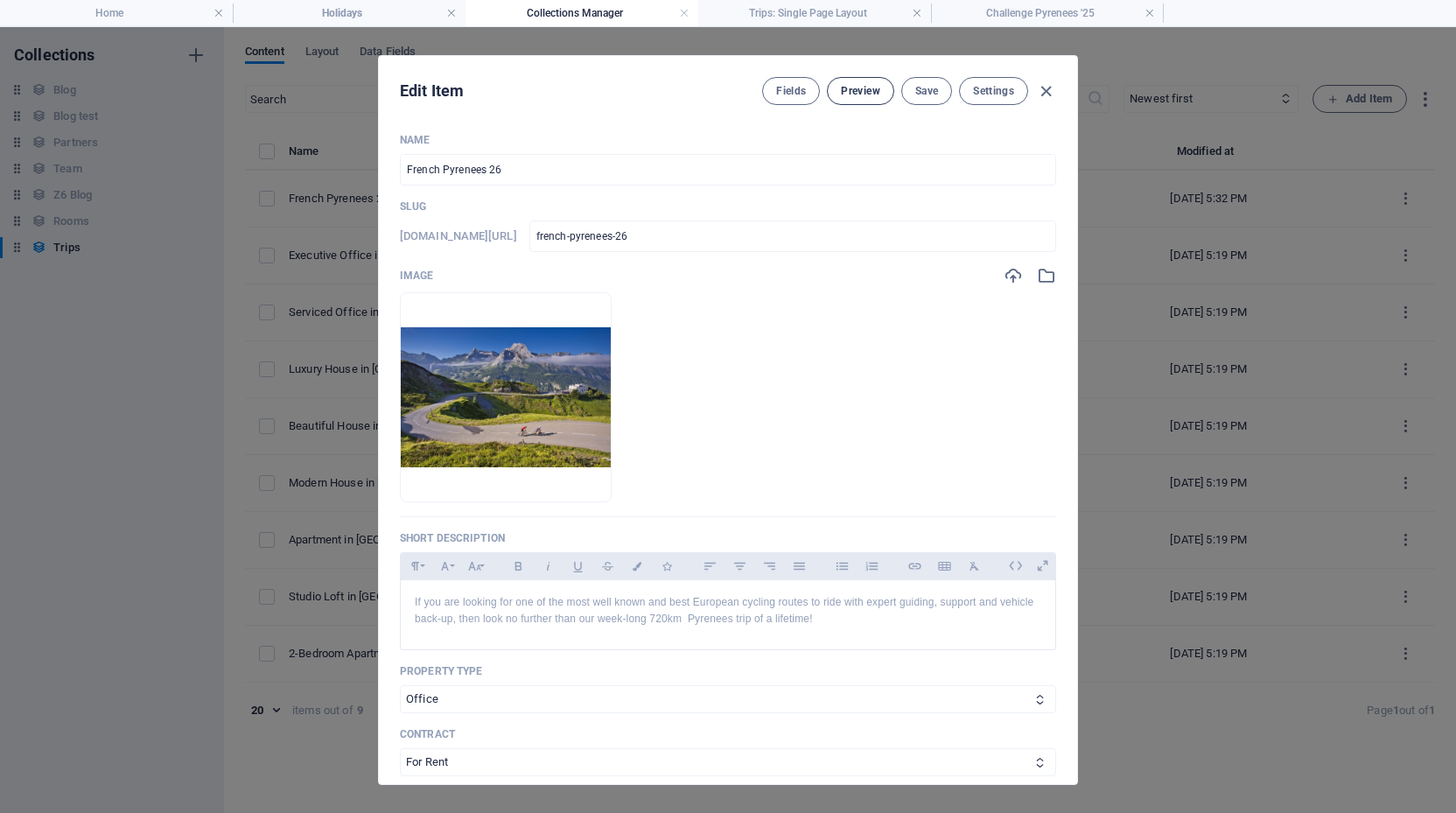
scroll to position [0, 0]
click at [857, 91] on span "Preview" at bounding box center [859, 91] width 39 height 14
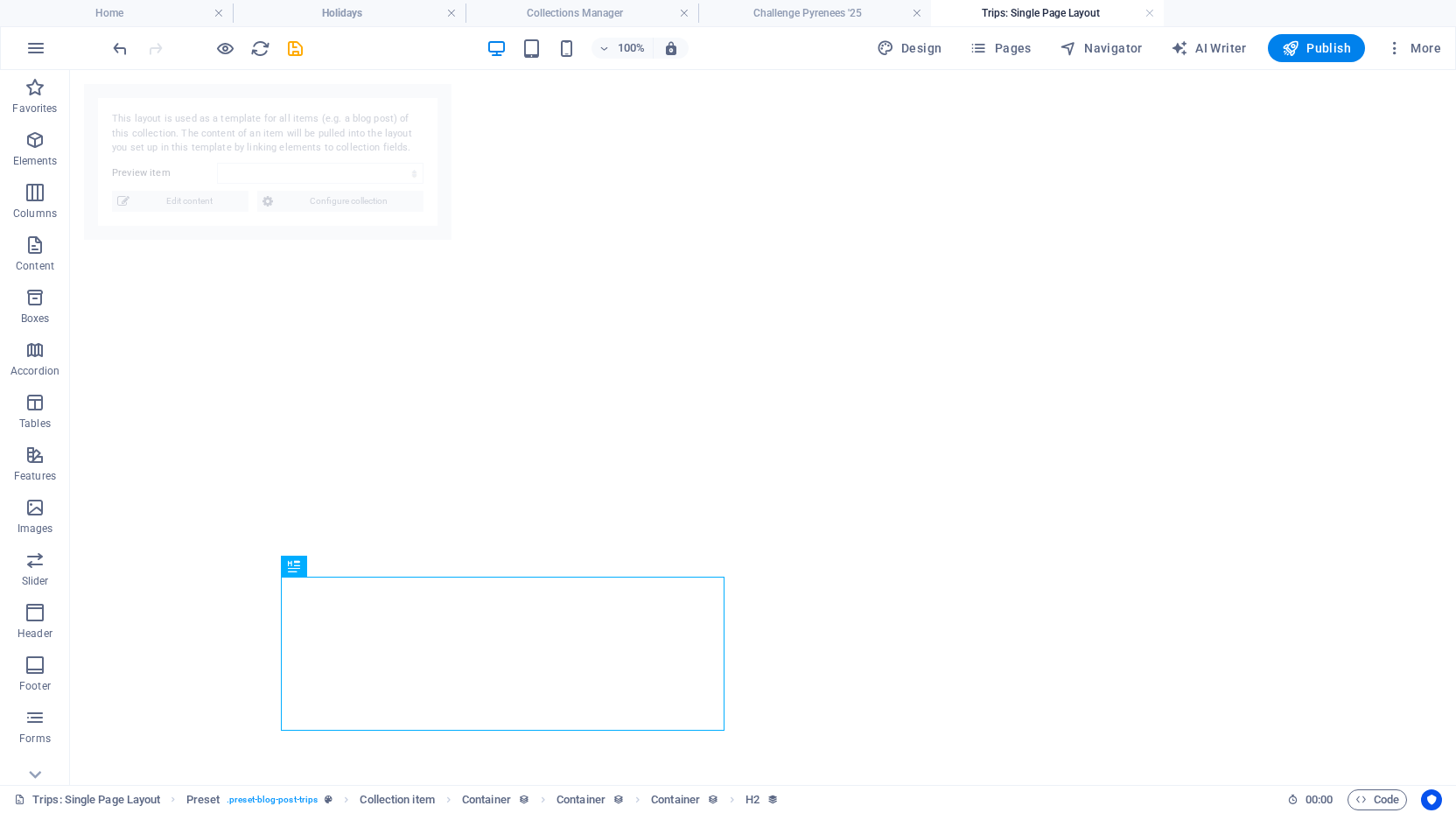
select select "68b70b1bc6449f110101d73b"
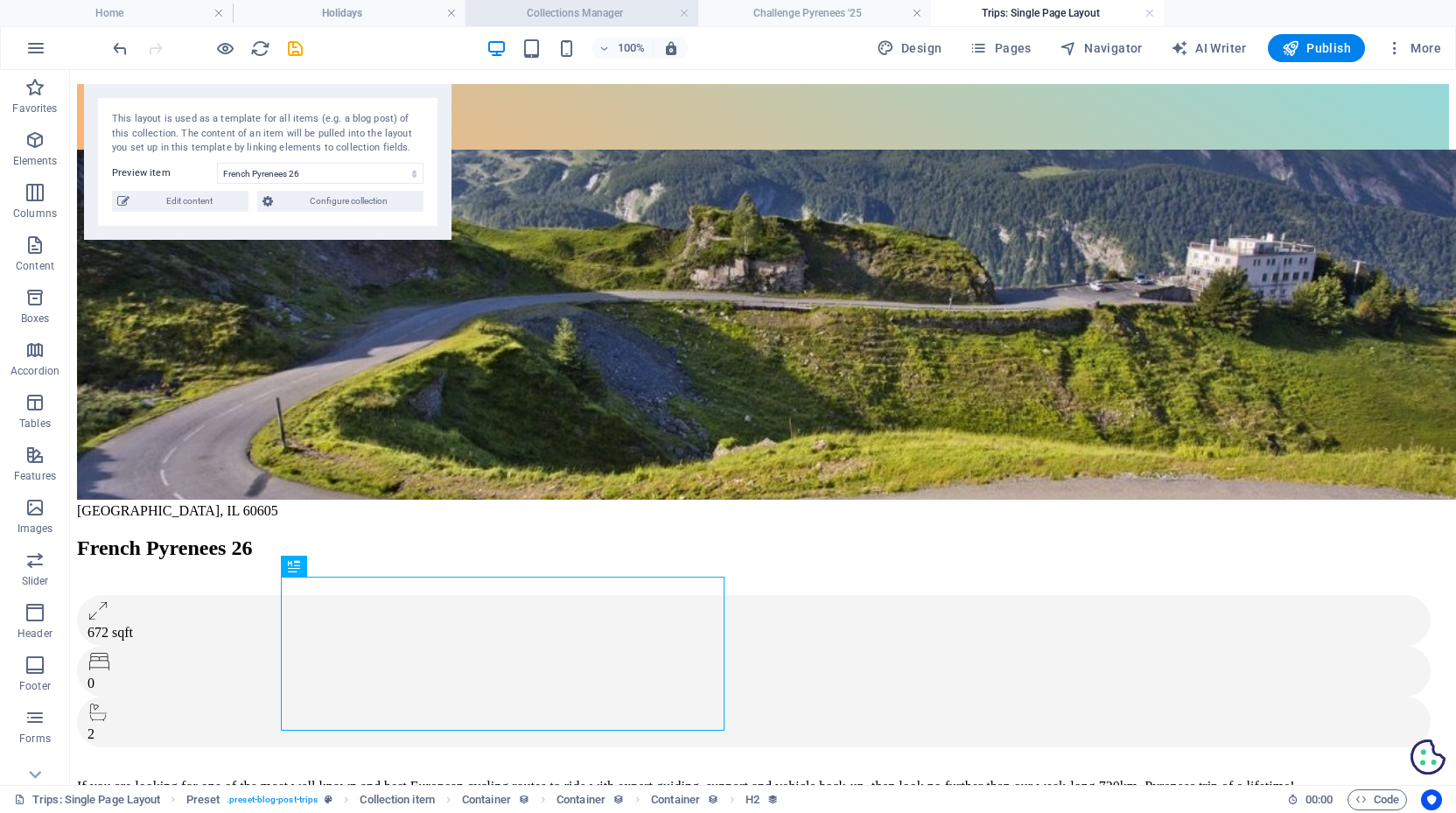
click at [573, 11] on h4 "Collections Manager" at bounding box center [581, 13] width 233 height 19
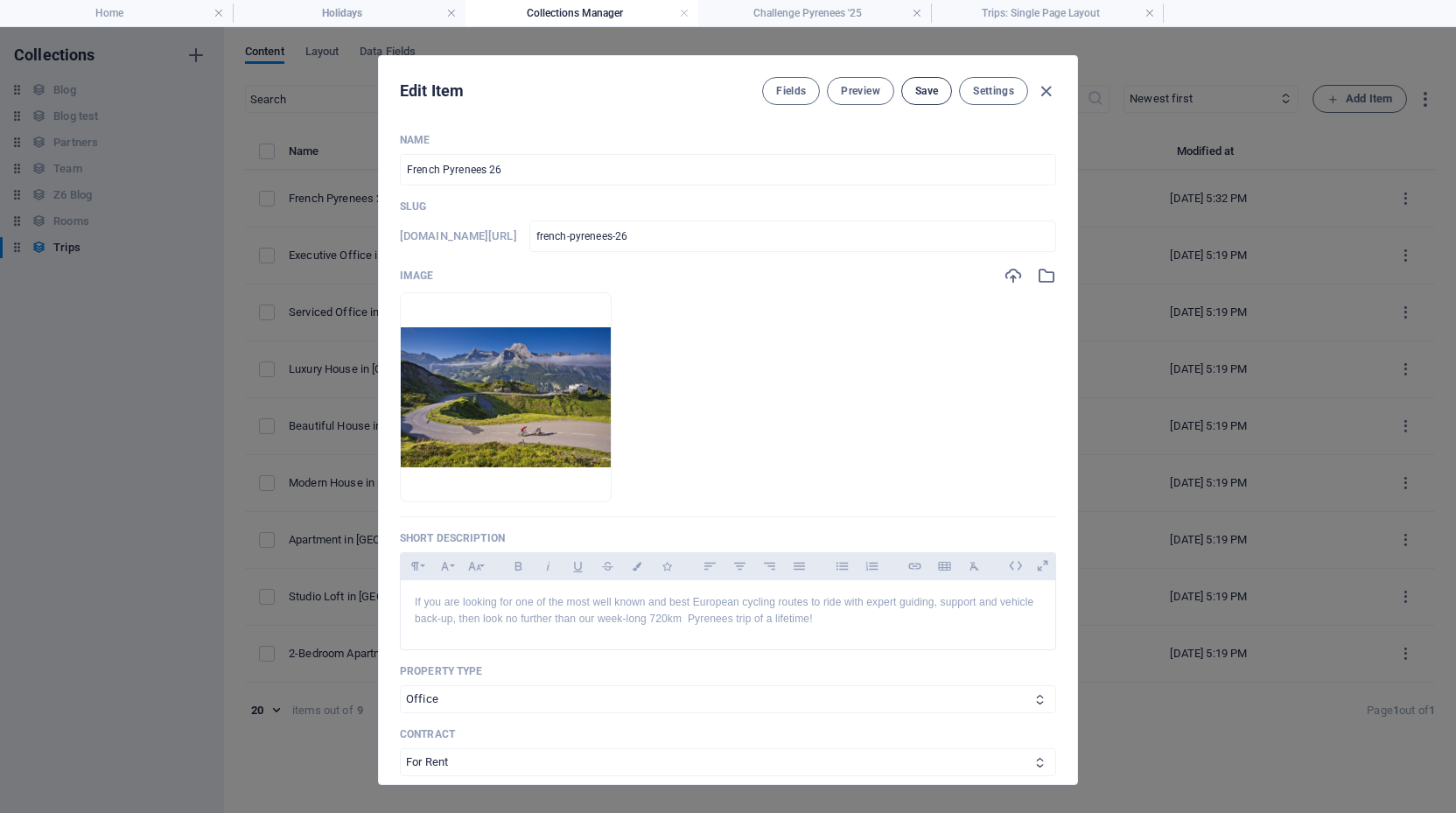
click at [931, 88] on span "Save" at bounding box center [925, 91] width 23 height 14
click at [373, 1] on li "Holidays" at bounding box center [348, 13] width 233 height 27
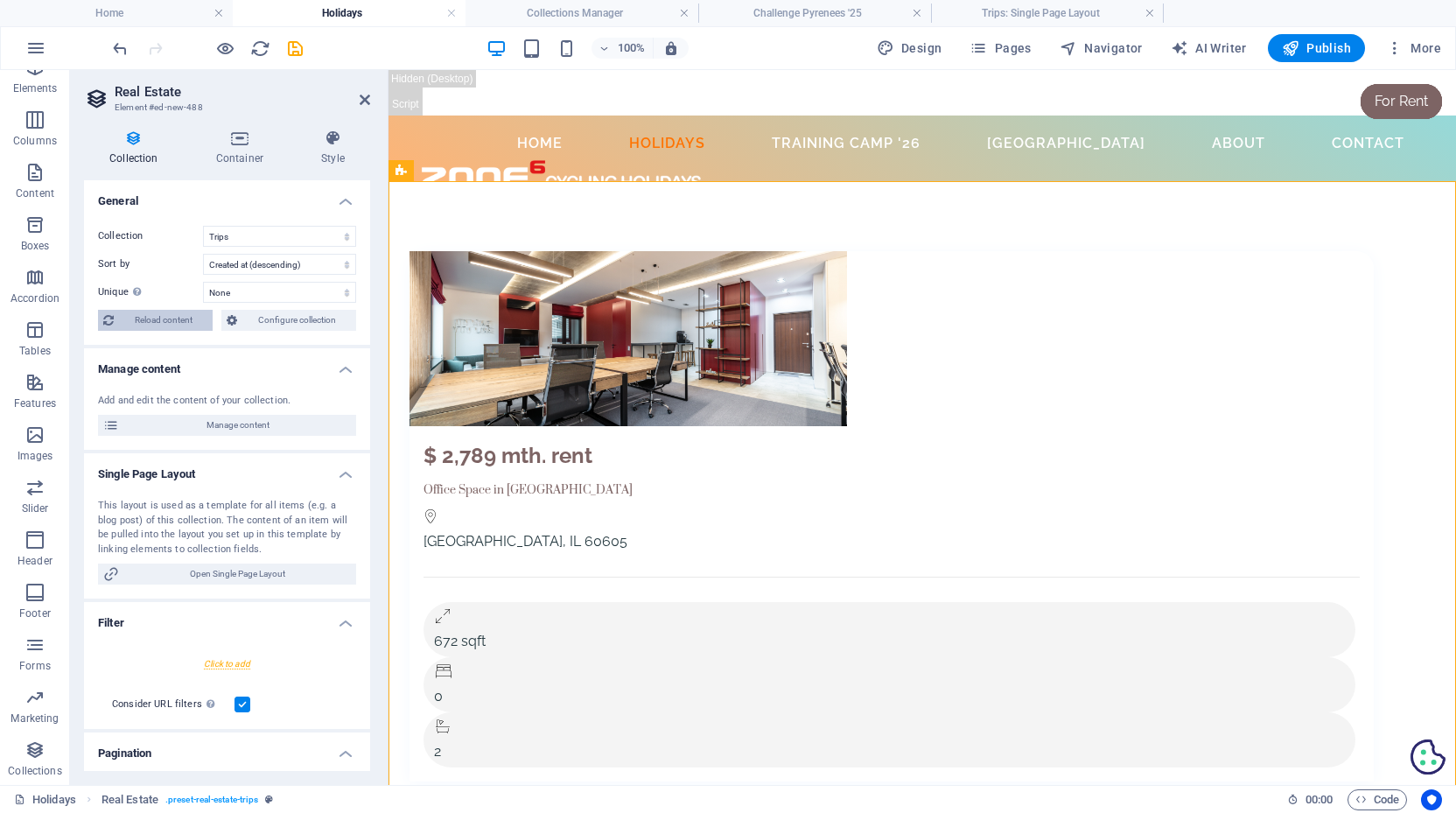
click at [172, 322] on span "Reload content" at bounding box center [162, 320] width 88 height 21
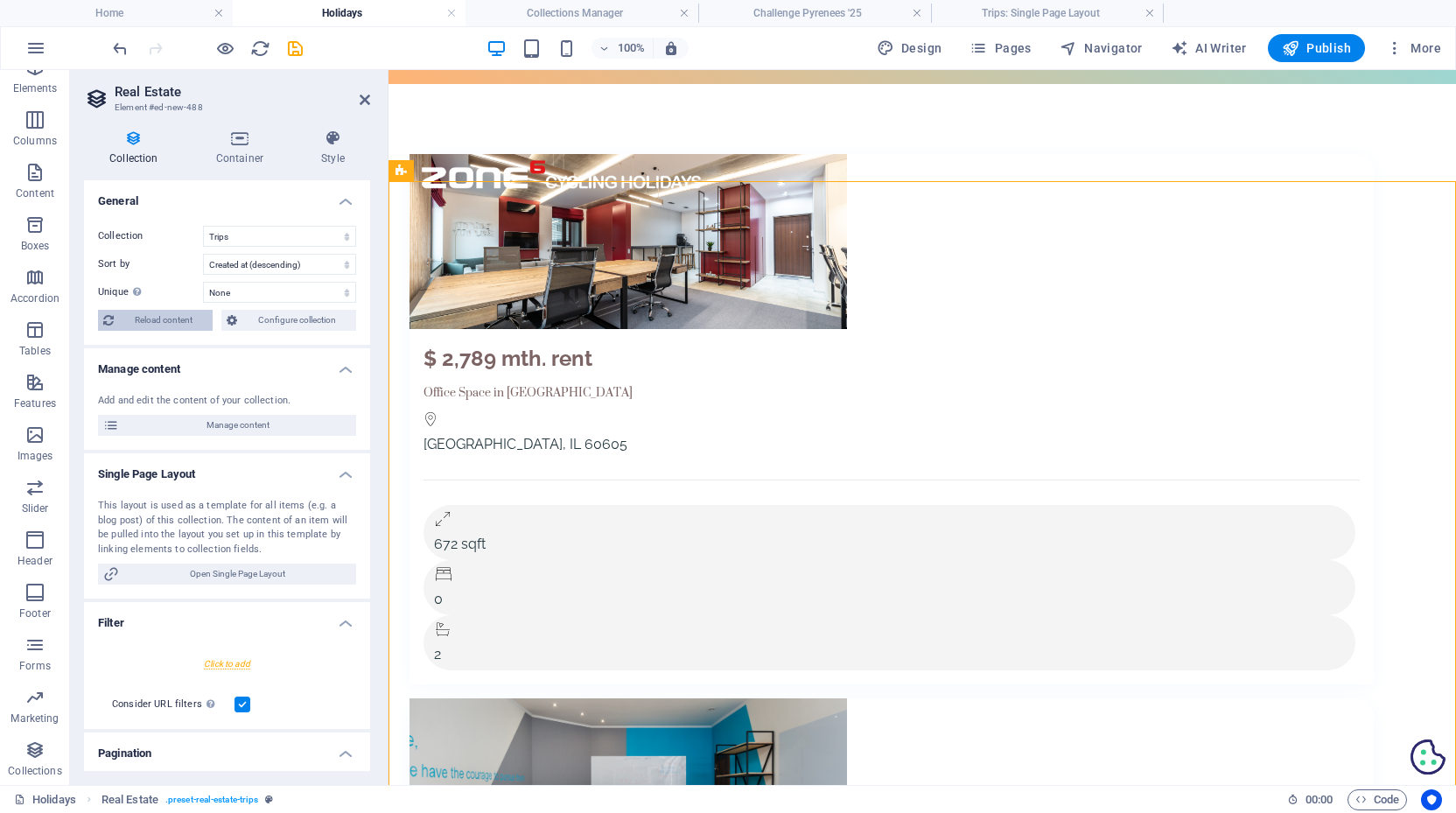
select select "68b70b1ab526e6cb170d7d66"
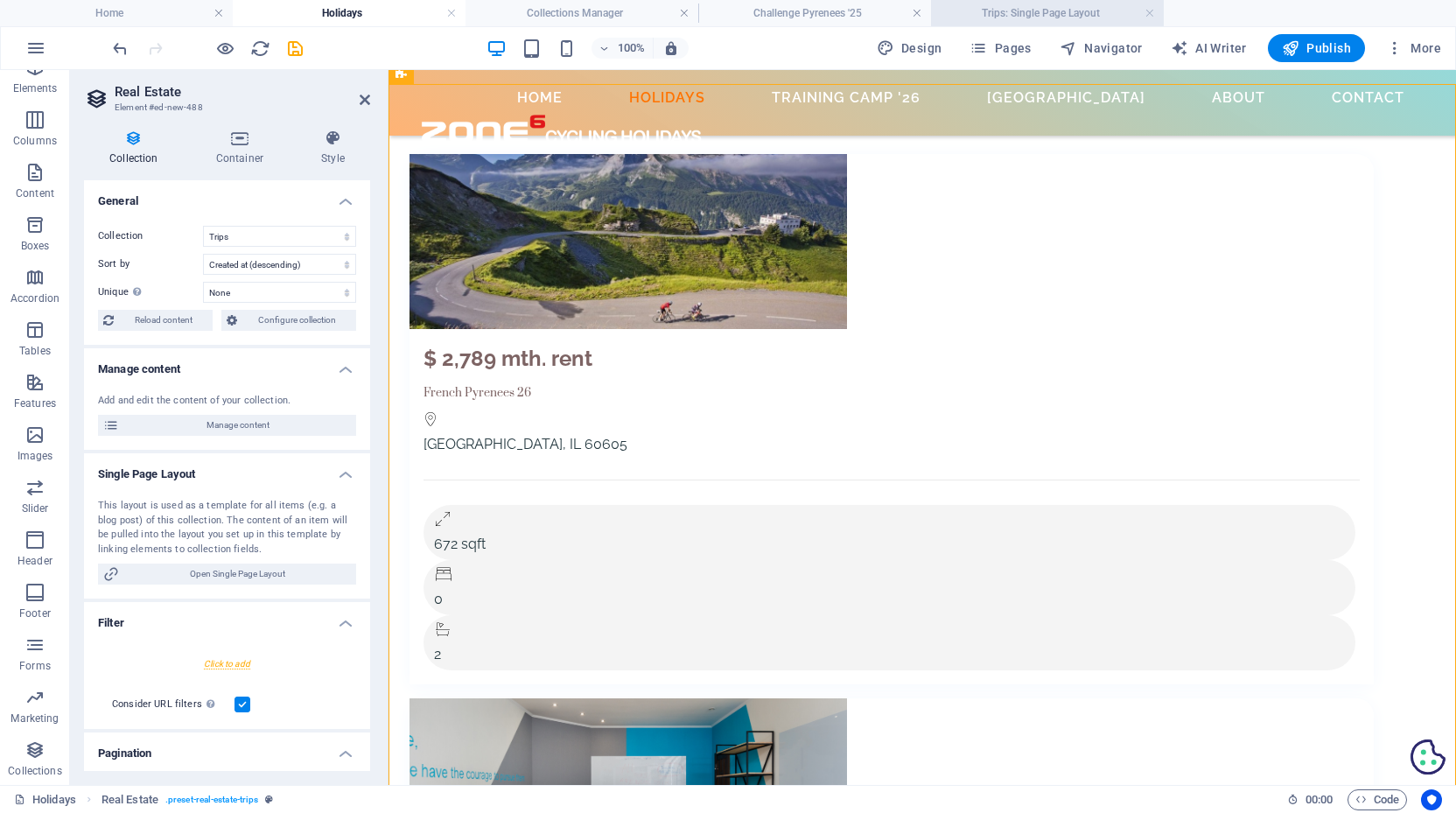
click at [1067, 9] on h4 "Trips: Single Page Layout" at bounding box center [1046, 13] width 233 height 19
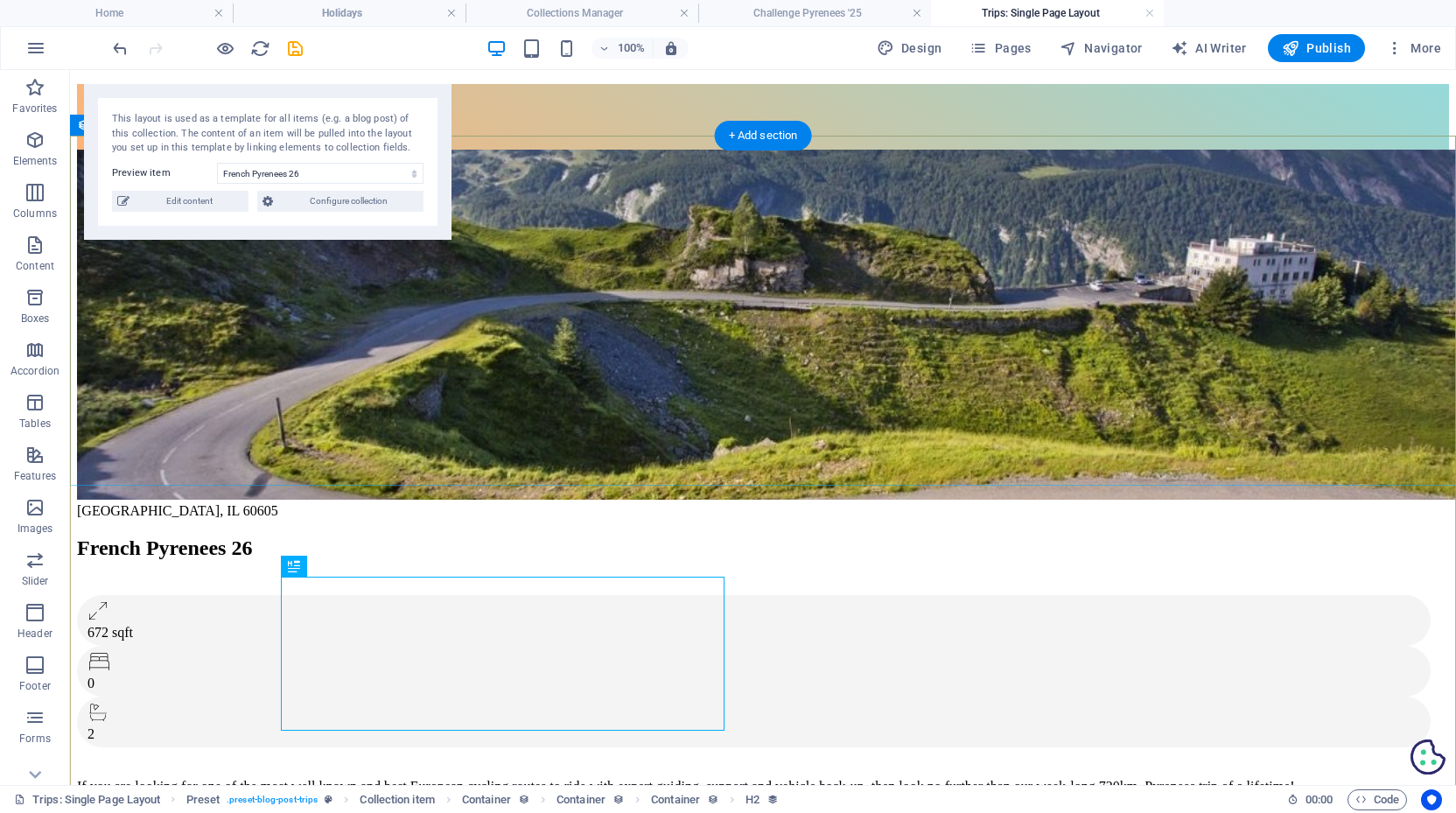
click at [968, 305] on figure at bounding box center [763, 326] width 1372 height 354
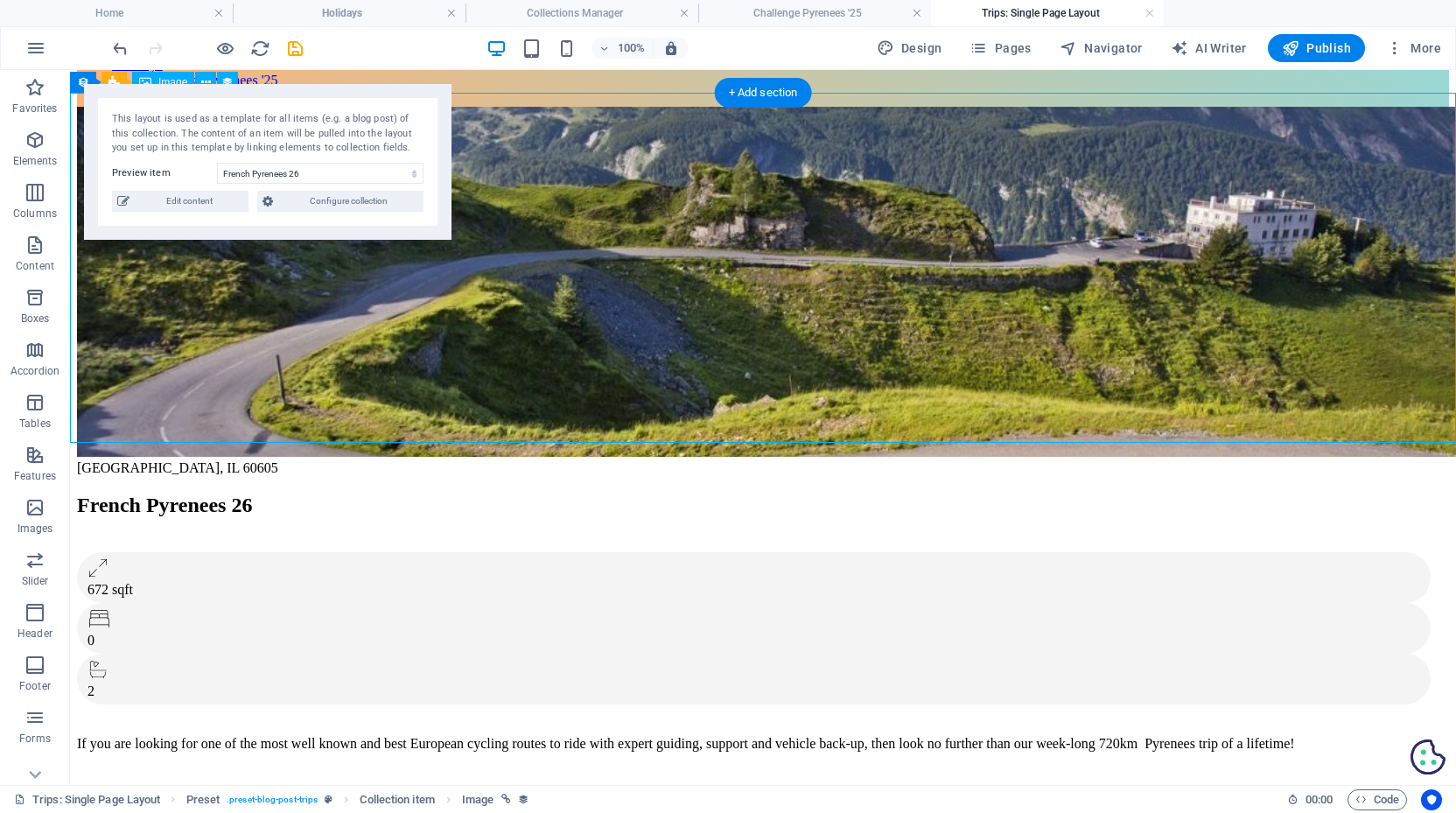
scroll to position [0, 0]
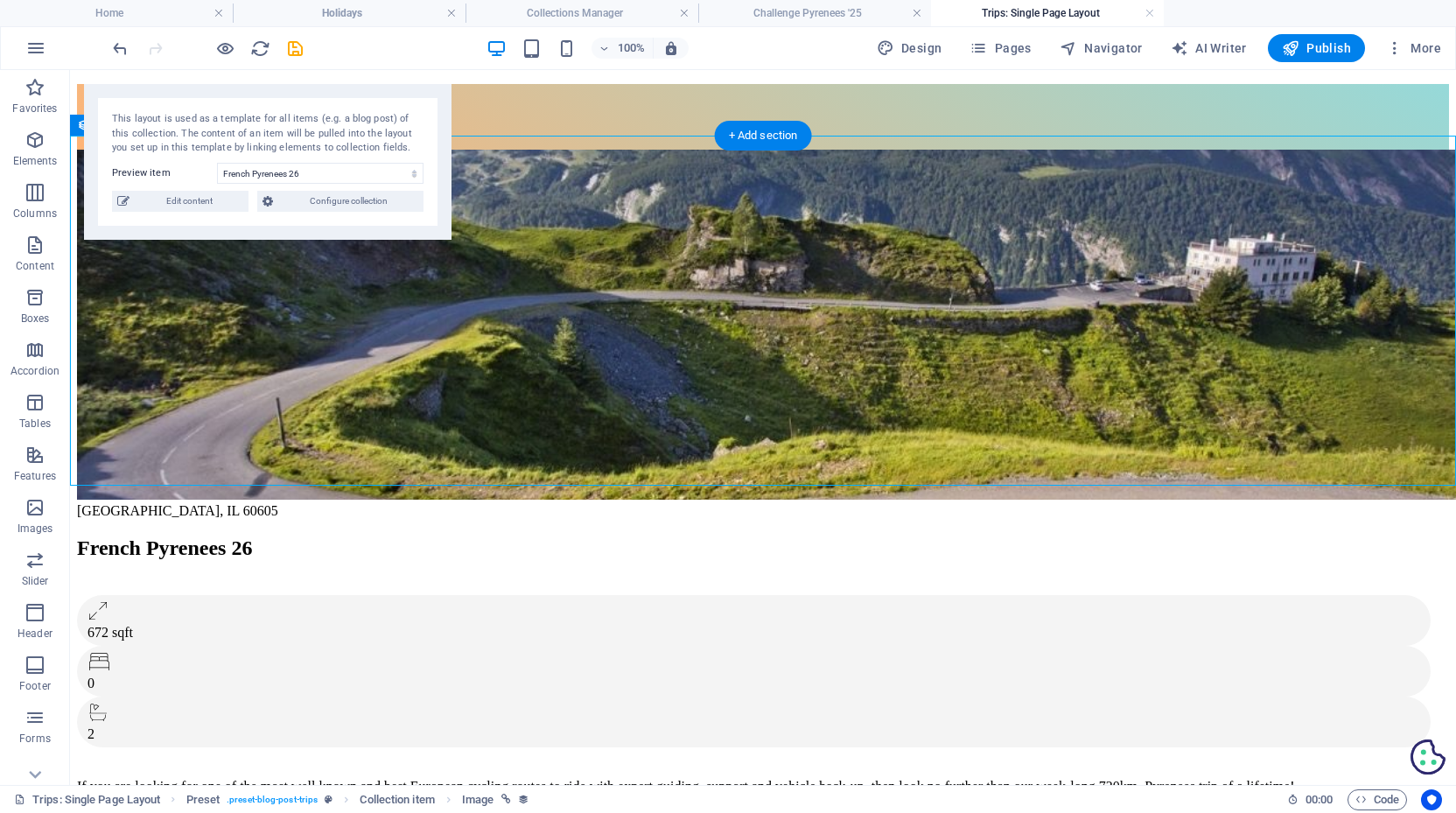
click at [771, 343] on figure at bounding box center [763, 326] width 1372 height 354
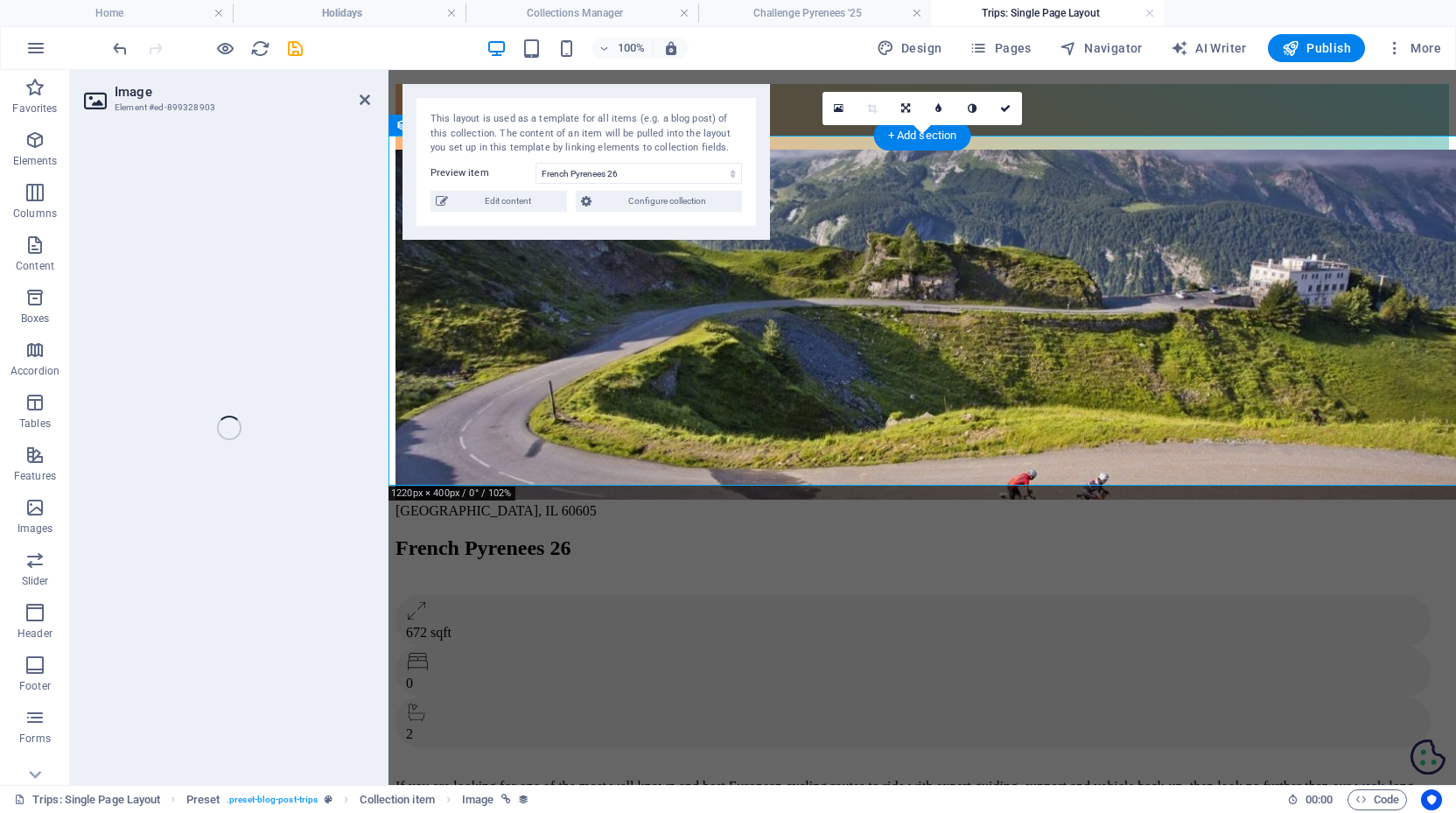
select select "image"
select select "vw"
select select "px"
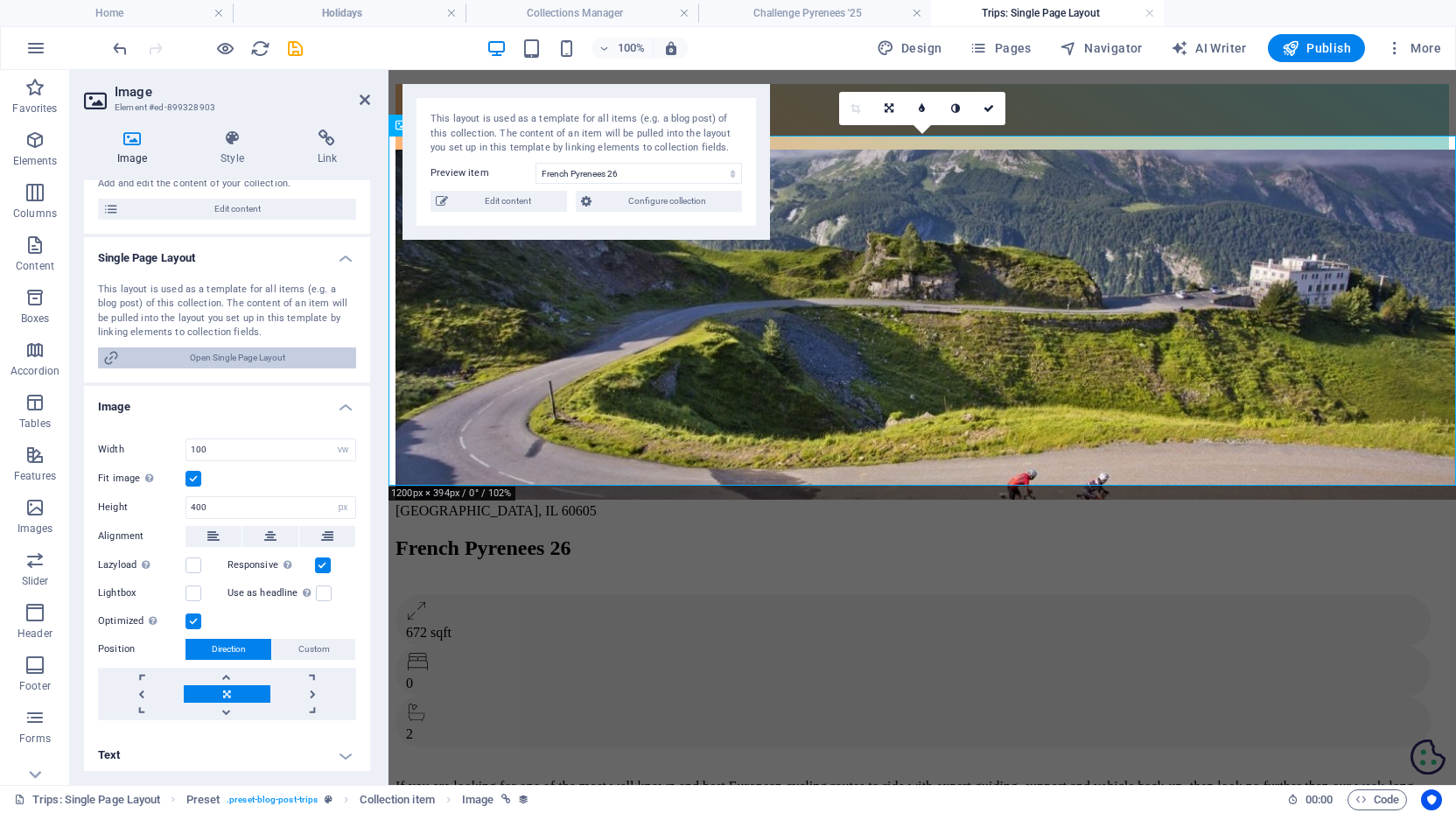
scroll to position [181, 0]
click at [222, 671] on link at bounding box center [227, 677] width 86 height 18
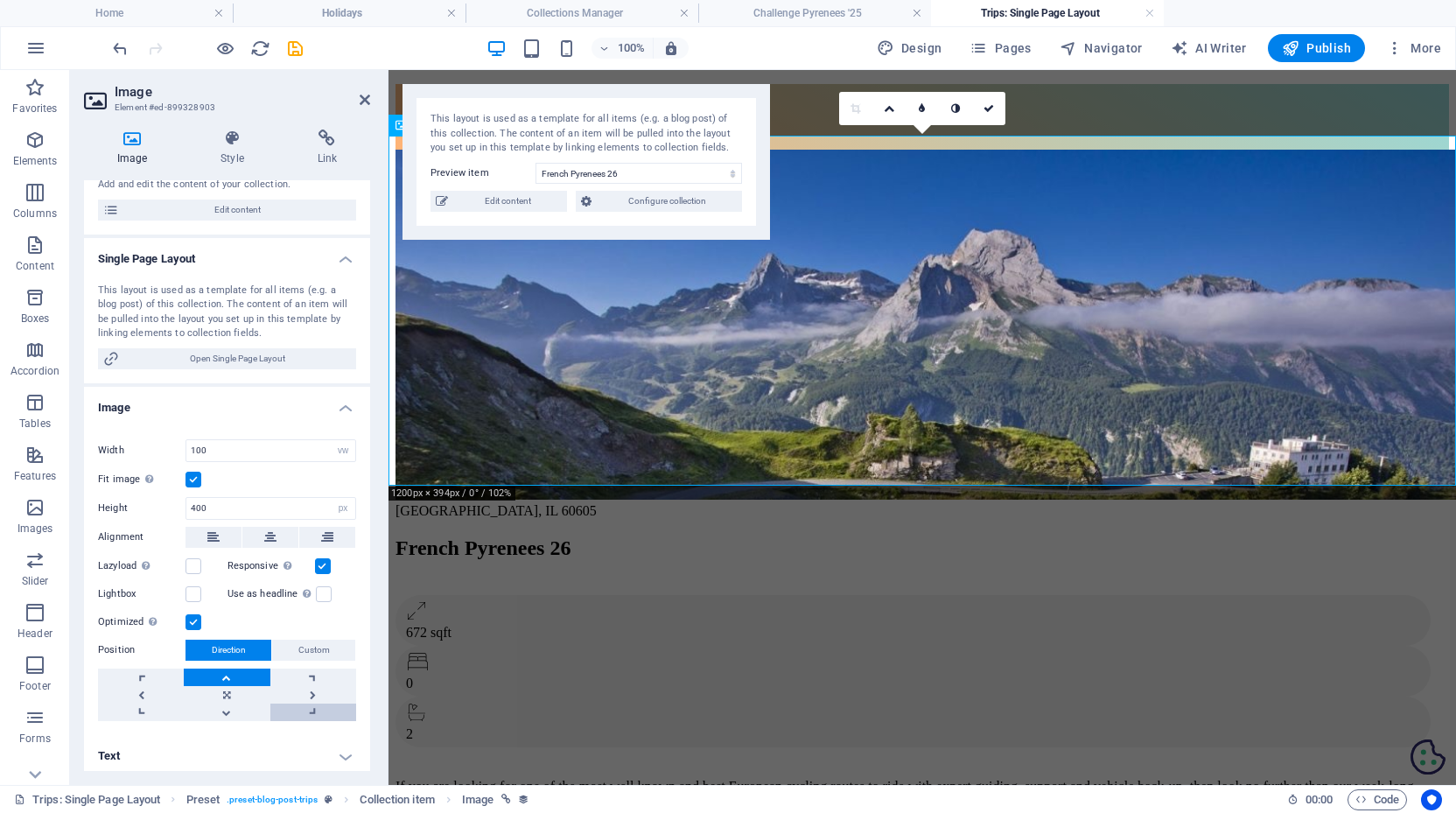
click at [314, 708] on link at bounding box center [313, 713] width 86 height 18
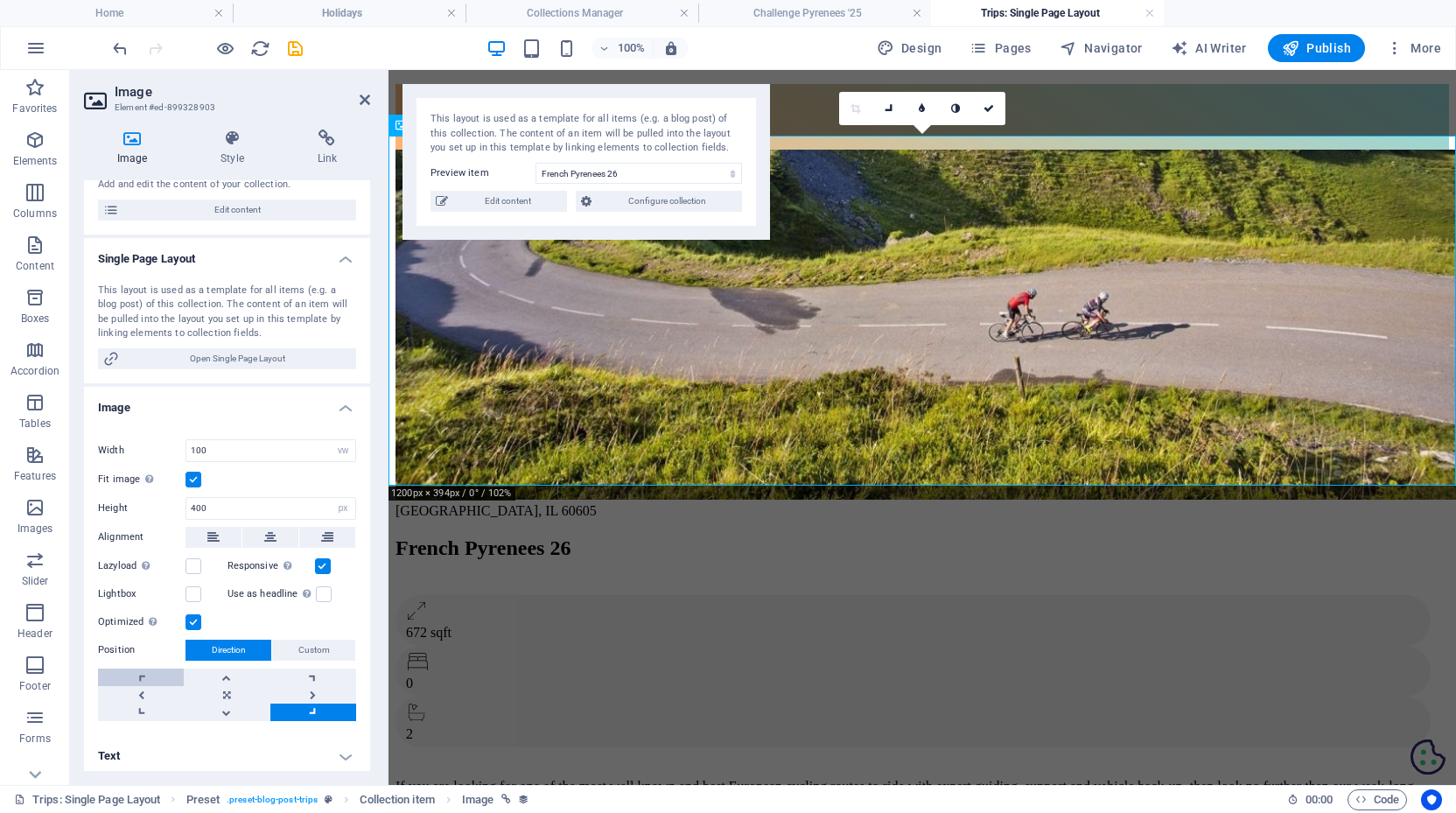
click at [140, 669] on link at bounding box center [141, 677] width 86 height 18
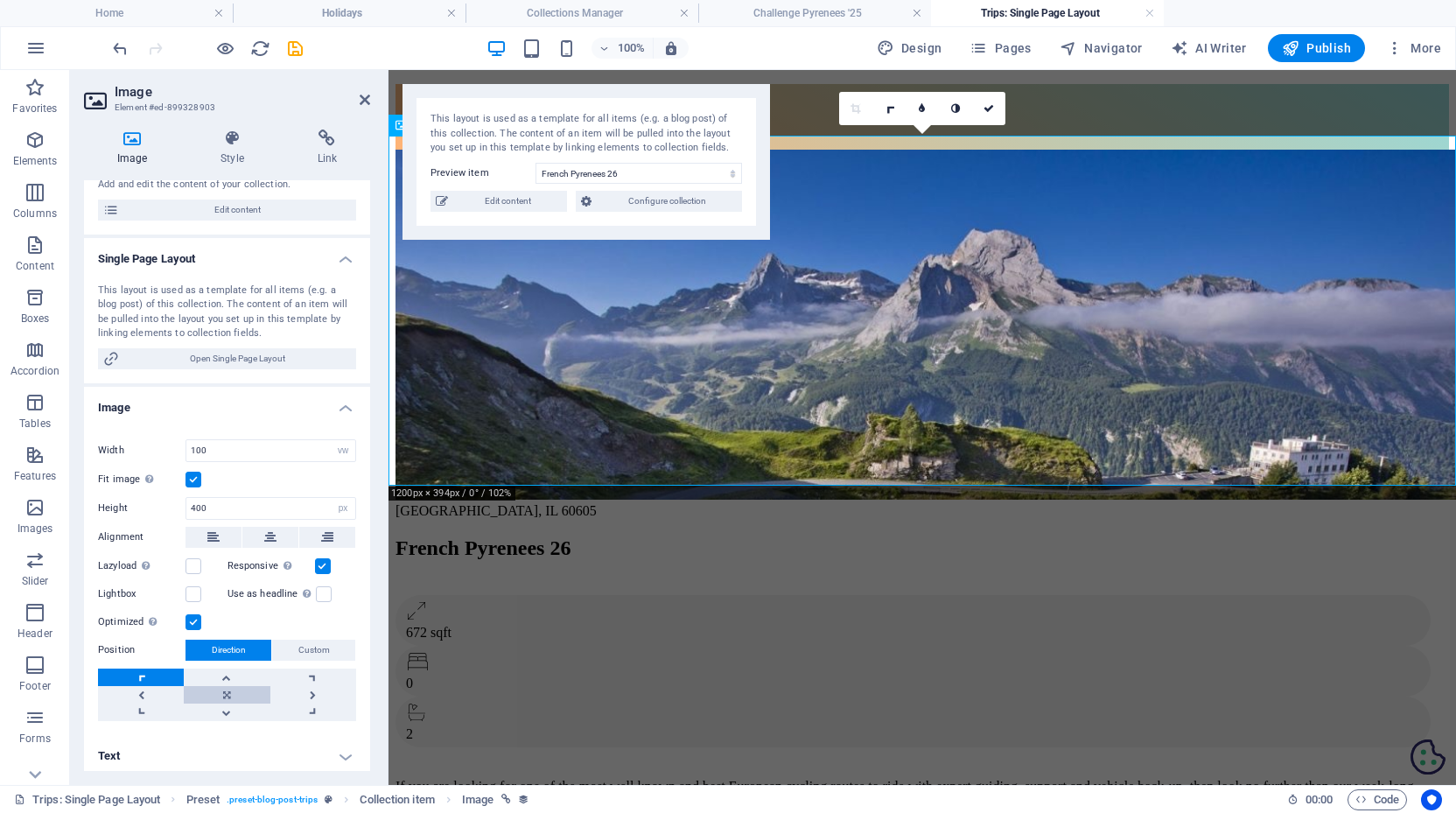
click at [231, 689] on link at bounding box center [227, 695] width 86 height 18
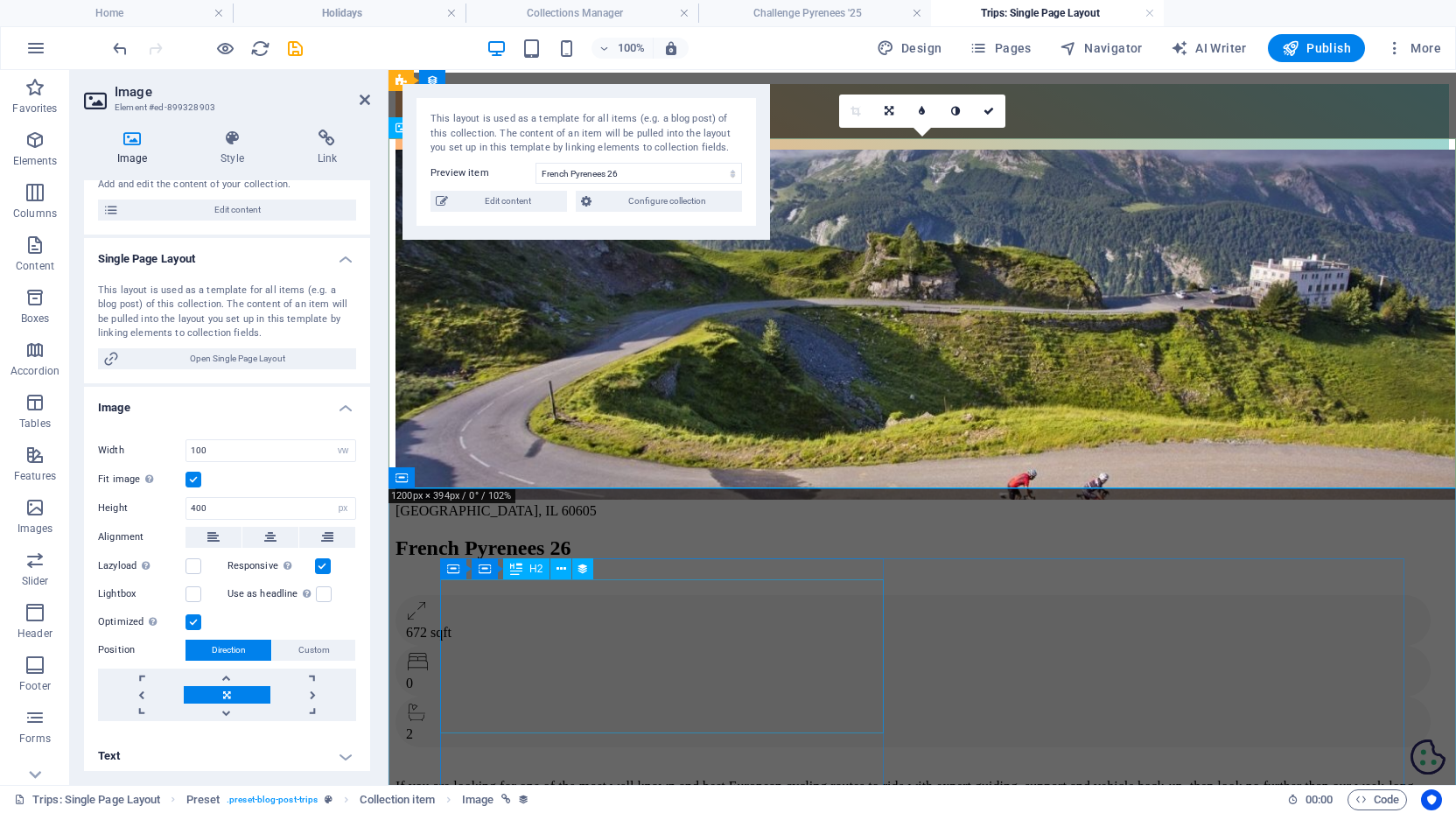
scroll to position [0, 0]
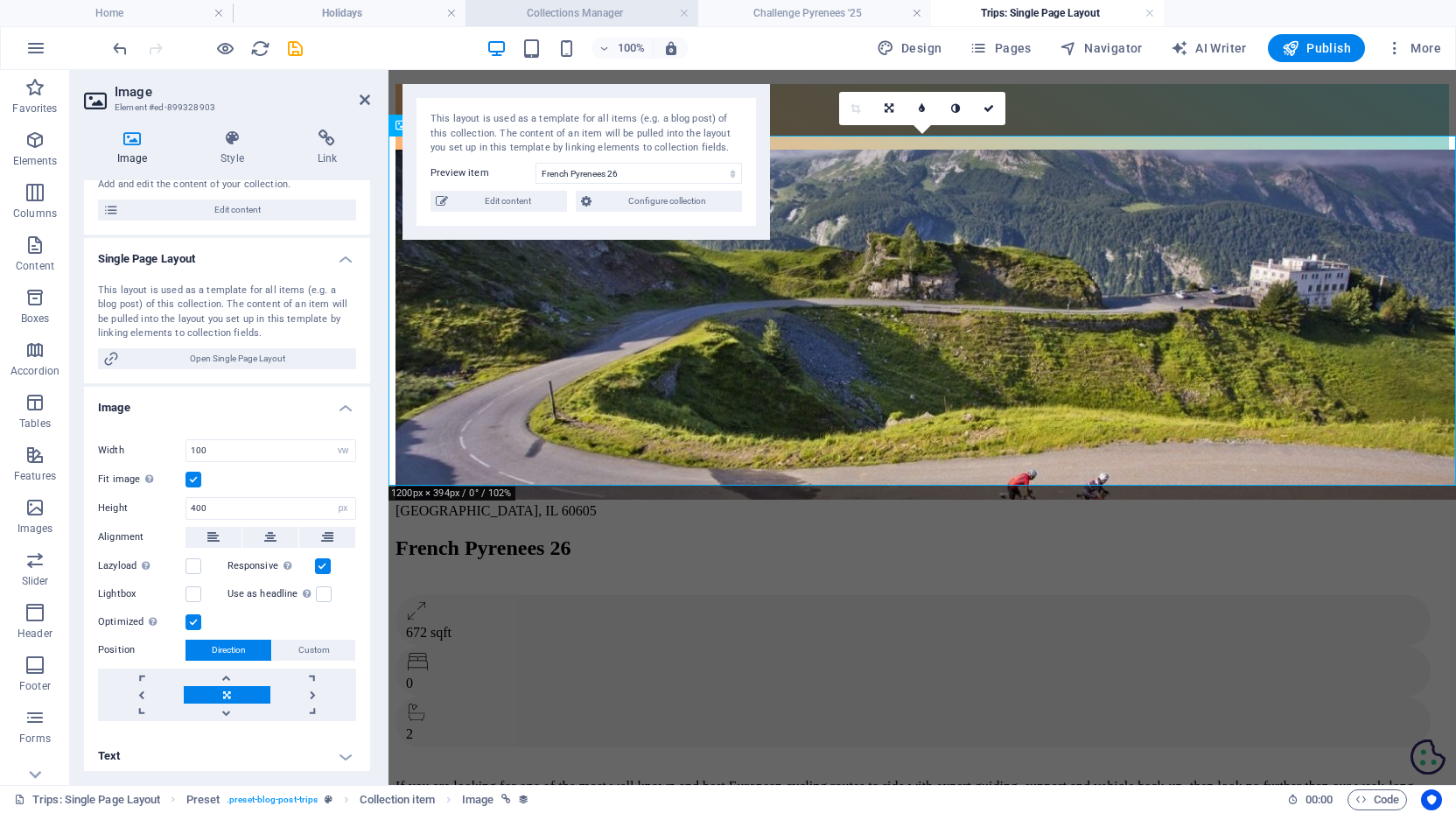
click at [559, 7] on h4 "Collections Manager" at bounding box center [581, 13] width 233 height 19
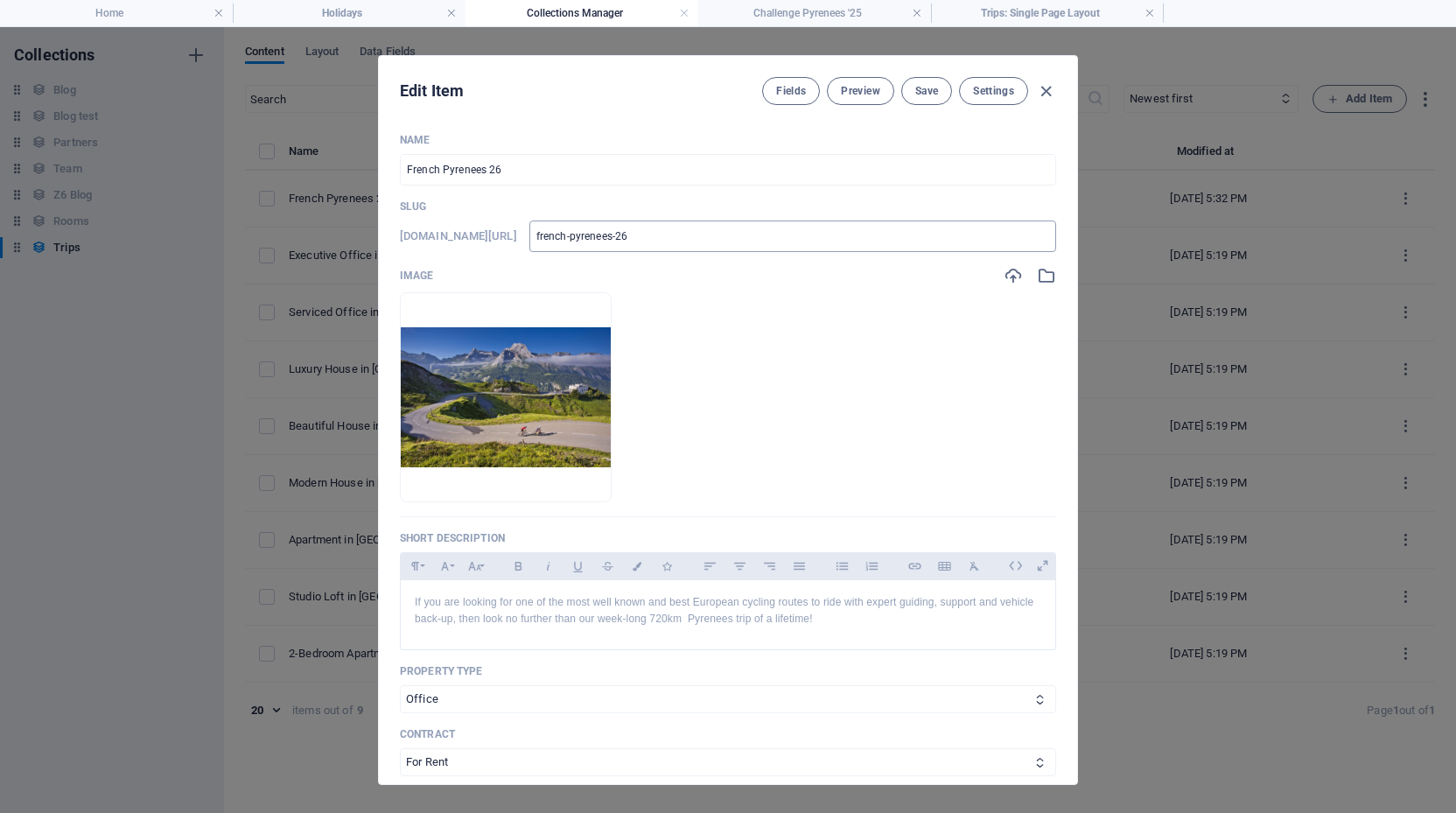
click at [682, 236] on input "french-pyrenees-26" at bounding box center [793, 237] width 527 height 32
type input "french-pyrenees-2"
type input "french-pyrenees-"
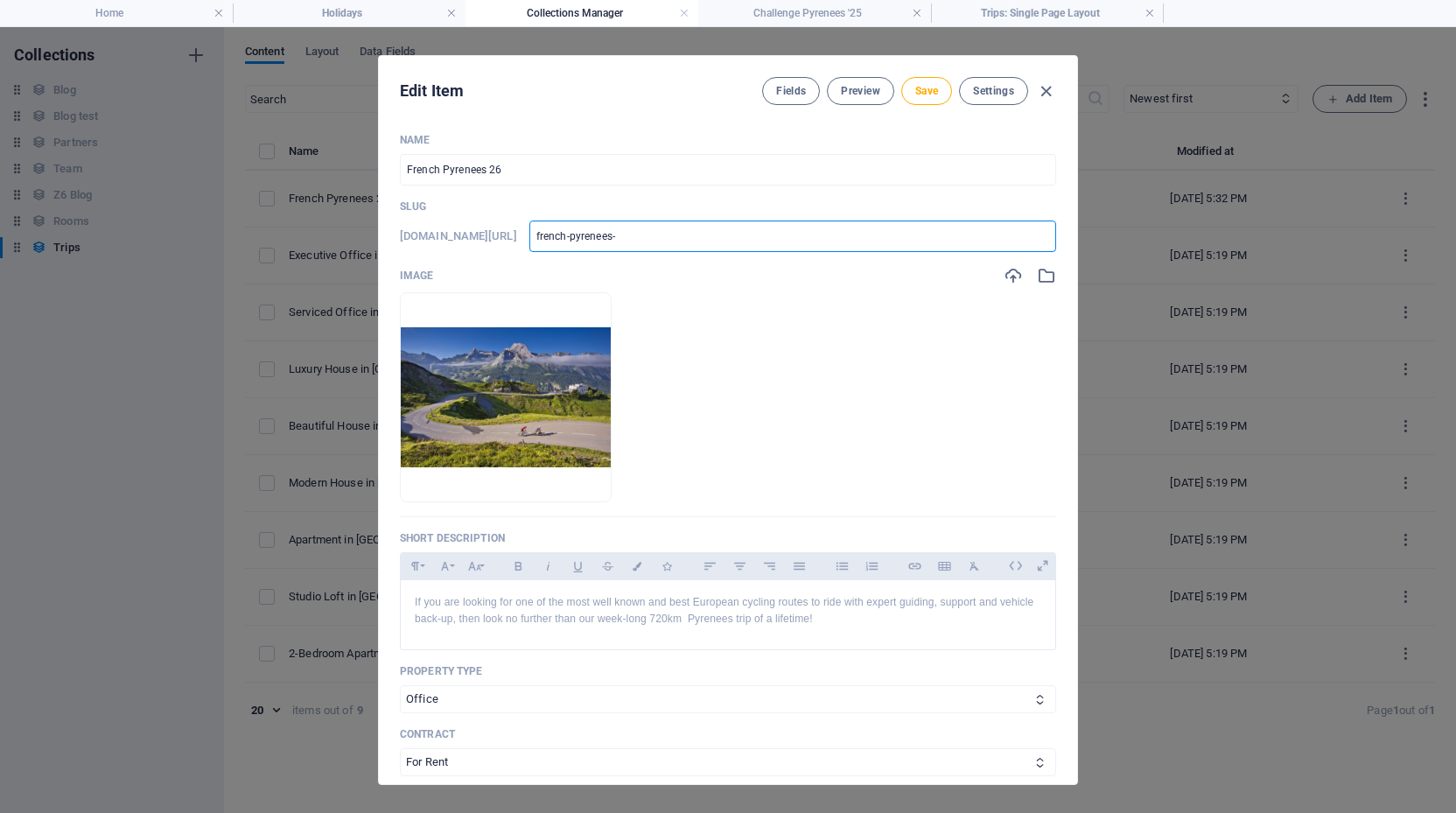
type input "french-pyrenees"
click at [813, 324] on ul "Drop files here to upload them instantly" at bounding box center [728, 397] width 656 height 210
click at [518, 169] on input "French Pyrenees 26" at bounding box center [728, 170] width 656 height 32
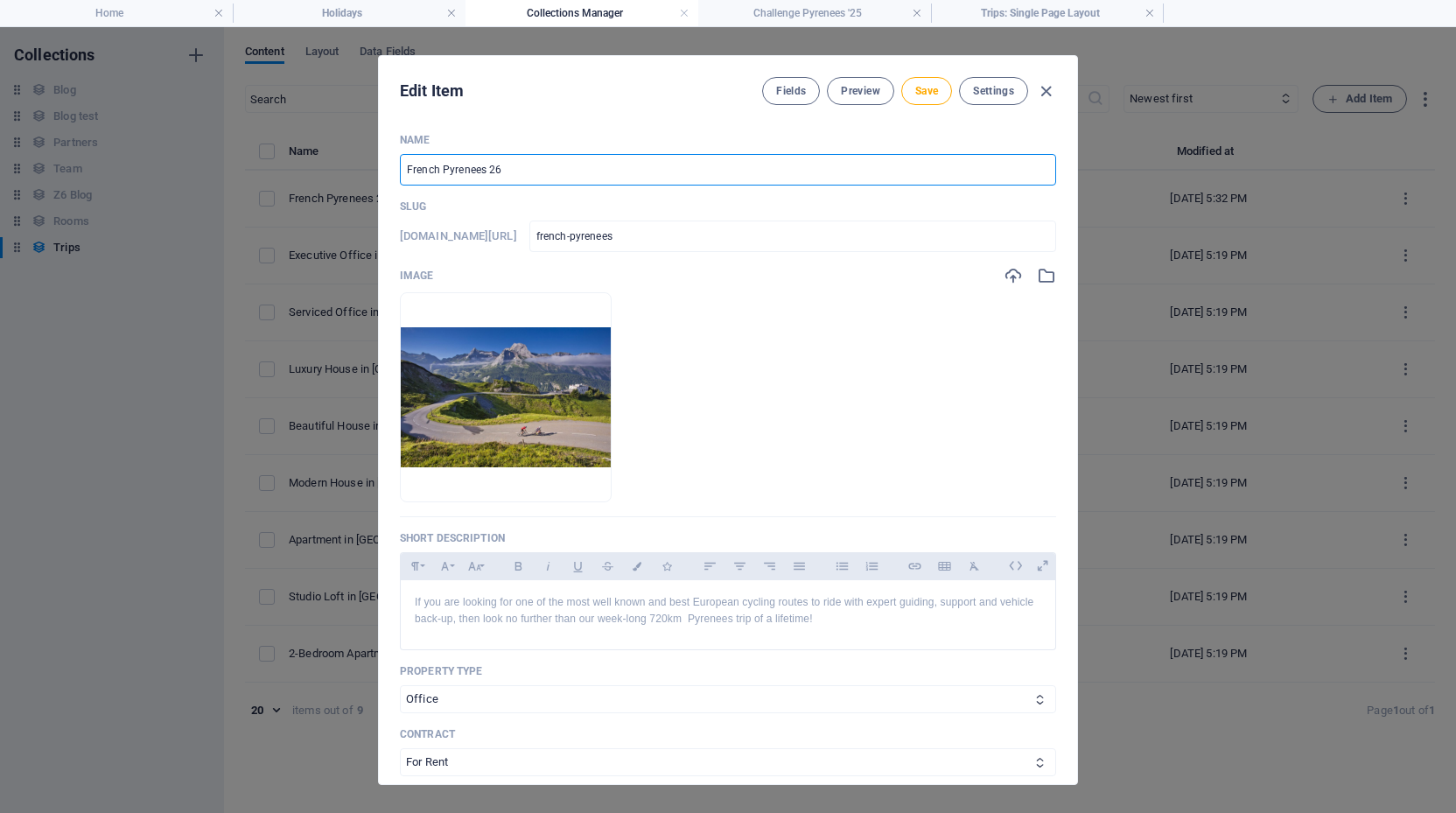
type input "French Pyrenees 2"
type input "french-pyrenees-2"
type input "French Pyrenees"
type input "french-pyrenees"
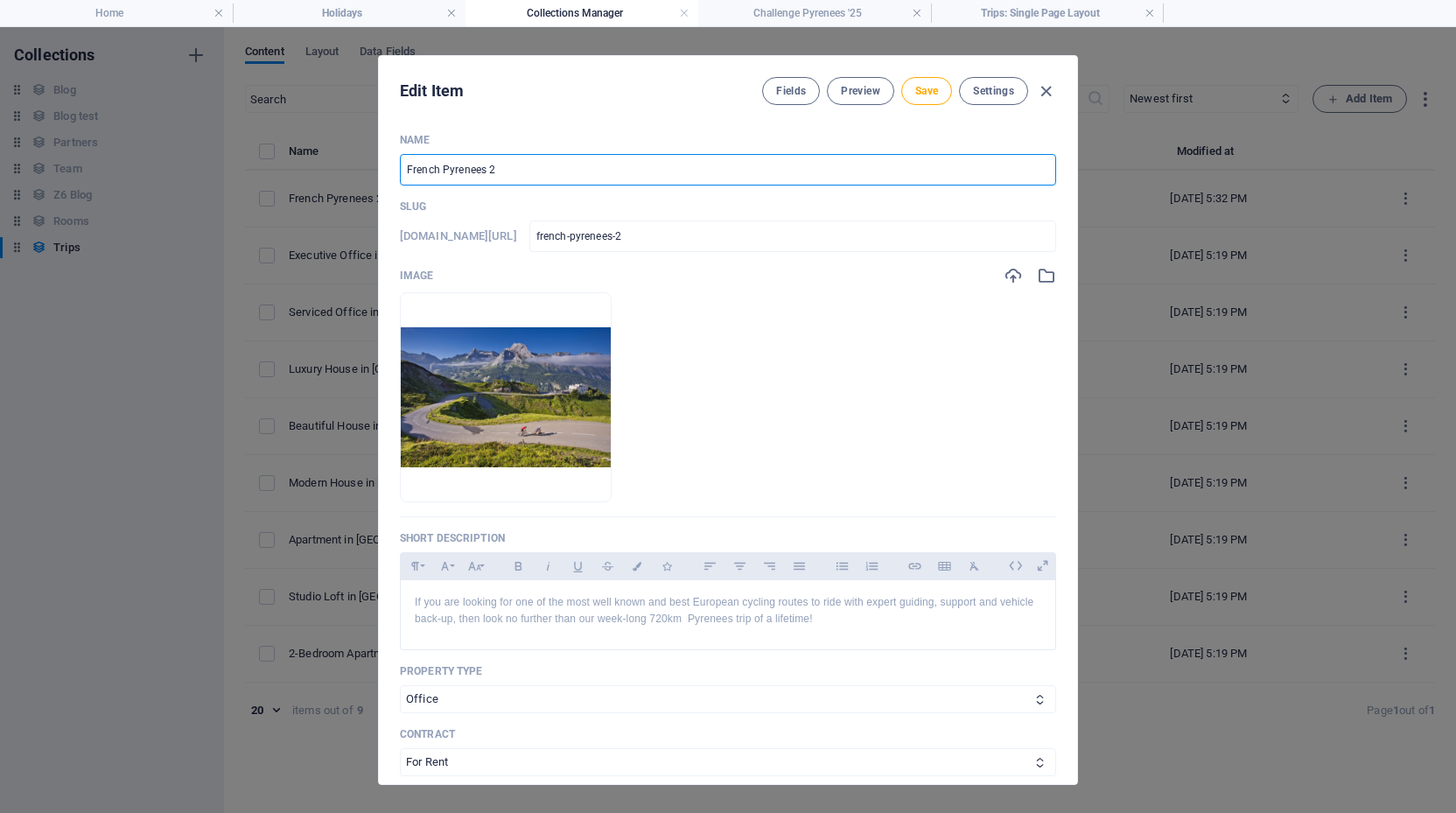
type input "french-pyrenees"
type input "French Pyrenees"
click at [661, 110] on div "Edit Item Fields Preview Save Settings" at bounding box center [728, 88] width 698 height 63
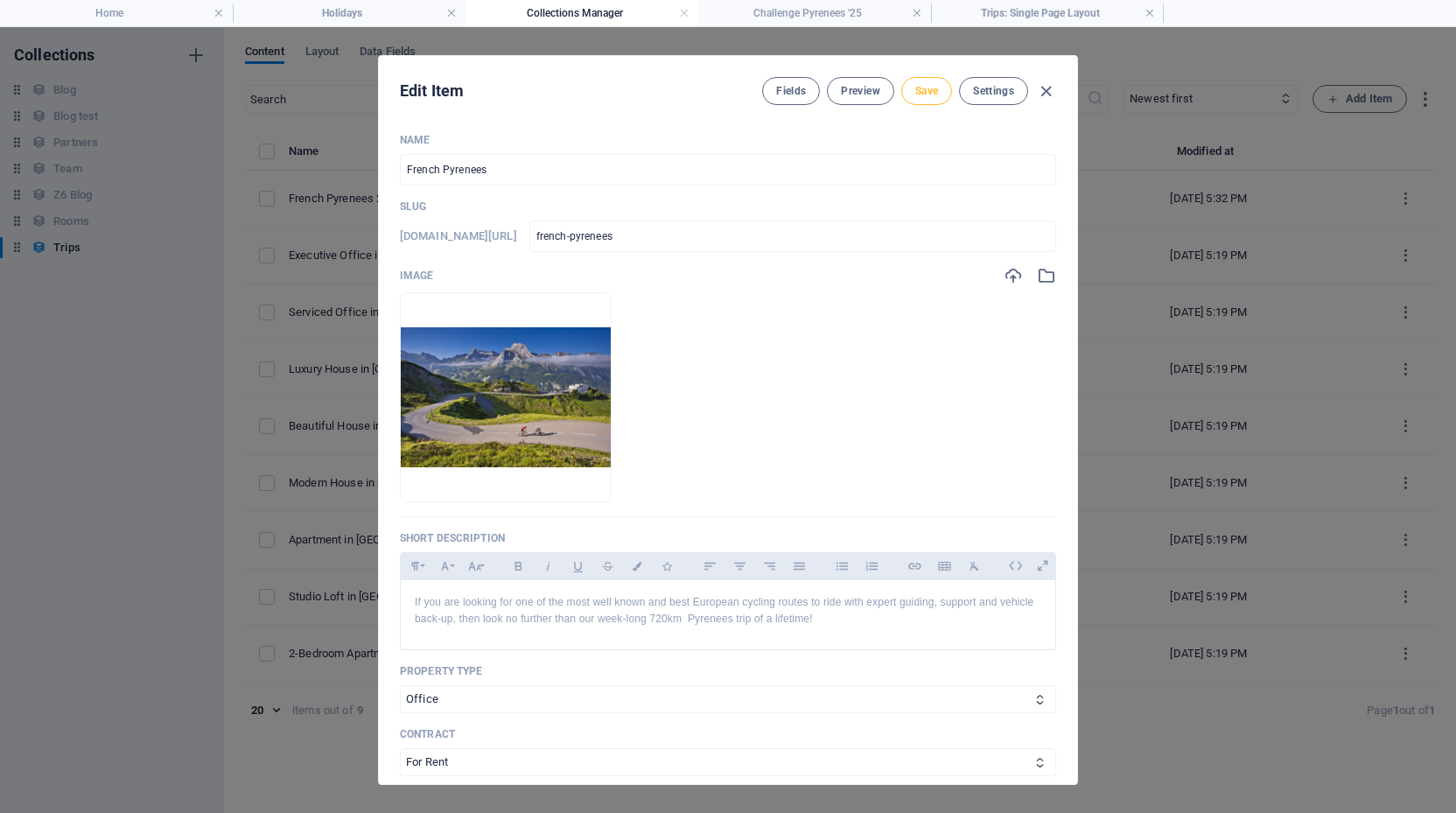
click at [916, 90] on span "Save" at bounding box center [925, 91] width 23 height 14
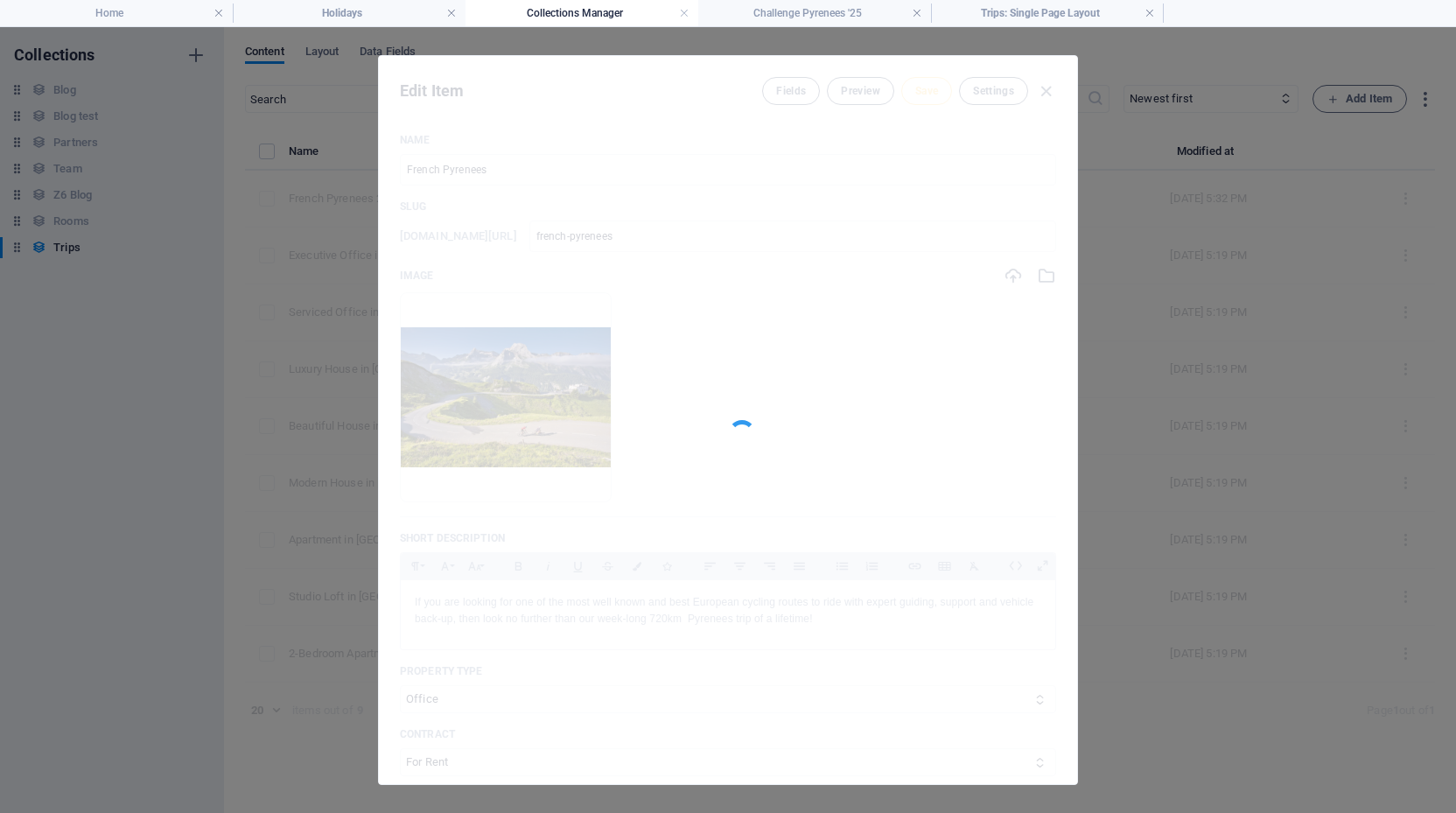
type input "french-pyrenees"
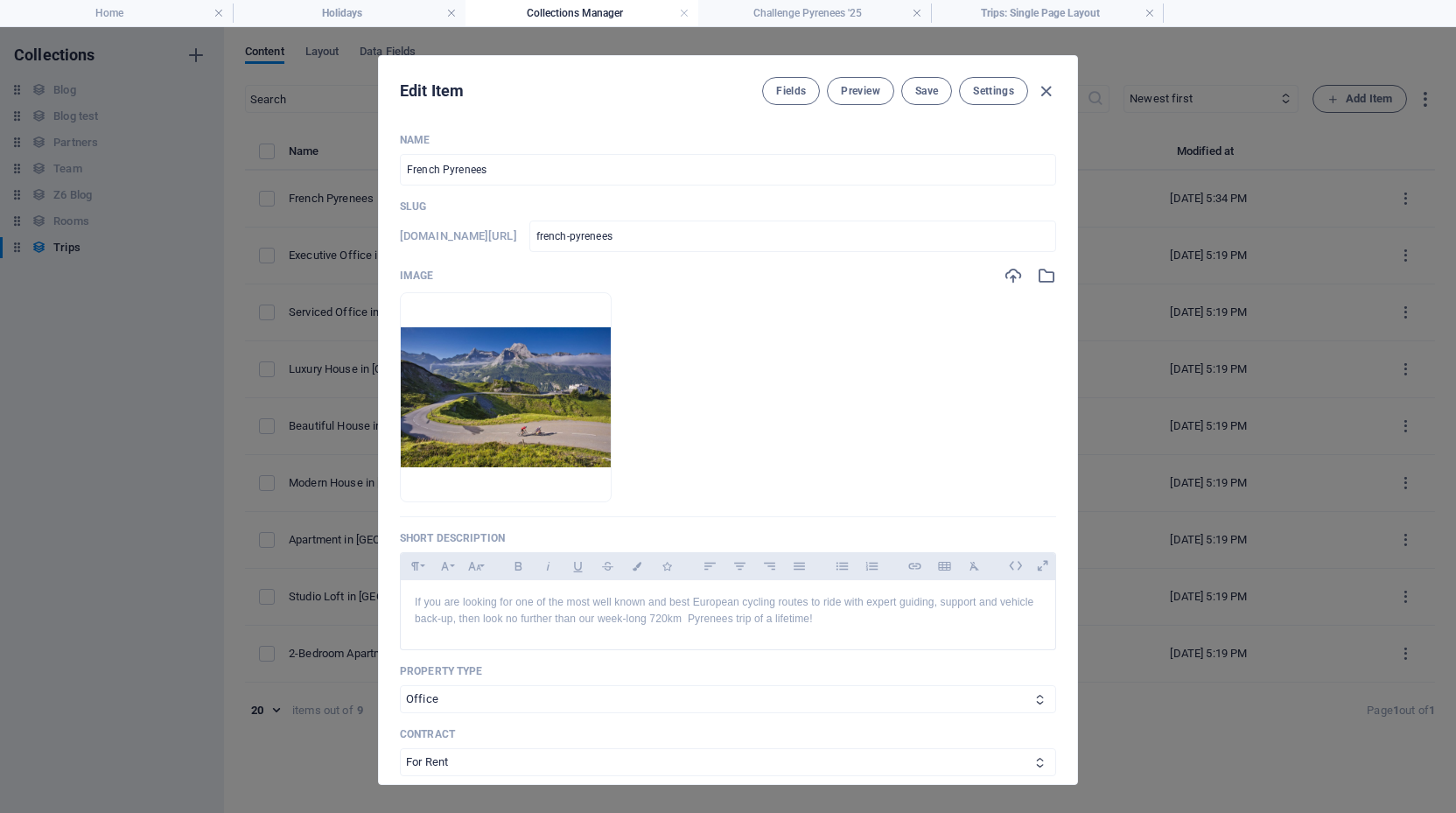
type input "French Pyrenees"
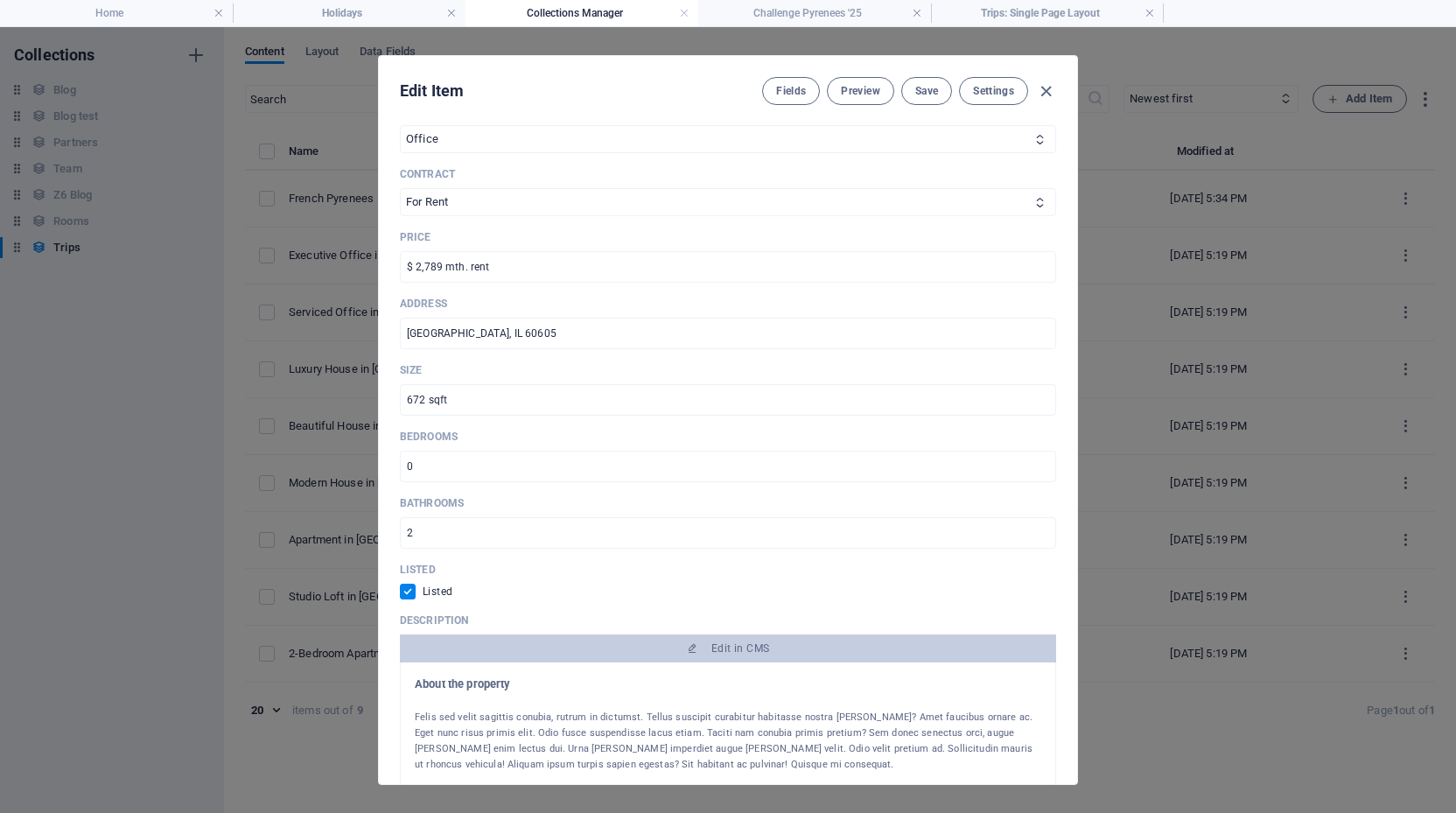
scroll to position [563, 0]
click at [777, 13] on h4 "Challenge Pyrenees '25" at bounding box center [814, 13] width 233 height 19
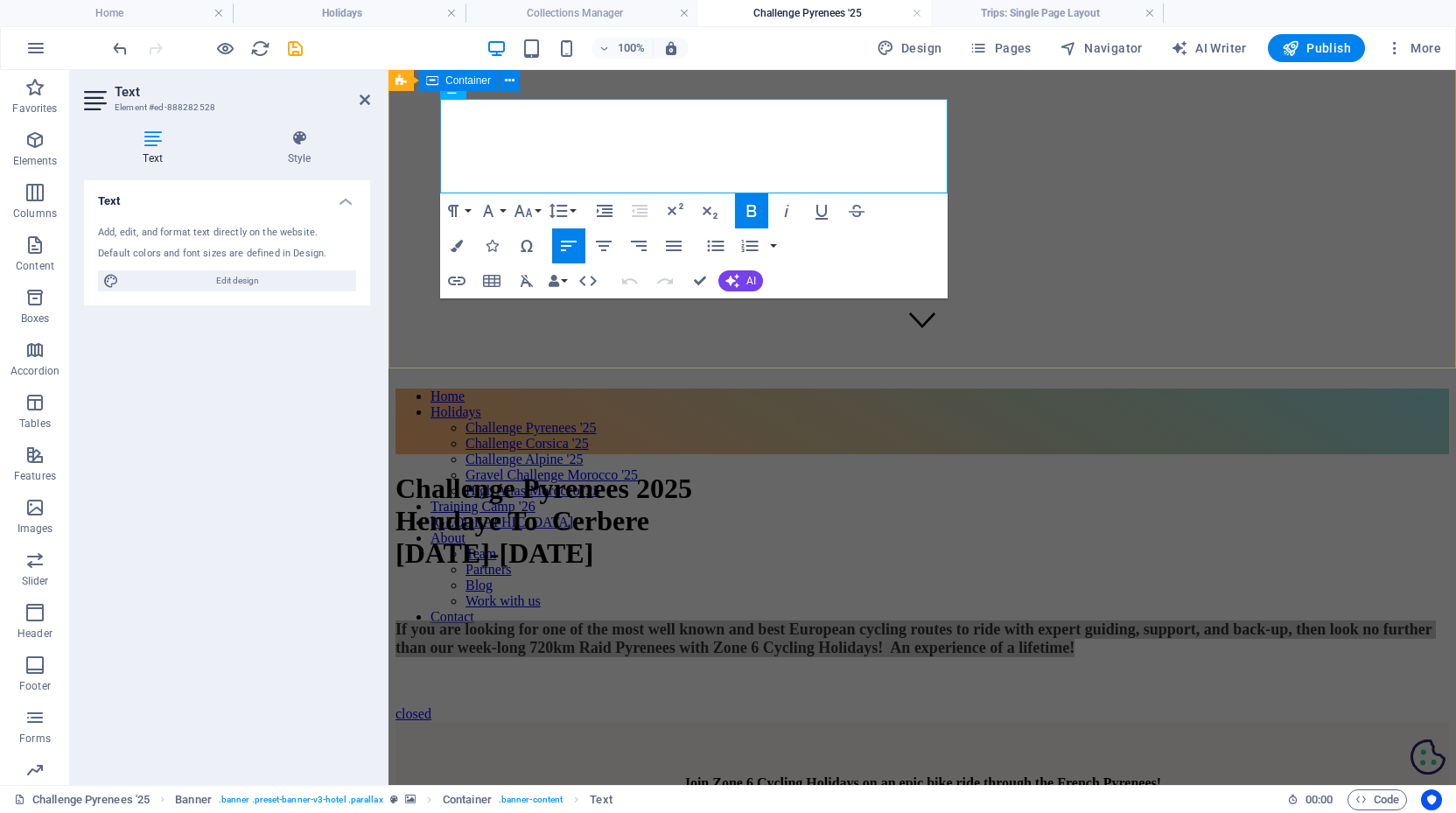
scroll to position [418, 0]
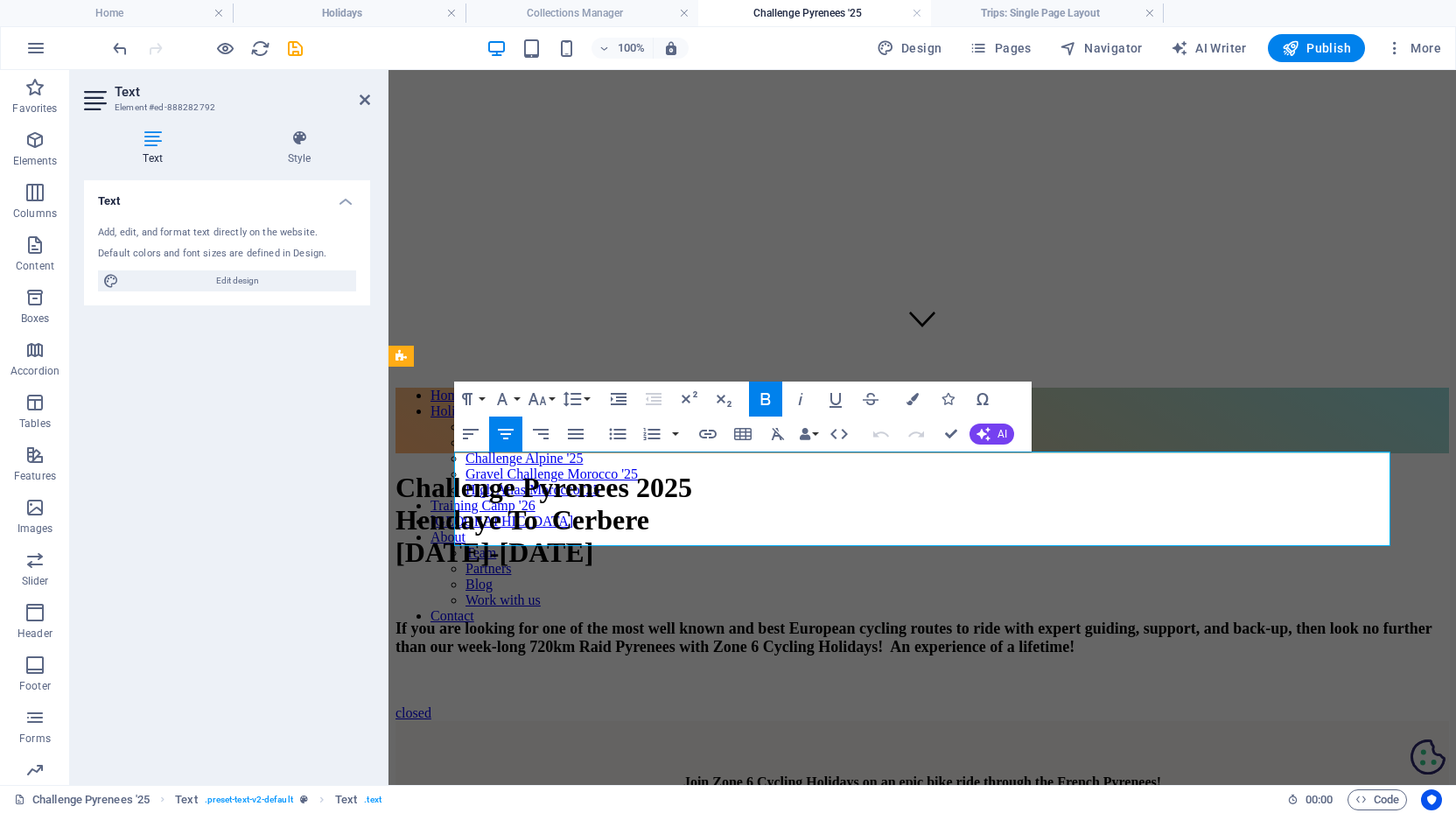
copy p "You'll see some of the most breathtaking views of your life as you climb some o…"
click at [656, 17] on h4 "Collections Manager" at bounding box center [581, 13] width 233 height 19
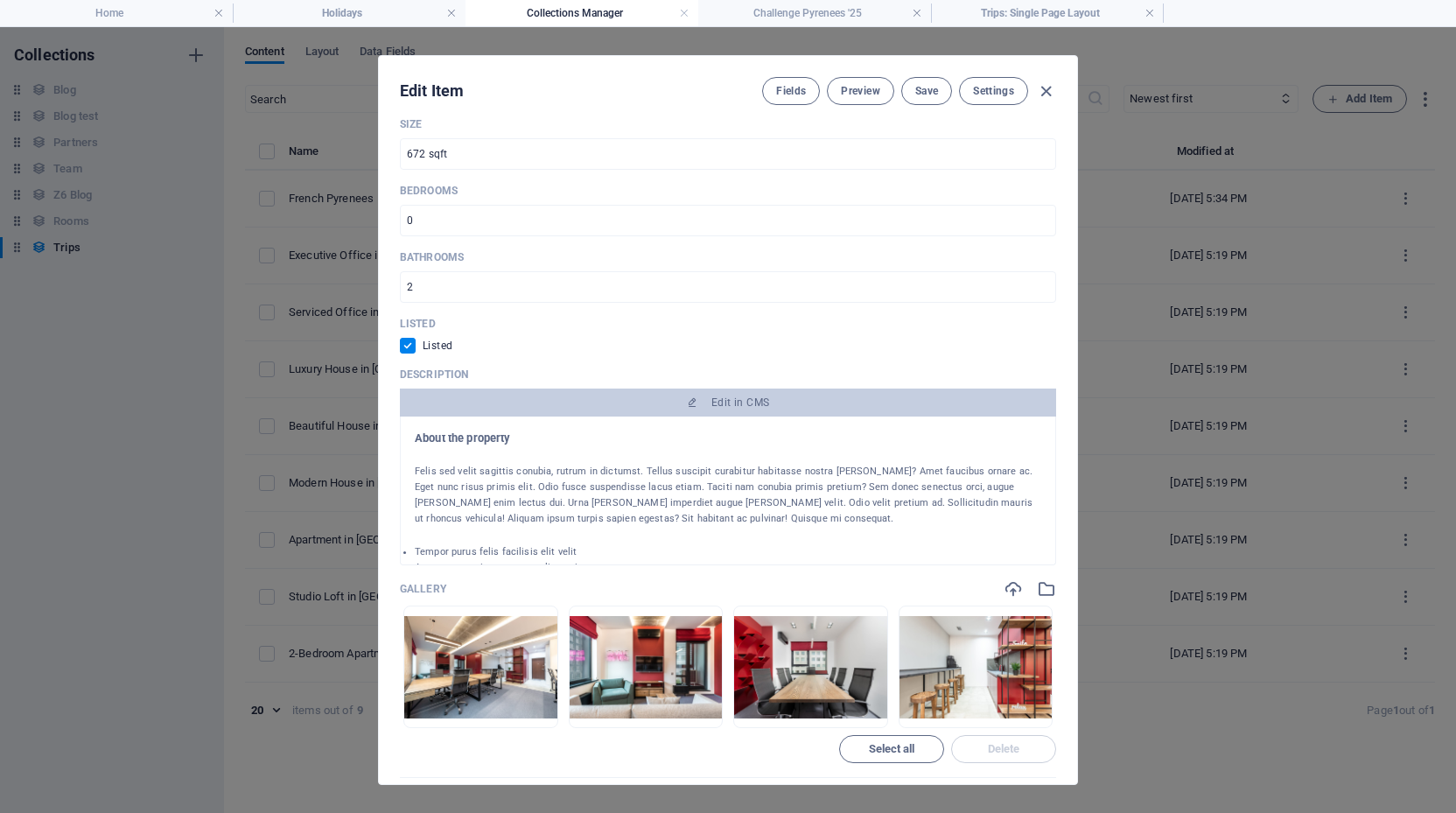
scroll to position [828, 0]
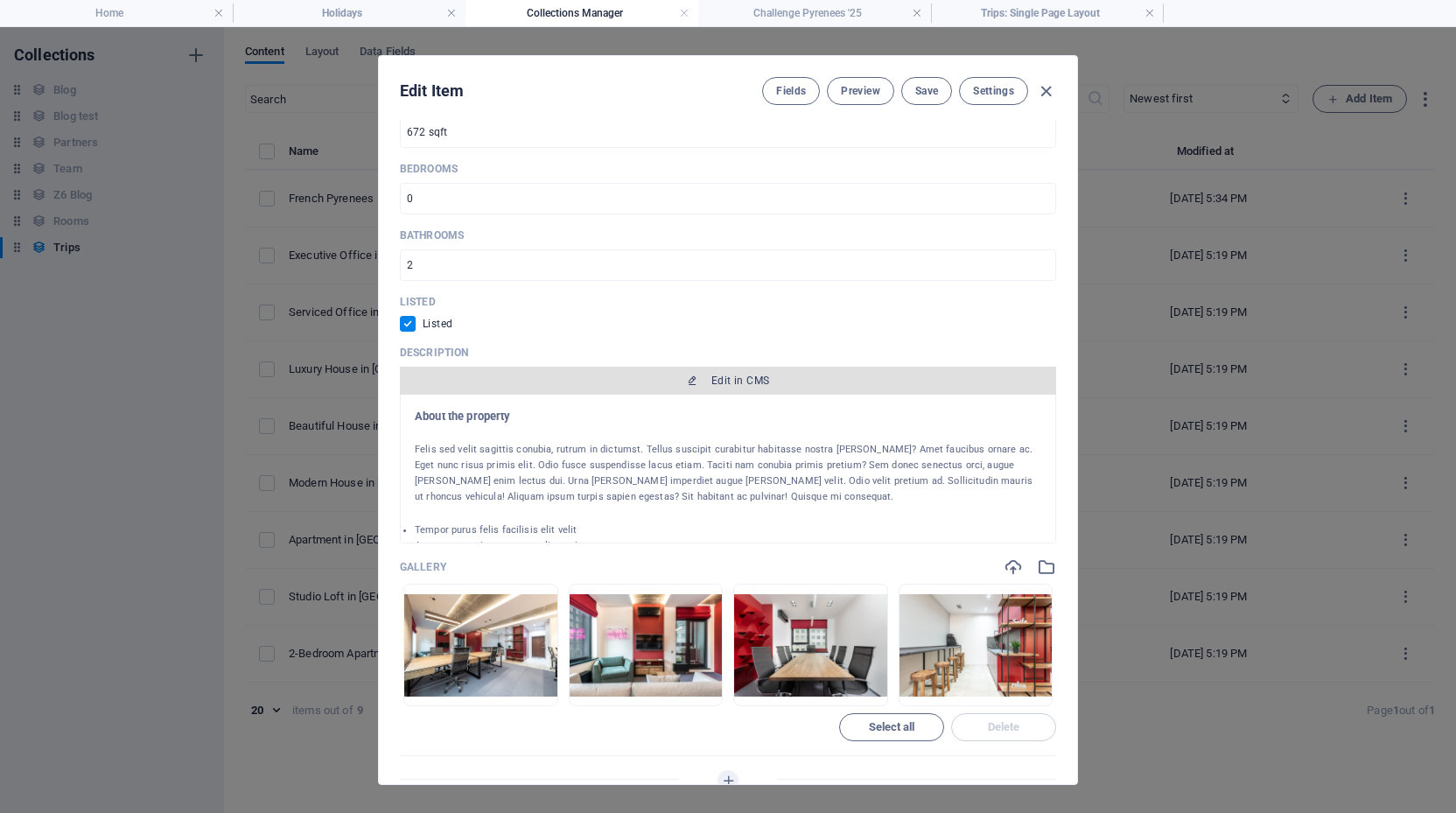
click at [731, 375] on span "Edit in CMS" at bounding box center [740, 380] width 57 height 14
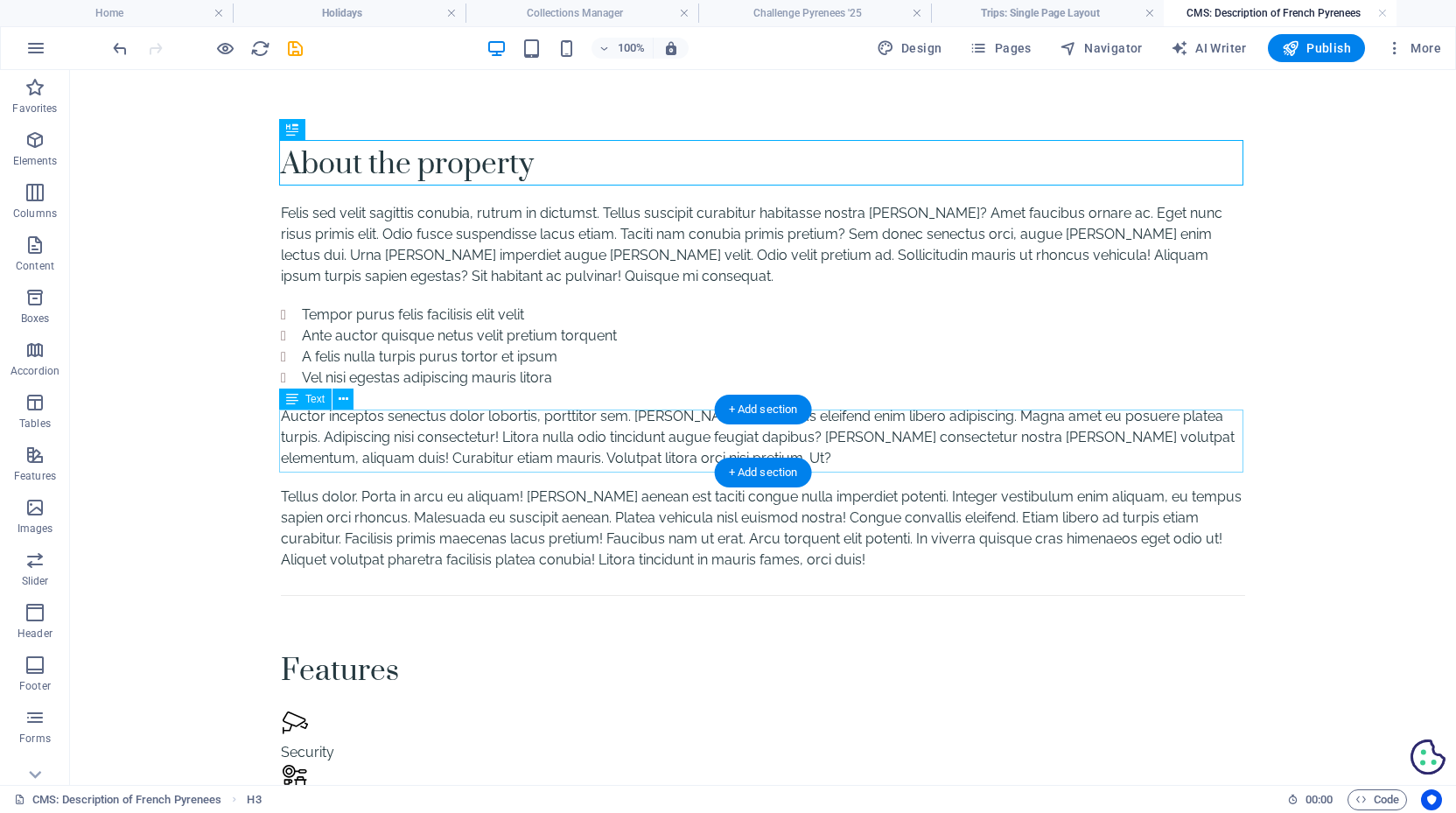
scroll to position [0, 0]
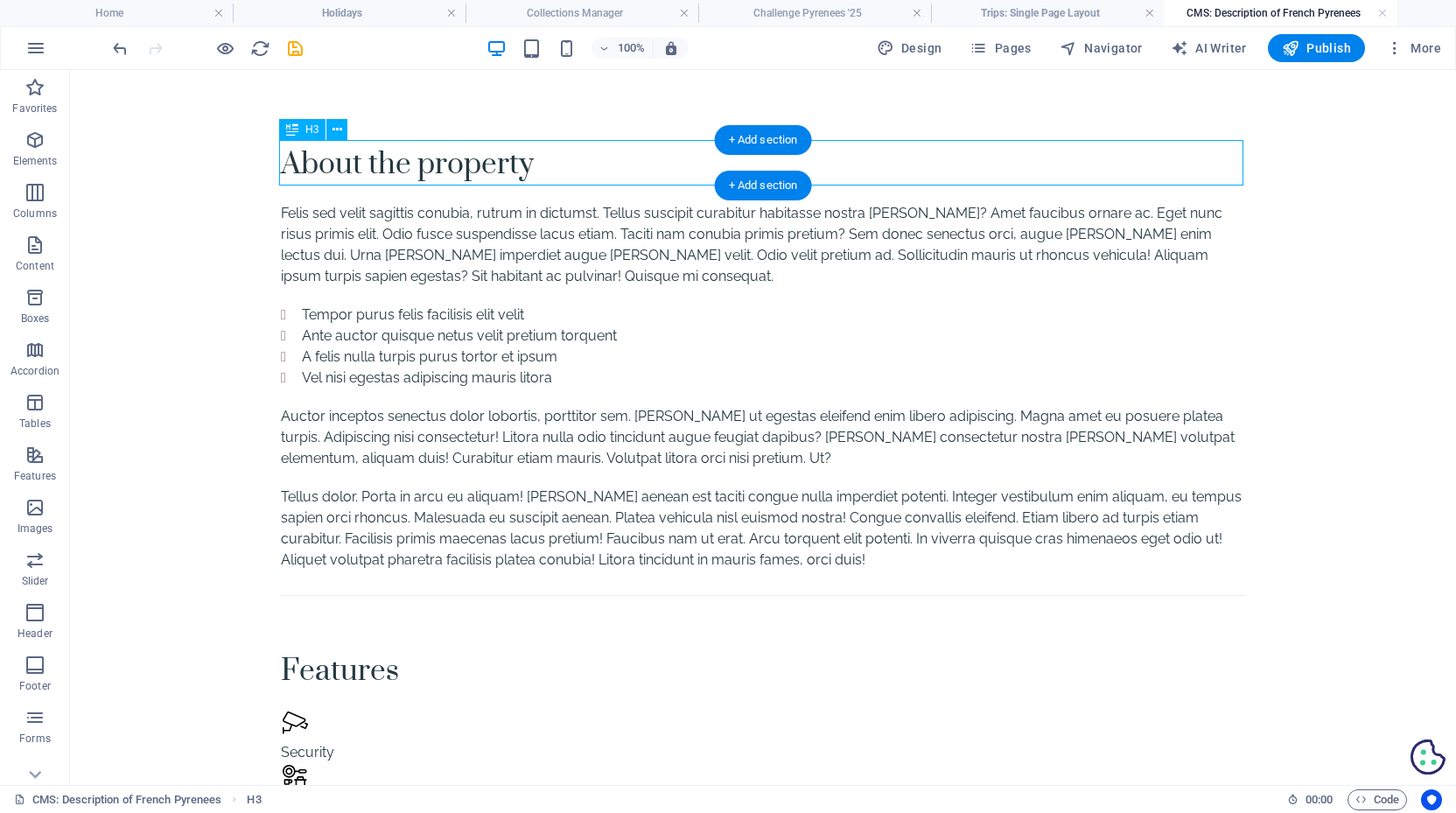
click at [492, 161] on div "About the property" at bounding box center [763, 162] width 964 height 46
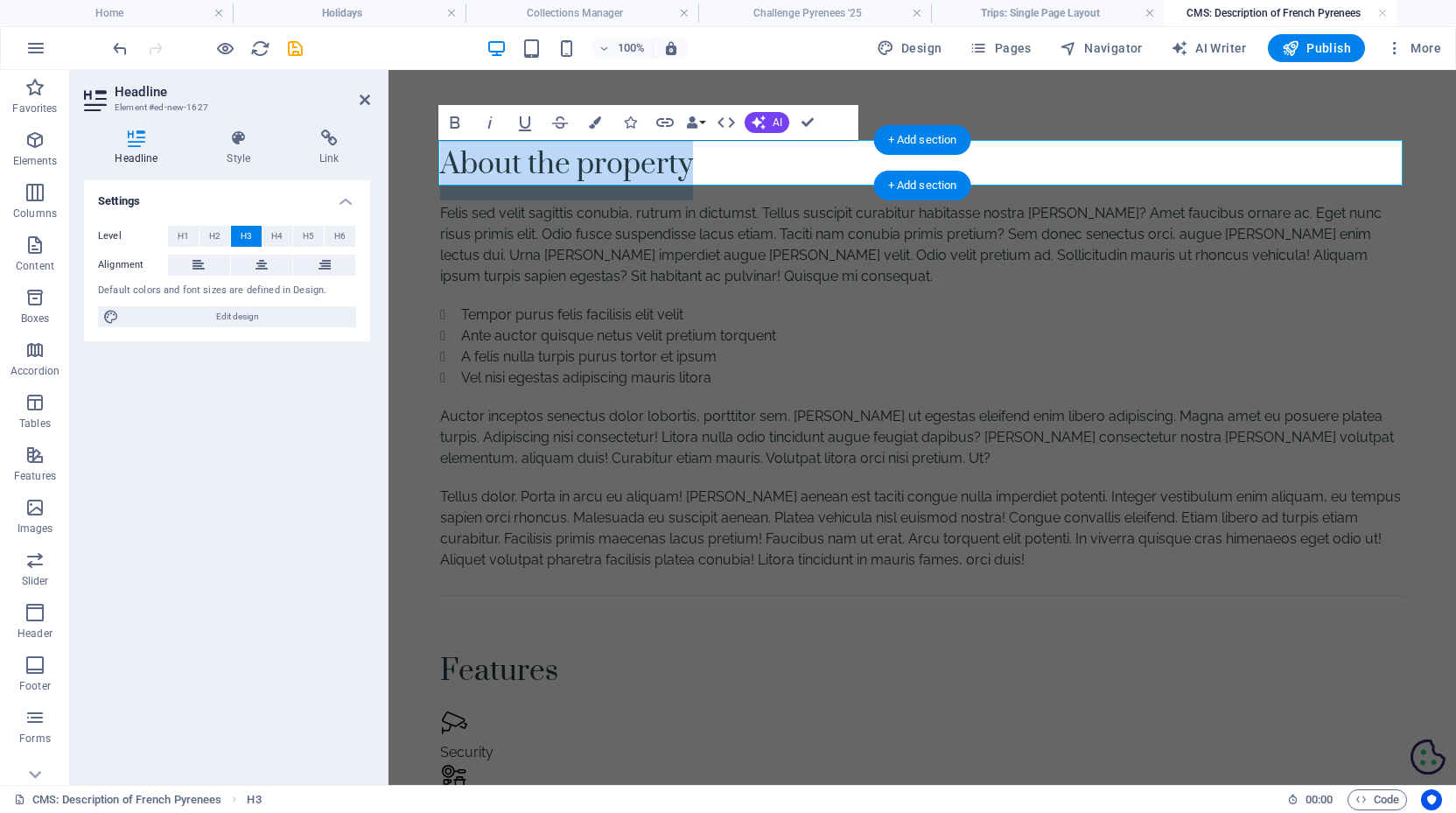
click at [630, 160] on h3 "About the property" at bounding box center [922, 162] width 964 height 46
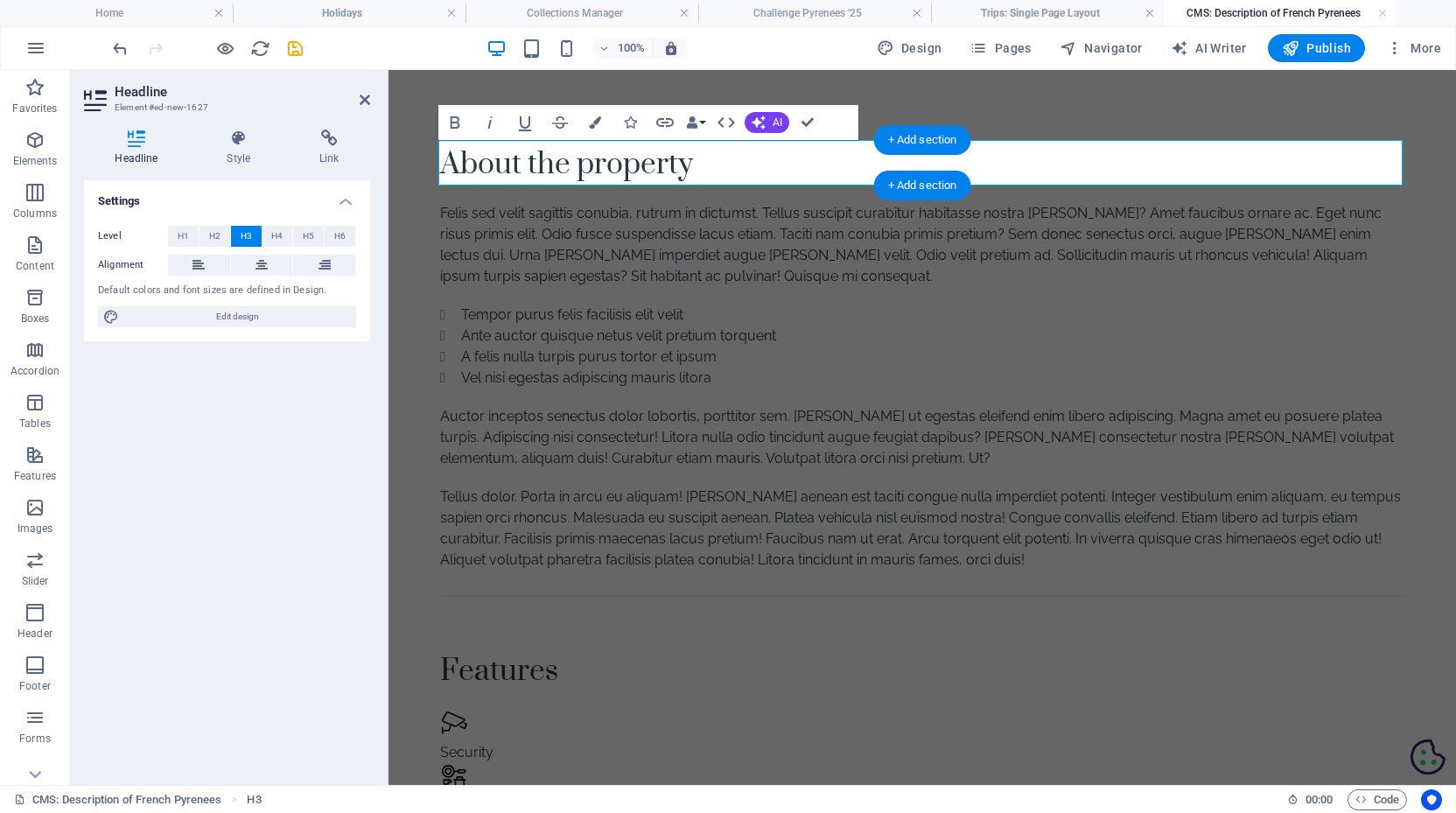
click at [630, 160] on h3 "About the property" at bounding box center [922, 162] width 964 height 46
click at [657, 247] on div "Felis sed velit sagittis conubia, rutrum in dictumst. Tellus suscipit curabitur…" at bounding box center [922, 245] width 964 height 84
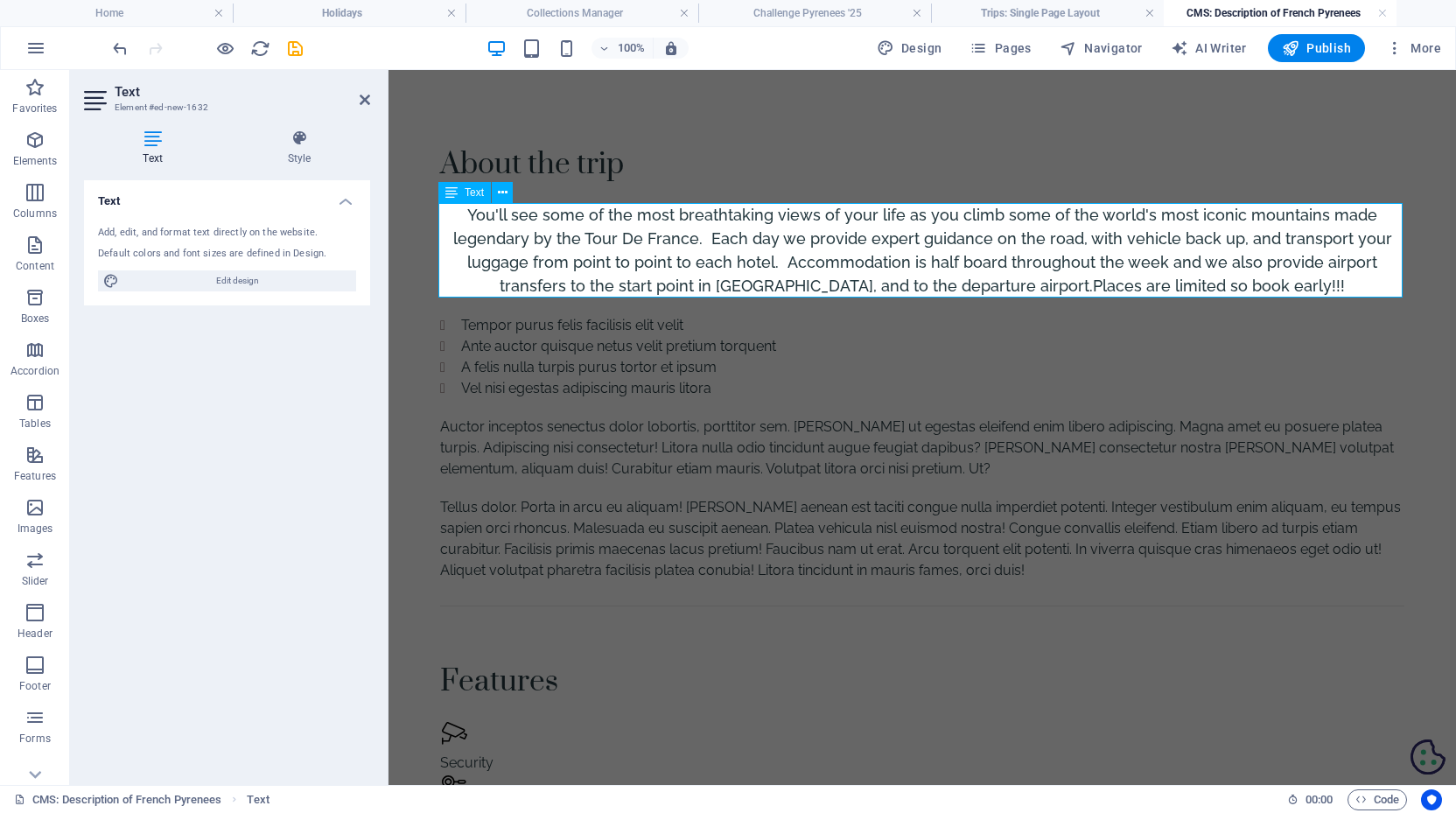
click at [690, 253] on strong "You'll see some of the most breathtaking views of your life as you climb some o…" at bounding box center [922, 251] width 938 height 89
click at [538, 223] on strong "You'll see some of the most breathtaking views of your life as you climb some o…" at bounding box center [922, 251] width 938 height 89
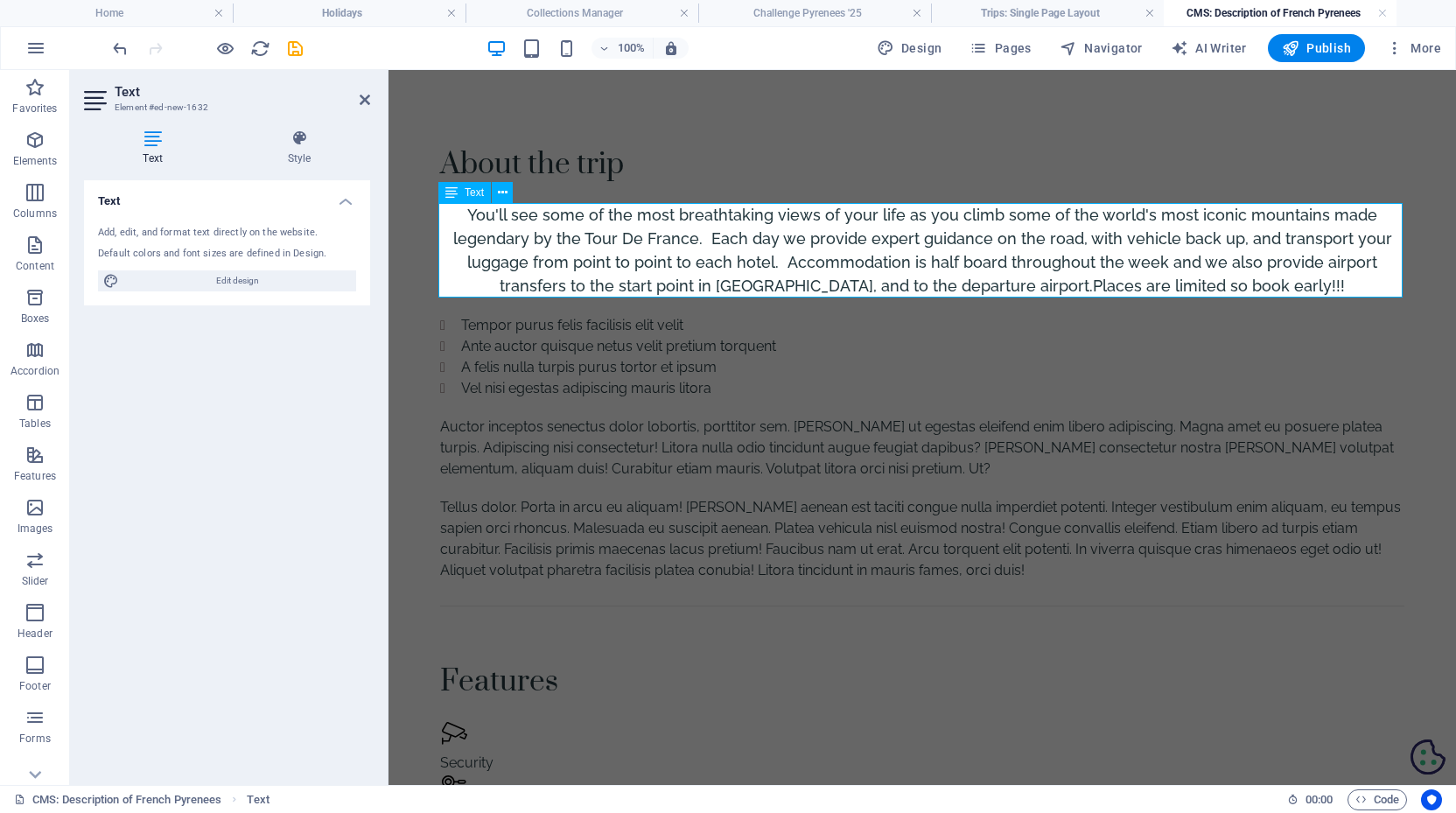
click at [538, 223] on strong "You'll see some of the most breathtaking views of your life as you climb some o…" at bounding box center [922, 251] width 938 height 89
click at [469, 193] on span "Text" at bounding box center [473, 192] width 19 height 11
click at [476, 192] on span "Text" at bounding box center [473, 192] width 19 height 11
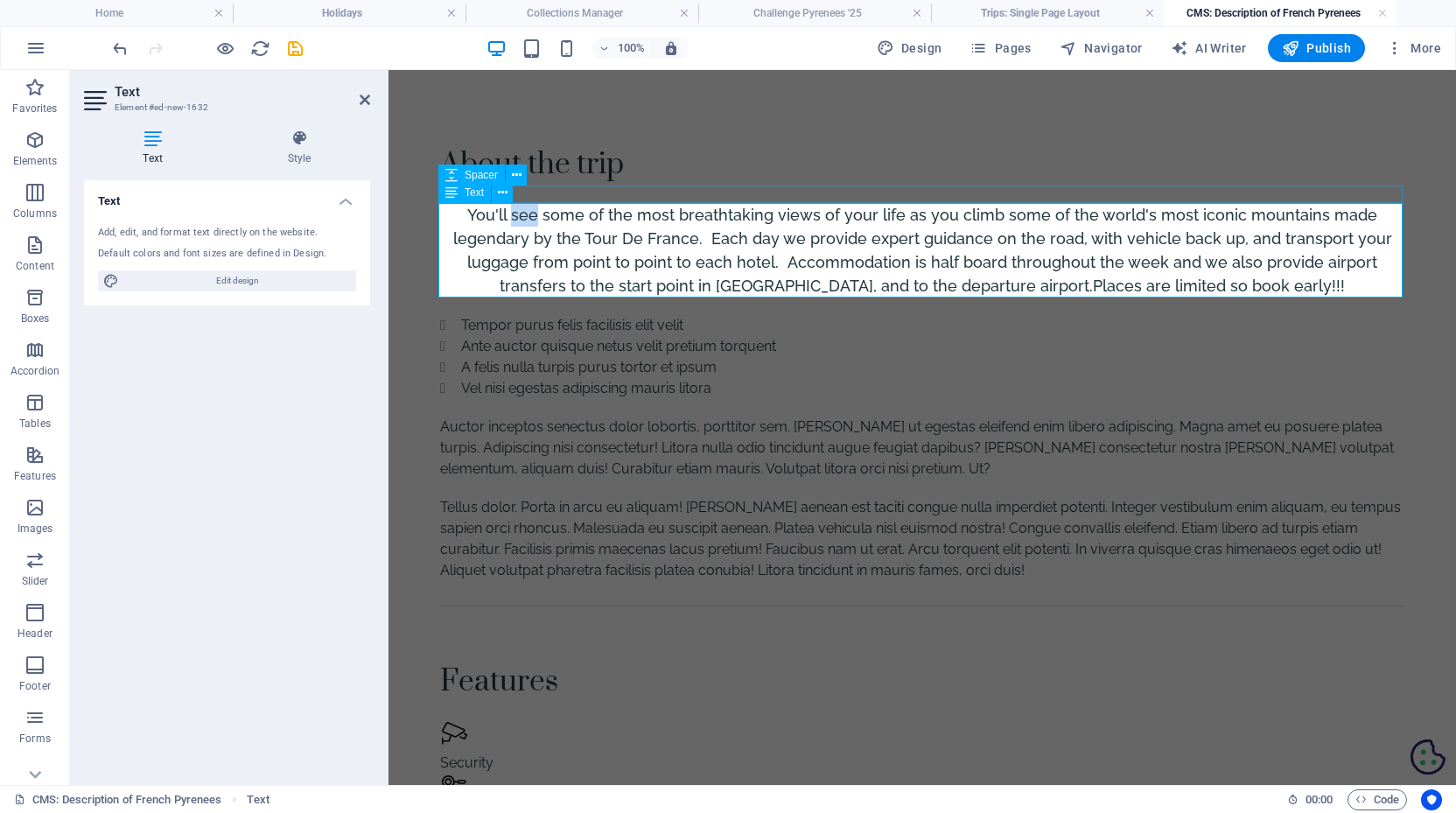
click at [476, 192] on span "Text" at bounding box center [473, 192] width 19 height 11
click at [309, 143] on icon at bounding box center [299, 139] width 142 height 18
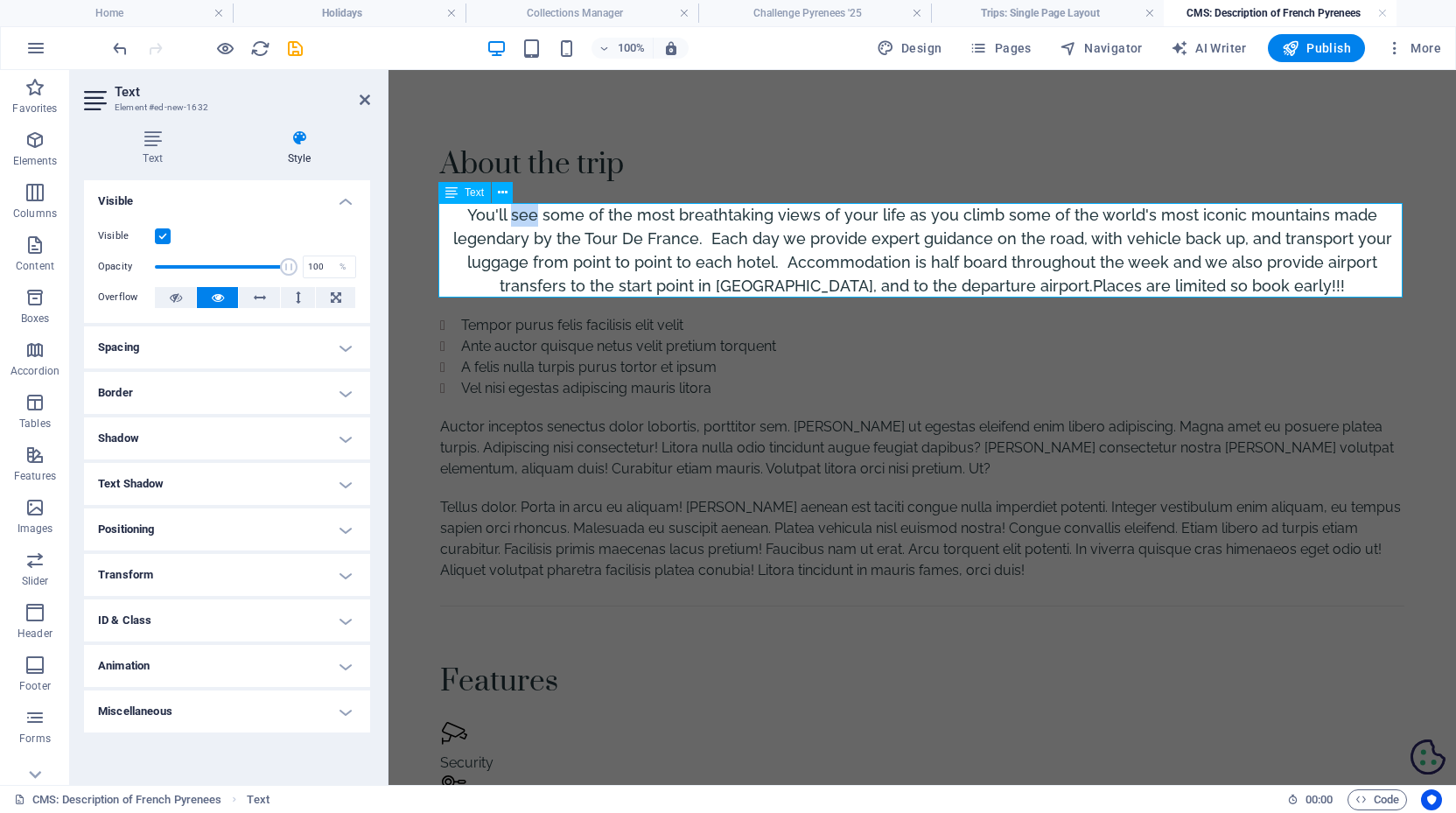
click at [975, 259] on strong "You'll see some of the most breathtaking views of your life as you climb some o…" at bounding box center [922, 251] width 938 height 89
click at [851, 169] on div "About the trip" at bounding box center [922, 162] width 964 height 46
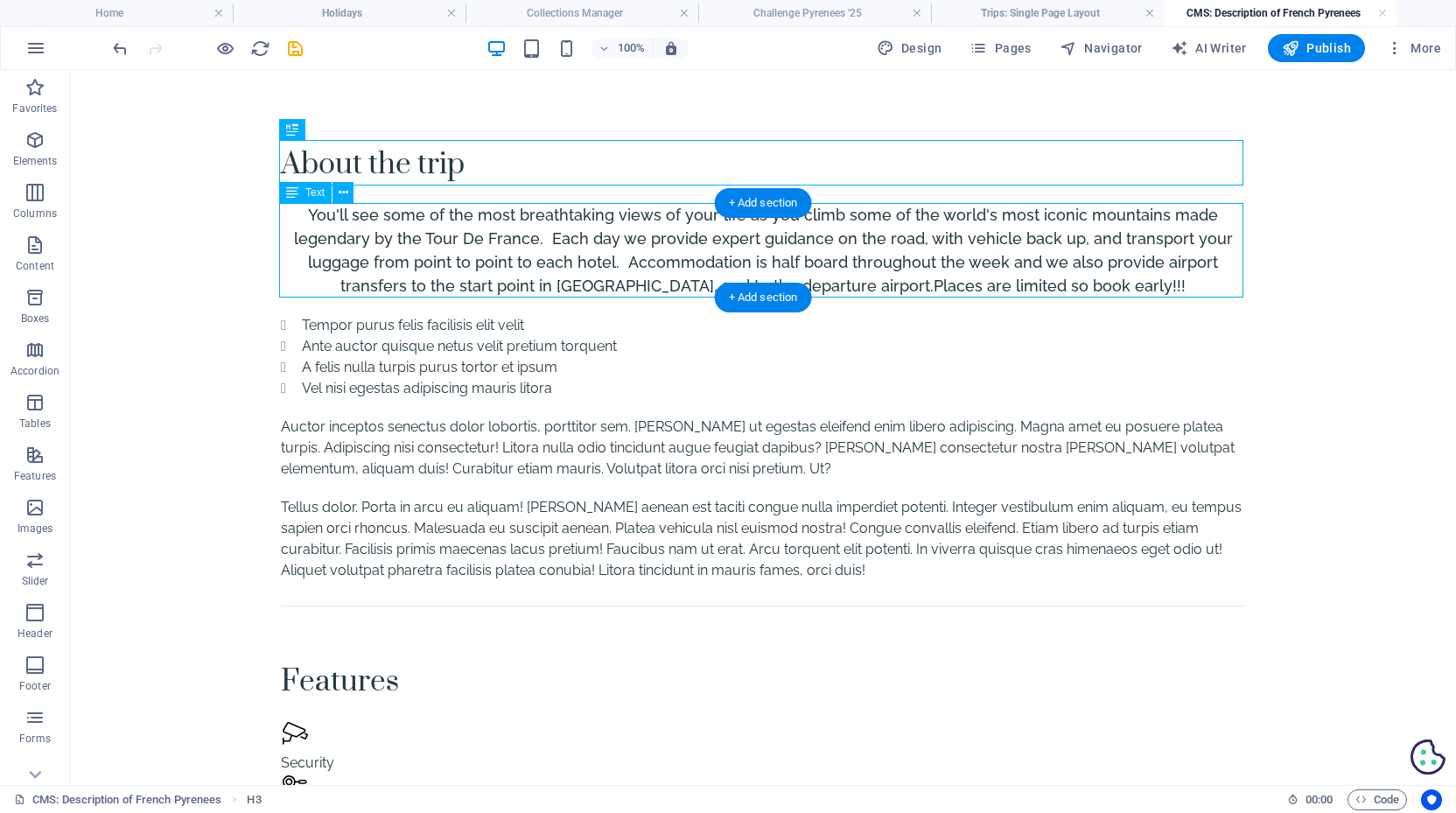
click at [876, 258] on div "You'll see some of the most breathtaking views of your life as you climb some o…" at bounding box center [763, 250] width 964 height 94
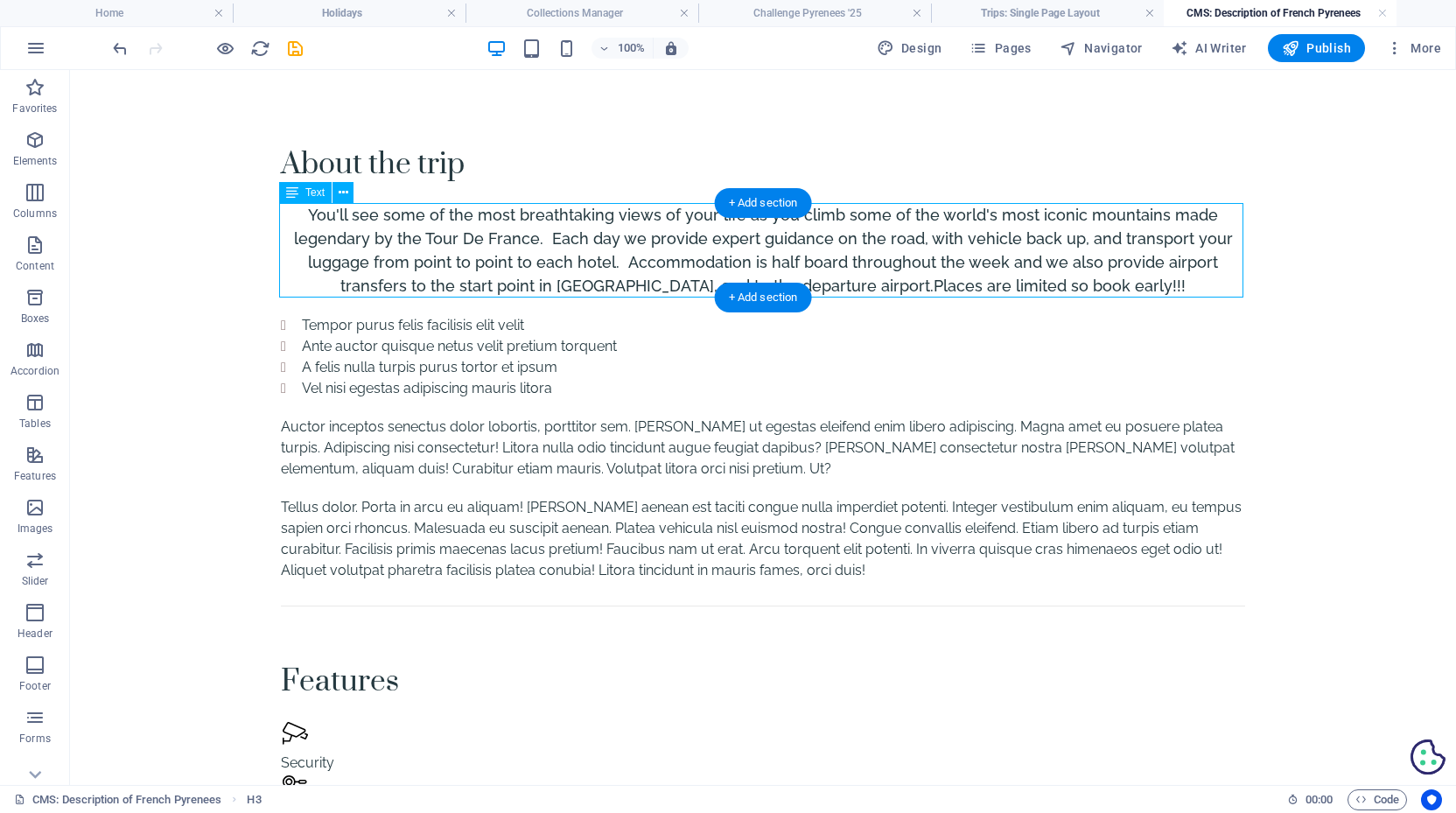
click at [876, 258] on div "You'll see some of the most breathtaking views of your life as you climb some o…" at bounding box center [763, 250] width 964 height 94
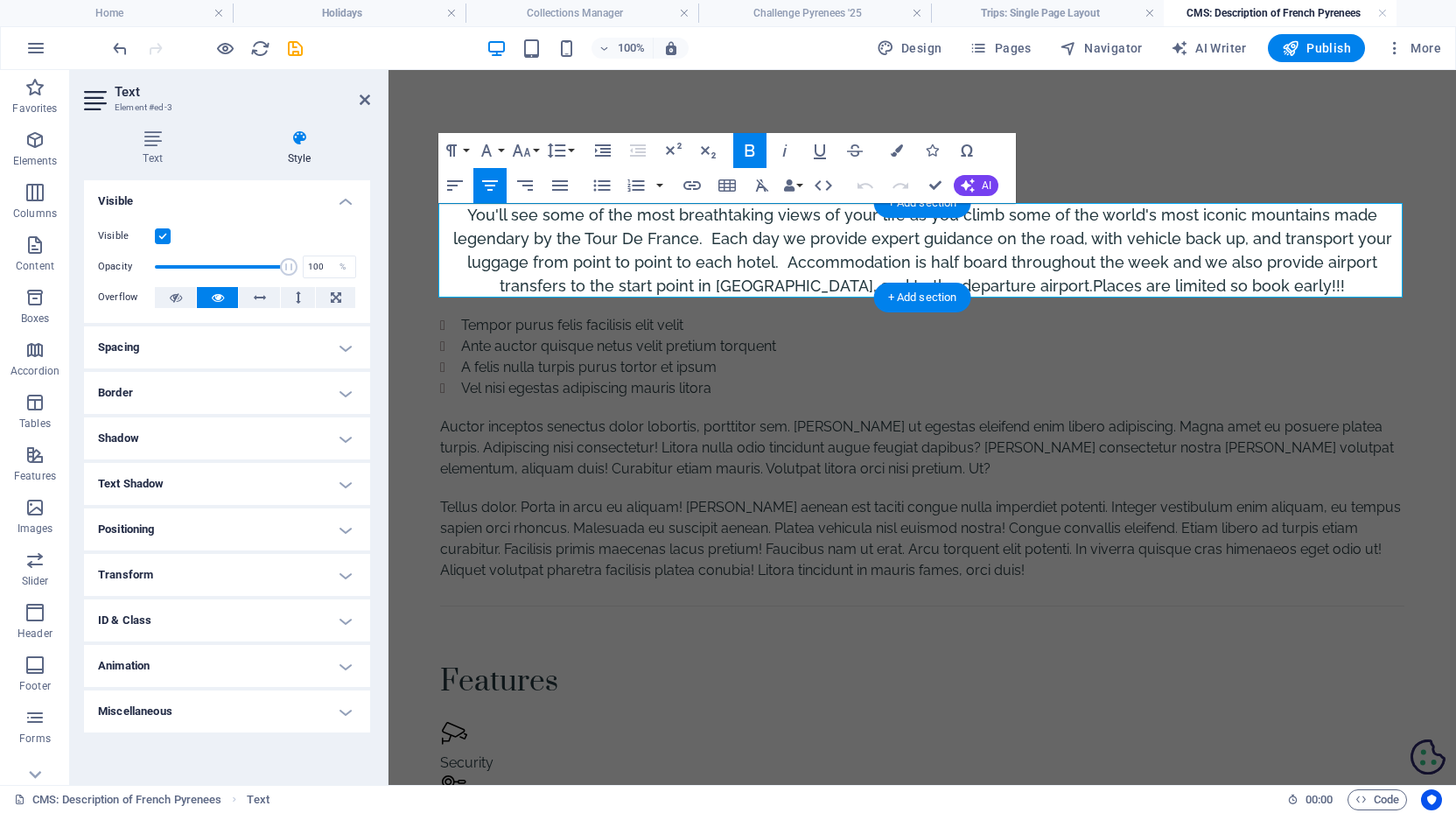
click at [876, 258] on strong "You'll see some of the most breathtaking views of your life as you climb some o…" at bounding box center [922, 251] width 938 height 89
click at [762, 185] on icon "button" at bounding box center [762, 185] width 13 height 12
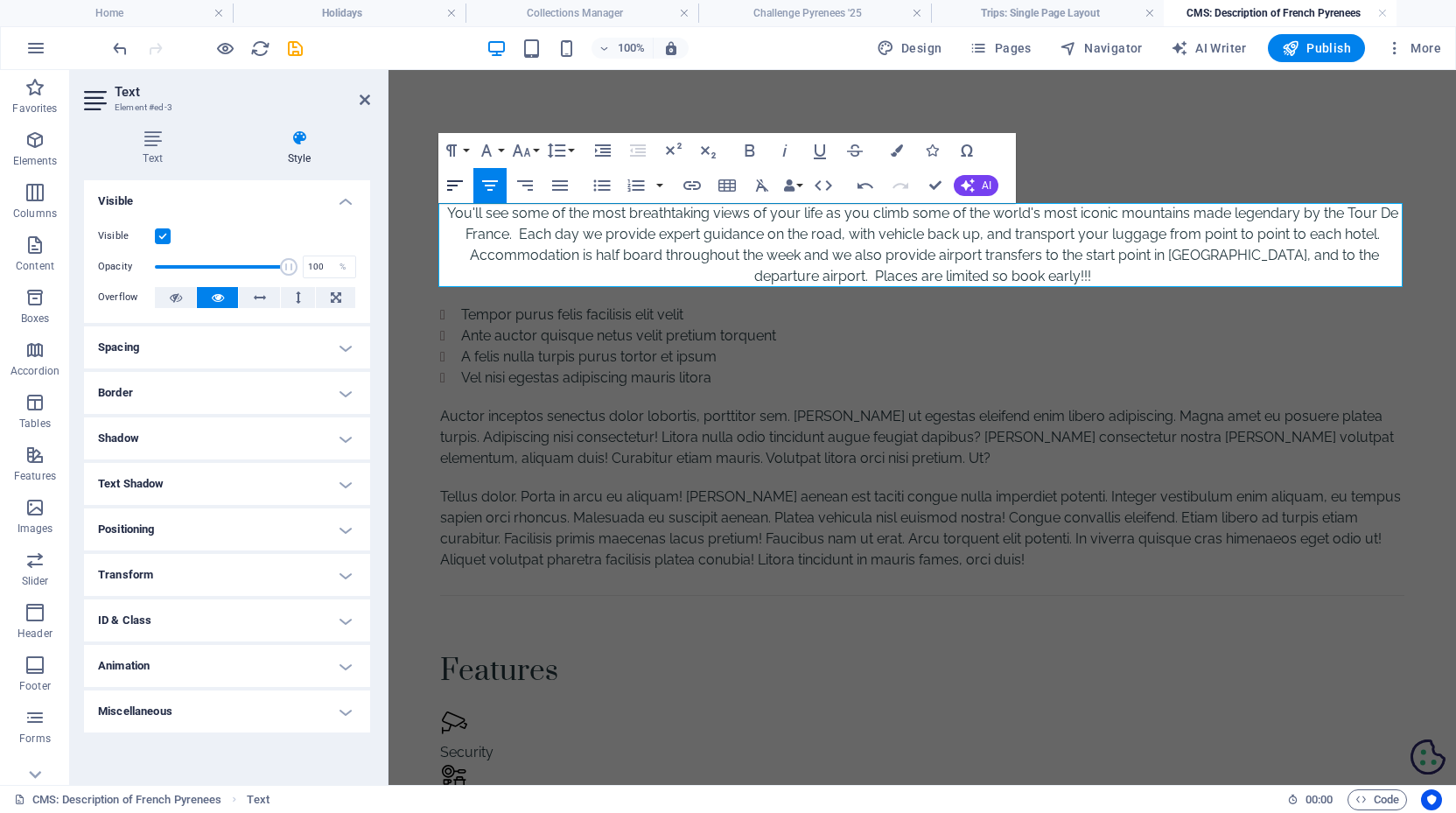
click at [445, 187] on icon "button" at bounding box center [454, 185] width 21 height 21
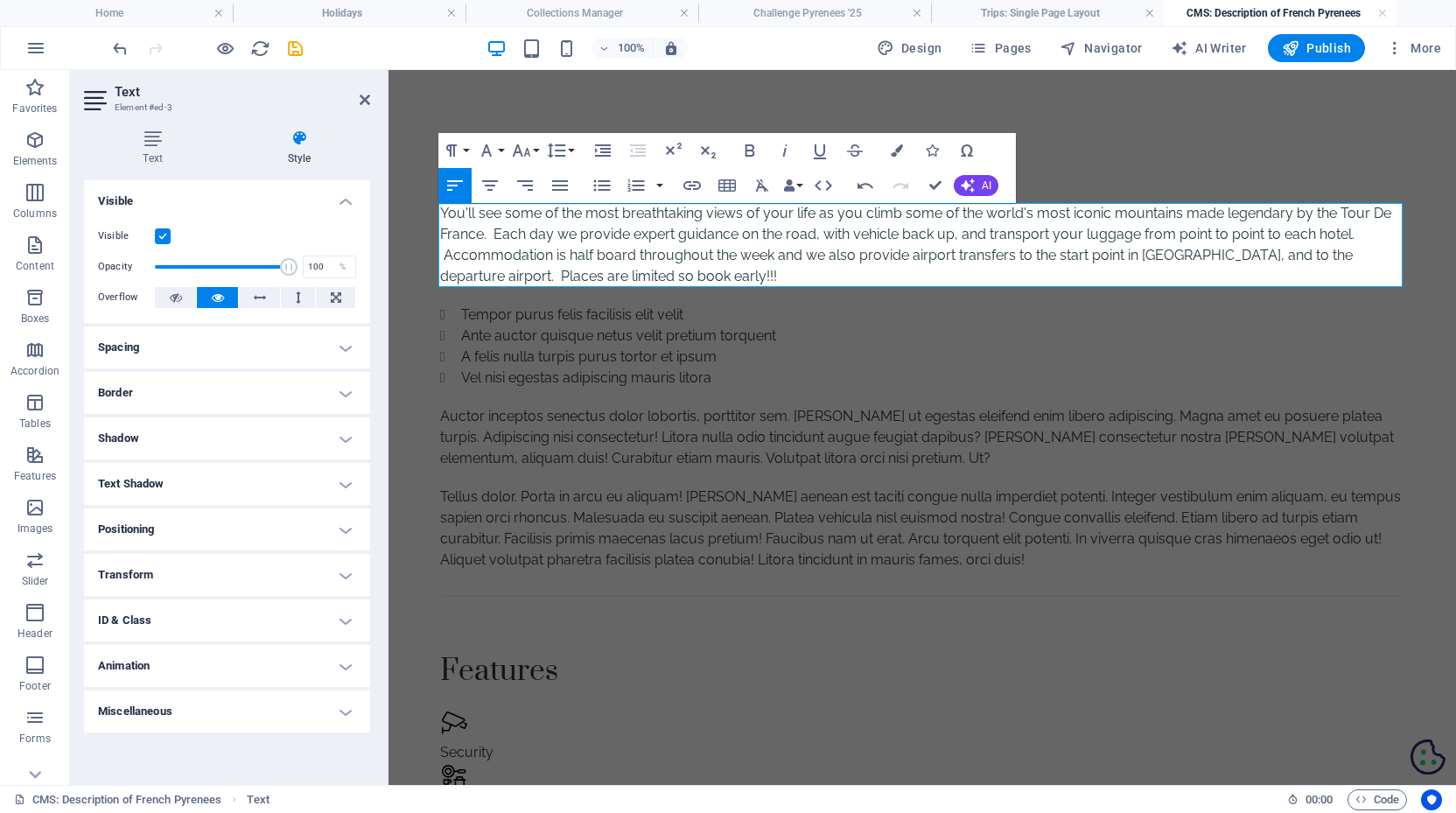
click at [1419, 195] on div "About the trip You'll see some of the most breathtaking views of your life as y…" at bounding box center [922, 514] width 1006 height 887
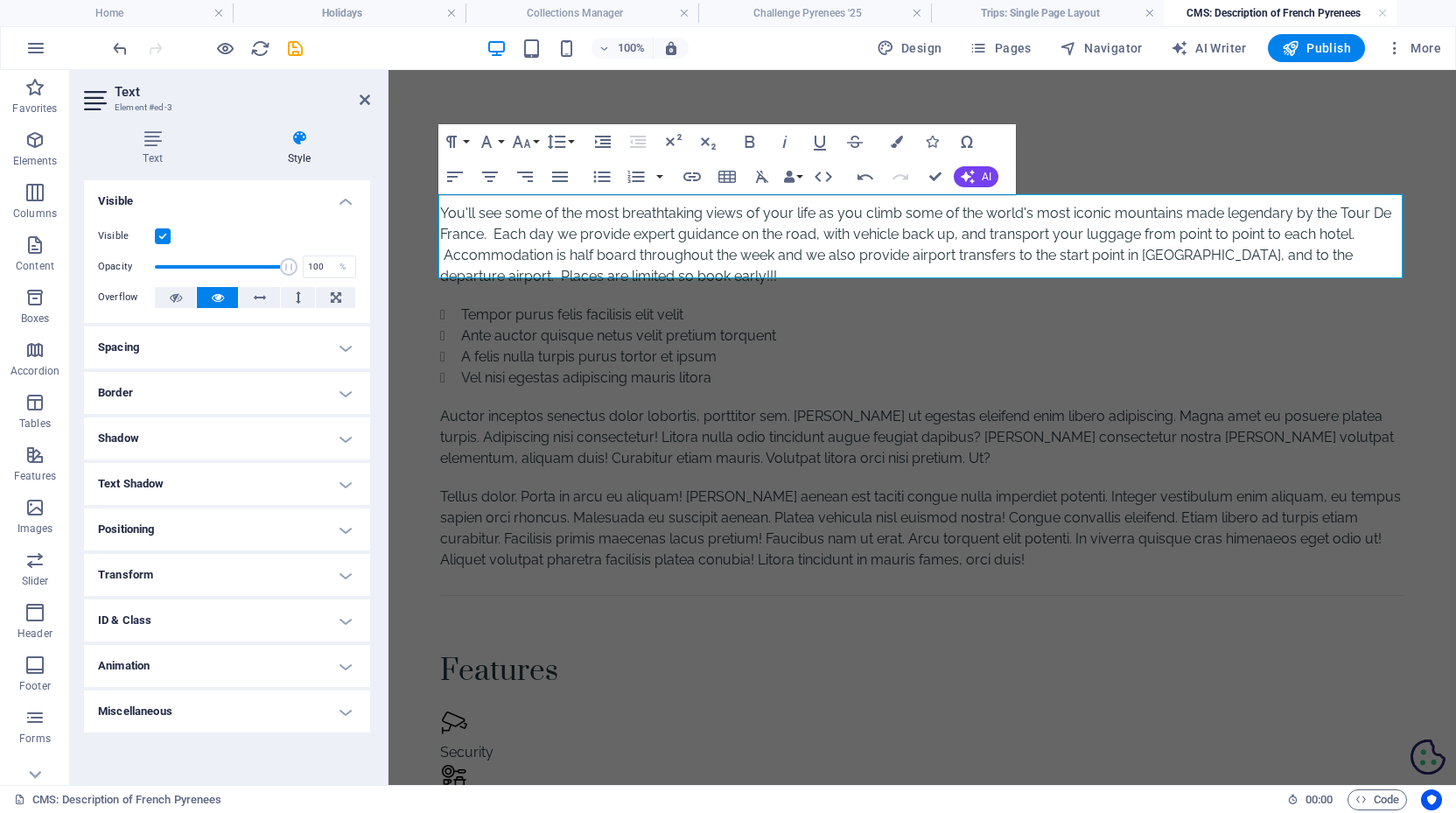
scroll to position [23, 0]
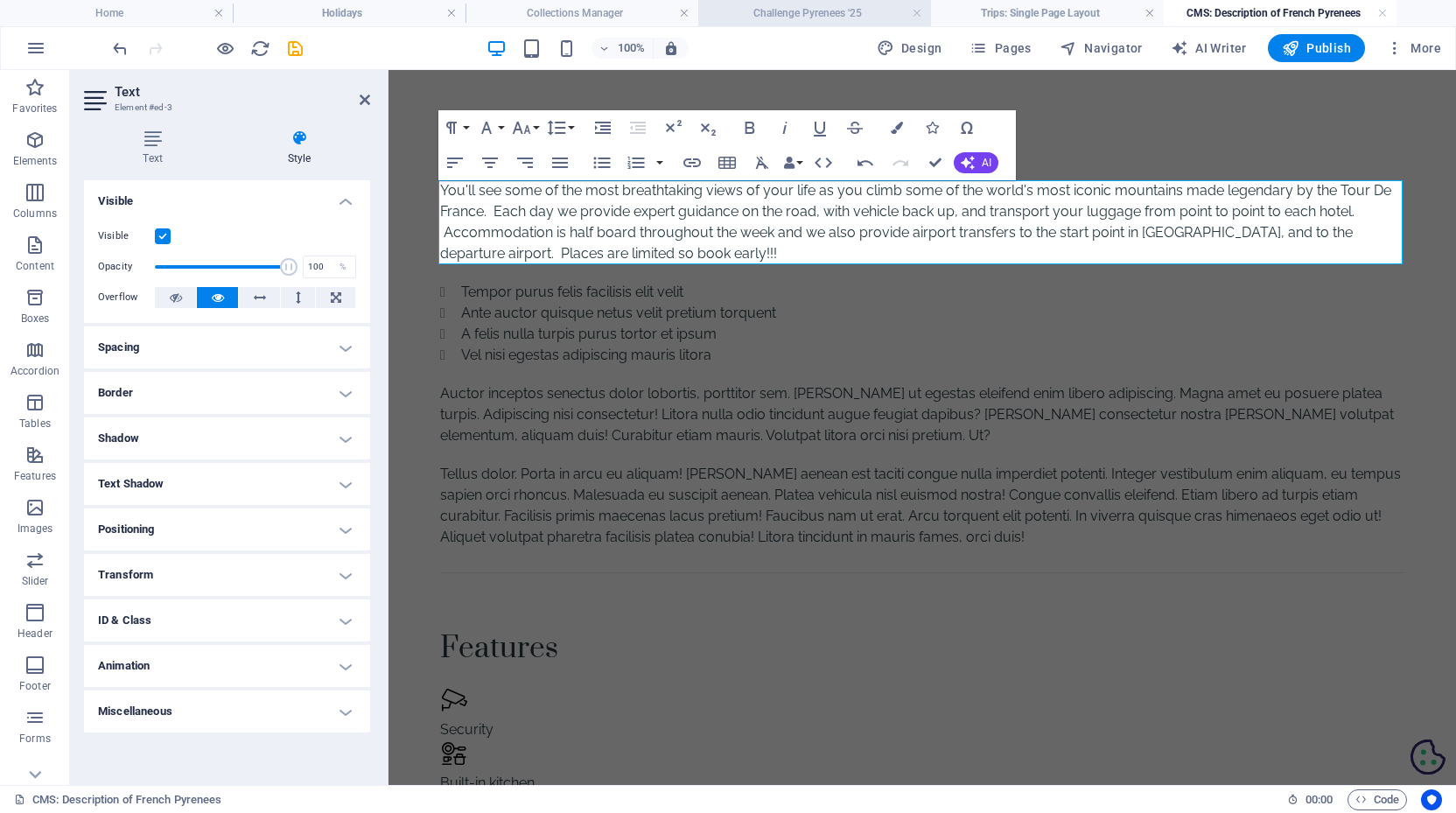
click at [780, 16] on h4 "Challenge Pyrenees '25" at bounding box center [814, 13] width 233 height 19
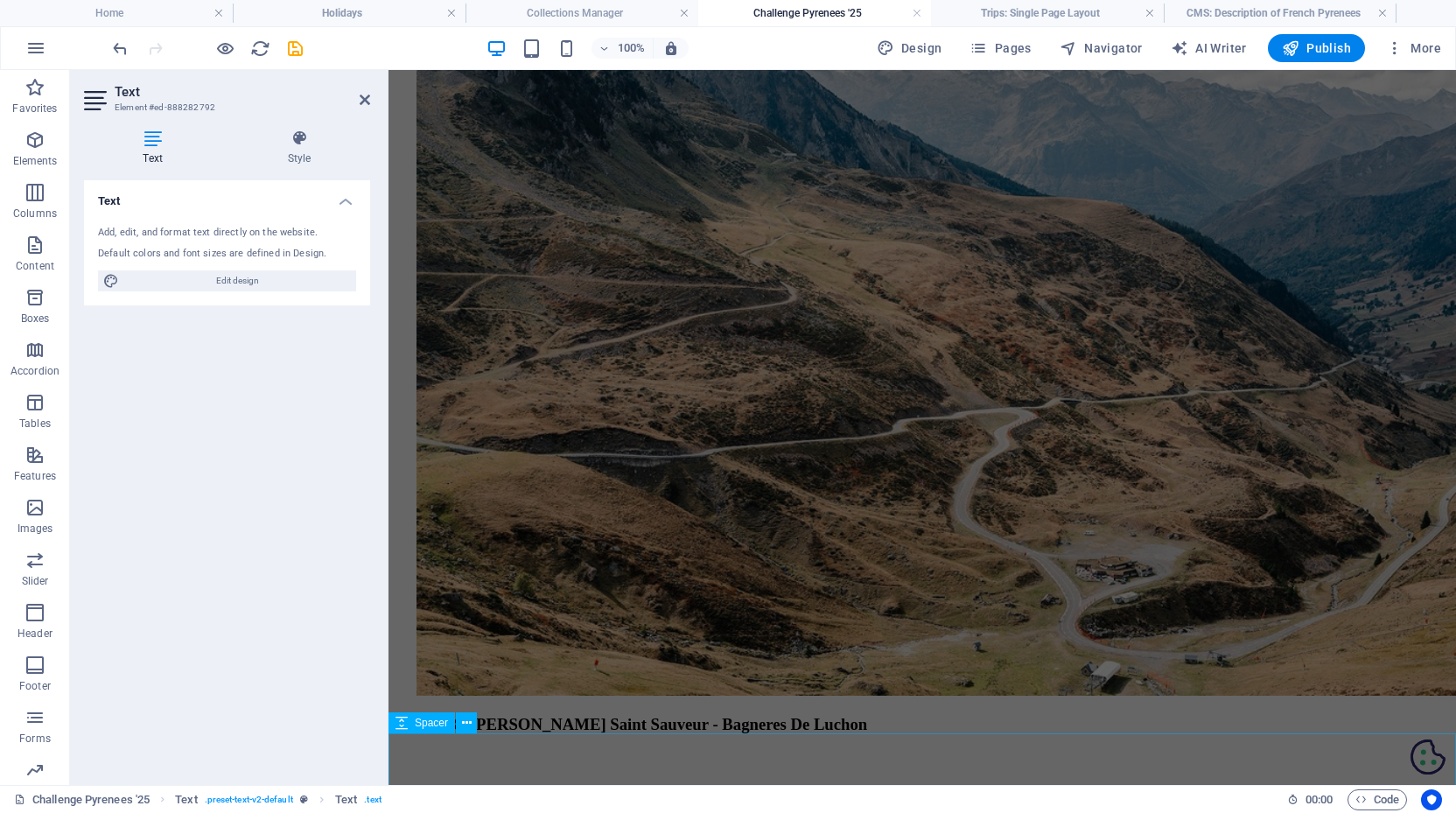
scroll to position [3995, 0]
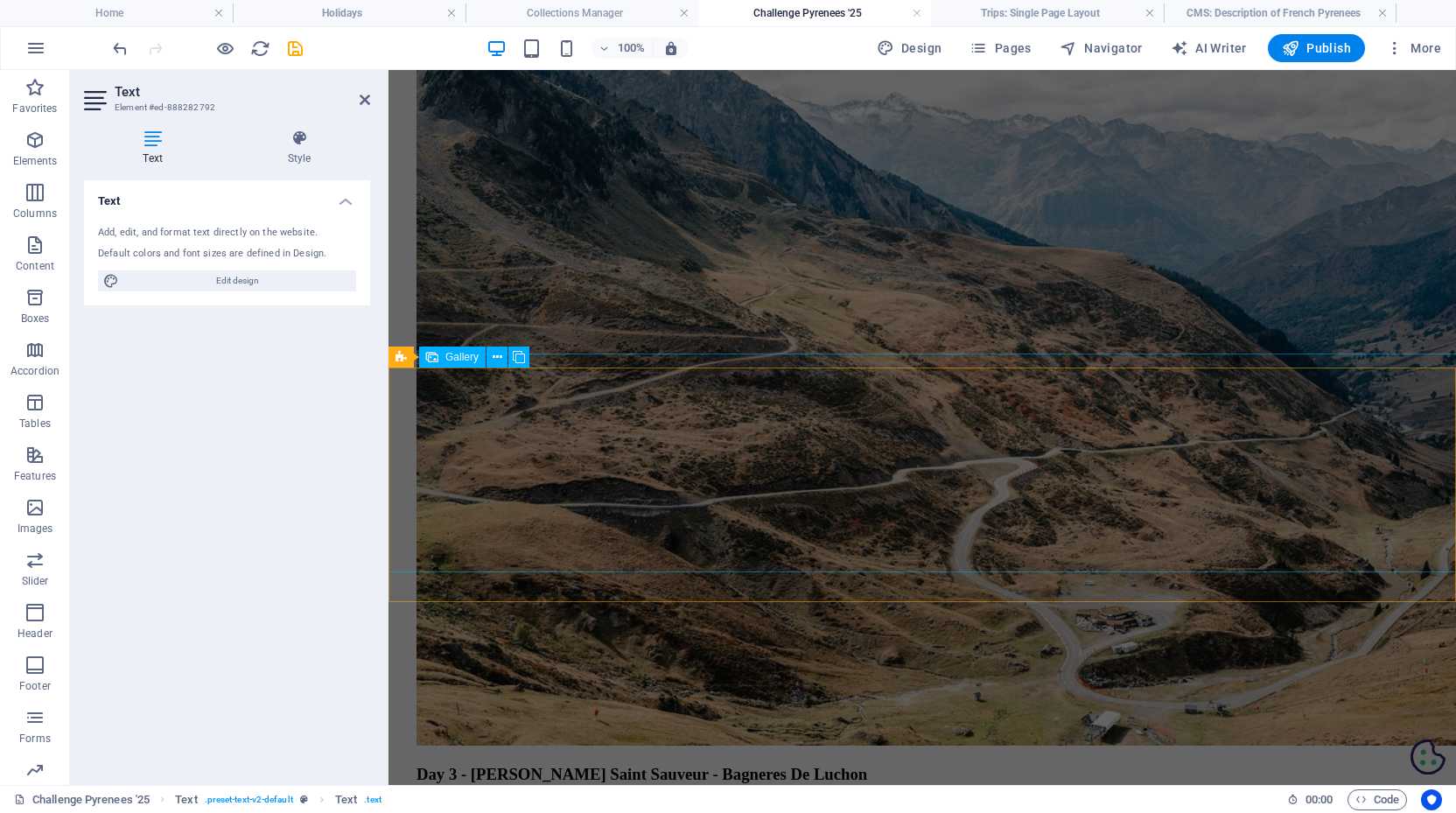
select select "4"
select select "px"
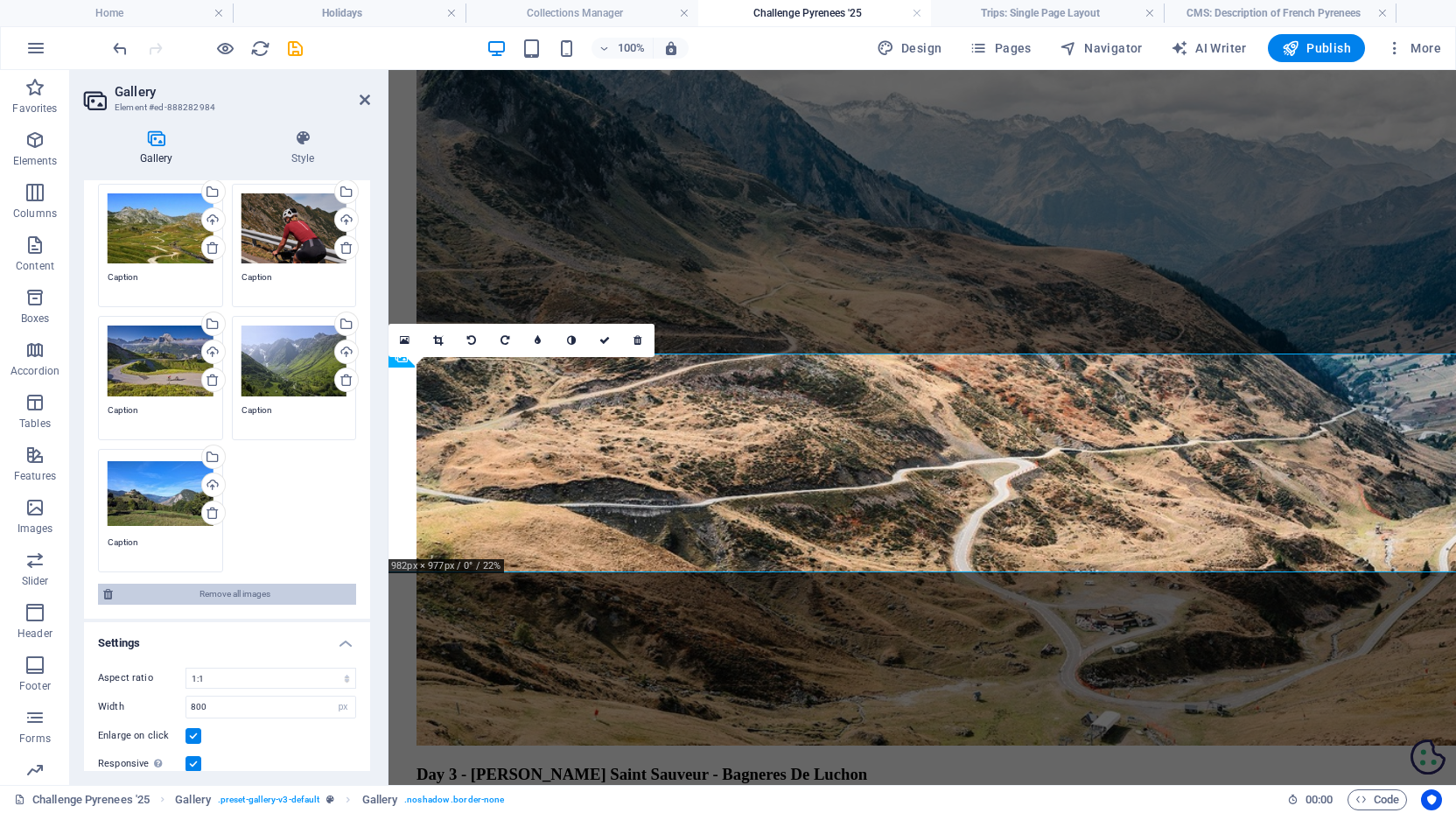
scroll to position [122, 0]
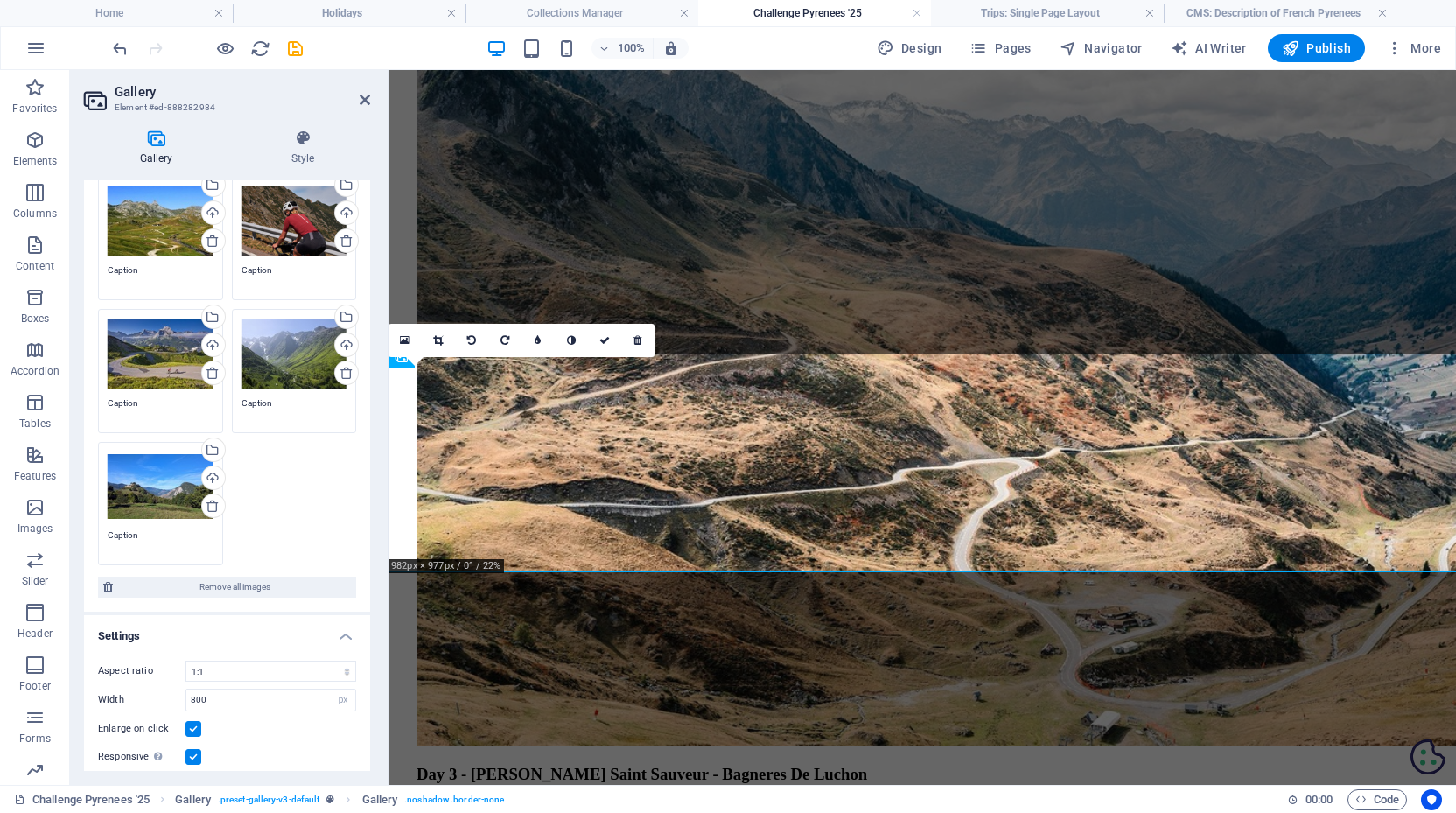
click at [187, 728] on label at bounding box center [193, 729] width 16 height 16
click at [0, 0] on input "Enlarge on click" at bounding box center [0, 0] width 0 height 0
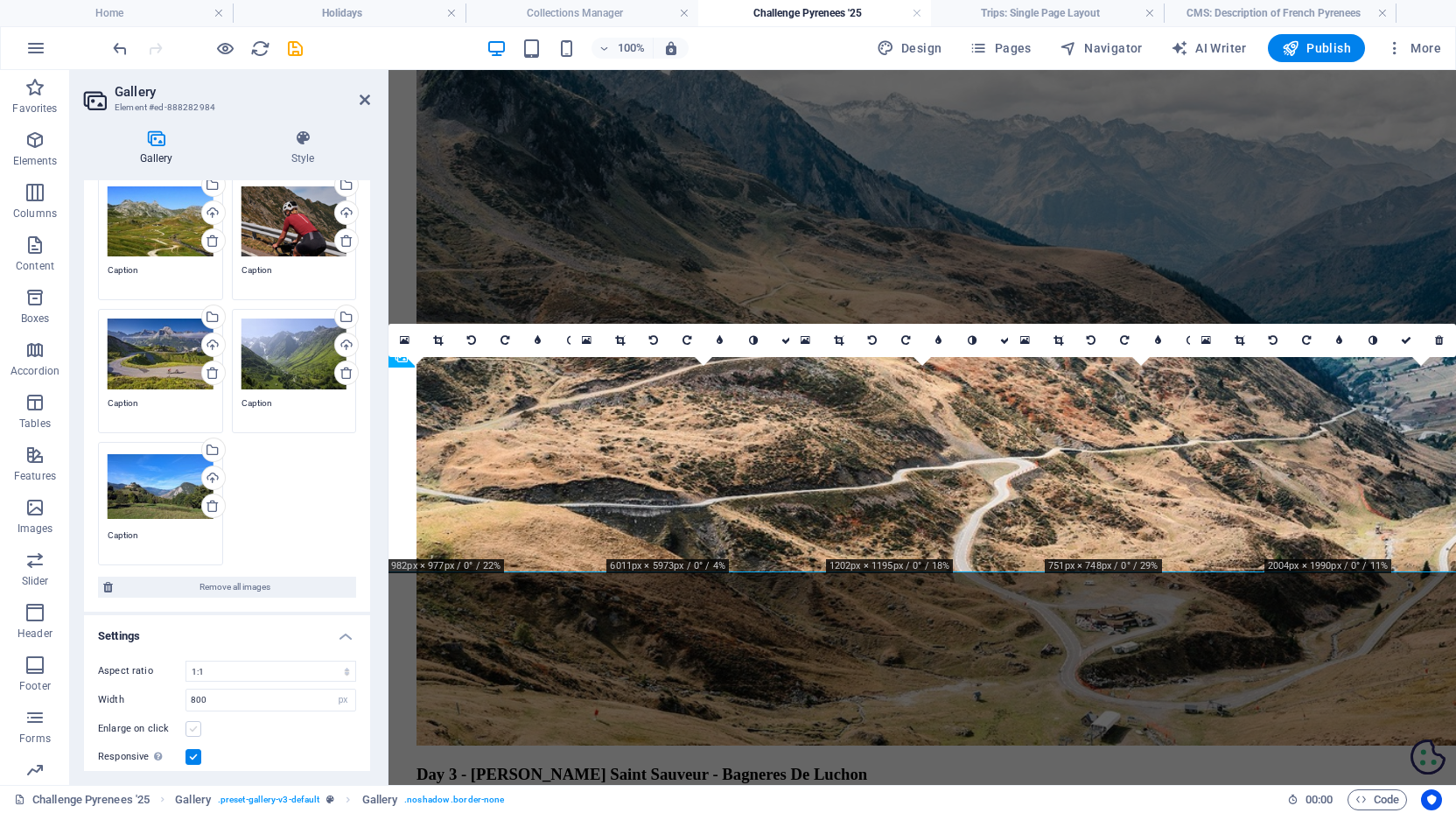
click at [187, 728] on label at bounding box center [193, 729] width 16 height 16
click at [0, 0] on input "Enlarge on click" at bounding box center [0, 0] width 0 height 0
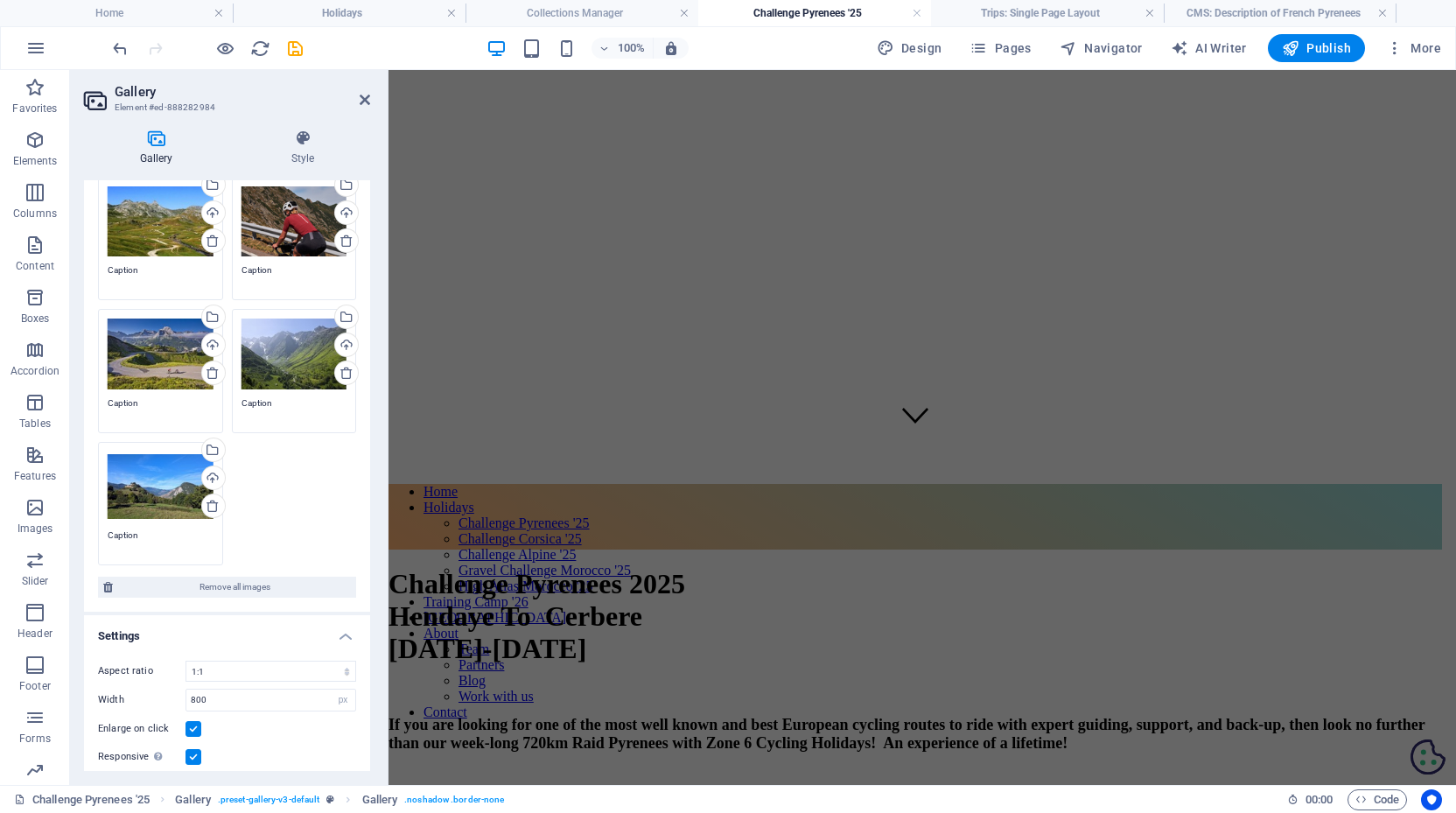
scroll to position [456, 7]
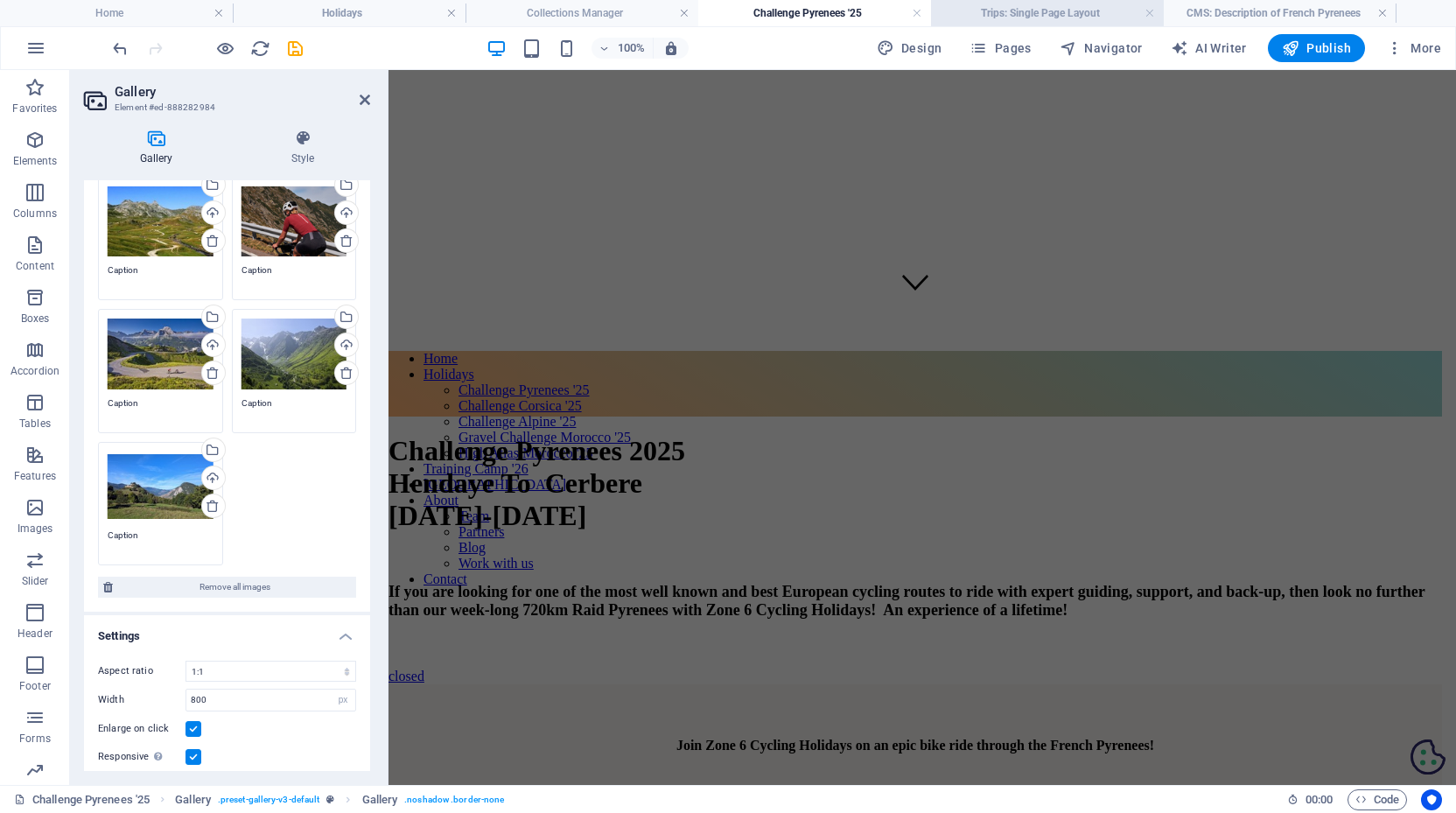
click at [1007, 15] on h4 "Trips: Single Page Layout" at bounding box center [1046, 13] width 233 height 19
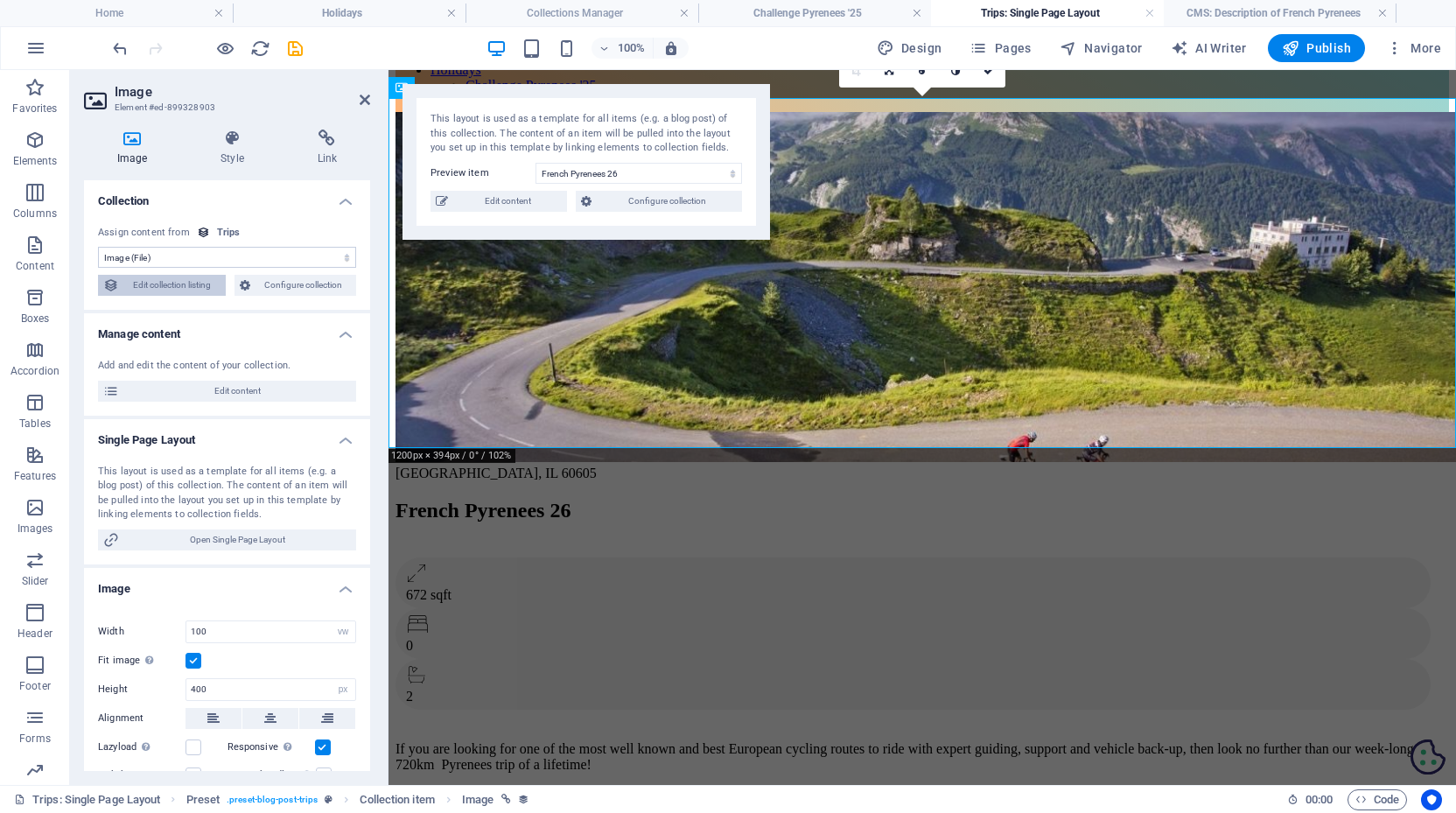
scroll to position [0, 0]
click at [359, 106] on icon at bounding box center [364, 100] width 11 height 14
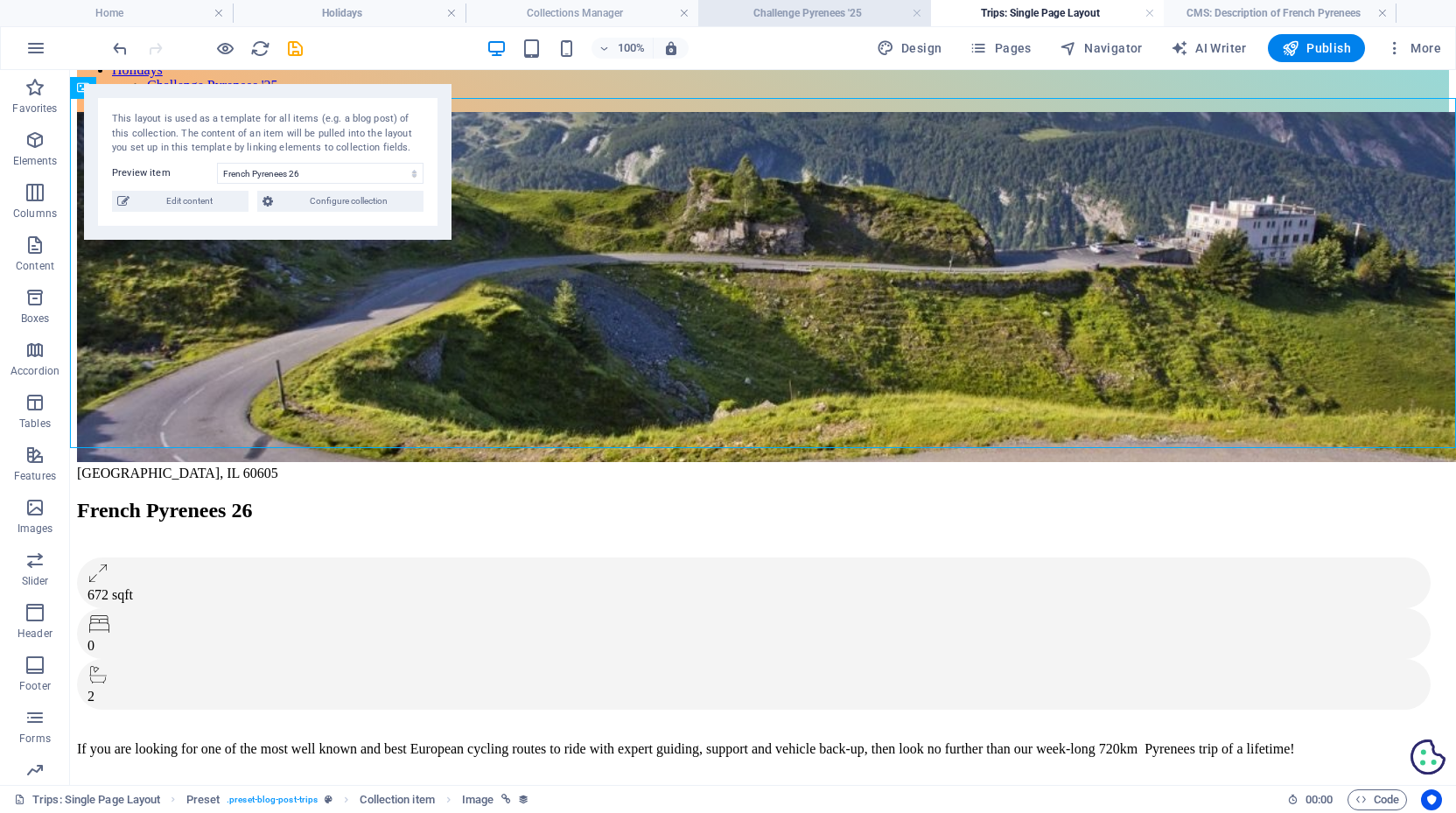
click at [804, 13] on h4 "Challenge Pyrenees '25" at bounding box center [814, 13] width 233 height 19
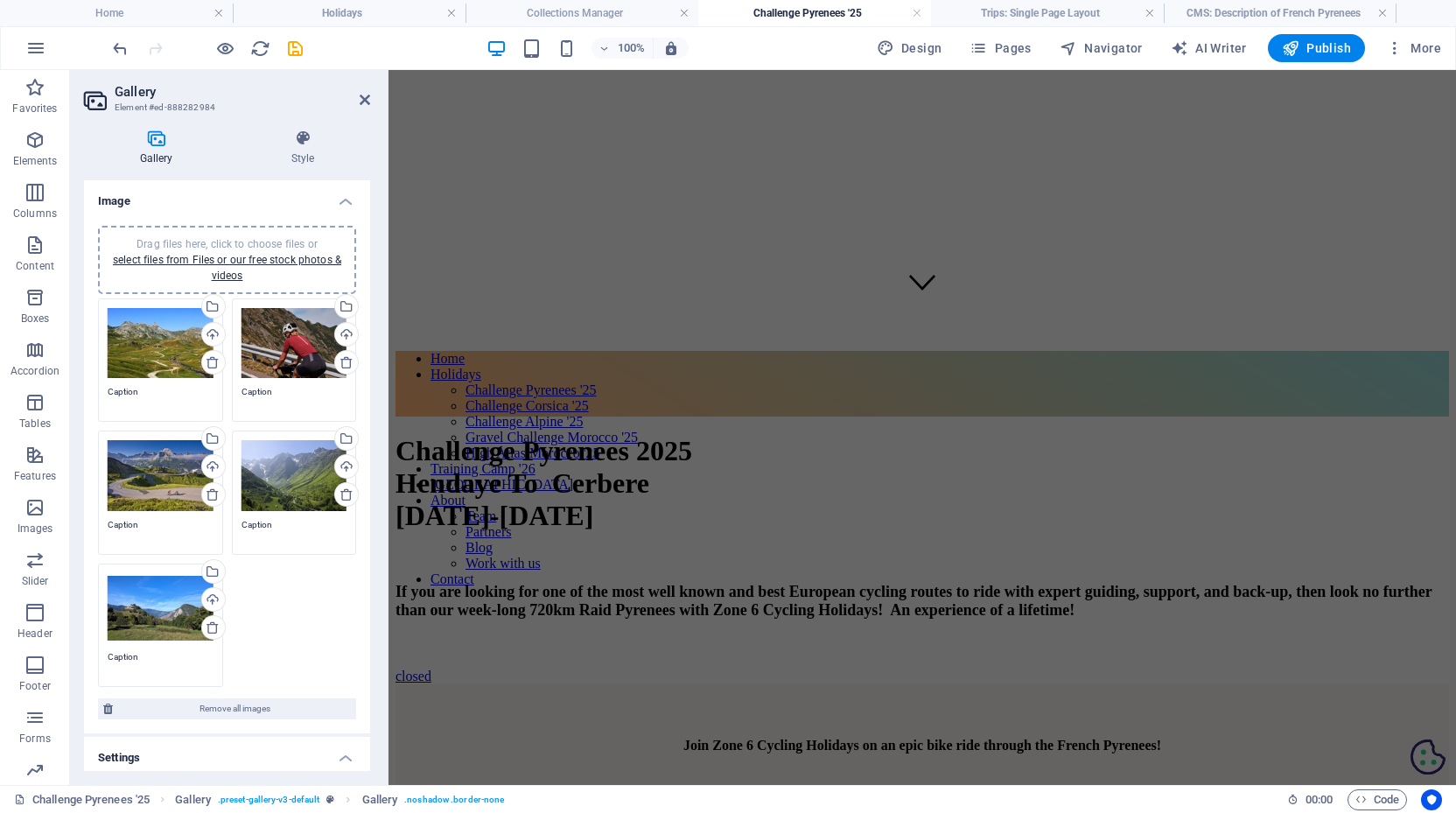
scroll to position [0, 0]
click at [543, 11] on h4 "Collections Manager" at bounding box center [581, 13] width 233 height 19
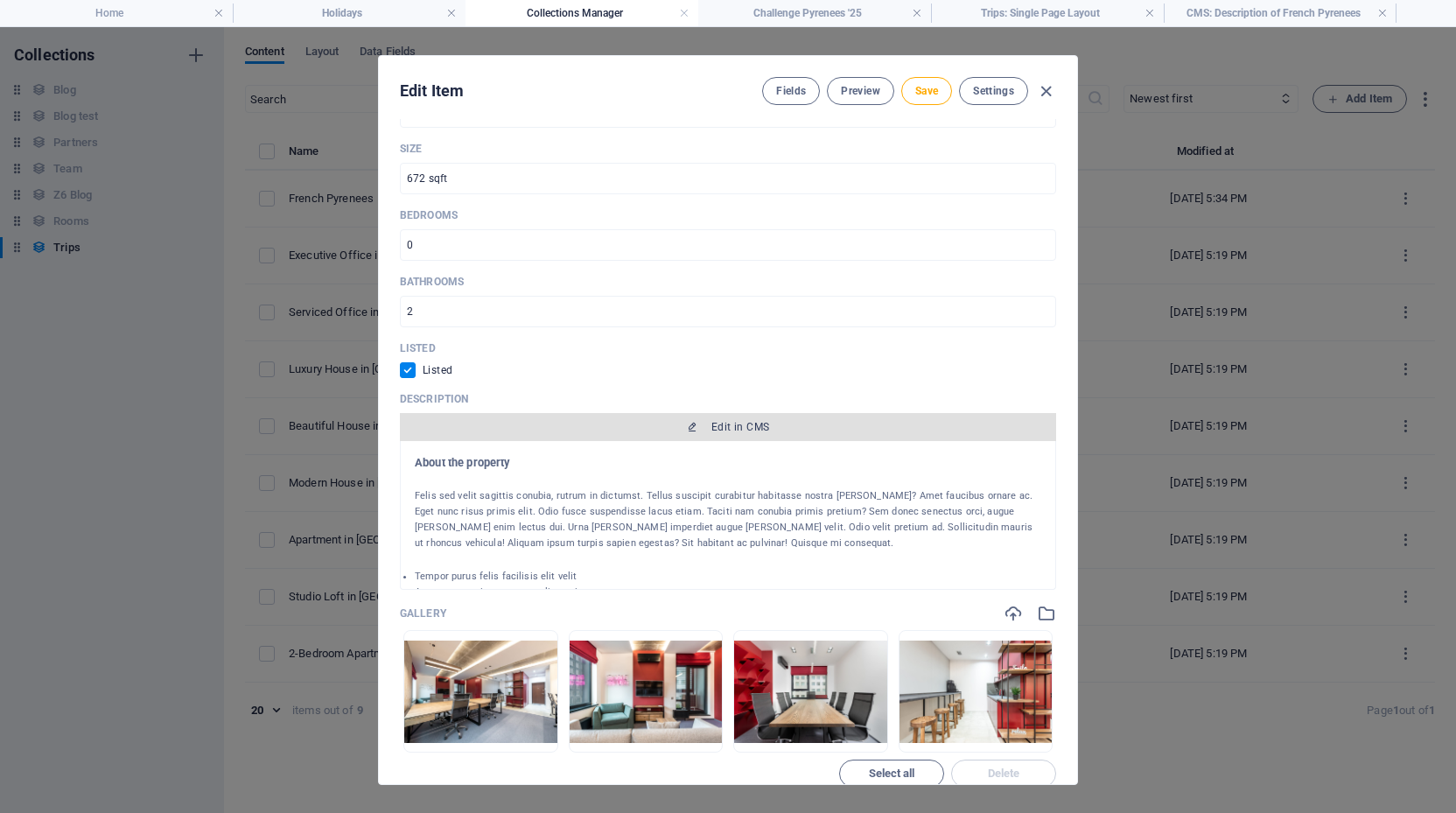
scroll to position [772, 0]
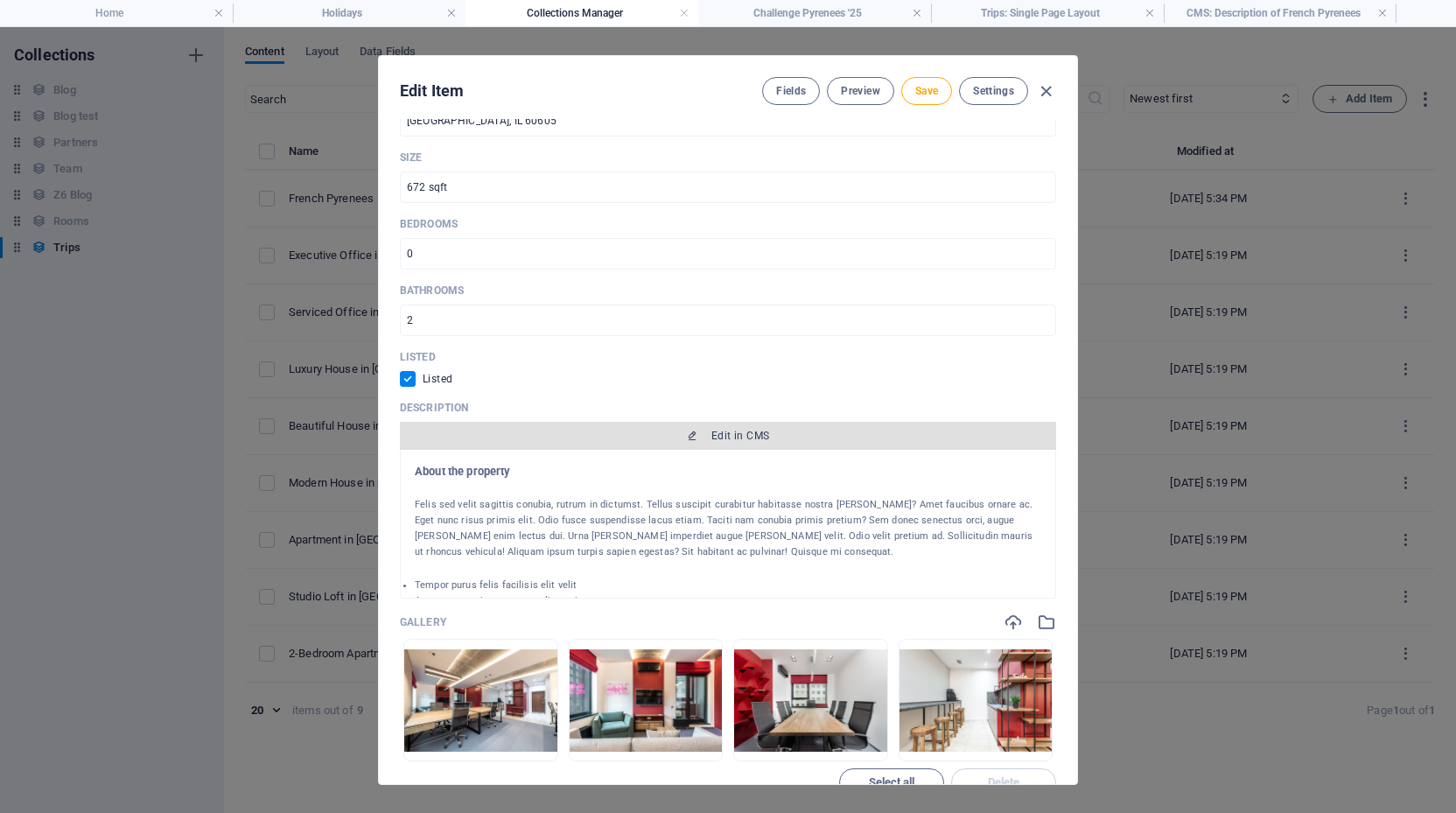
click at [746, 436] on span "Edit in CMS" at bounding box center [740, 436] width 57 height 14
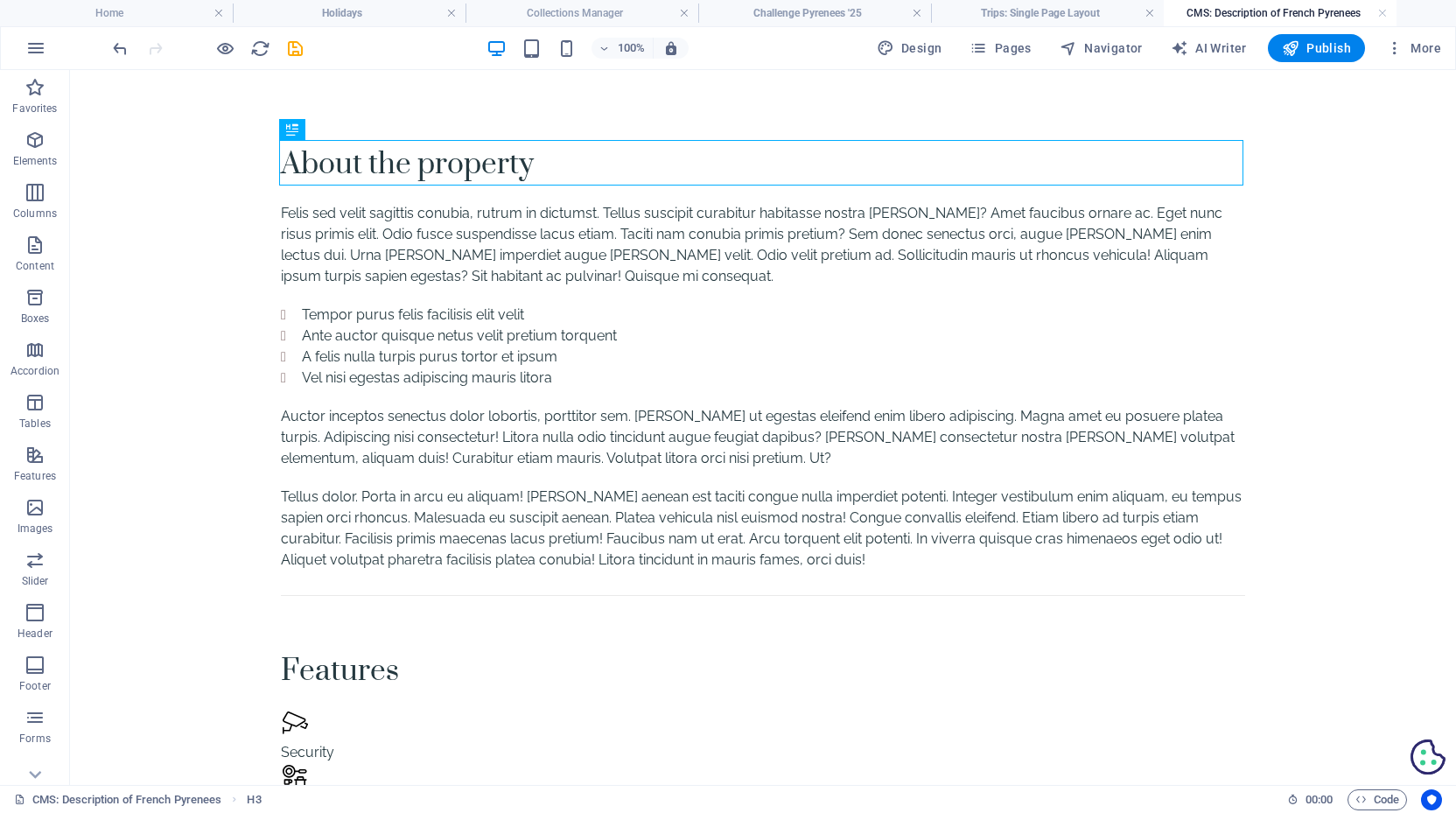
scroll to position [0, 0]
click at [495, 156] on div "About the property" at bounding box center [763, 162] width 964 height 46
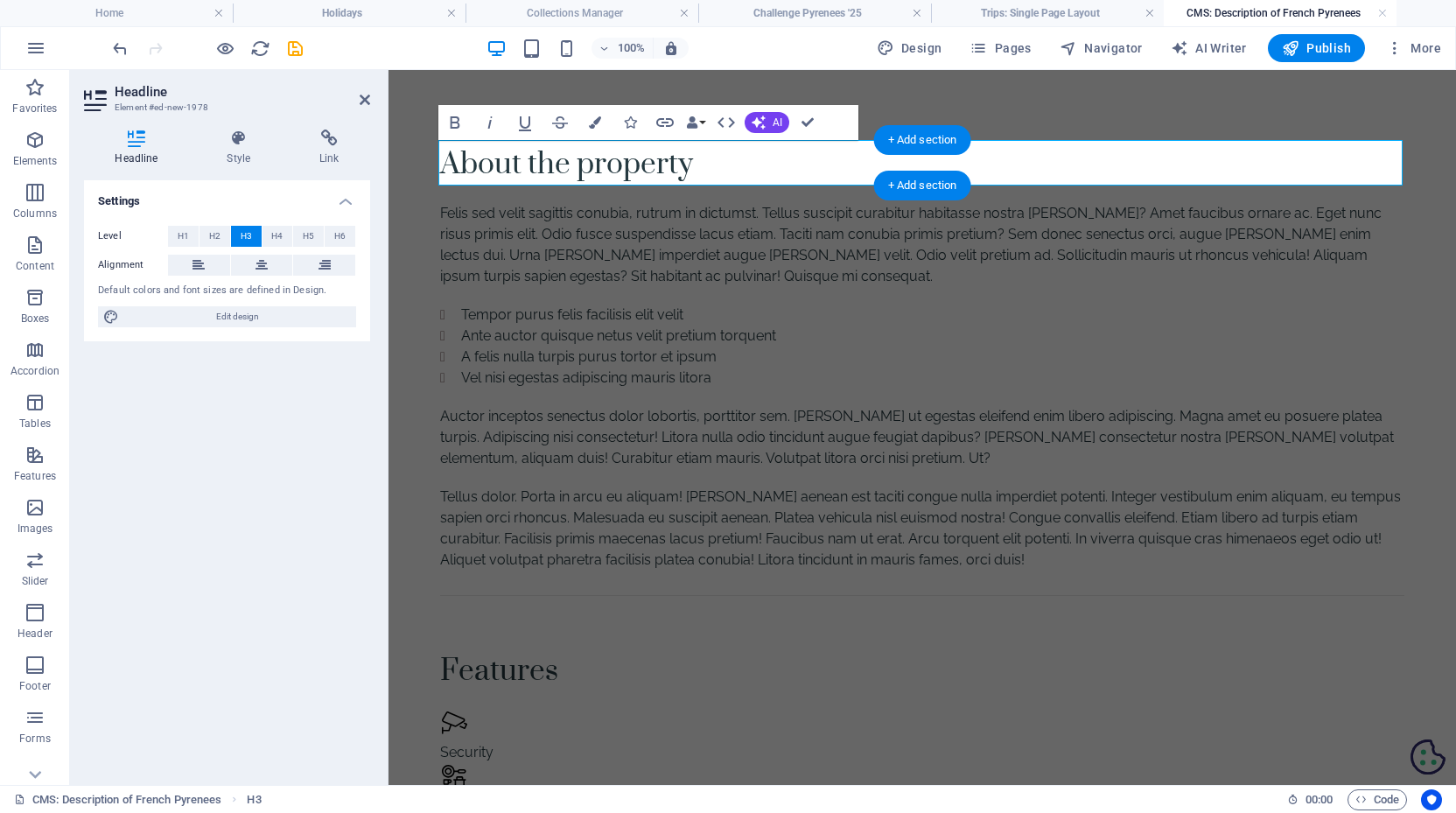
click at [669, 170] on h3 "About the property" at bounding box center [922, 162] width 964 height 46
click at [659, 266] on div "Felis sed velit sagittis conubia, rutrum in dictumst. Tellus suscipit curabitur…" at bounding box center [922, 245] width 964 height 84
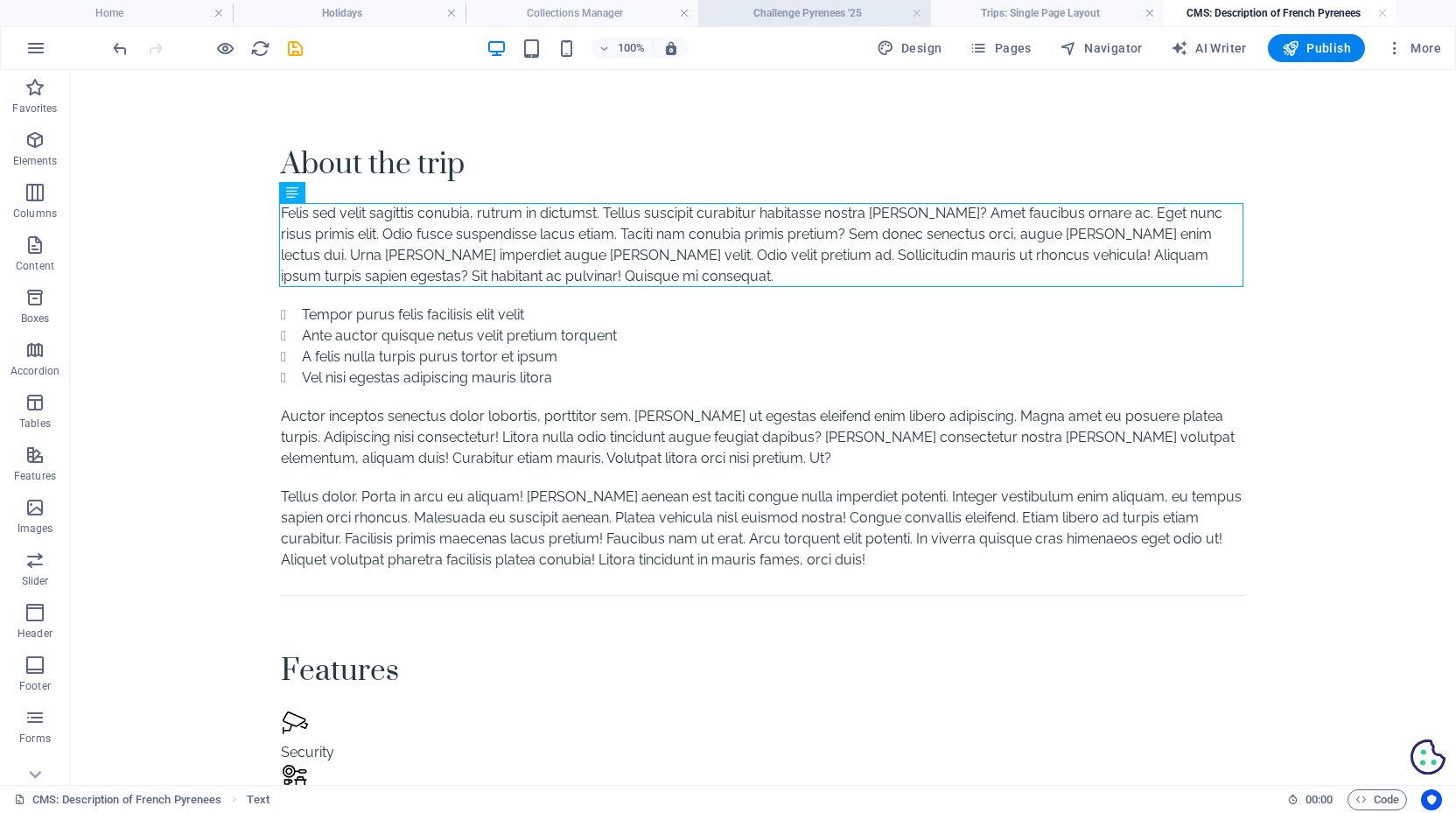
click at [802, 22] on h4 "Challenge Pyrenees '25" at bounding box center [814, 13] width 233 height 19
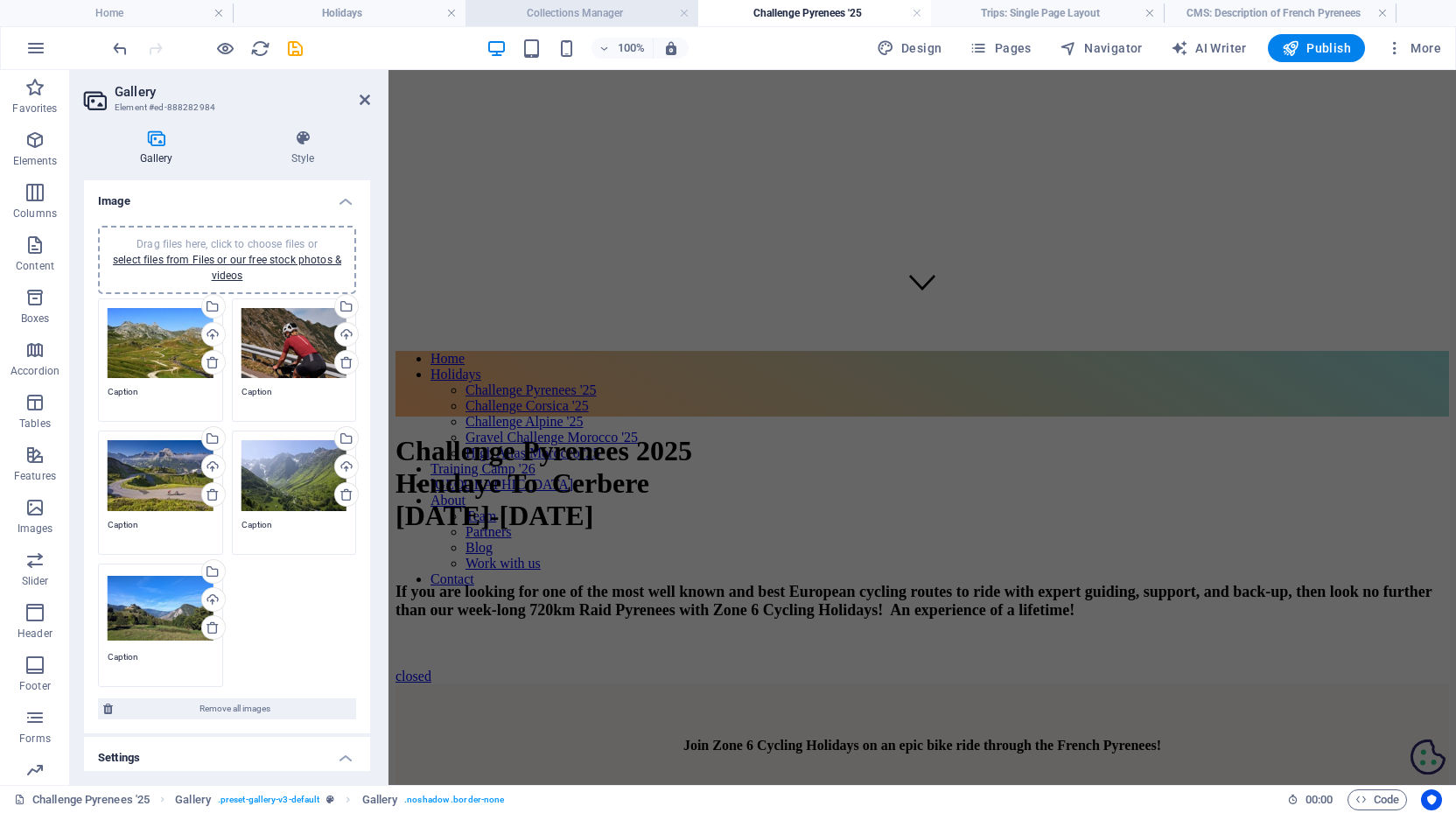
click at [631, 3] on li "Collections Manager" at bounding box center [581, 13] width 233 height 27
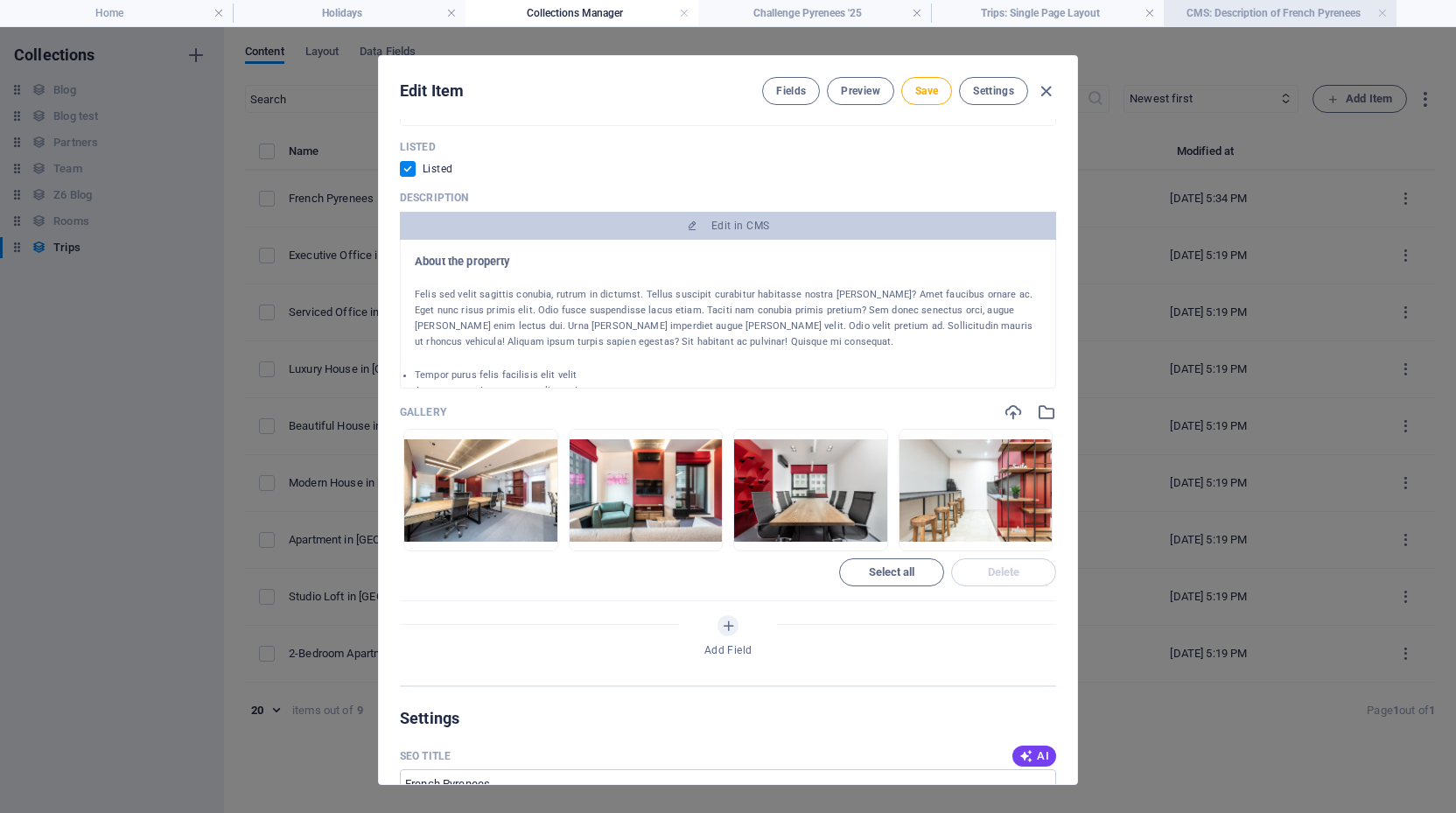
click at [1258, 12] on h4 "CMS: Description of French Pyrenees" at bounding box center [1280, 13] width 233 height 19
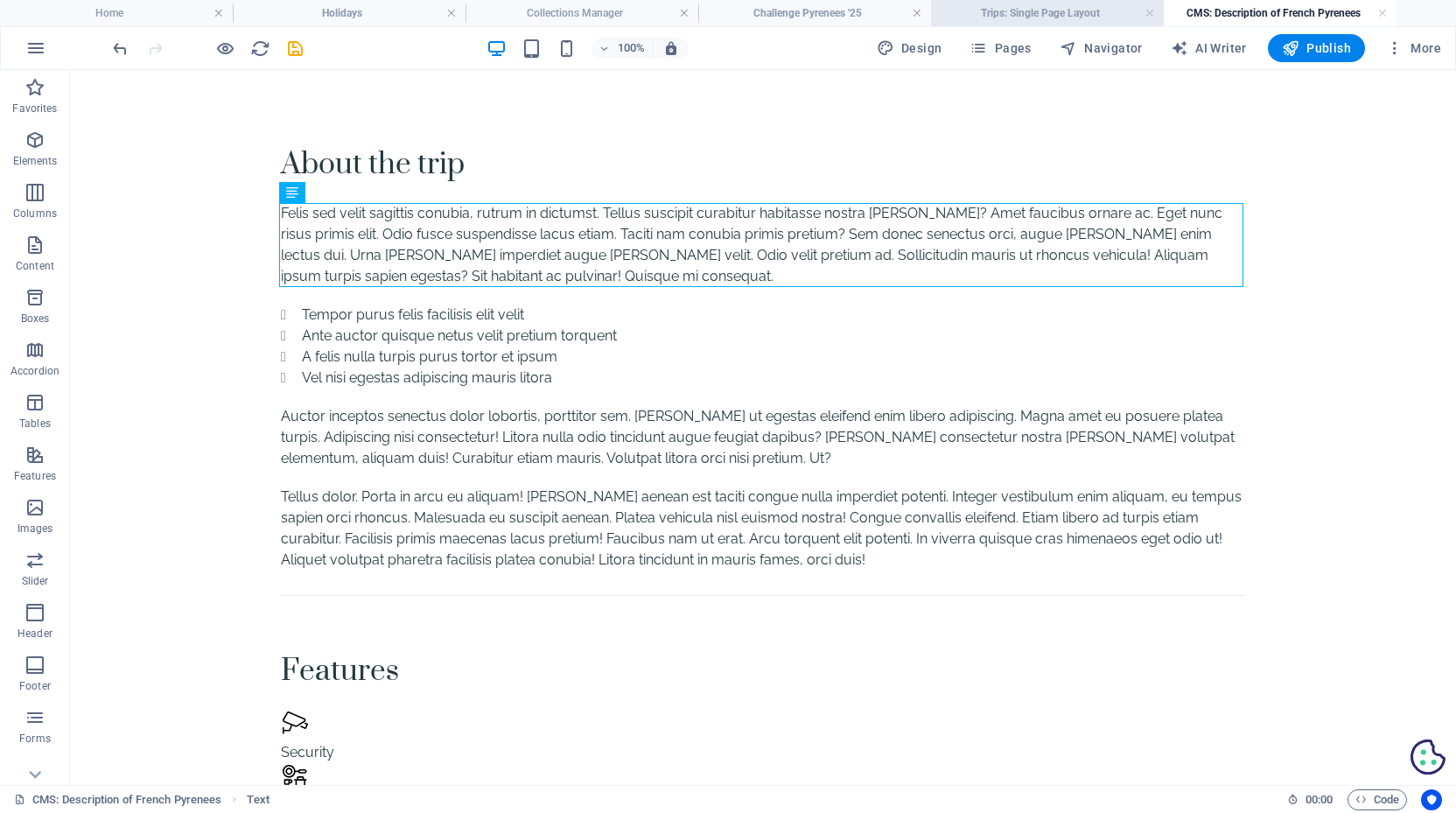
click at [1081, 20] on h4 "Trips: Single Page Layout" at bounding box center [1046, 13] width 233 height 19
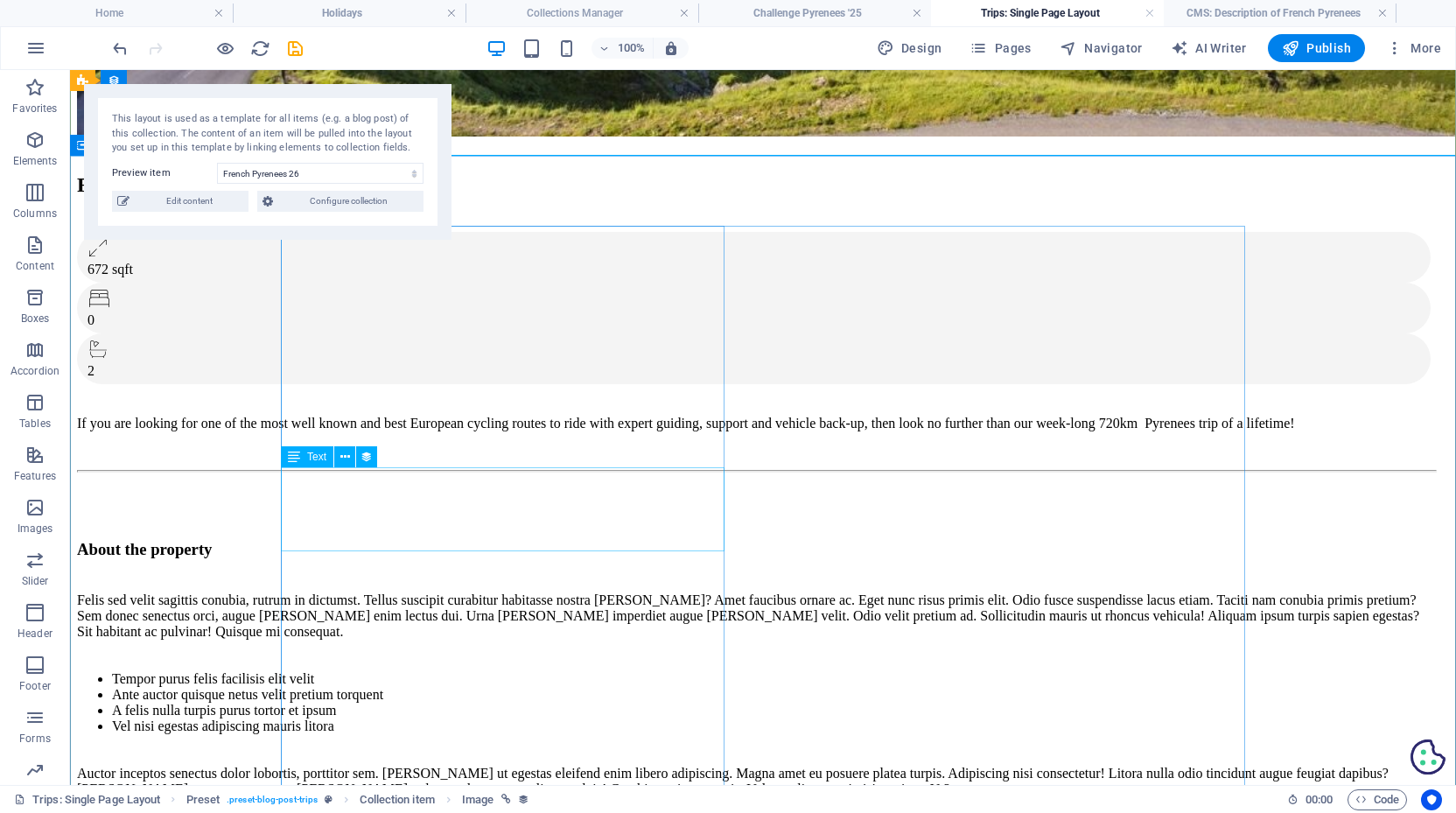
scroll to position [224, 0]
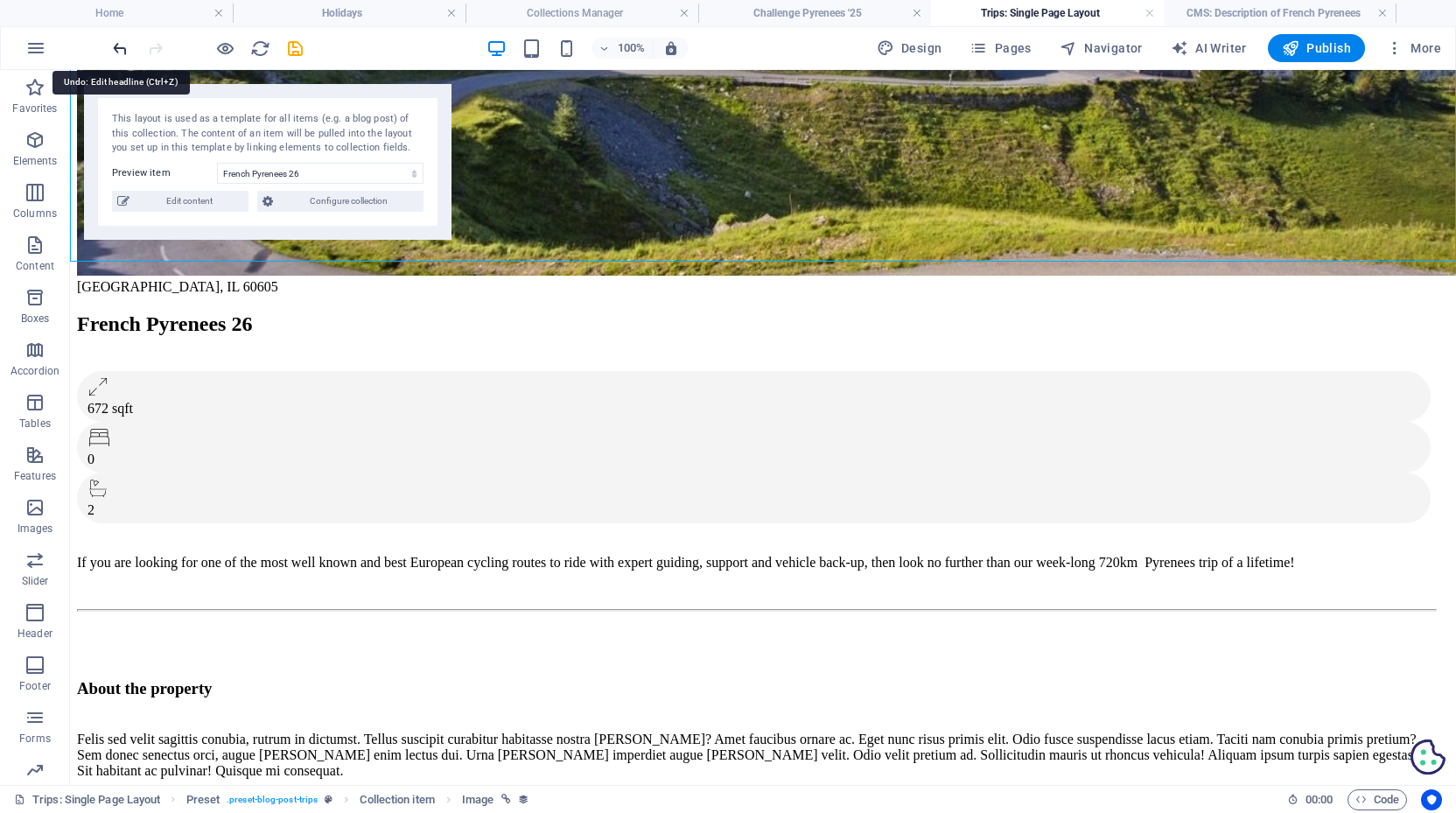
click at [122, 47] on icon "undo" at bounding box center [120, 49] width 20 height 20
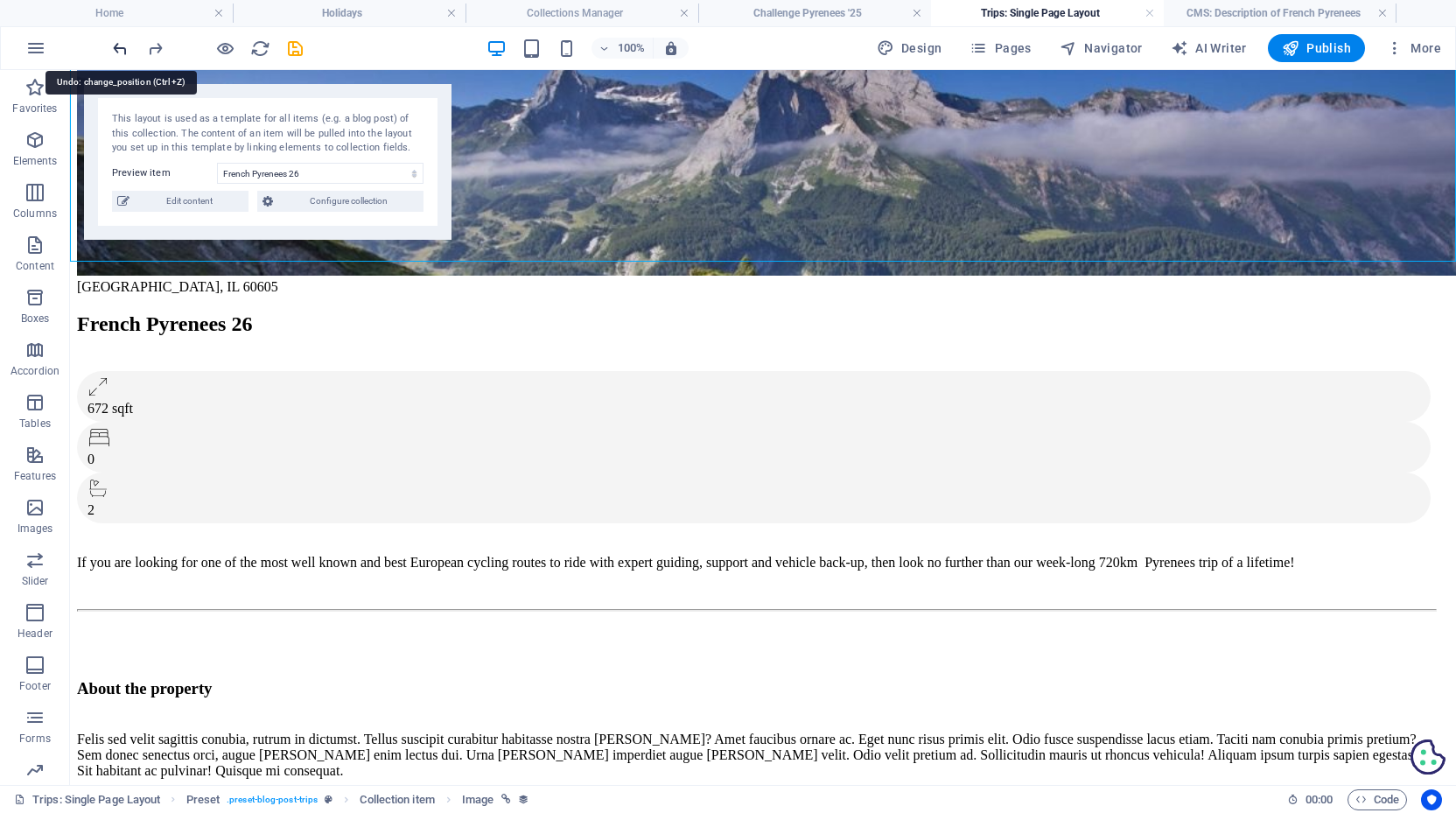
click at [122, 47] on icon "undo" at bounding box center [120, 49] width 20 height 20
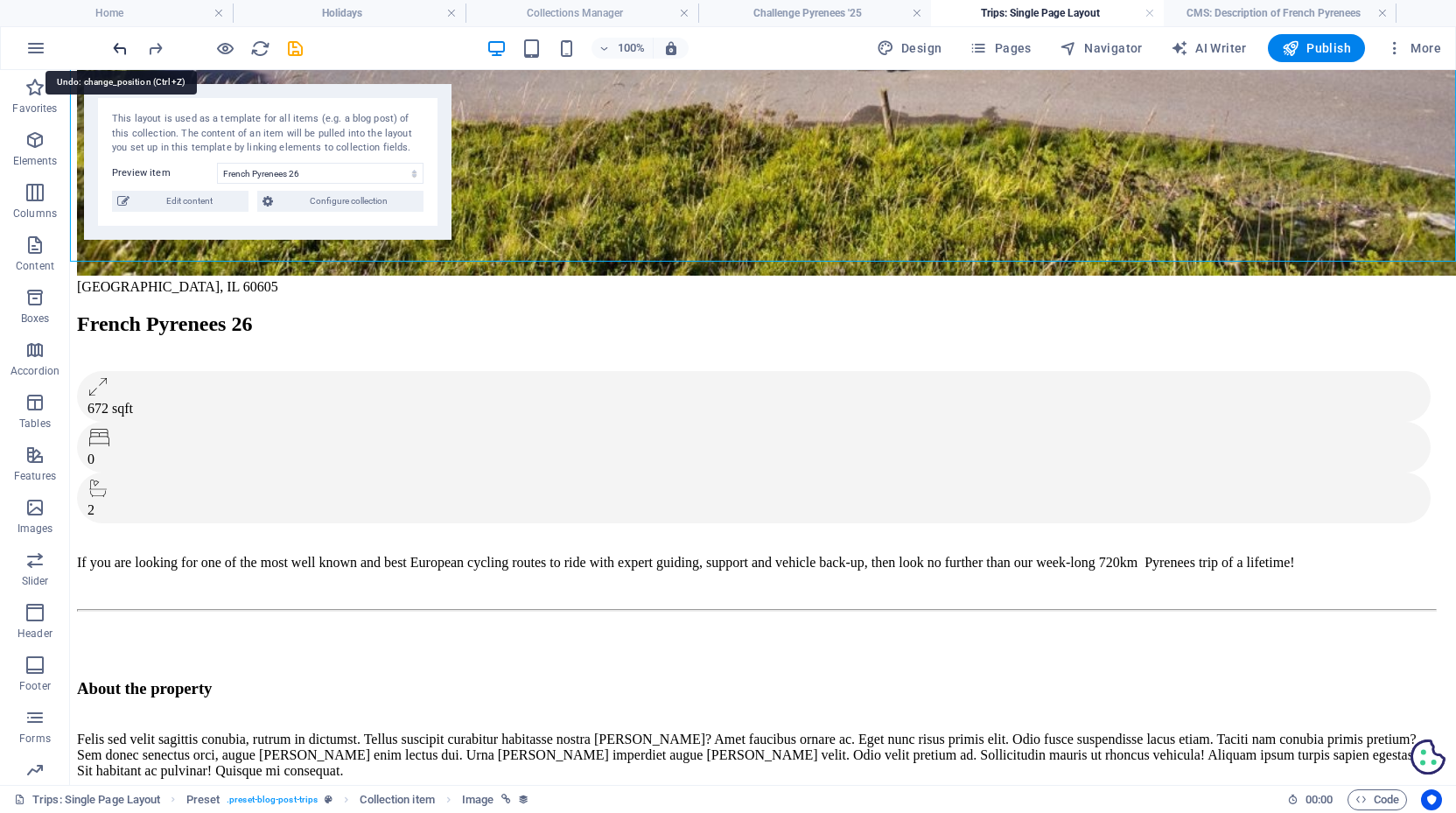
click at [122, 47] on icon "undo" at bounding box center [120, 49] width 20 height 20
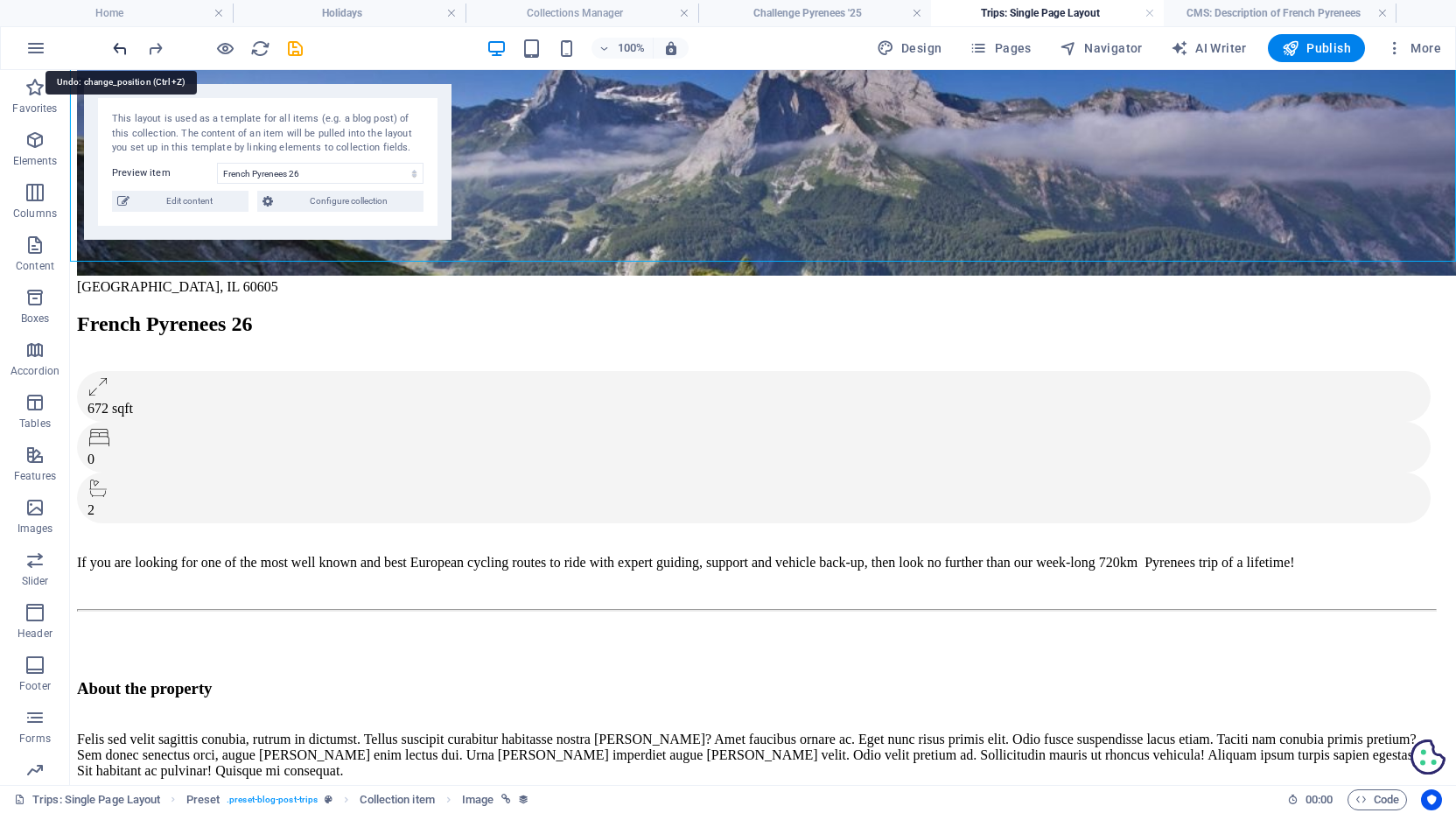
click at [122, 47] on icon "undo" at bounding box center [120, 49] width 20 height 20
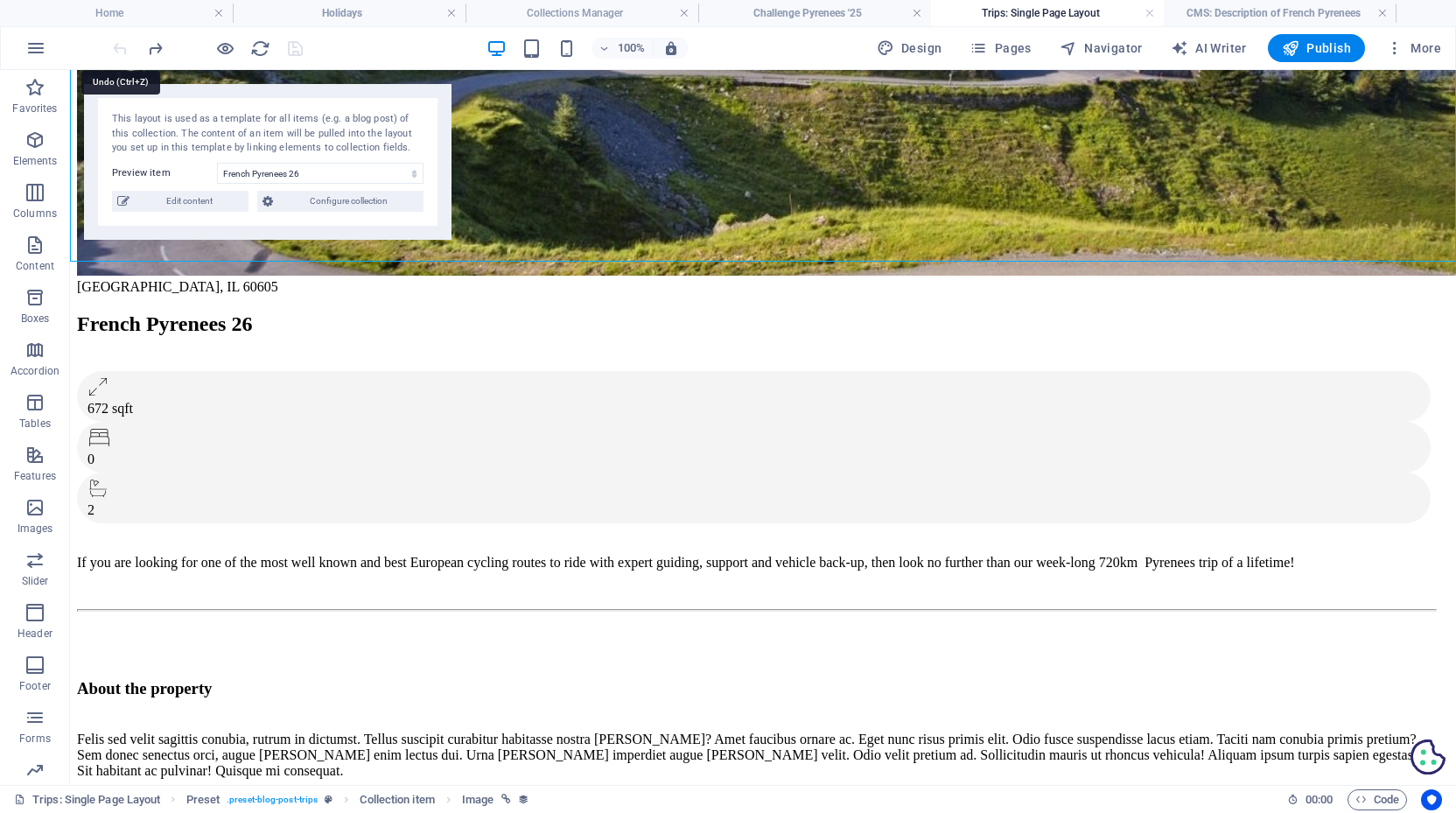
click at [122, 47] on div at bounding box center [207, 48] width 196 height 28
click at [1145, 15] on link at bounding box center [1149, 13] width 11 height 17
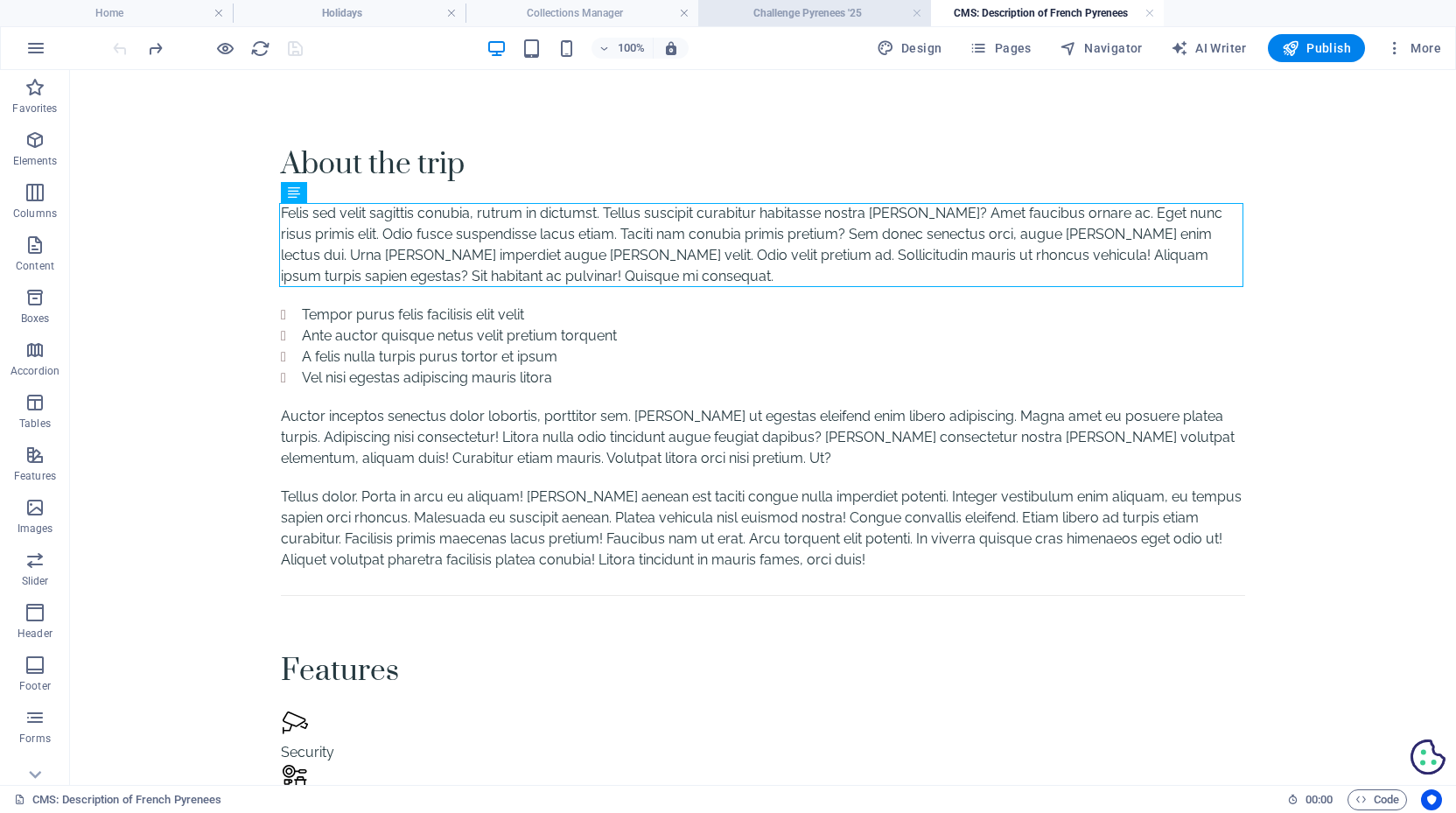
click at [787, 18] on h4 "Challenge Pyrenees '25" at bounding box center [814, 13] width 233 height 19
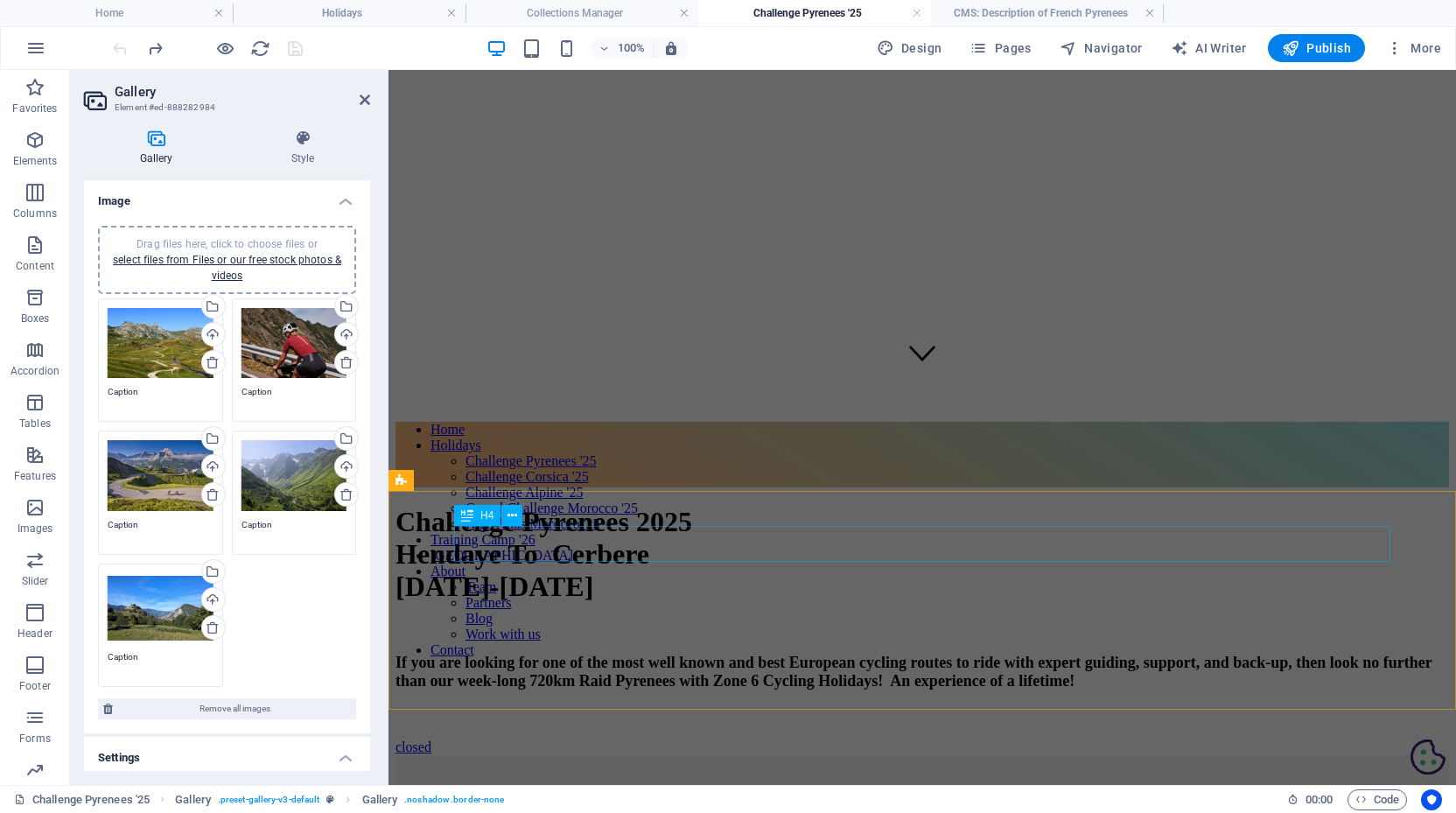
scroll to position [290, 2]
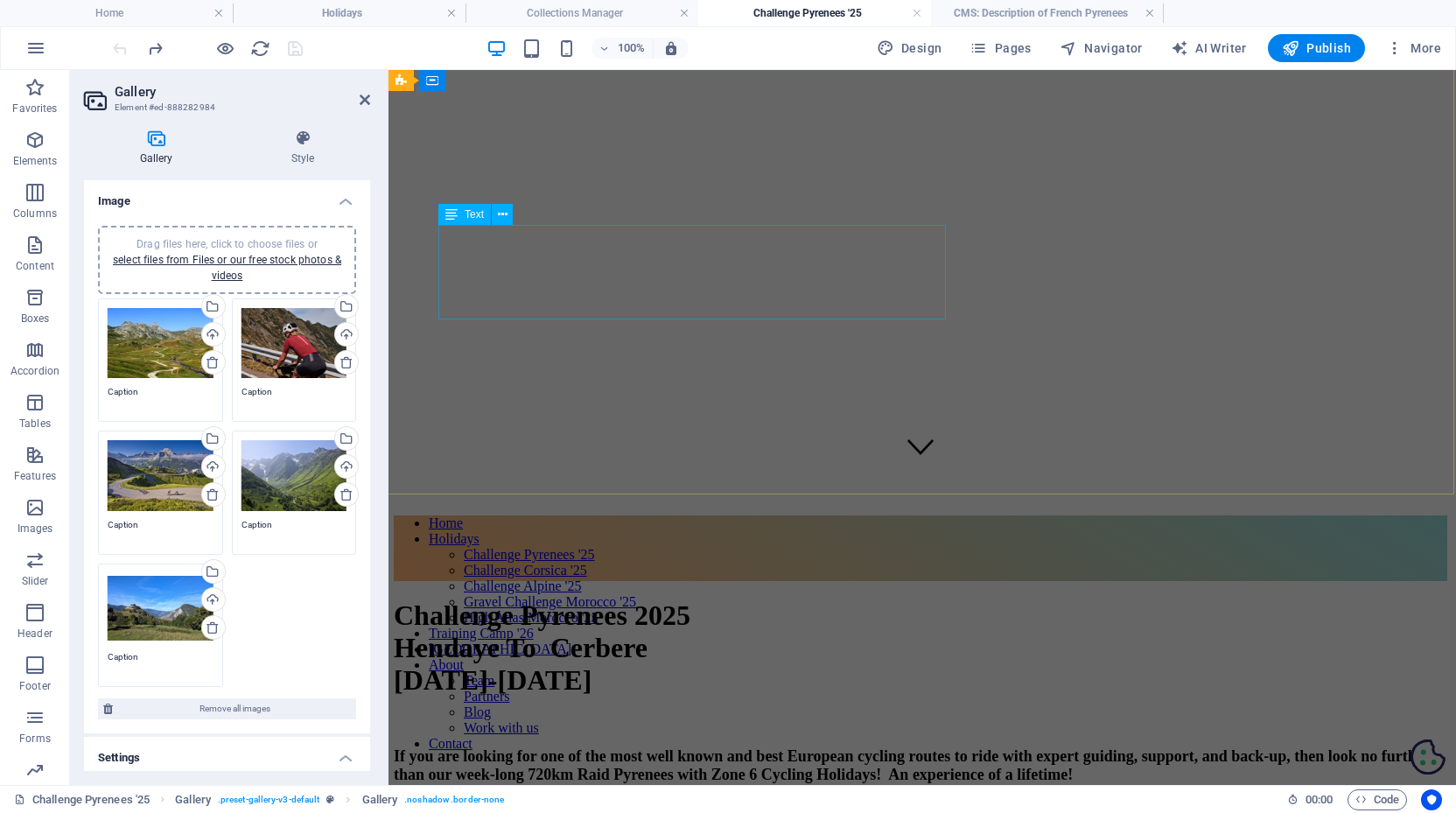
click at [669, 748] on div "If you are looking for one of the most well known and best European cycling rou…" at bounding box center [921, 765] width 1053 height 37
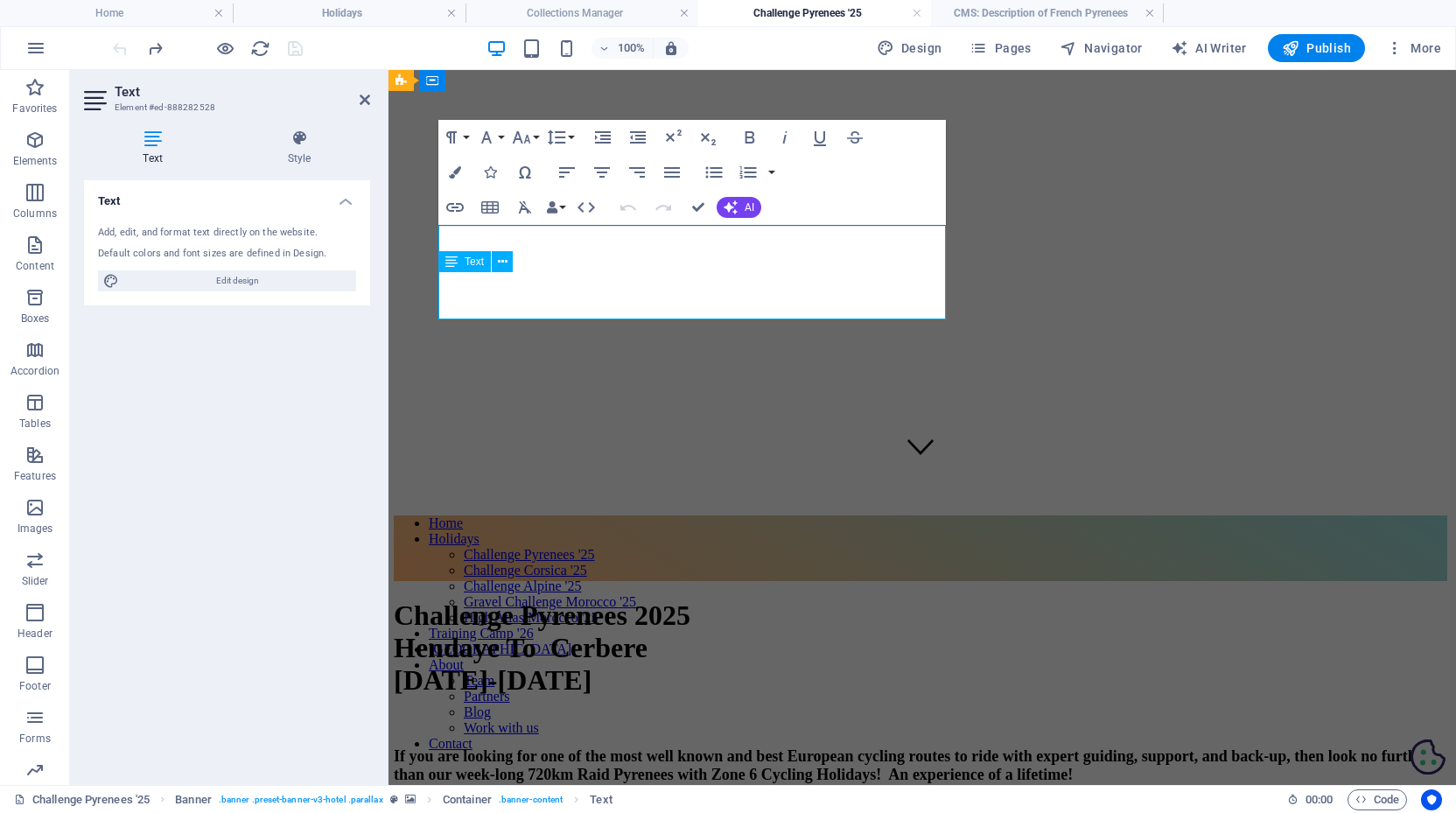
click at [669, 748] on span "If you are looking for one of the most well known and best European cycling rou…" at bounding box center [912, 765] width 1035 height 36
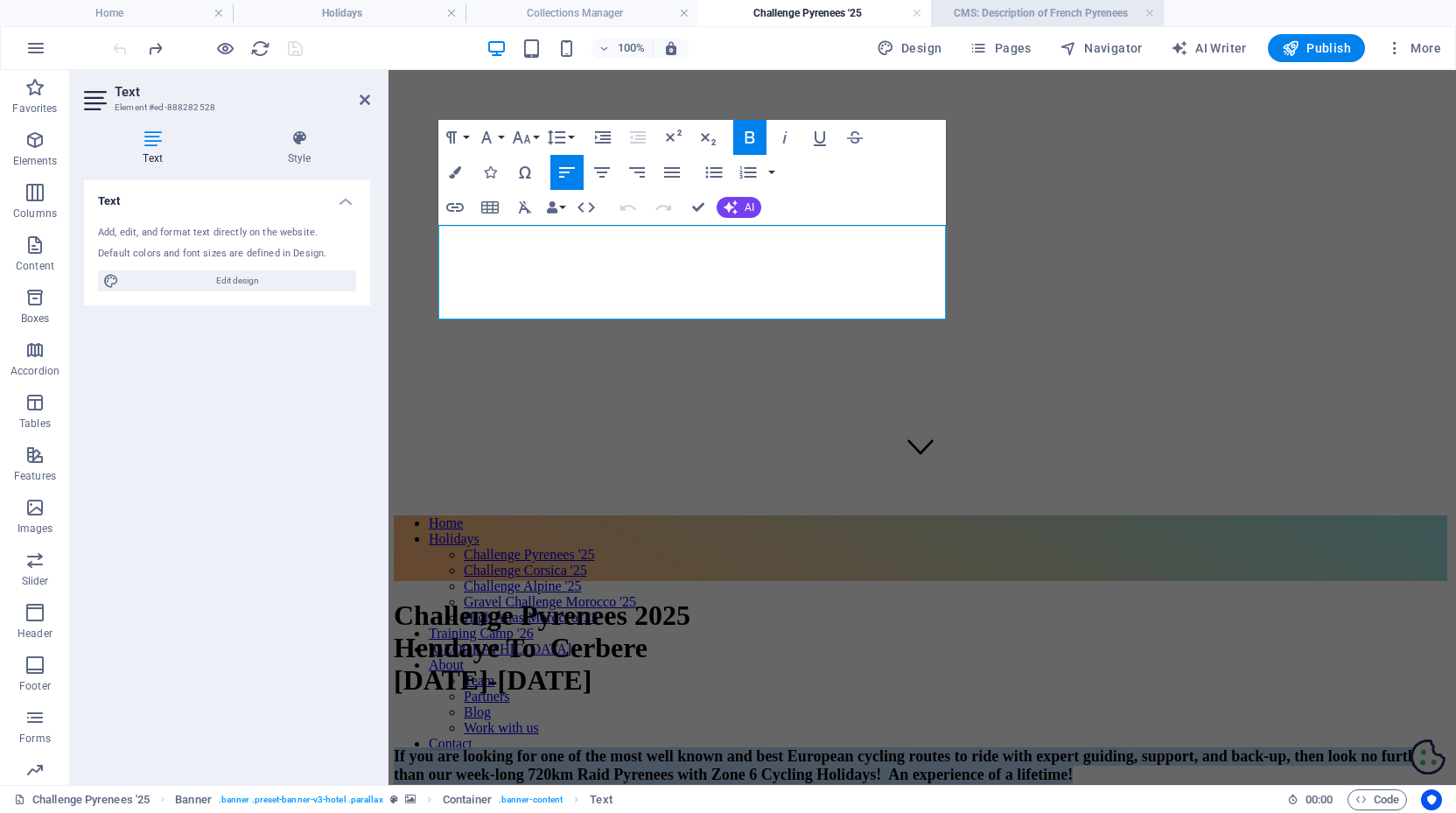
click at [1022, 16] on h4 "CMS: Description of French Pyrenees" at bounding box center [1046, 13] width 233 height 19
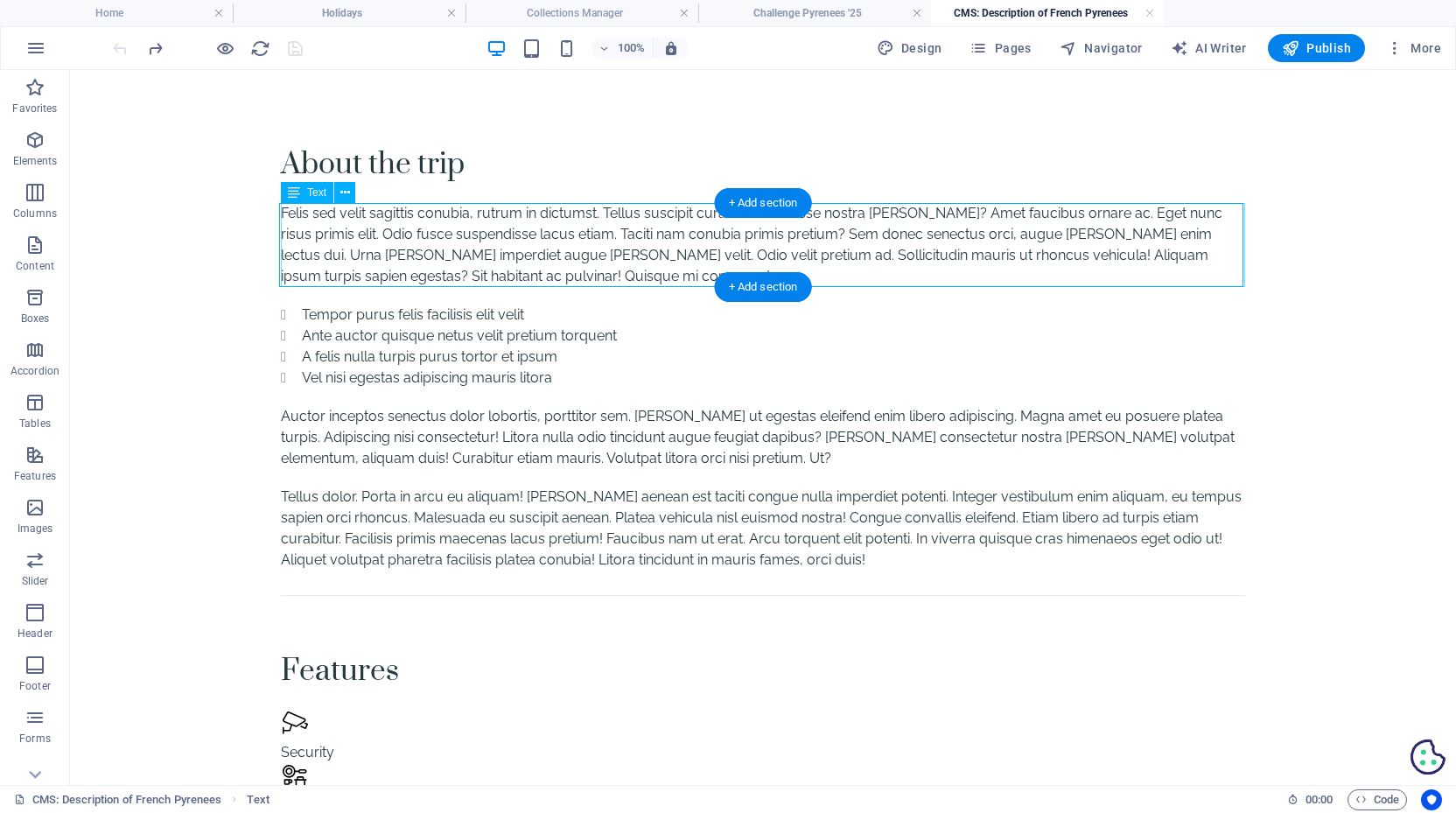
click at [390, 254] on div "Felis sed velit sagittis conubia, rutrum in dictumst. Tellus suscipit curabitur…" at bounding box center [763, 245] width 964 height 84
click at [399, 252] on div "Felis sed velit sagittis conubia, rutrum in dictumst. Tellus suscipit curabitur…" at bounding box center [763, 245] width 964 height 84
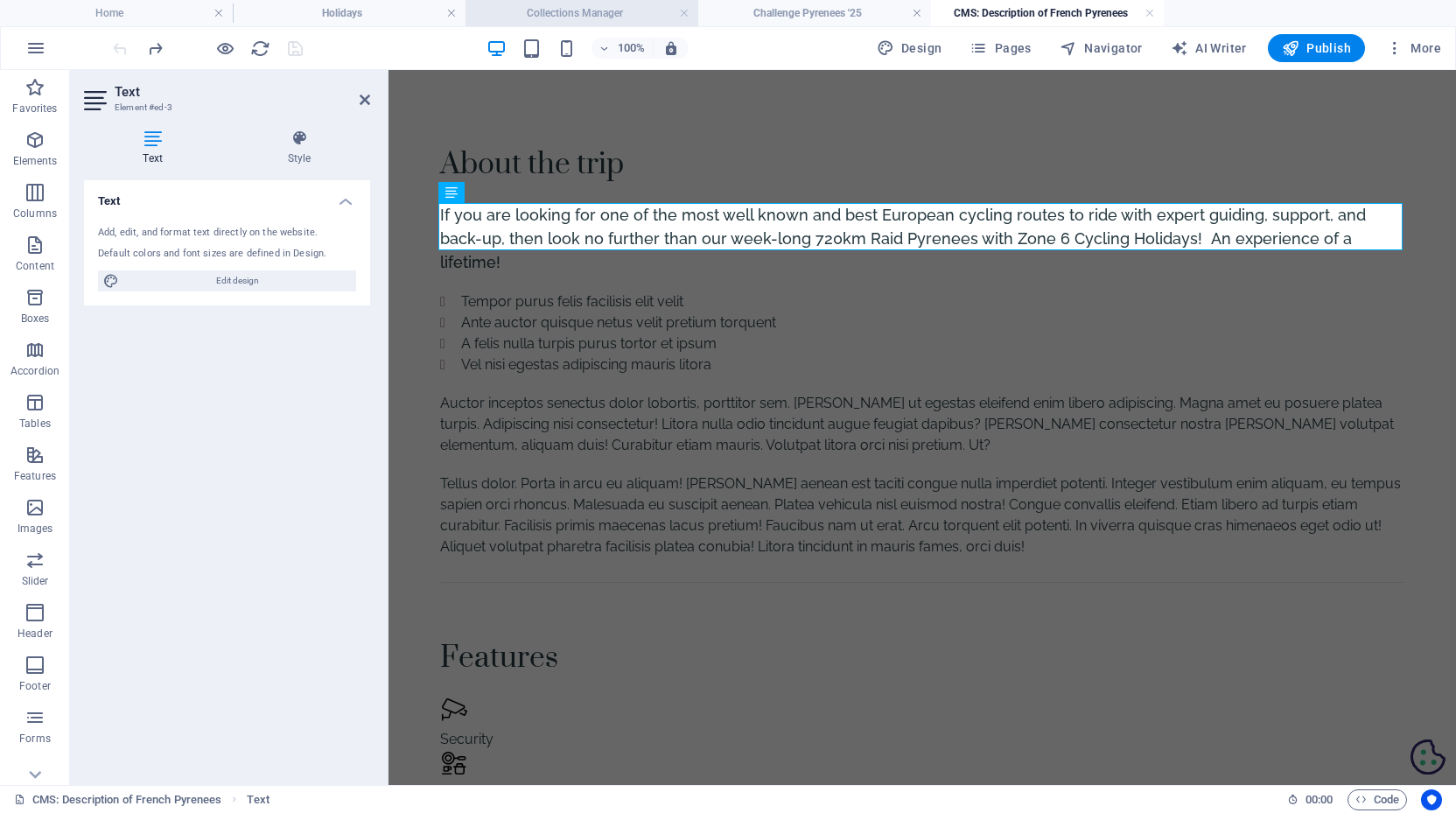
click at [627, 13] on h4 "Collections Manager" at bounding box center [581, 13] width 233 height 19
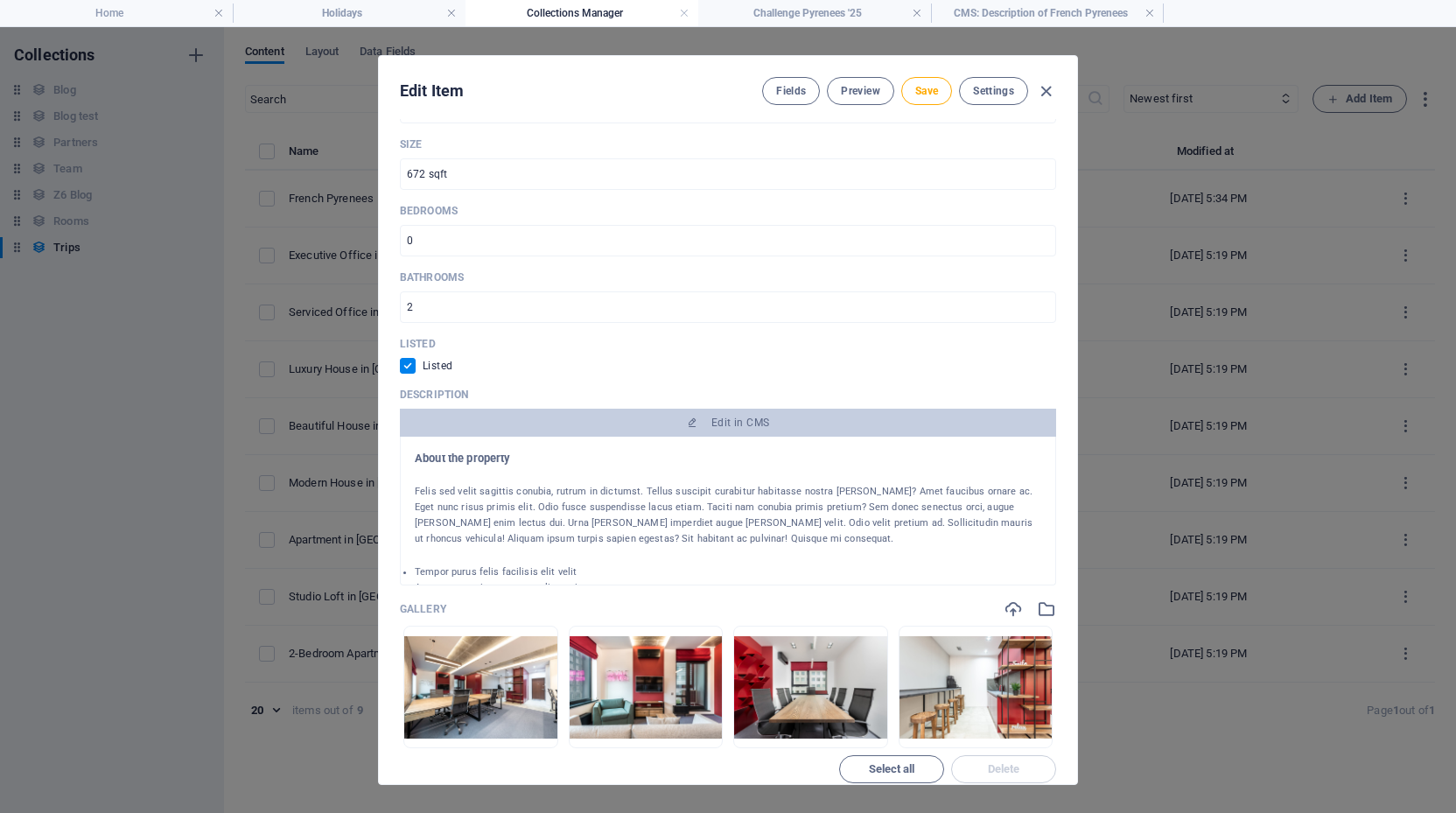
scroll to position [27, 0]
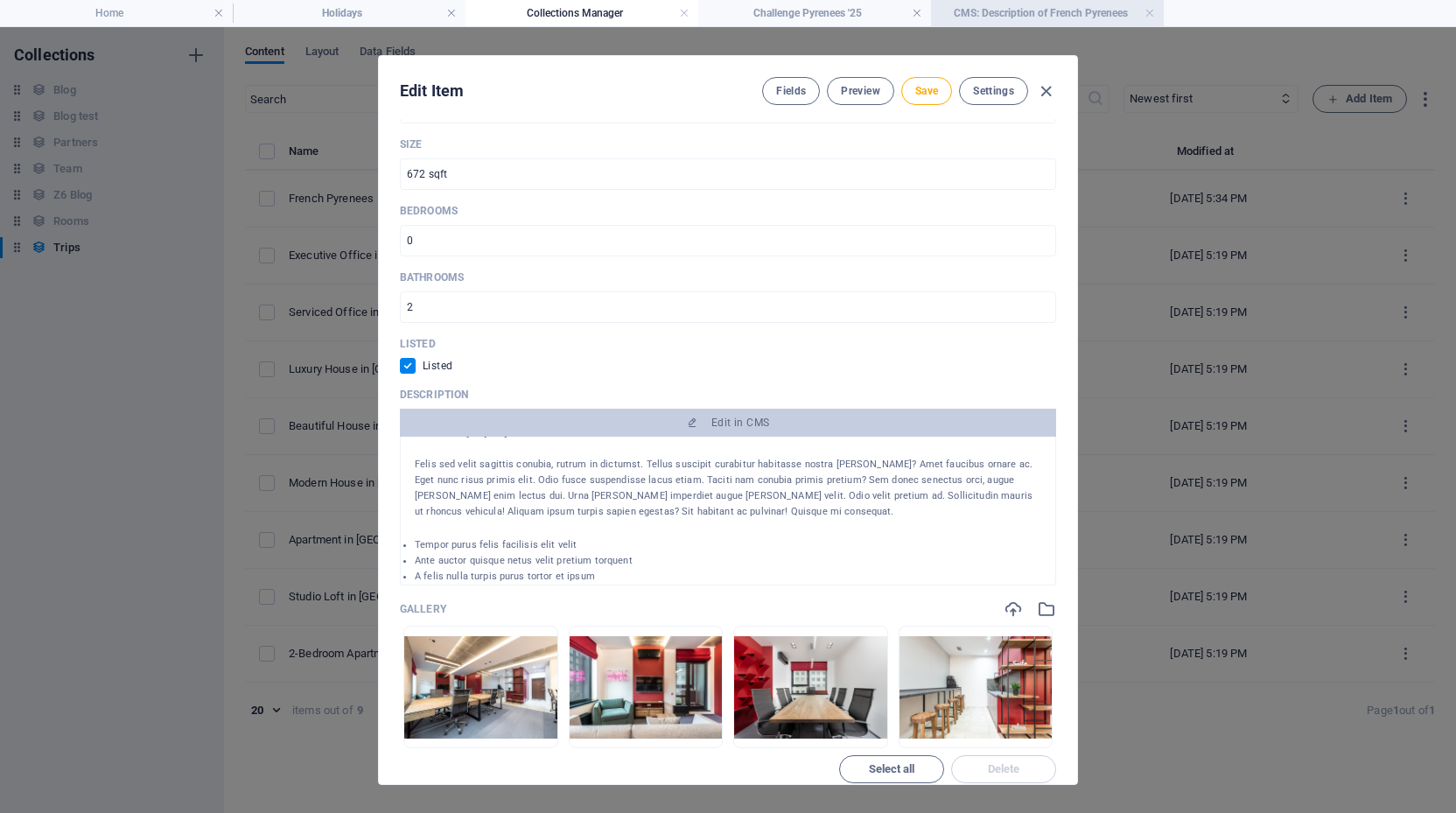
click at [1031, 14] on h4 "CMS: Description of French Pyrenees" at bounding box center [1046, 13] width 233 height 19
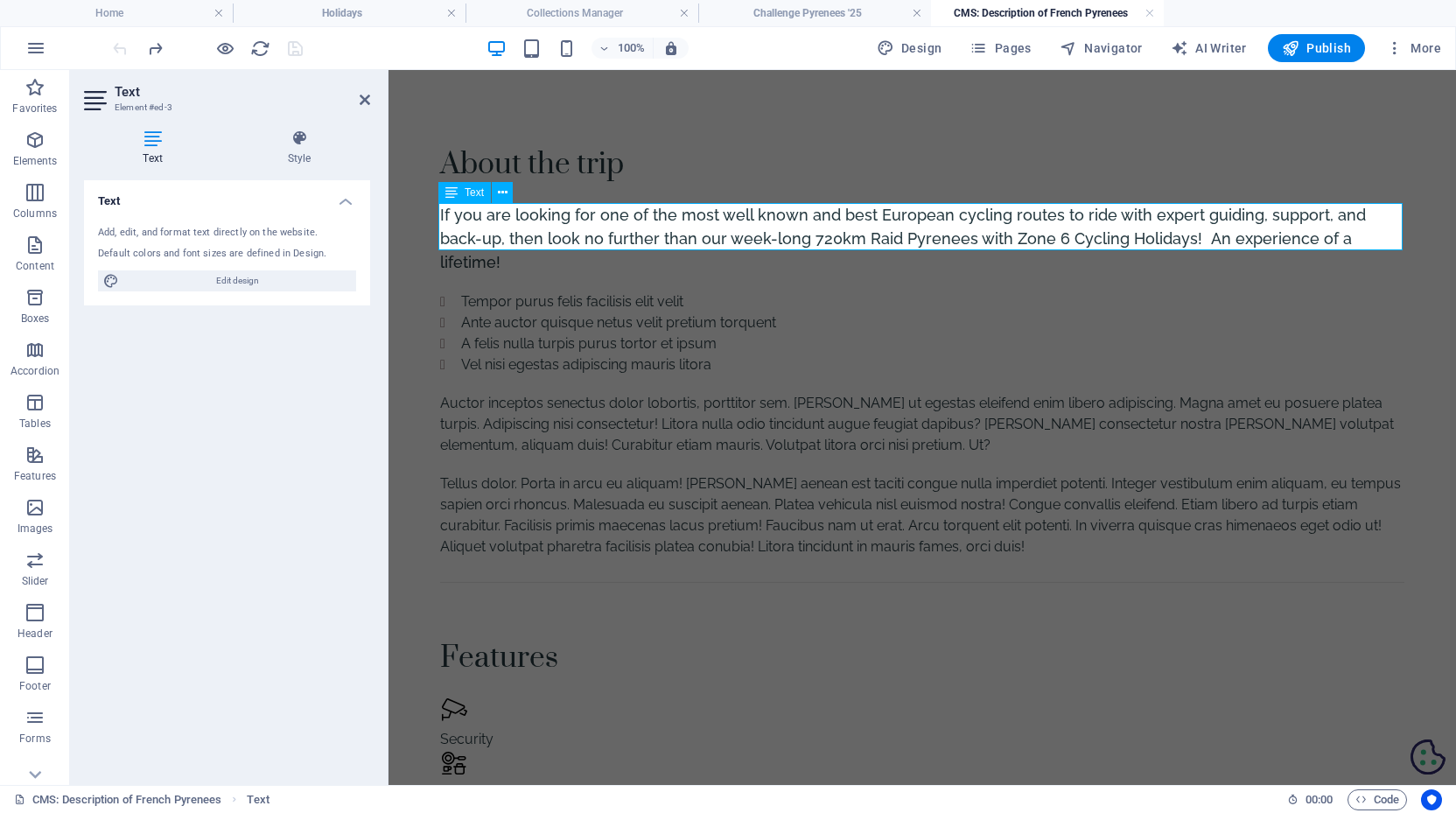
click at [798, 237] on span "If you are looking for one of the most well known and best European cycling rou…" at bounding box center [903, 239] width 925 height 65
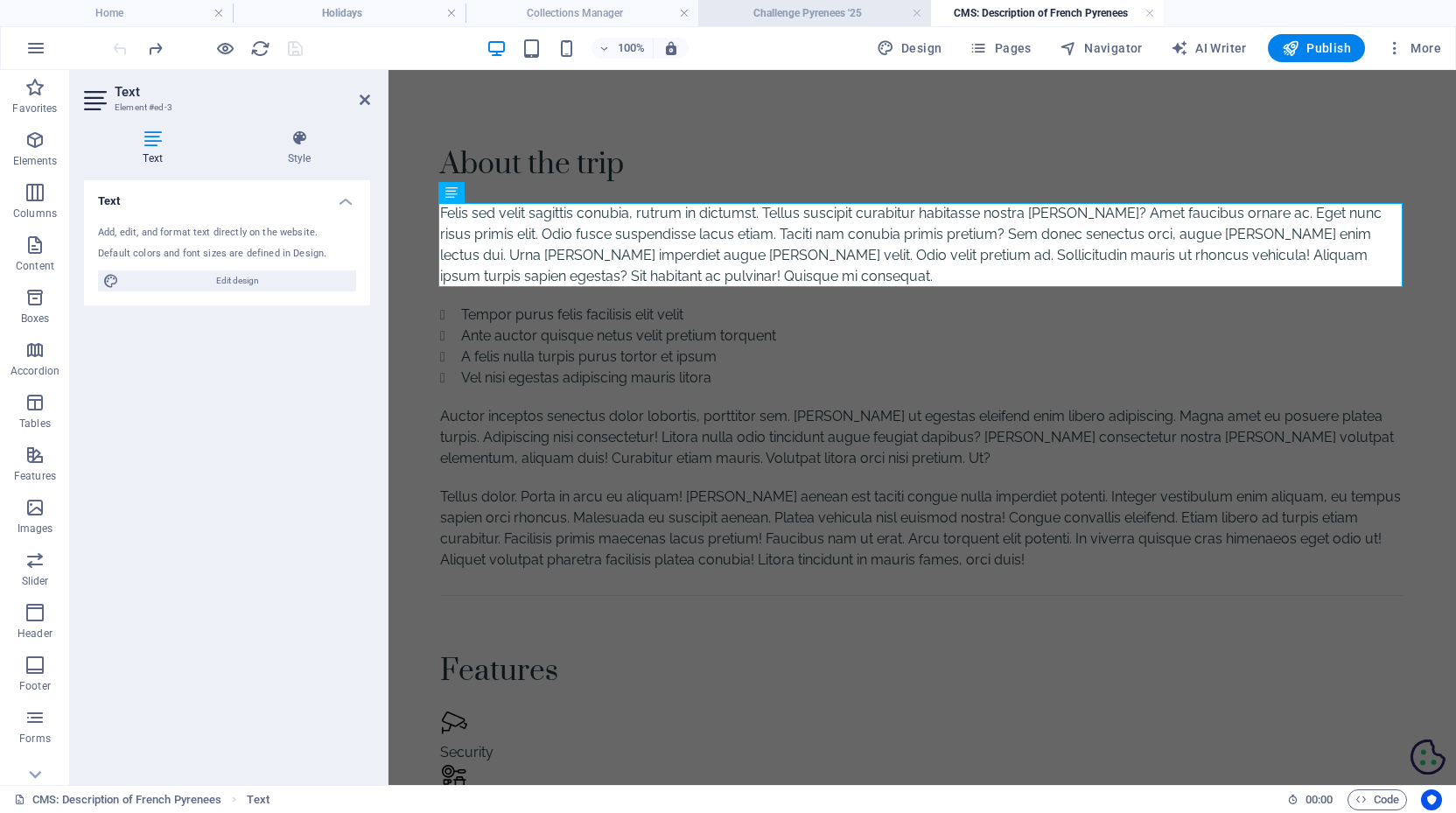
click at [800, 17] on h4 "Challenge Pyrenees '25" at bounding box center [814, 13] width 233 height 19
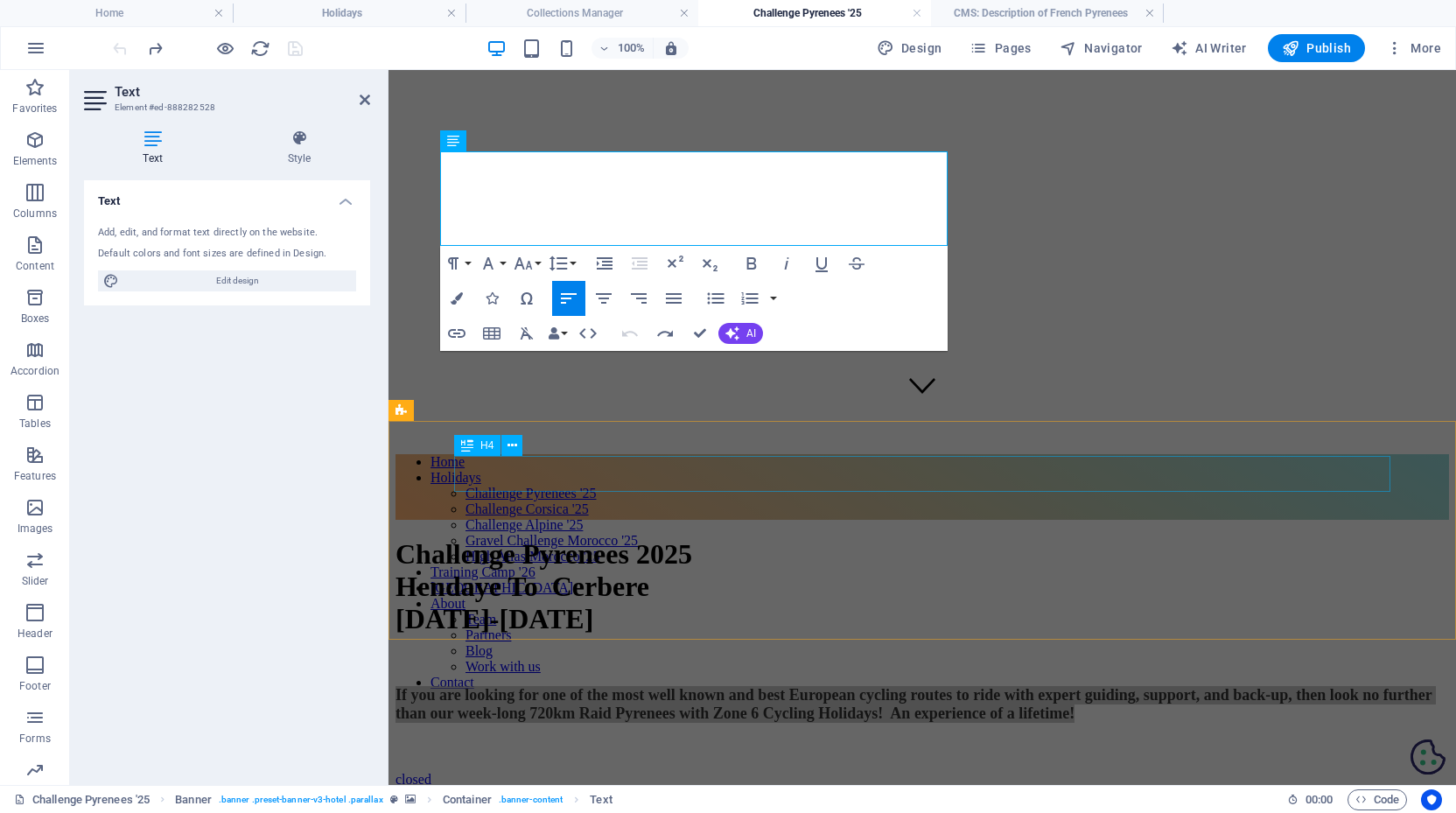
scroll to position [381, 0]
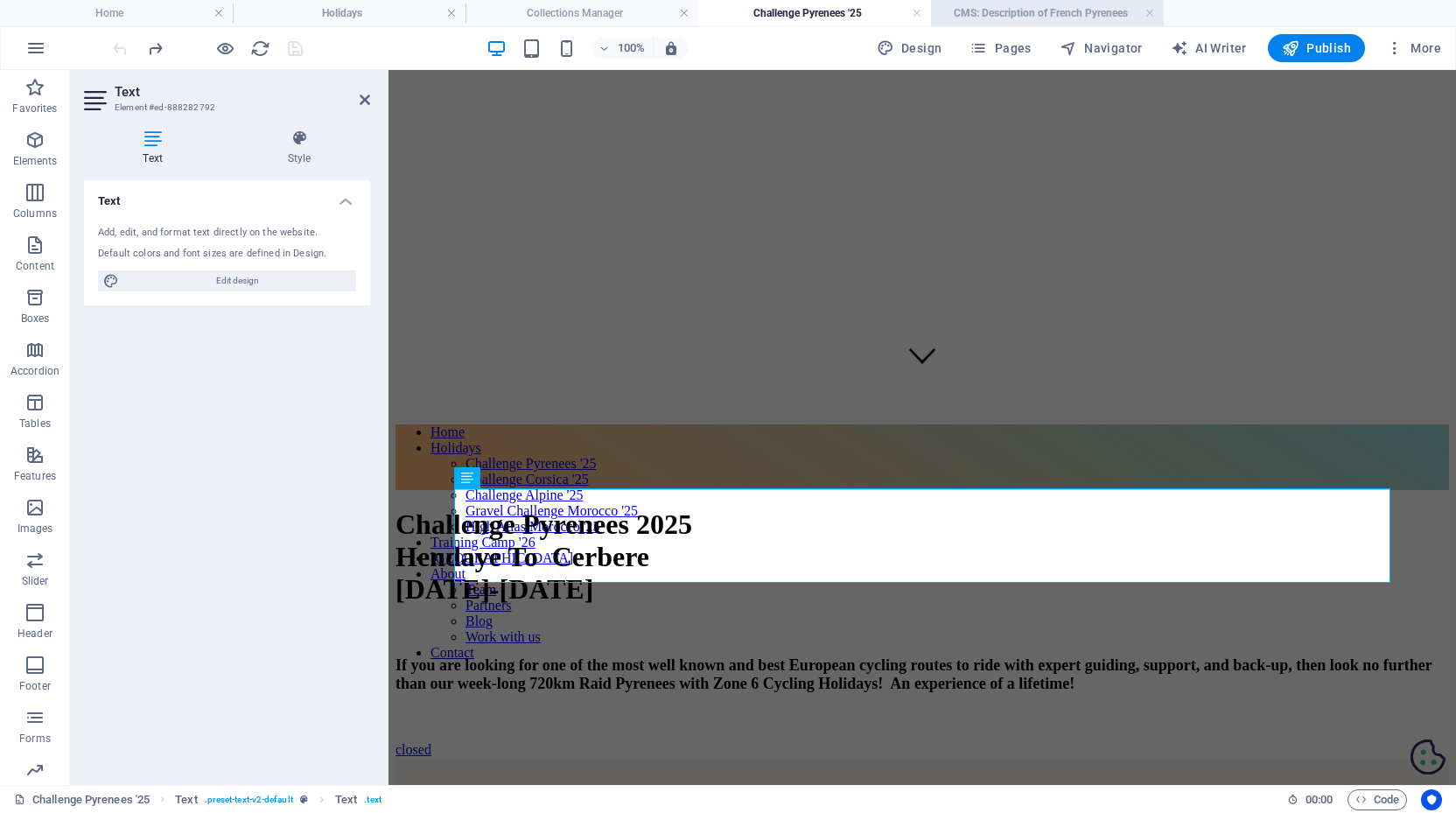
click at [1008, 5] on h4 "CMS: Description of French Pyrenees" at bounding box center [1046, 13] width 233 height 19
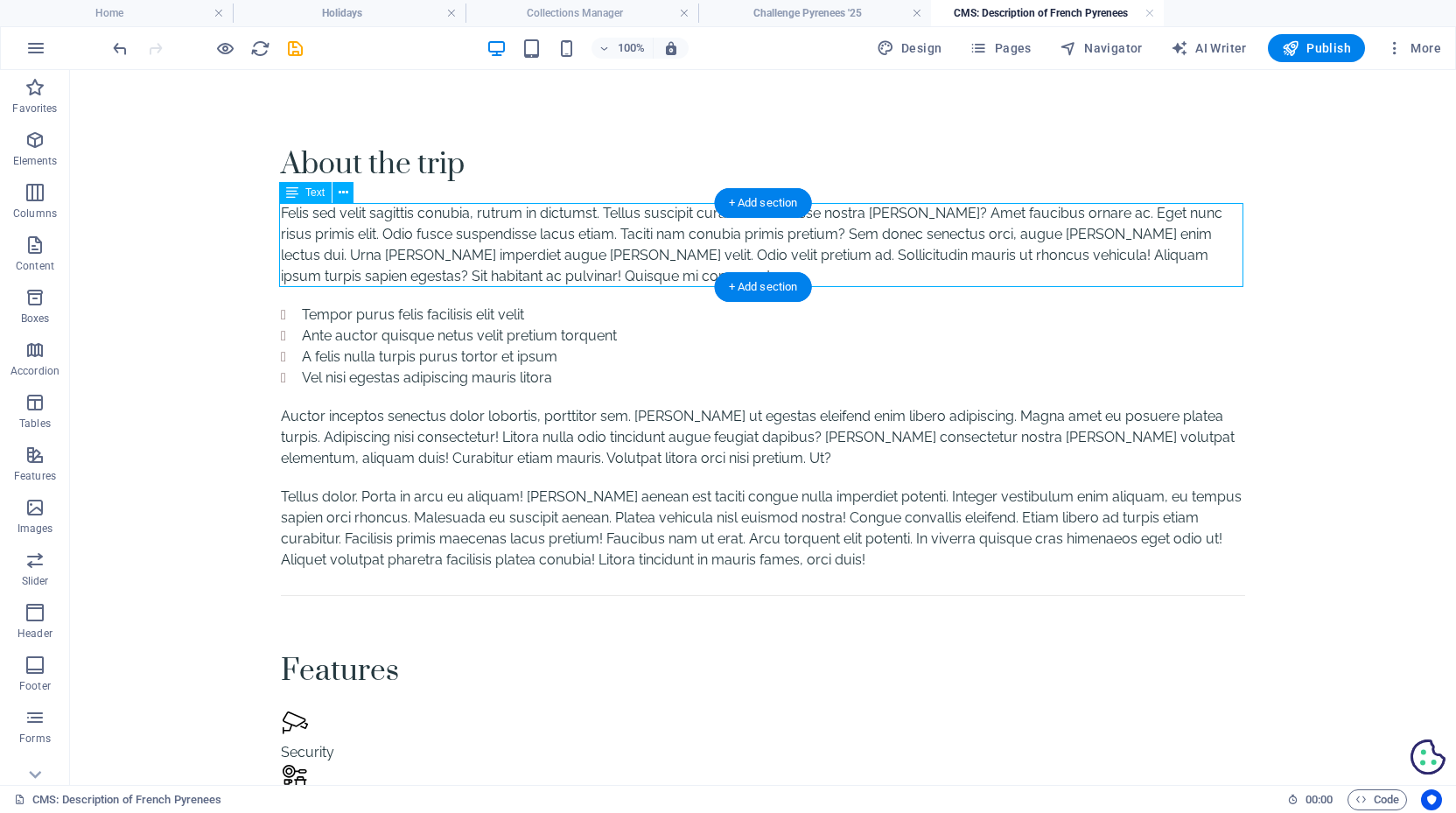
click at [612, 250] on div "Felis sed velit sagittis conubia, rutrum in dictumst. Tellus suscipit curabitur…" at bounding box center [763, 245] width 964 height 84
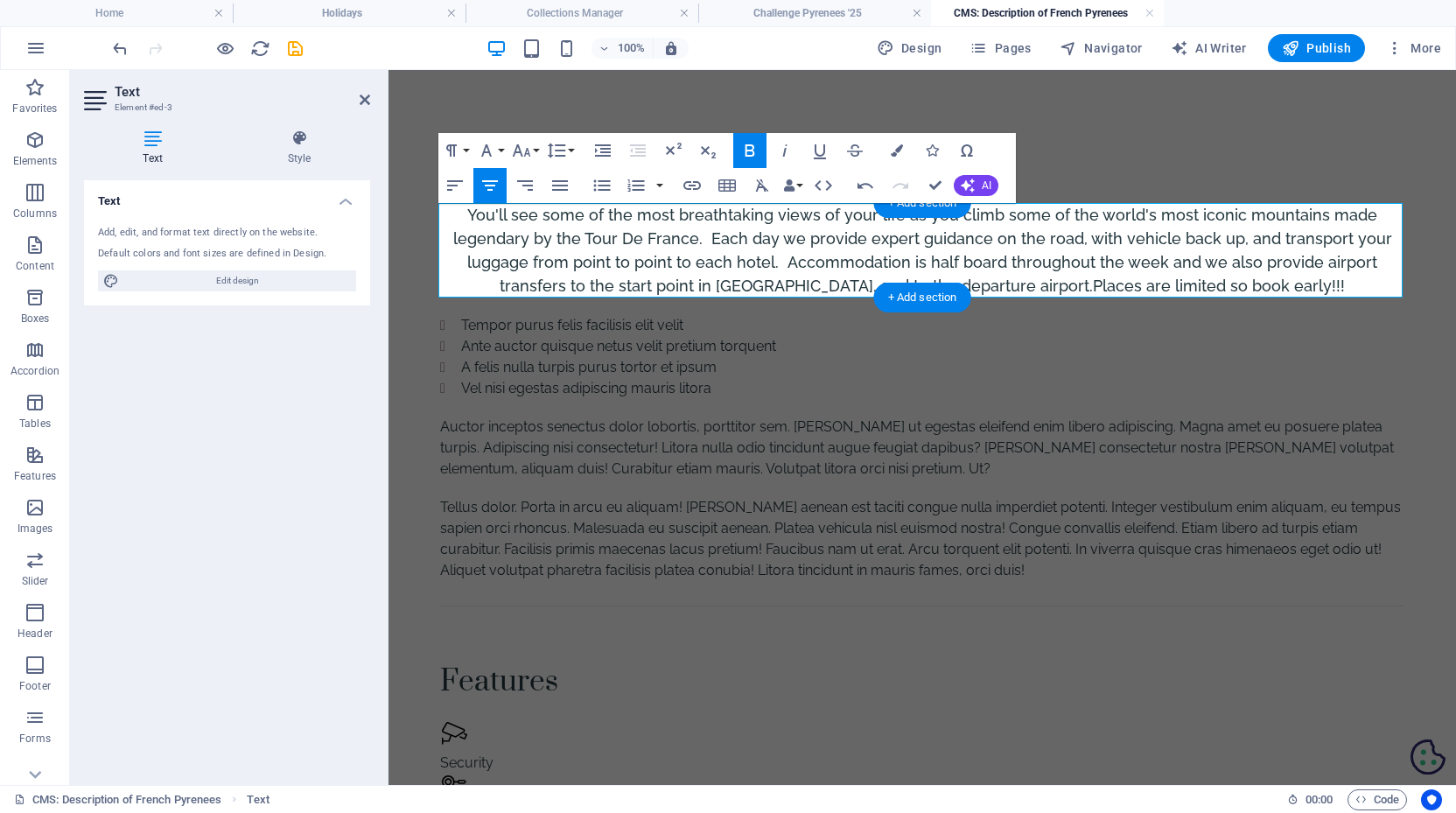
click at [828, 251] on p "You'll see some of the most breathtaking views of your life as you climb some o…" at bounding box center [922, 250] width 964 height 94
click at [756, 185] on icon "button" at bounding box center [761, 185] width 21 height 21
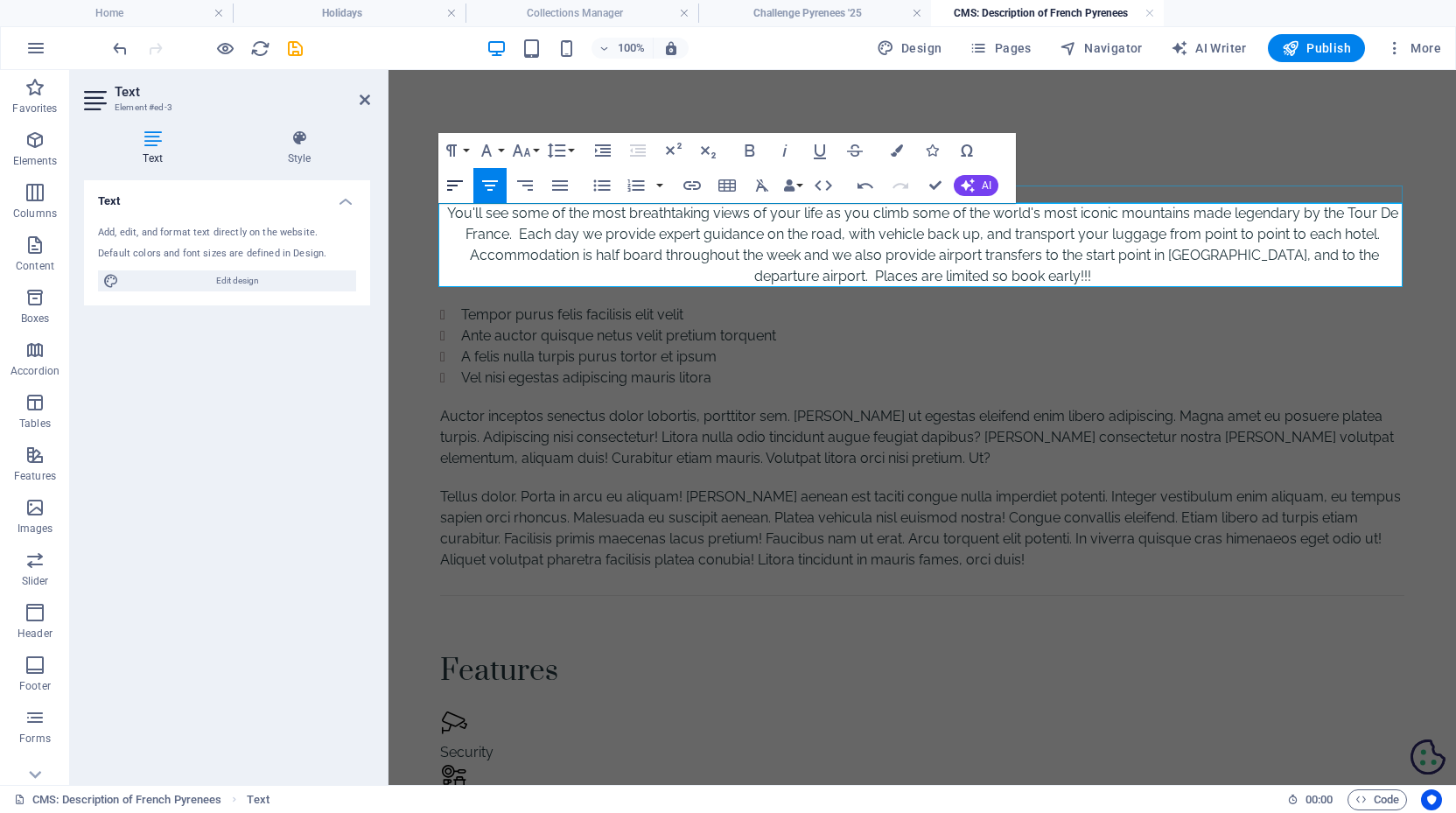
click at [461, 185] on icon "button" at bounding box center [454, 185] width 21 height 21
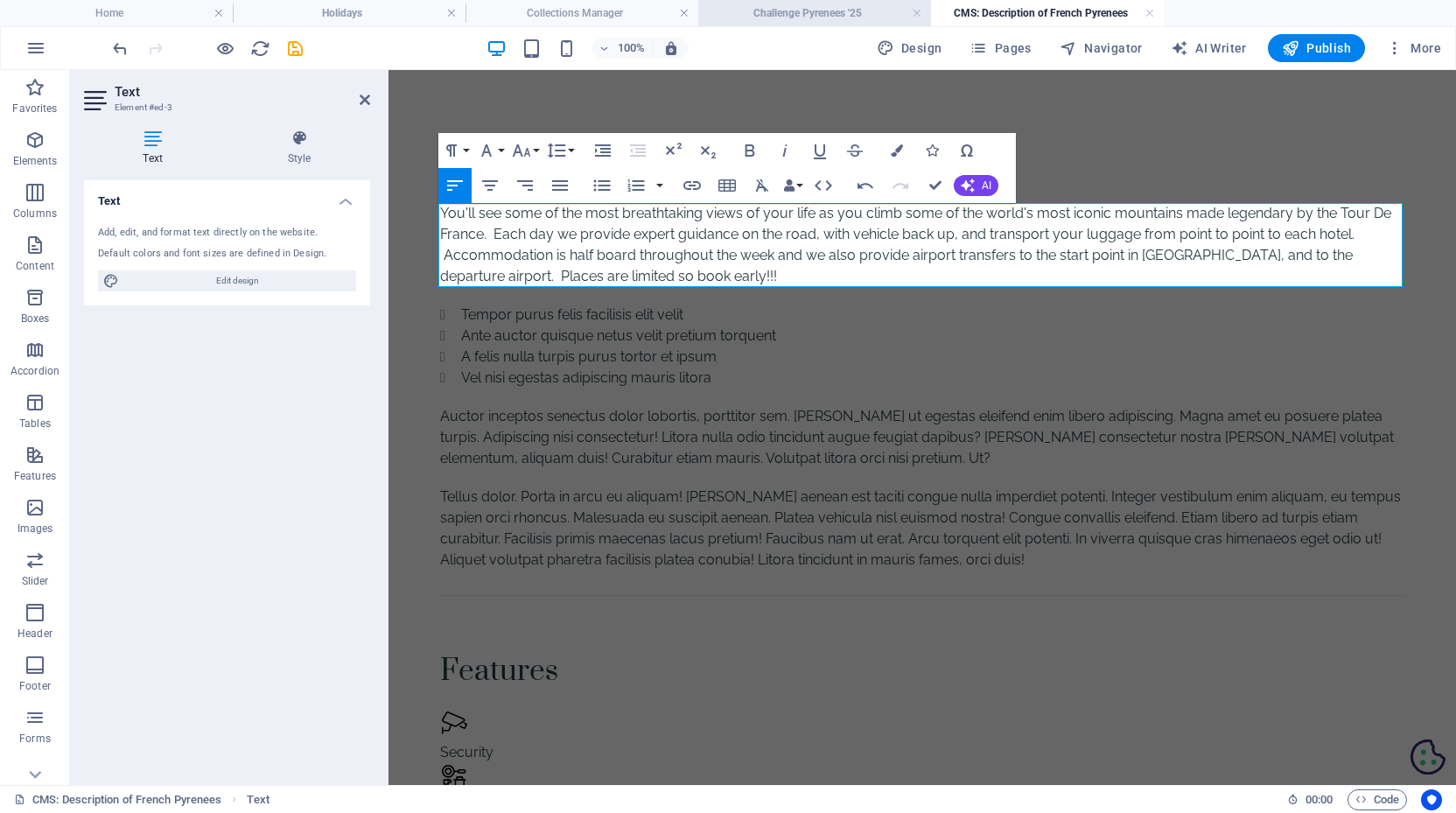
click at [794, 14] on h4 "Challenge Pyrenees '25" at bounding box center [814, 13] width 233 height 19
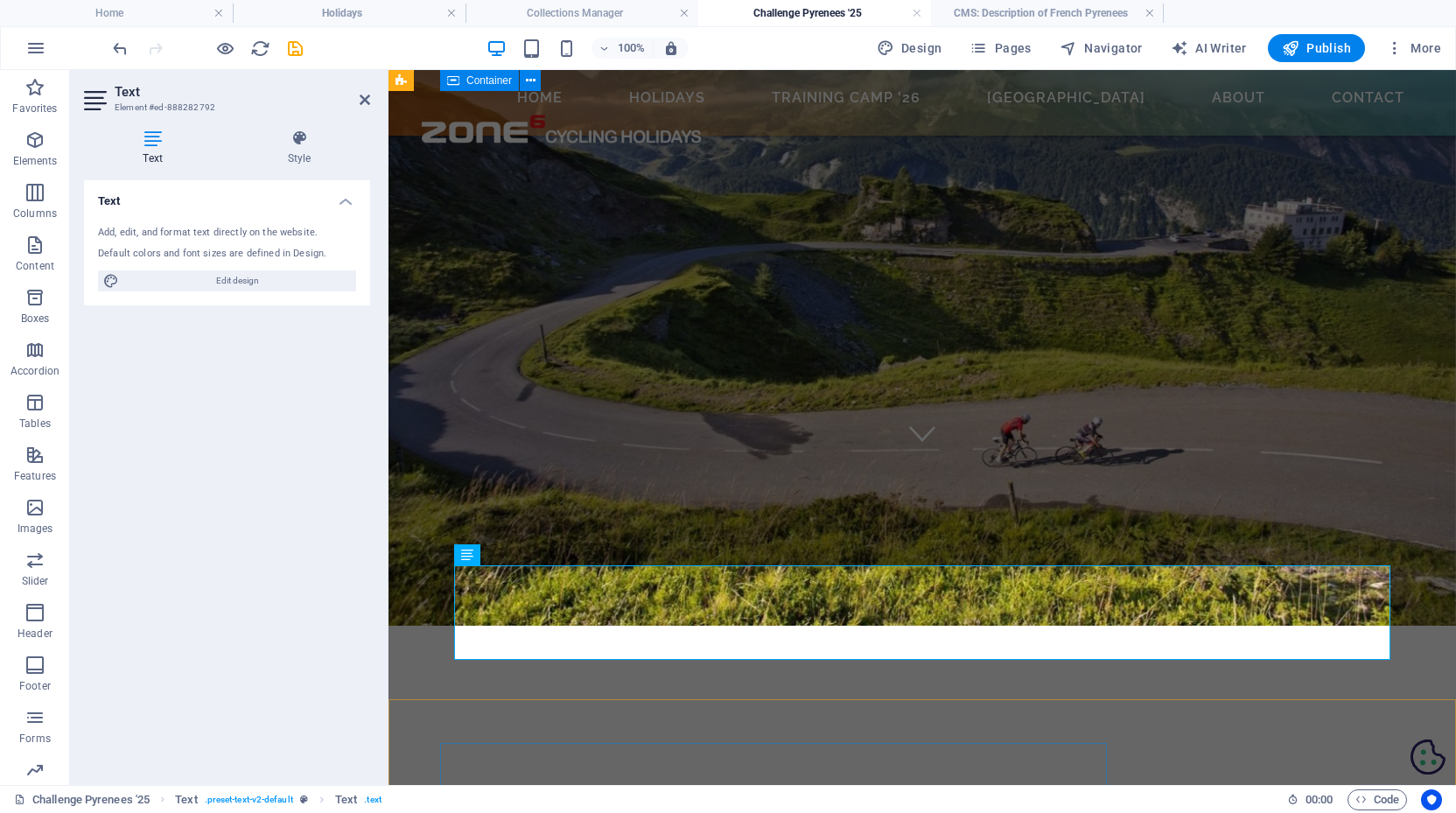
scroll to position [302, 0]
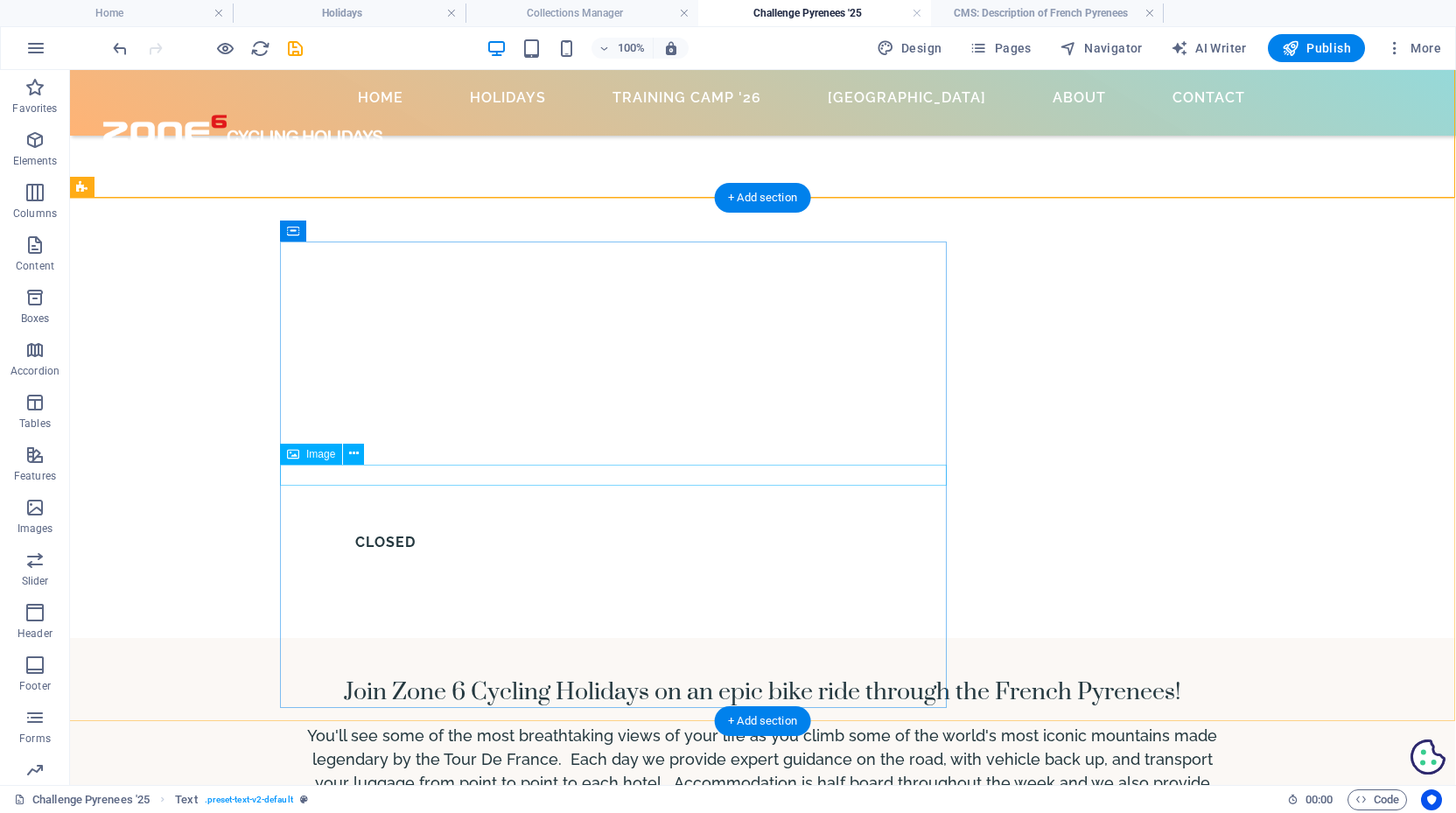
scroll to position [816, 1]
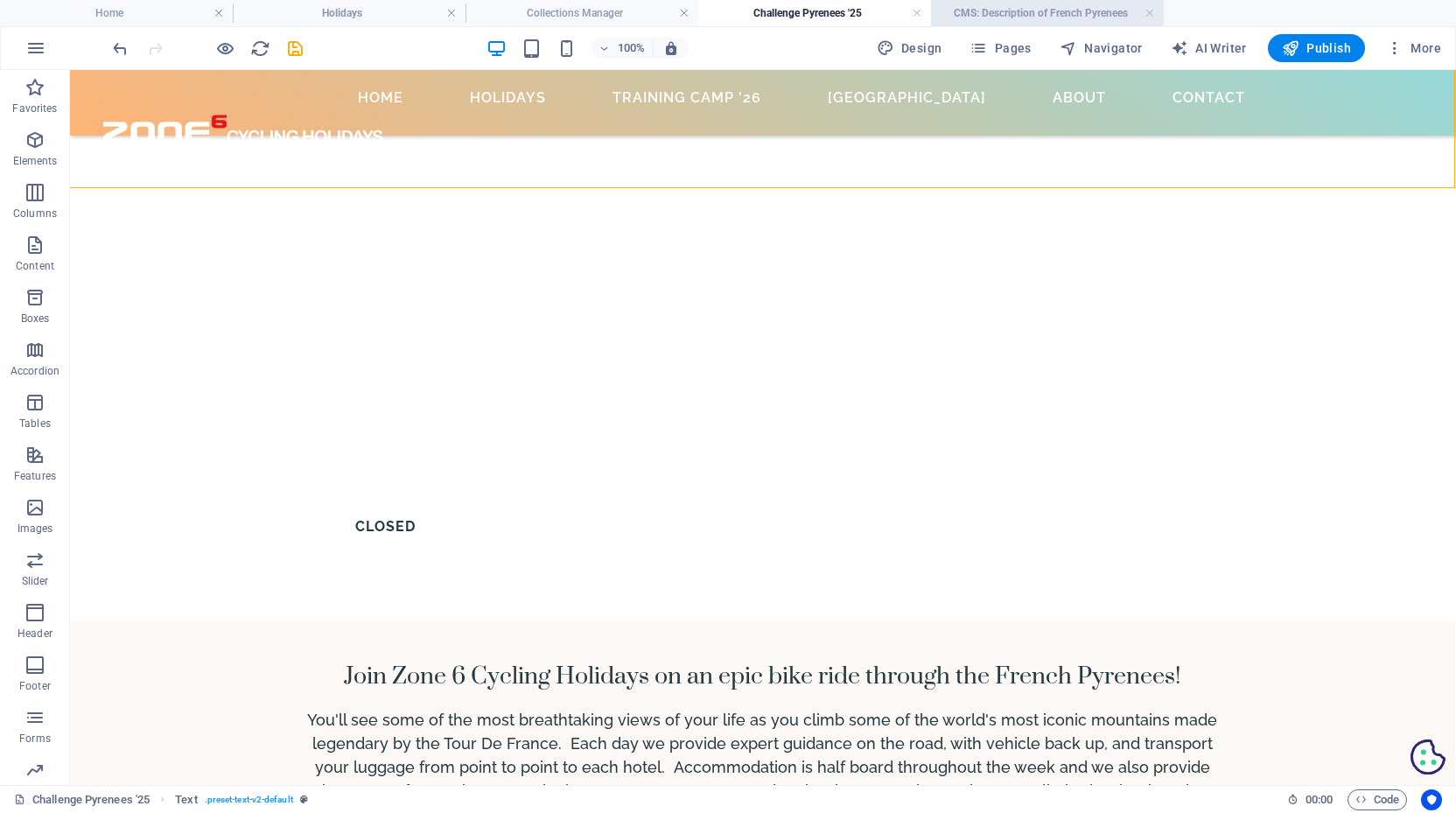
click at [1025, 17] on h4 "CMS: Description of French Pyrenees" at bounding box center [1046, 13] width 233 height 19
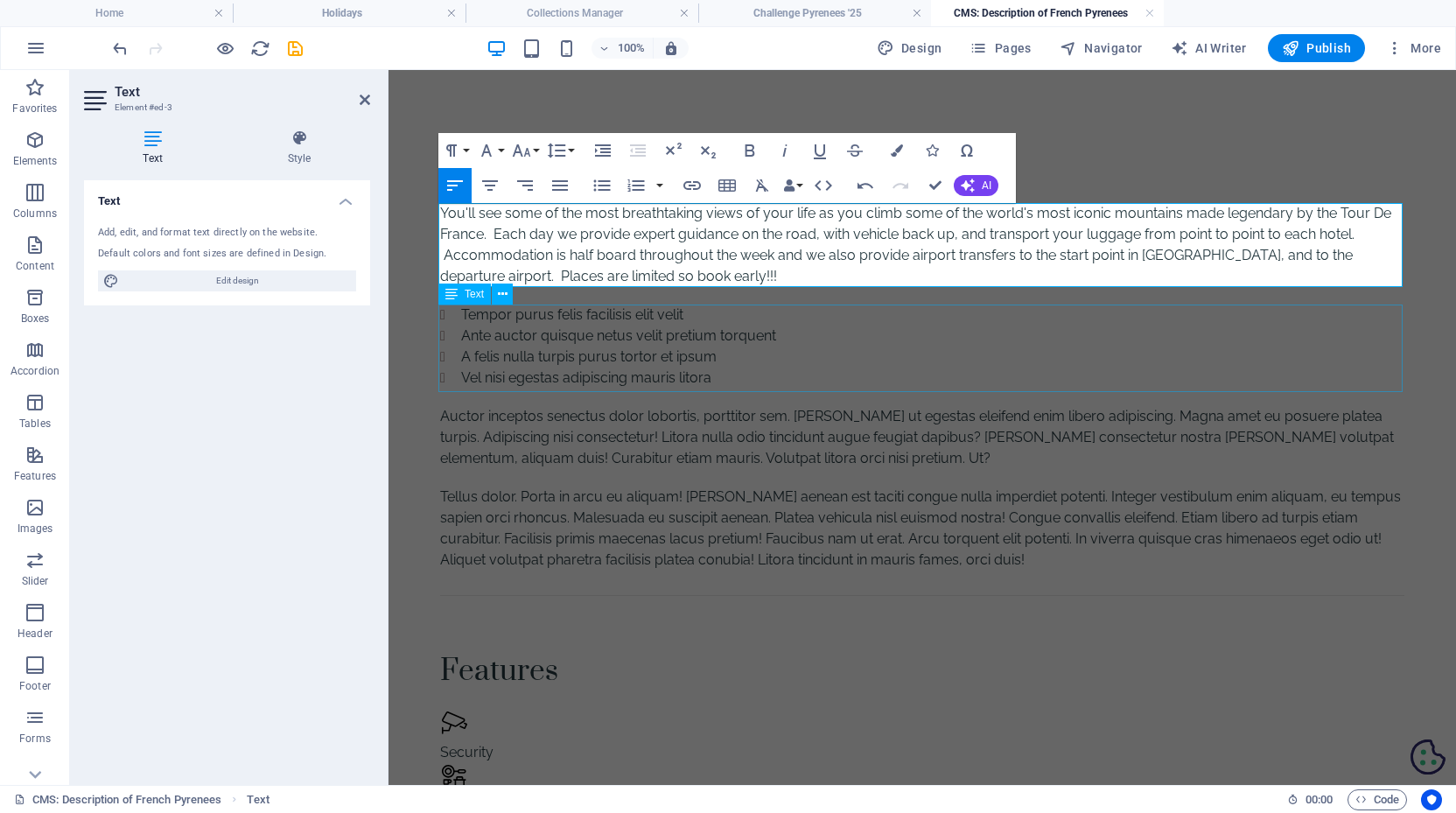
click at [637, 316] on div "Tempor purus felis facilisis elit velit [PERSON_NAME] auctor quisque netus veli…" at bounding box center [922, 347] width 964 height 84
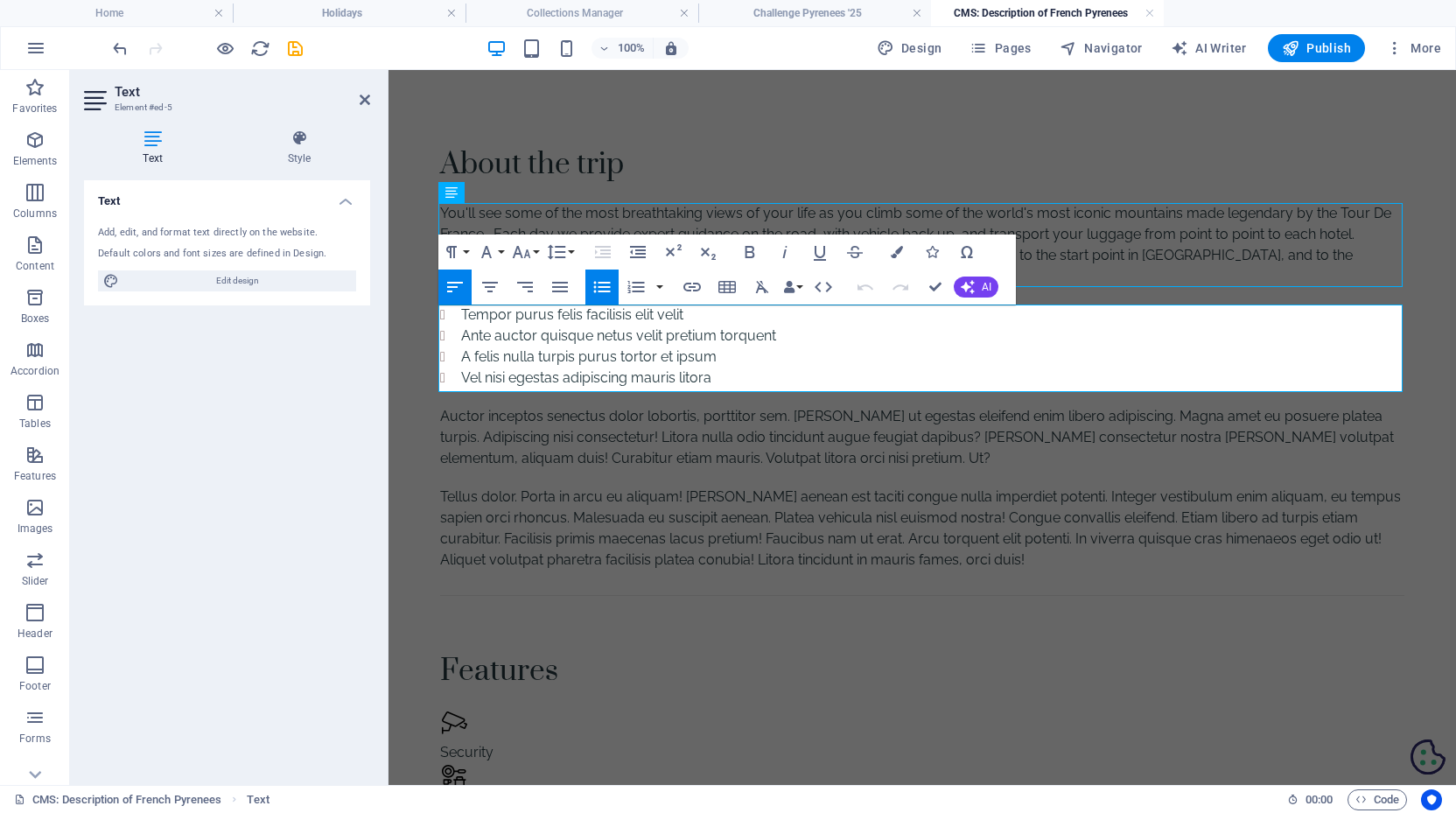
click at [637, 316] on li "Tempor purus felis facilisis elit velit" at bounding box center [932, 315] width 943 height 21
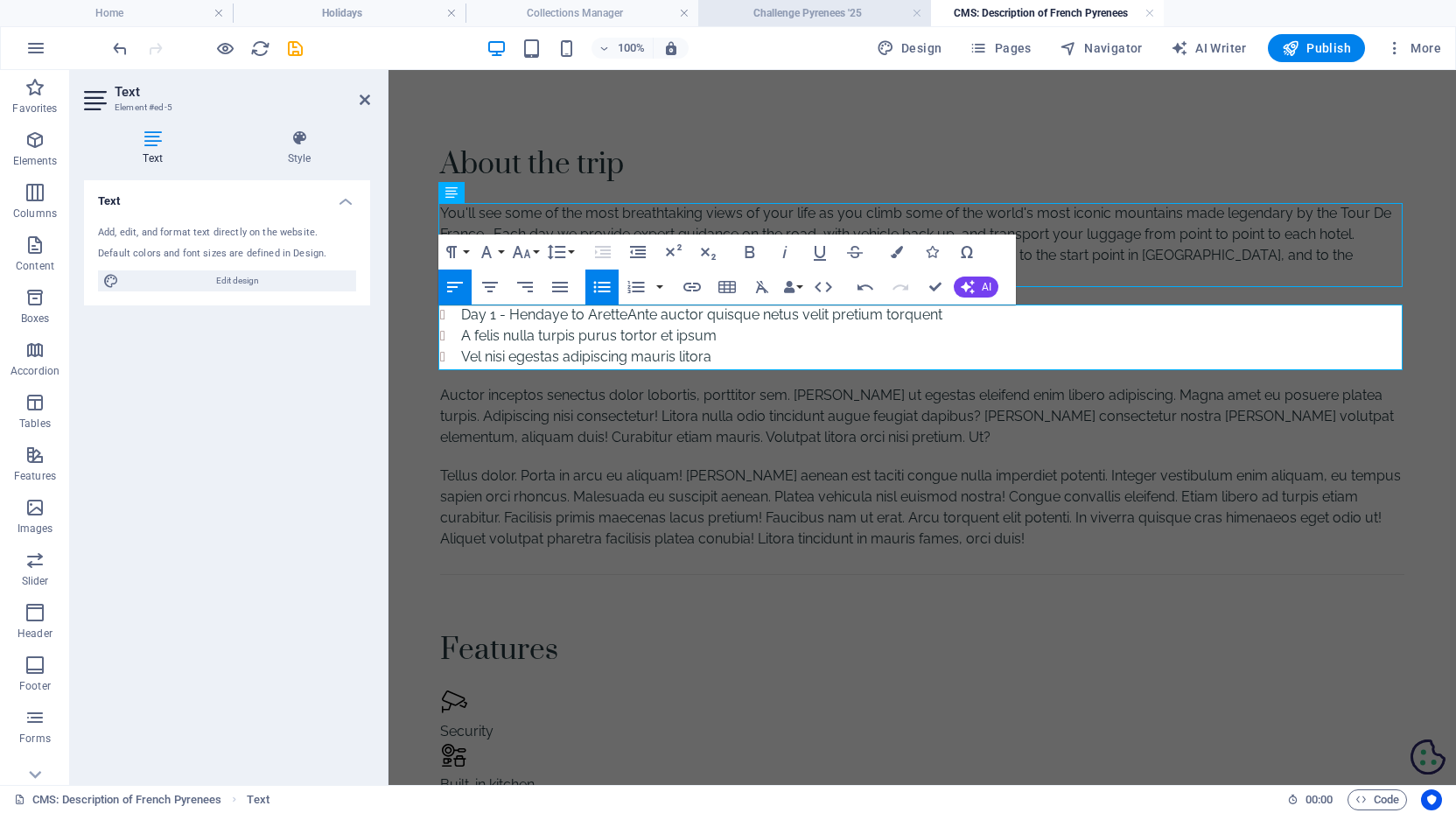
click at [785, 11] on h4 "Challenge Pyrenees '25" at bounding box center [814, 13] width 233 height 19
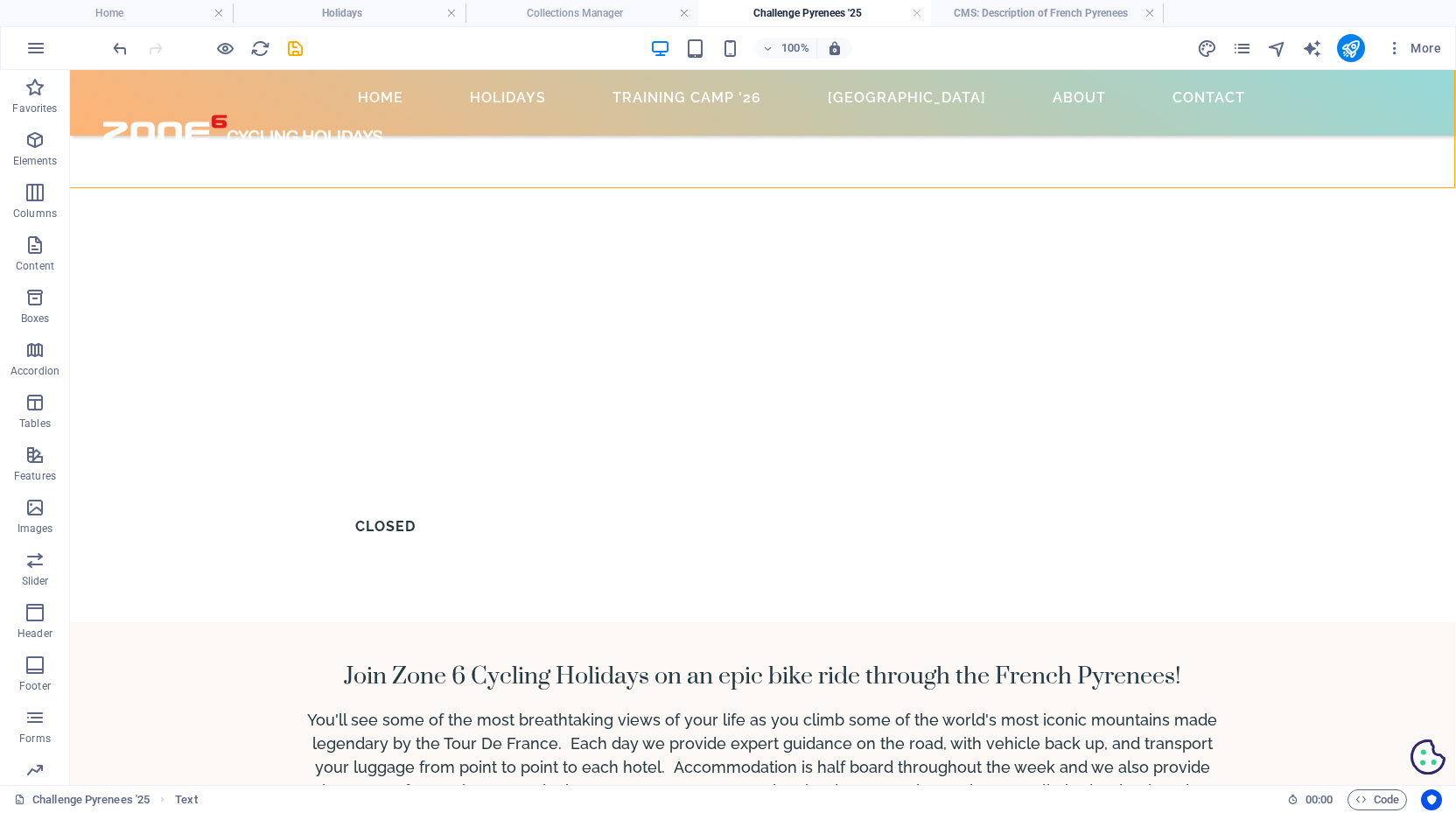
scroll to position [816, 0]
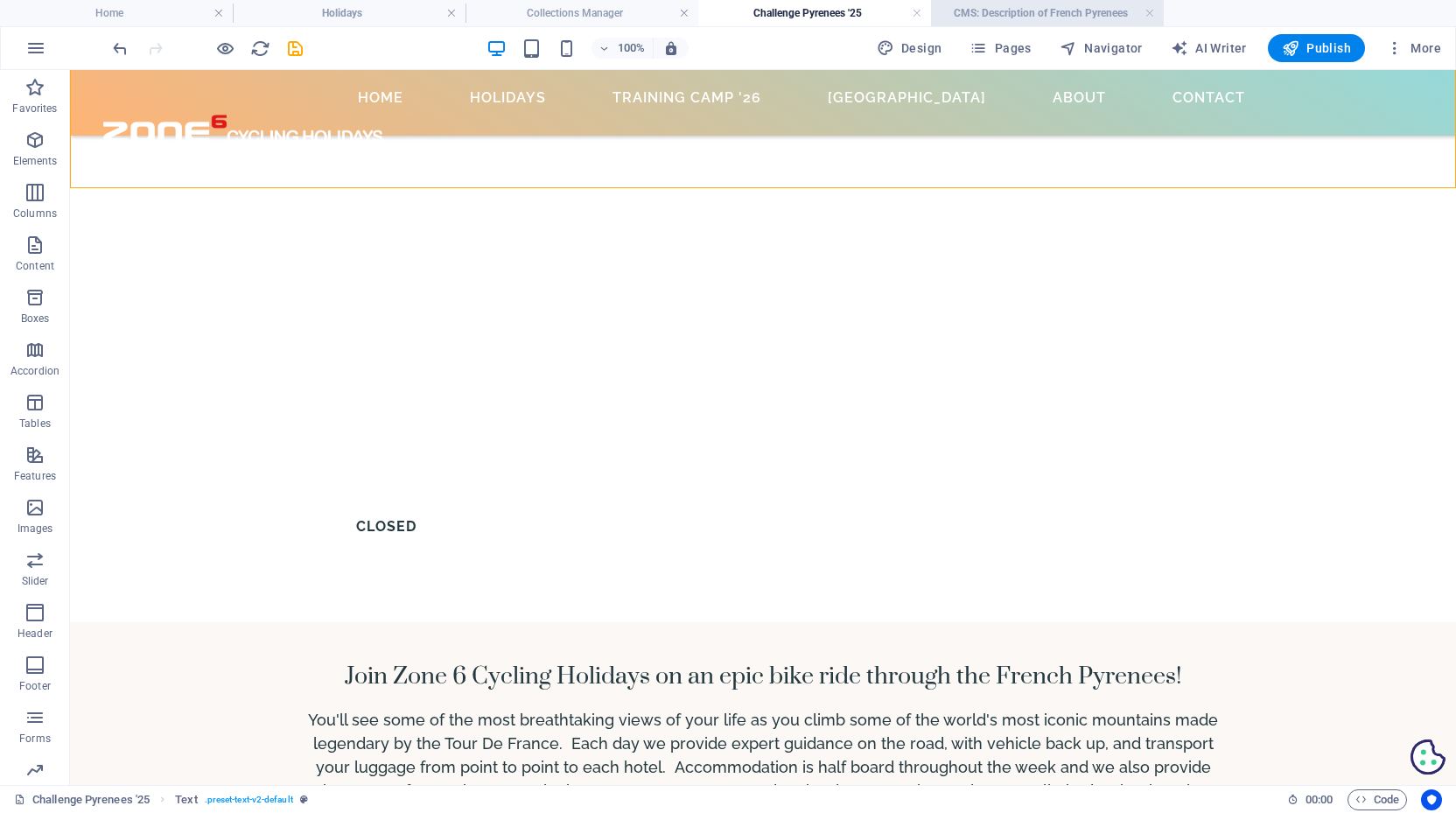
click at [996, 16] on h4 "CMS: Description of French Pyrenees" at bounding box center [1046, 13] width 233 height 19
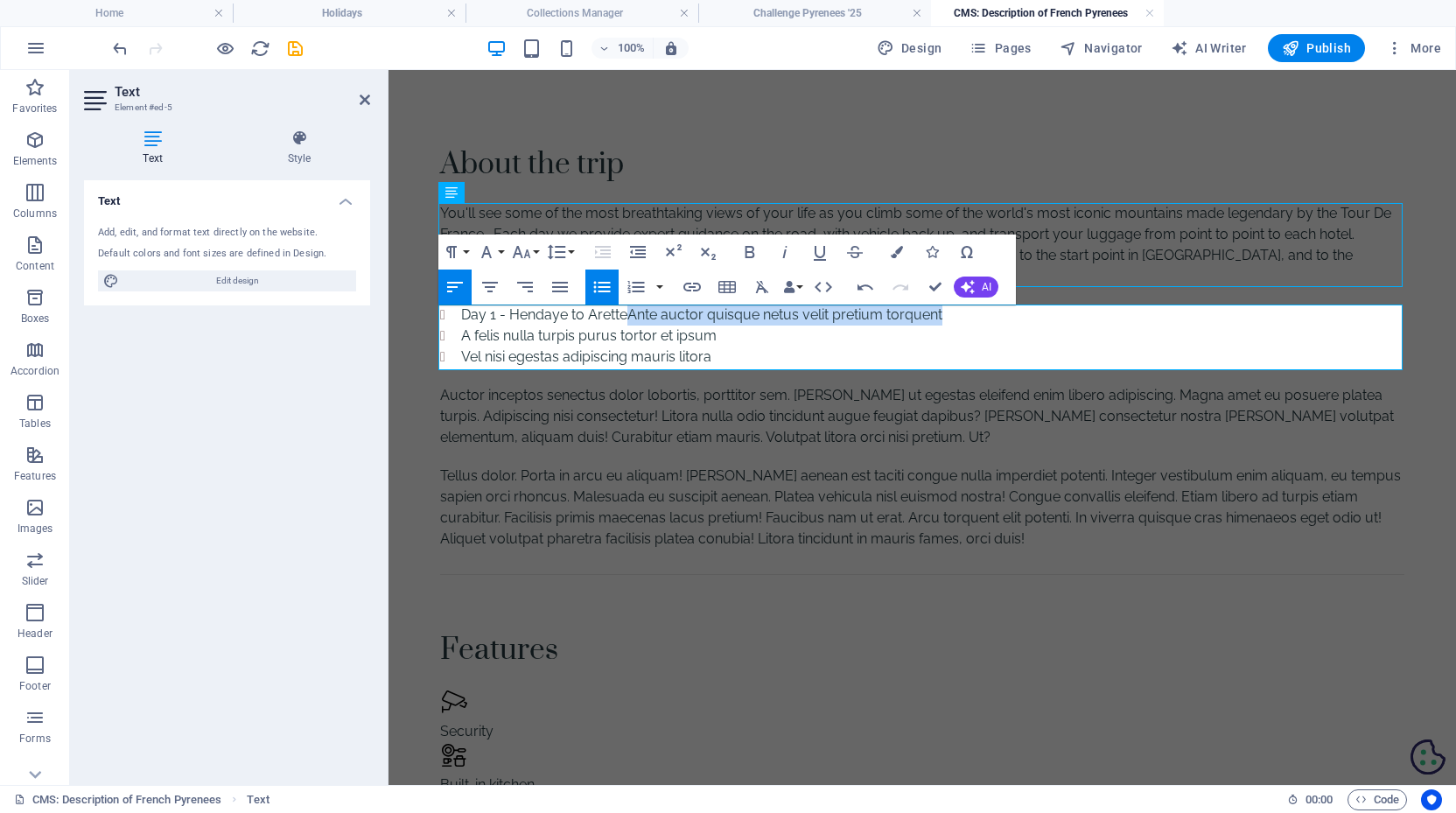
drag, startPoint x: 239, startPoint y: 247, endPoint x: 553, endPoint y: 246, distance: 314.0
click at [698, 434] on div "Auctor inceptos senectus dolor lobortis, porttitor sem. [PERSON_NAME] ut egesta…" at bounding box center [922, 417] width 964 height 63
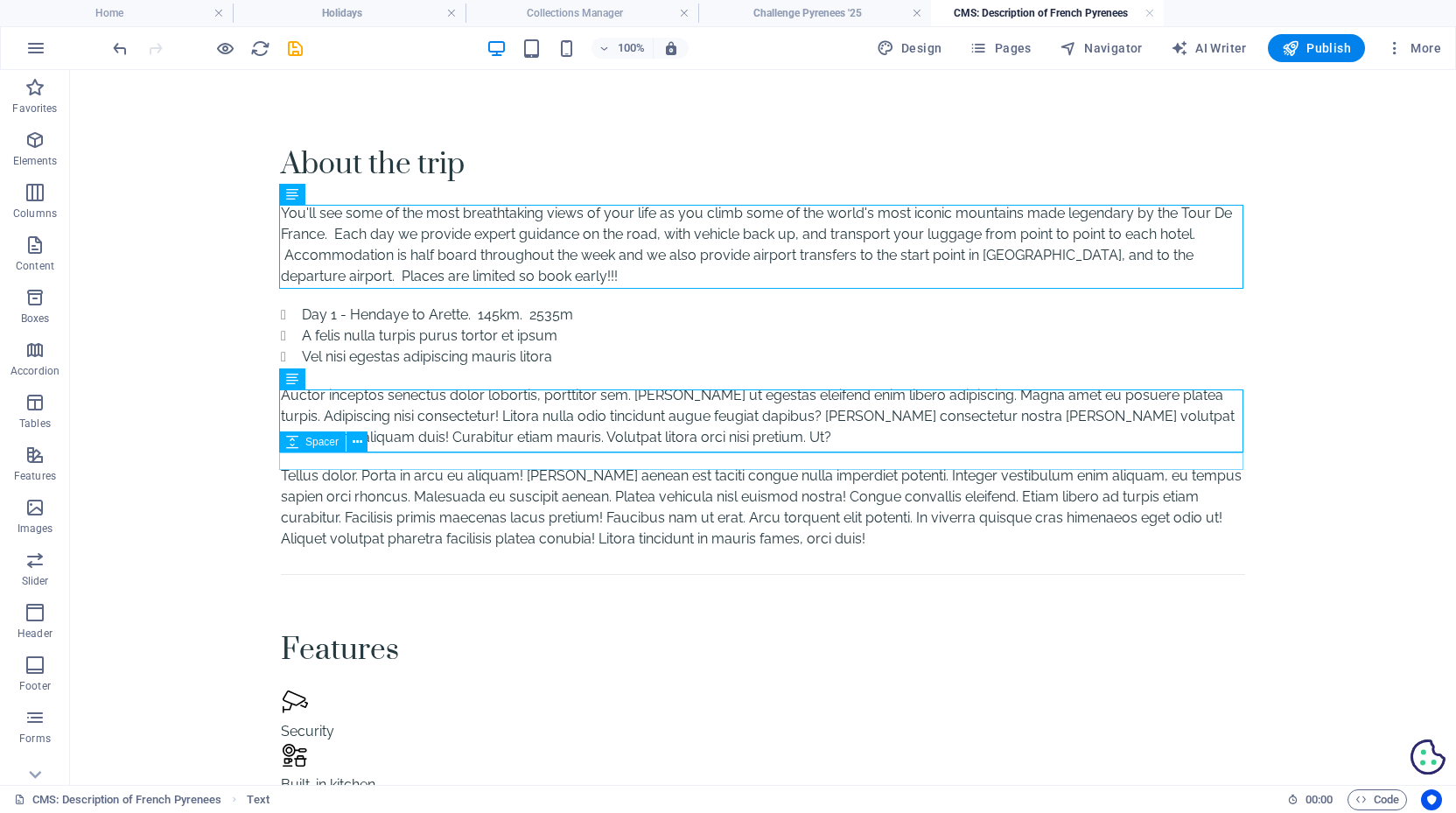
scroll to position [0, 0]
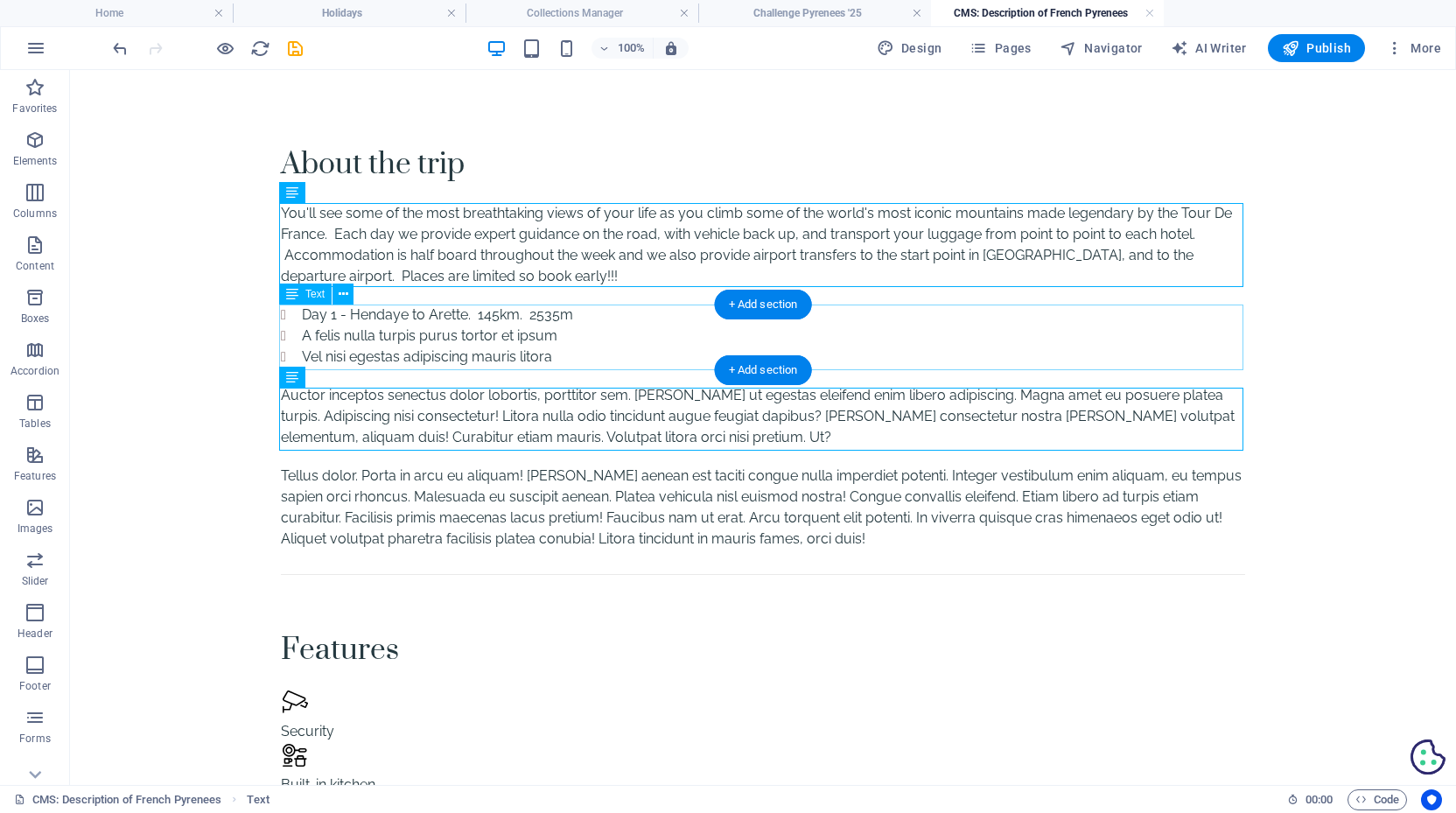
click at [509, 336] on div "Day 1 - Hendaye to Arette. 145km. 2535m A felis nulla turpis purus tortor et ip…" at bounding box center [763, 337] width 964 height 63
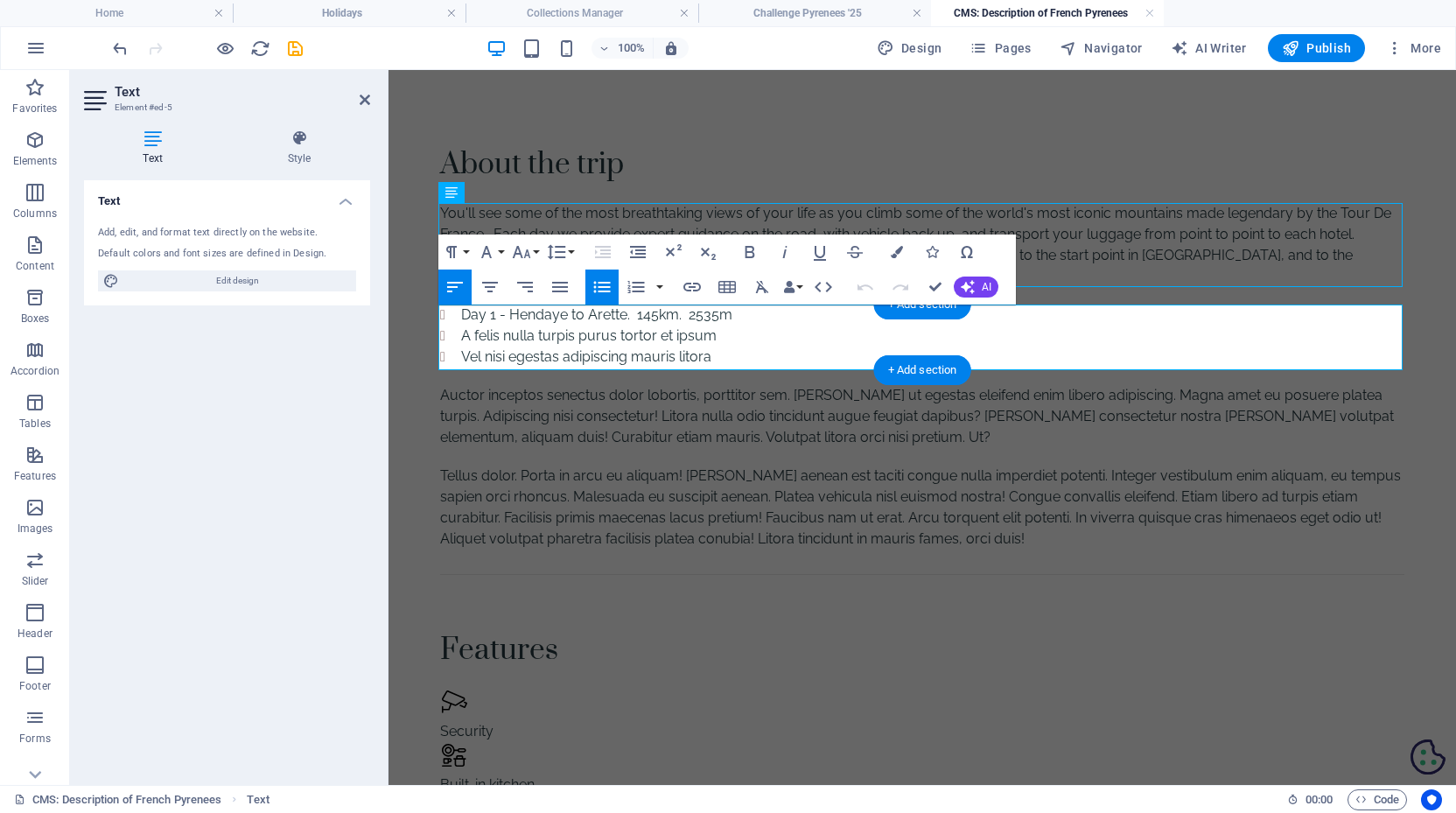
click at [712, 362] on li "Vel nisi egestas adipiscing mauris litora" at bounding box center [932, 356] width 943 height 21
drag, startPoint x: 664, startPoint y: 370, endPoint x: 699, endPoint y: 338, distance: 47.4
click at [699, 338] on li "A felis nulla turpis purus tortor et ipsum" at bounding box center [932, 336] width 943 height 21
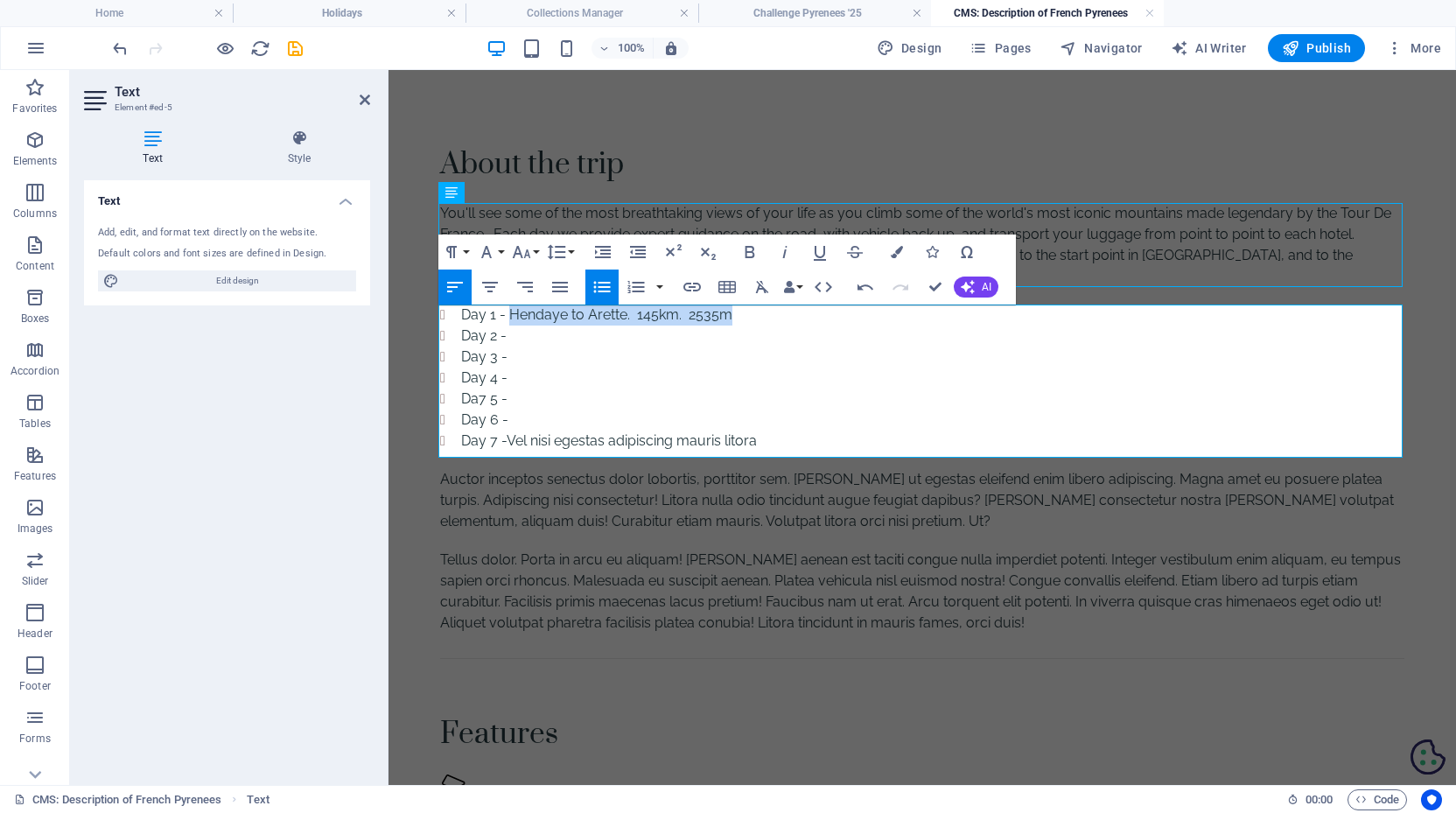
drag, startPoint x: 728, startPoint y: 315, endPoint x: 509, endPoint y: 312, distance: 219.0
click at [509, 312] on li "Day 1 - Hendaye to Arette. 145km. 2535m" at bounding box center [932, 315] width 943 height 21
copy li "Hendaye to Arette. 145km. 2535m"
click at [517, 338] on li "Day 2 -" at bounding box center [932, 336] width 943 height 21
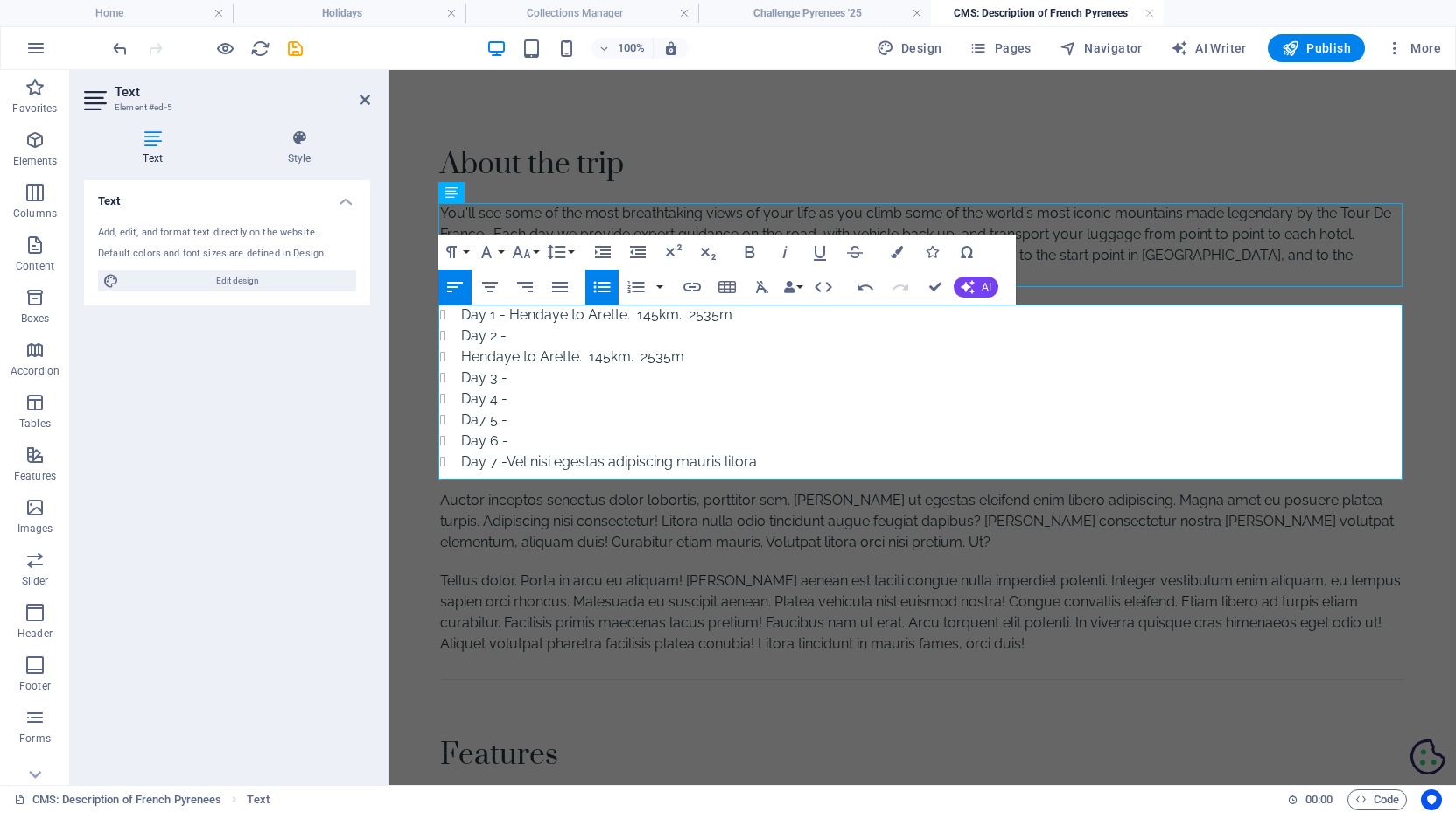
click at [461, 360] on li "Hendaye to Arette. 145km. 2535m" at bounding box center [932, 356] width 943 height 21
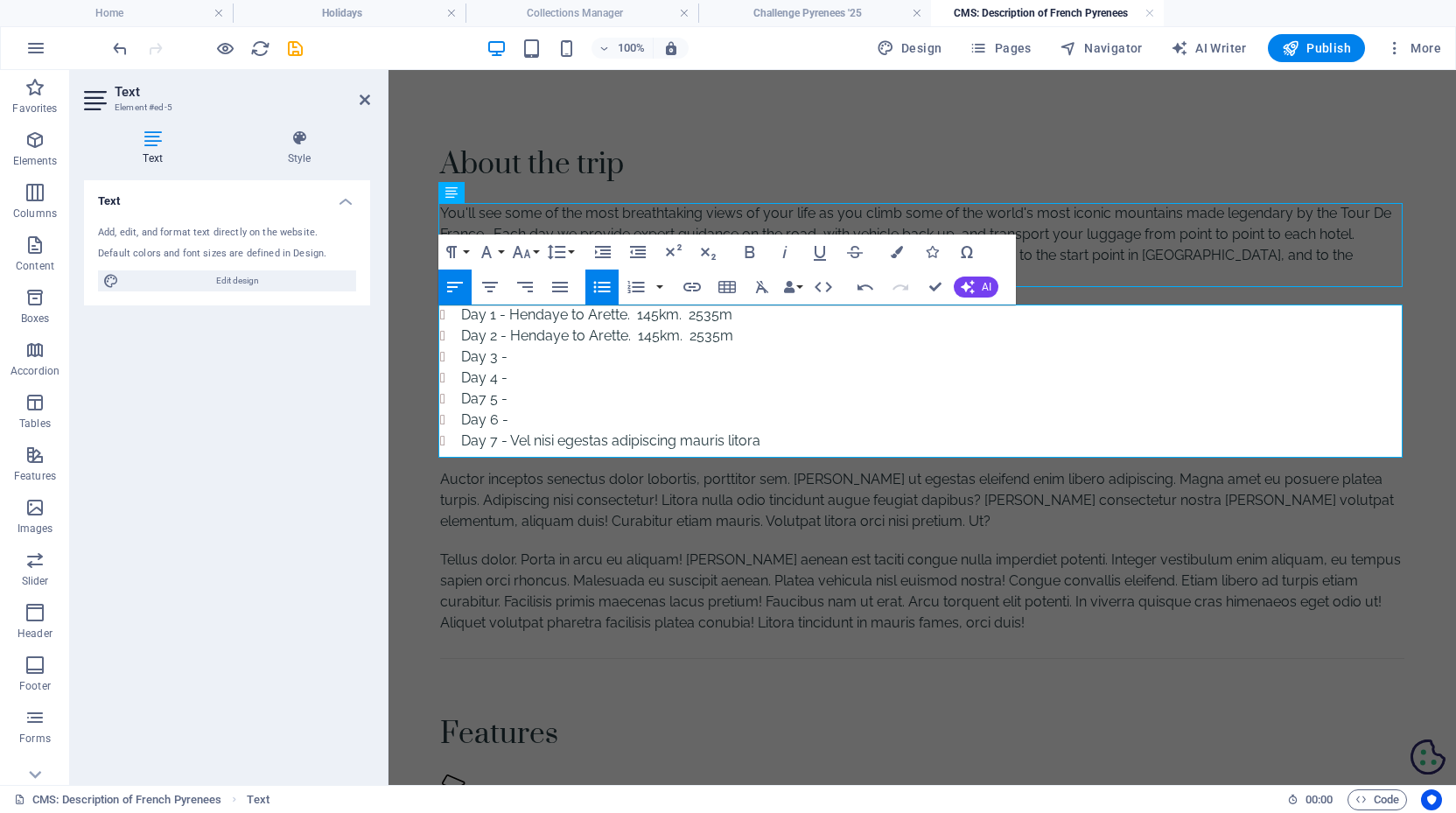
click at [518, 364] on li "Day 3 -" at bounding box center [932, 356] width 943 height 21
drag, startPoint x: 506, startPoint y: 337, endPoint x: 674, endPoint y: 336, distance: 168.0
click at [674, 336] on li "Day 2 - Hendaye to Arette. 145km. 2535m" at bounding box center [932, 336] width 943 height 21
click at [698, 332] on li "Day 2 - Hendaye to Arette. 145km. 2535m" at bounding box center [932, 336] width 943 height 21
drag, startPoint x: 734, startPoint y: 342, endPoint x: 509, endPoint y: 343, distance: 225.0
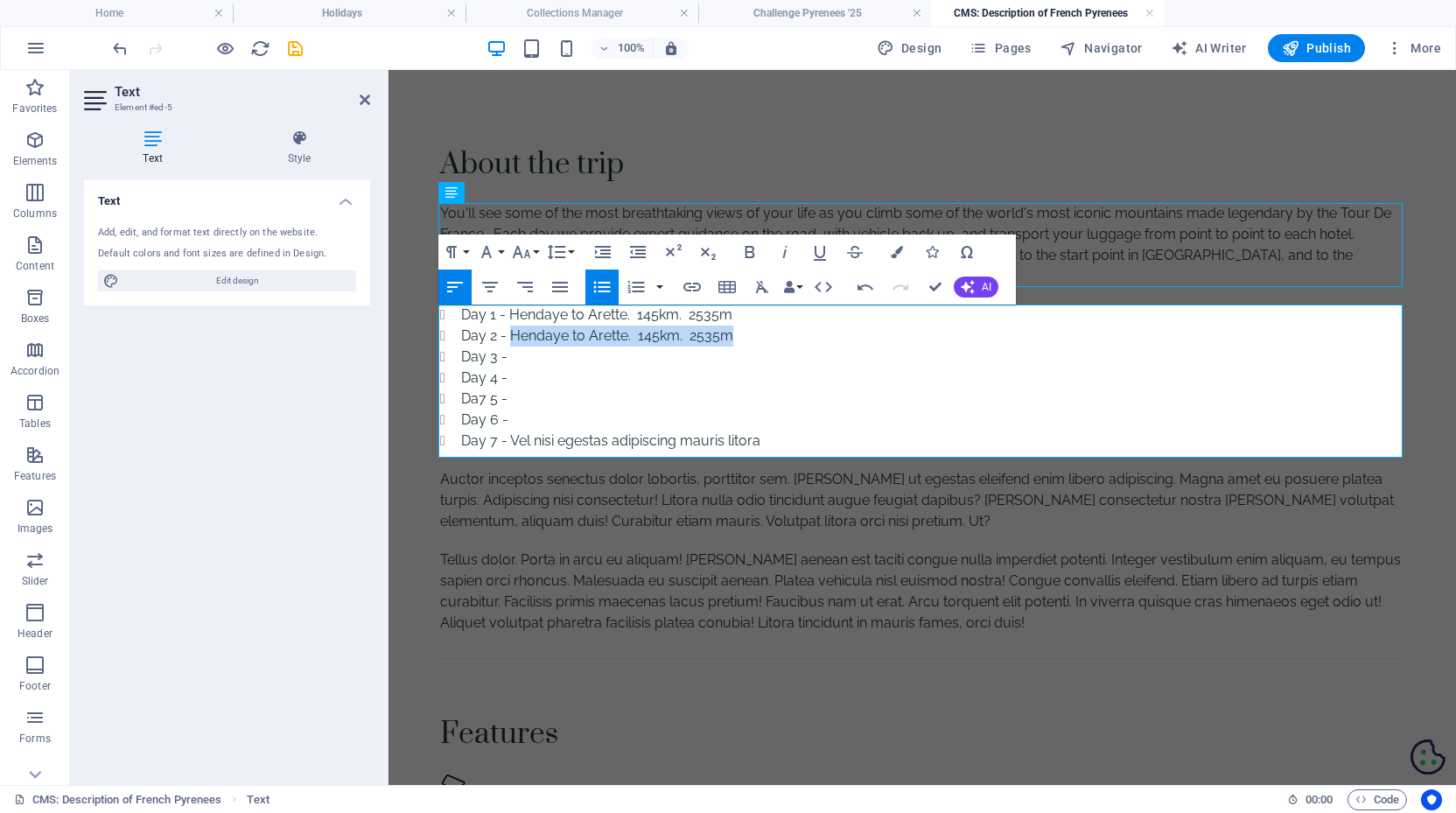
click at [509, 343] on li "Day 2 - Hendaye to Arette. 145km. 2535m" at bounding box center [932, 336] width 943 height 21
copy li "Hendaye to Arette. 145km. 2535m"
click at [515, 356] on li "Day 3 -" at bounding box center [932, 356] width 943 height 21
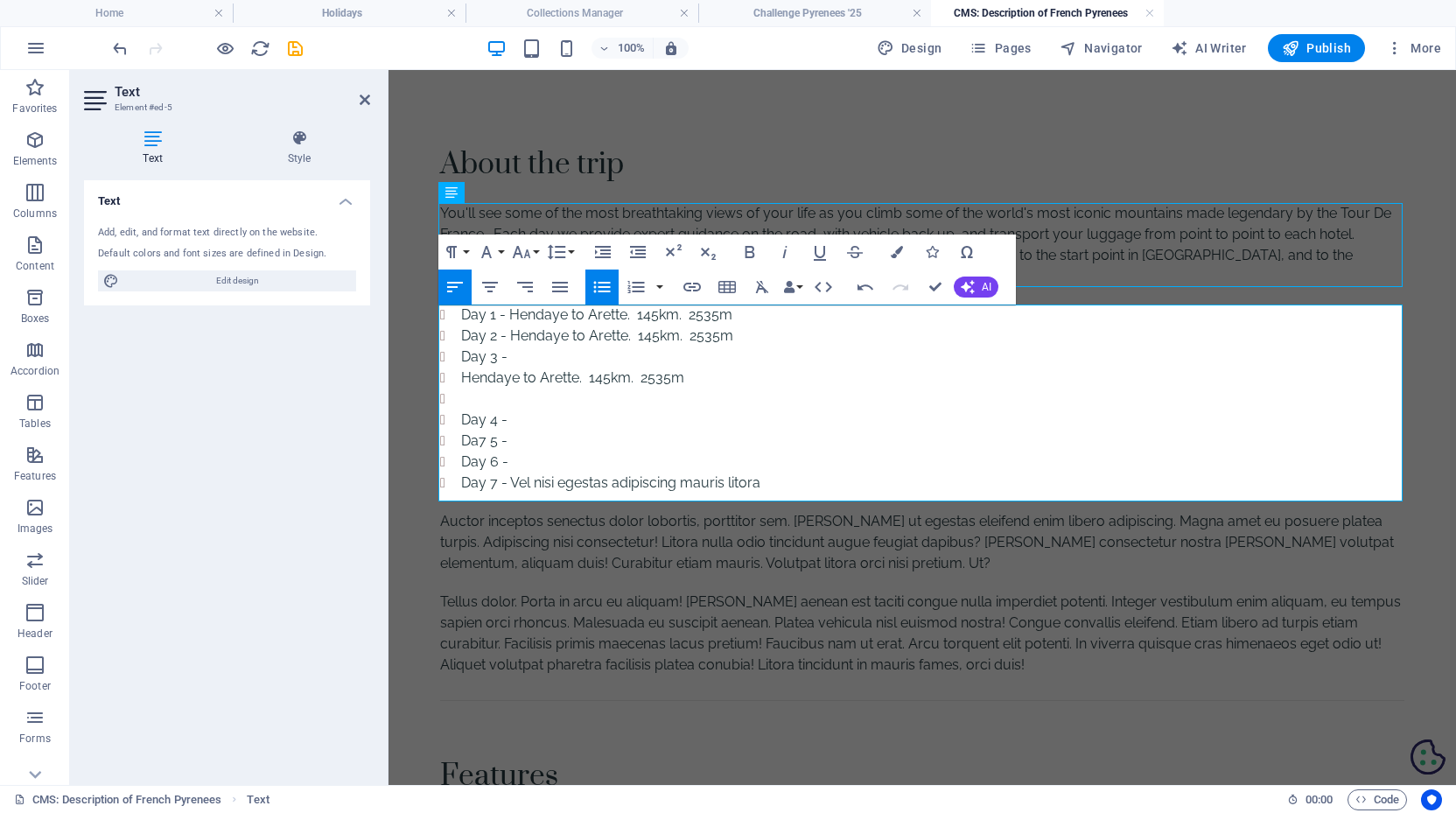
click at [461, 380] on li "Hendaye to Arette. 145km. 2535m" at bounding box center [932, 377] width 943 height 21
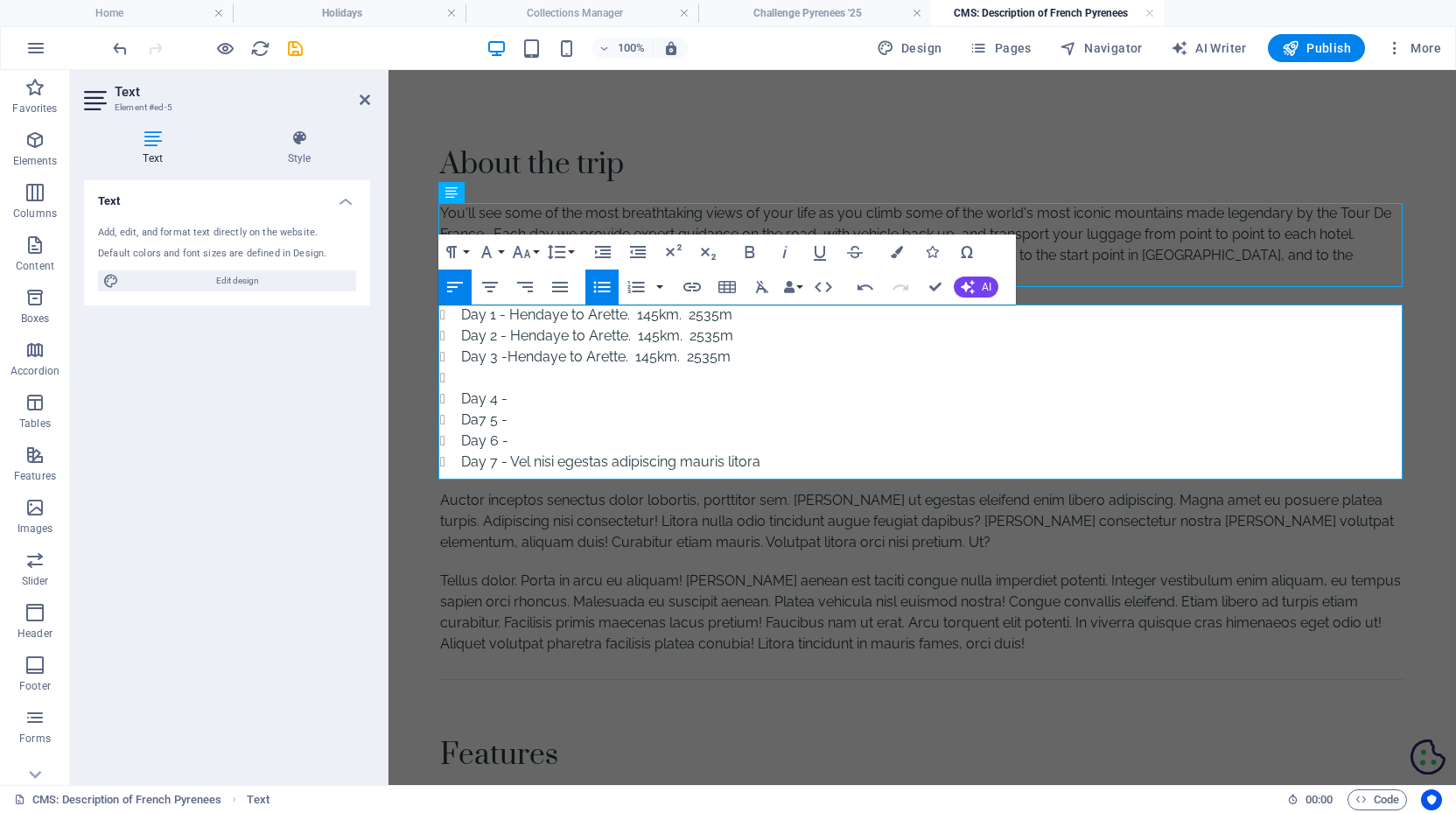
click at [494, 388] on li at bounding box center [932, 377] width 943 height 21
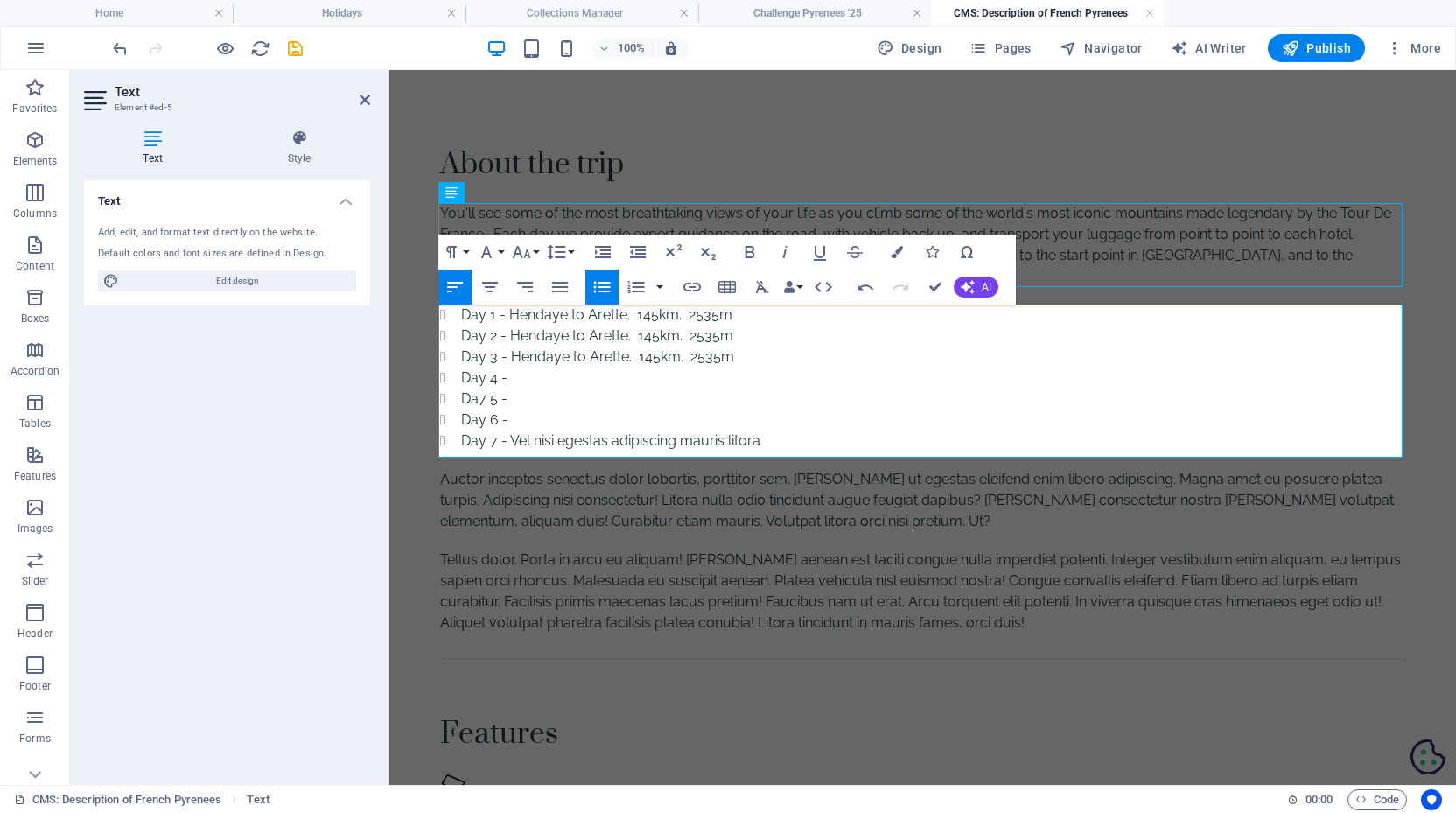
drag, startPoint x: 735, startPoint y: 357, endPoint x: 426, endPoint y: 360, distance: 309.0
click at [426, 360] on div "About the trip You'll see some of the most breathtaking views of your life as y…" at bounding box center [922, 546] width 1006 height 951
click at [543, 384] on li "Day 4 -" at bounding box center [932, 377] width 943 height 21
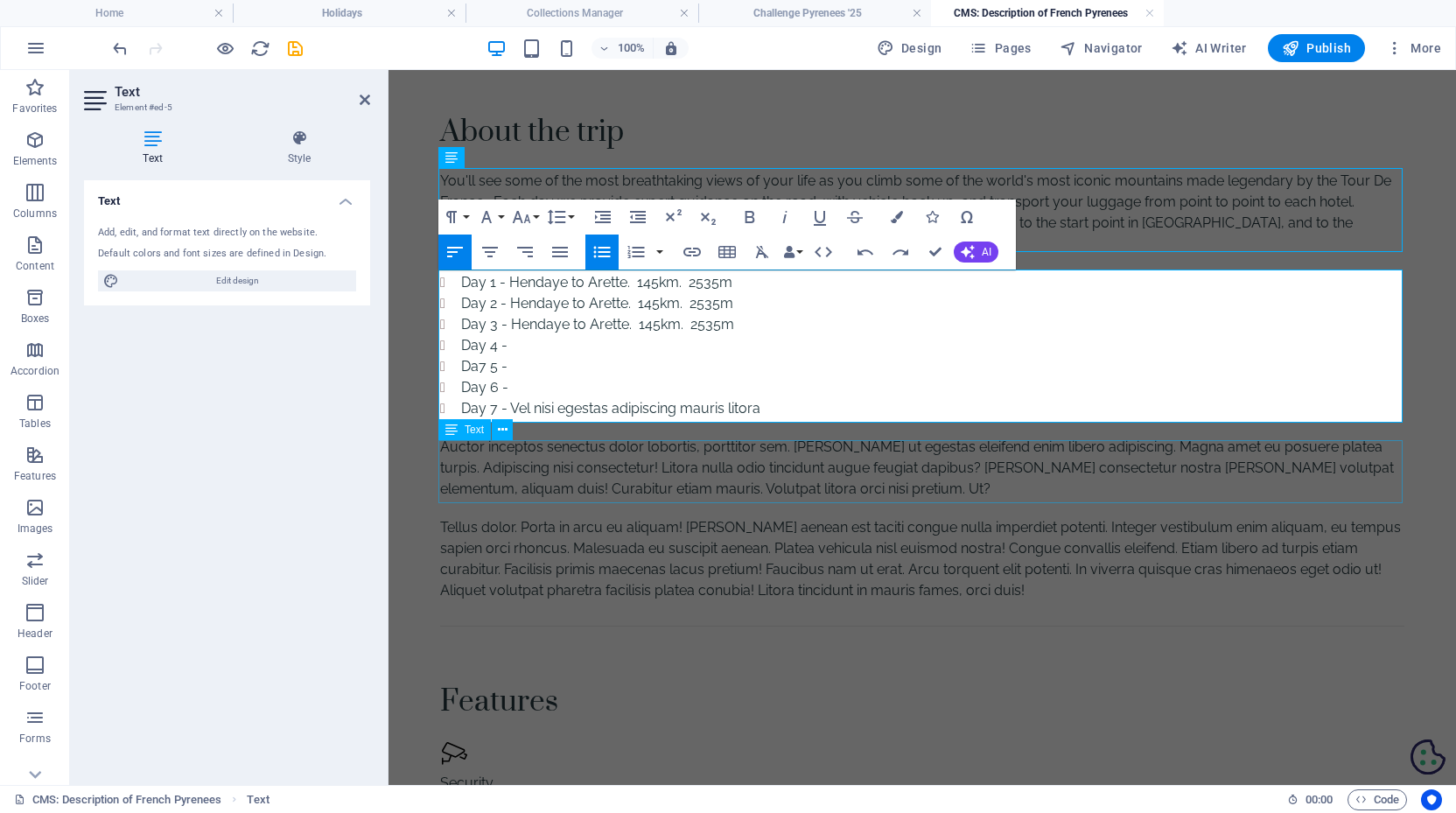
scroll to position [42, 0]
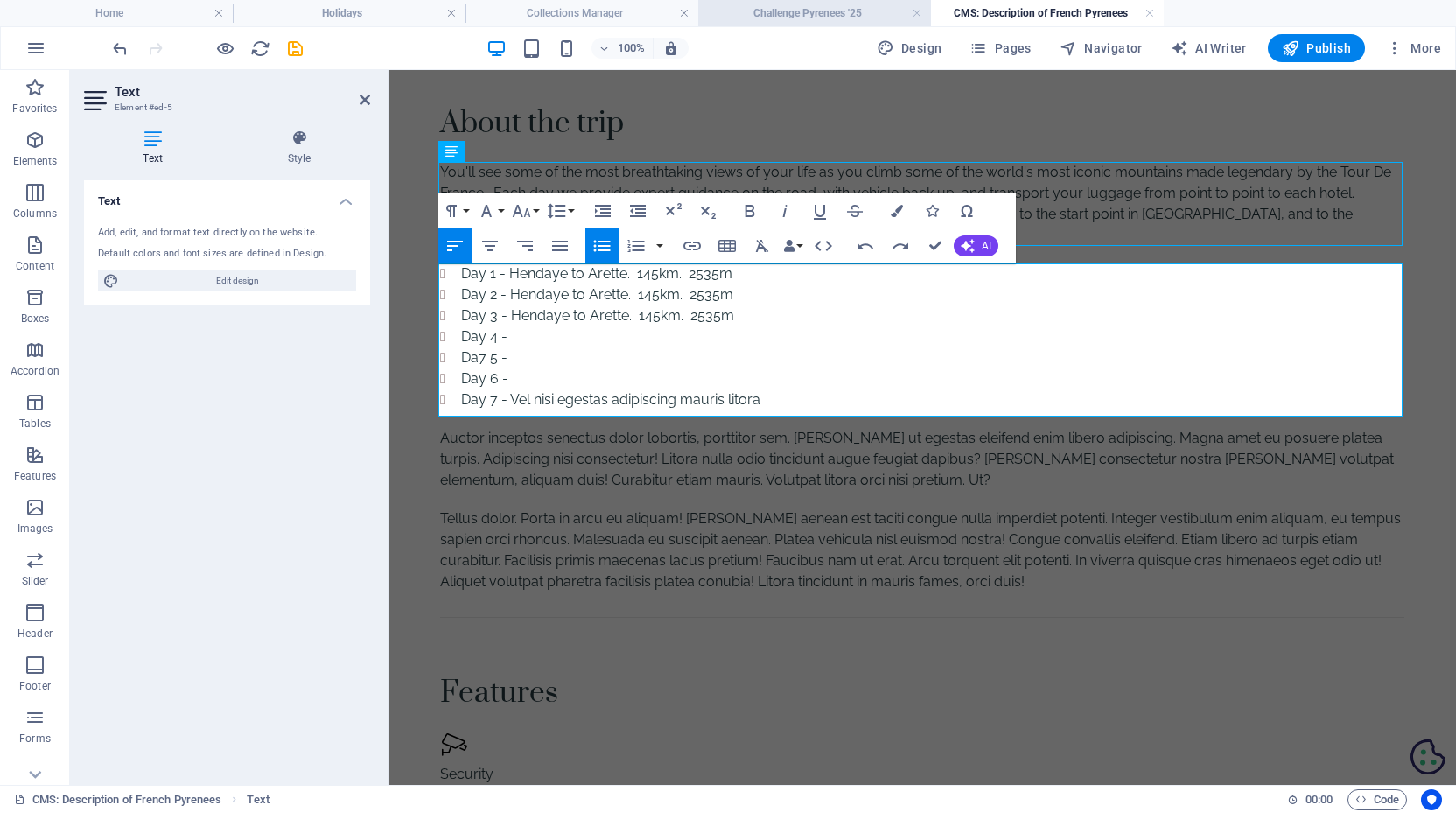
click at [754, 24] on li "Challenge Pyrenees '25" at bounding box center [814, 13] width 233 height 27
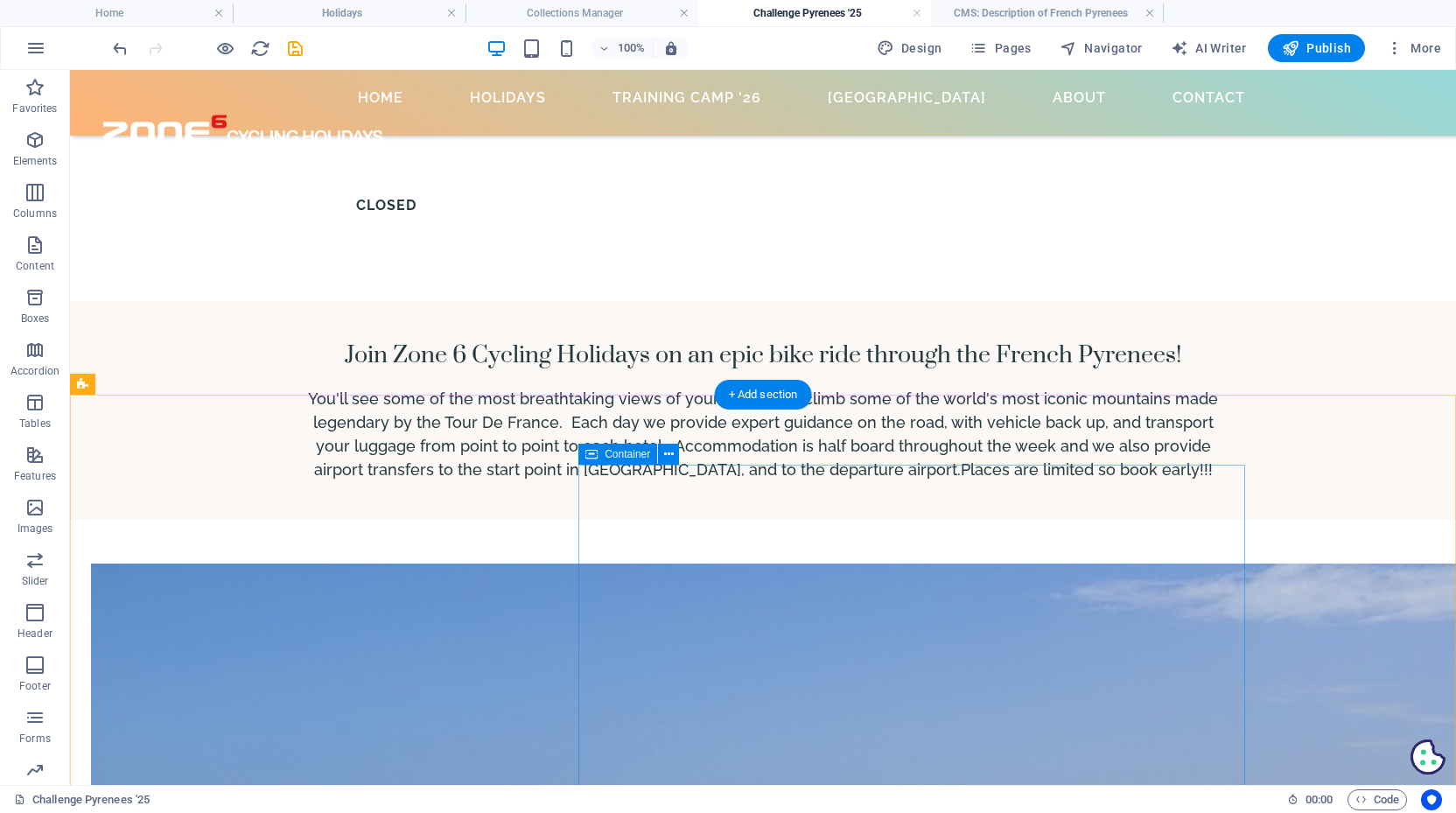
scroll to position [1133, 0]
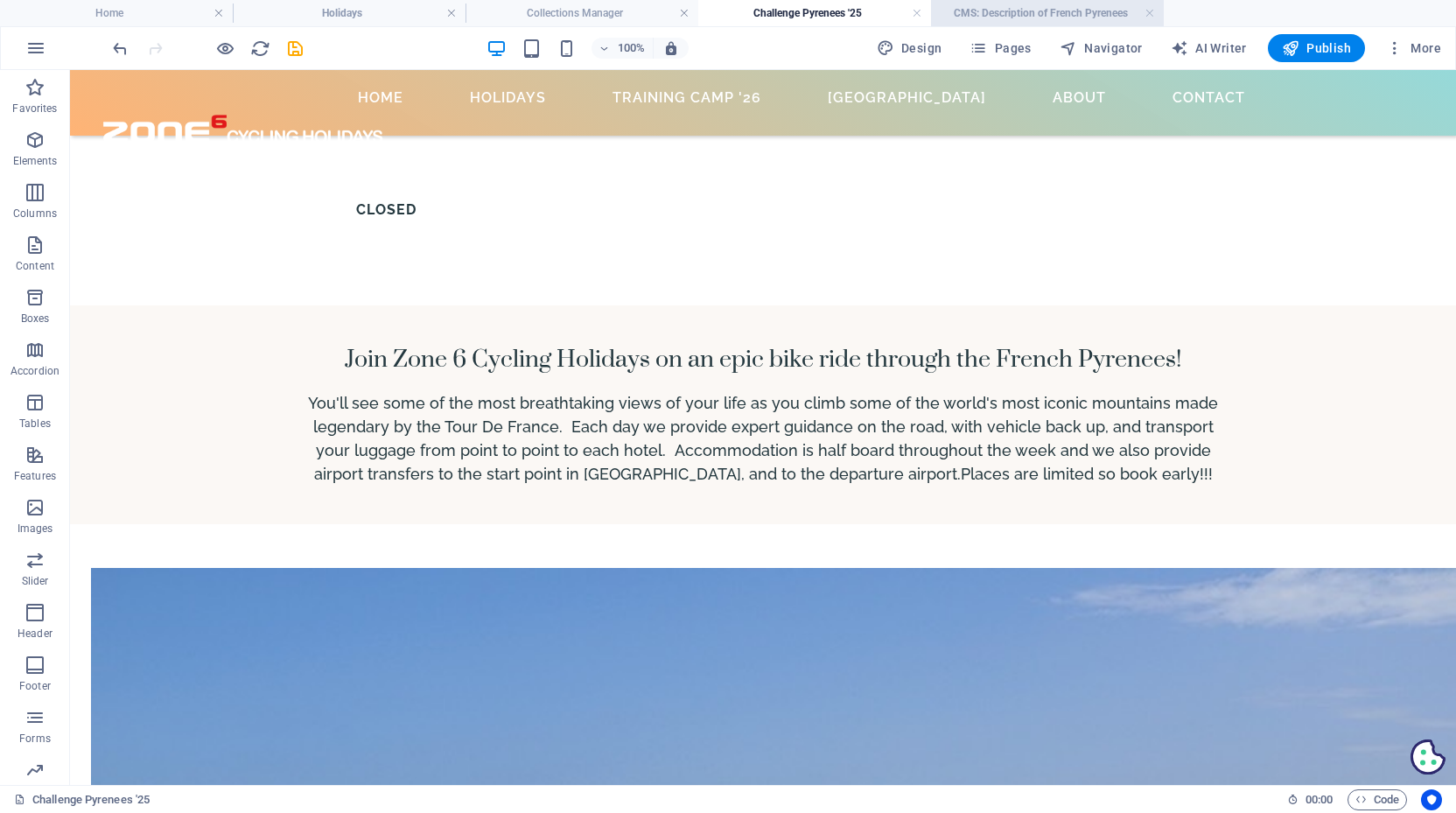
click at [1069, 10] on h4 "CMS: Description of French Pyrenees" at bounding box center [1046, 13] width 233 height 19
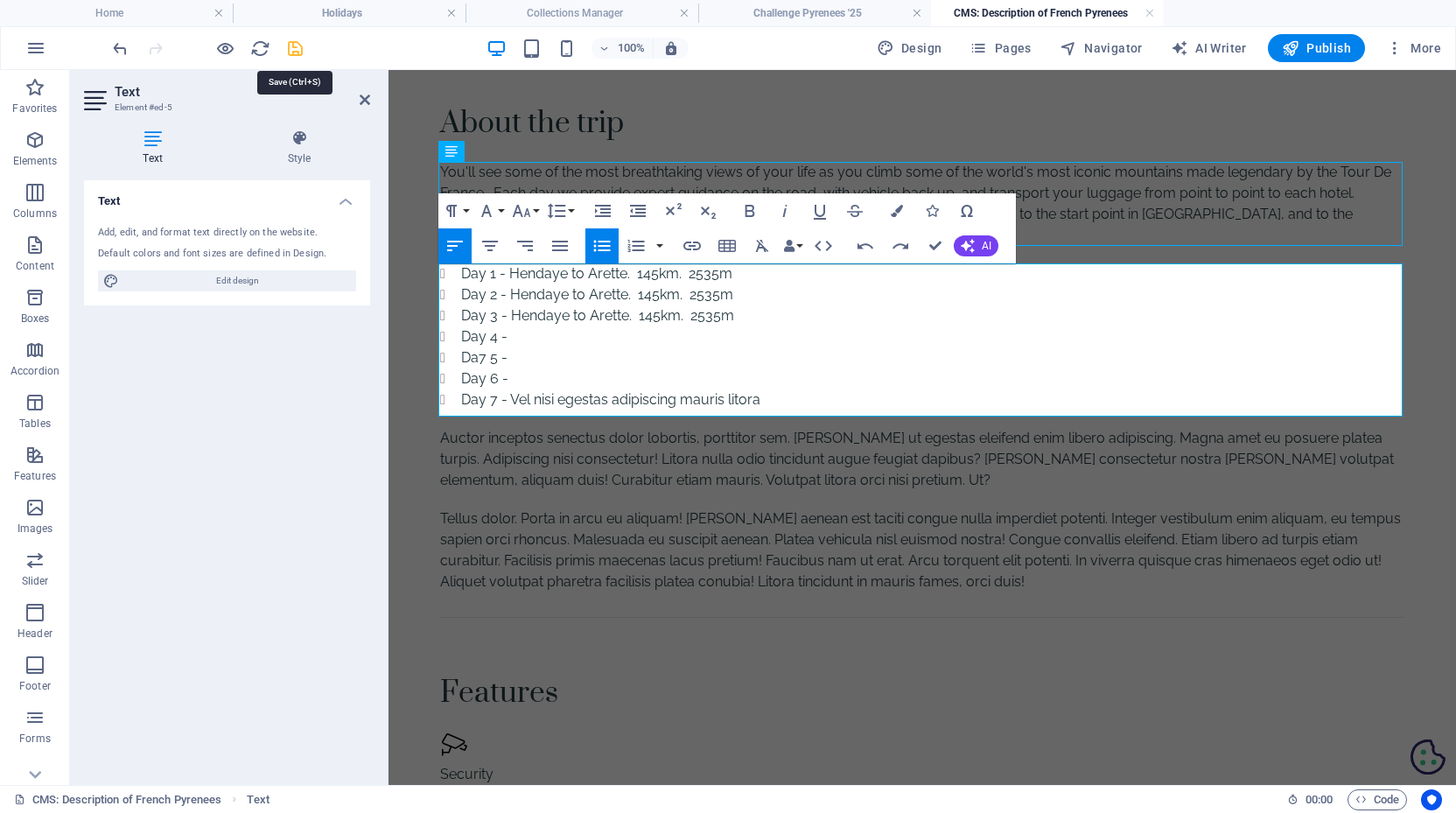
click at [290, 47] on icon "save" at bounding box center [295, 49] width 20 height 20
